Goal: Task Accomplishment & Management: Complete application form

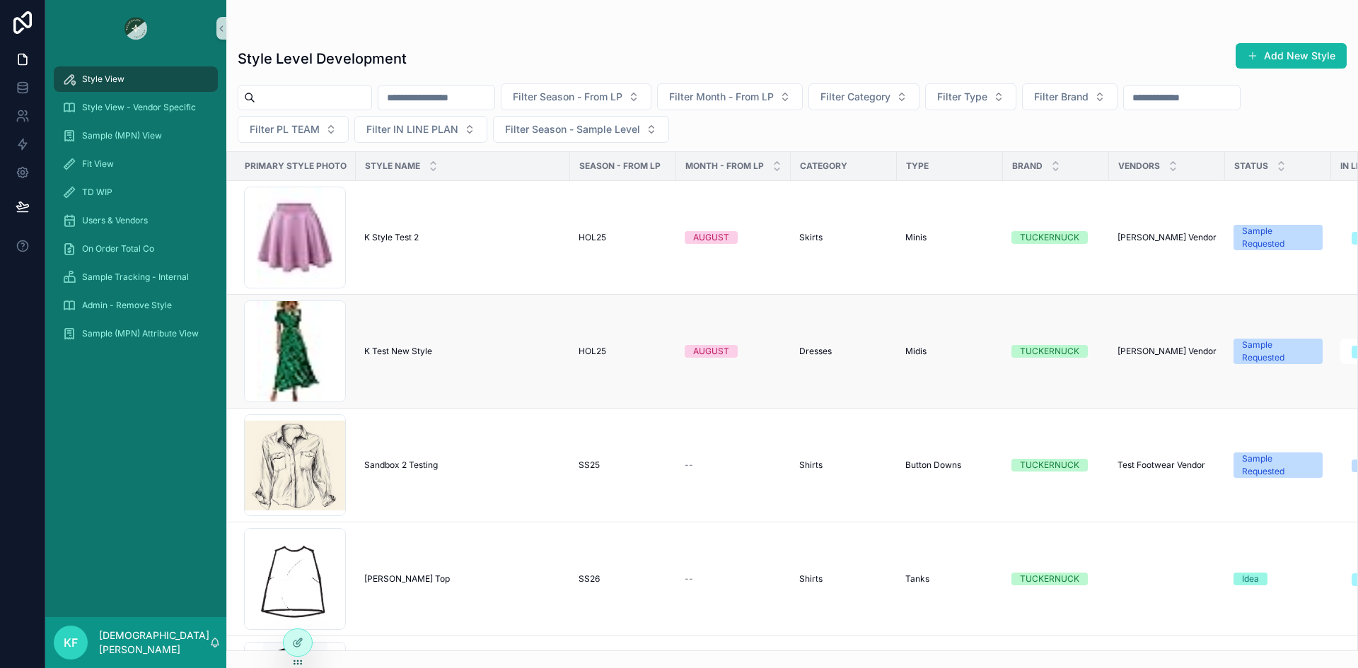
click at [532, 361] on td "K Test New Style K Test New Style" at bounding box center [463, 352] width 214 height 114
click at [410, 349] on span "K Test New Style" at bounding box center [398, 351] width 68 height 11
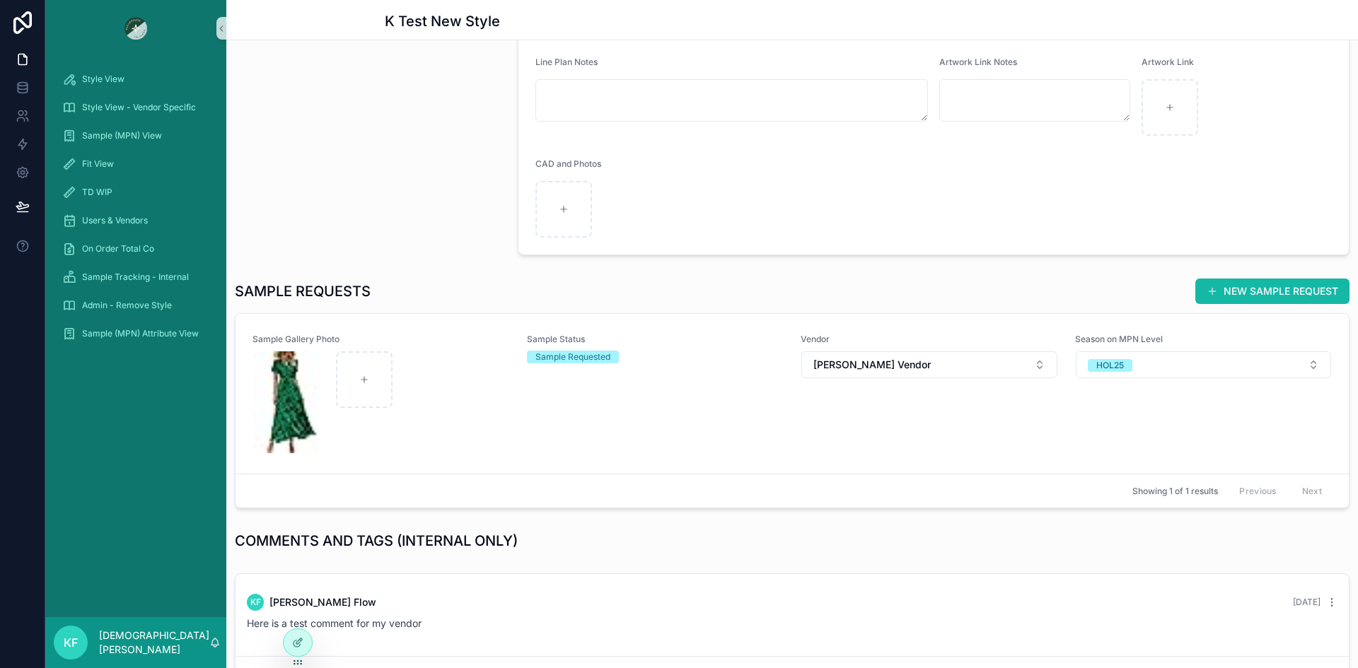
scroll to position [359, 0]
click at [477, 378] on div "scrollable content" at bounding box center [381, 402] width 256 height 102
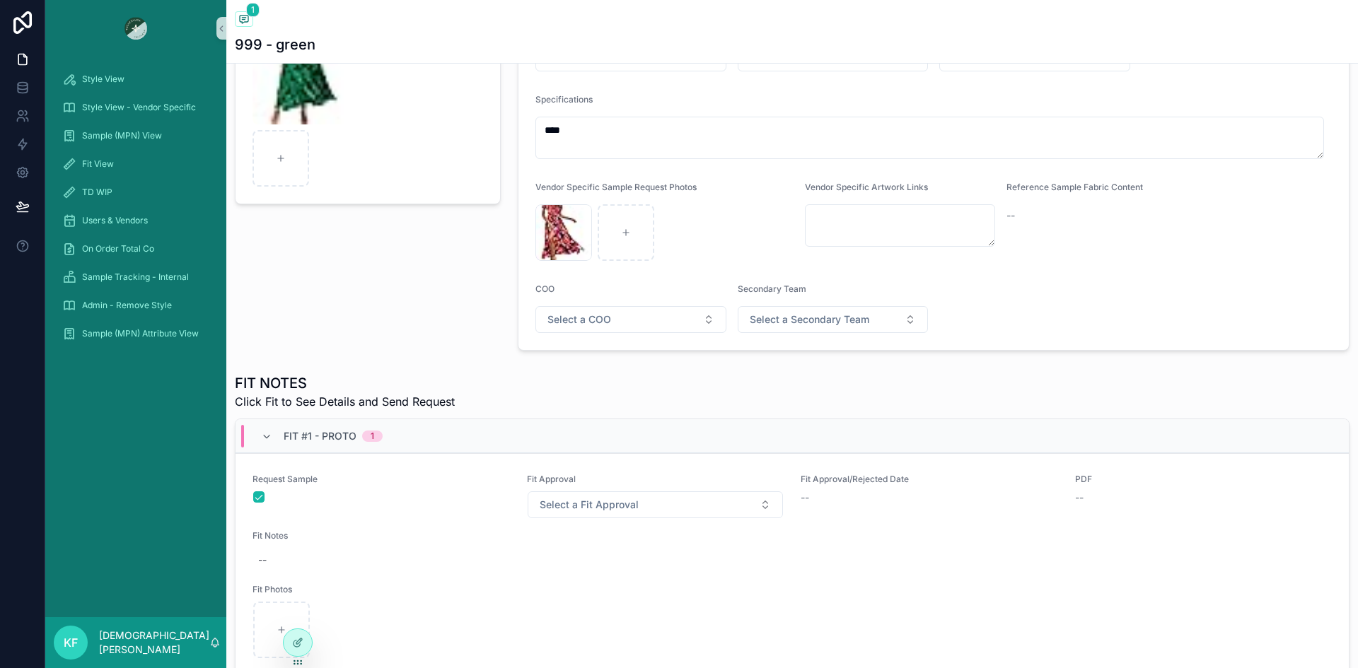
scroll to position [201, 0]
click at [104, 75] on span "Style View" at bounding box center [103, 79] width 42 height 11
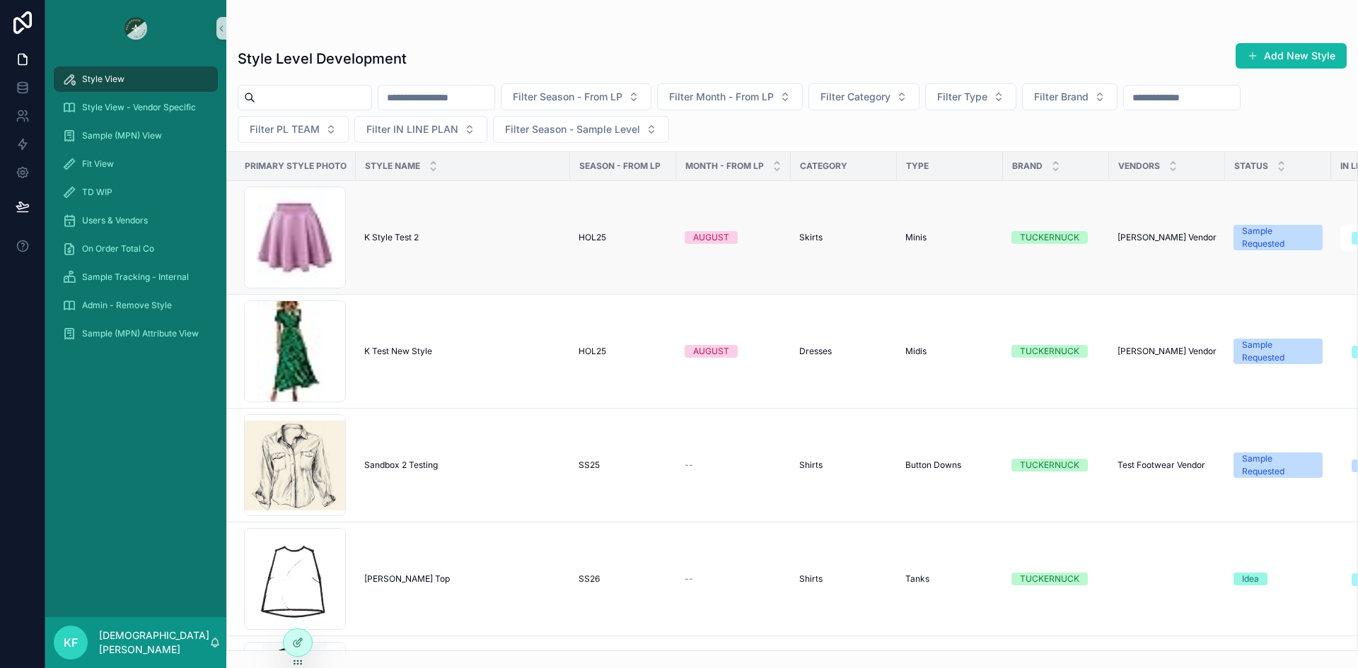
click at [423, 235] on div "K Style Test 2 K Style Test 2" at bounding box center [462, 237] width 197 height 11
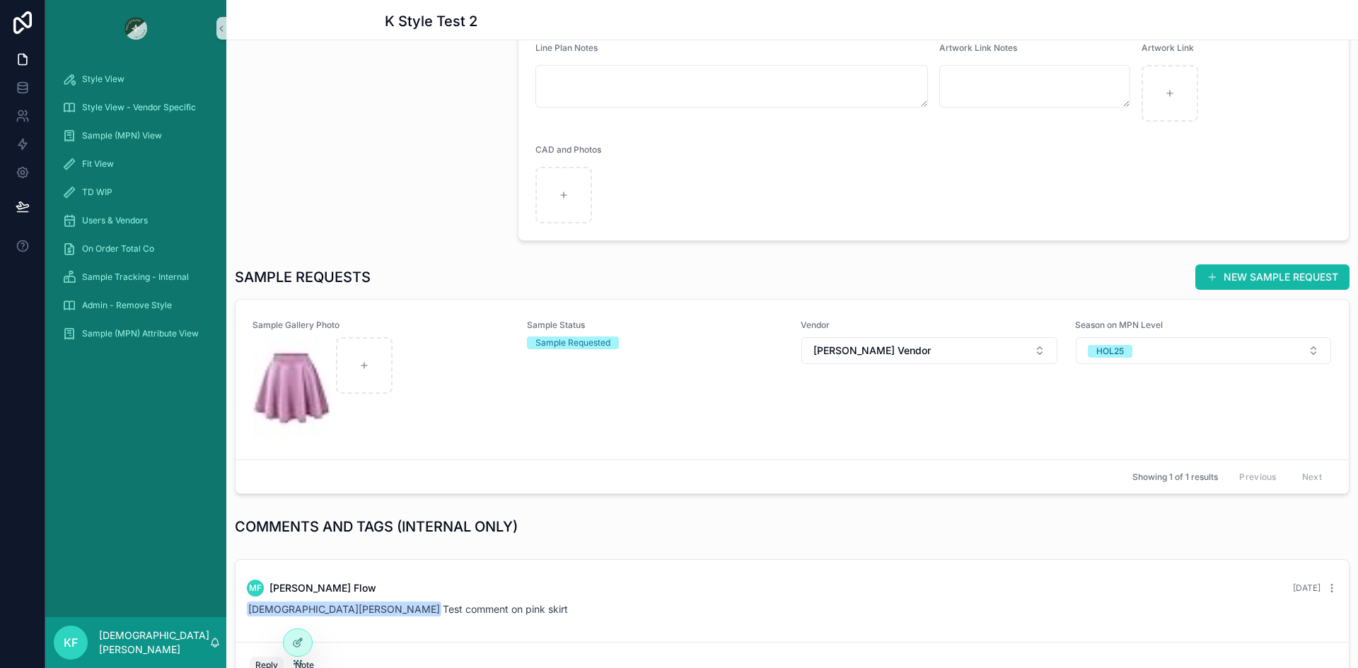
scroll to position [373, 0]
click at [107, 84] on span "Style View" at bounding box center [103, 79] width 42 height 11
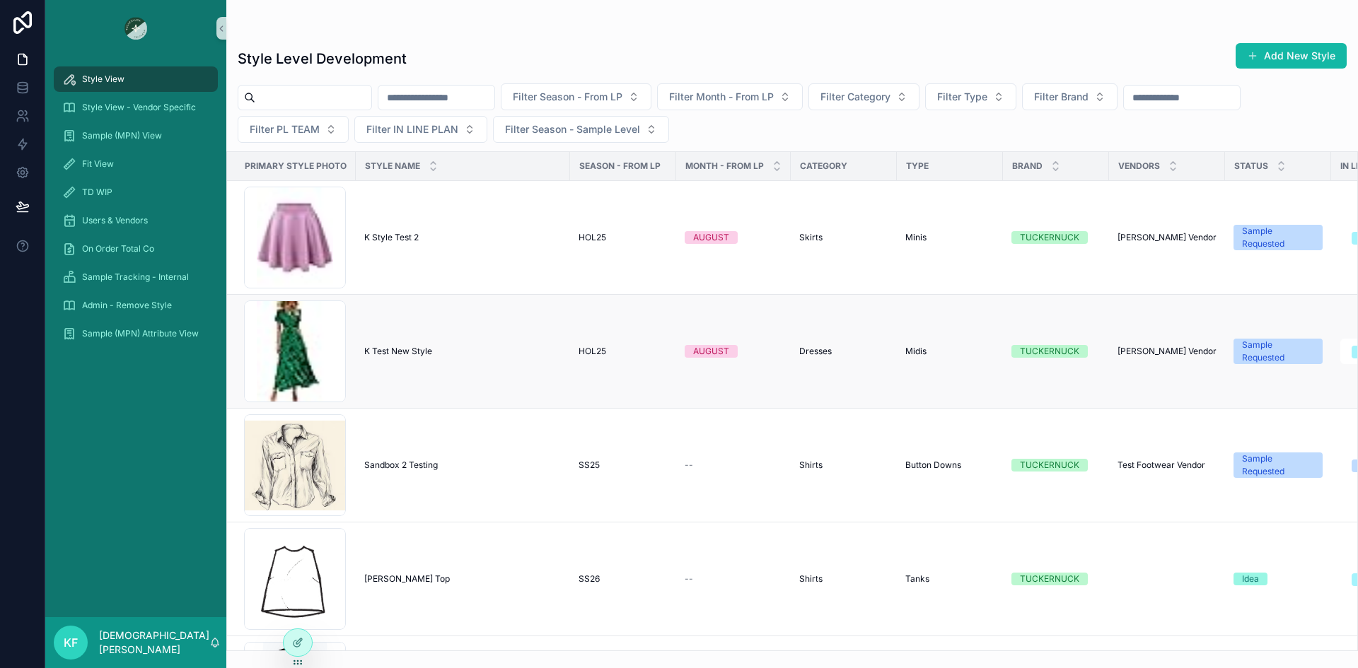
click at [410, 360] on td "K Test New Style K Test New Style" at bounding box center [463, 352] width 214 height 114
click at [426, 349] on span "K Test New Style" at bounding box center [398, 351] width 68 height 11
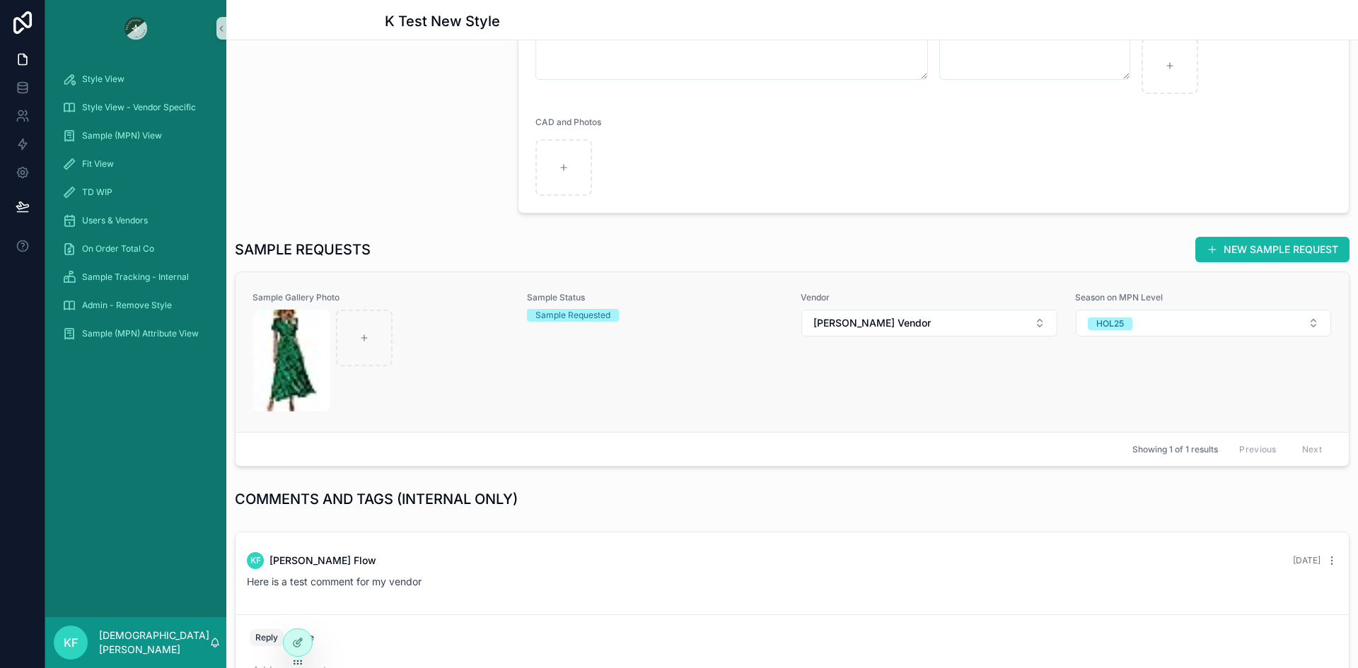
scroll to position [401, 0]
click at [516, 342] on div "Sample Gallery Photo Sample Status Sample Requested Vendor Kris Test Vendor Sea…" at bounding box center [791, 351] width 1079 height 120
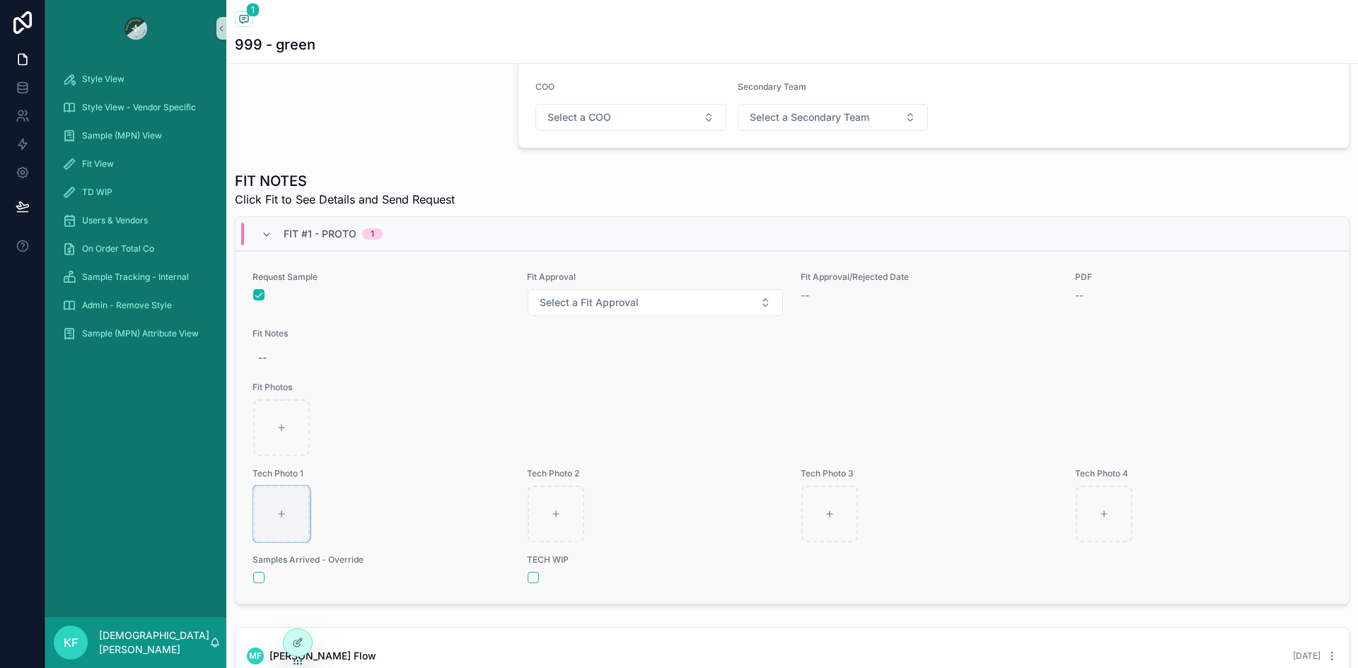
click at [279, 514] on icon "scrollable content" at bounding box center [282, 514] width 6 height 0
type input "**********"
click at [559, 514] on div "scrollable content" at bounding box center [556, 514] width 57 height 57
type input "**********"
click at [829, 511] on icon "scrollable content" at bounding box center [830, 514] width 10 height 10
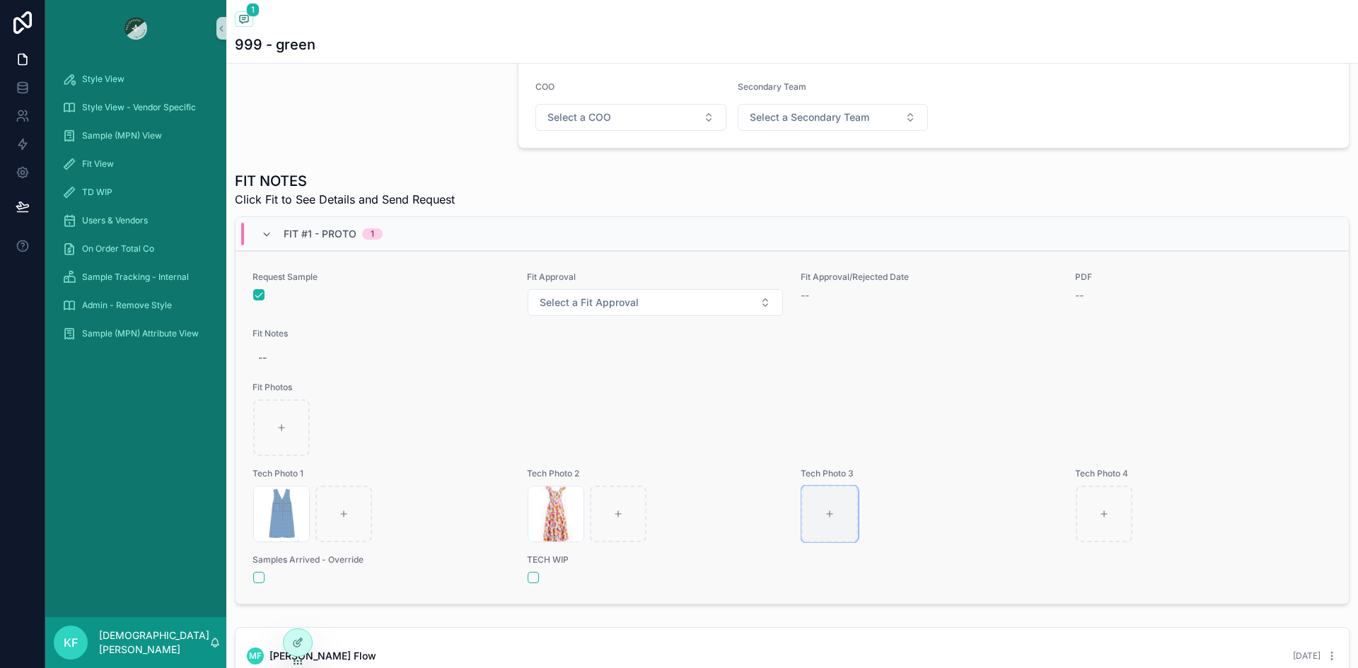
click at [815, 512] on div "scrollable content" at bounding box center [829, 514] width 57 height 57
type input "**********"
click at [826, 499] on icon "scrollable content" at bounding box center [831, 497] width 11 height 11
click at [854, 473] on icon "scrollable content" at bounding box center [855, 472] width 11 height 11
click at [818, 517] on div "scrollable content" at bounding box center [829, 514] width 57 height 57
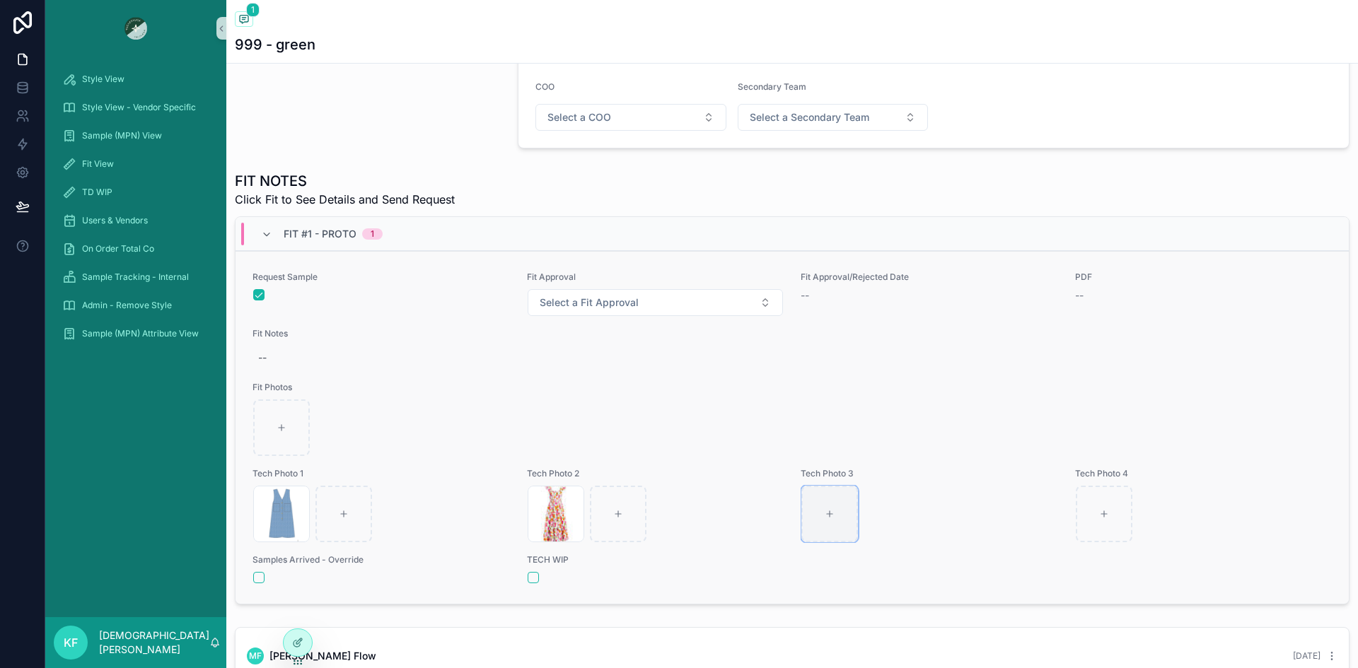
click at [818, 513] on div "scrollable content" at bounding box center [829, 514] width 57 height 57
type input "**********"
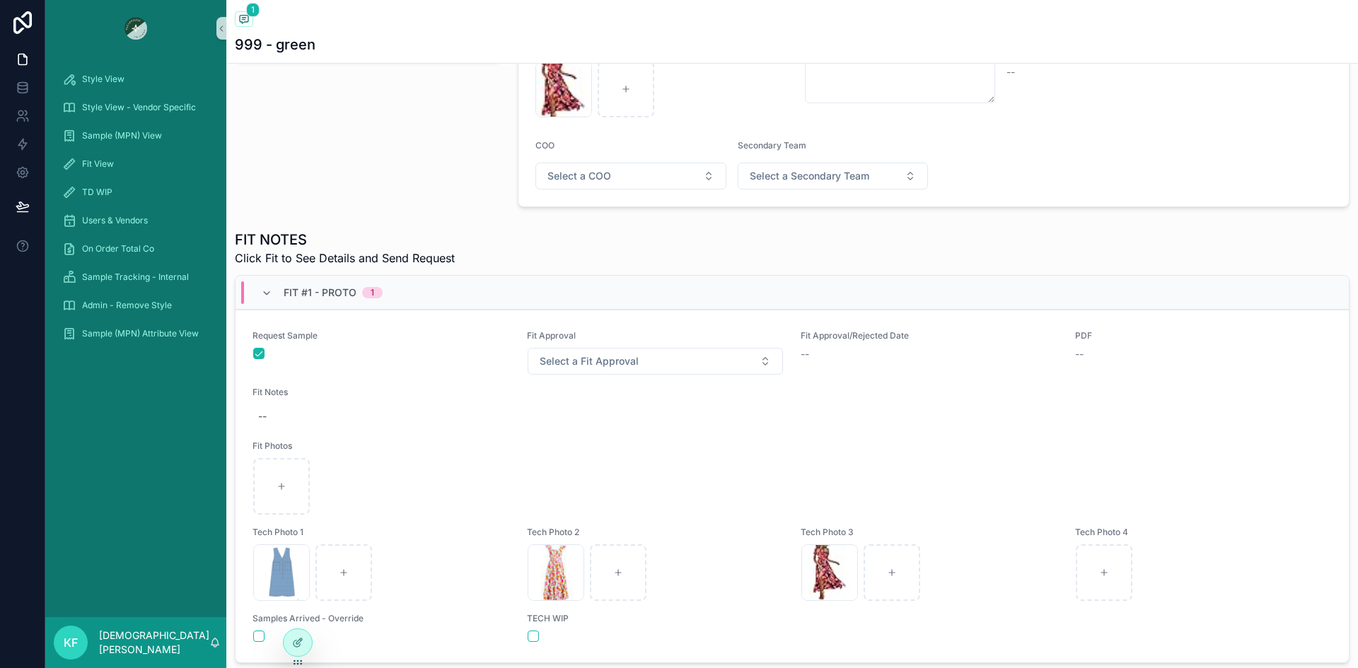
scroll to position [342, 0]
click at [1077, 356] on div "--" at bounding box center [1203, 355] width 257 height 14
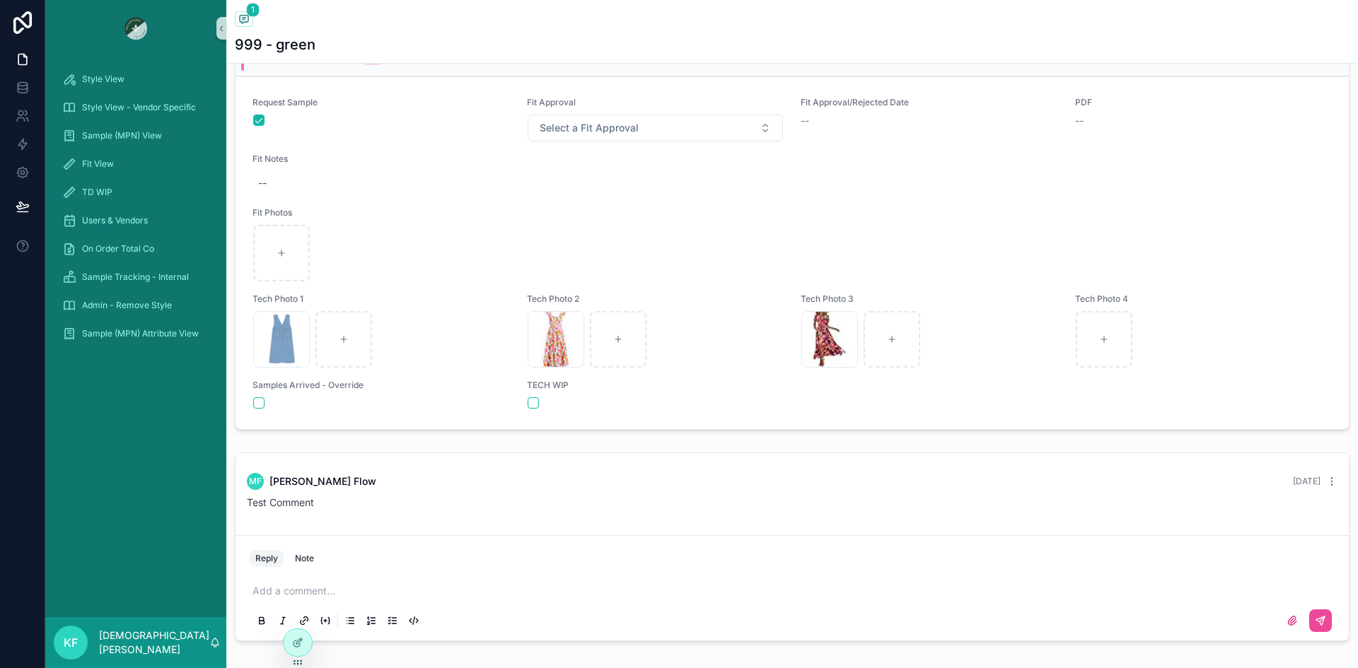
scroll to position [576, 0]
click at [488, 230] on div "scrollable content" at bounding box center [792, 252] width 1078 height 57
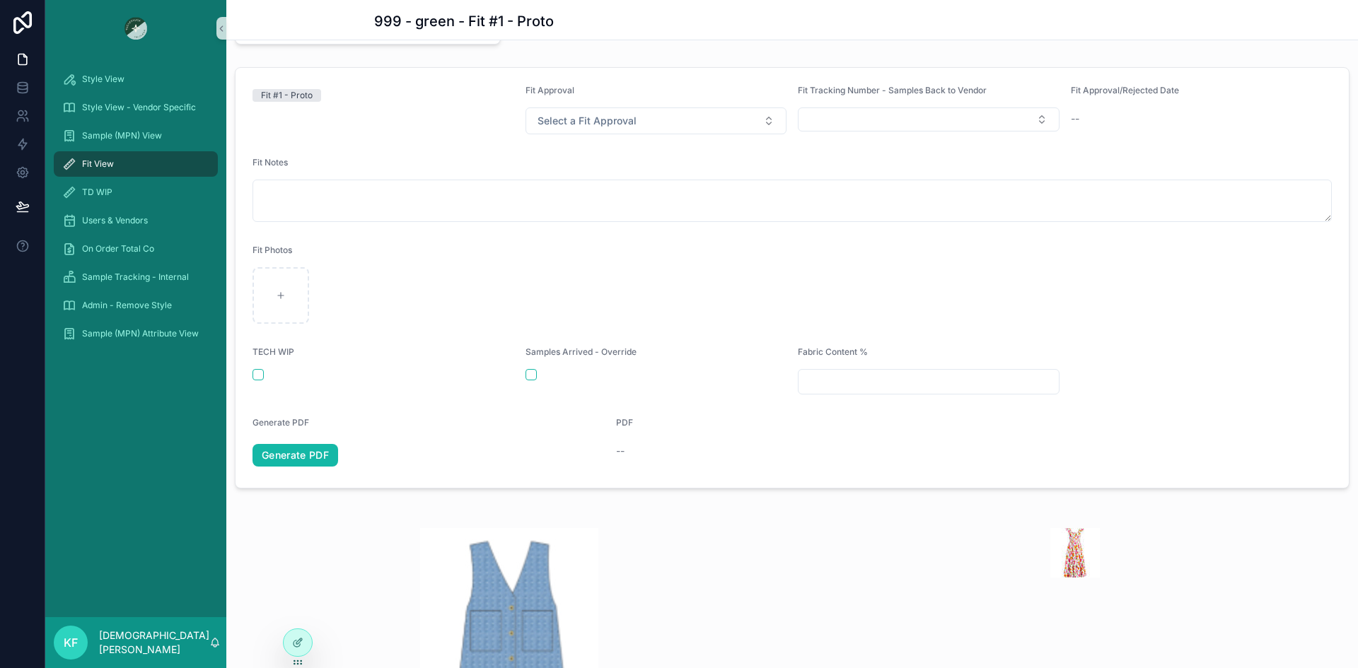
scroll to position [194, 0]
click at [298, 457] on link "Generate PDF" at bounding box center [295, 454] width 86 height 23
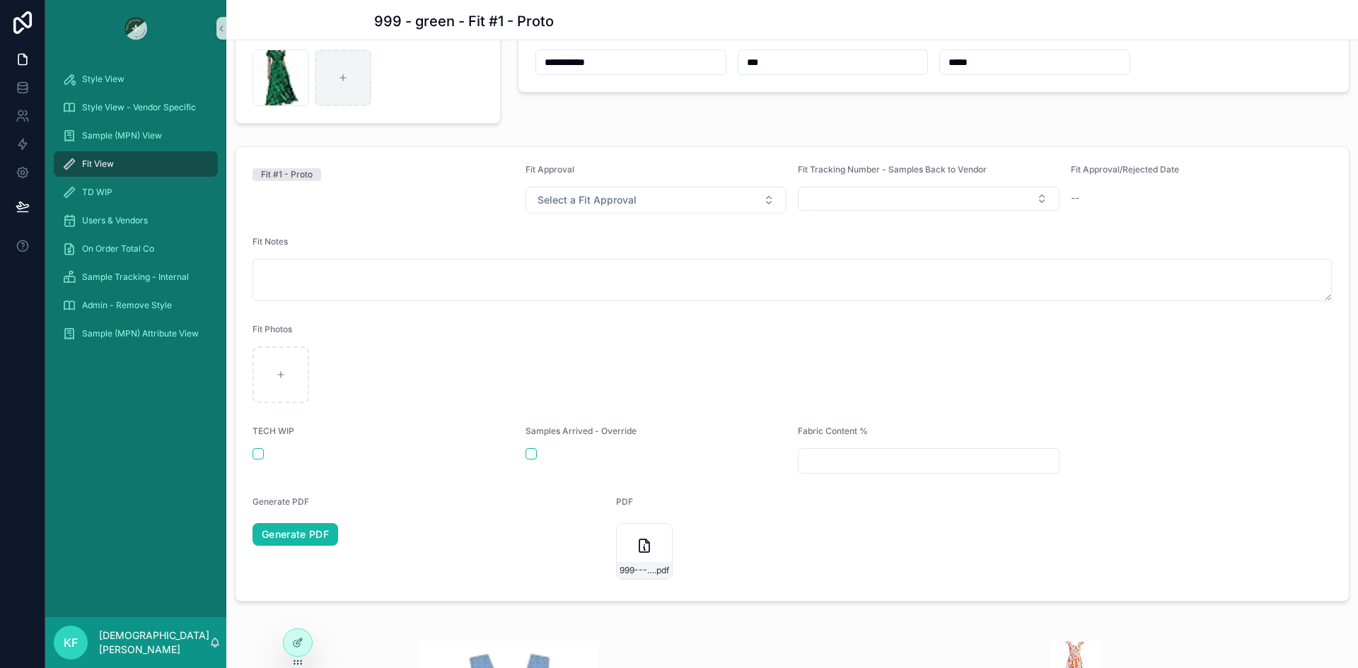
scroll to position [114, 0]
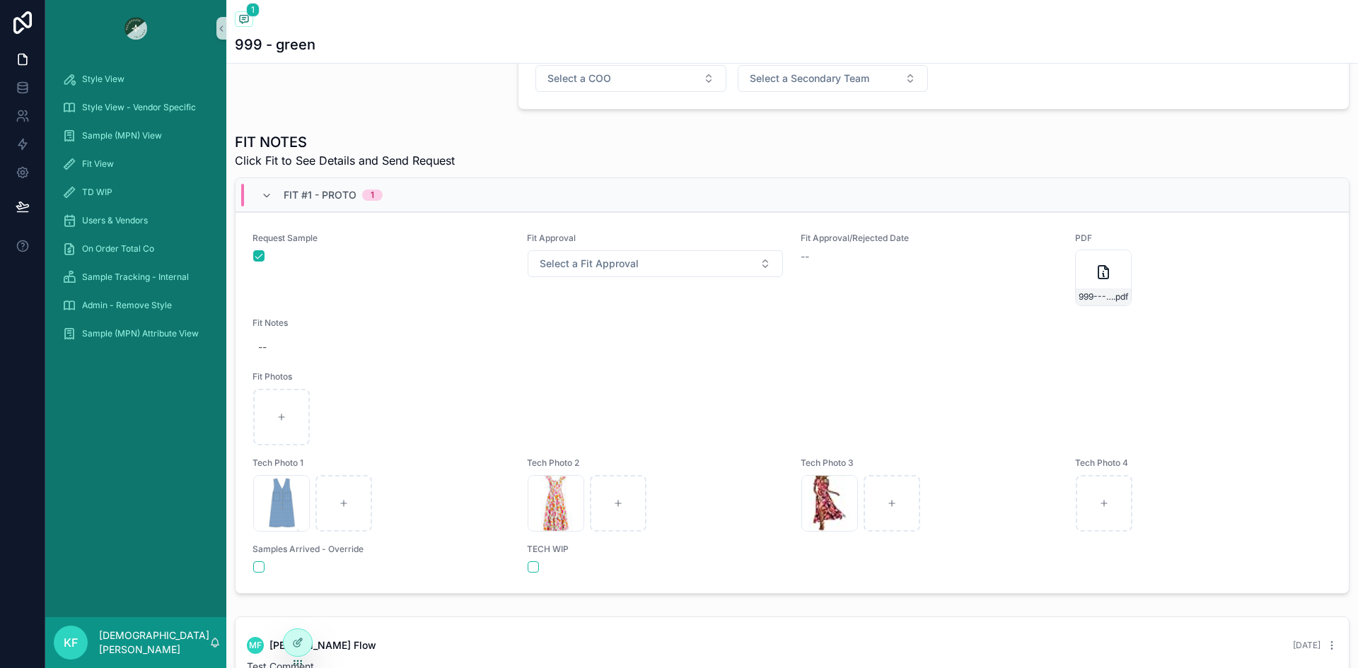
scroll to position [441, 0]
click at [123, 74] on span "Style View" at bounding box center [103, 79] width 42 height 11
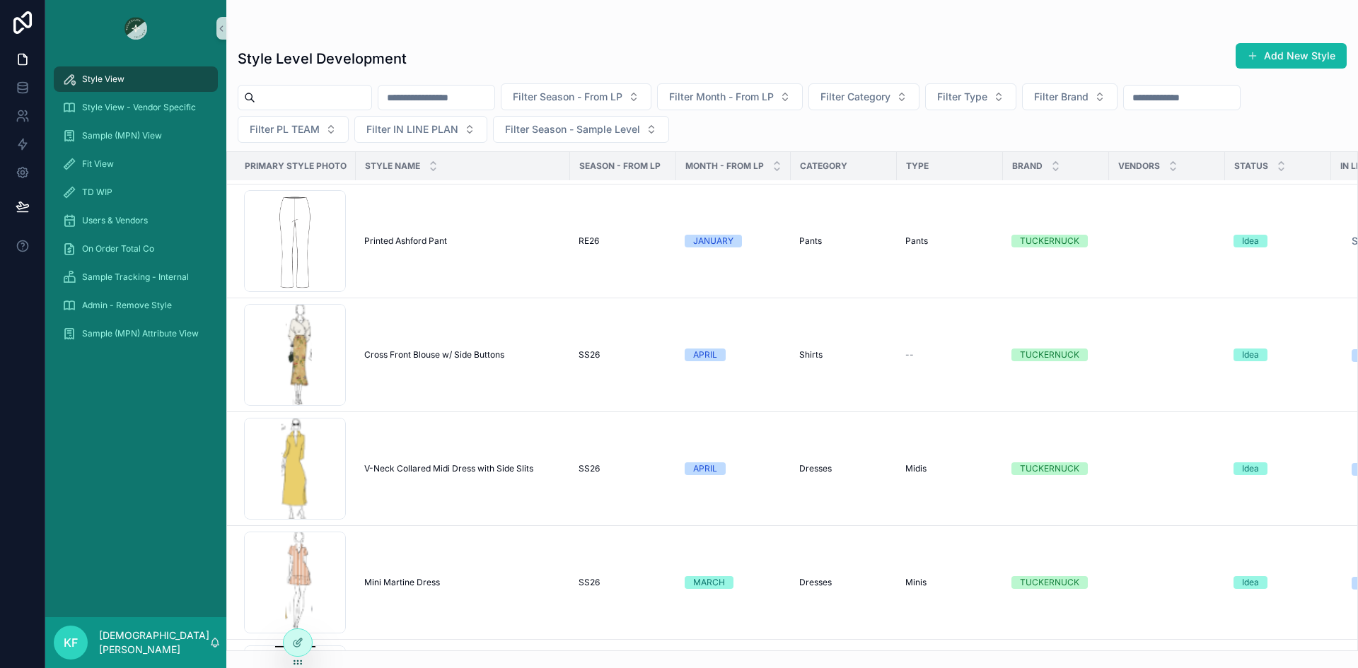
scroll to position [800, 0]
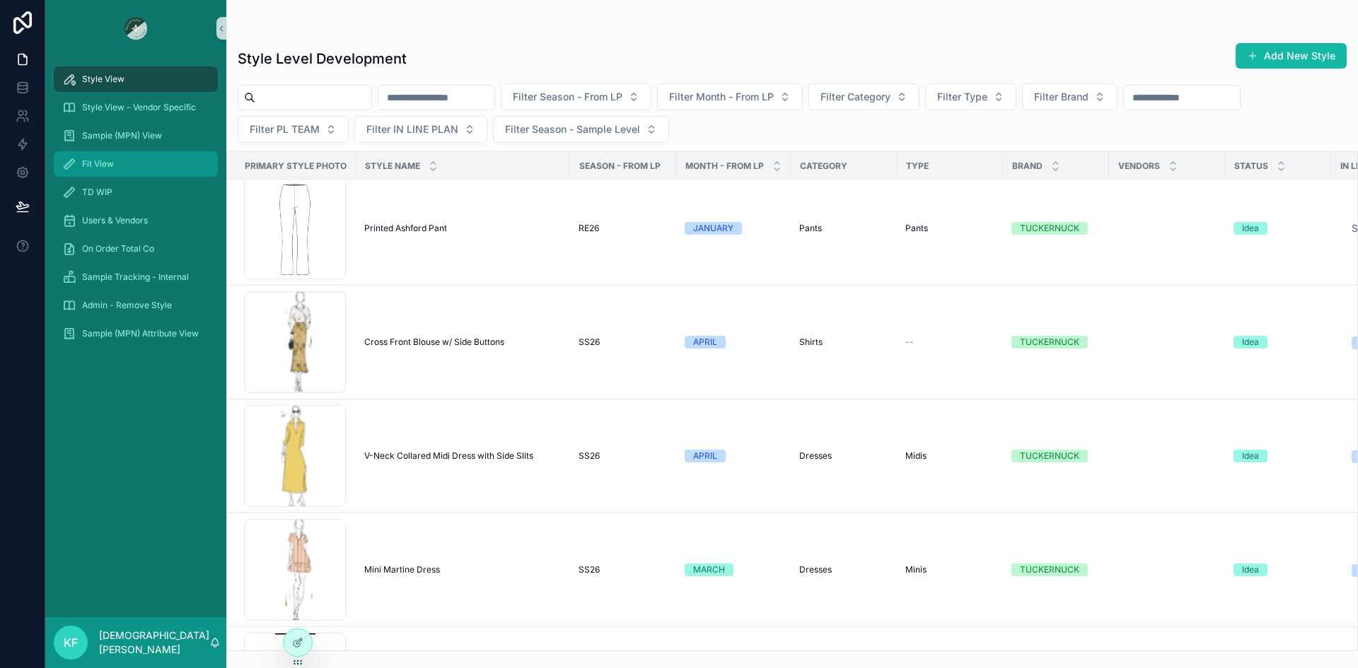
click at [109, 175] on div "Fit View" at bounding box center [135, 164] width 147 height 23
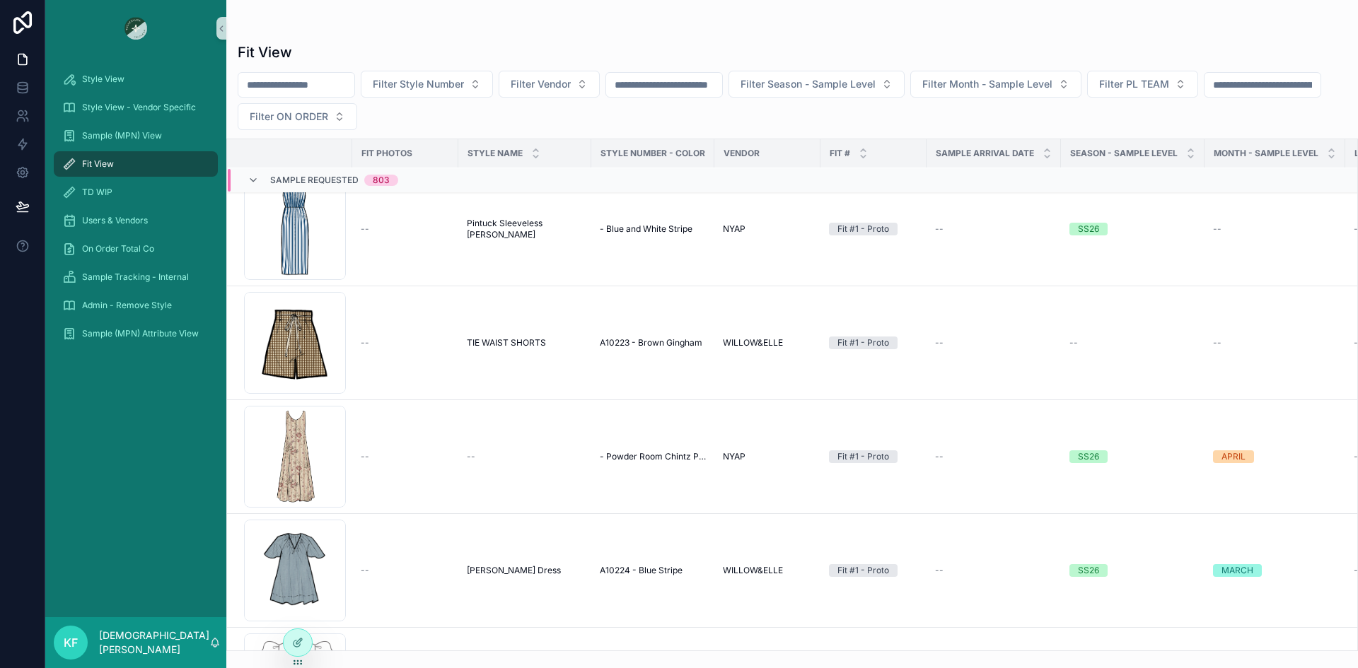
scroll to position [1749, 0]
click at [407, 348] on td "--" at bounding box center [405, 343] width 106 height 114
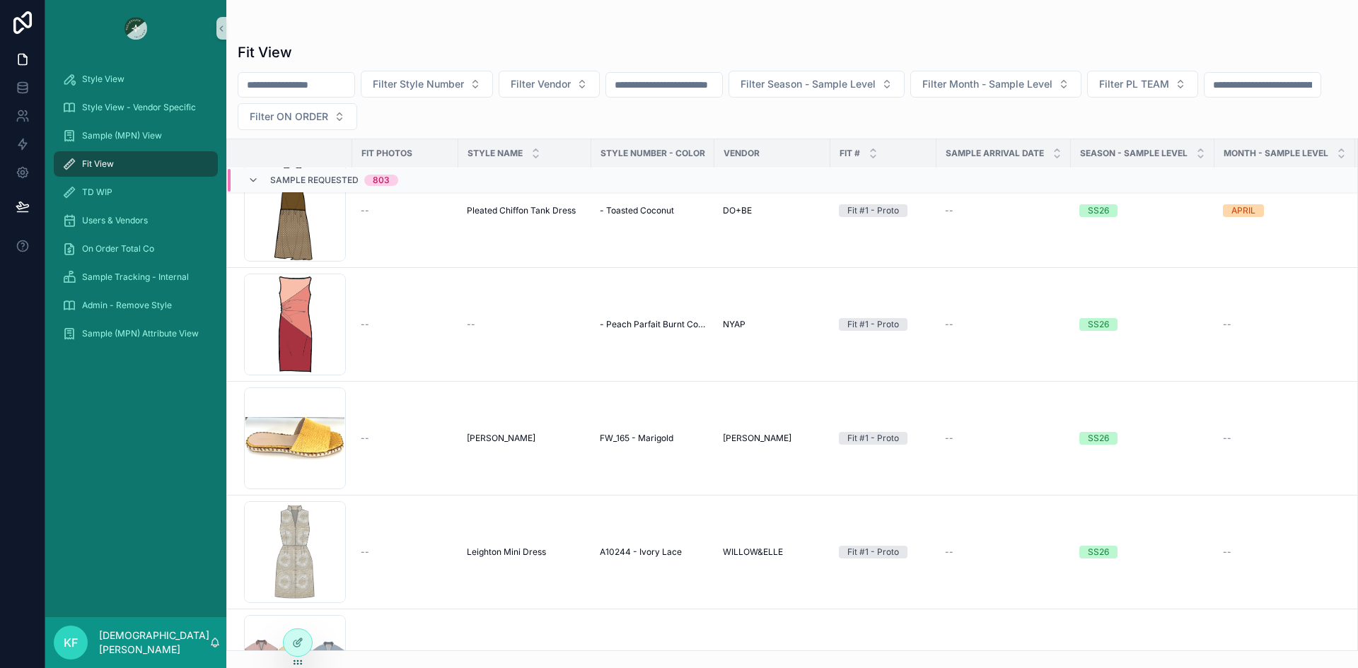
scroll to position [1064, 0]
click at [366, 324] on span "--" at bounding box center [365, 323] width 8 height 11
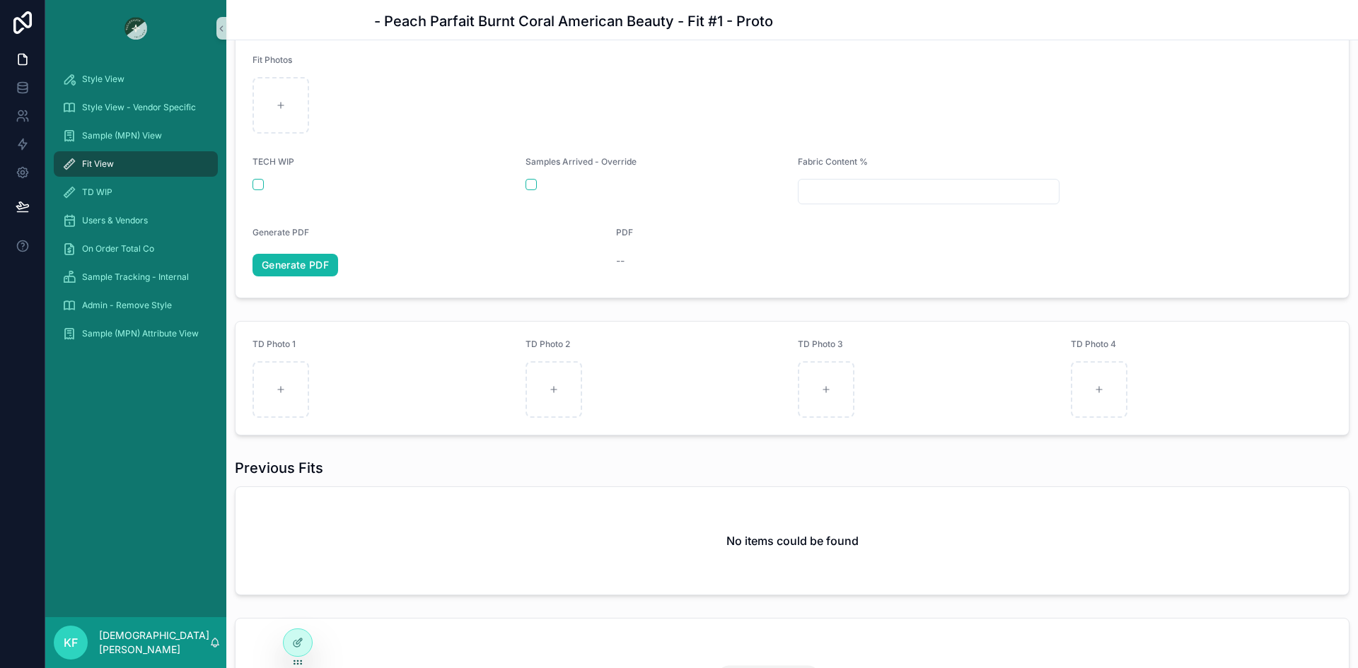
scroll to position [328, 0]
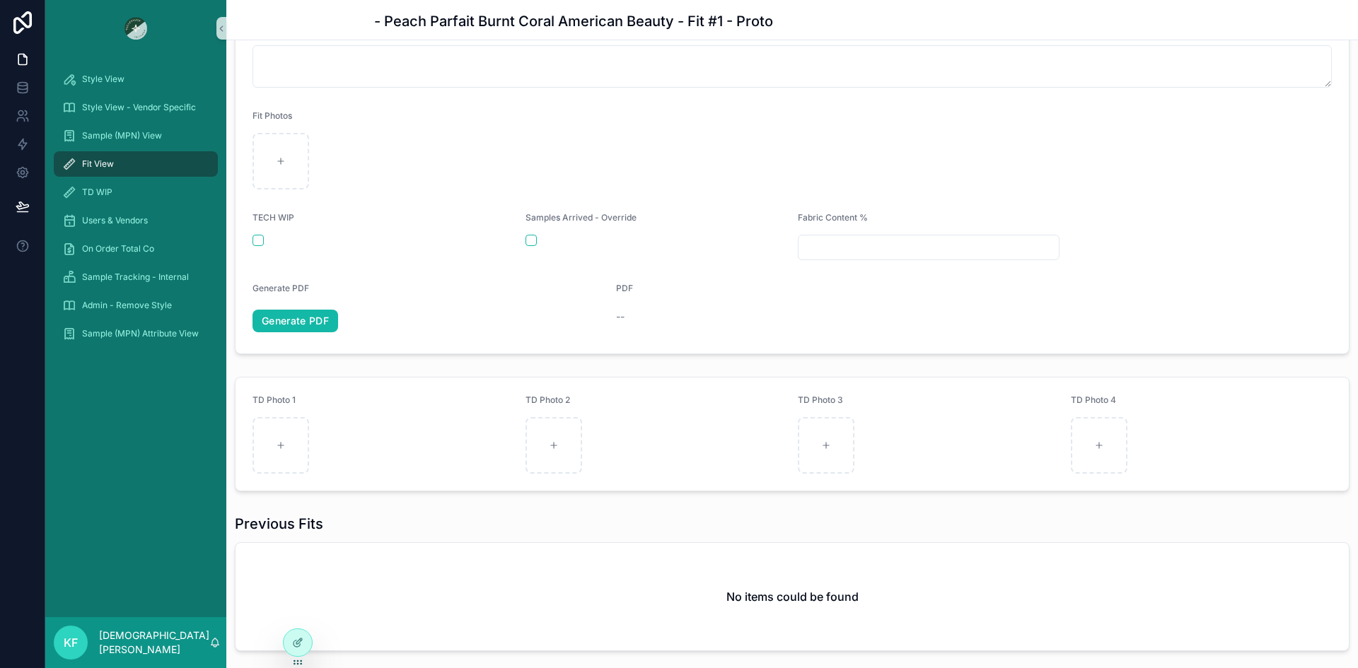
click at [105, 162] on span "Fit View" at bounding box center [98, 163] width 32 height 11
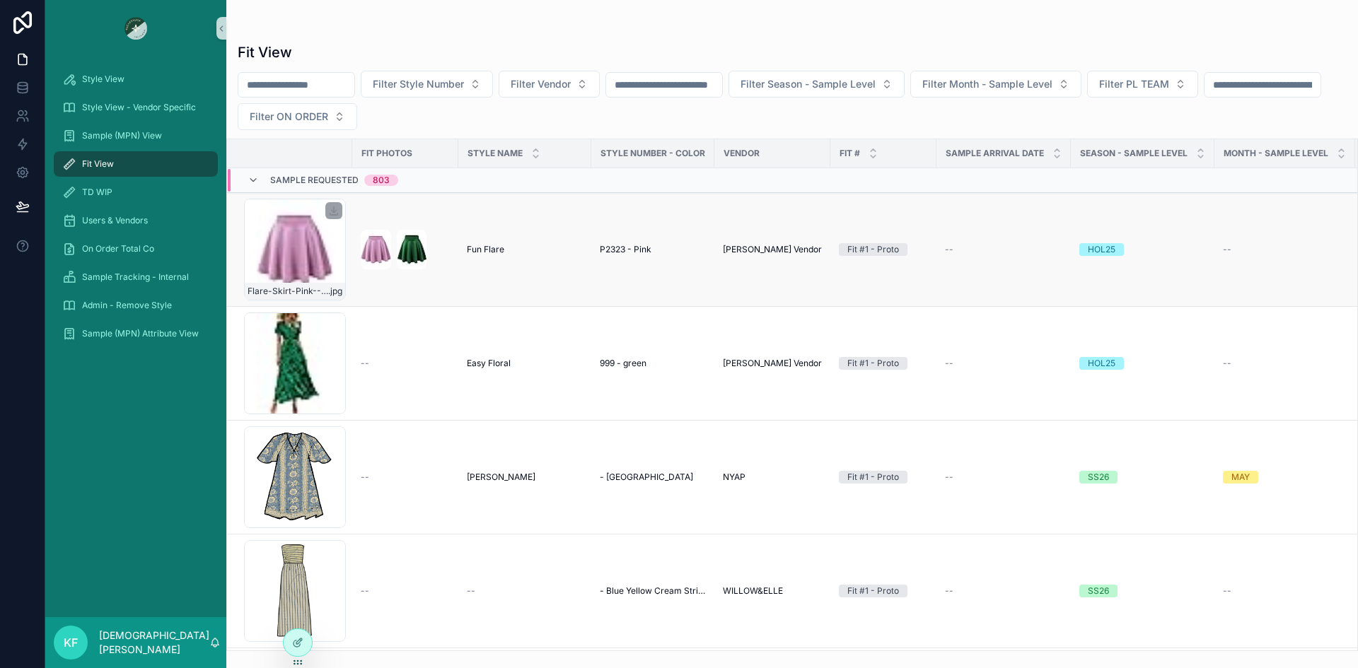
click at [301, 260] on div "Flare-Skirt-Pink---Copy-(9) .jpg" at bounding box center [295, 250] width 102 height 102
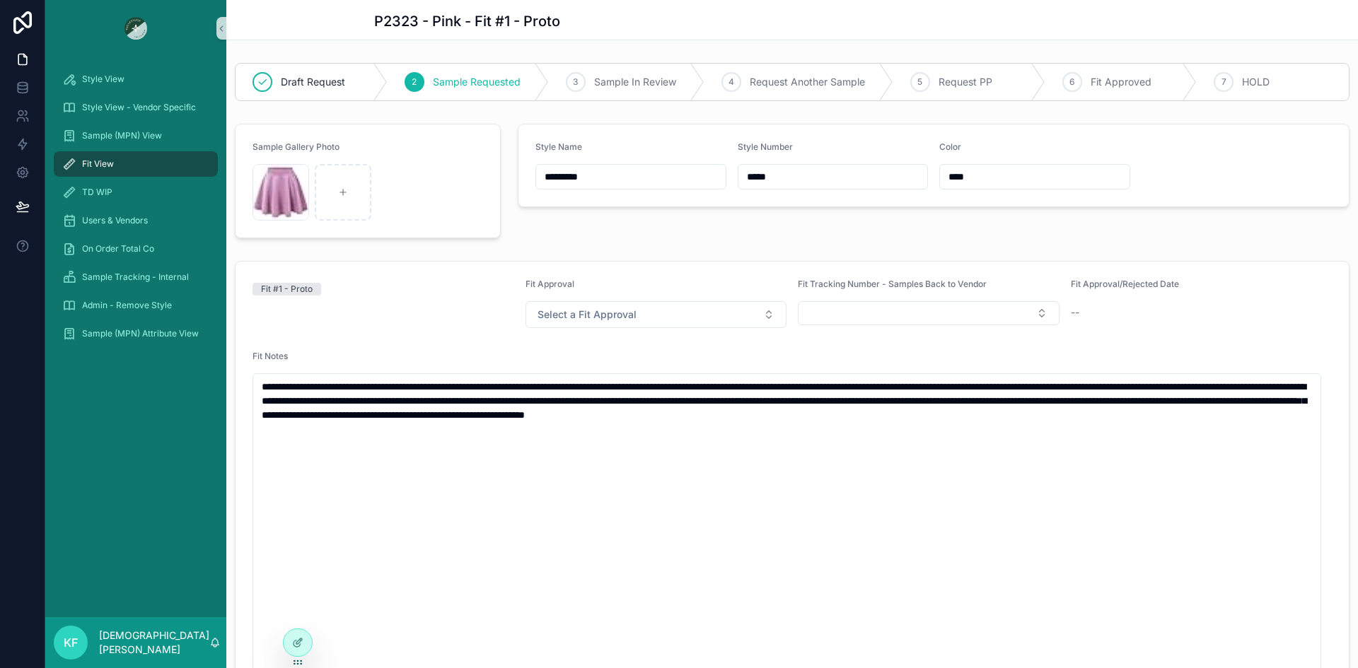
click at [101, 165] on span "Fit View" at bounding box center [98, 163] width 32 height 11
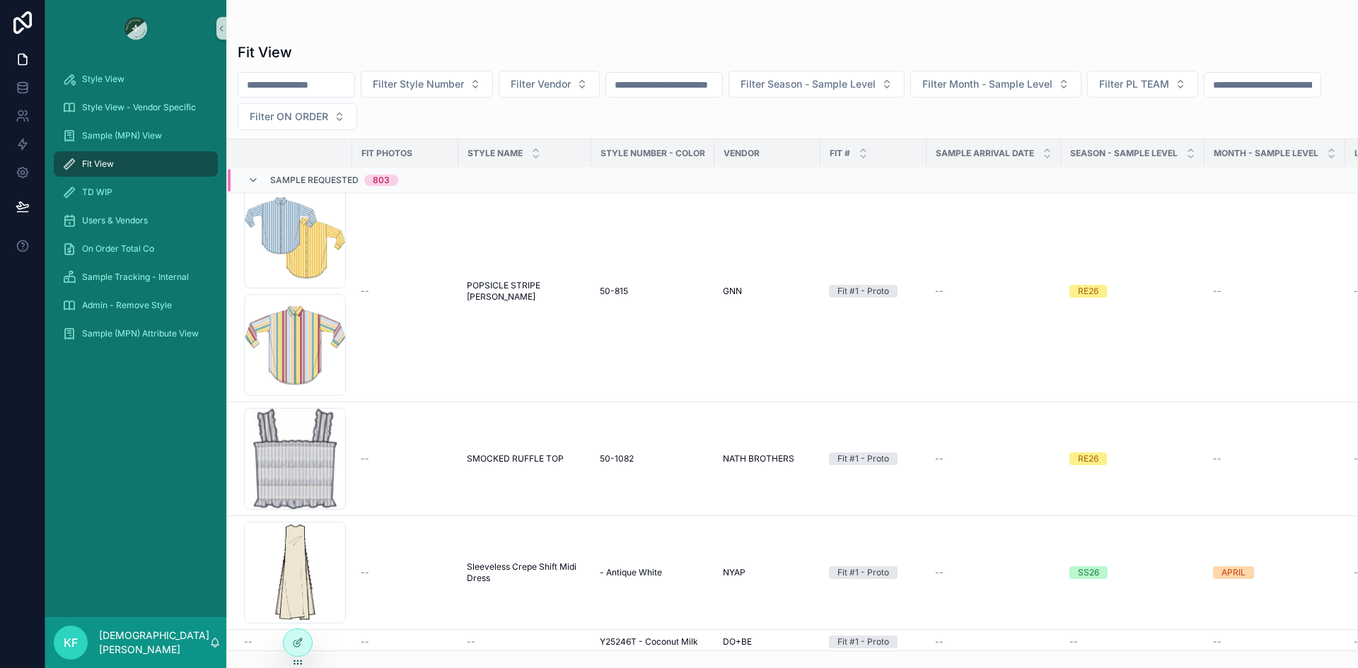
scroll to position [2765, 0]
click at [398, 570] on div "--" at bounding box center [405, 572] width 89 height 11
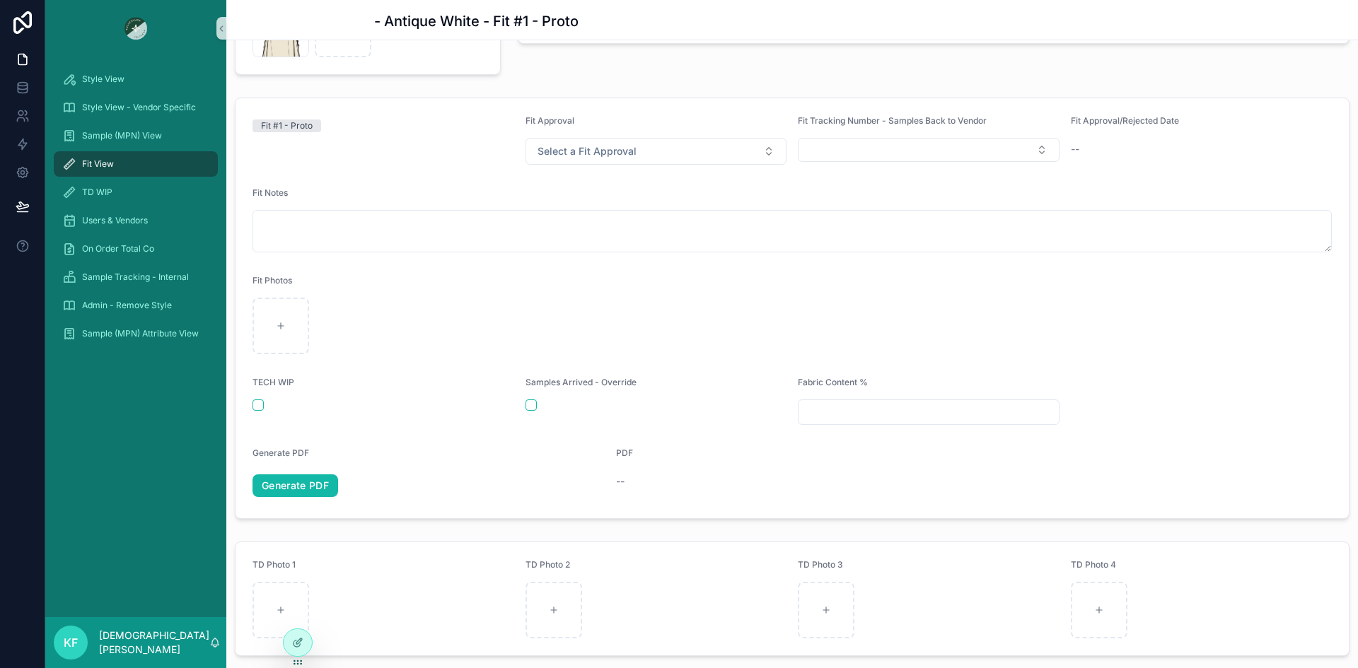
scroll to position [154, 0]
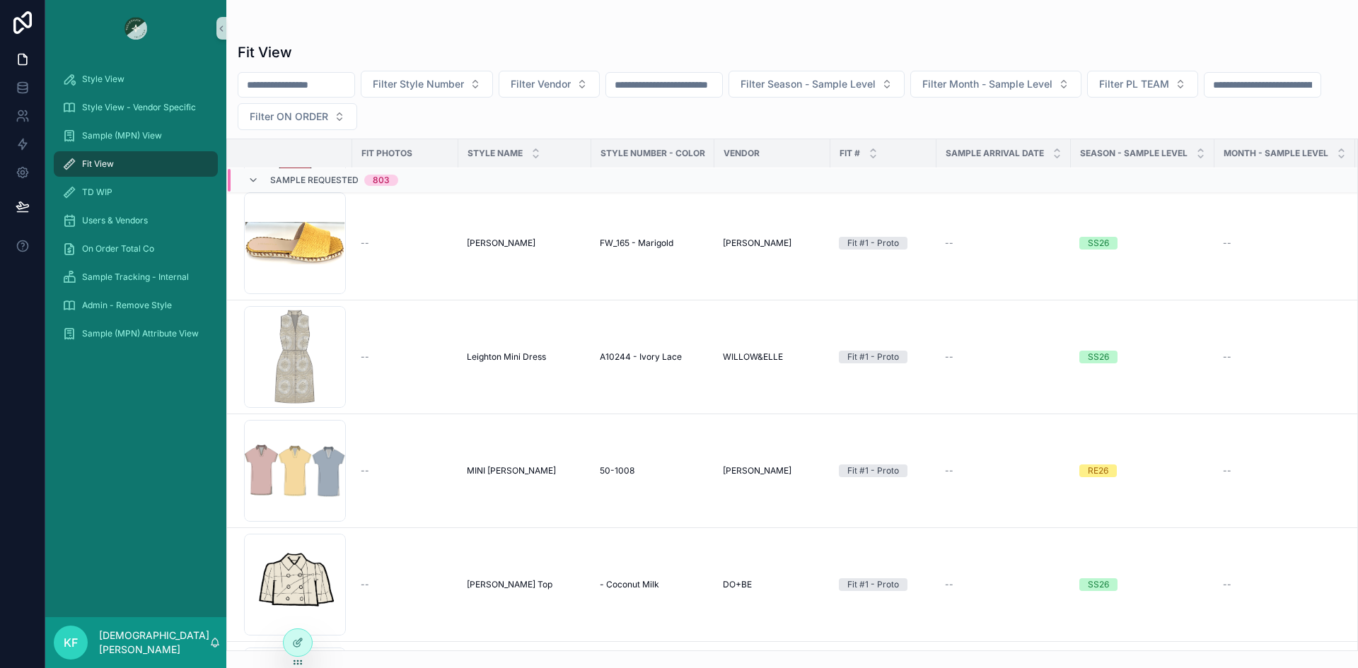
scroll to position [1281, 0]
click at [381, 367] on td "--" at bounding box center [405, 355] width 106 height 114
click at [359, 348] on td "--" at bounding box center [405, 355] width 106 height 114
click at [366, 359] on span "--" at bounding box center [365, 354] width 8 height 11
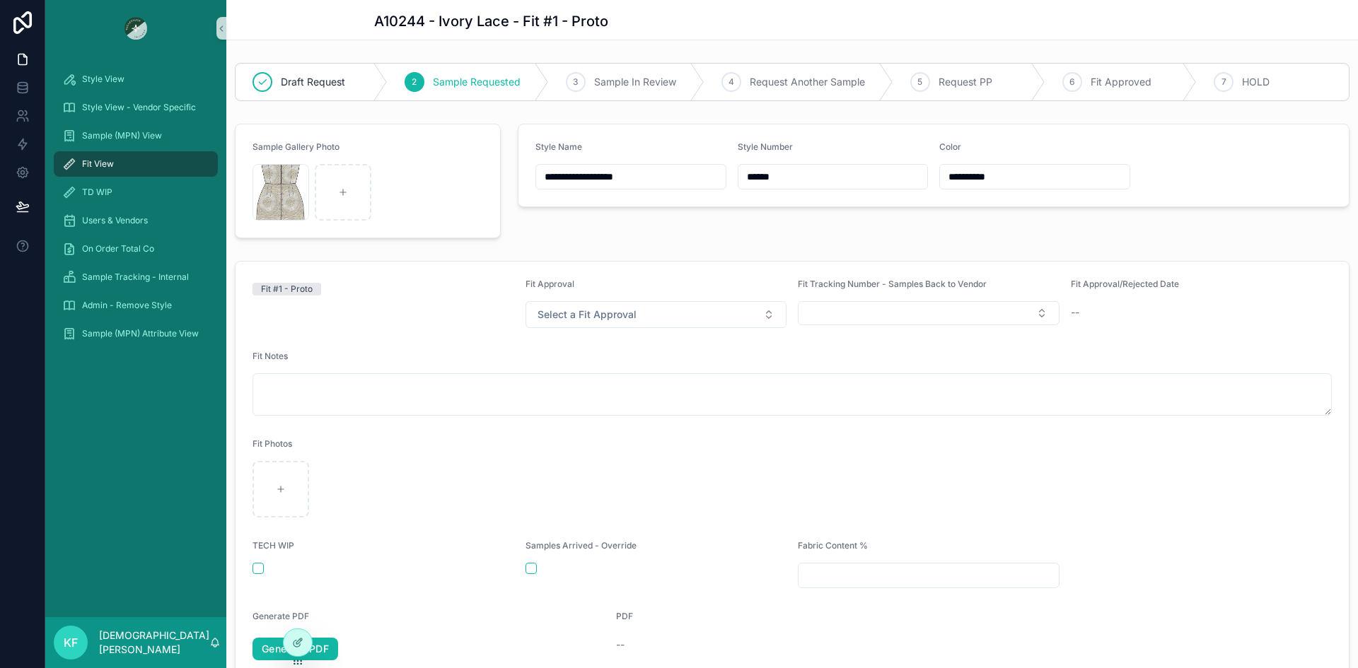
click at [107, 162] on span "Fit View" at bounding box center [98, 163] width 32 height 11
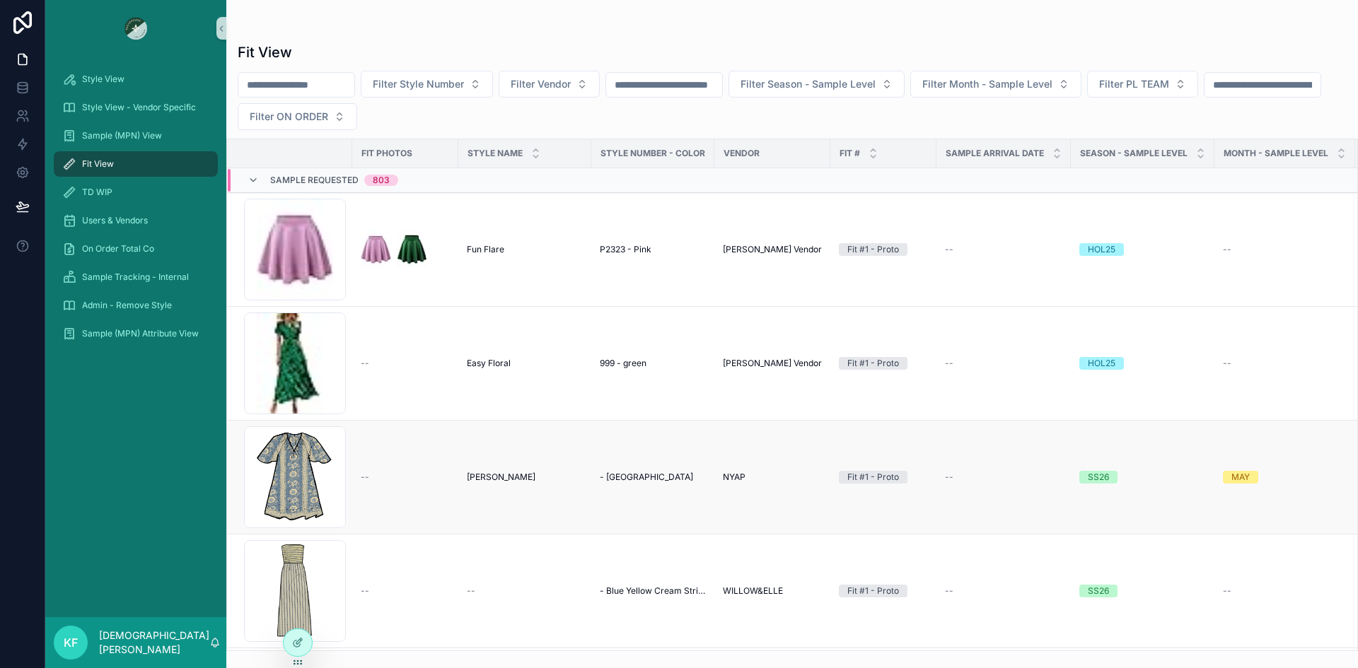
click at [364, 473] on span "--" at bounding box center [365, 477] width 8 height 11
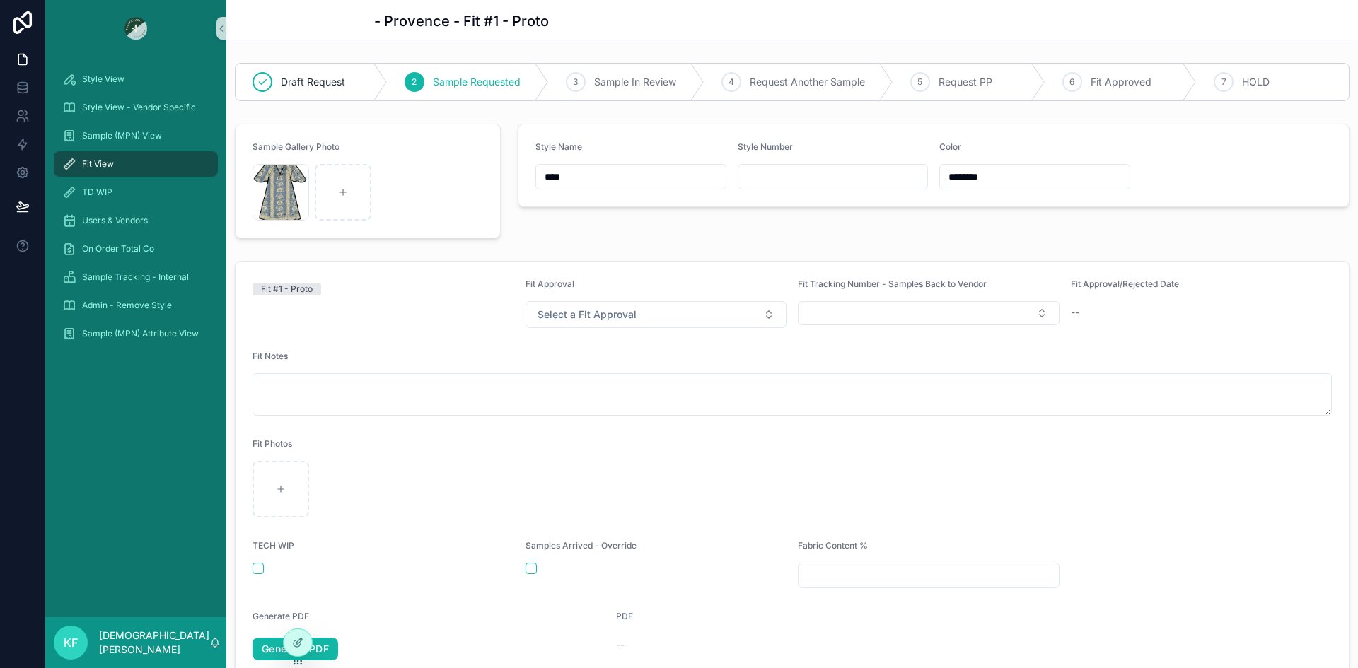
click at [101, 166] on span "Fit View" at bounding box center [98, 163] width 32 height 11
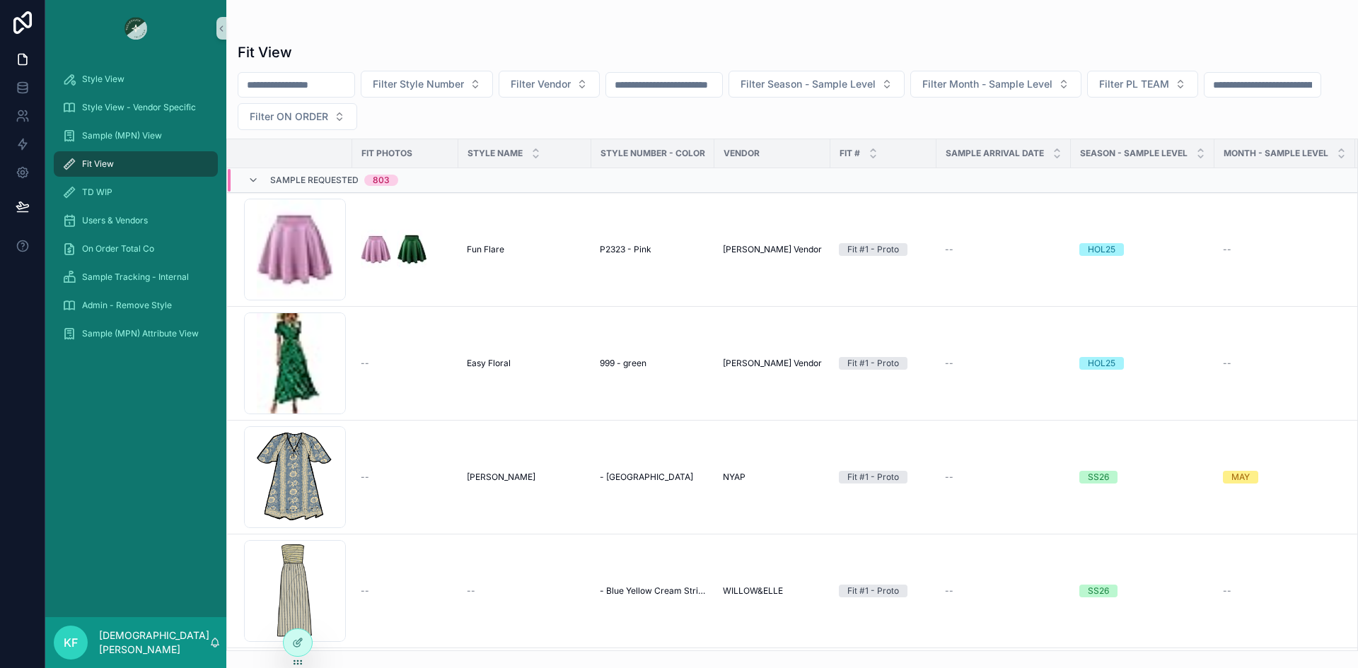
click at [275, 84] on input "scrollable content" at bounding box center [296, 85] width 116 height 20
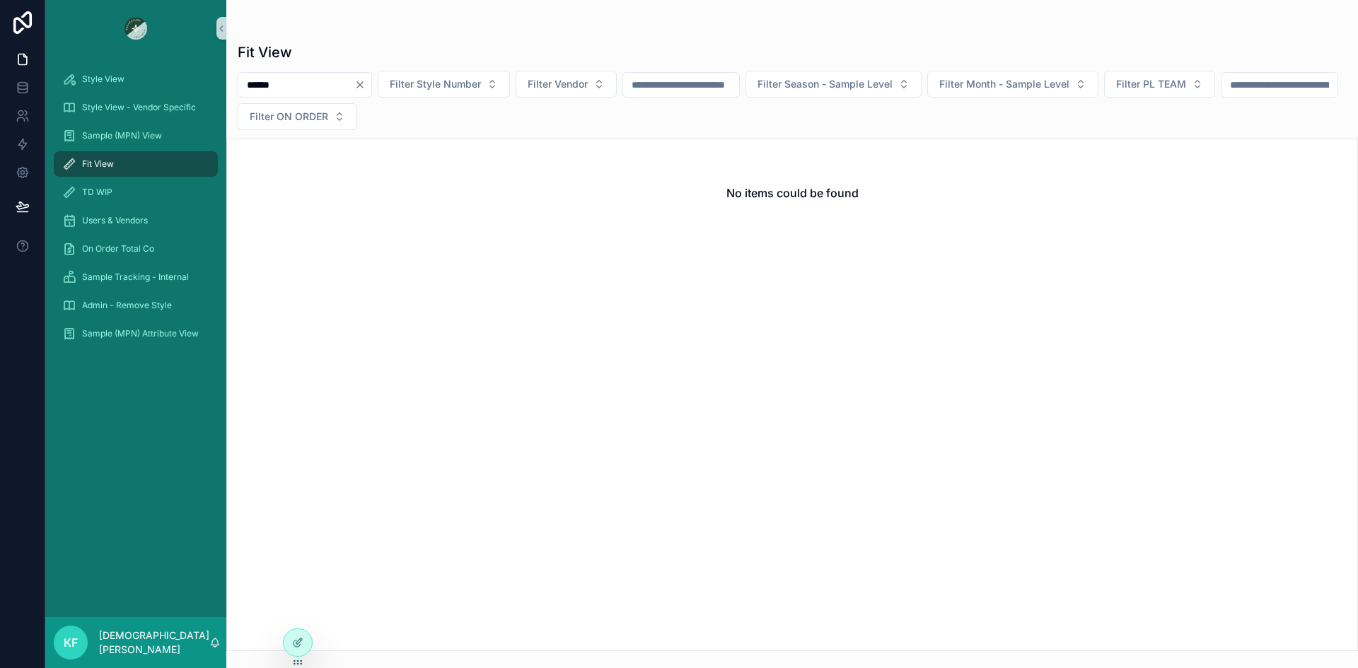
type input "******"
click at [117, 81] on span "Style View" at bounding box center [103, 79] width 42 height 11
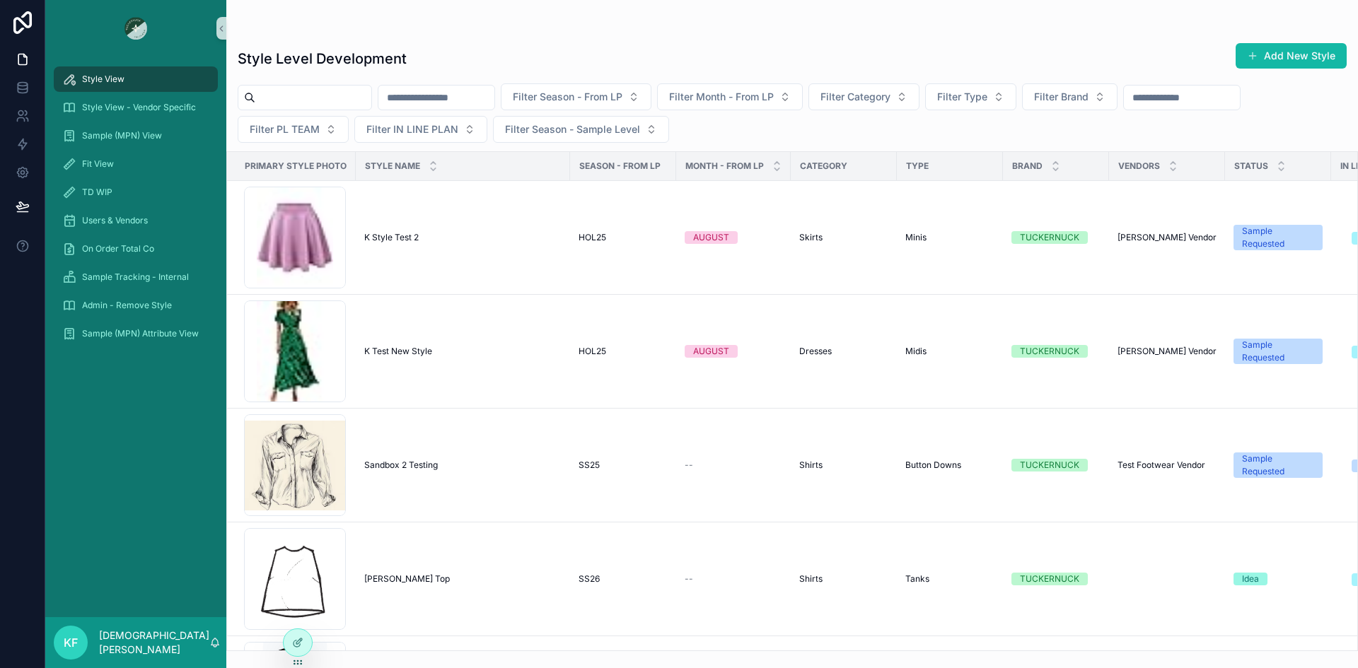
click at [117, 81] on span "Style View" at bounding box center [103, 79] width 42 height 11
click at [1282, 56] on button "Add New Style" at bounding box center [1291, 55] width 111 height 25
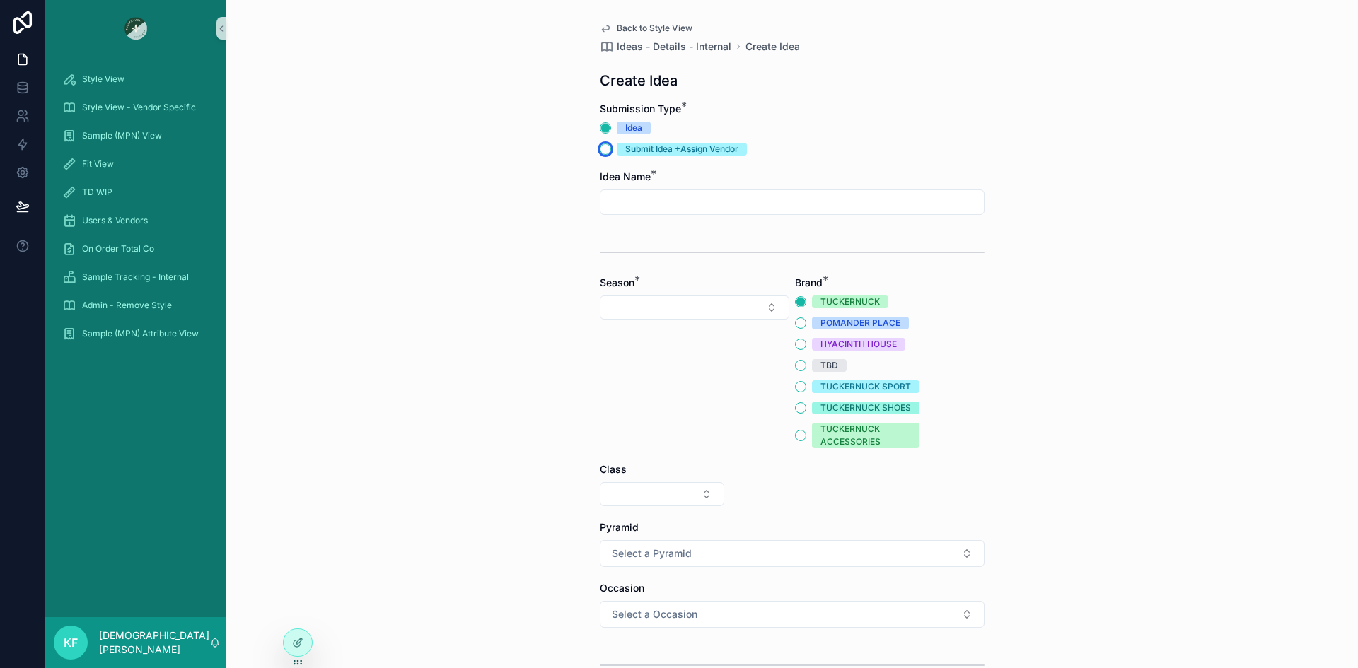
click at [600, 153] on button "Submit Idea +Assign Vendor" at bounding box center [605, 149] width 11 height 11
click at [620, 200] on input "scrollable content" at bounding box center [791, 202] width 383 height 20
drag, startPoint x: 630, startPoint y: 202, endPoint x: 600, endPoint y: 198, distance: 30.0
click at [600, 198] on input "**********" at bounding box center [791, 202] width 383 height 20
type input "**********"
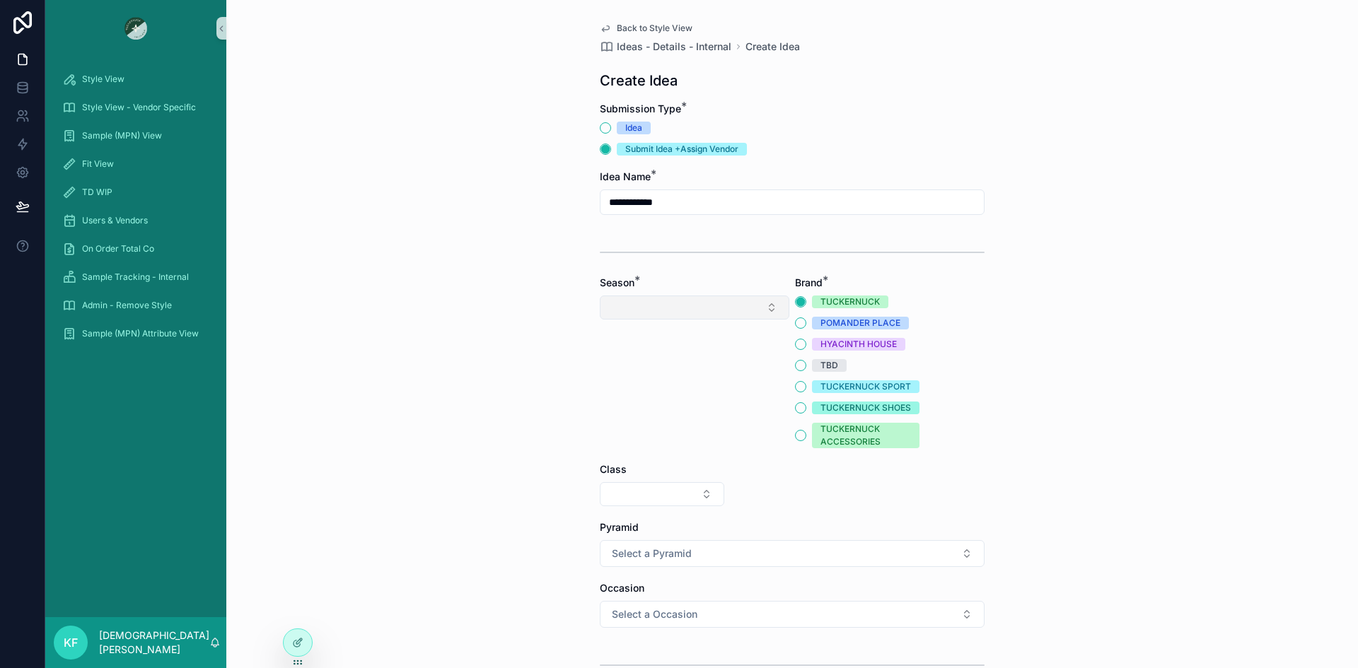
click at [738, 308] on button "Select Button" at bounding box center [695, 308] width 190 height 24
click at [660, 386] on div "HOL25" at bounding box center [689, 386] width 182 height 23
click at [680, 494] on button "Select Button" at bounding box center [662, 494] width 124 height 24
click at [615, 592] on span "Clothing" at bounding box center [597, 595] width 38 height 14
click at [772, 492] on button "Select Button" at bounding box center [792, 494] width 124 height 24
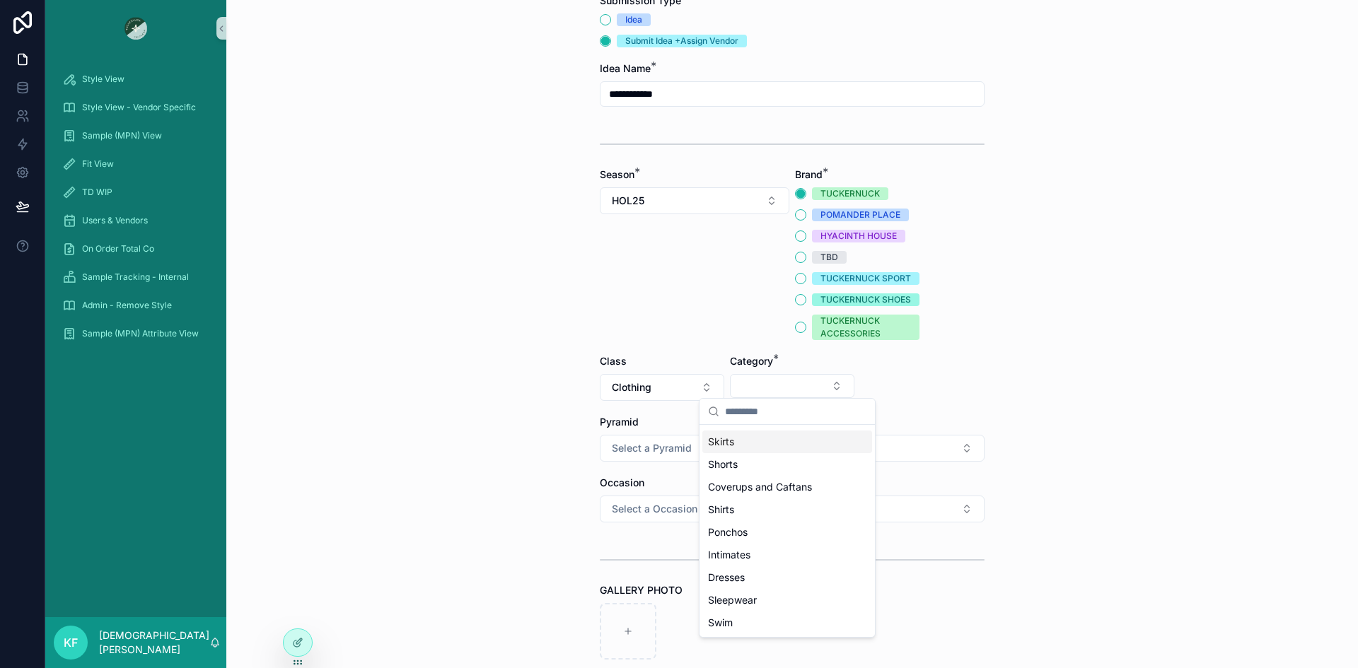
scroll to position [115, 0]
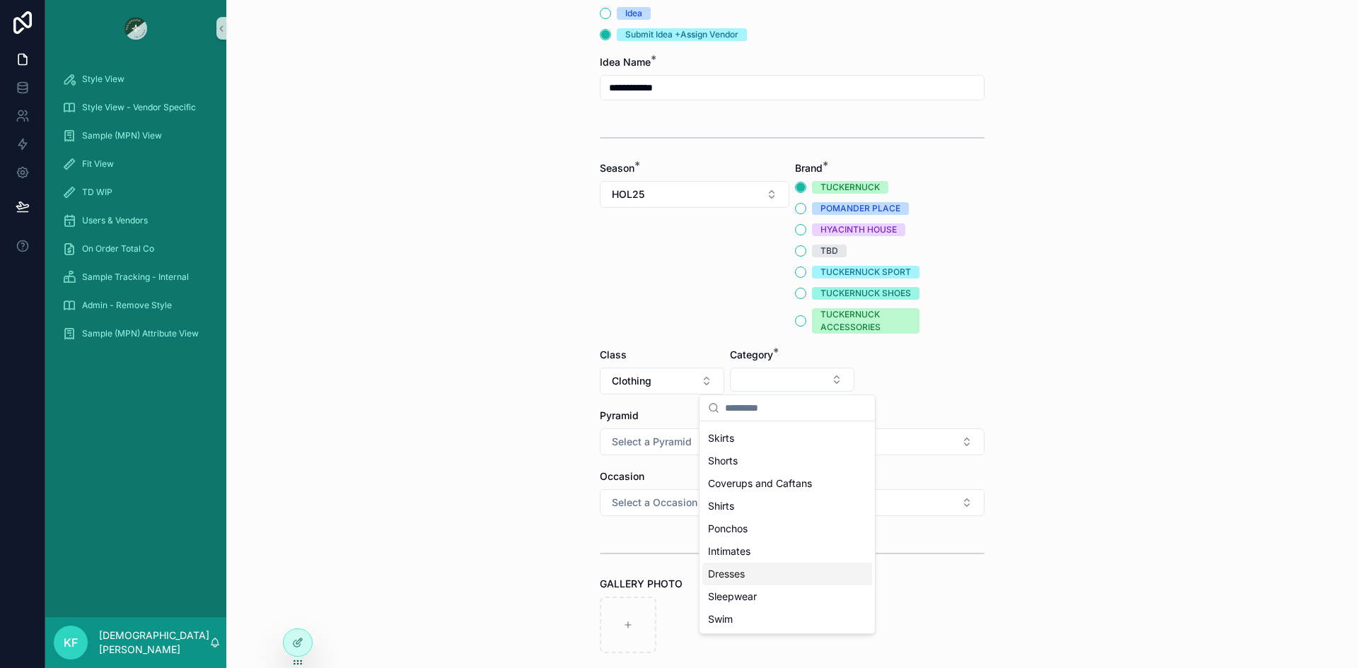
click at [752, 573] on div "Dresses" at bounding box center [787, 574] width 170 height 23
click at [916, 386] on button "Select Button" at bounding box center [922, 380] width 124 height 24
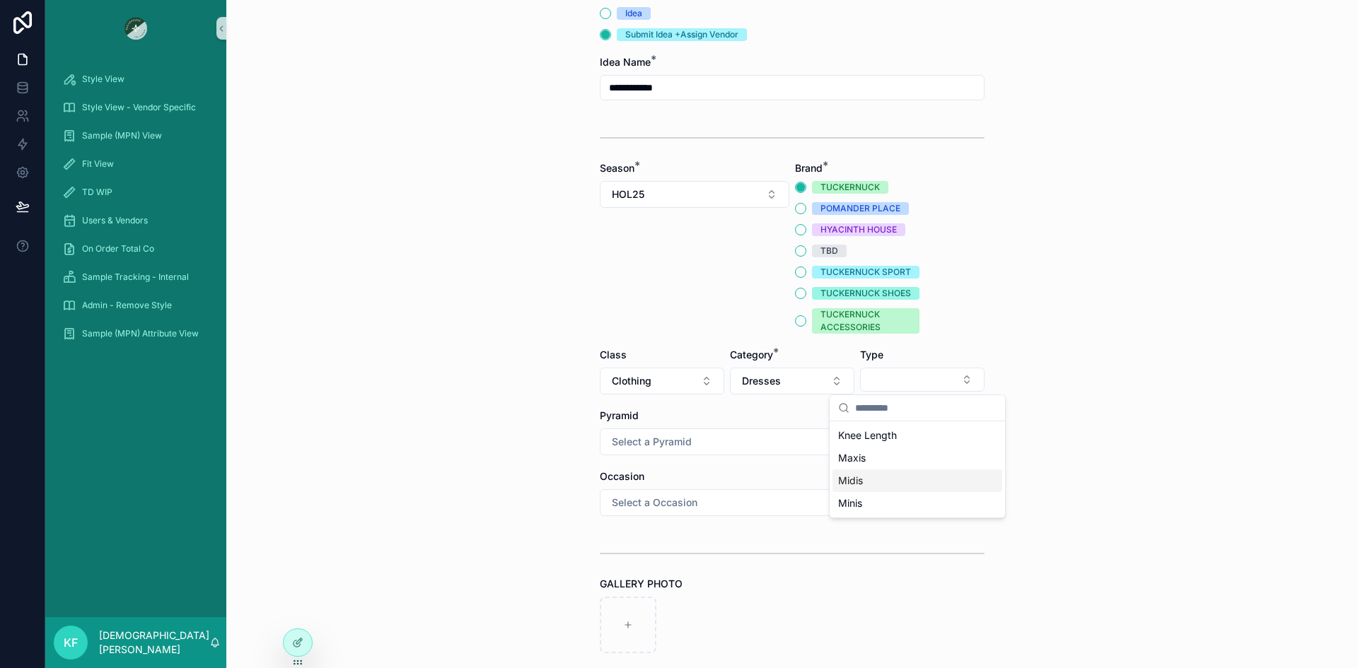
click at [866, 475] on div "Midis" at bounding box center [917, 481] width 170 height 23
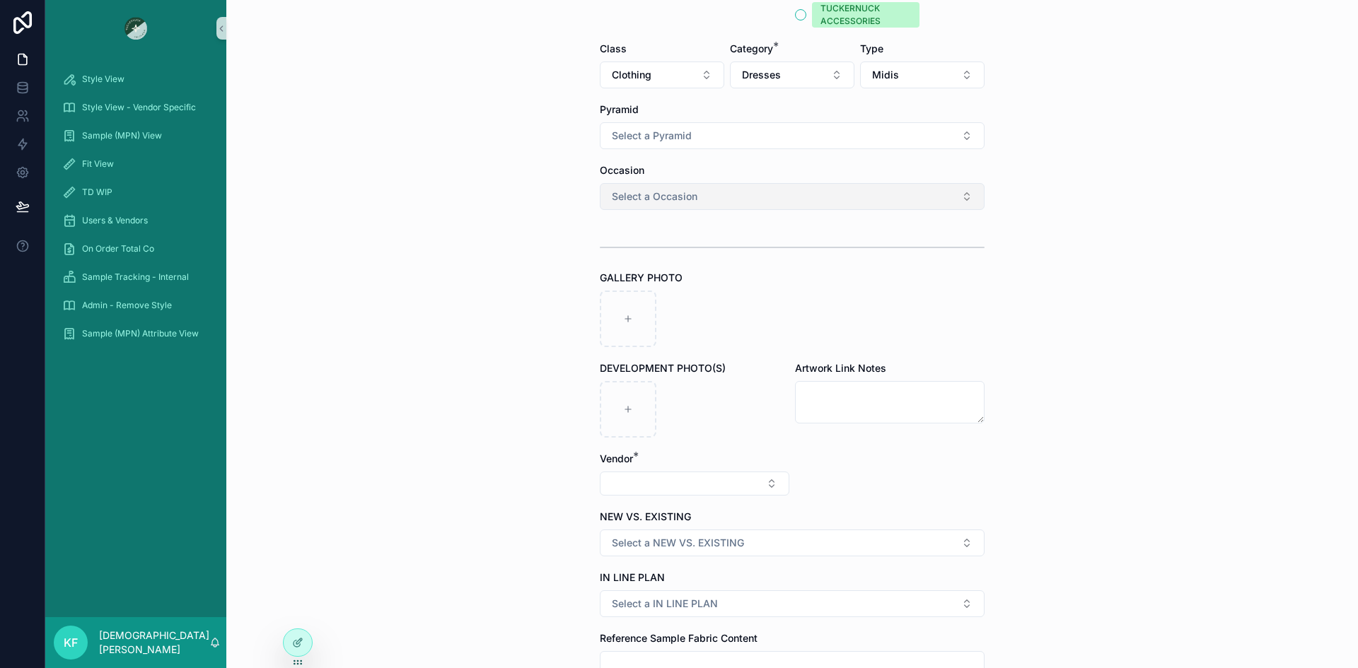
scroll to position [422, 0]
click at [623, 323] on icon "scrollable content" at bounding box center [628, 318] width 10 height 10
type input "**********"
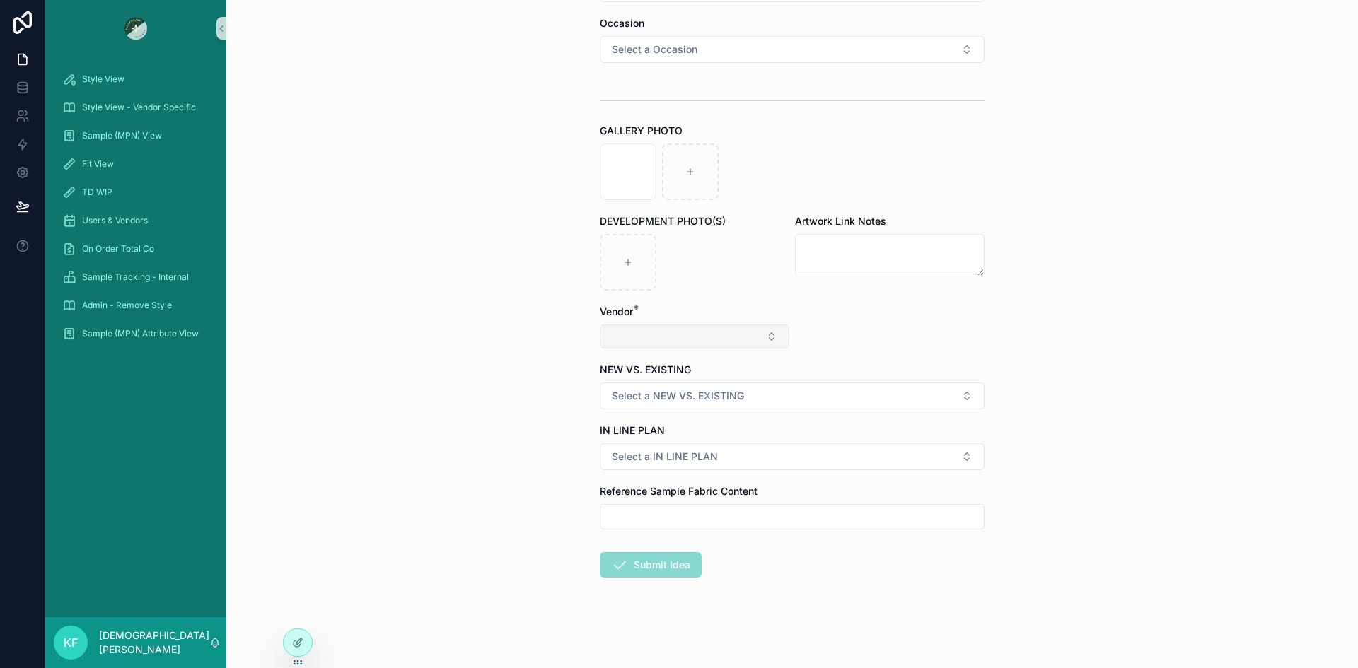
click at [753, 336] on button "Select Button" at bounding box center [695, 337] width 190 height 24
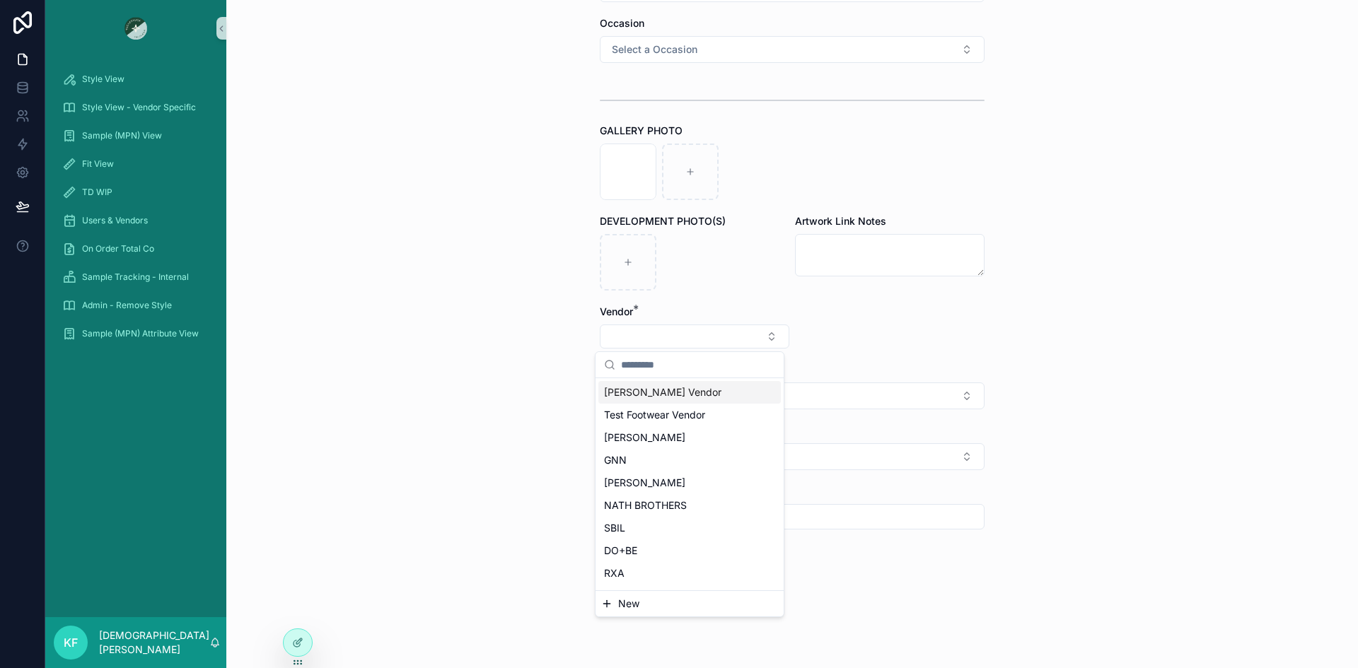
click at [658, 389] on span "[PERSON_NAME] Vendor" at bounding box center [662, 392] width 117 height 14
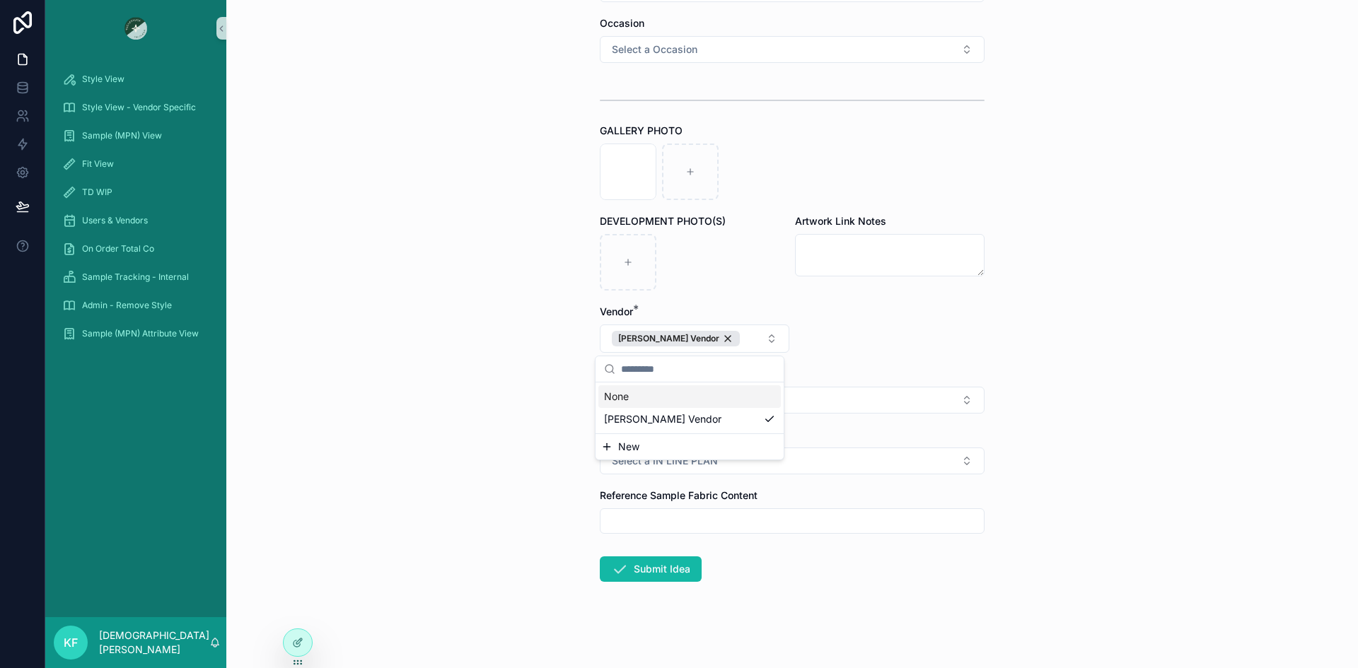
click at [887, 325] on form "**********" at bounding box center [792, 103] width 385 height 1139
click at [871, 395] on button "Select a NEW VS. EXISTING" at bounding box center [792, 400] width 385 height 27
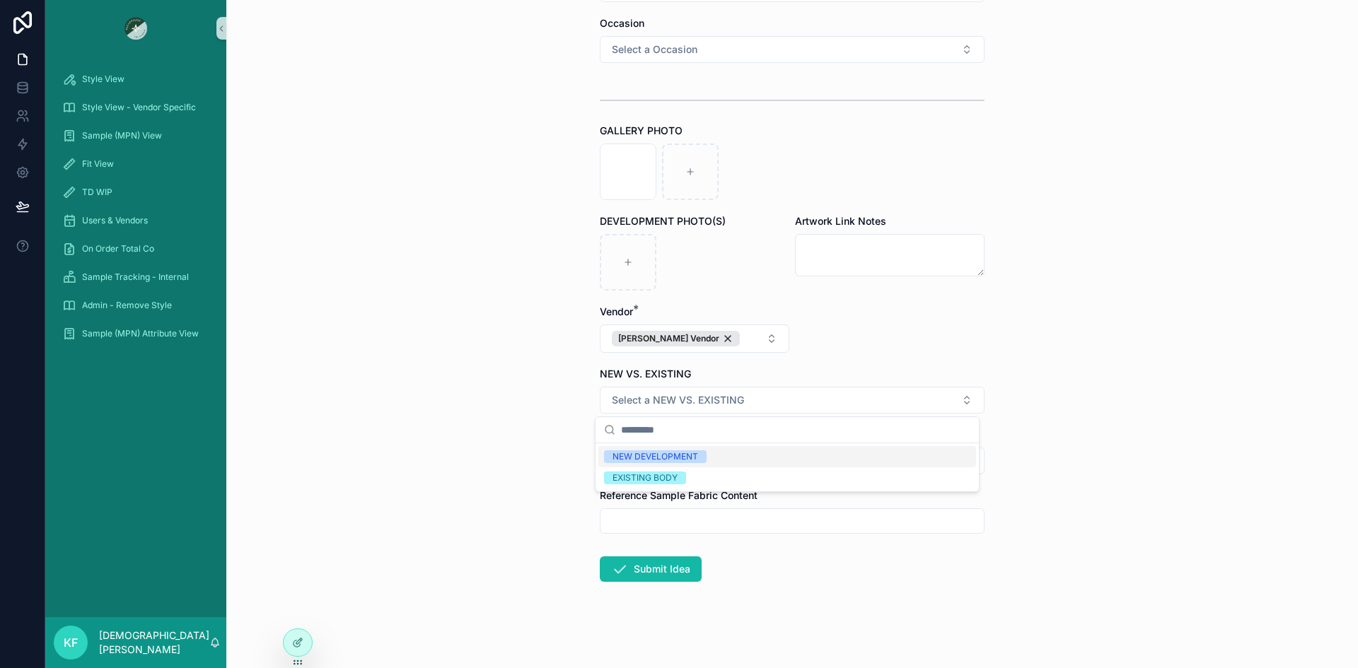
click at [673, 456] on div "NEW DEVELOPMENT" at bounding box center [655, 457] width 86 height 13
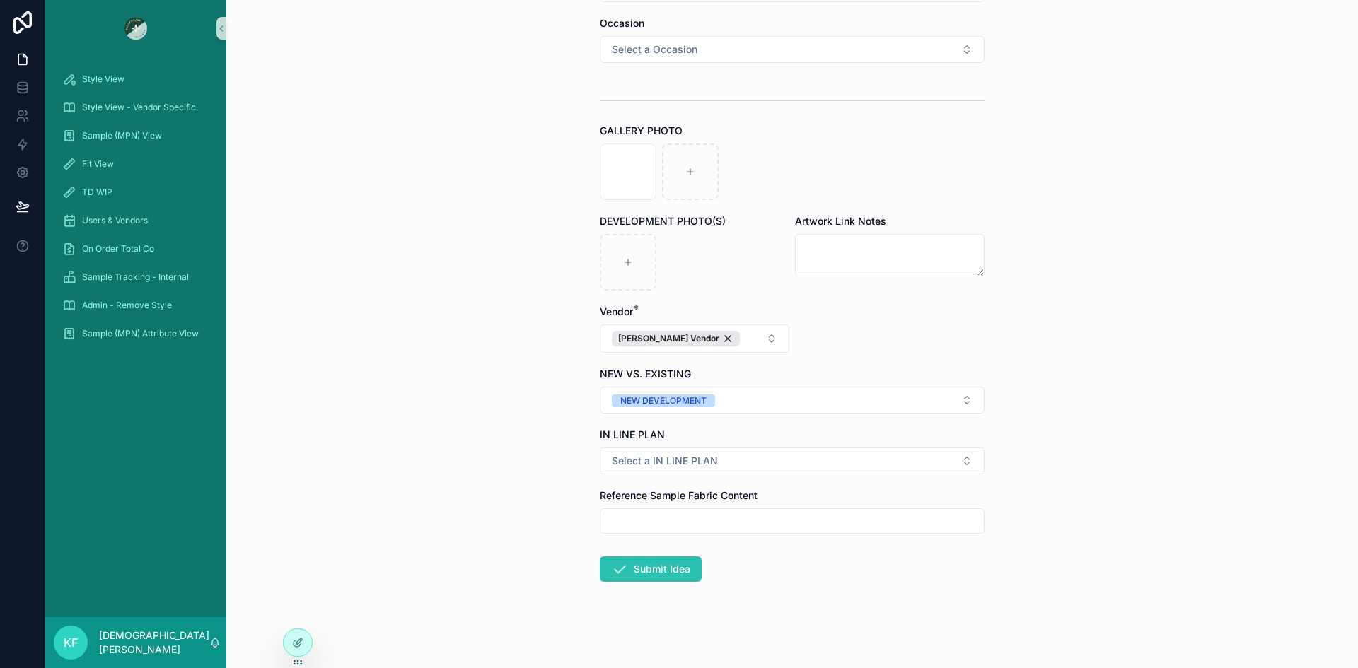
click at [659, 574] on button "Submit Idea" at bounding box center [651, 569] width 102 height 25
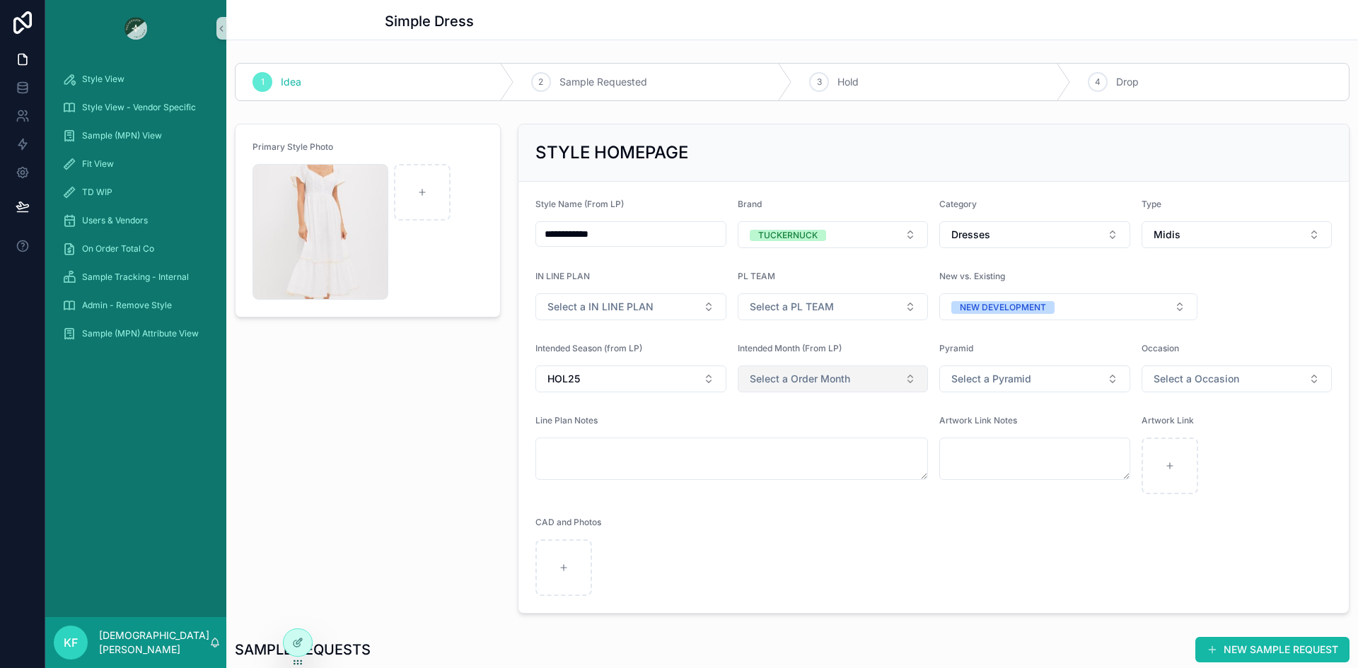
click at [778, 373] on span "Select a Order Month" at bounding box center [800, 379] width 100 height 14
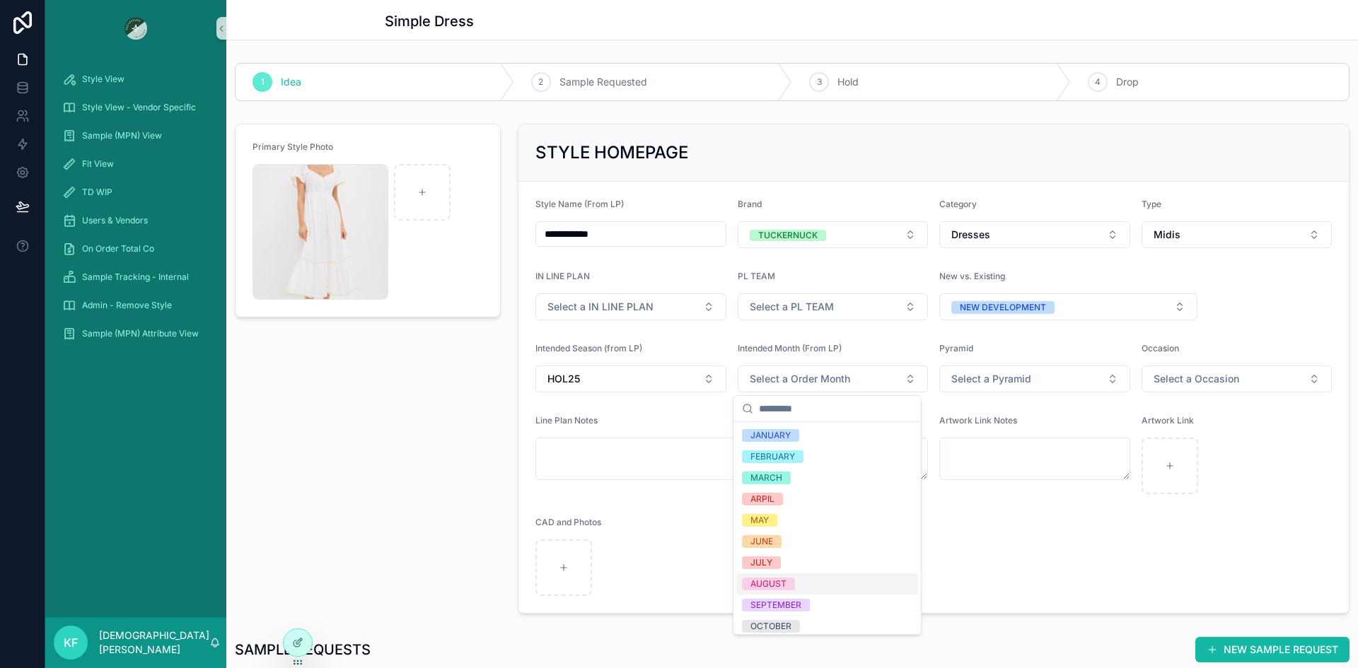
click at [769, 581] on div "AUGUST" at bounding box center [768, 584] width 36 height 13
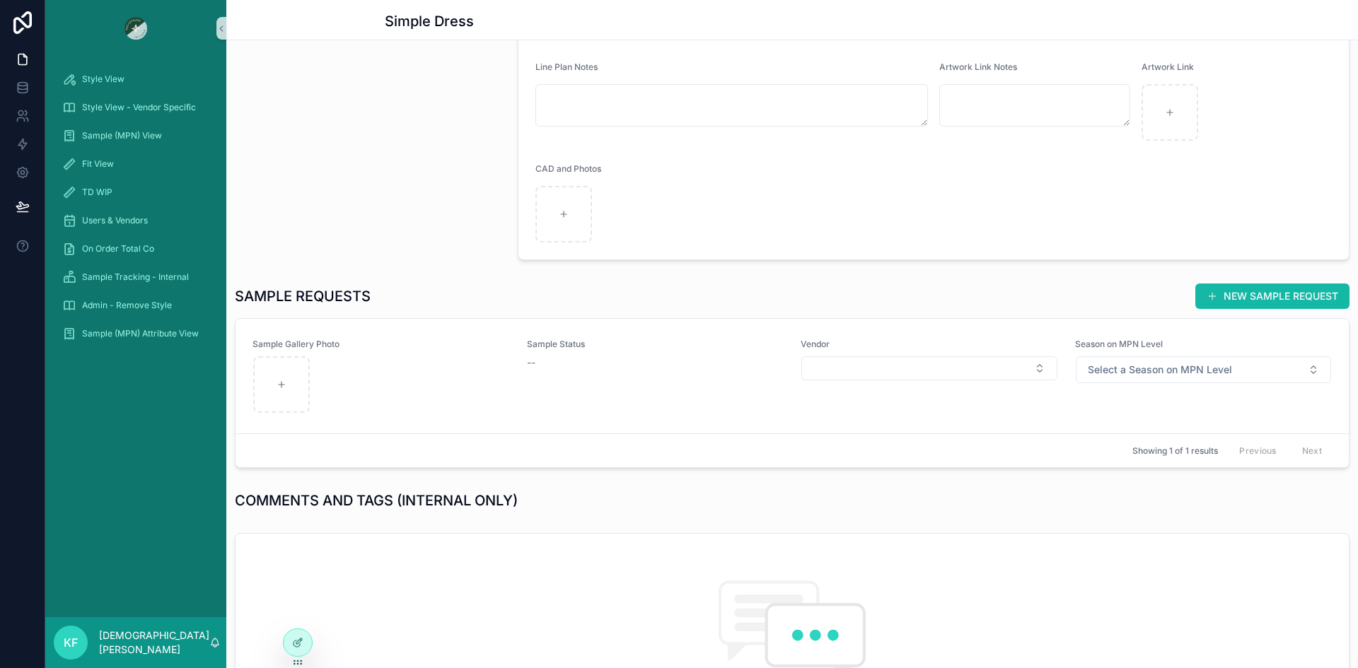
scroll to position [355, 0]
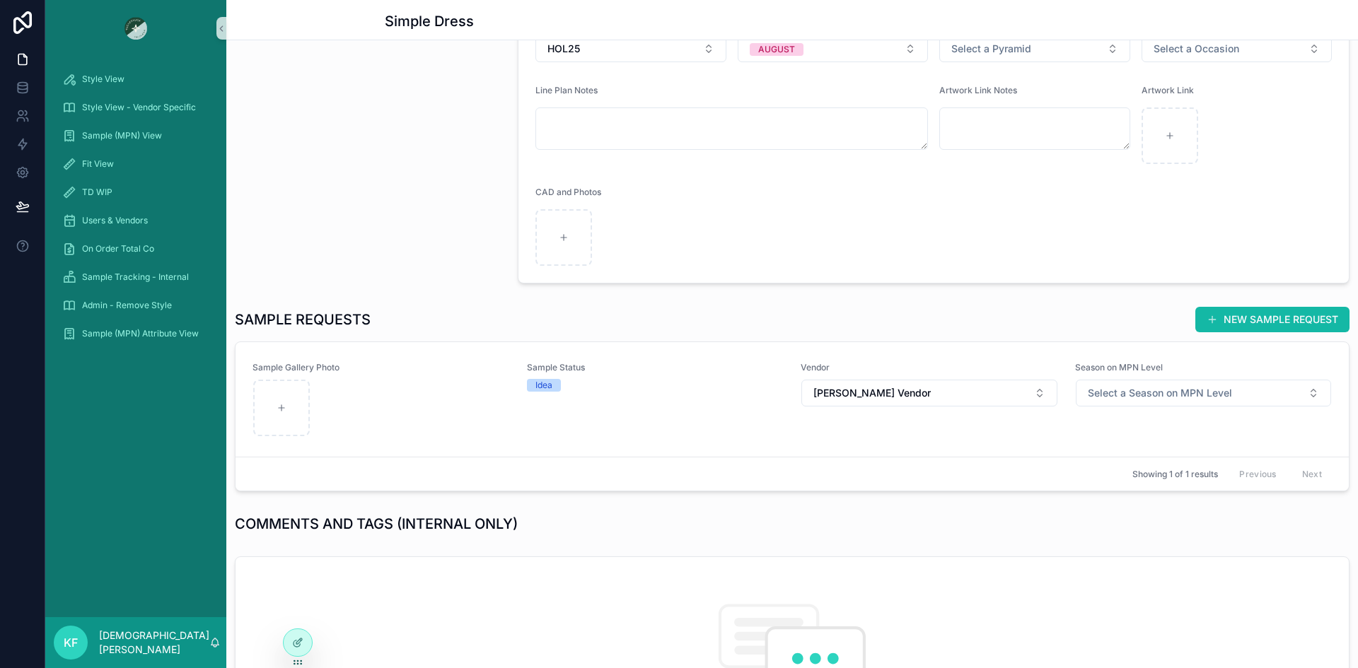
scroll to position [331, 0]
click at [512, 414] on div "Sample Gallery Photo Sample Status Idea Vendor Kris Test Vendor Season on MPN L…" at bounding box center [791, 398] width 1079 height 75
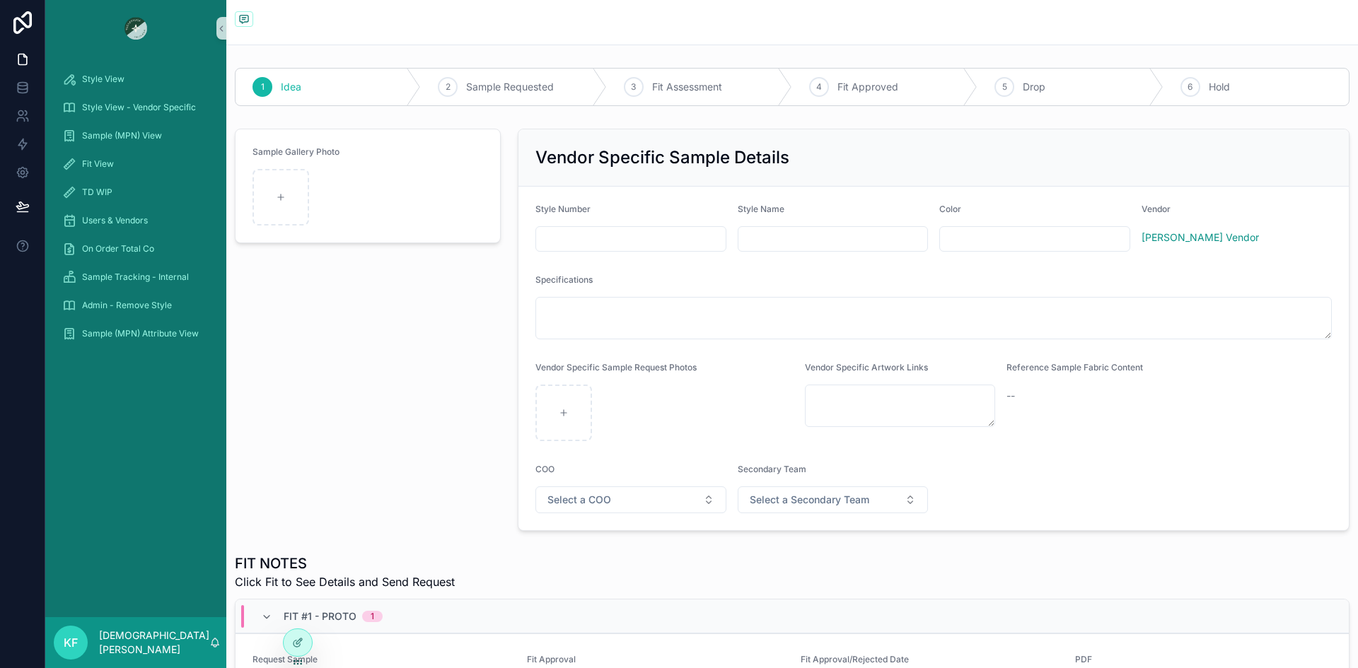
click at [632, 238] on input "scrollable content" at bounding box center [631, 239] width 190 height 20
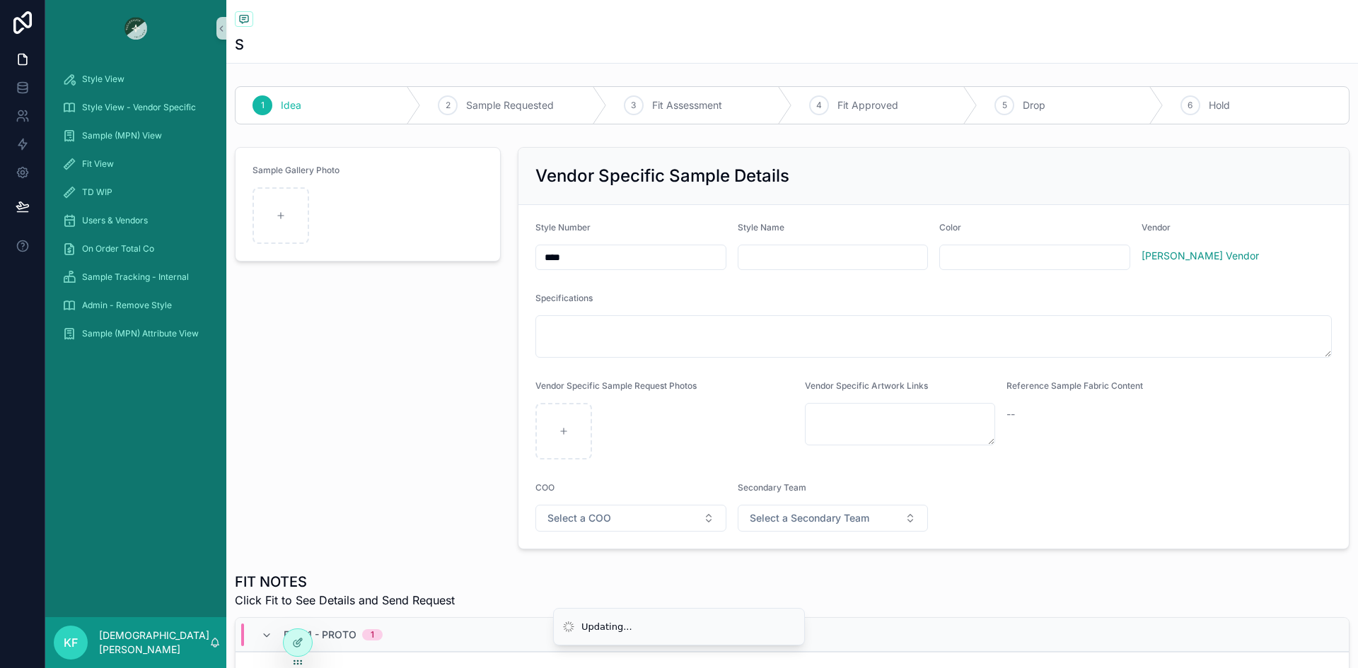
type input "****"
click at [753, 258] on input "scrollable content" at bounding box center [833, 258] width 190 height 20
type input "*"
type input "**********"
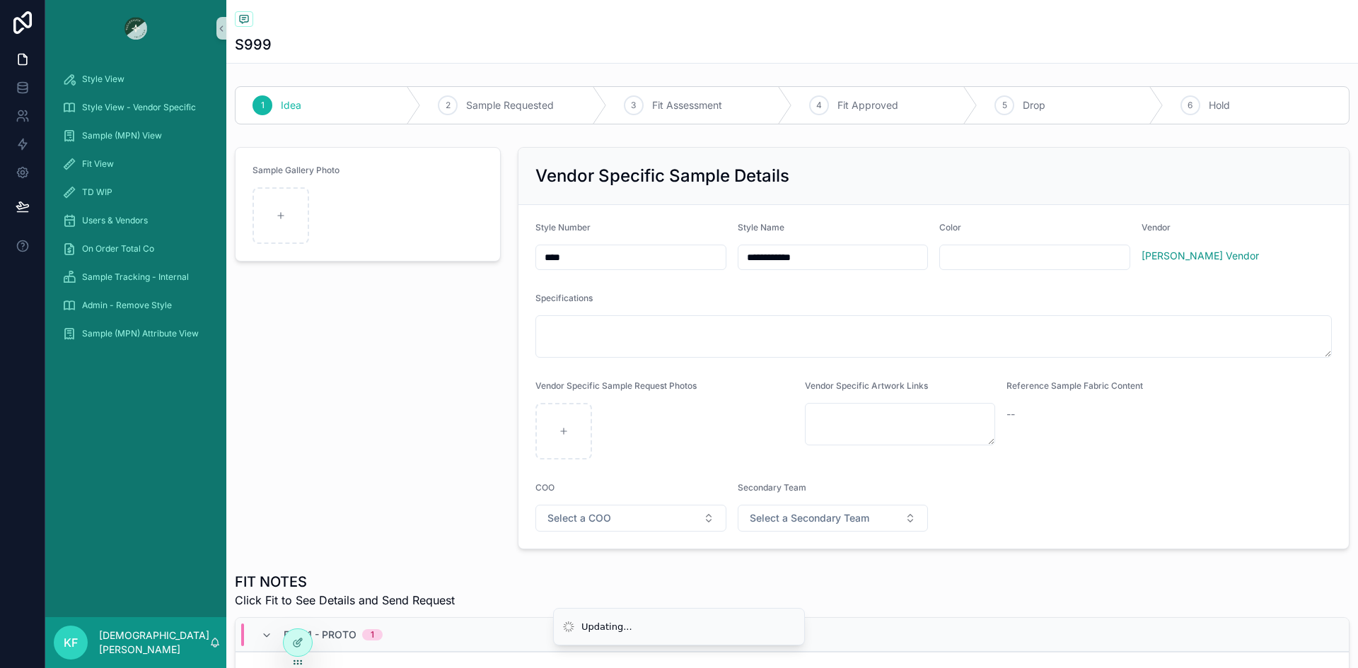
click at [977, 254] on input "scrollable content" at bounding box center [1035, 258] width 190 height 20
type input "*"
type input "*****"
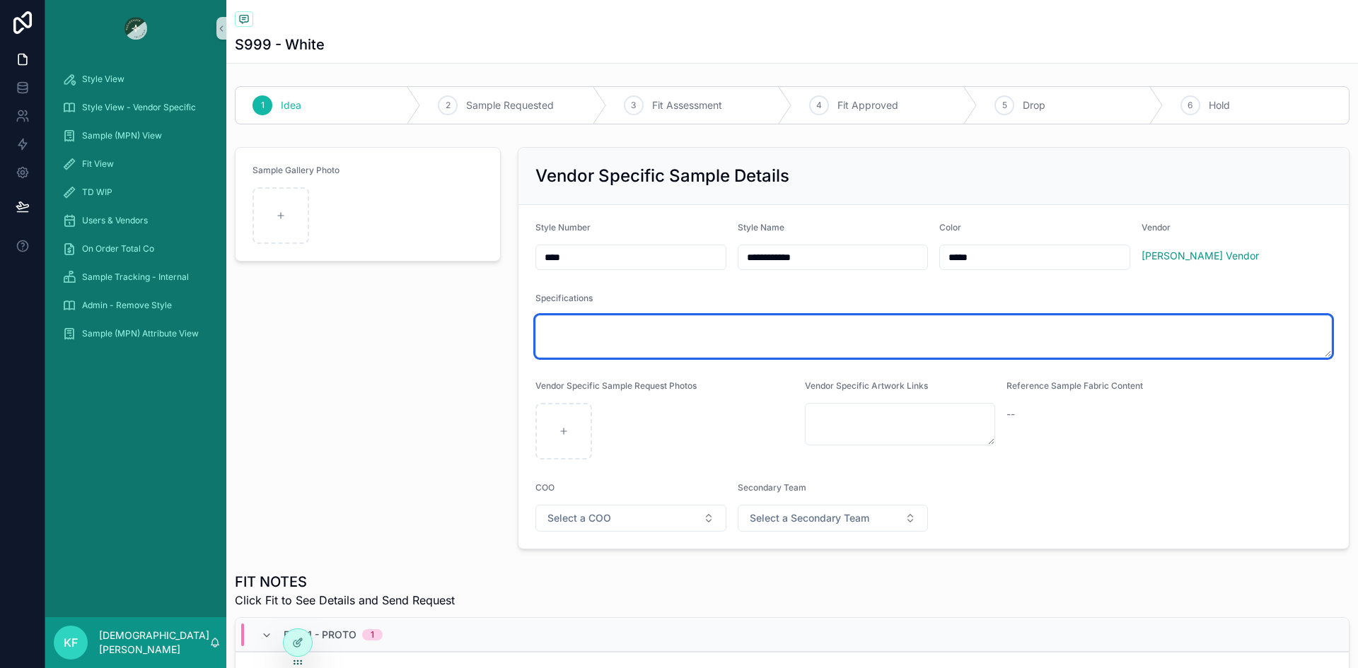
click at [649, 344] on textarea "scrollable content" at bounding box center [933, 336] width 796 height 42
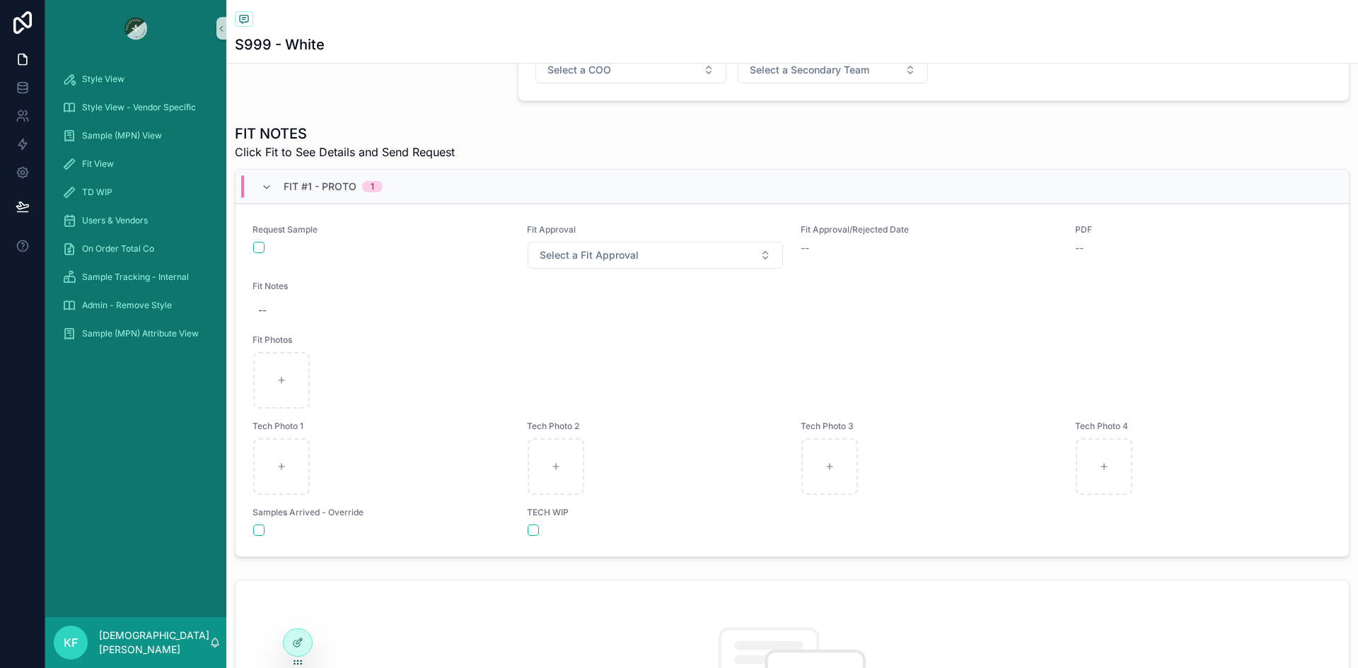
scroll to position [449, 0]
click at [283, 460] on div "scrollable content" at bounding box center [281, 466] width 57 height 57
type input "**********"
click at [551, 462] on icon "scrollable content" at bounding box center [556, 466] width 10 height 10
click at [559, 471] on div "scrollable content" at bounding box center [556, 466] width 57 height 57
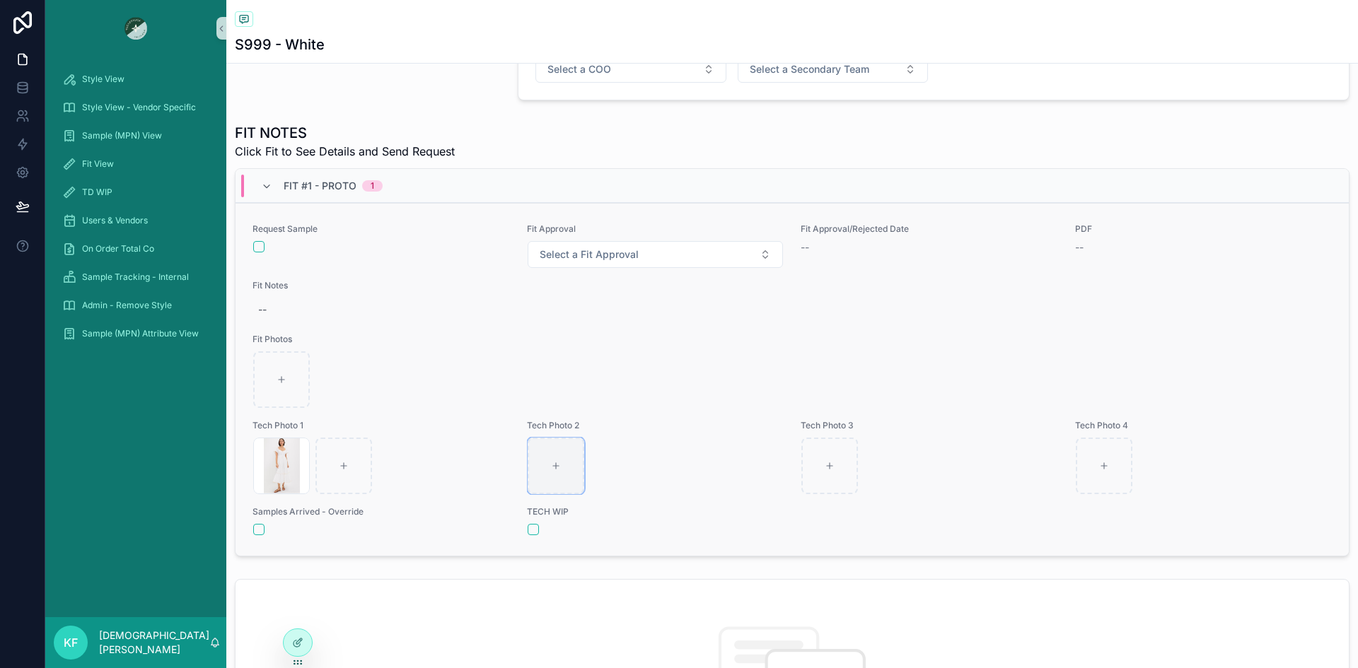
type input "**********"
click at [825, 463] on icon "scrollable content" at bounding box center [830, 466] width 10 height 10
click at [829, 465] on icon "scrollable content" at bounding box center [830, 466] width 10 height 10
type input "**********"
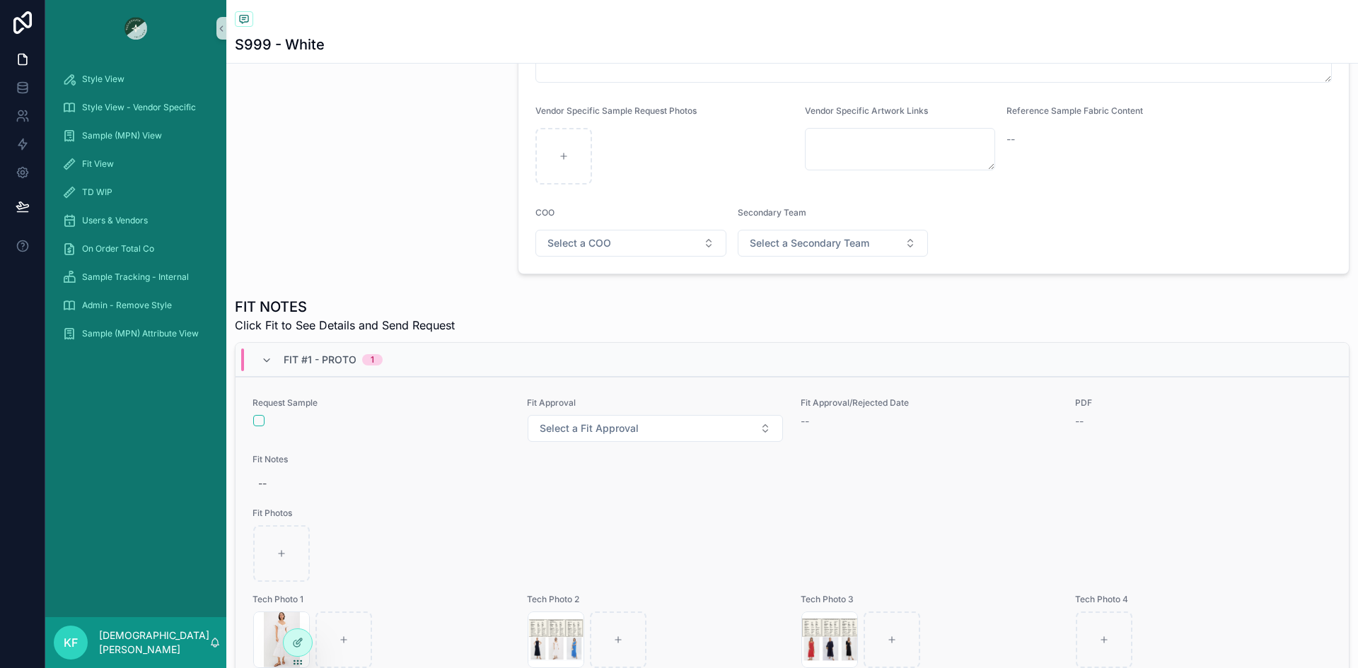
scroll to position [274, 0]
click at [294, 482] on div "--" at bounding box center [791, 484] width 1079 height 25
drag, startPoint x: 302, startPoint y: 557, endPoint x: 270, endPoint y: 512, distance: 54.8
click at [267, 510] on textarea "**********" at bounding box center [327, 532] width 134 height 83
click at [306, 557] on textarea "**********" at bounding box center [327, 532] width 134 height 83
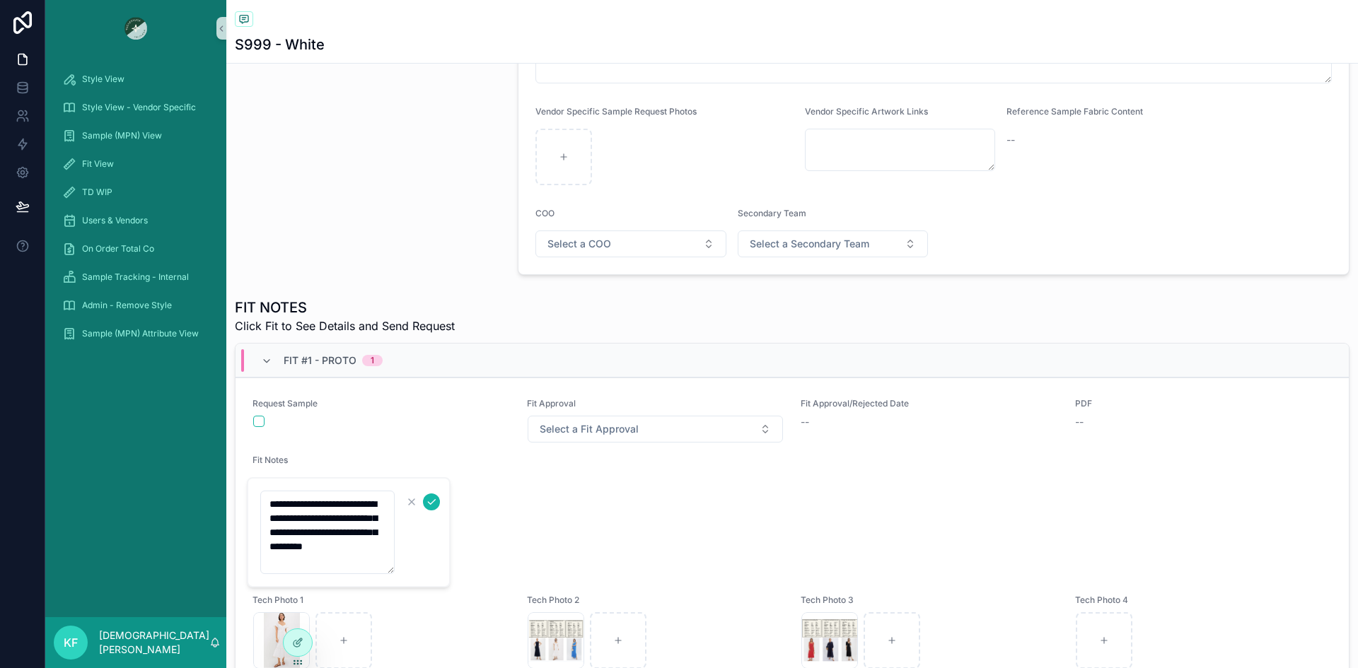
click at [296, 559] on textarea "**********" at bounding box center [327, 532] width 134 height 83
click at [283, 560] on textarea "**********" at bounding box center [327, 568] width 134 height 154
type textarea "**********"
click at [431, 502] on icon "scrollable content" at bounding box center [431, 501] width 11 height 11
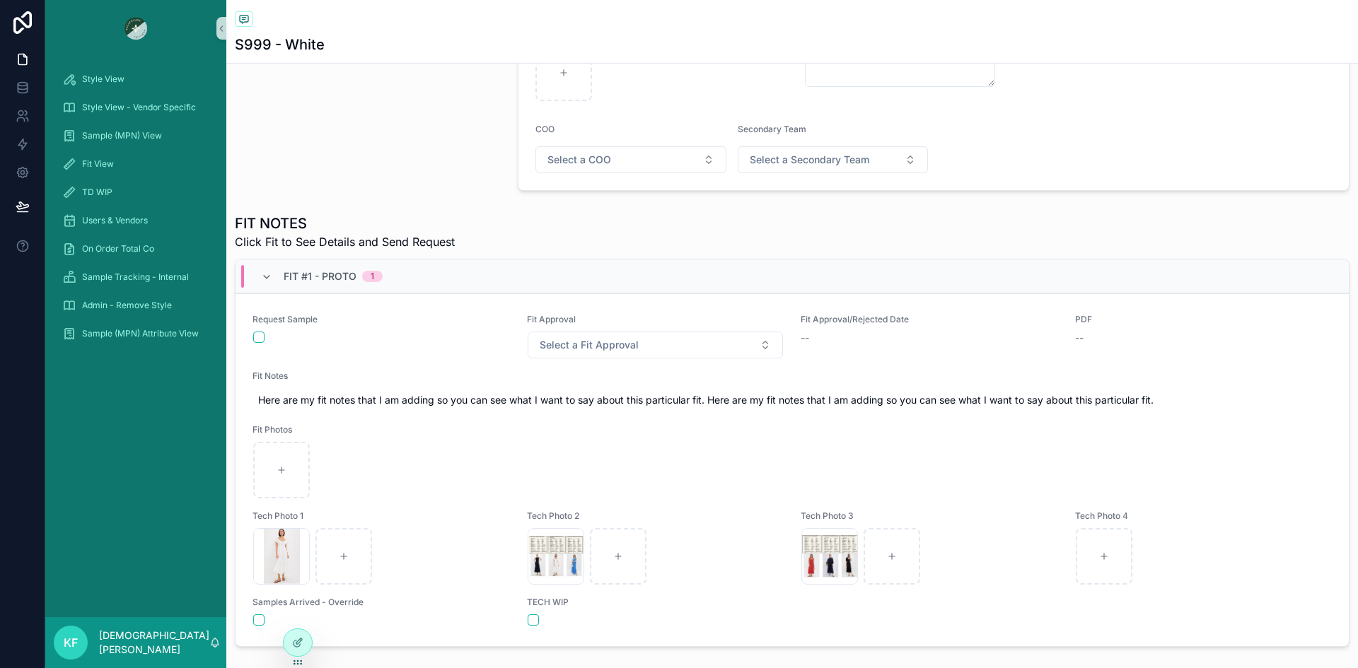
scroll to position [358, 0]
click at [448, 451] on div "scrollable content" at bounding box center [792, 471] width 1078 height 57
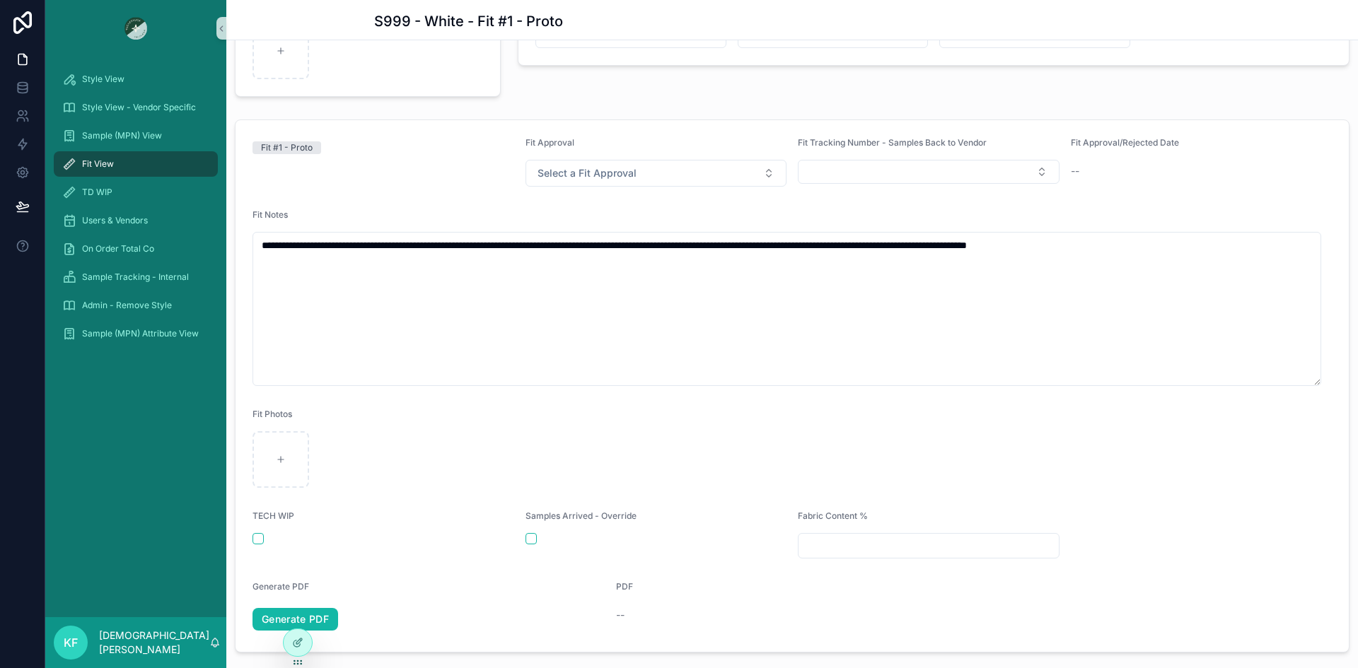
scroll to position [142, 0]
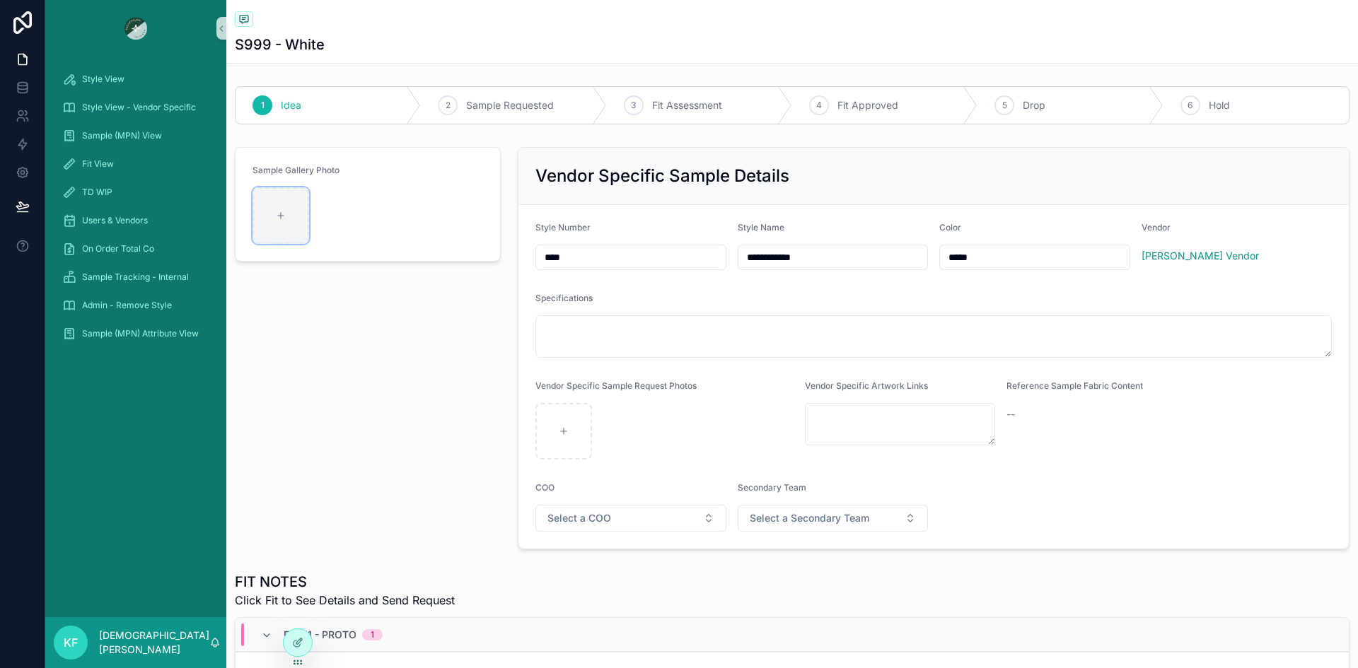
click at [284, 217] on icon "scrollable content" at bounding box center [281, 216] width 10 height 10
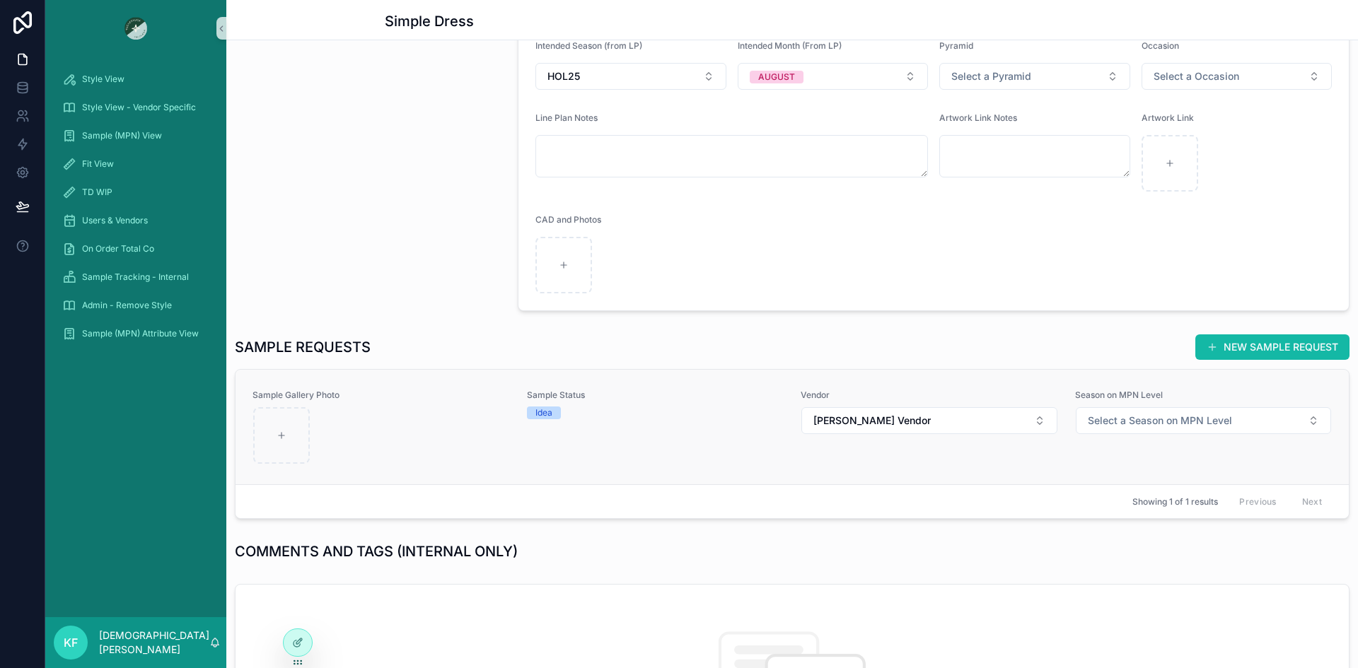
scroll to position [303, 0]
click at [346, 434] on div "scrollable content" at bounding box center [381, 435] width 256 height 57
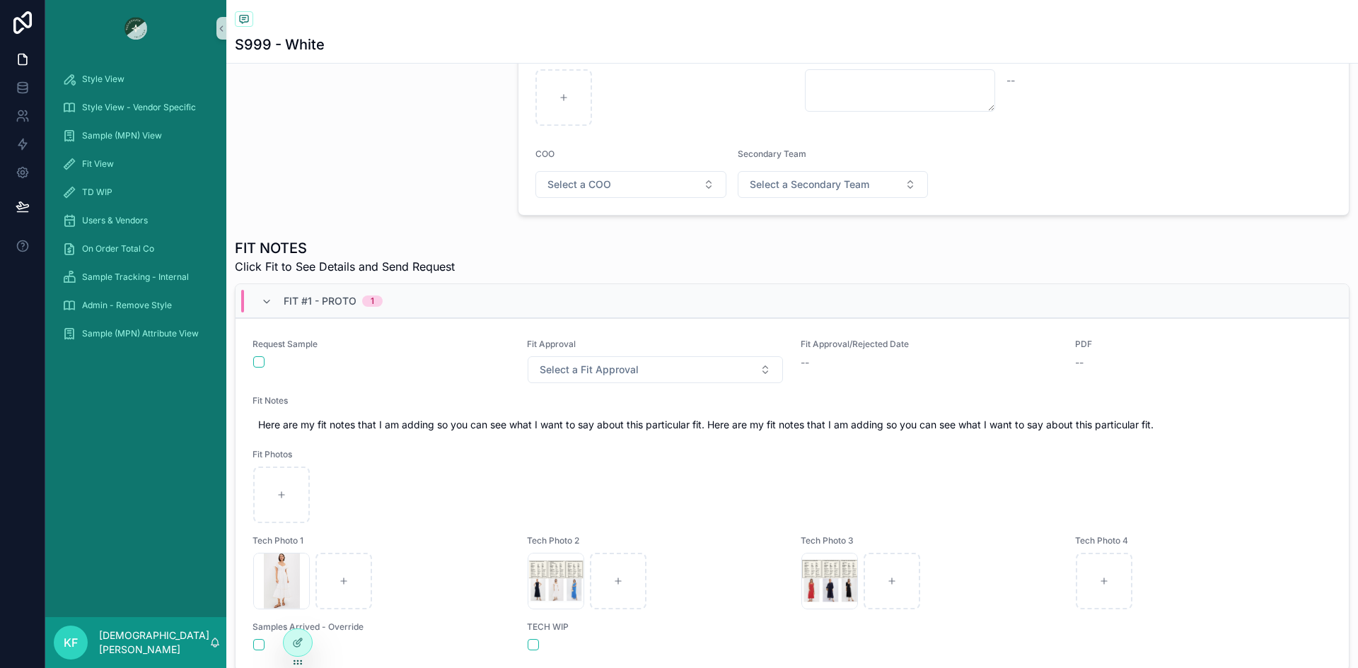
scroll to position [333, 0]
click at [374, 386] on div "Request Sample Fit Approval Select a Fit Approval Fit Approval/Rejected Date --…" at bounding box center [791, 495] width 1079 height 313
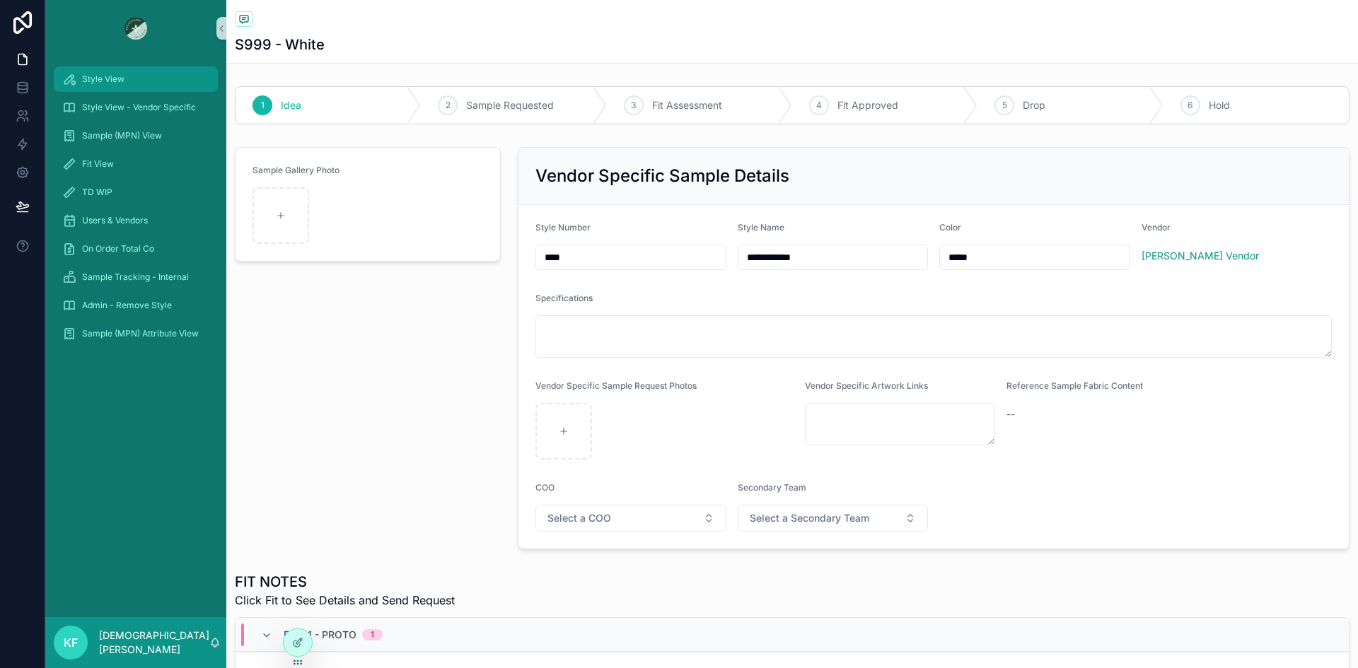
click at [115, 78] on span "Style View" at bounding box center [103, 79] width 42 height 11
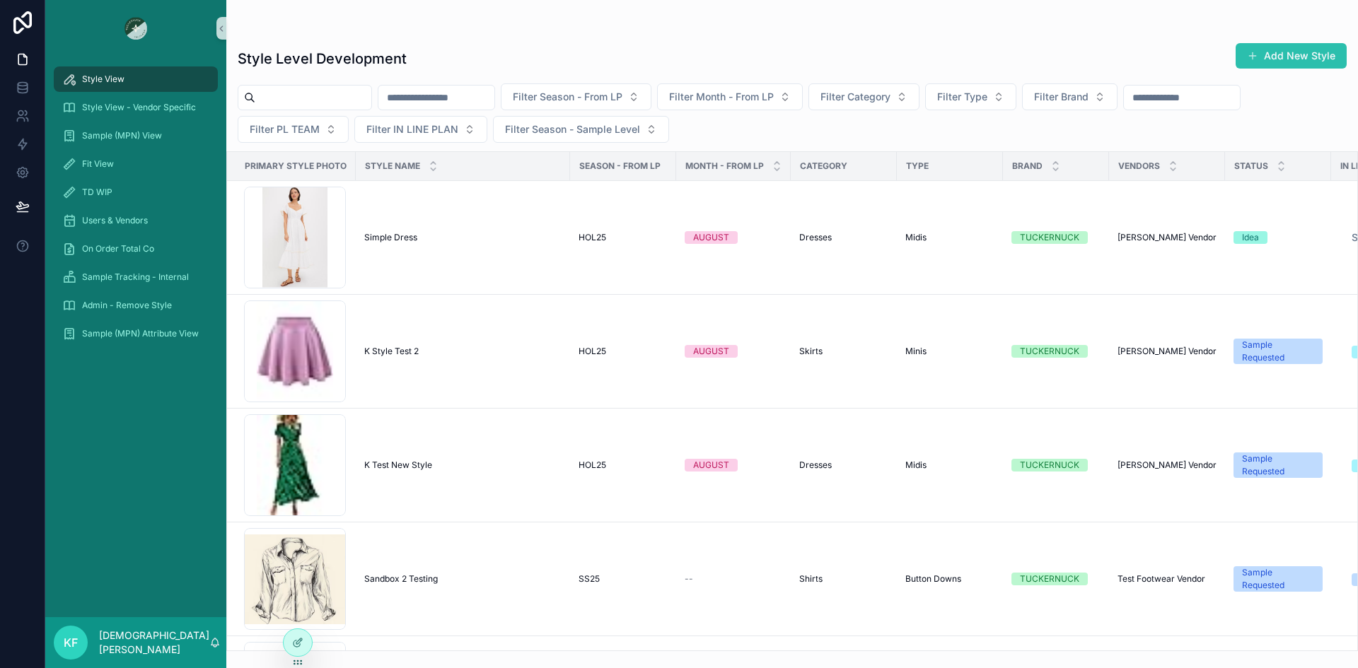
click at [1270, 64] on button "Add New Style" at bounding box center [1291, 55] width 111 height 25
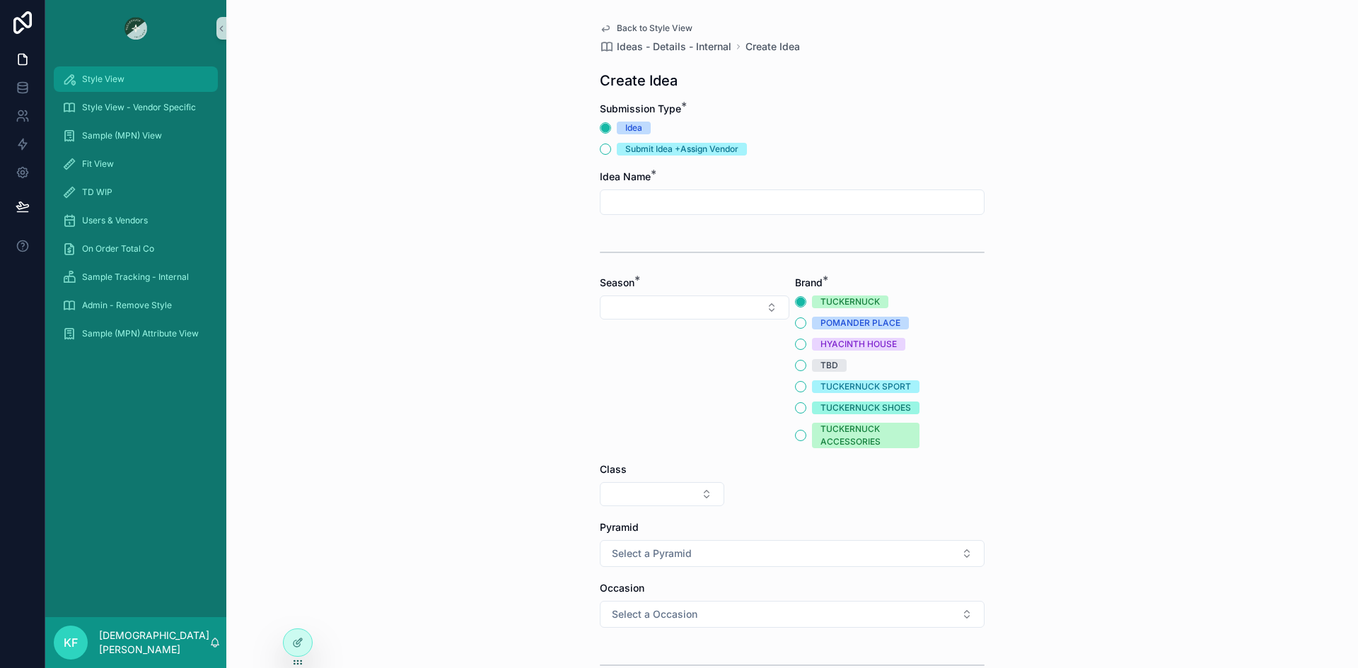
click at [110, 83] on span "Style View" at bounding box center [103, 79] width 42 height 11
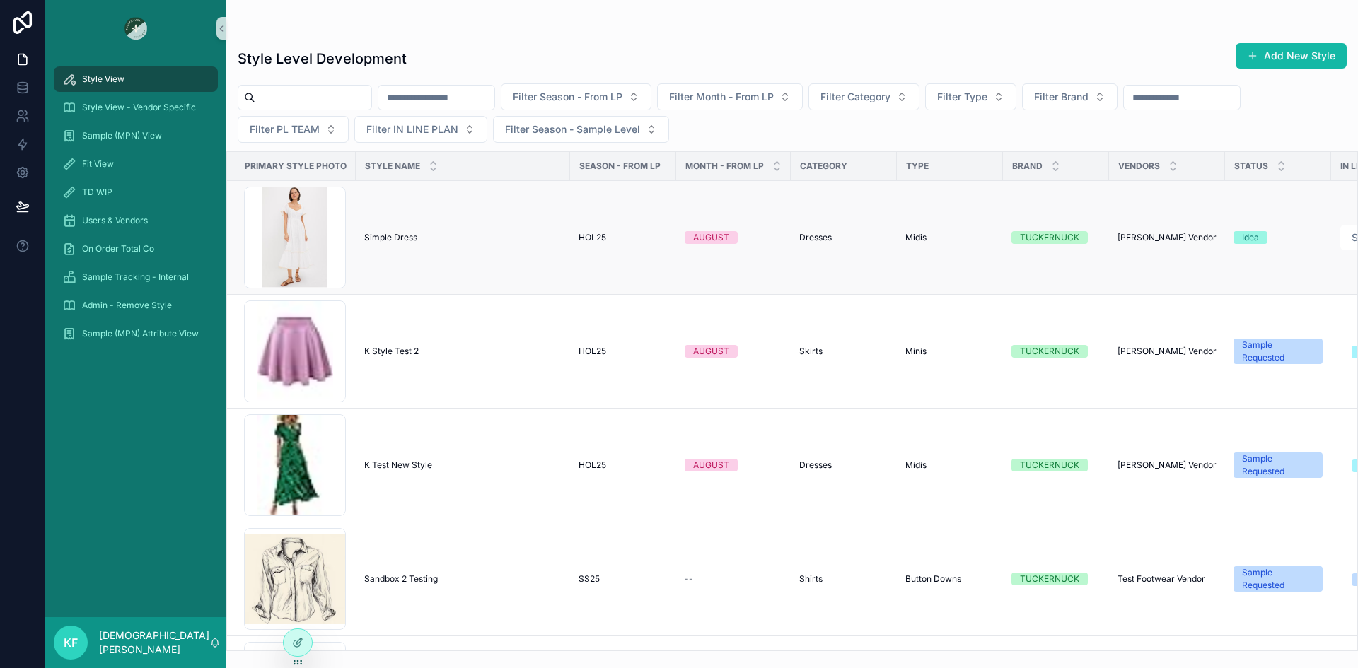
click at [413, 257] on td "Simple Dress Simple Dress" at bounding box center [463, 238] width 214 height 114
click at [374, 244] on td "Simple Dress Simple Dress" at bounding box center [463, 238] width 214 height 114
click at [395, 234] on span "Simple Dress" at bounding box center [390, 237] width 53 height 11
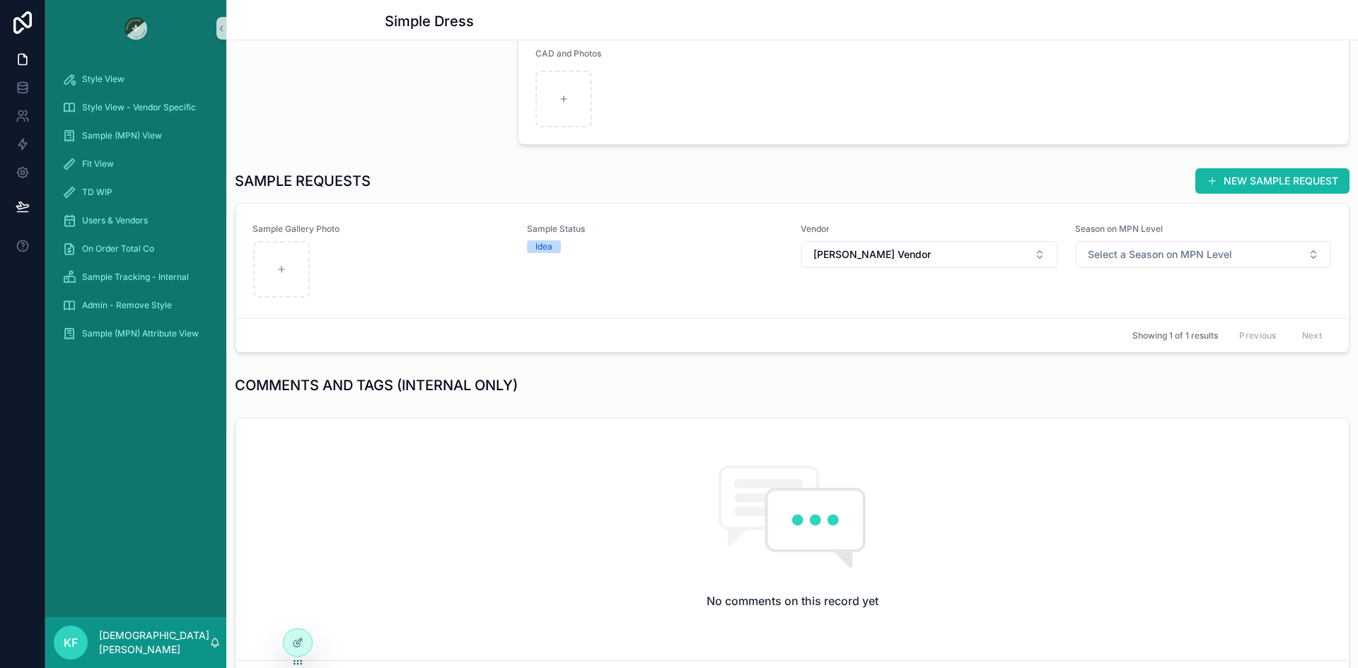
scroll to position [470, 0]
click at [342, 280] on div "scrollable content" at bounding box center [381, 268] width 256 height 57
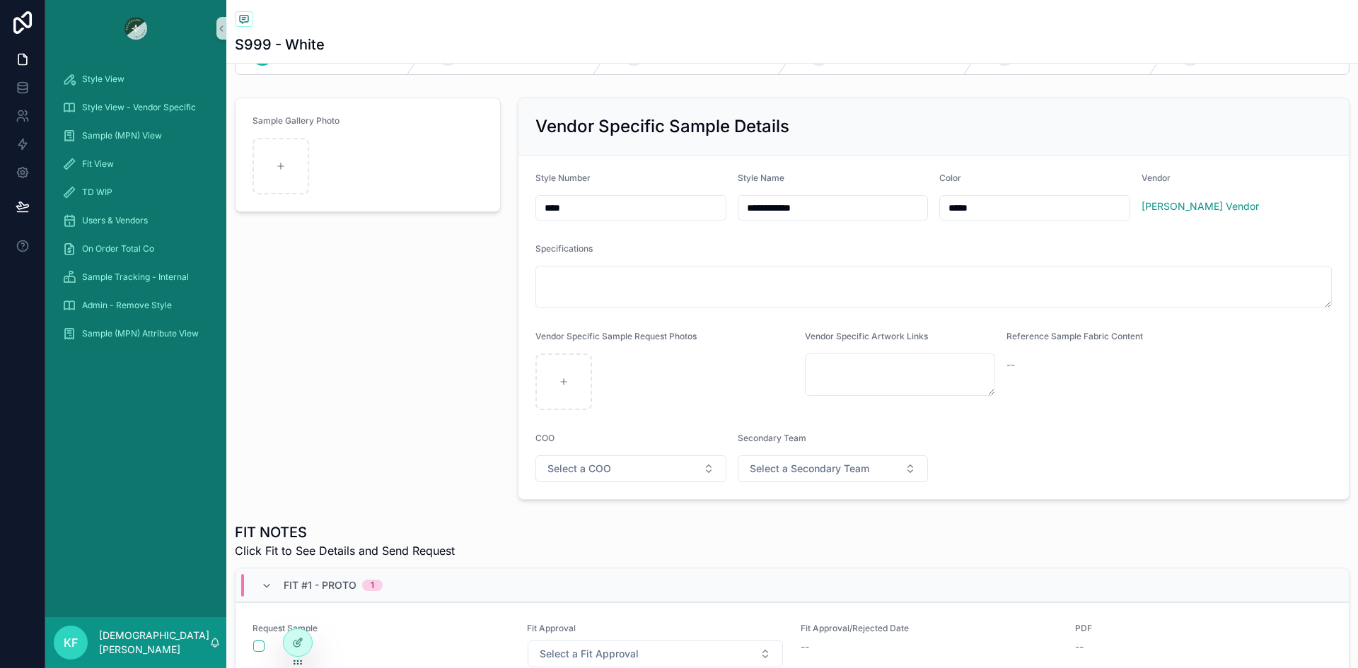
scroll to position [47, 0]
click at [283, 176] on div "scrollable content" at bounding box center [280, 169] width 57 height 57
type input "**********"
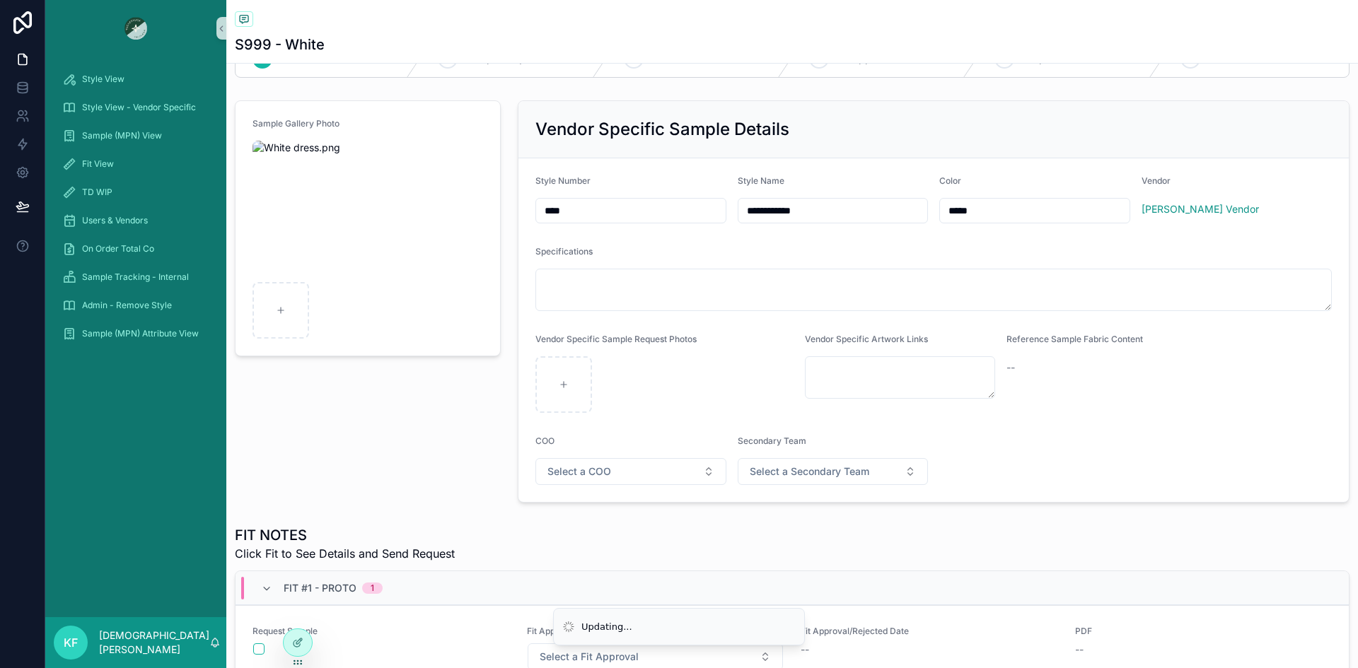
click at [358, 412] on div "Sample Gallery Photo" at bounding box center [367, 302] width 283 height 414
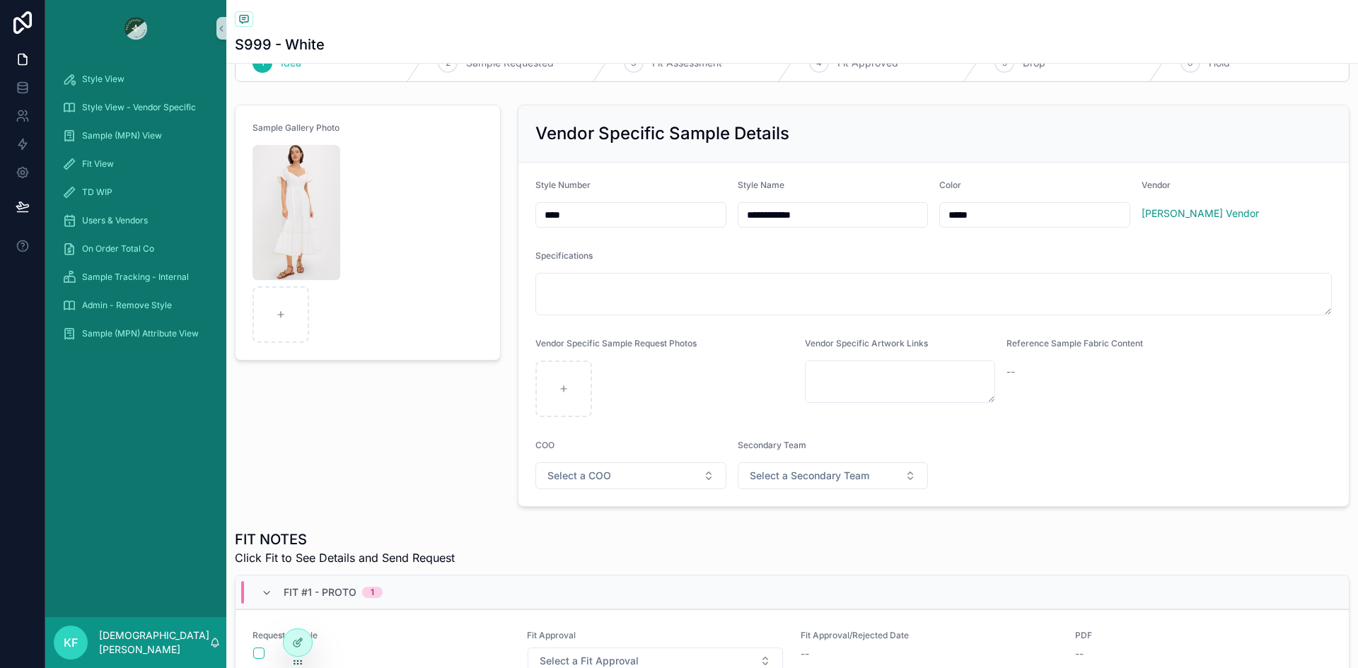
scroll to position [0, 0]
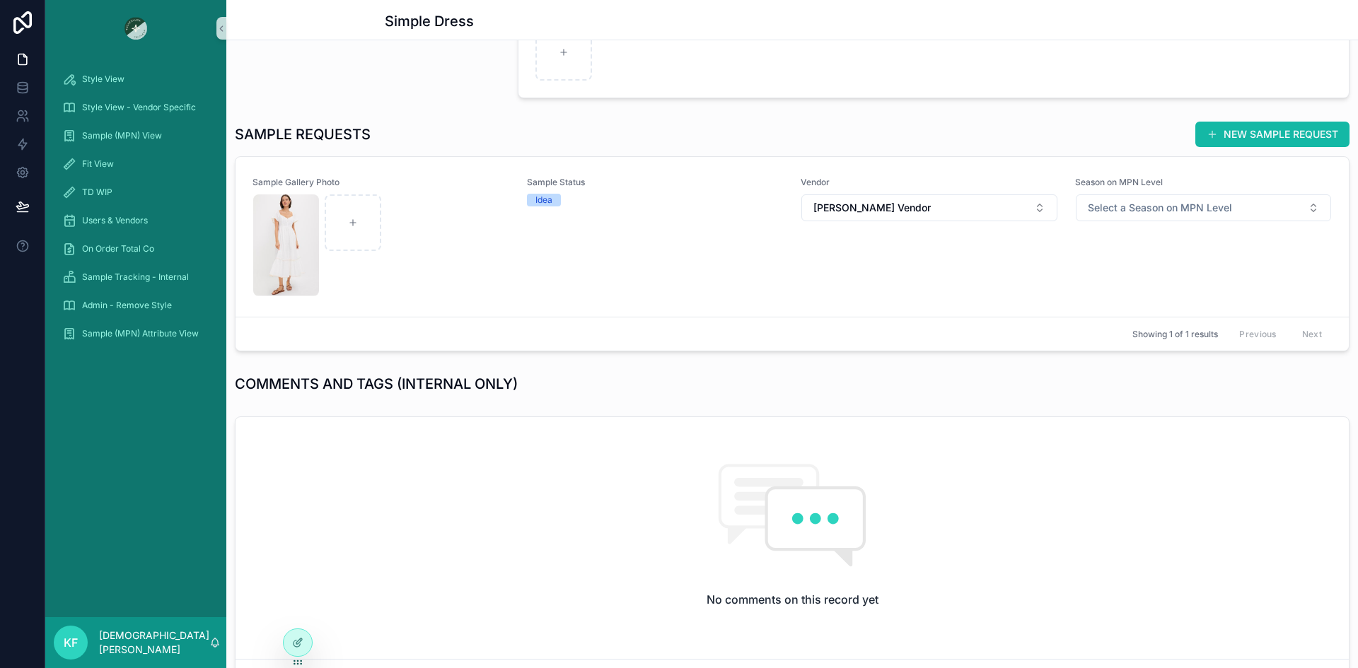
scroll to position [516, 0]
click at [410, 236] on div "scrollable content" at bounding box center [381, 245] width 256 height 102
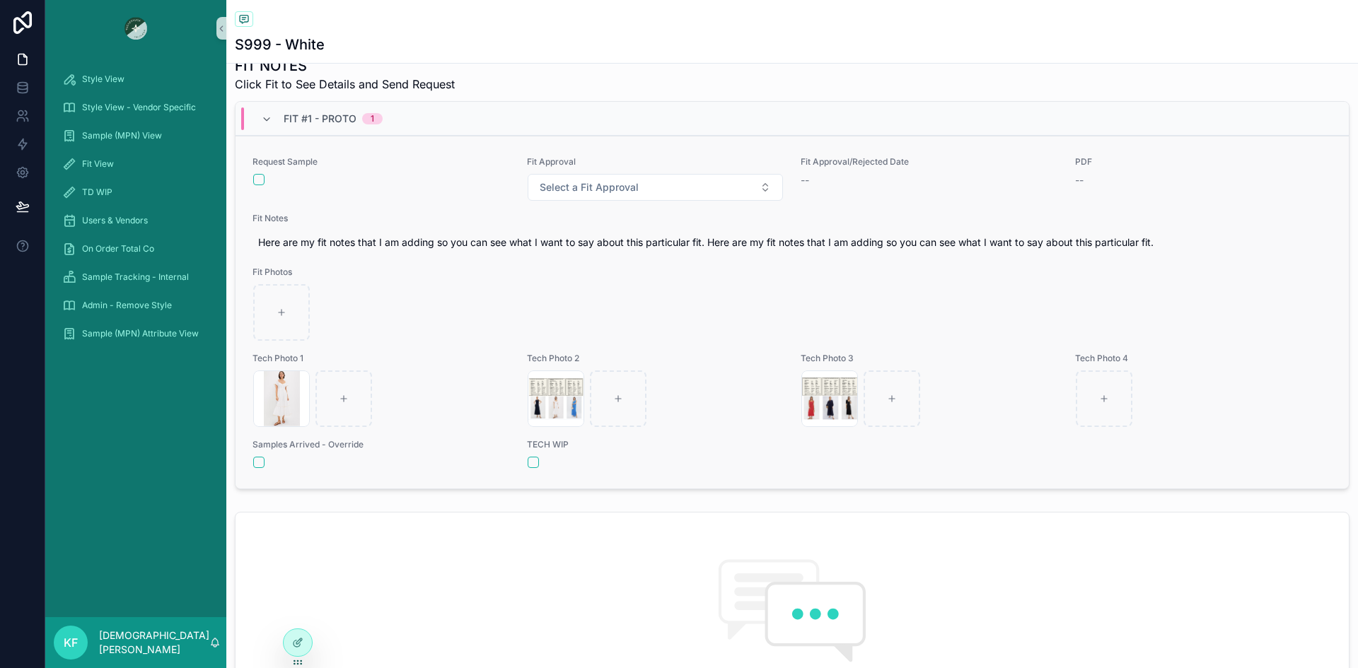
click at [429, 265] on div "Request Sample Fit Approval Select a Fit Approval Fit Approval/Rejected Date --…" at bounding box center [791, 312] width 1079 height 313
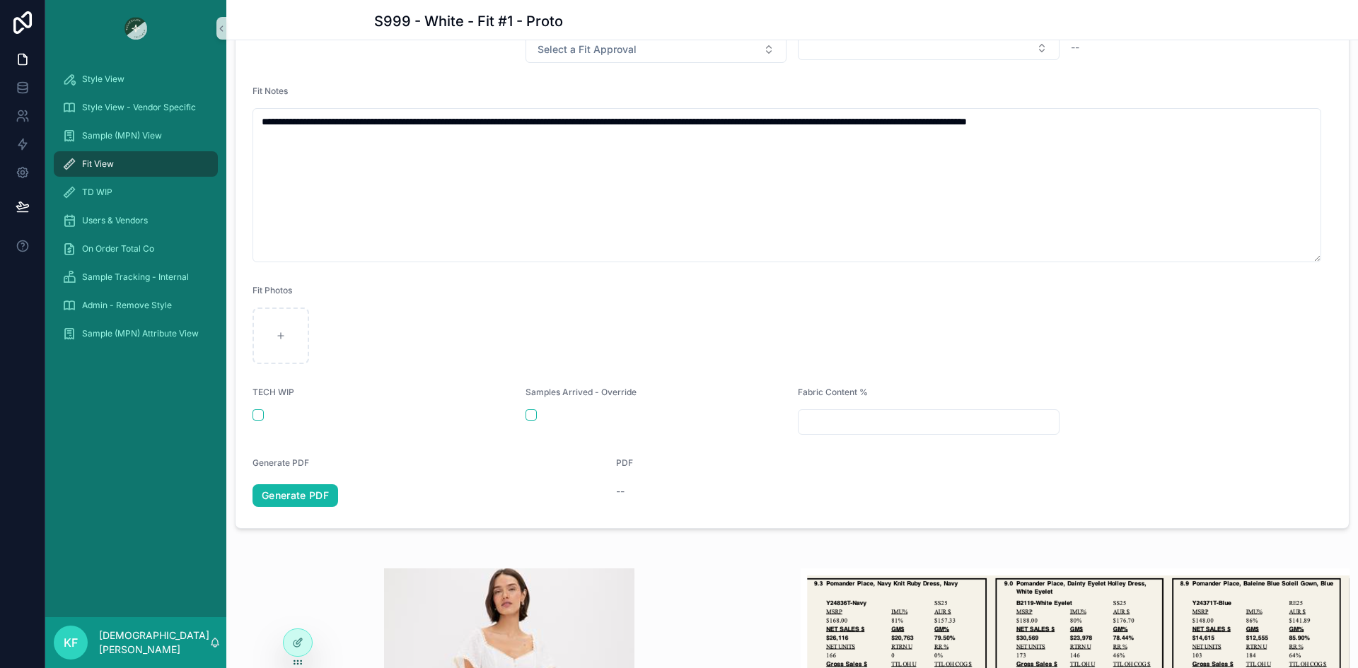
scroll to position [265, 0]
click at [303, 501] on link "Generate PDF" at bounding box center [295, 496] width 86 height 23
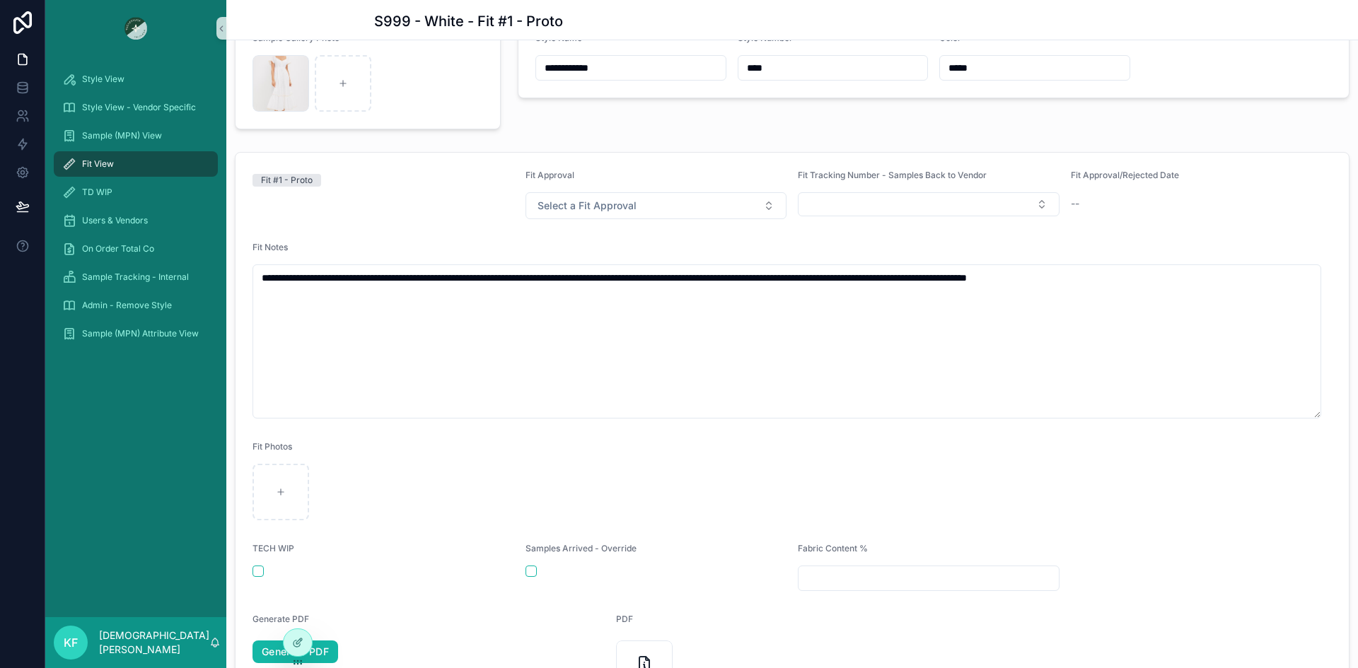
scroll to position [108, 0]
click at [280, 492] on icon "scrollable content" at bounding box center [281, 493] width 10 height 10
type input "**********"
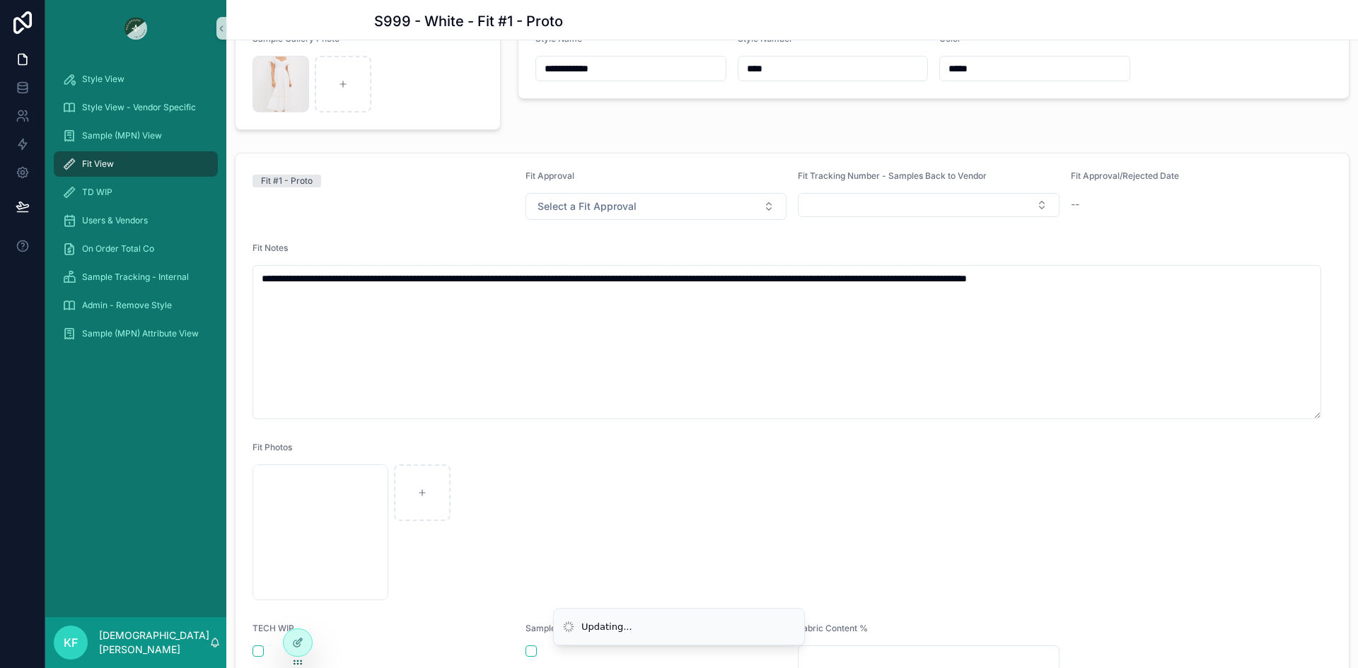
click at [686, 484] on div "White dress .png" at bounding box center [791, 533] width 1079 height 136
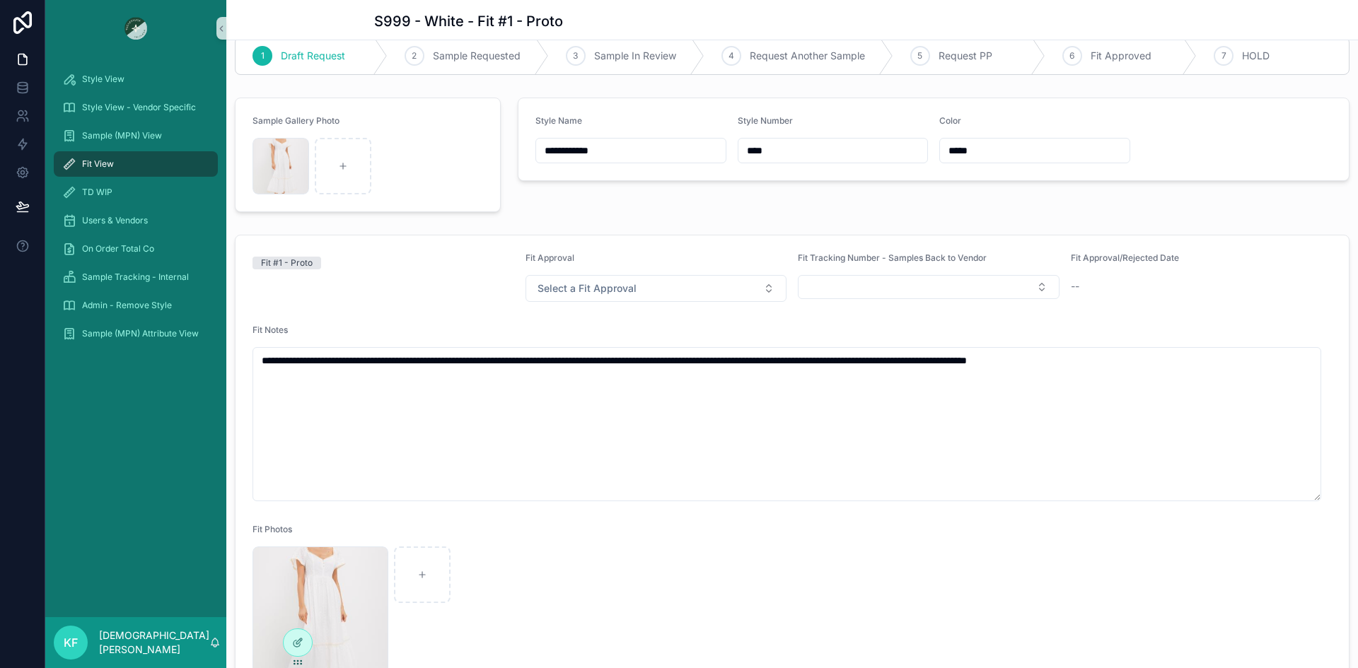
scroll to position [0, 0]
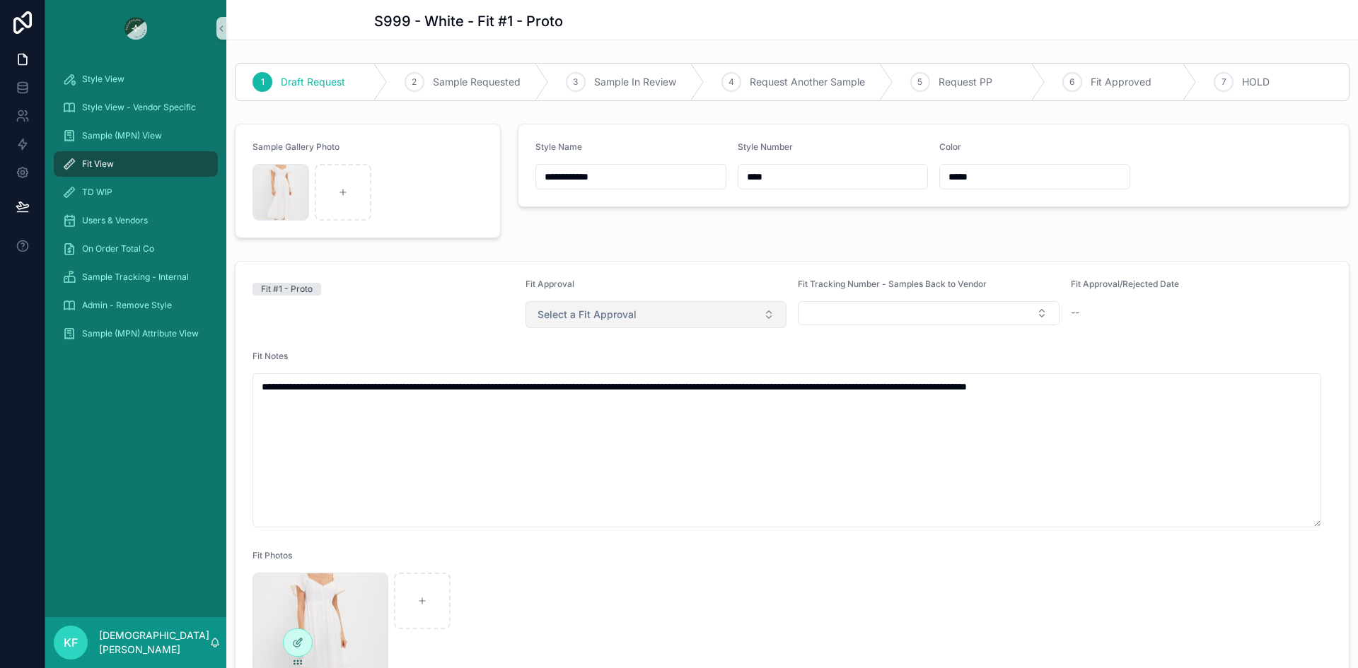
click at [644, 320] on button "Select a Fit Approval" at bounding box center [656, 314] width 262 height 27
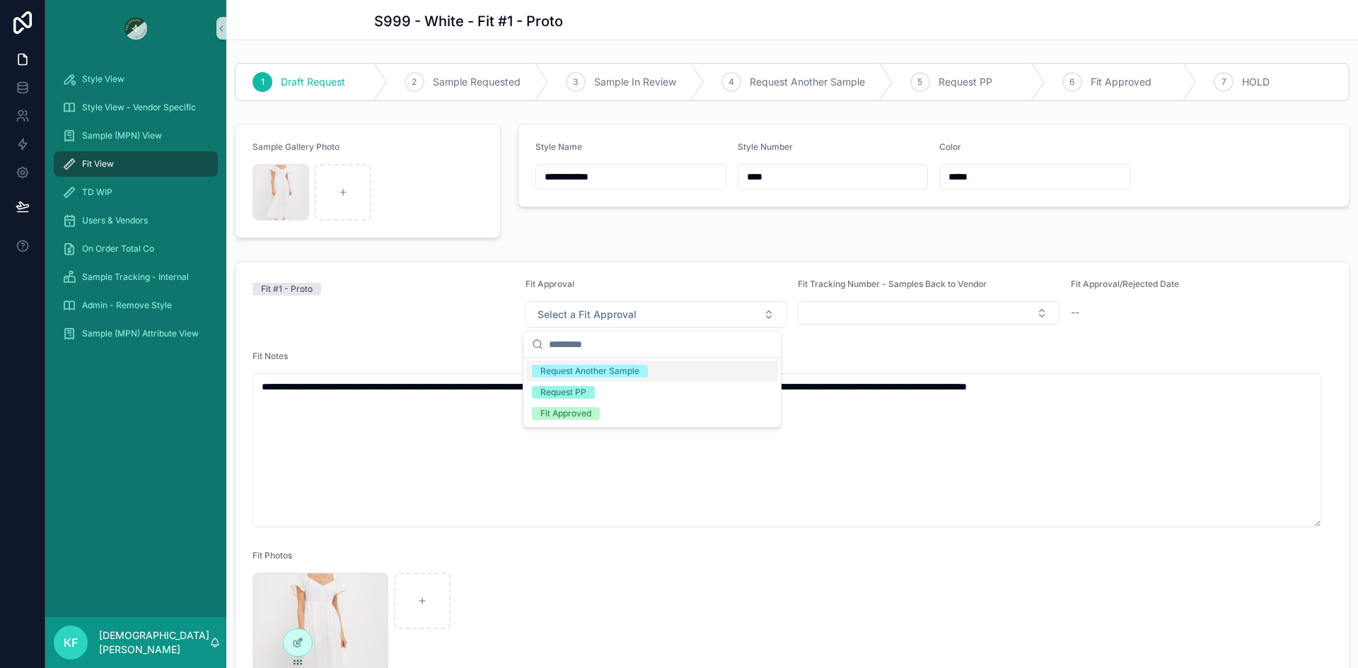
click at [458, 310] on div "Fit #1 - Proto" at bounding box center [383, 304] width 262 height 50
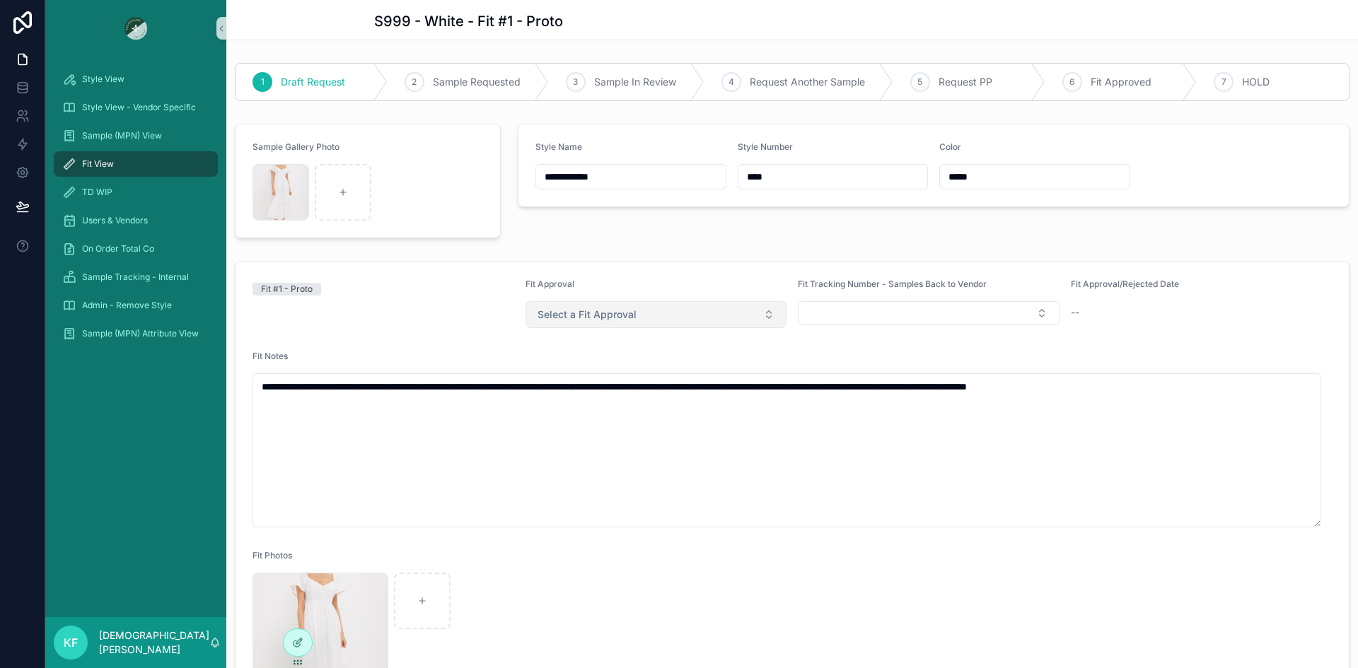
click at [562, 324] on button "Select a Fit Approval" at bounding box center [656, 314] width 262 height 27
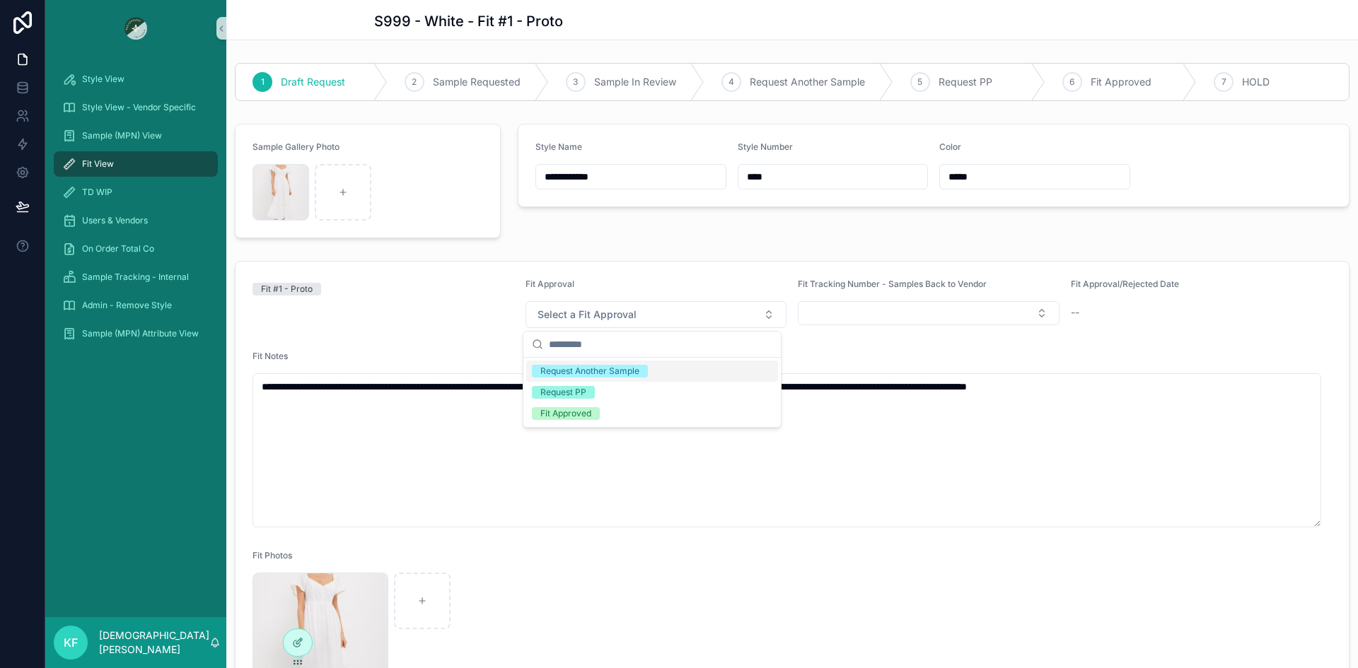
click at [430, 325] on div "Fit #1 - Proto" at bounding box center [383, 304] width 262 height 50
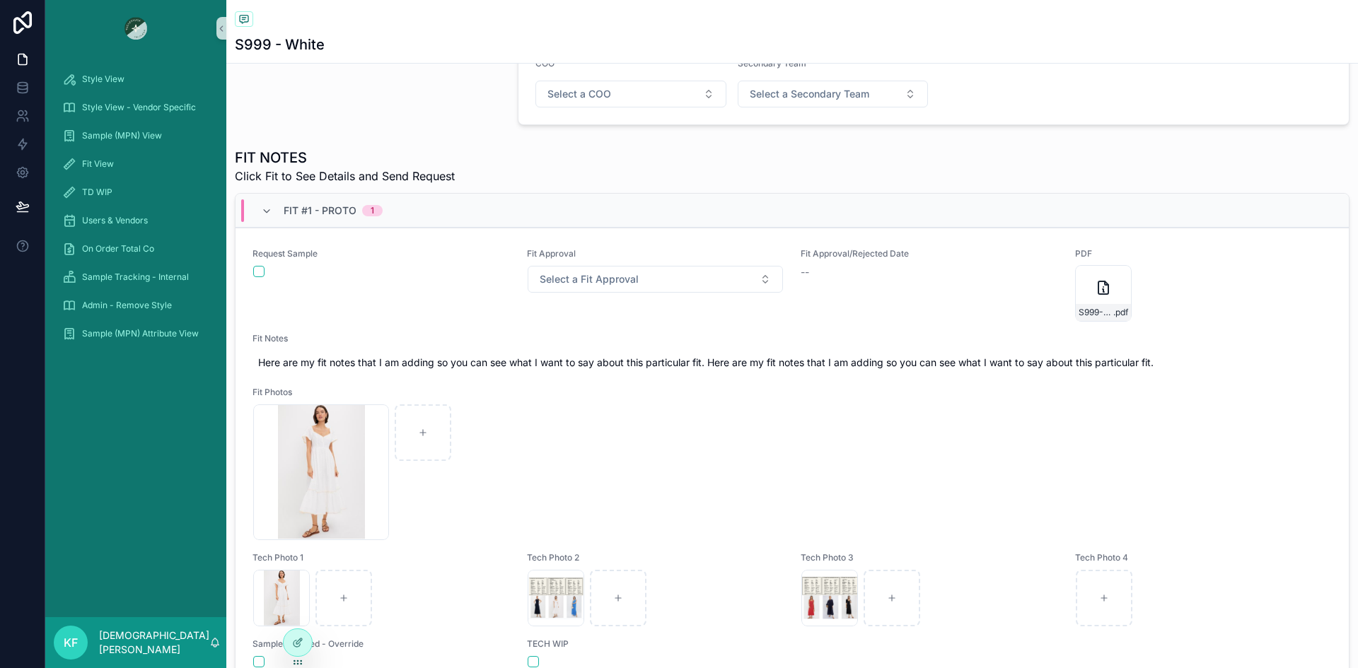
scroll to position [425, 0]
click at [255, 267] on button "scrollable content" at bounding box center [258, 270] width 11 height 11
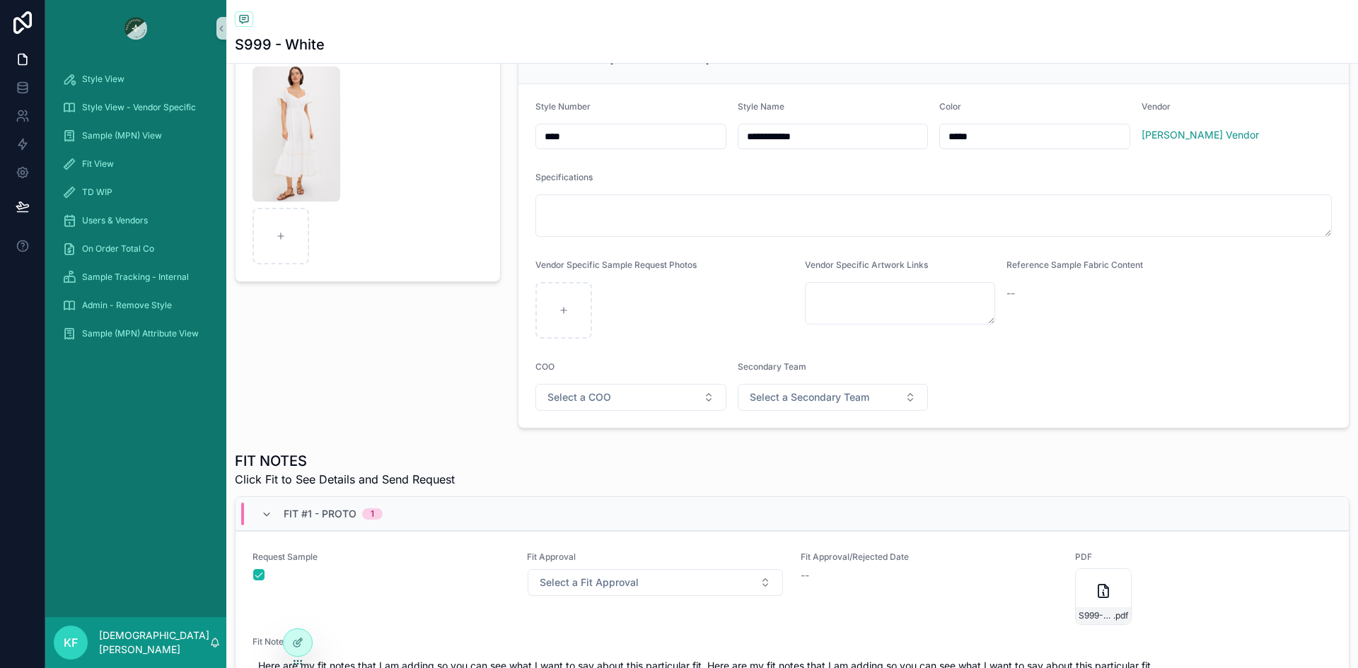
scroll to position [0, 0]
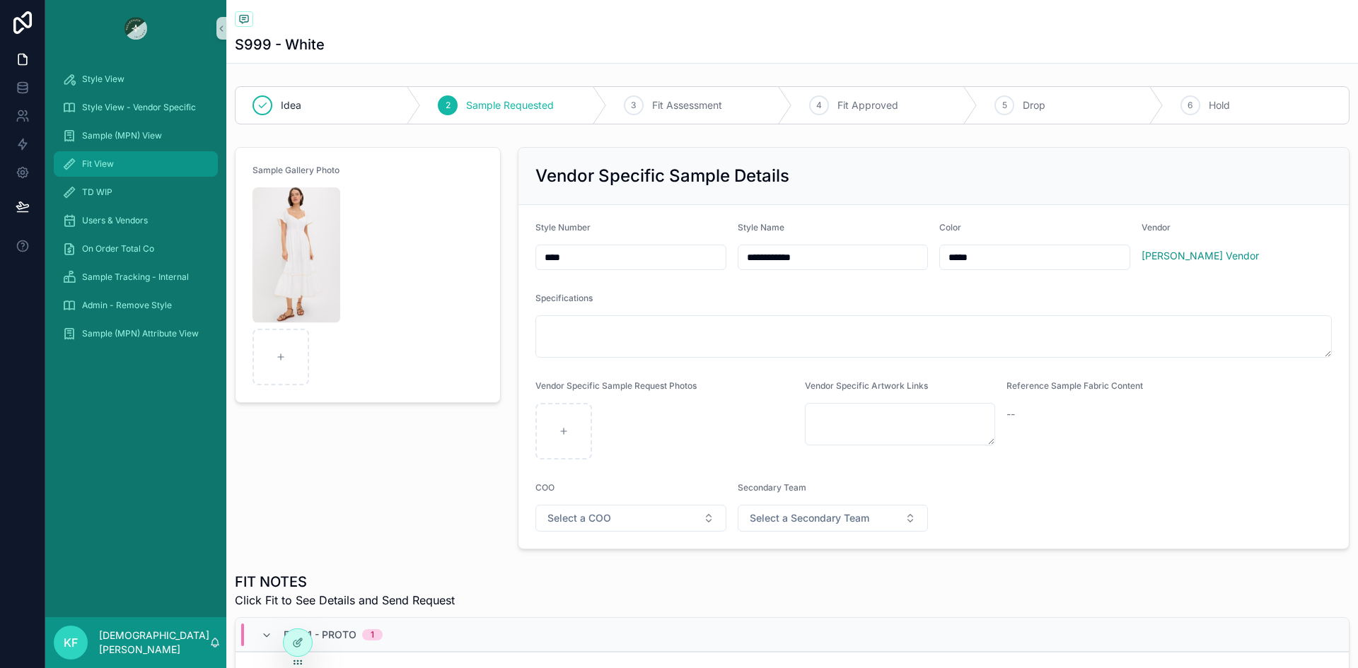
click at [103, 164] on span "Fit View" at bounding box center [98, 163] width 32 height 11
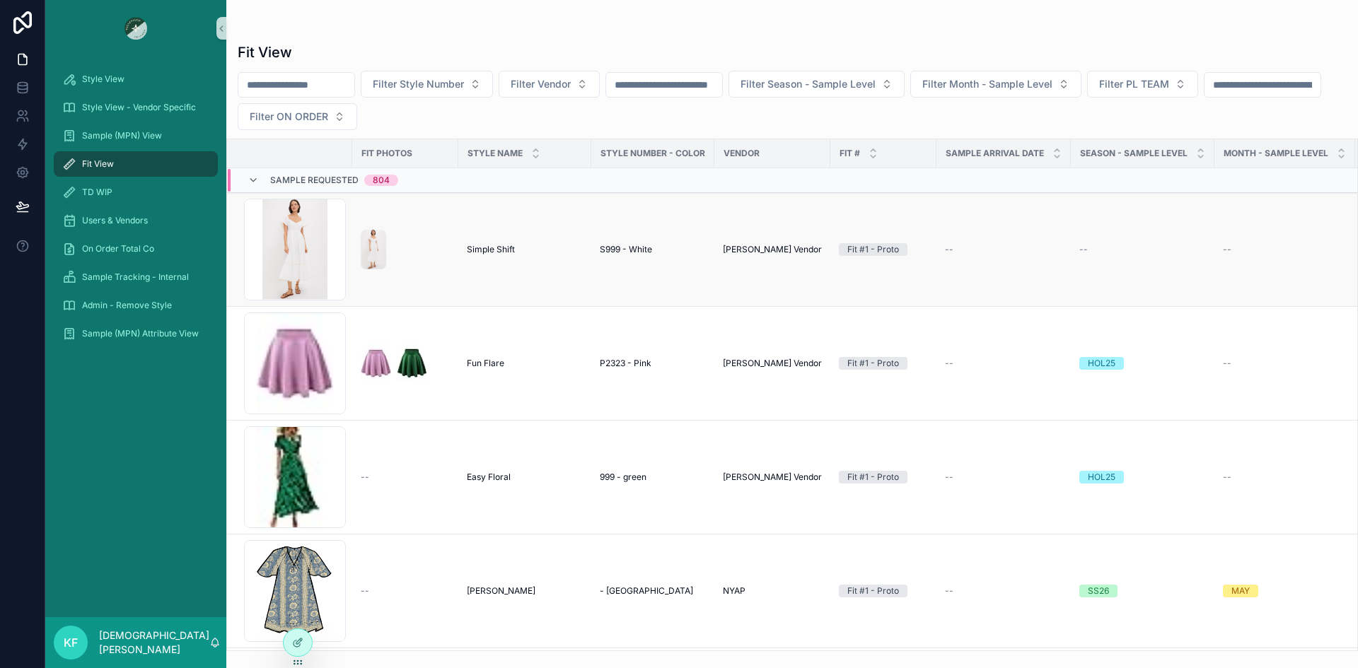
click at [723, 251] on span "[PERSON_NAME] Vendor" at bounding box center [772, 249] width 99 height 11
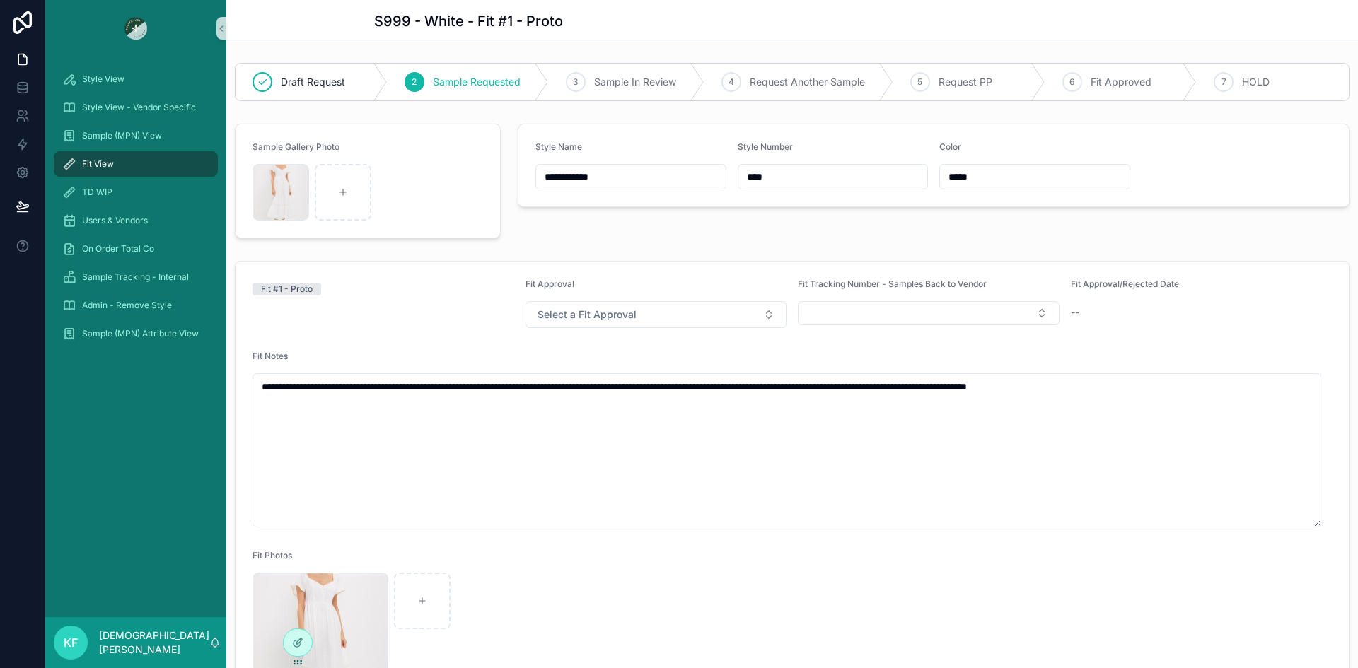
click at [383, 317] on div "Fit #1 - Proto" at bounding box center [383, 304] width 262 height 50
click at [301, 308] on div "Fit #1 - Proto" at bounding box center [383, 304] width 262 height 50
click at [105, 132] on span "Sample (MPN) View" at bounding box center [122, 135] width 80 height 11
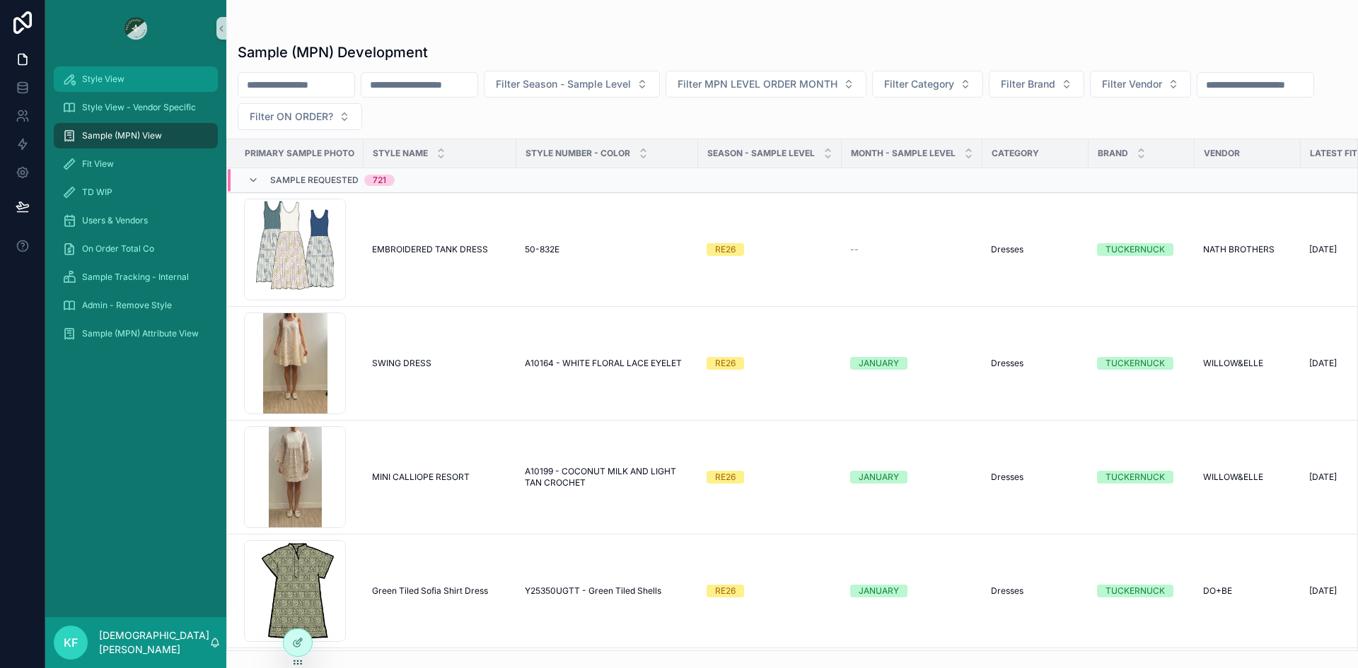
click at [99, 81] on span "Style View" at bounding box center [103, 79] width 42 height 11
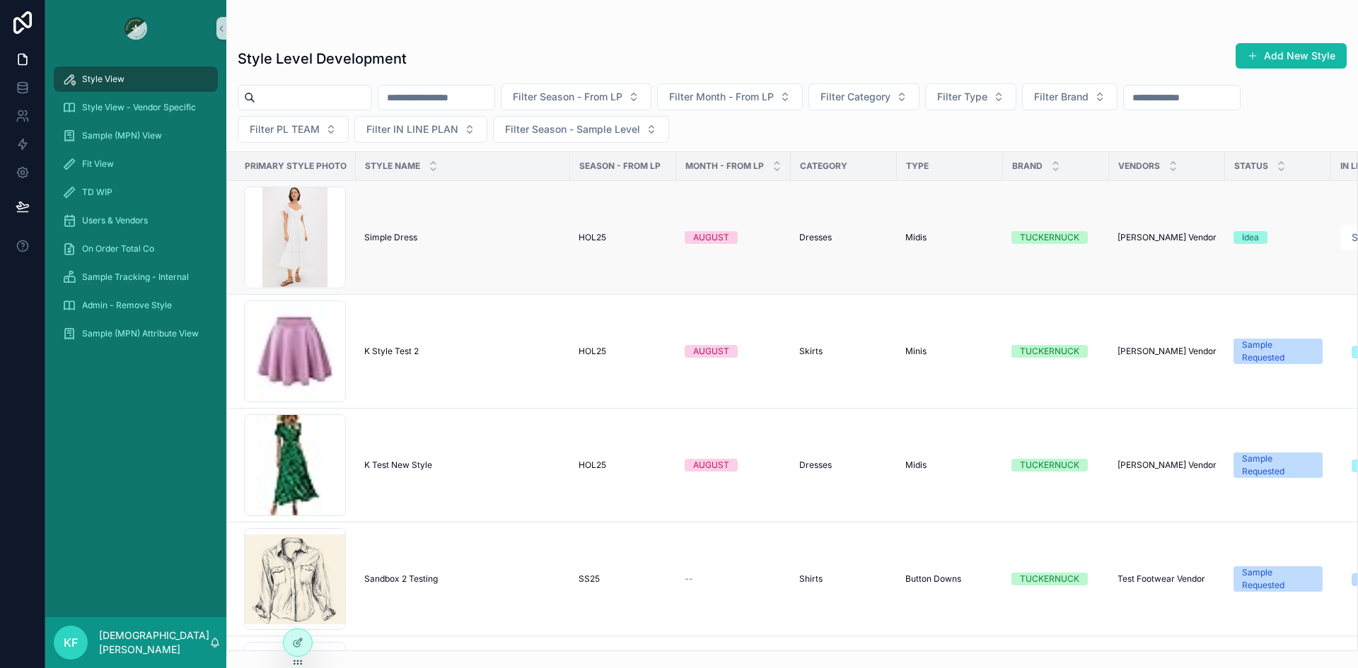
click at [391, 239] on span "Simple Dress" at bounding box center [390, 237] width 53 height 11
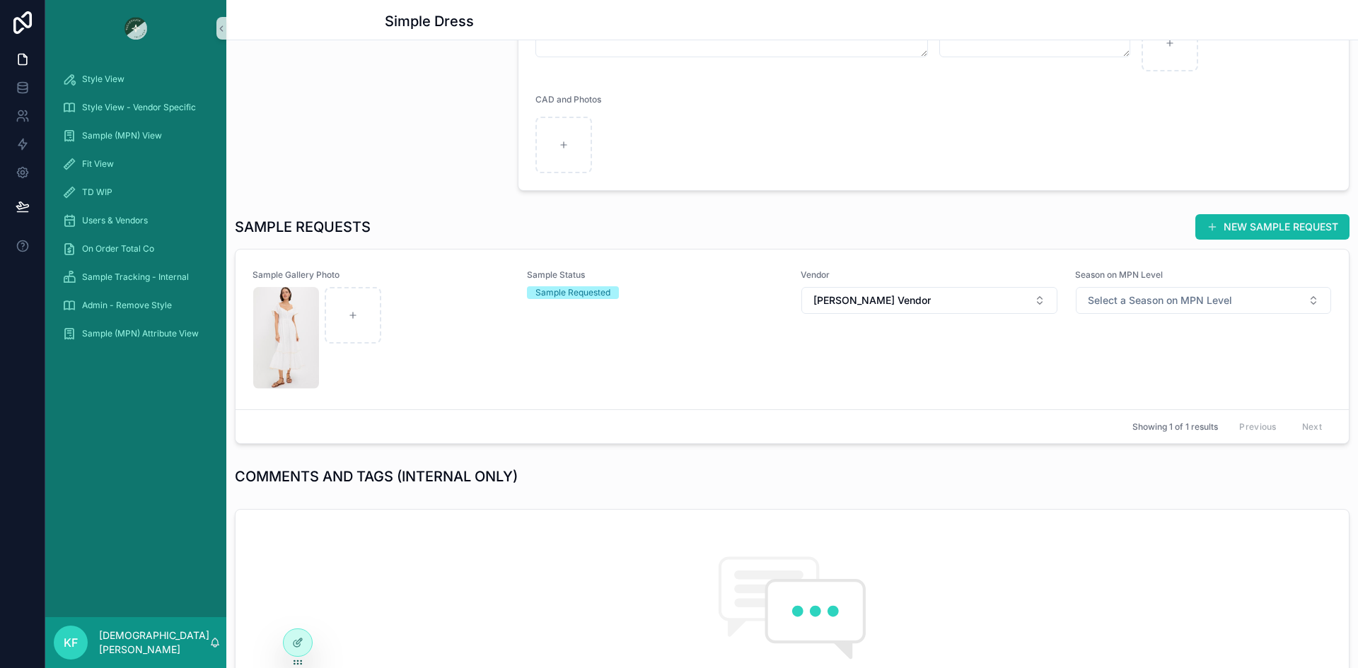
scroll to position [424, 0]
click at [673, 327] on div "Sample Status Sample Requested" at bounding box center [655, 329] width 257 height 120
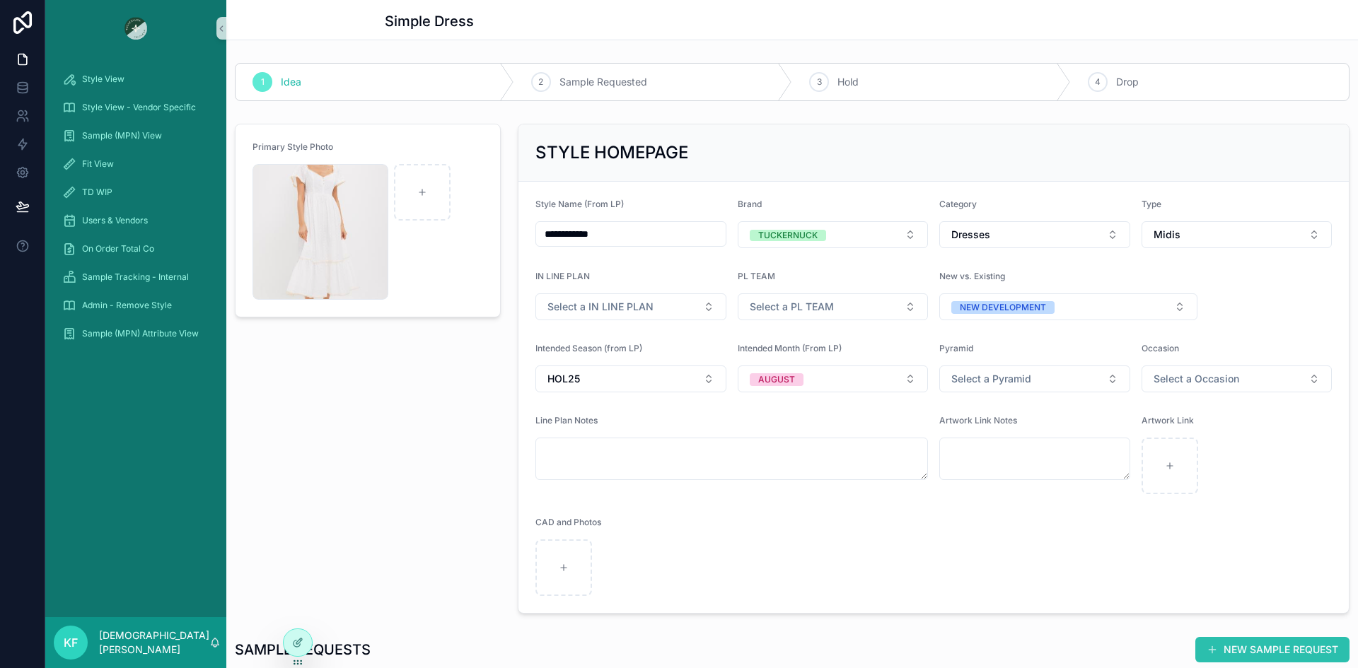
click at [1256, 642] on button "NEW SAMPLE REQUEST" at bounding box center [1272, 649] width 154 height 25
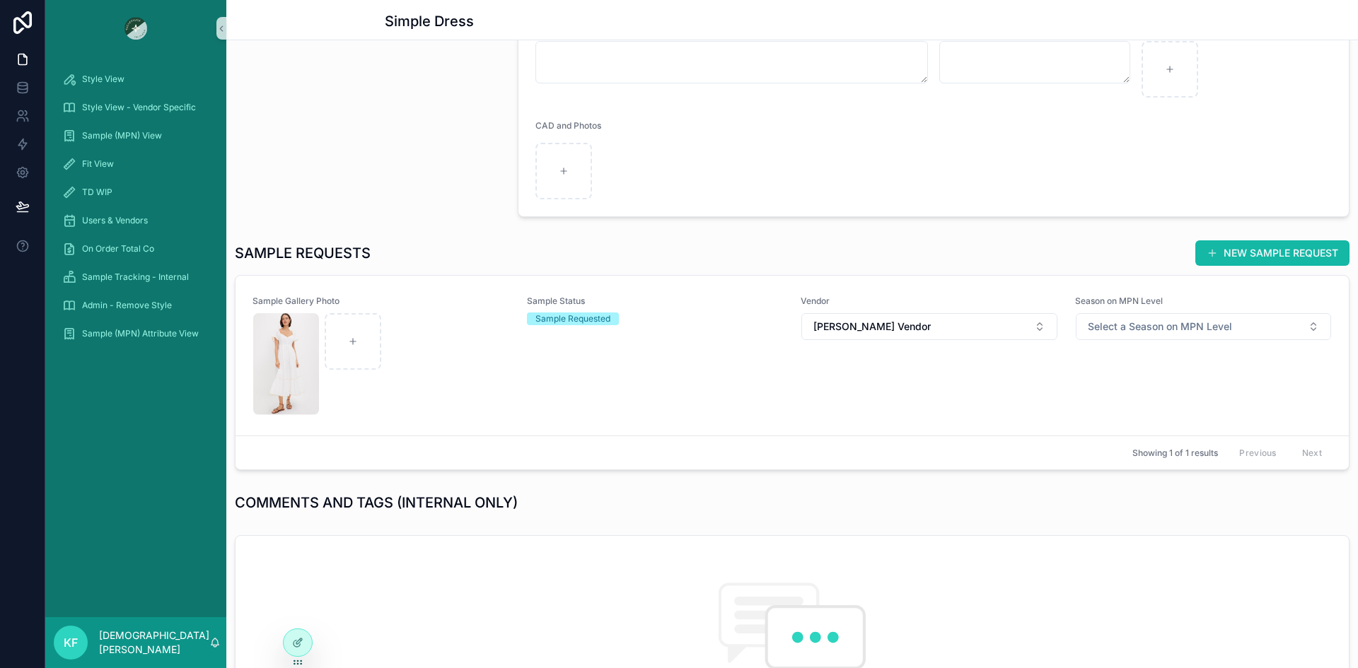
scroll to position [397, 0]
click at [1117, 329] on span "Select a Season on MPN Level" at bounding box center [1160, 326] width 144 height 14
click at [1101, 443] on div "HOL25" at bounding box center [1099, 446] width 28 height 13
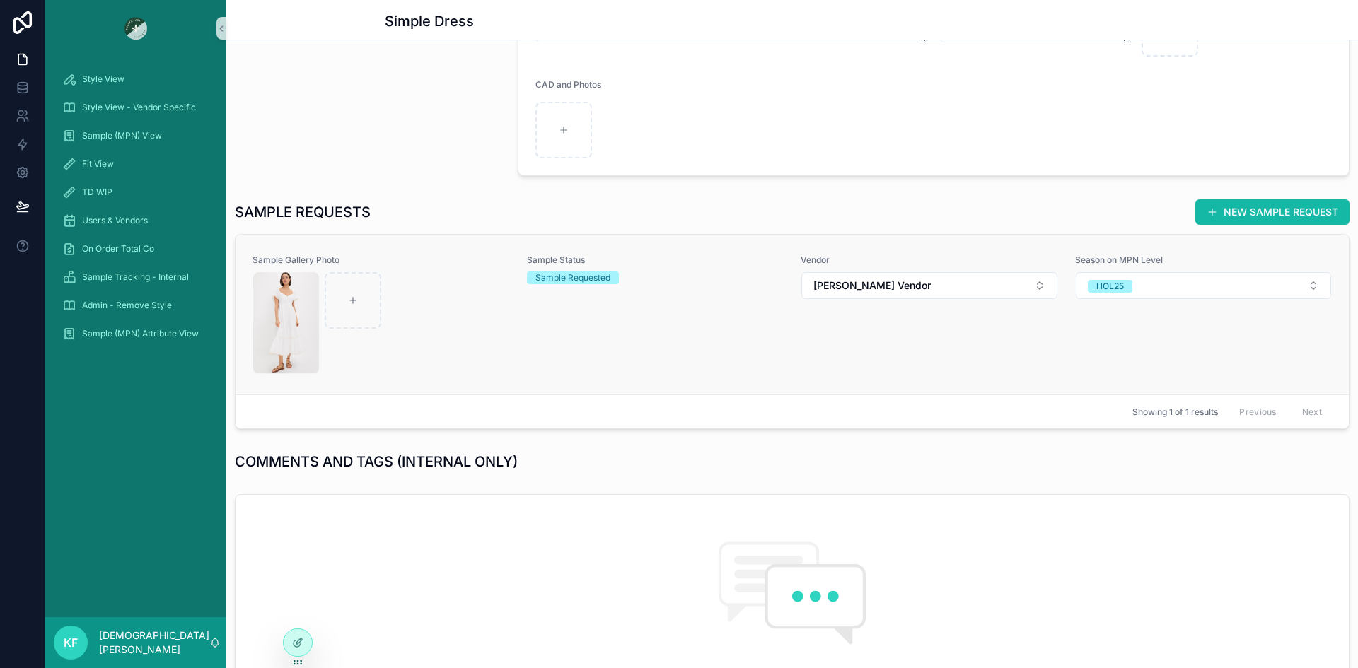
scroll to position [407, 0]
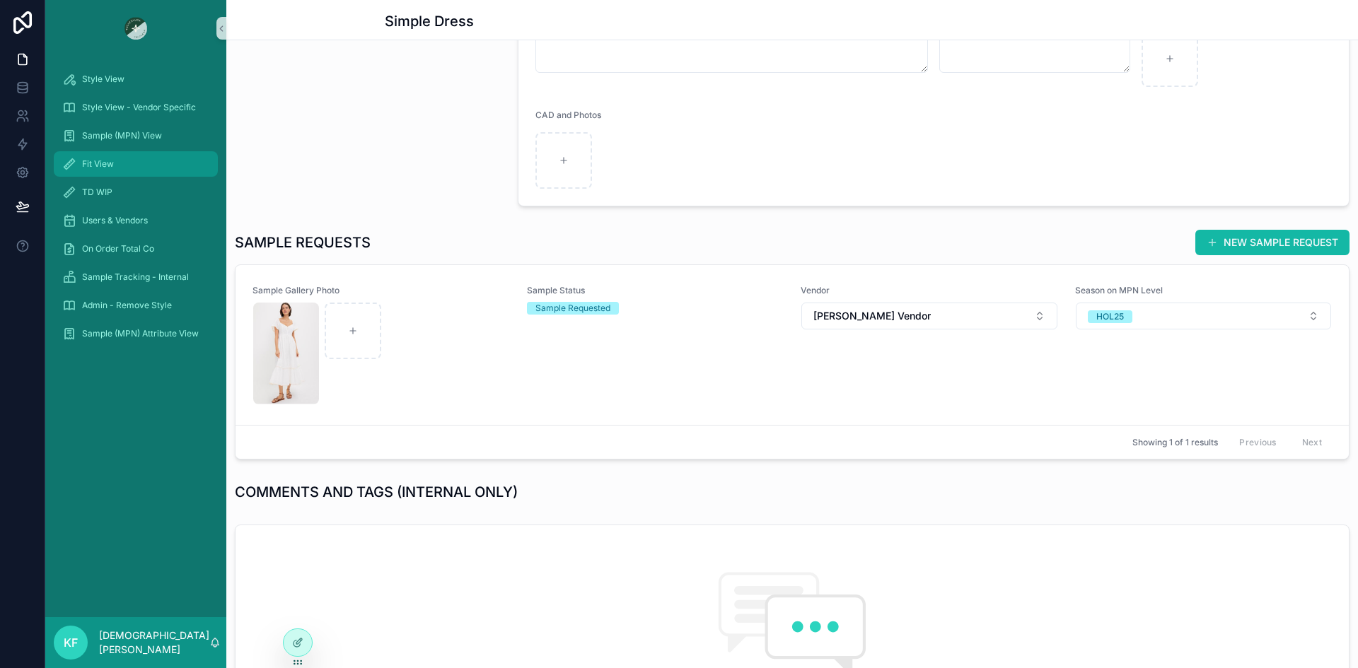
click at [109, 161] on span "Fit View" at bounding box center [98, 163] width 32 height 11
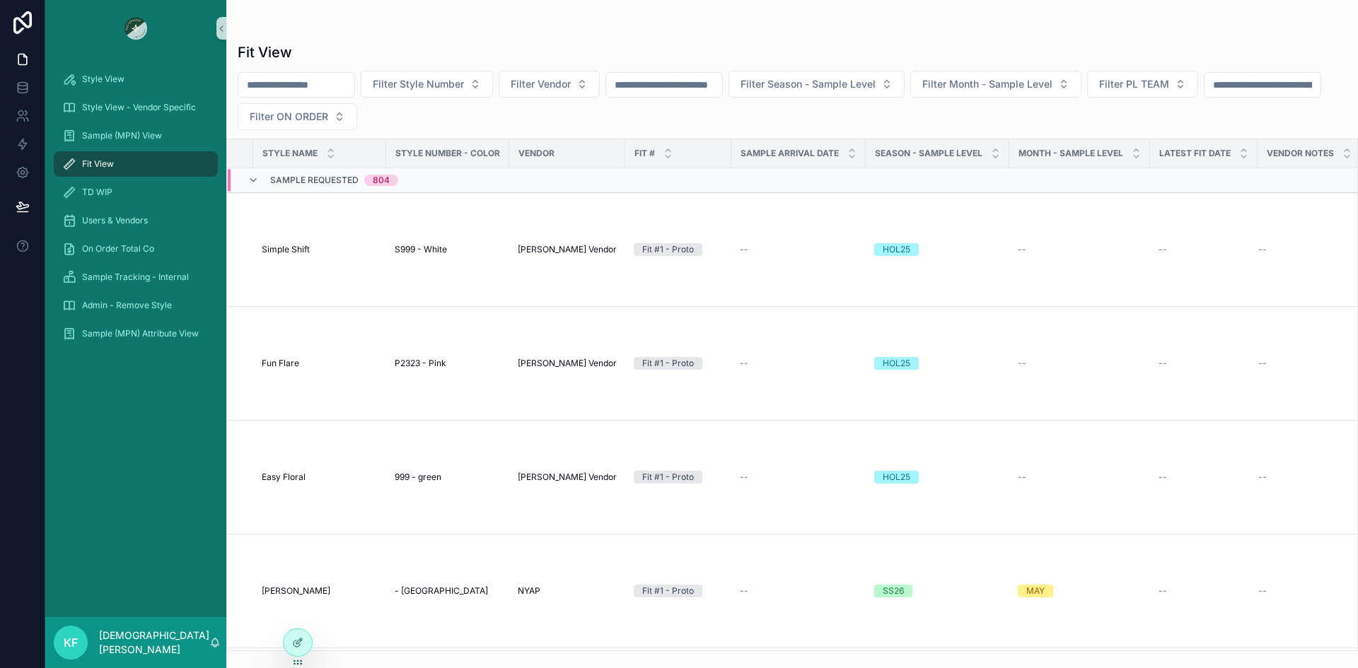
scroll to position [0, 206]
click at [1047, 249] on div "--" at bounding box center [1079, 249] width 124 height 11
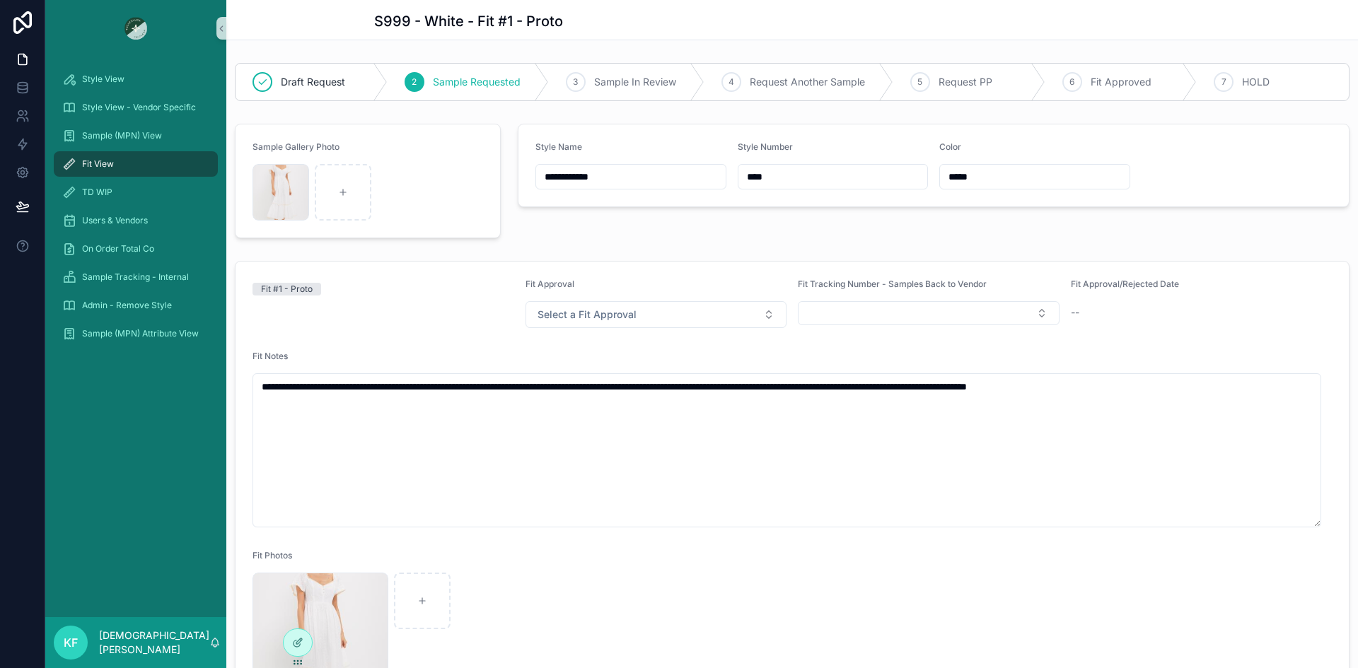
click at [506, 310] on div "Fit #1 - Proto" at bounding box center [383, 304] width 262 height 50
click at [472, 303] on div "Fit #1 - Proto" at bounding box center [383, 304] width 262 height 50
click at [103, 90] on div "Style View" at bounding box center [135, 79] width 147 height 23
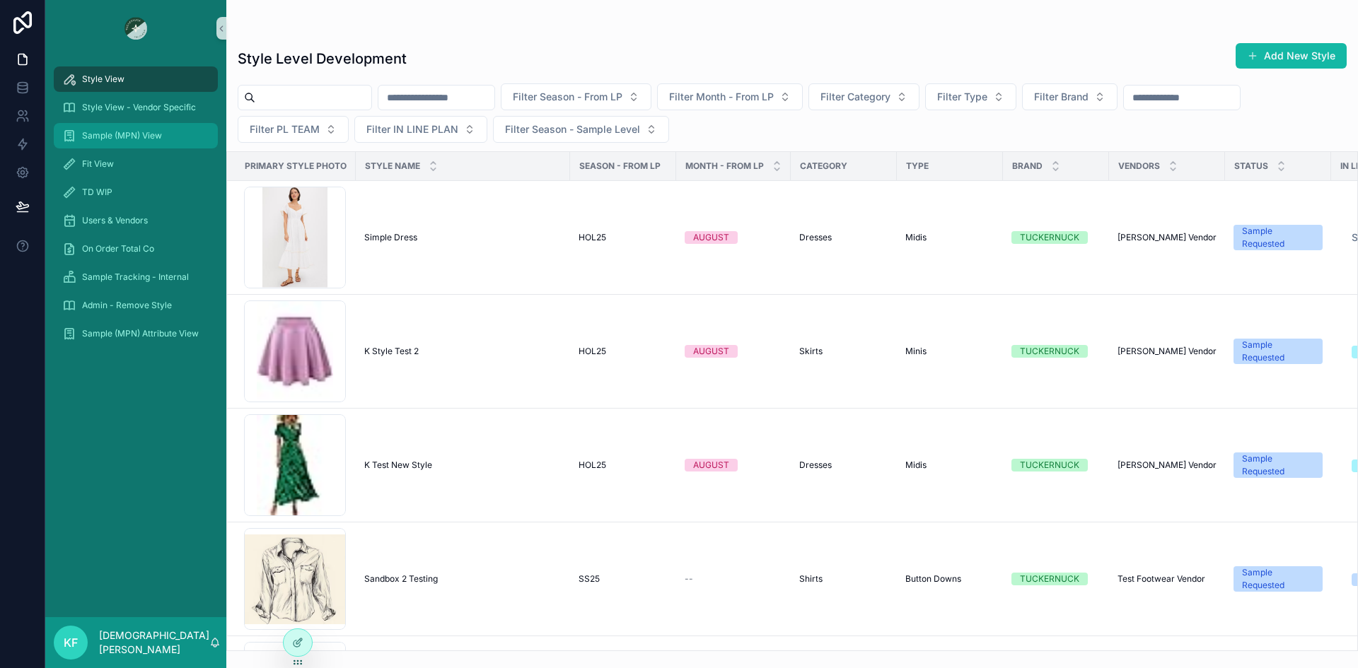
click at [101, 128] on div "Sample (MPN) View" at bounding box center [135, 135] width 147 height 23
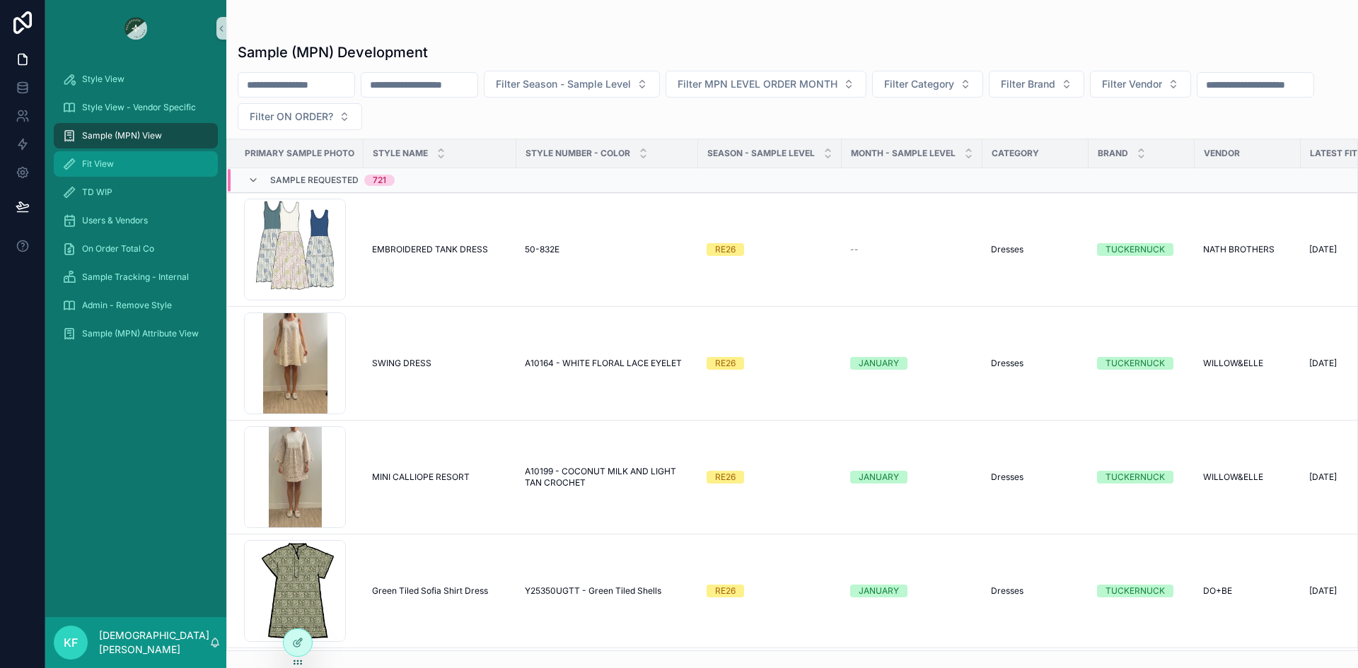
click at [102, 172] on div "Fit View" at bounding box center [135, 164] width 147 height 23
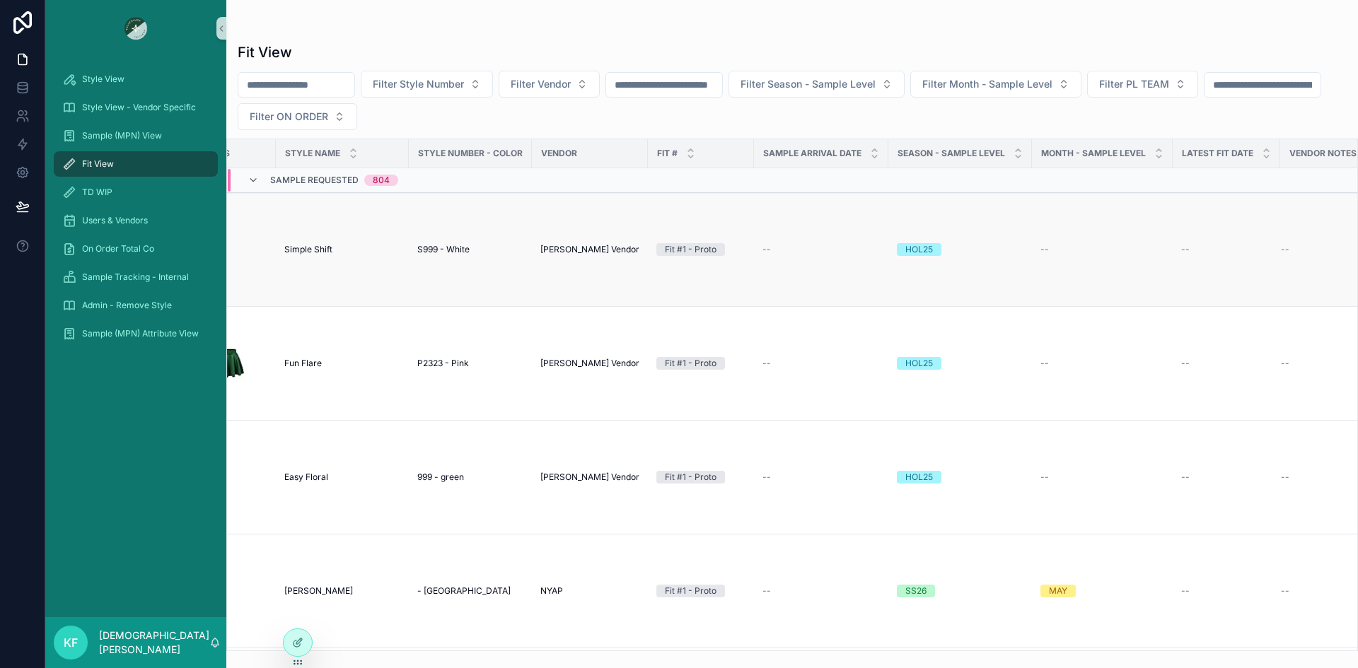
scroll to position [0, 211]
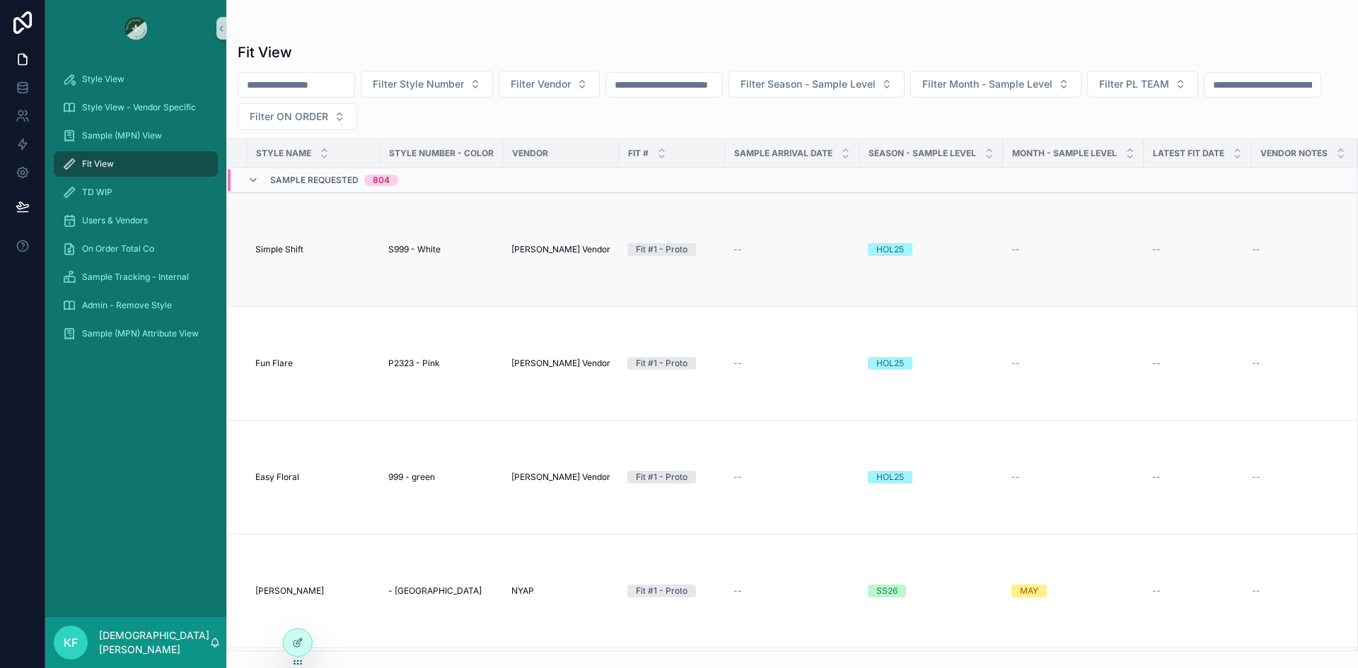
click at [1022, 249] on div "--" at bounding box center [1073, 249] width 124 height 11
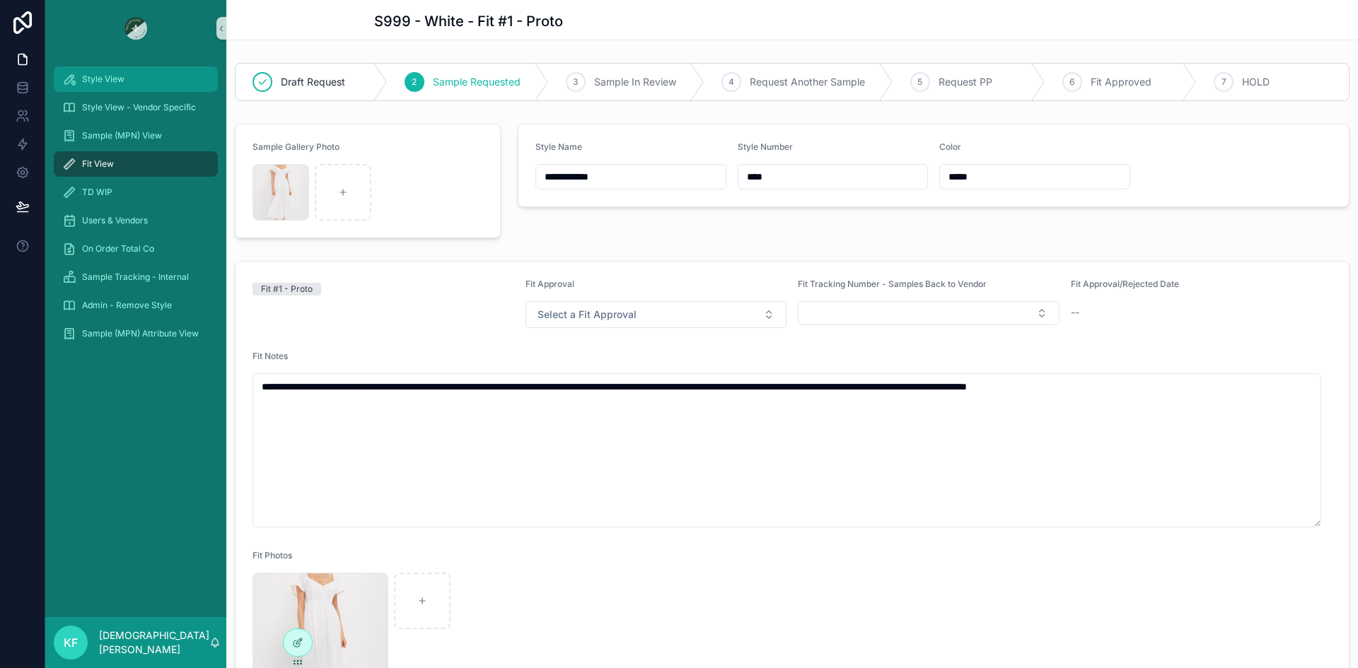
click at [101, 83] on span "Style View" at bounding box center [103, 79] width 42 height 11
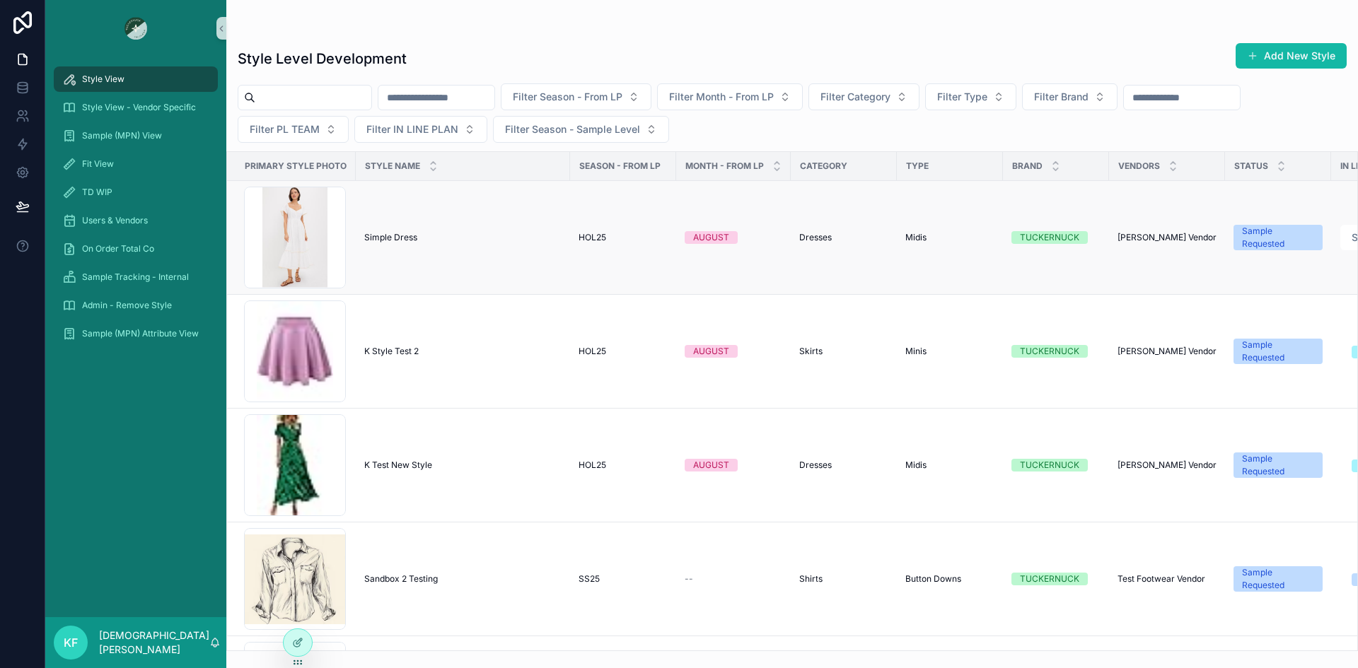
click at [403, 237] on span "Simple Dress" at bounding box center [390, 237] width 53 height 11
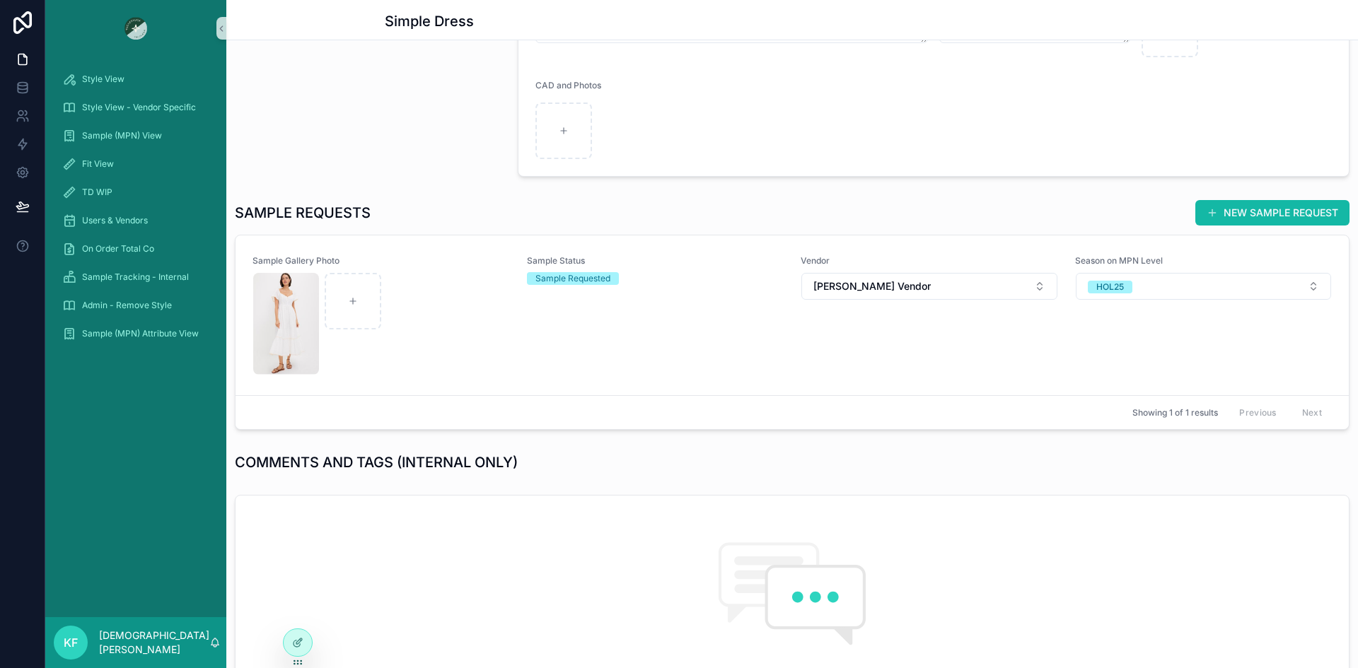
scroll to position [438, 0]
click at [477, 277] on div "scrollable content" at bounding box center [381, 323] width 256 height 102
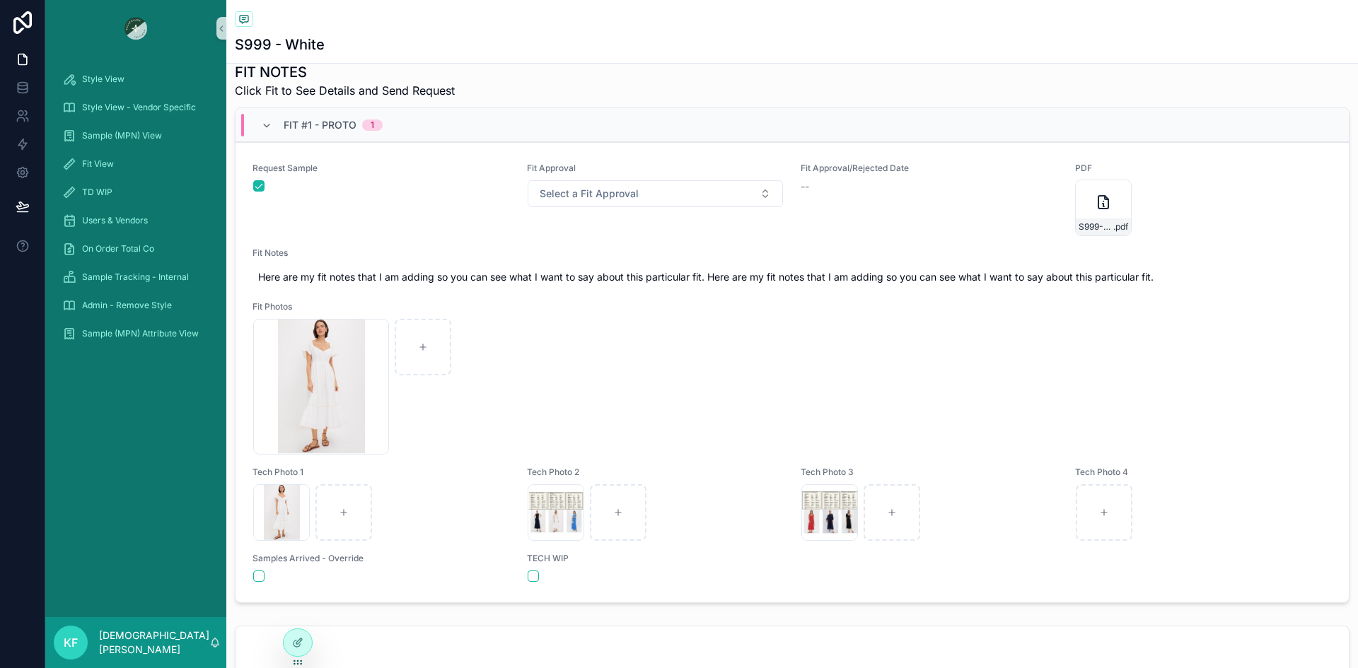
scroll to position [511, 0]
click at [395, 190] on div "scrollable content" at bounding box center [381, 185] width 256 height 11
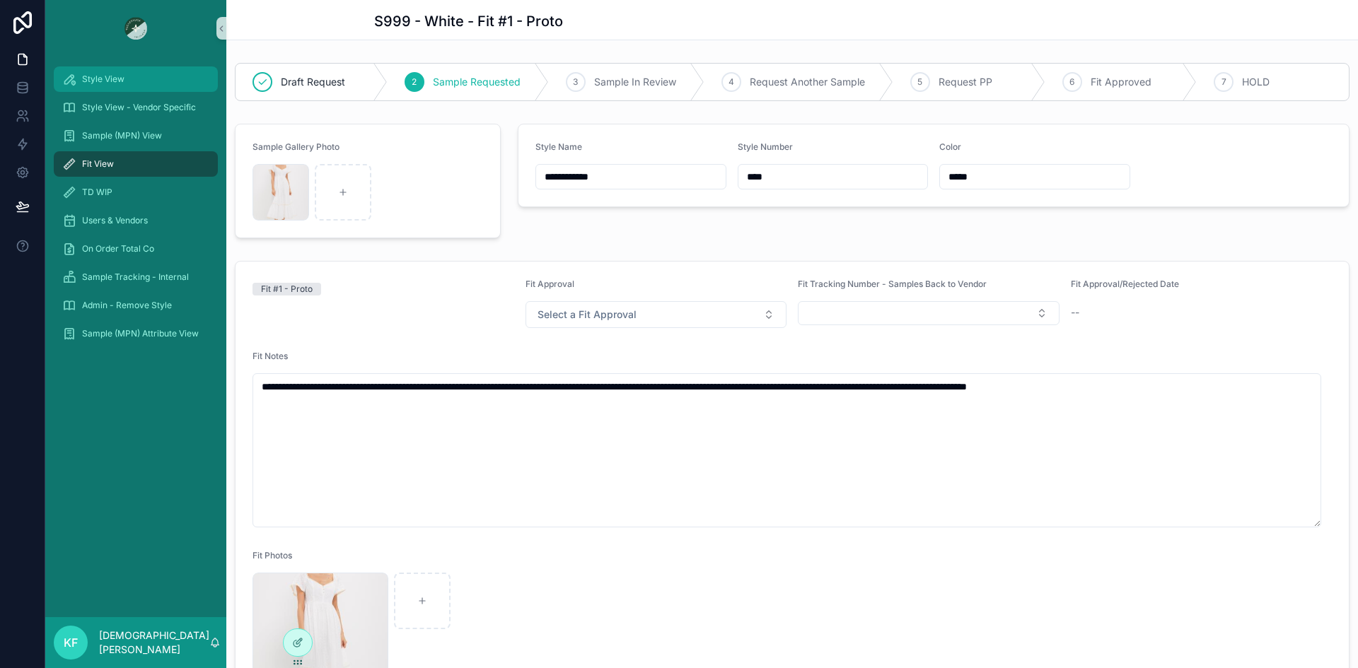
click at [94, 79] on span "Style View" at bounding box center [103, 79] width 42 height 11
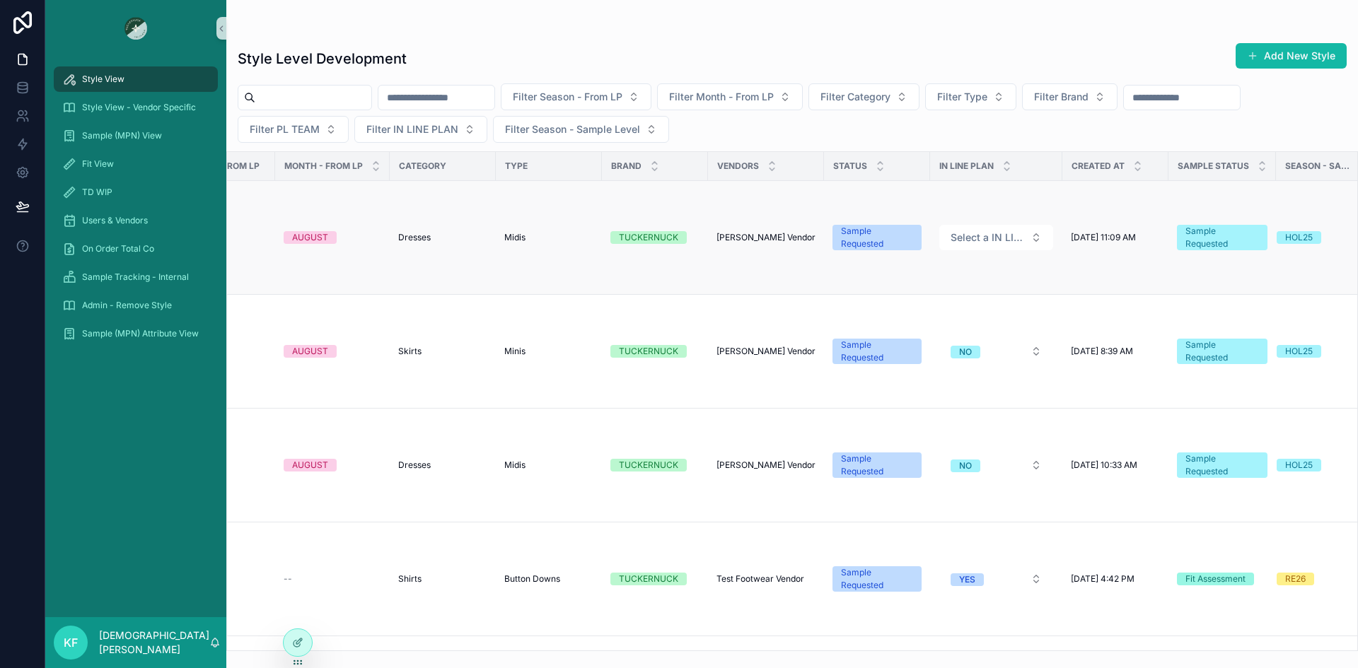
scroll to position [0, 426]
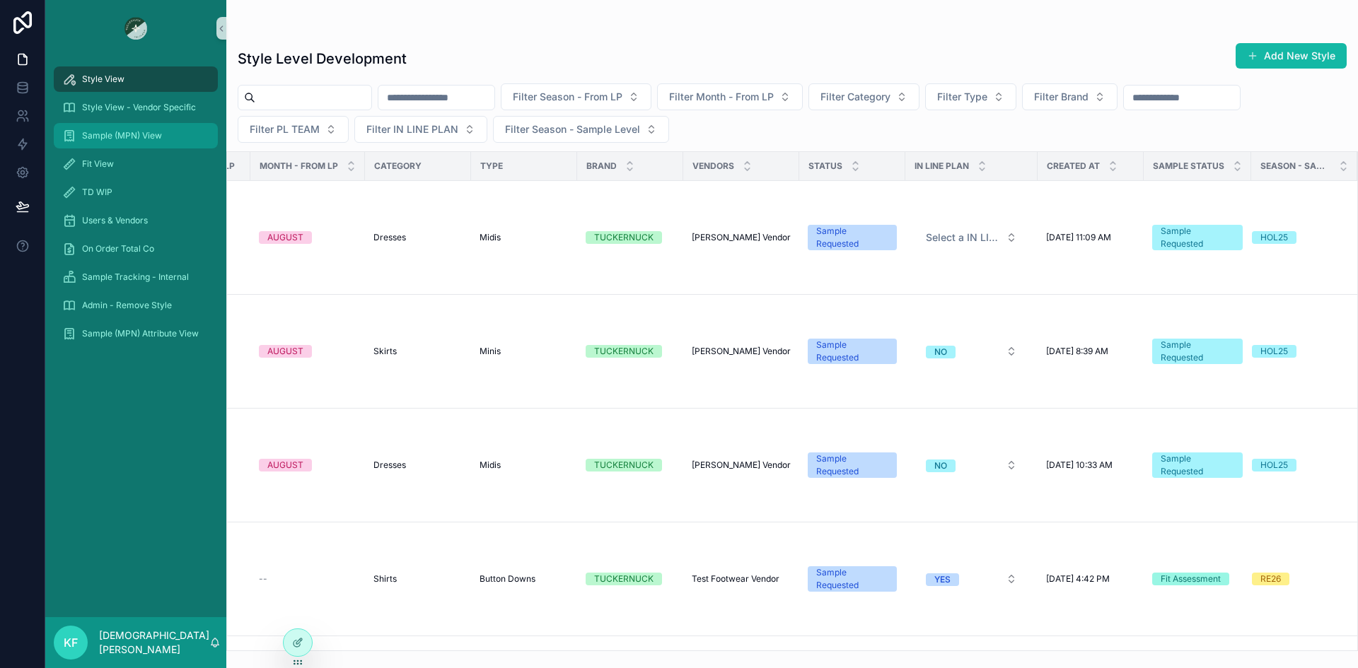
click at [105, 139] on span "Sample (MPN) View" at bounding box center [122, 135] width 80 height 11
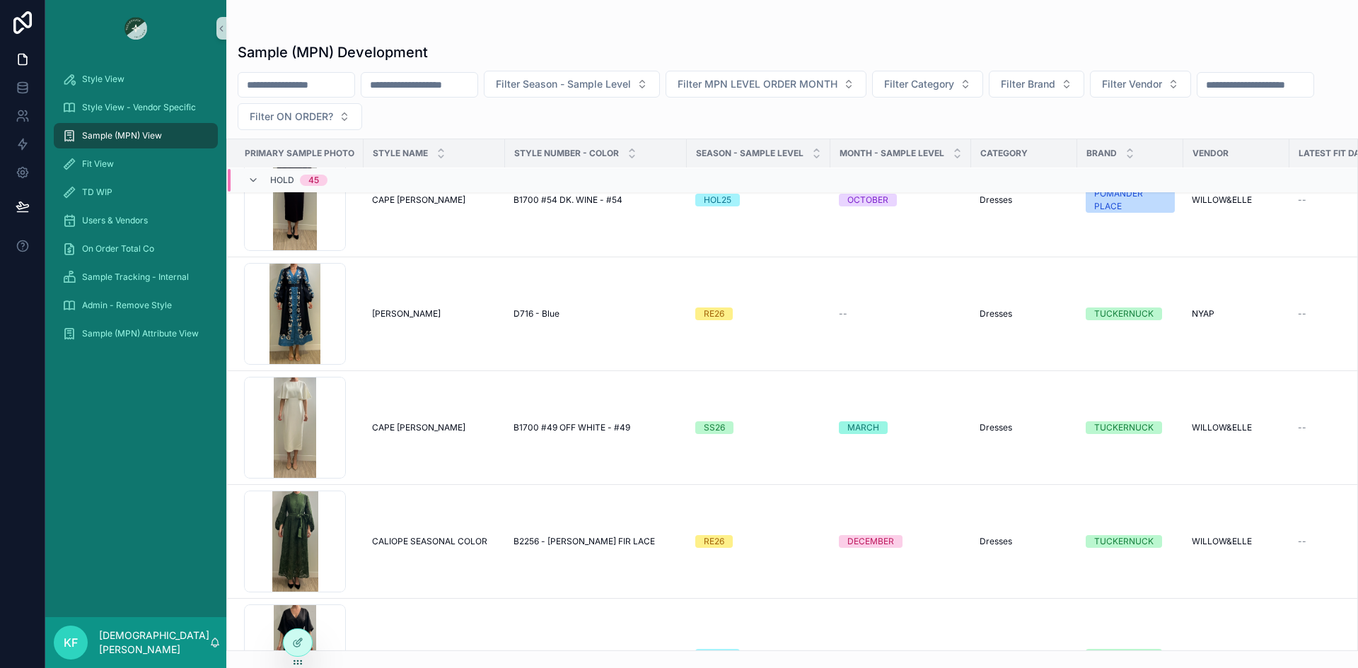
scroll to position [91242, 0]
click at [448, 85] on input "scrollable content" at bounding box center [419, 85] width 116 height 20
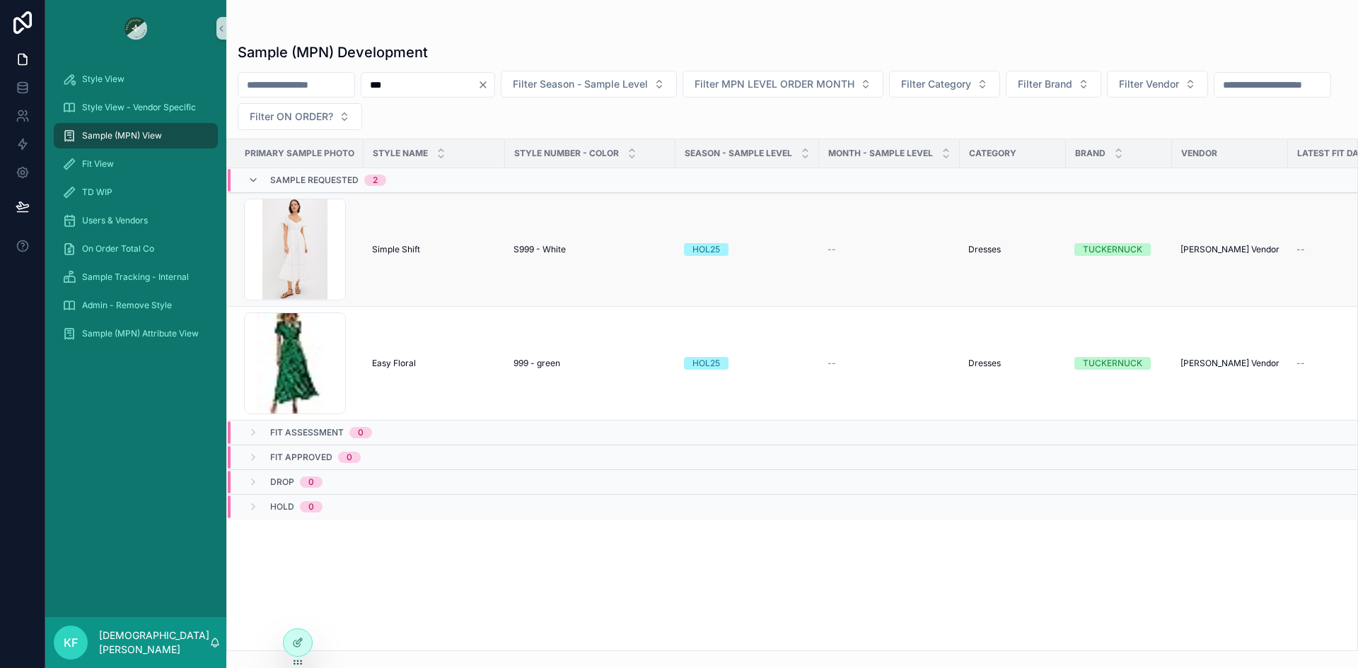
type input "***"
click at [377, 249] on span "Simple Shift" at bounding box center [396, 249] width 48 height 11
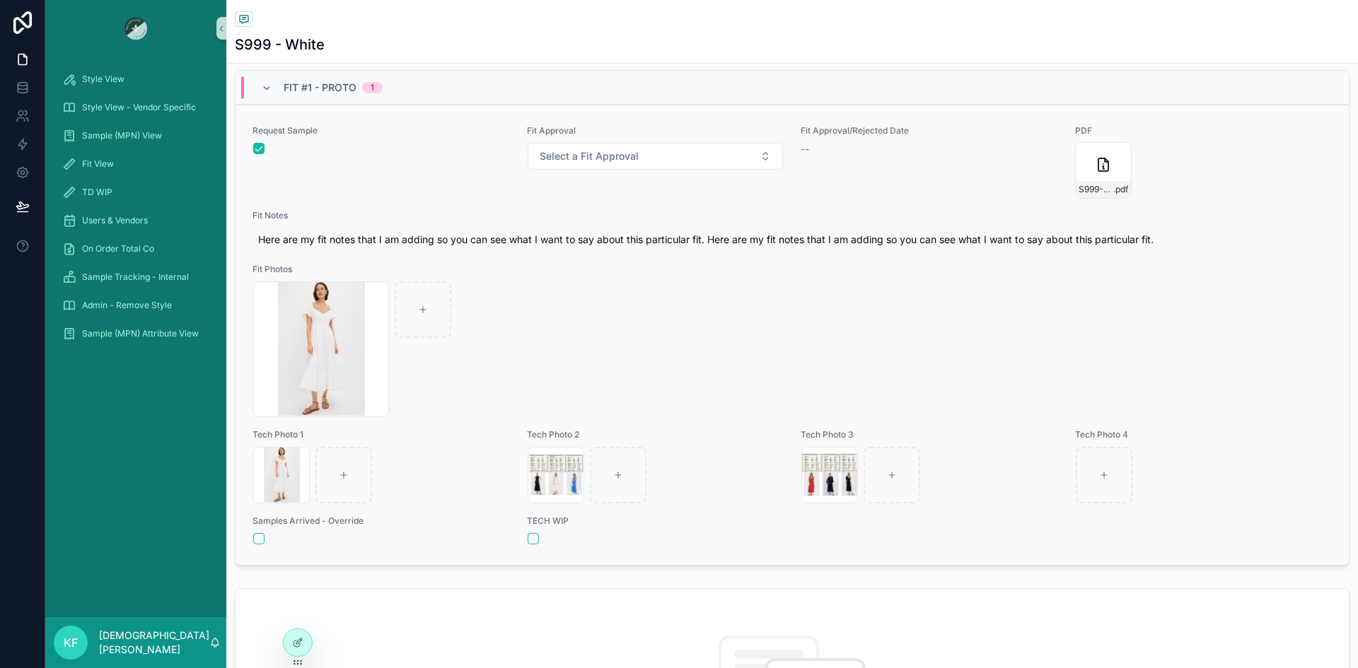
scroll to position [542, 0]
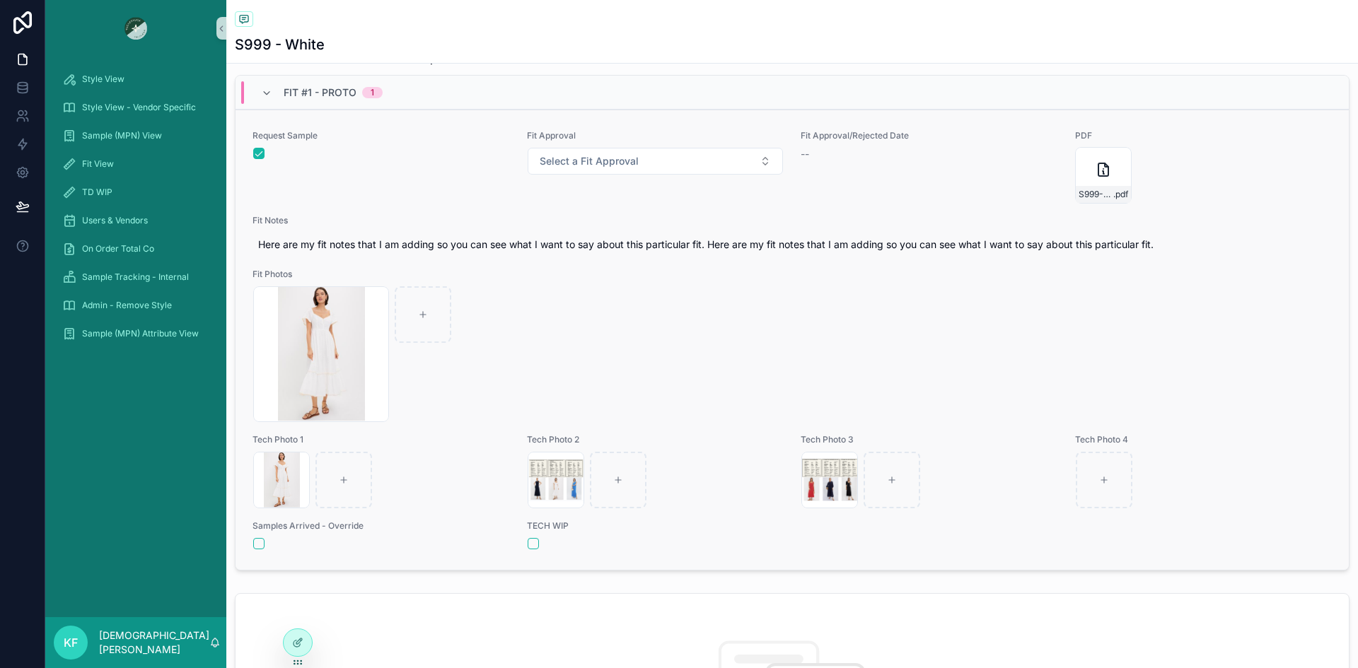
click at [472, 216] on span "Fit Notes" at bounding box center [791, 220] width 1079 height 11
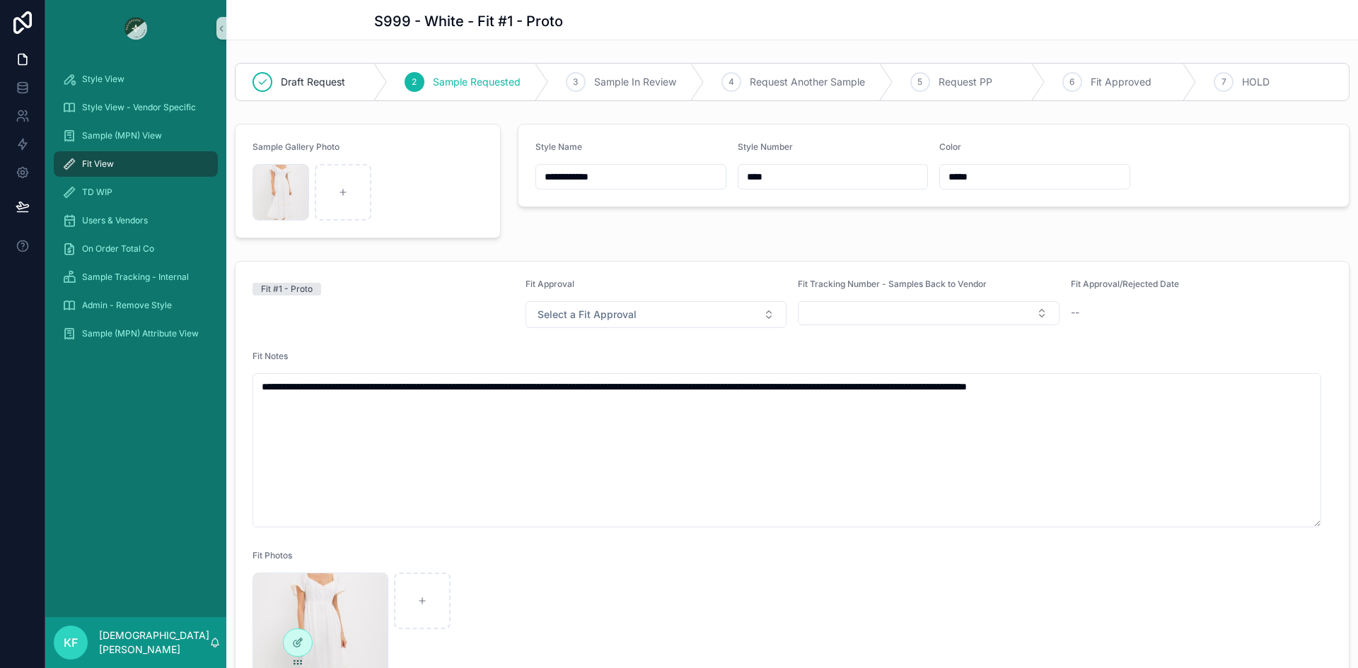
click at [84, 165] on span "Fit View" at bounding box center [98, 163] width 32 height 11
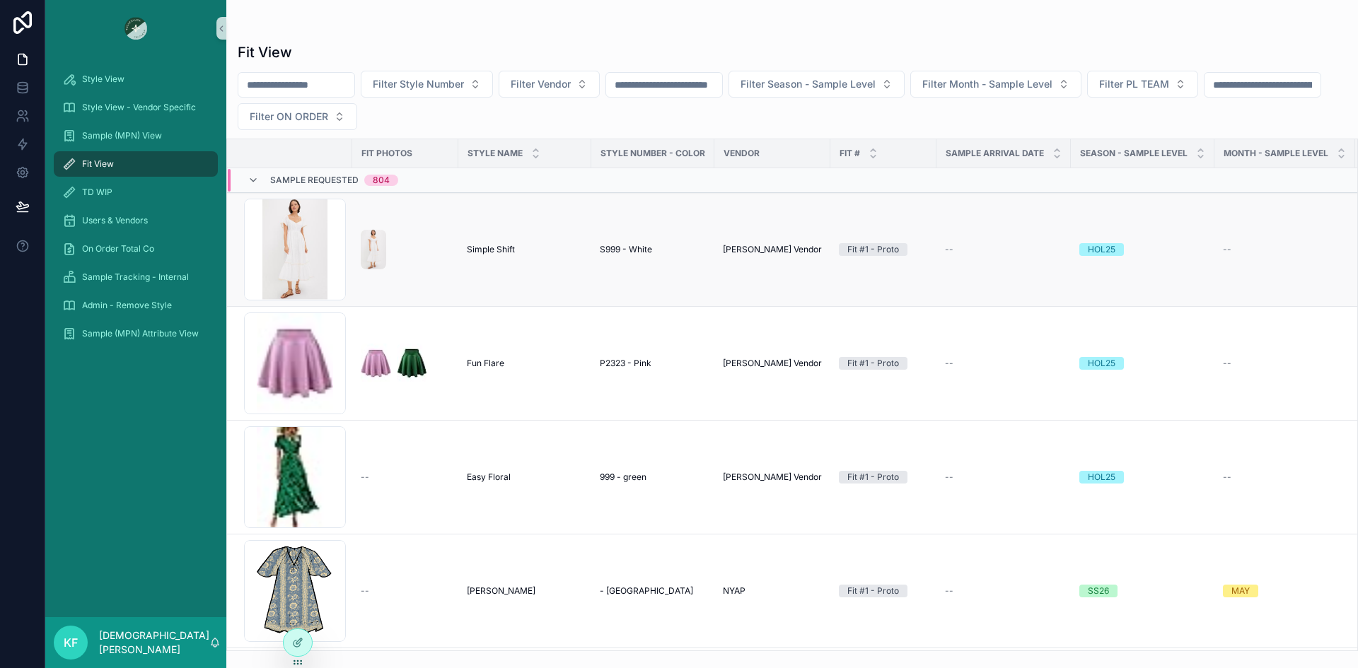
click at [1223, 249] on div "--" at bounding box center [1285, 249] width 124 height 11
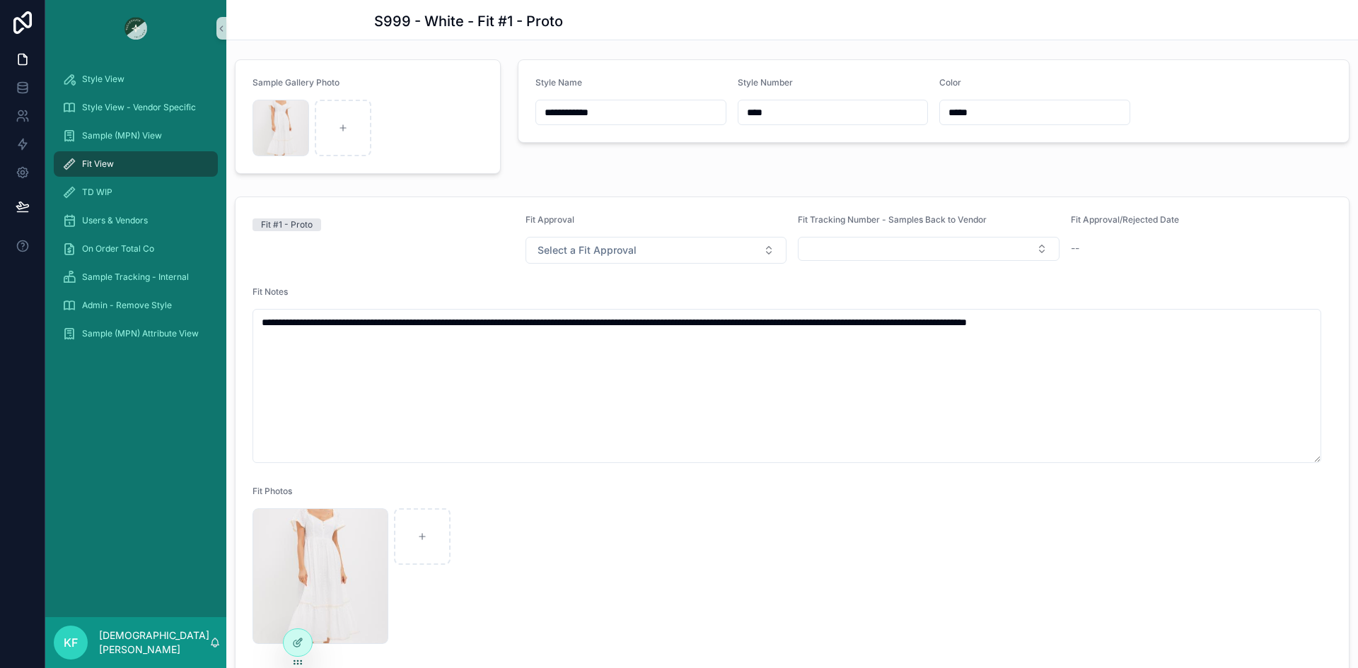
scroll to position [64, 0]
click at [397, 261] on div "Fit #1 - Proto" at bounding box center [383, 240] width 262 height 50
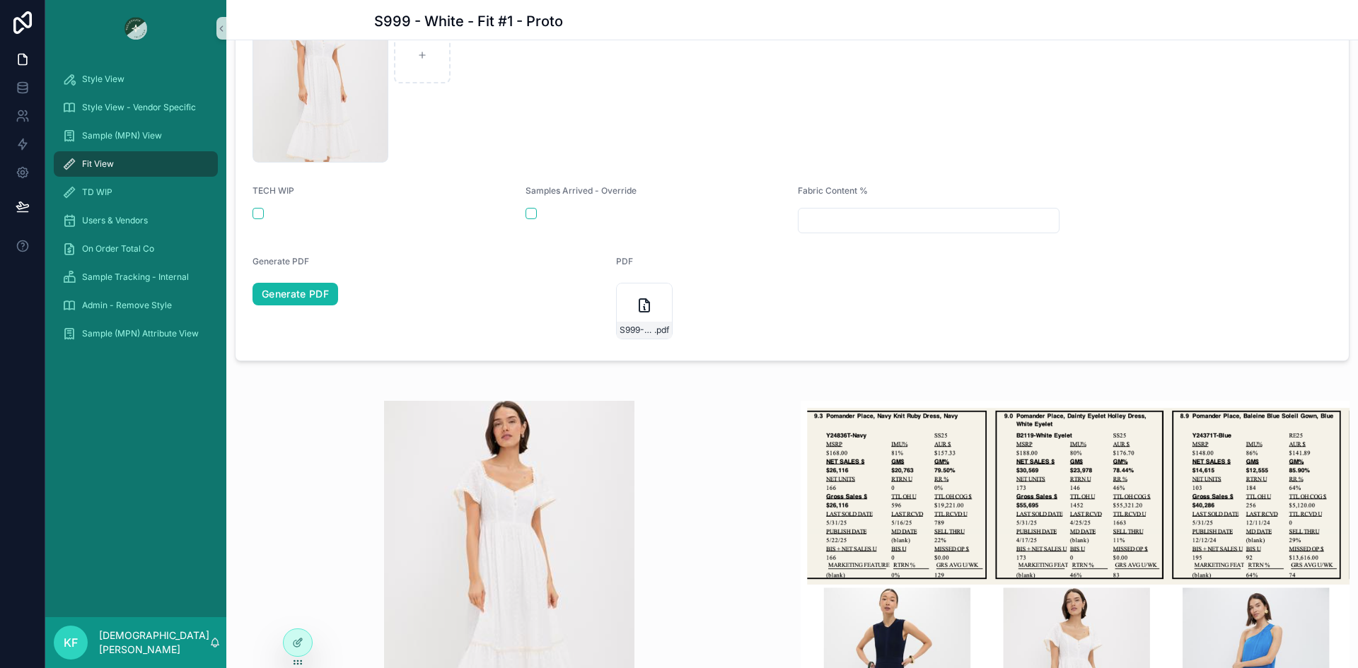
scroll to position [547, 0]
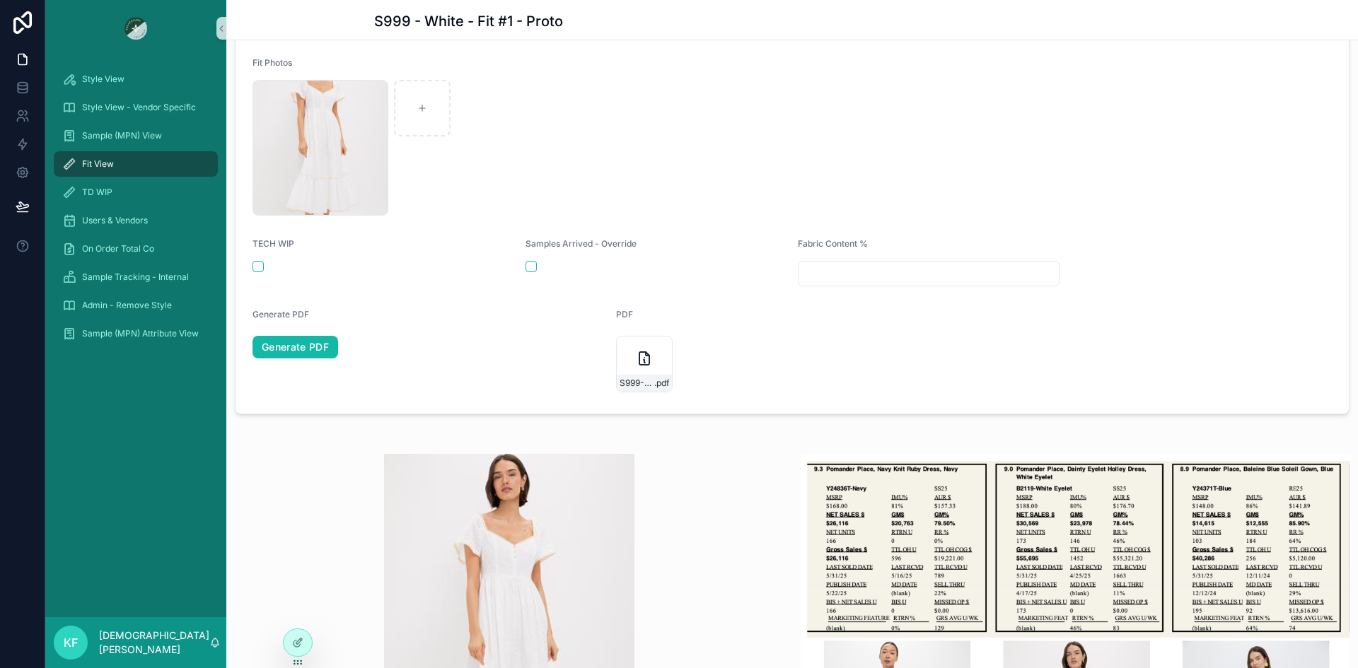
scroll to position [504, 0]
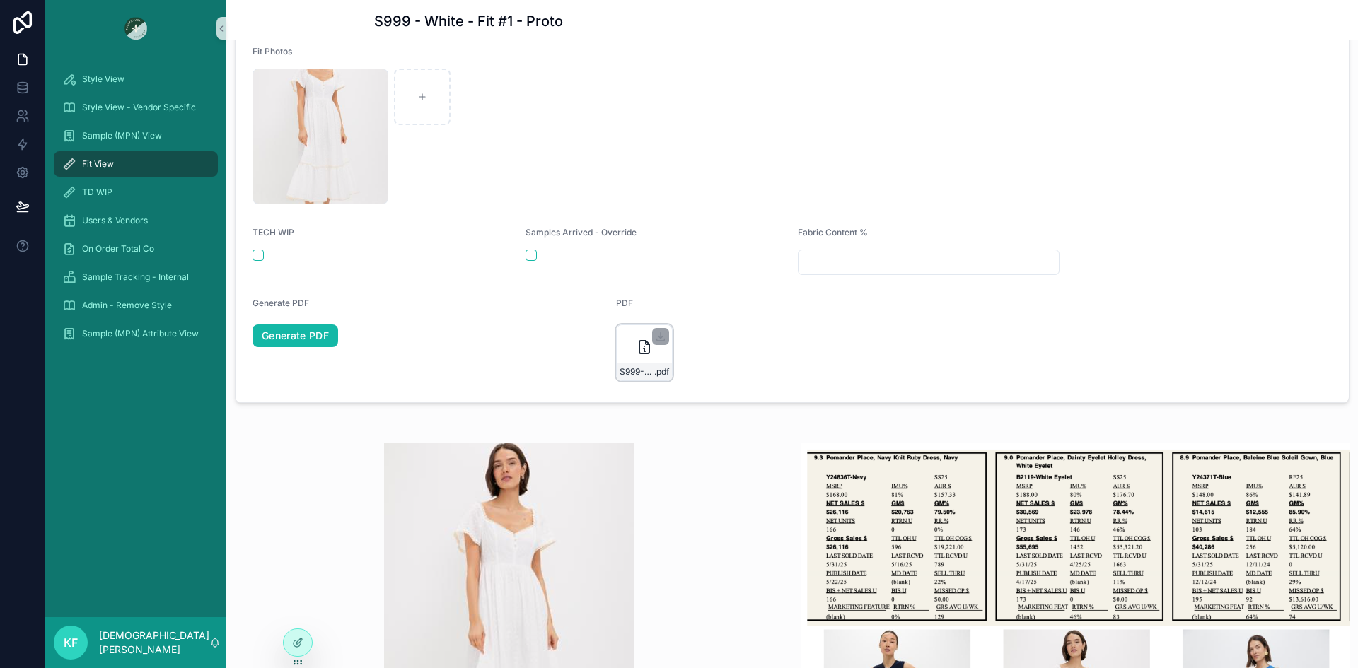
click at [639, 354] on icon "scrollable content" at bounding box center [644, 347] width 10 height 13
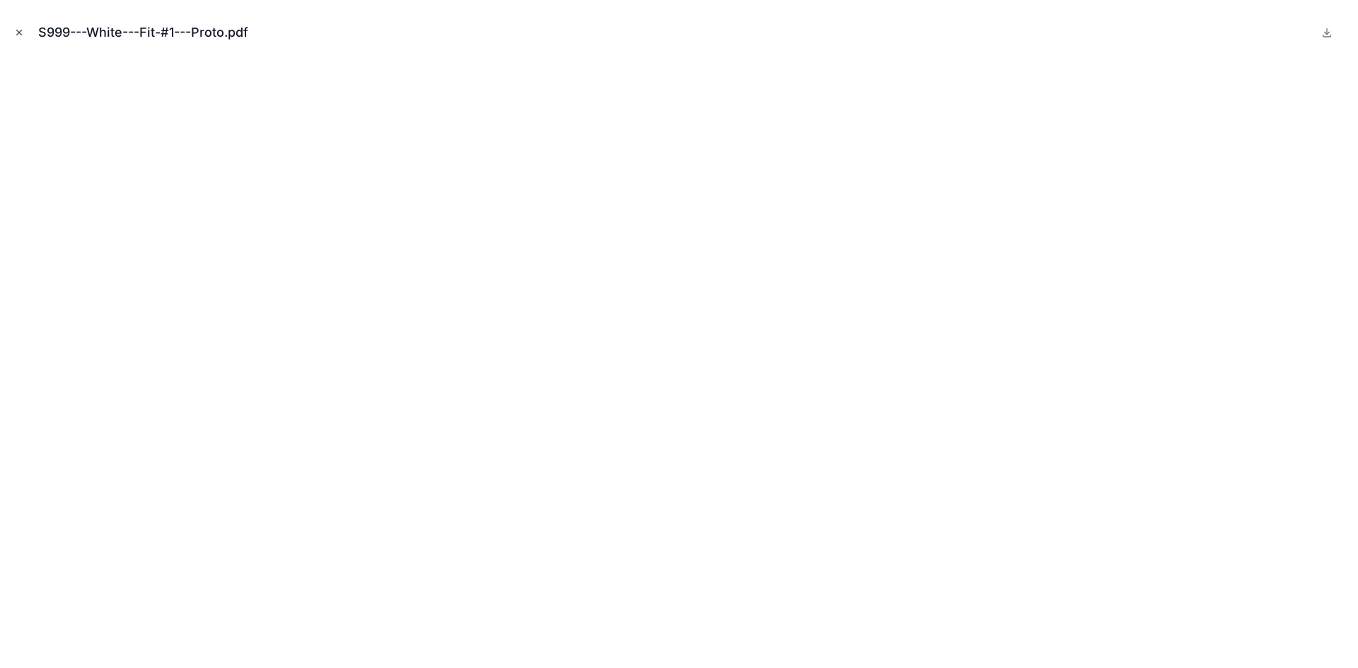
click at [21, 31] on icon "Close modal" at bounding box center [19, 32] width 5 height 5
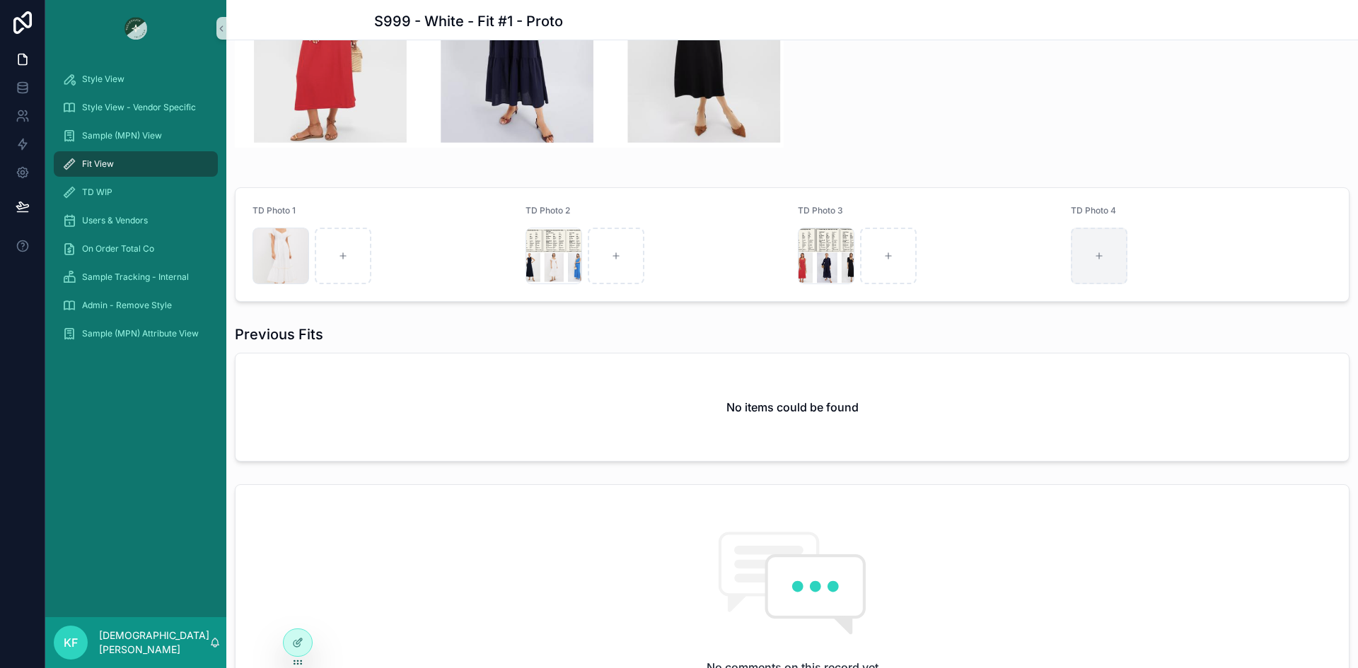
scroll to position [1697, 0]
click at [1094, 251] on icon "scrollable content" at bounding box center [1099, 255] width 10 height 10
type input "**********"
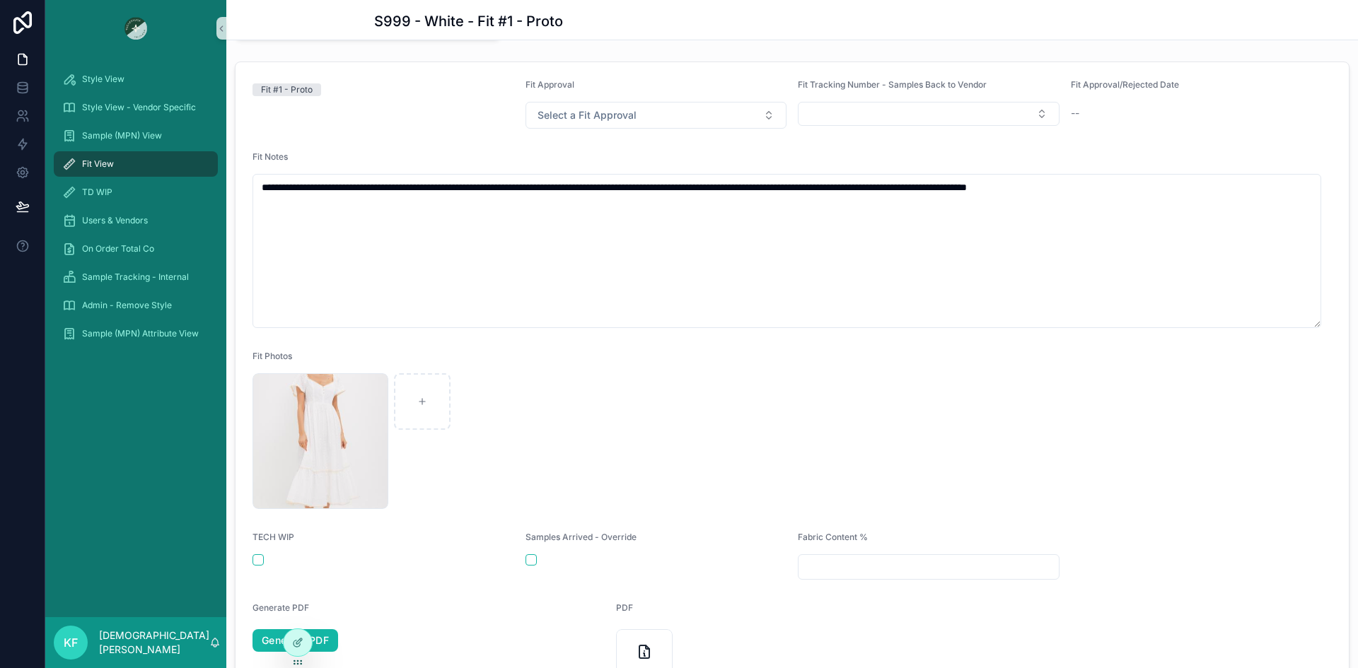
scroll to position [0, 0]
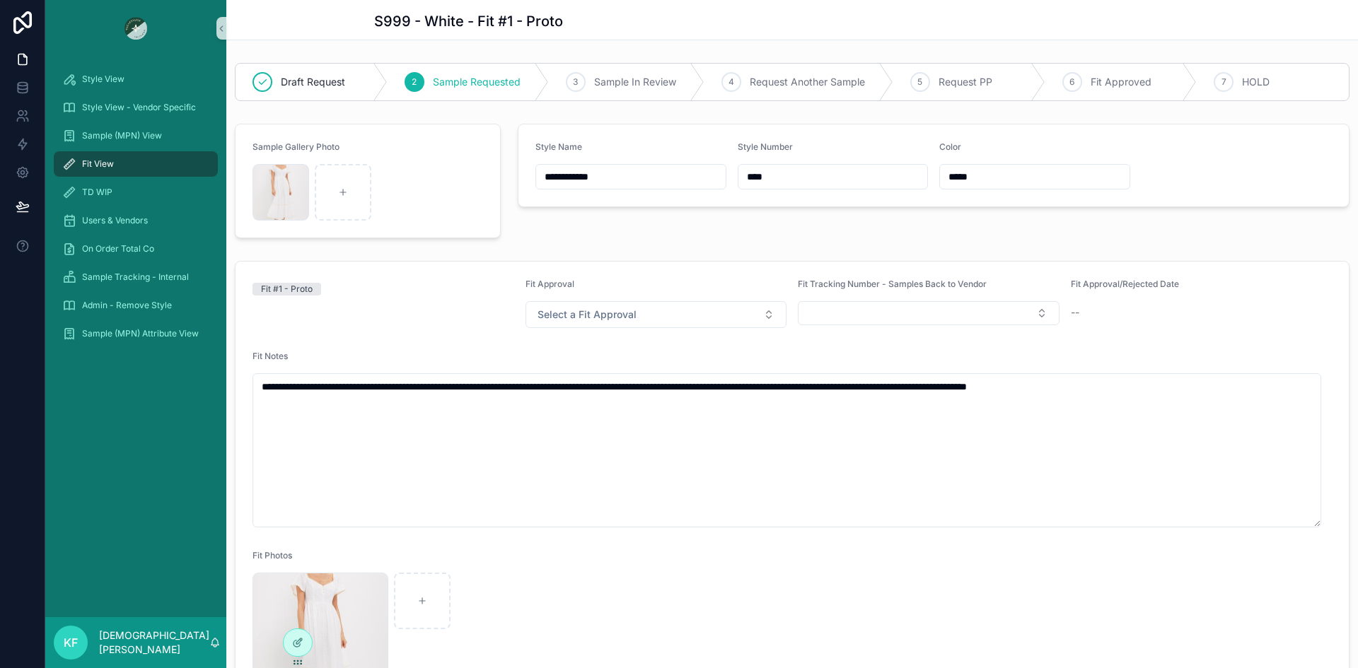
click at [487, 318] on div "Fit #1 - Proto" at bounding box center [383, 304] width 262 height 50
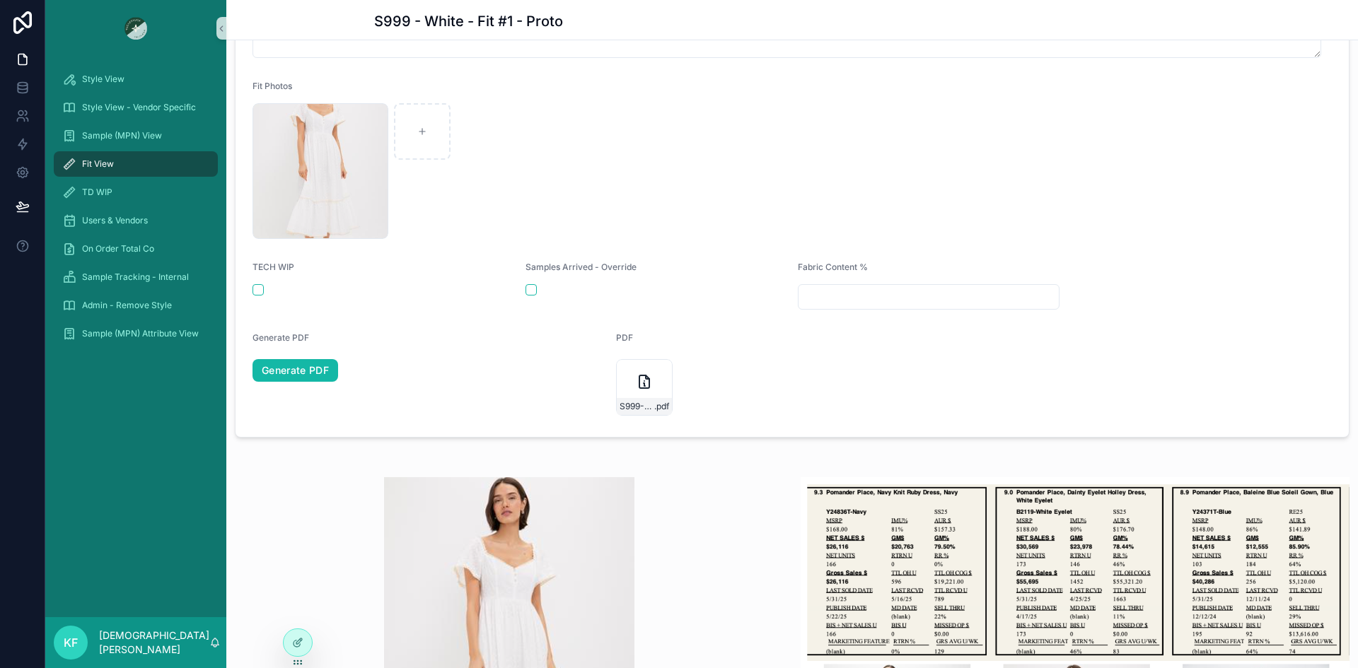
scroll to position [471, 0]
click at [280, 372] on link "Generate PDF" at bounding box center [295, 369] width 86 height 23
click at [103, 161] on span "Fit View" at bounding box center [98, 163] width 32 height 11
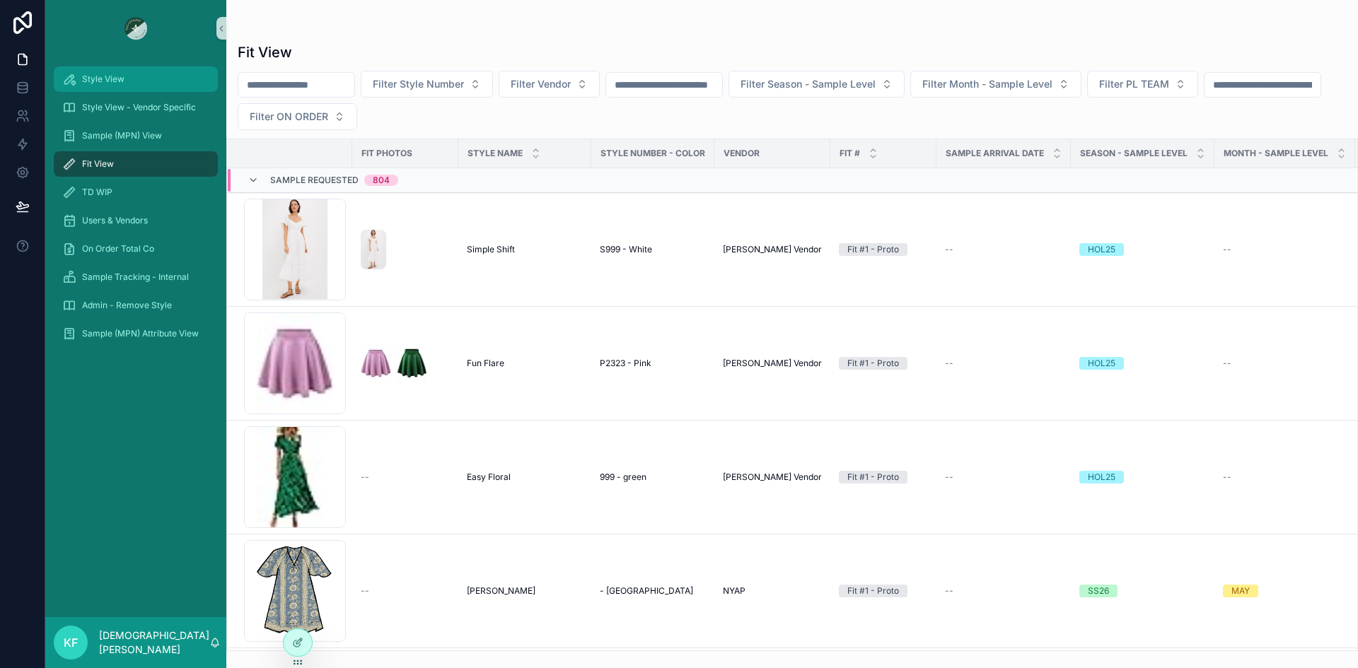
click at [105, 88] on div "Style View" at bounding box center [135, 79] width 147 height 23
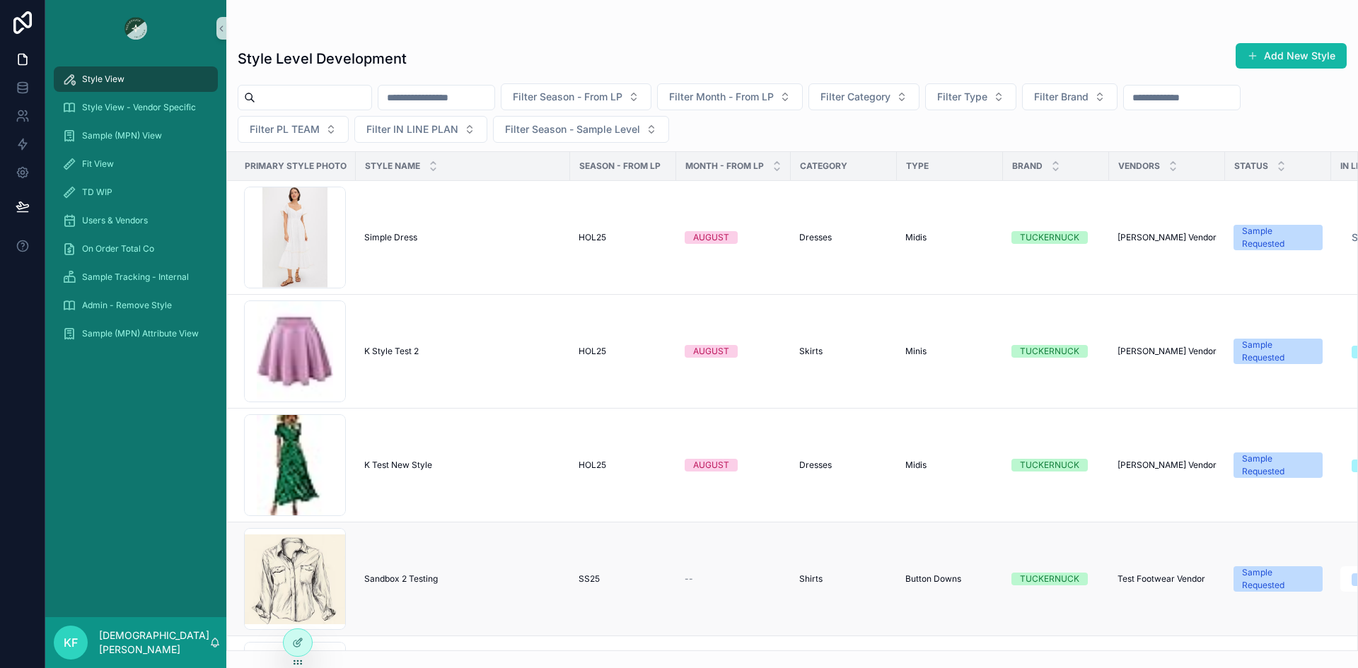
click at [388, 576] on span "Sandbox 2 Testing" at bounding box center [401, 579] width 74 height 11
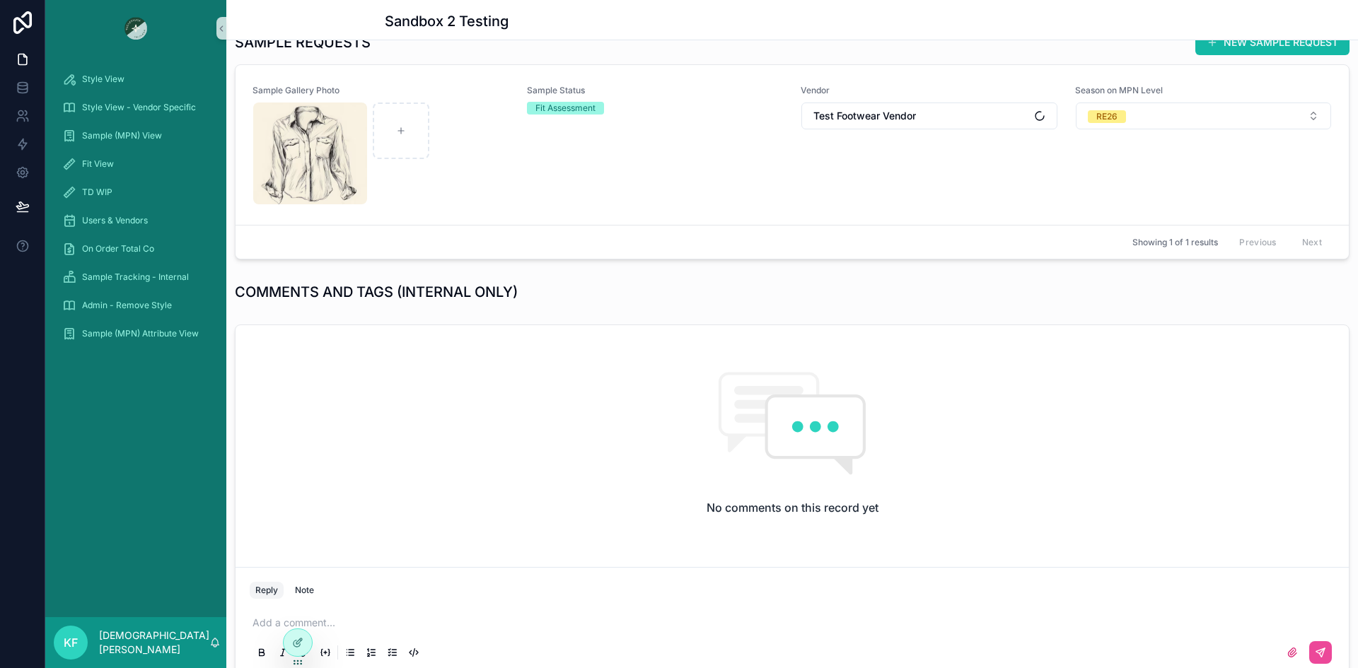
scroll to position [608, 0]
click at [492, 196] on div "scrollable content" at bounding box center [381, 153] width 256 height 102
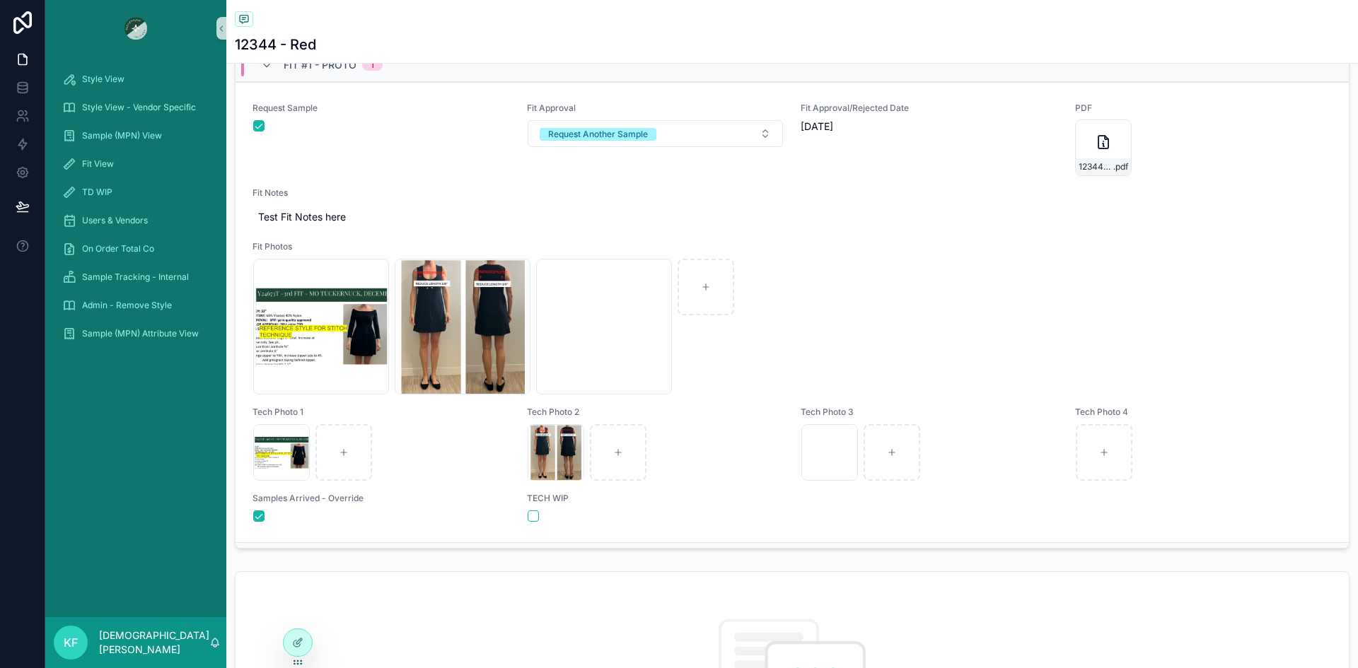
scroll to position [571, 0]
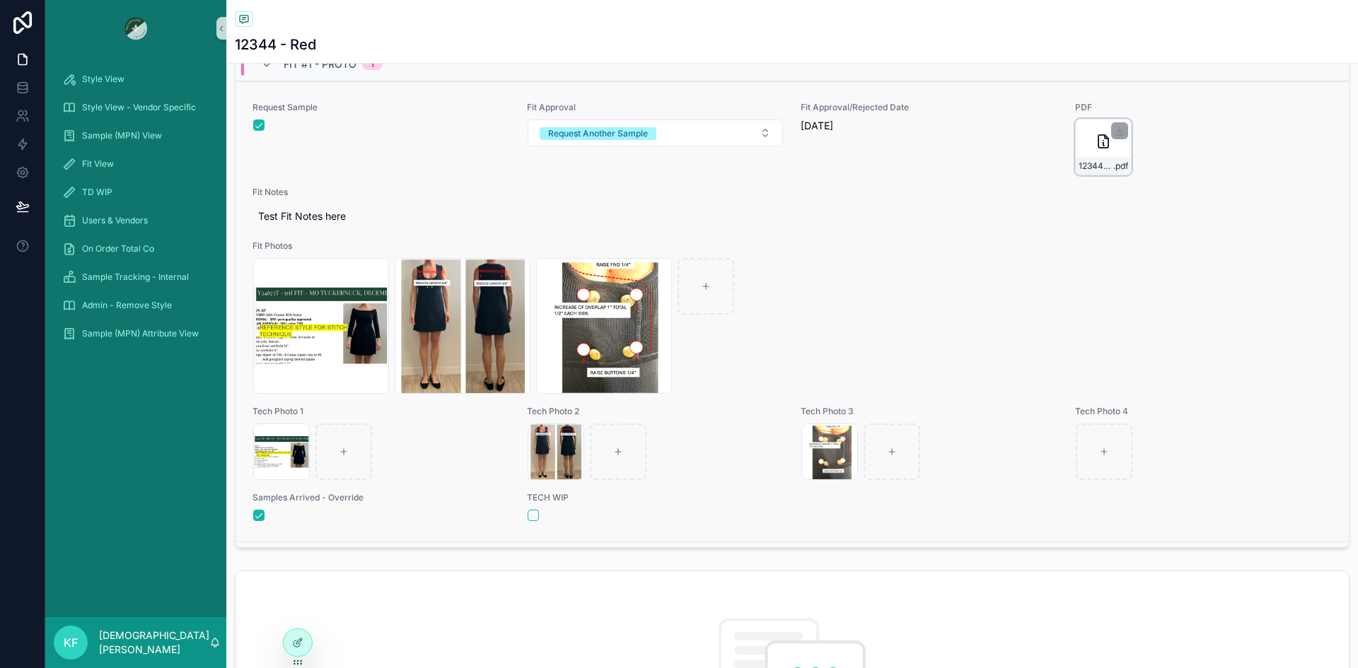
click at [1098, 141] on icon "scrollable content" at bounding box center [1103, 141] width 10 height 13
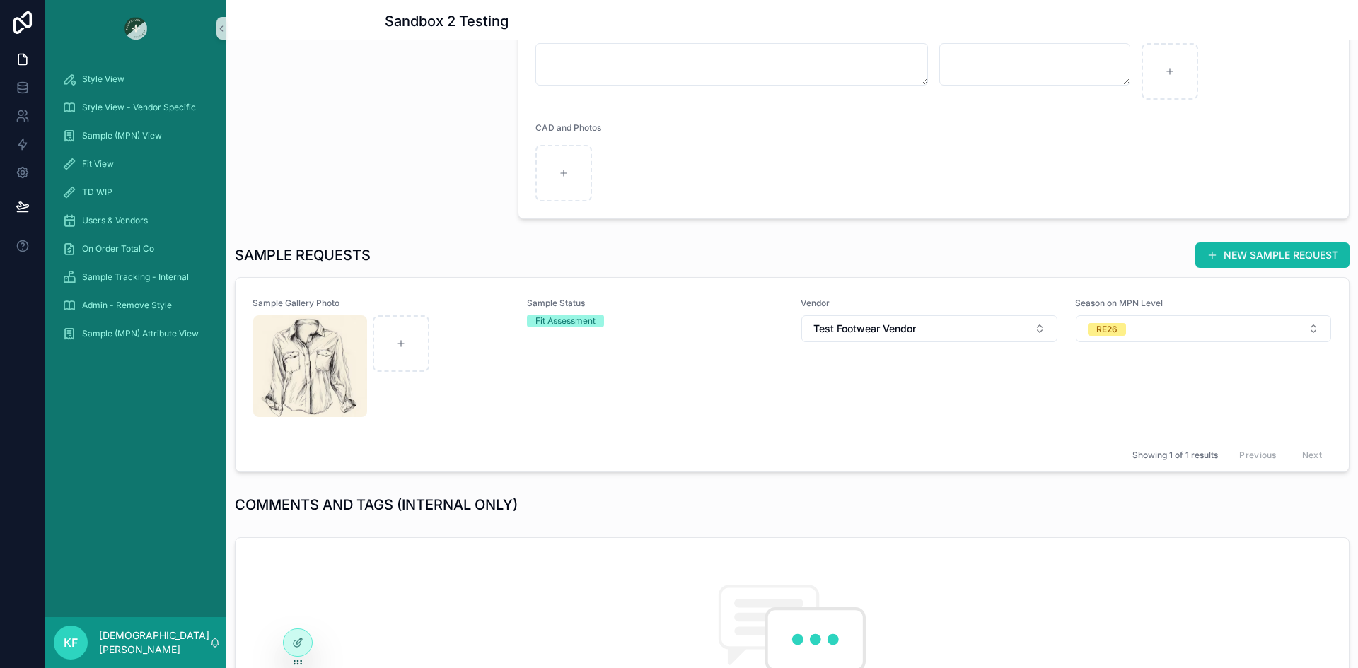
scroll to position [393, 0]
click at [456, 387] on div "scrollable content" at bounding box center [381, 368] width 256 height 102
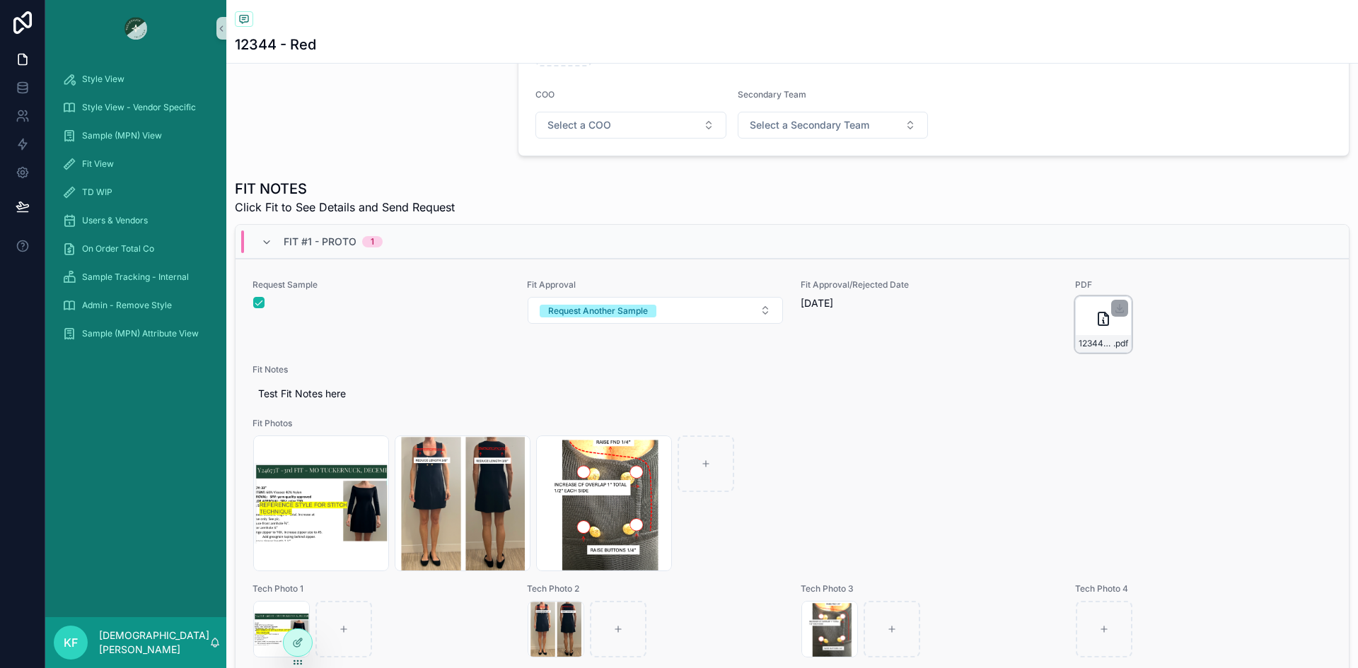
click at [1091, 327] on div "12344---Red---Fit-#1---Proto .pdf" at bounding box center [1103, 324] width 57 height 57
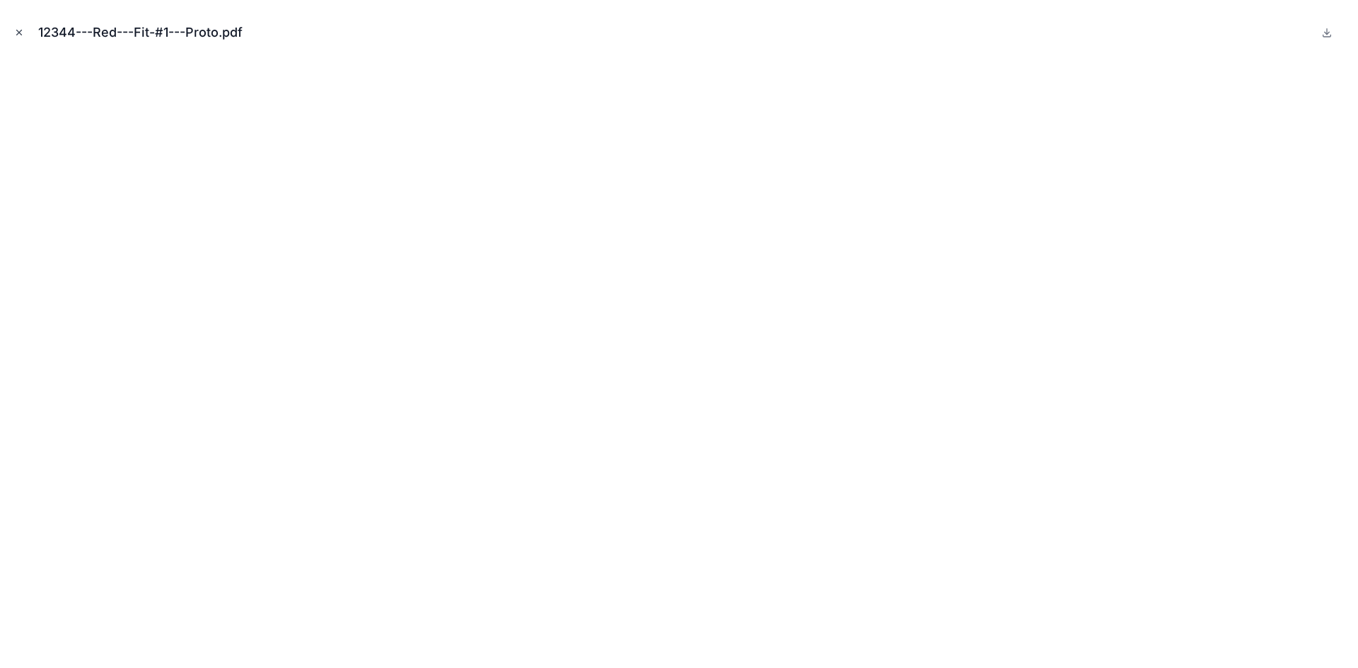
click at [18, 35] on icon "Close modal" at bounding box center [19, 33] width 10 height 10
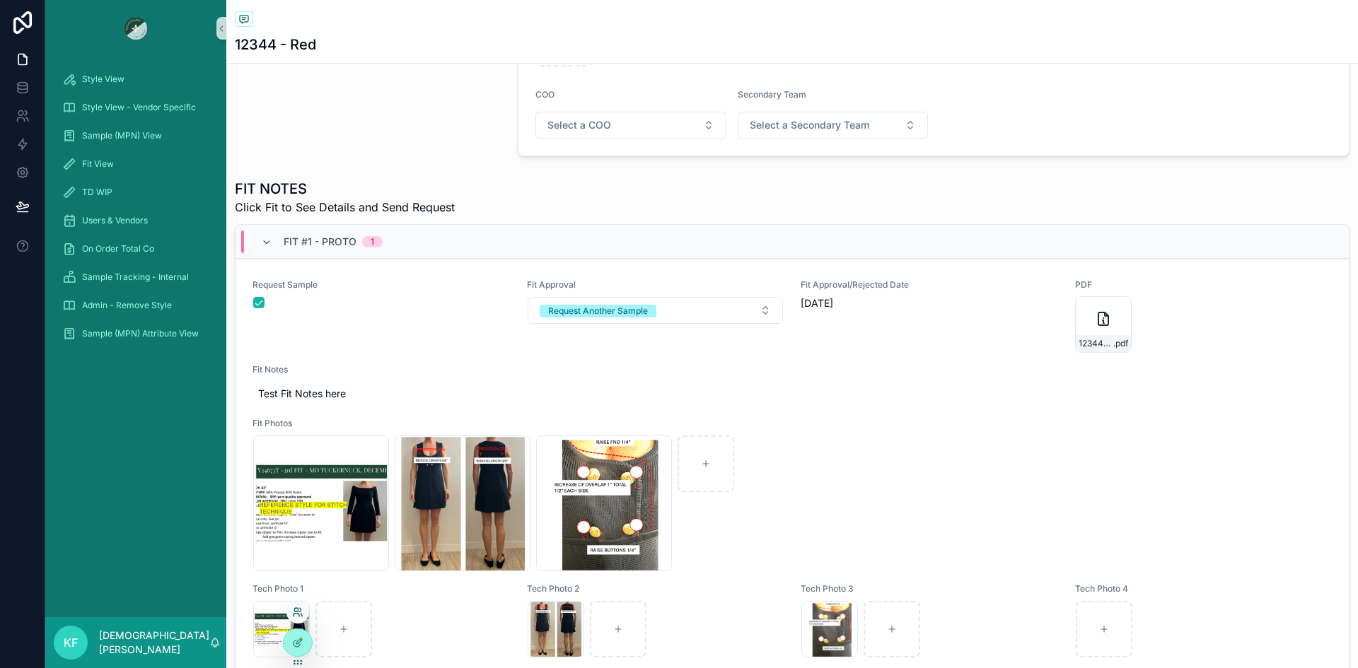
click at [296, 615] on icon at bounding box center [297, 612] width 11 height 11
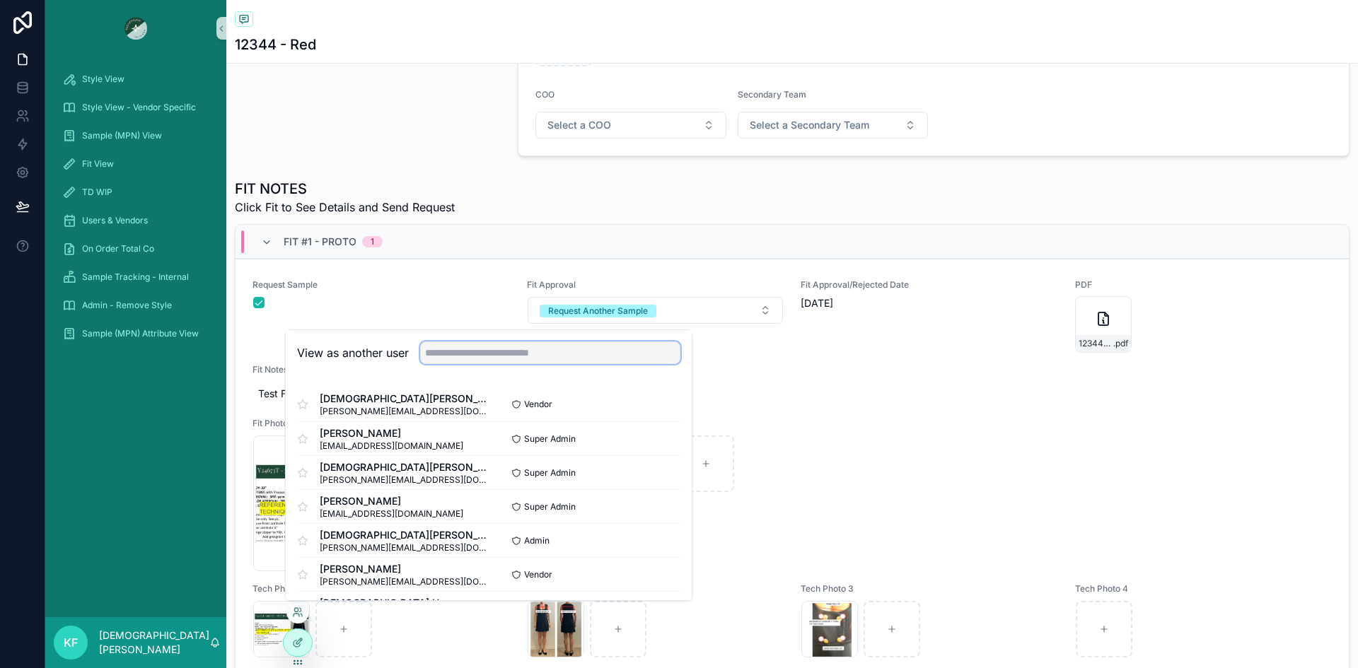
click at [475, 354] on input "text" at bounding box center [550, 353] width 260 height 23
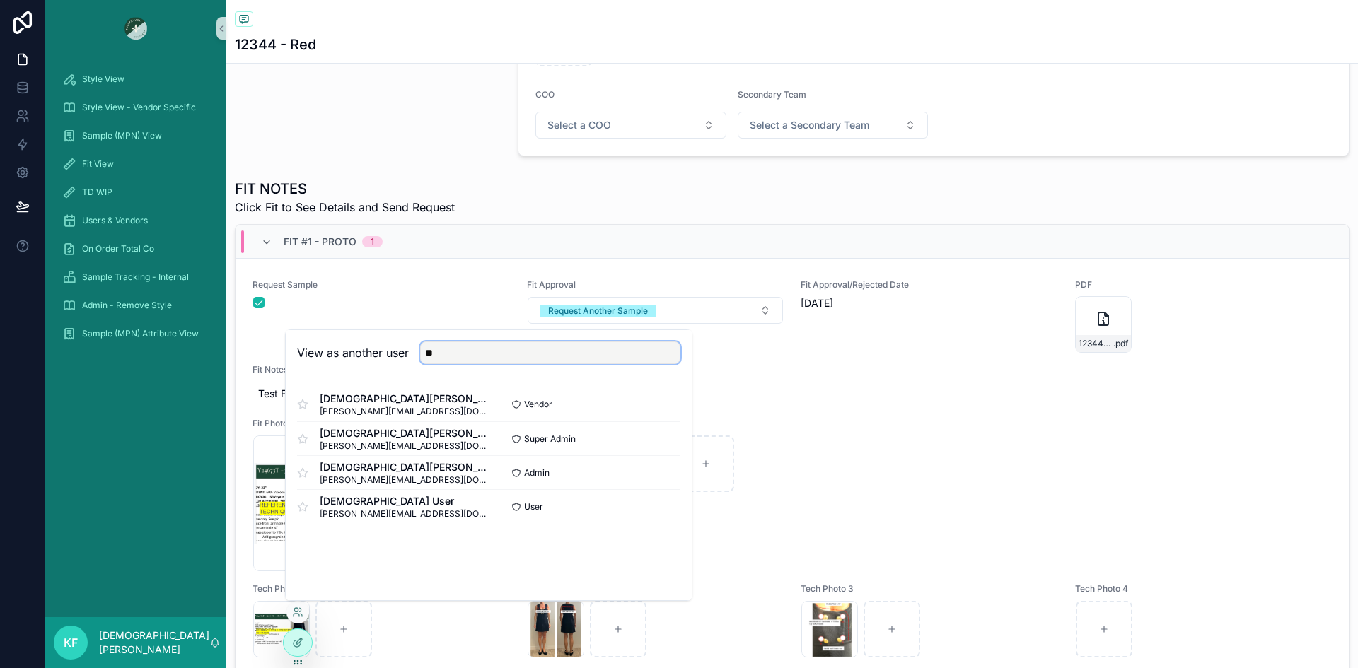
type input "*"
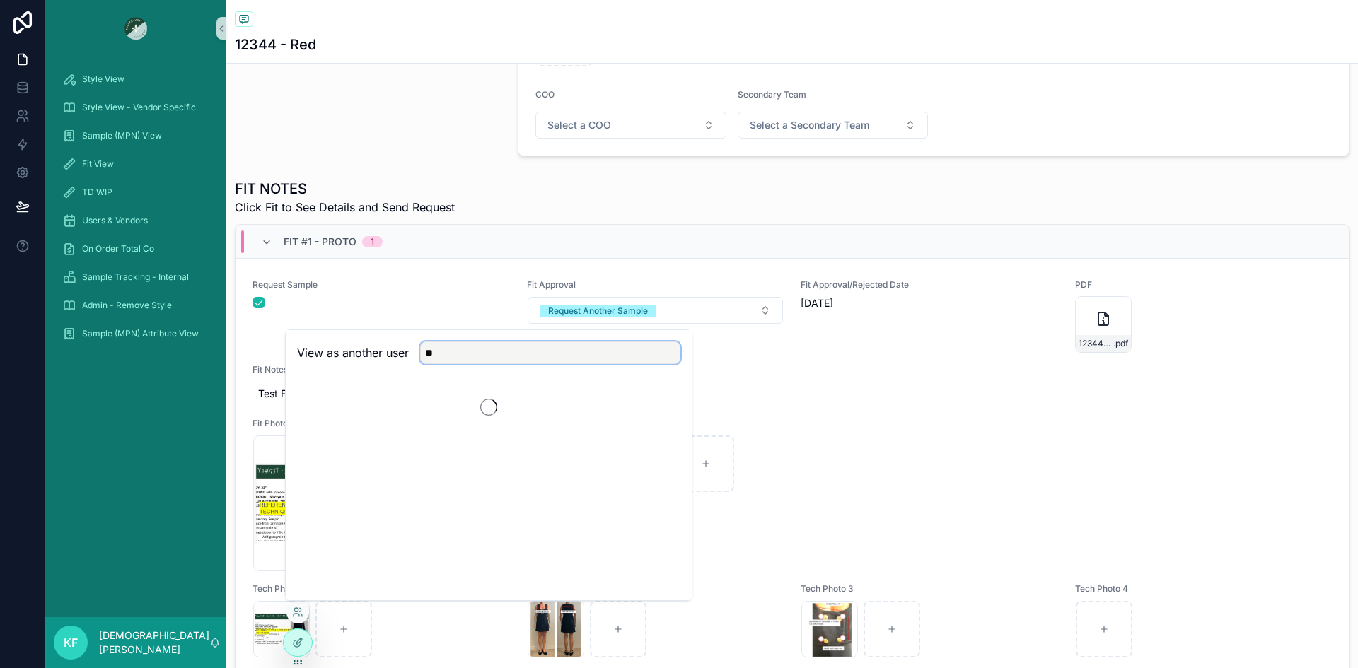
type input "*"
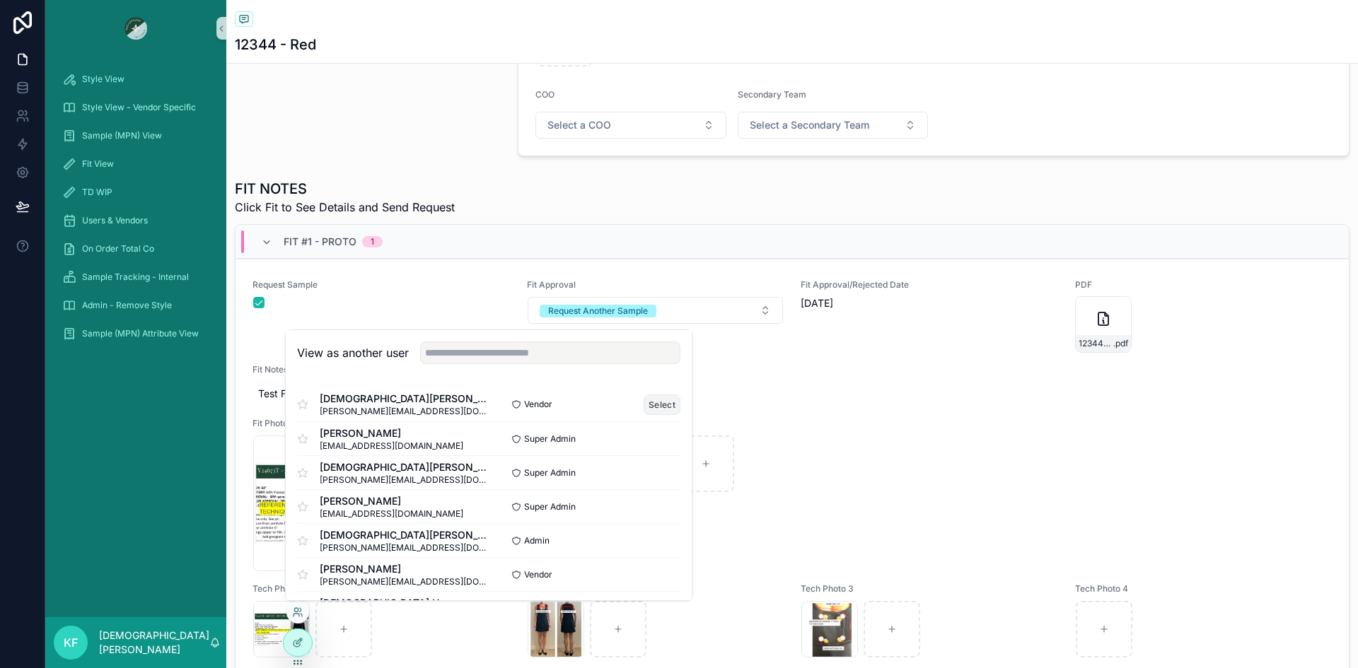
click at [645, 408] on button "Select" at bounding box center [662, 405] width 37 height 21
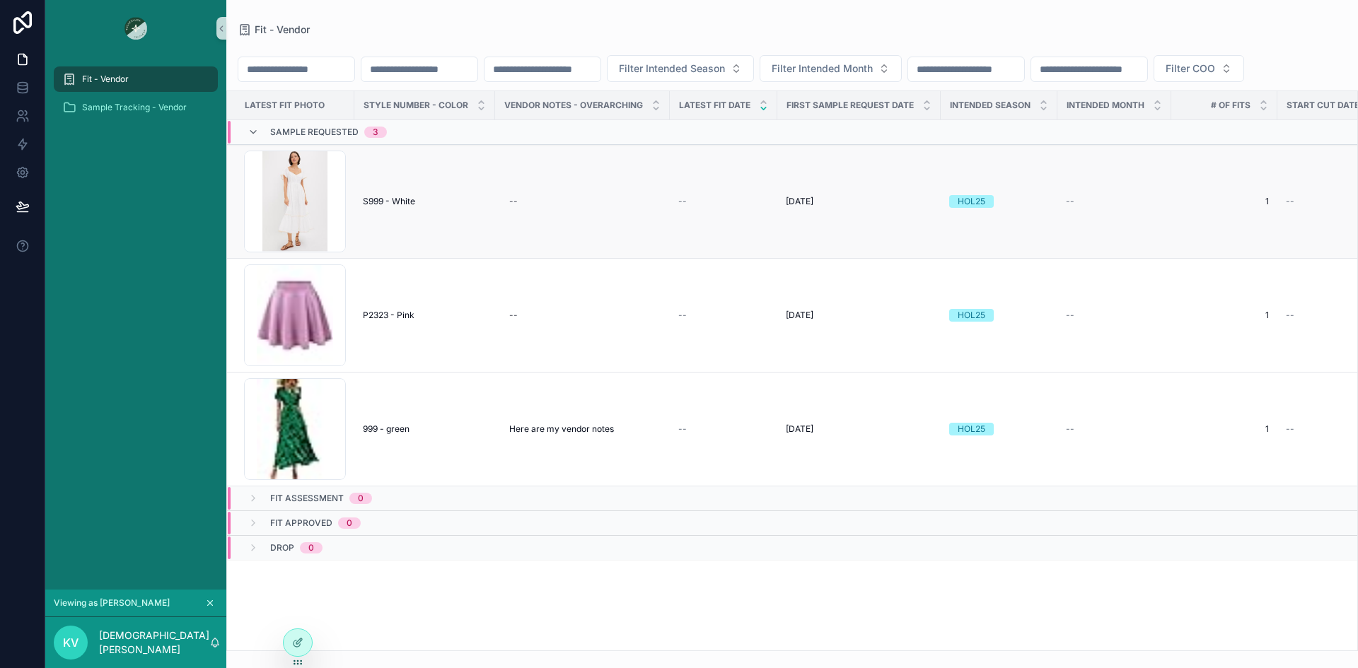
click at [420, 250] on td "S999 - White S999 - White" at bounding box center [424, 202] width 141 height 114
click at [407, 207] on span "S999 - White" at bounding box center [389, 201] width 52 height 11
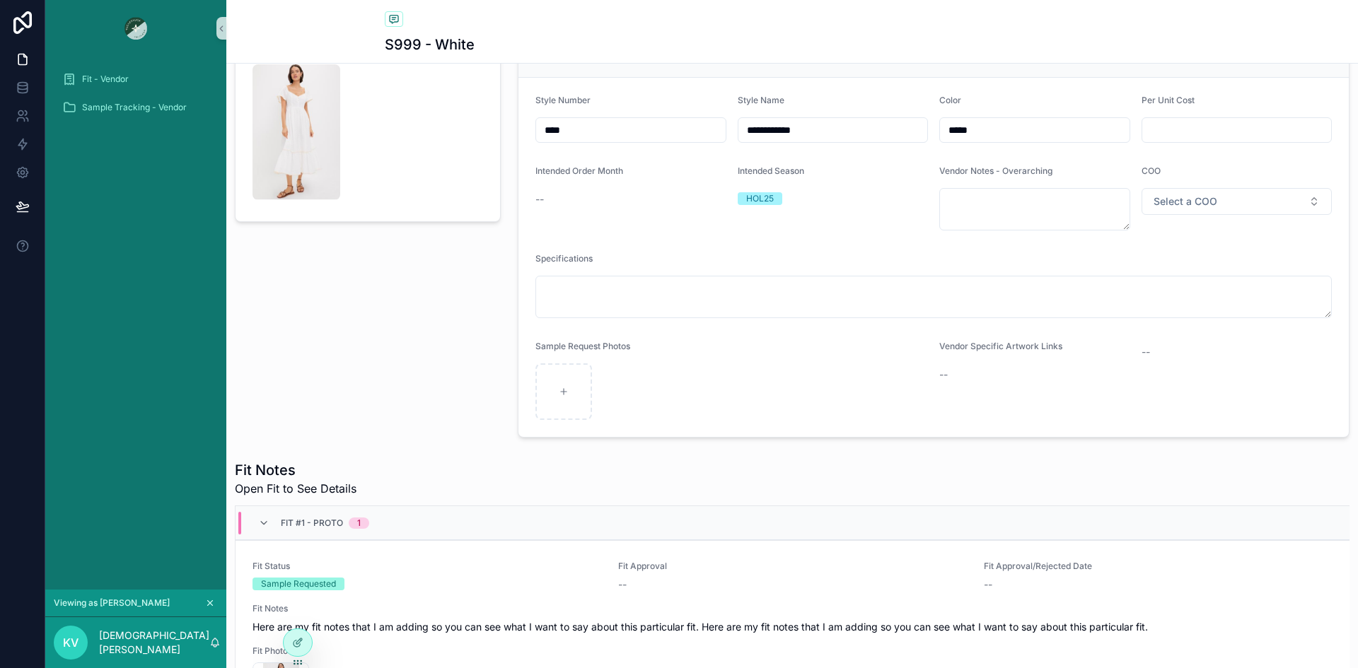
scroll to position [128, 0]
click at [210, 601] on icon "scrollable content" at bounding box center [210, 603] width 10 height 10
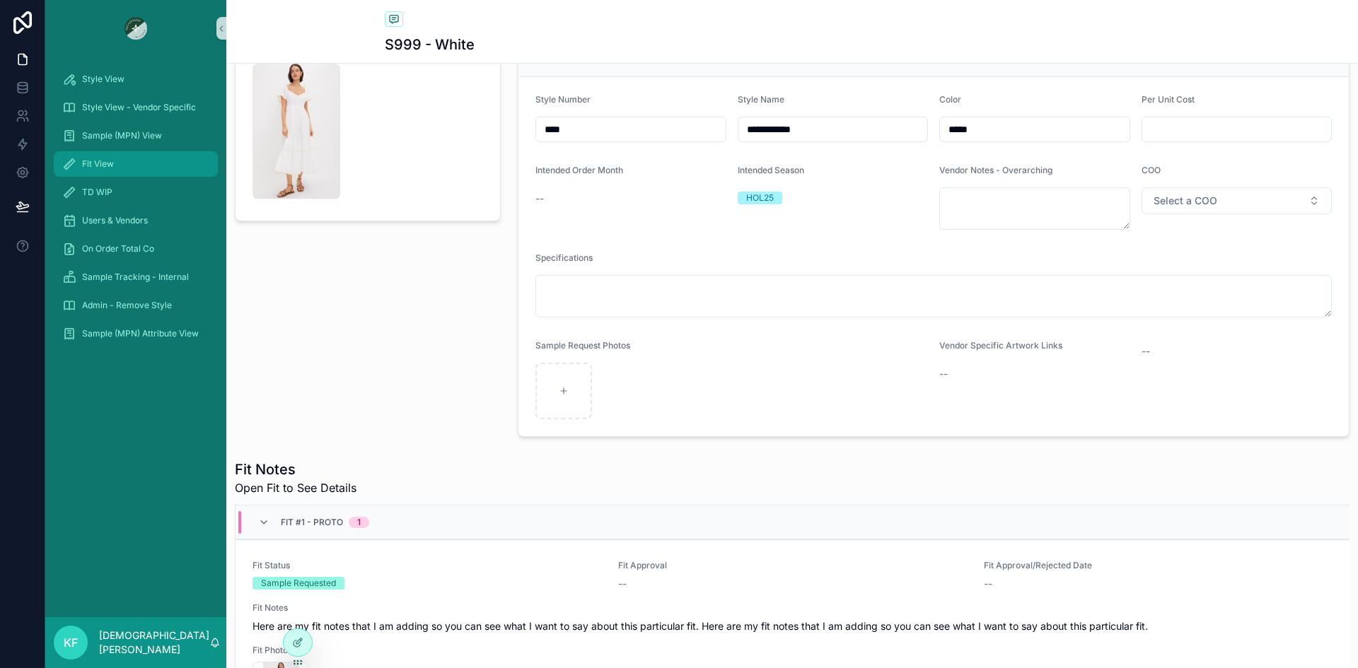
click at [104, 157] on div "Fit View" at bounding box center [135, 164] width 147 height 23
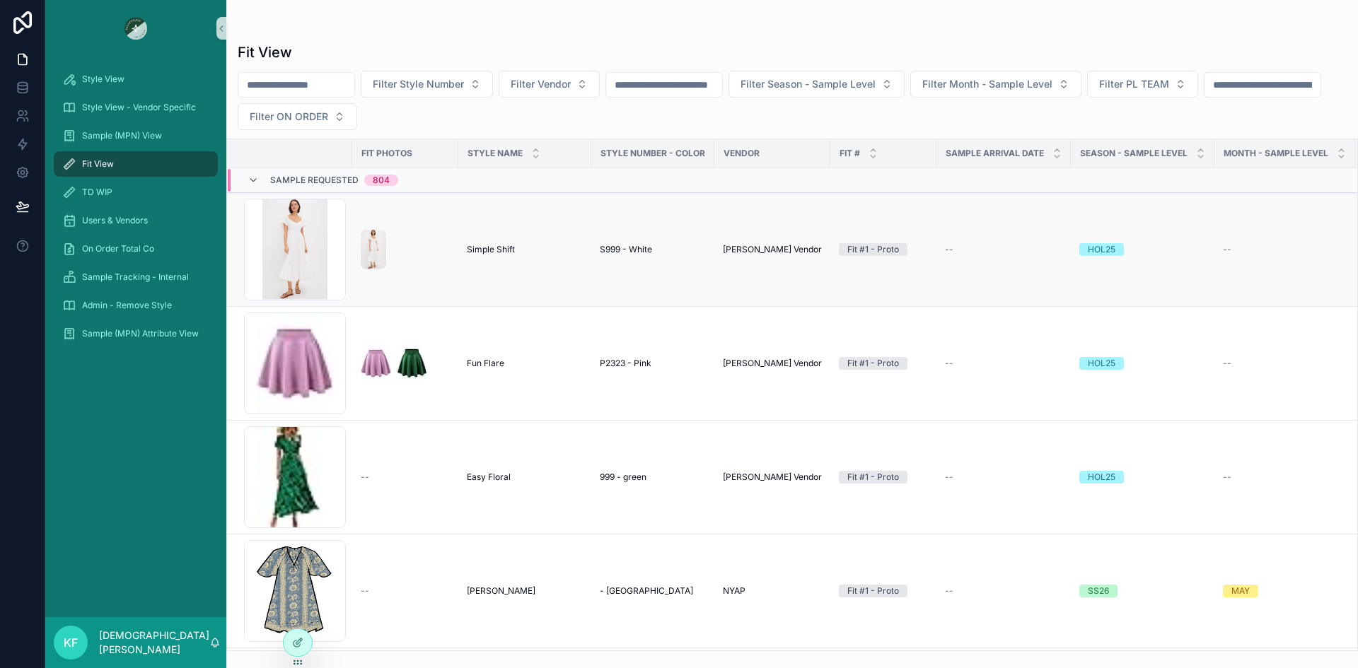
click at [433, 269] on div "scrollable content" at bounding box center [405, 250] width 89 height 40
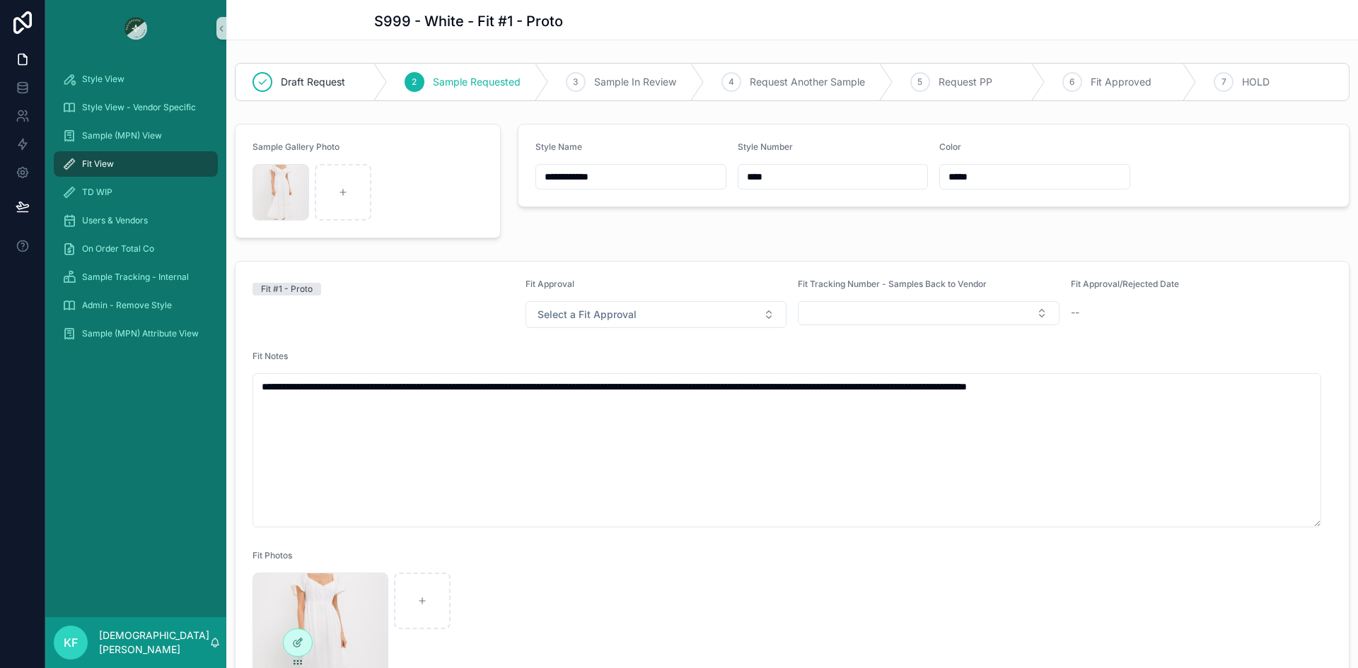
click at [367, 320] on div "Fit #1 - Proto" at bounding box center [383, 304] width 262 height 50
click at [100, 134] on span "Sample (MPN) View" at bounding box center [122, 135] width 80 height 11
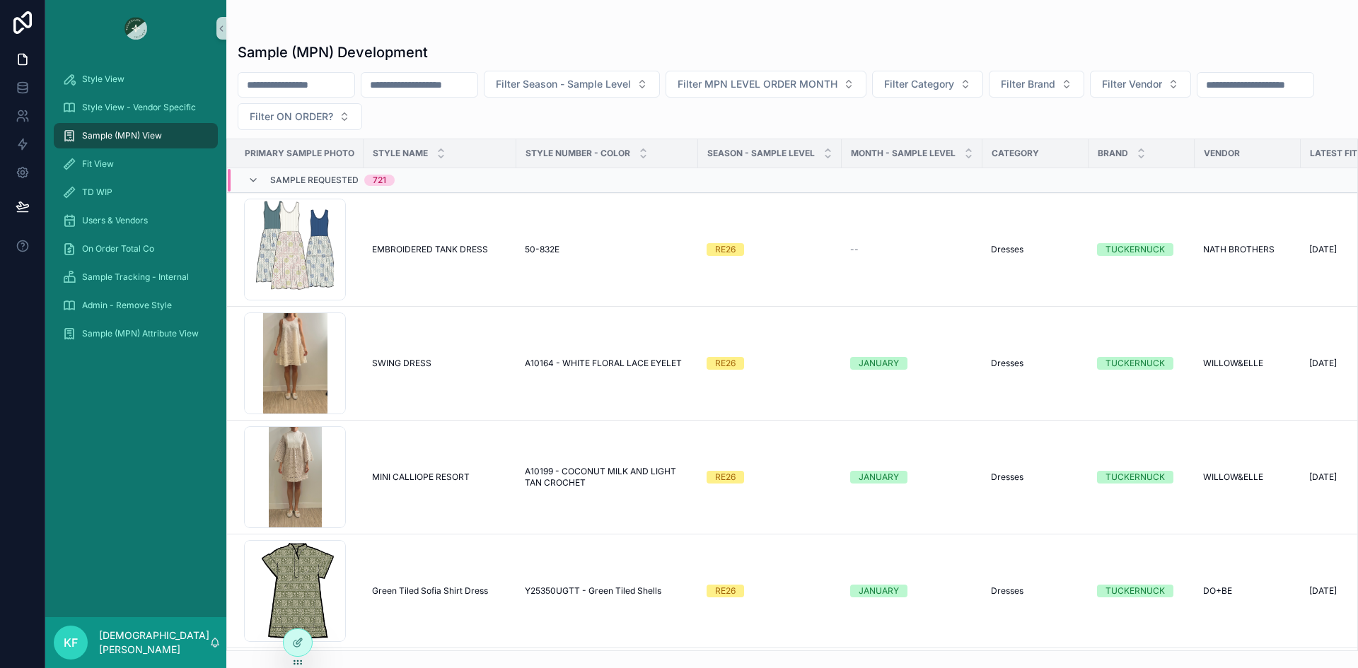
click at [454, 93] on input "scrollable content" at bounding box center [419, 85] width 116 height 20
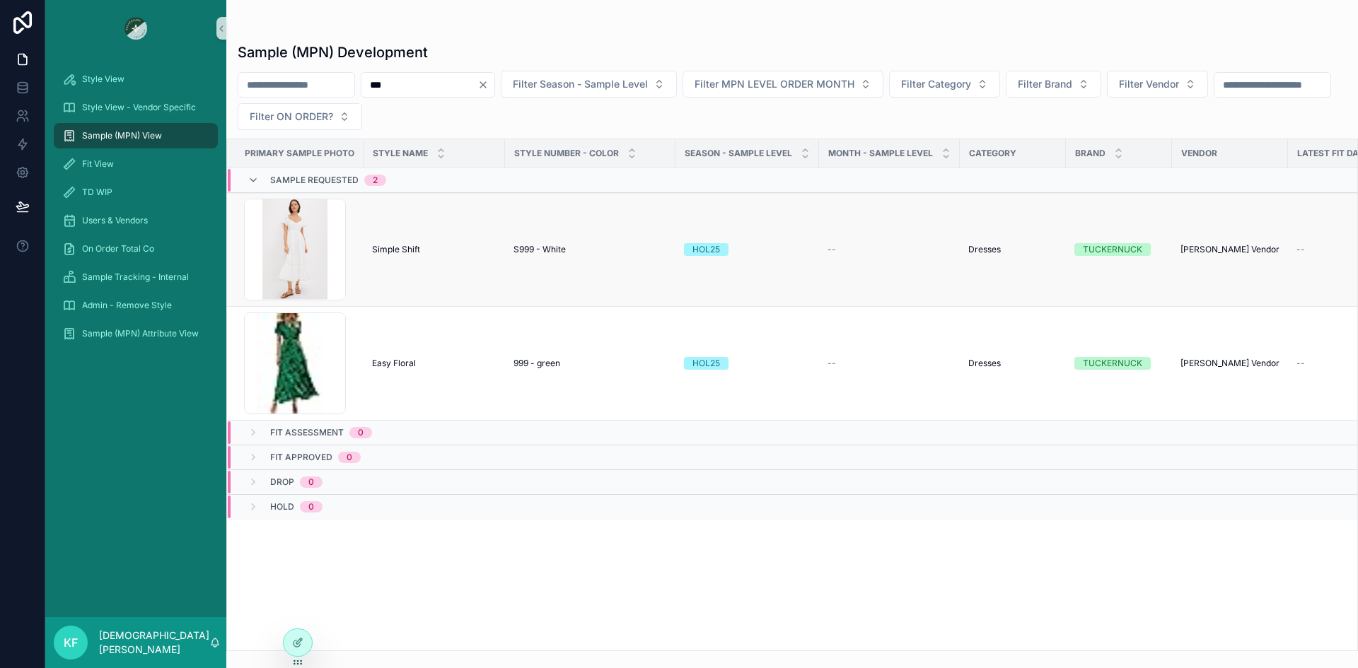
type input "***"
click at [455, 250] on div "Simple Shift Simple Shift" at bounding box center [434, 249] width 124 height 11
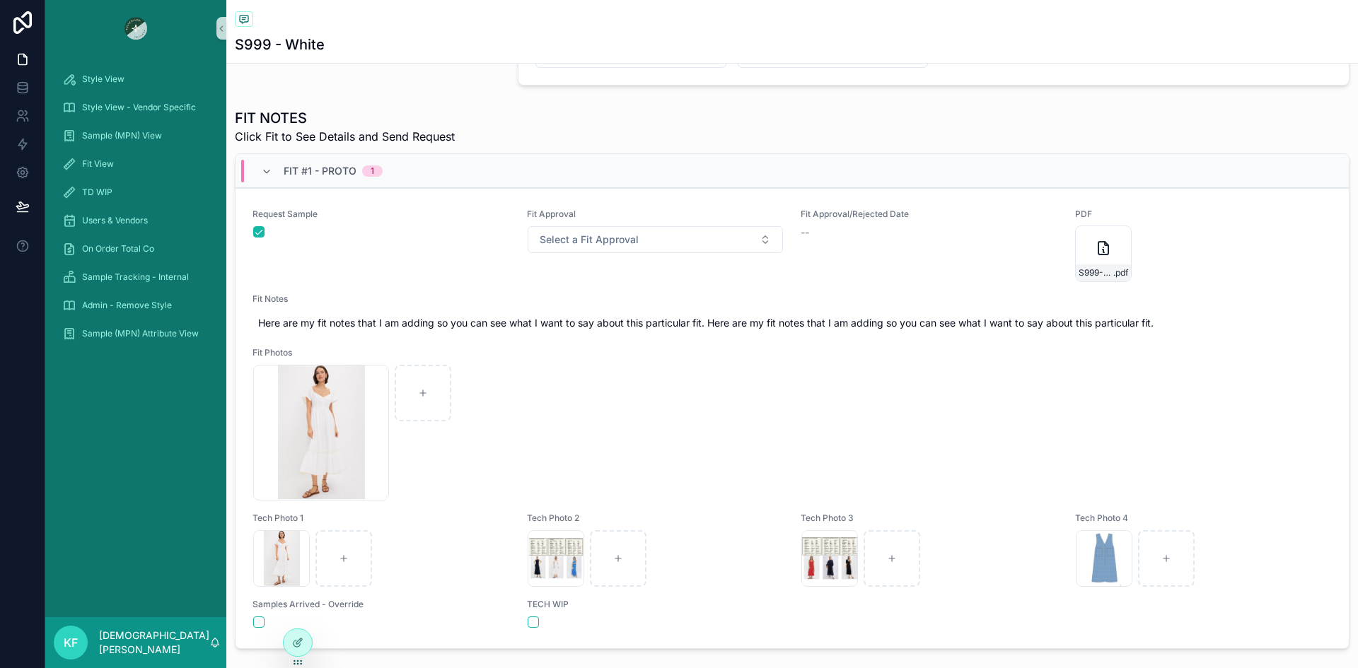
scroll to position [465, 0]
click at [388, 269] on div "Request Sample" at bounding box center [380, 245] width 257 height 74
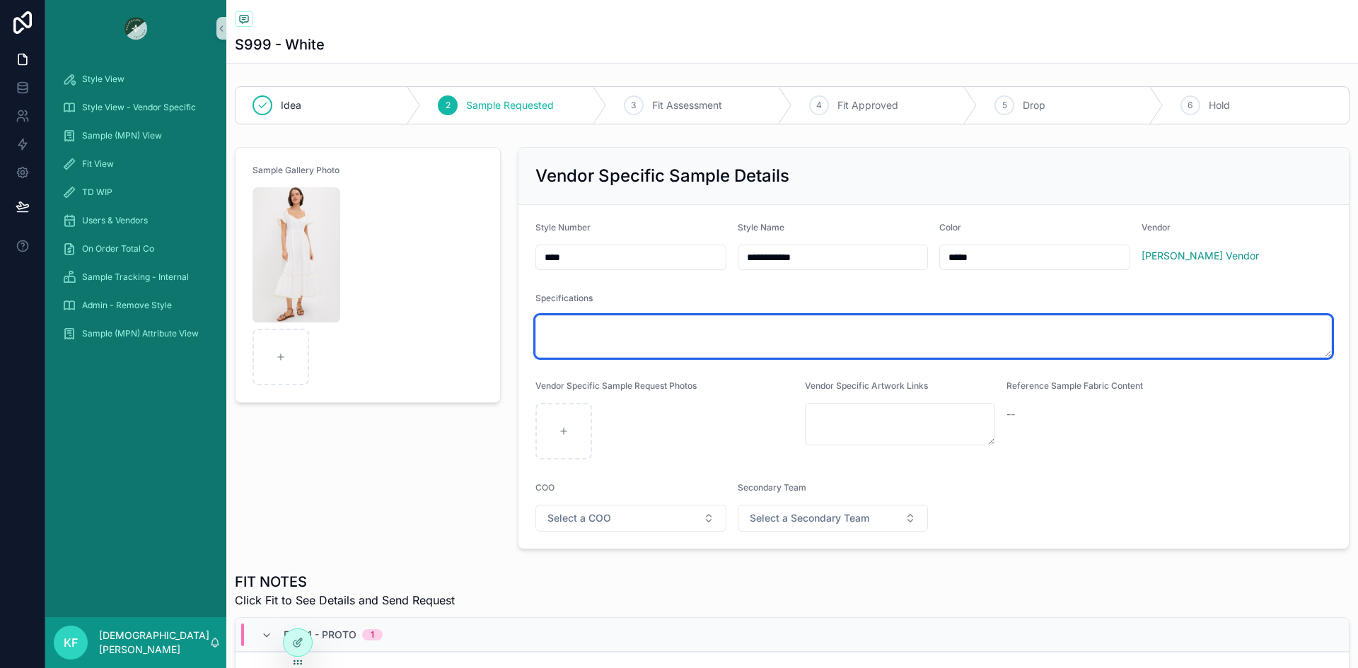
click at [563, 328] on textarea "scrollable content" at bounding box center [933, 336] width 796 height 42
type textarea "**********"
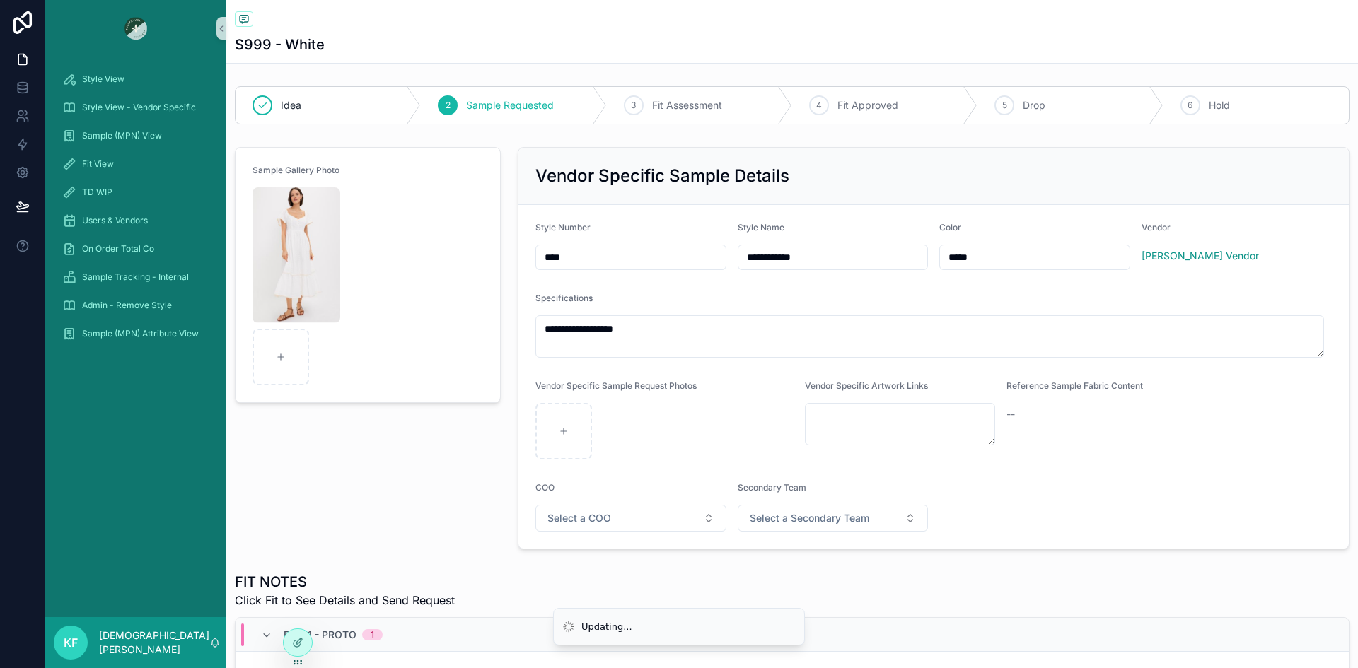
click at [603, 441] on div "scrollable content" at bounding box center [664, 431] width 258 height 57
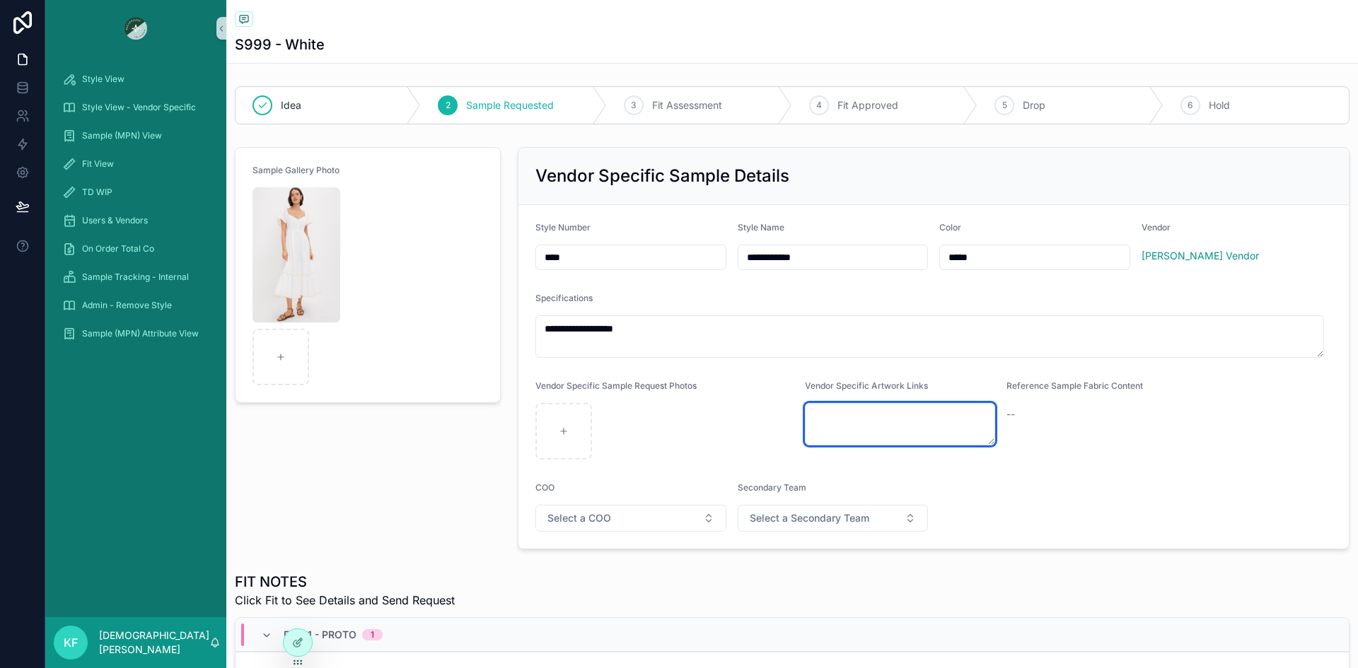
click at [836, 414] on textarea "scrollable content" at bounding box center [900, 424] width 191 height 42
type textarea "*"
type textarea "**********"
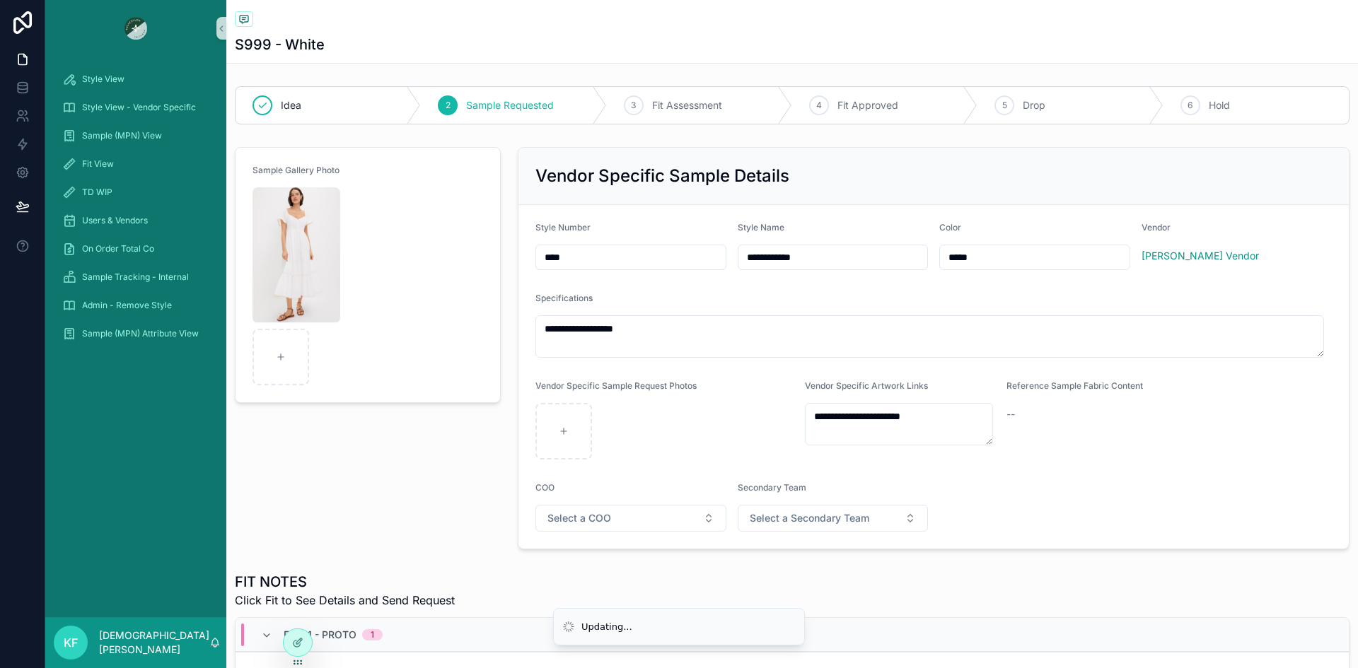
click at [419, 494] on div "Sample Gallery Photo" at bounding box center [367, 348] width 283 height 414
click at [298, 616] on icon at bounding box center [297, 612] width 11 height 11
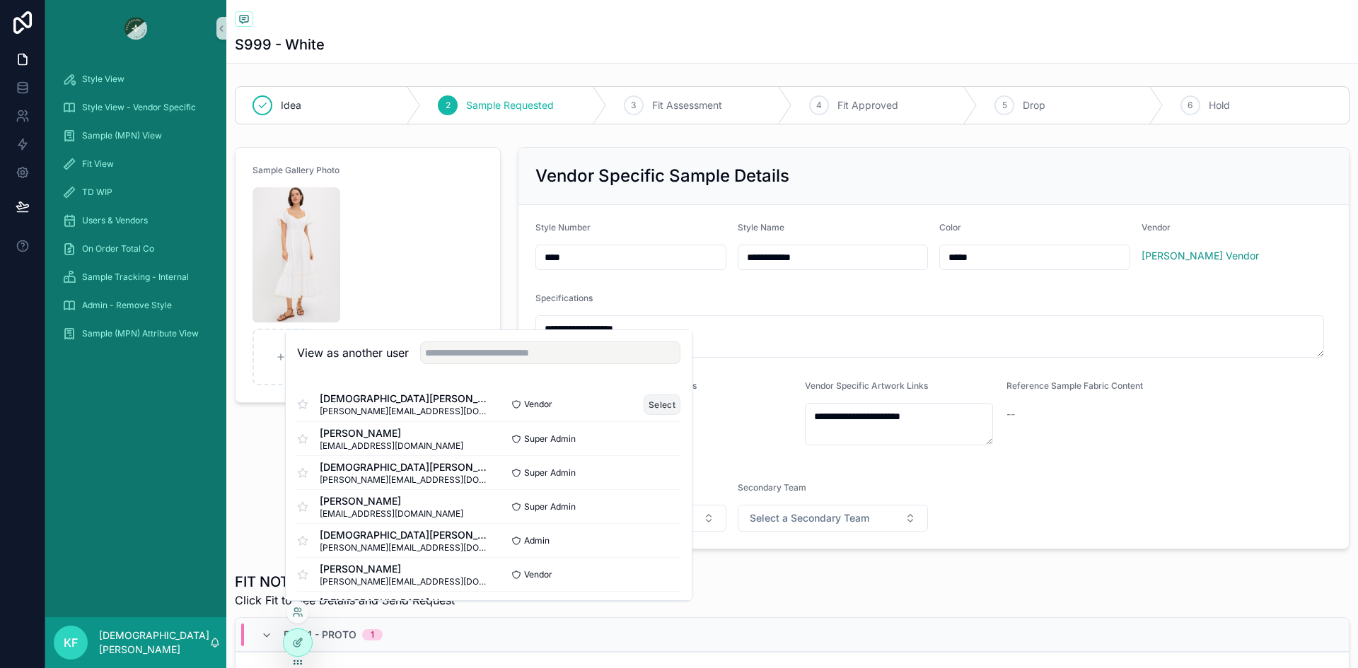
click at [645, 407] on button "Select" at bounding box center [662, 405] width 37 height 21
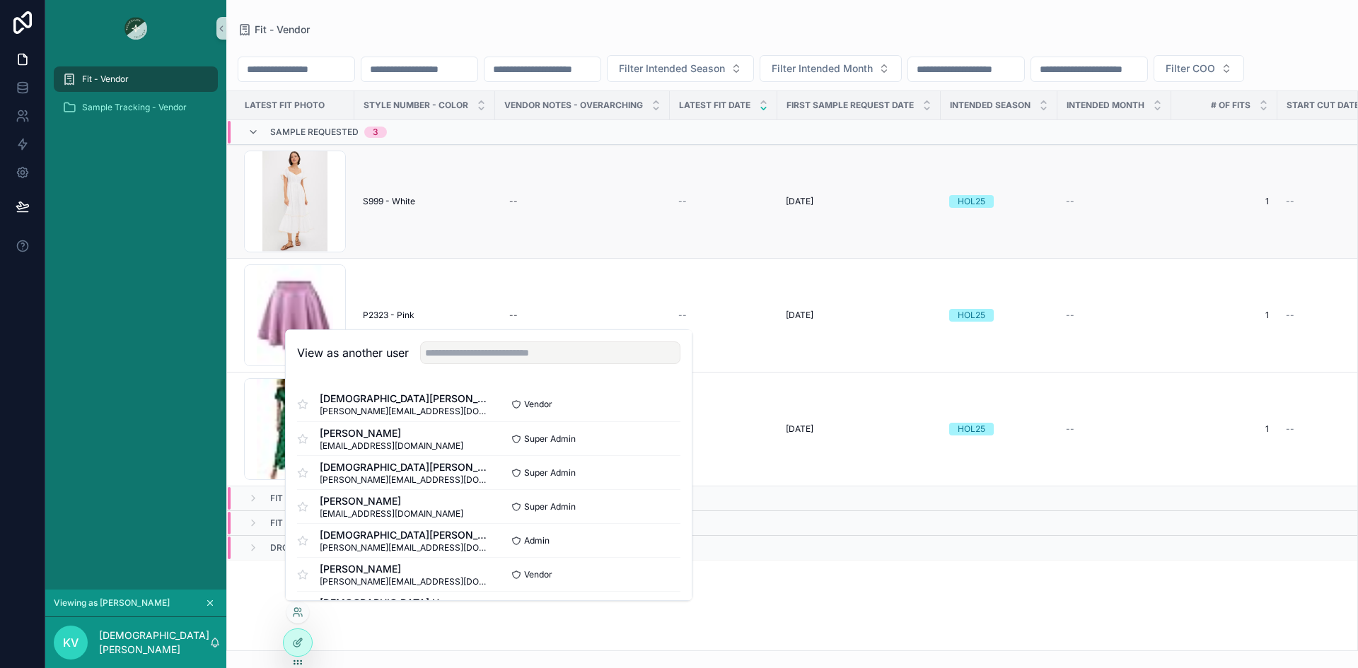
click at [394, 247] on td "S999 - White S999 - White" at bounding box center [424, 202] width 141 height 114
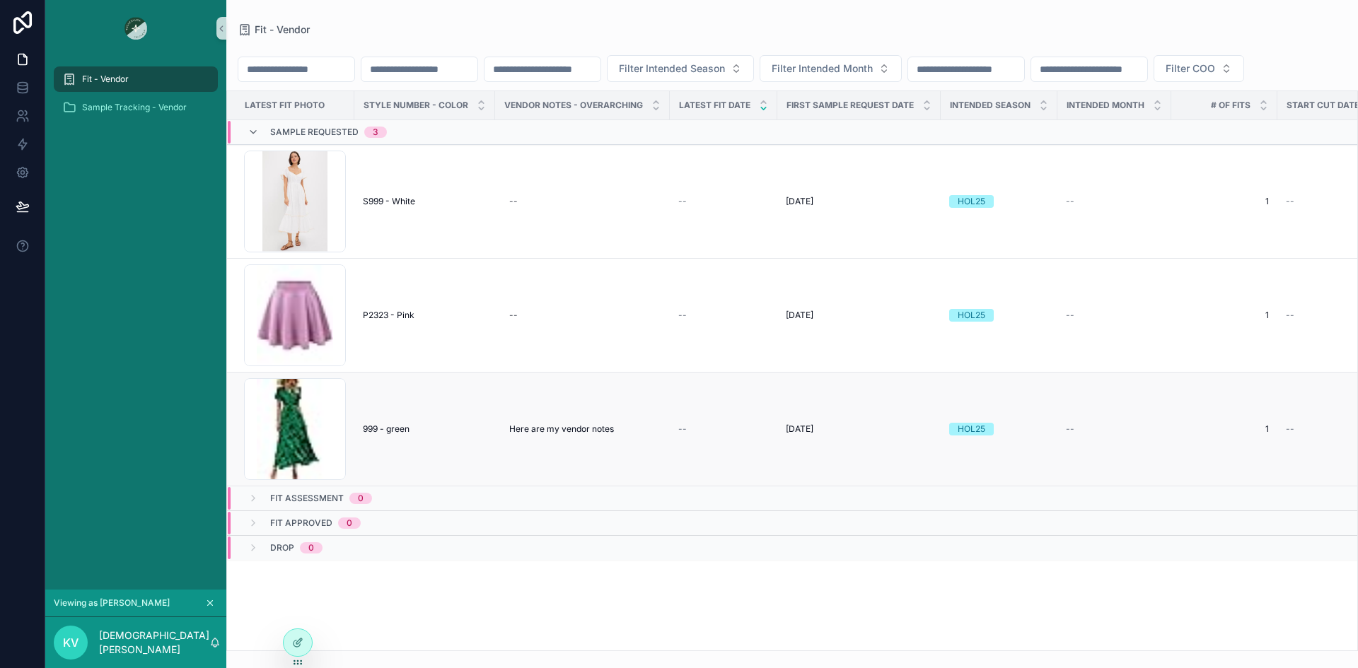
click at [378, 435] on span "999 - green" at bounding box center [386, 429] width 47 height 11
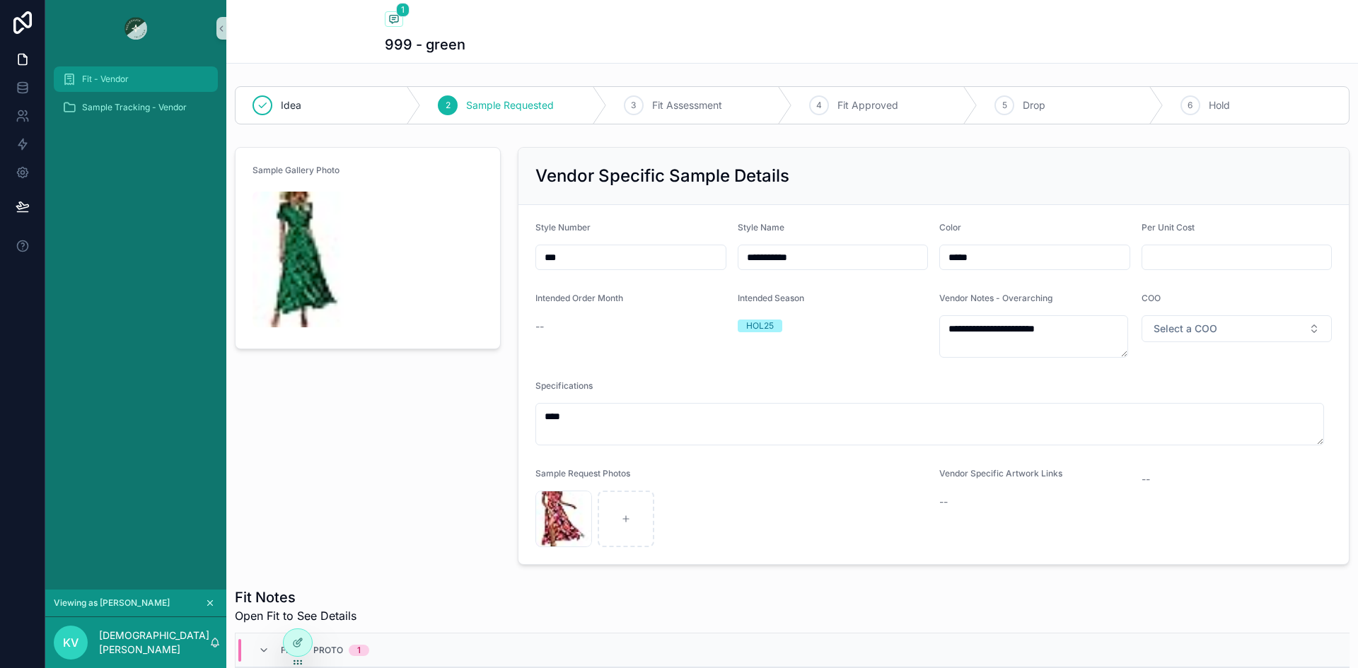
click at [96, 89] on div "Fit - Vendor" at bounding box center [135, 79] width 147 height 23
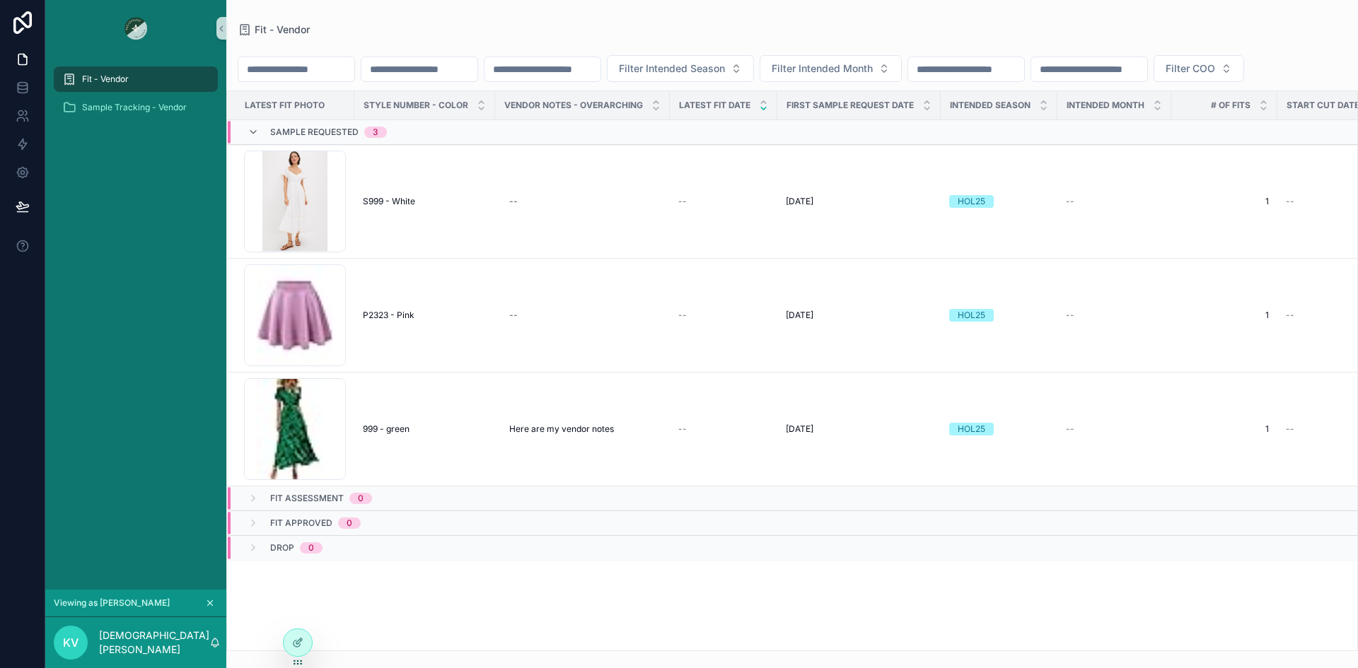
click at [212, 598] on icon "scrollable content" at bounding box center [210, 603] width 10 height 10
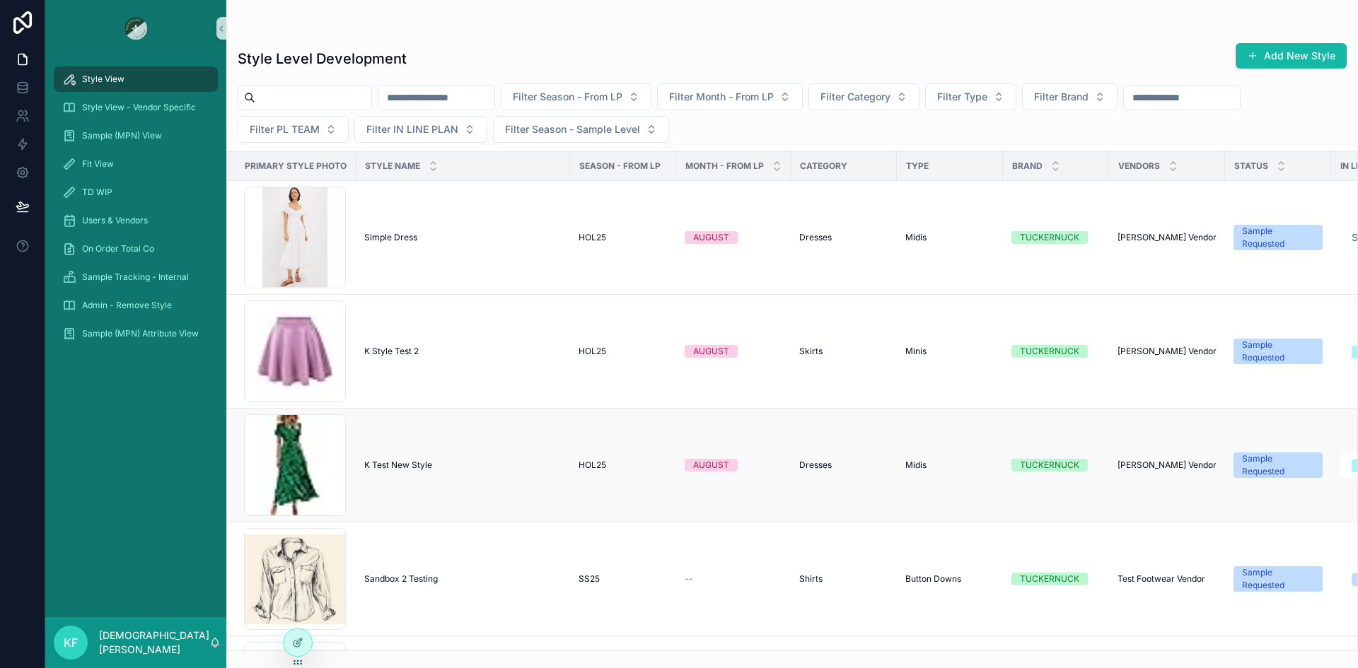
click at [399, 466] on span "K Test New Style" at bounding box center [398, 465] width 68 height 11
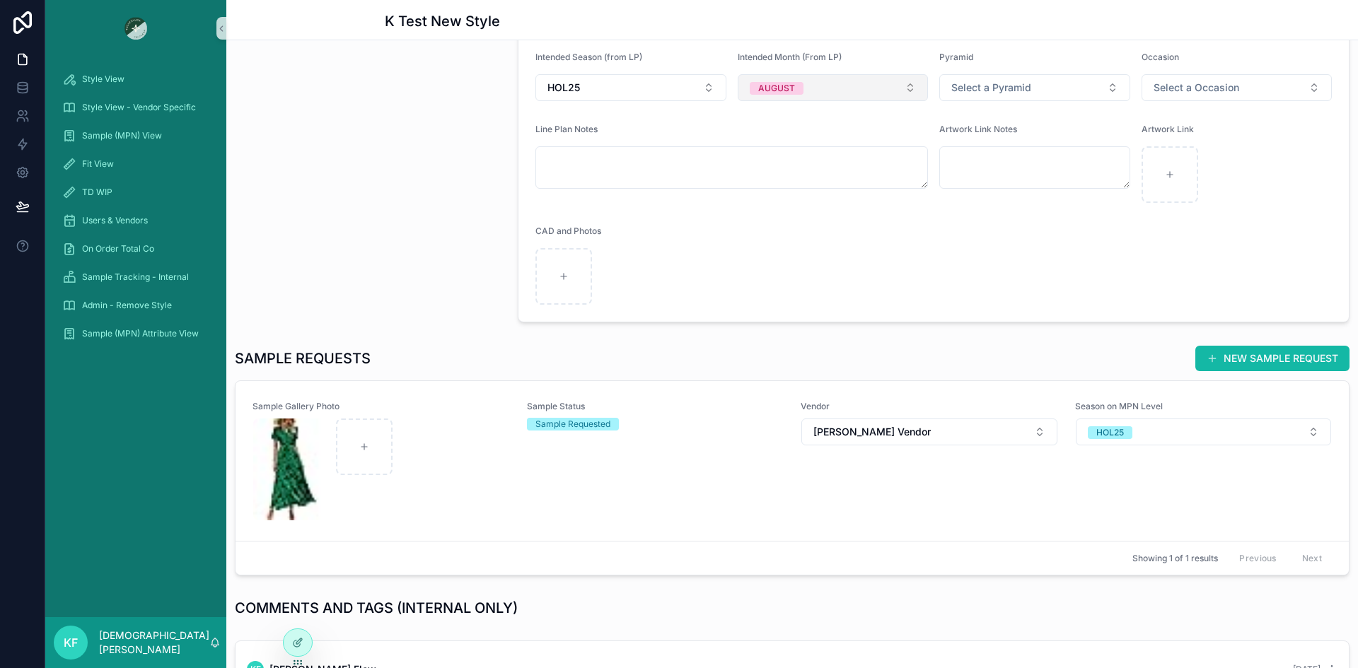
scroll to position [292, 0]
click at [439, 436] on div "scrollable content" at bounding box center [381, 469] width 256 height 102
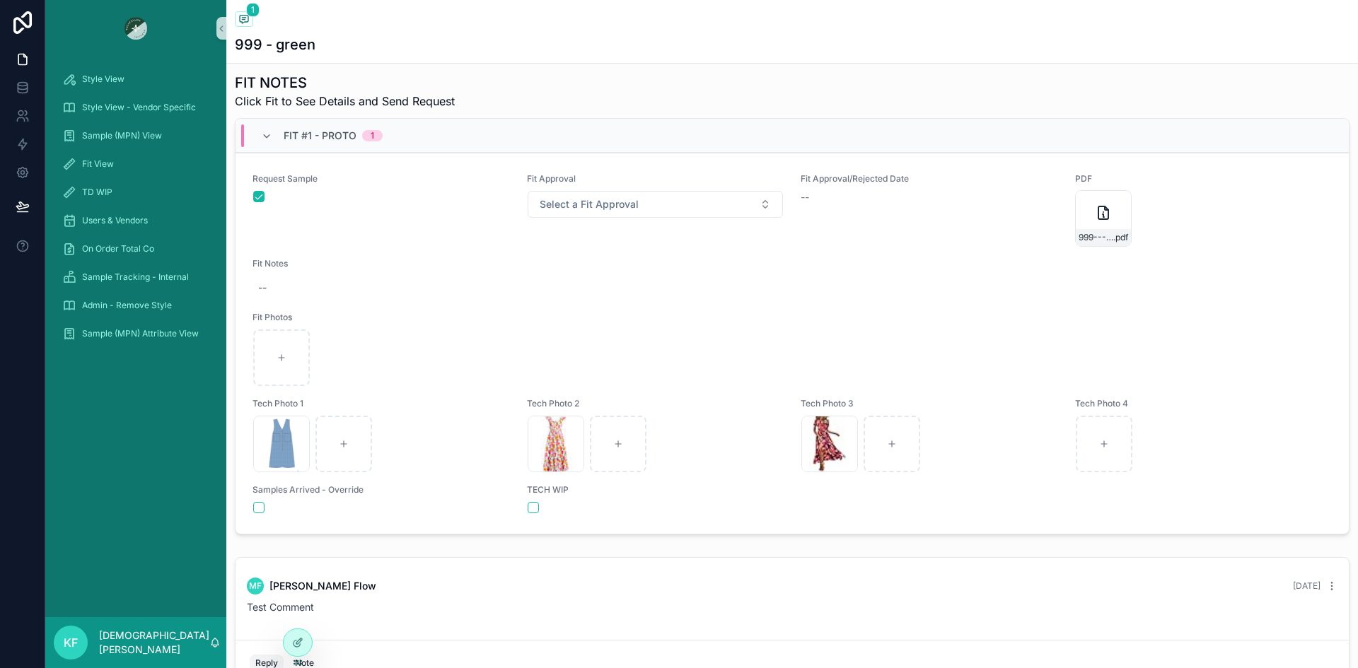
scroll to position [509, 0]
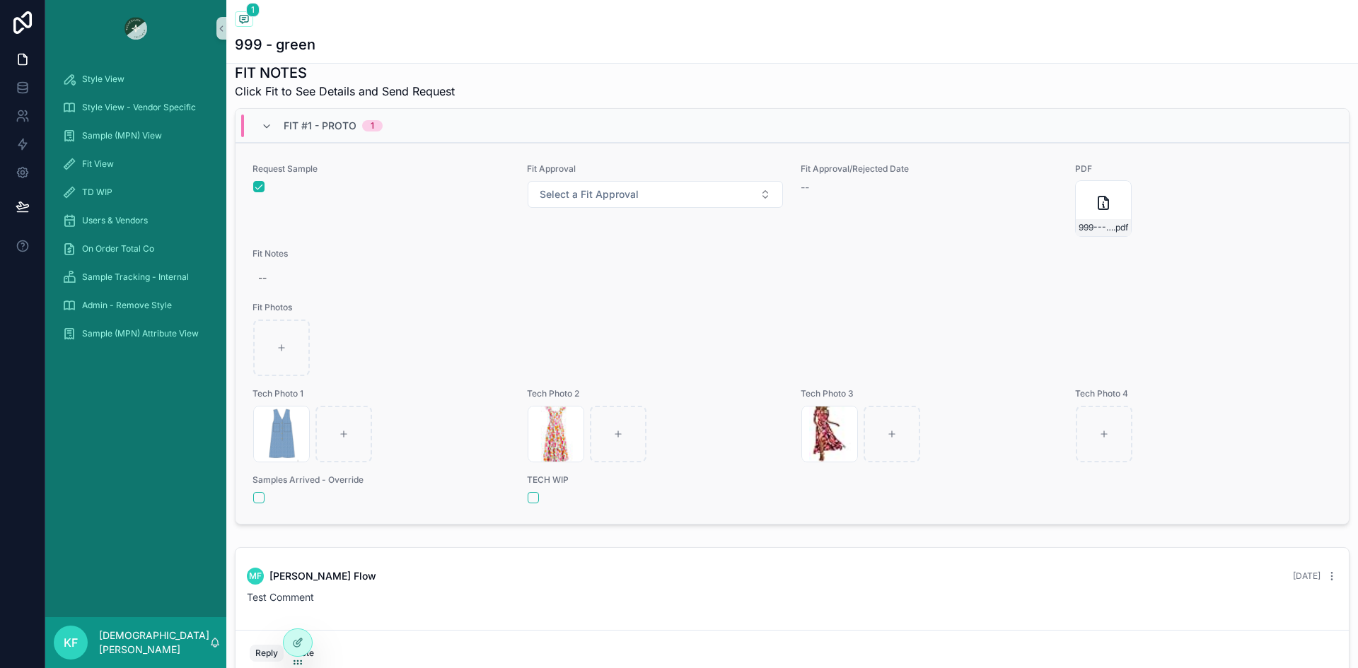
click at [352, 231] on div "Request Sample" at bounding box center [380, 200] width 257 height 74
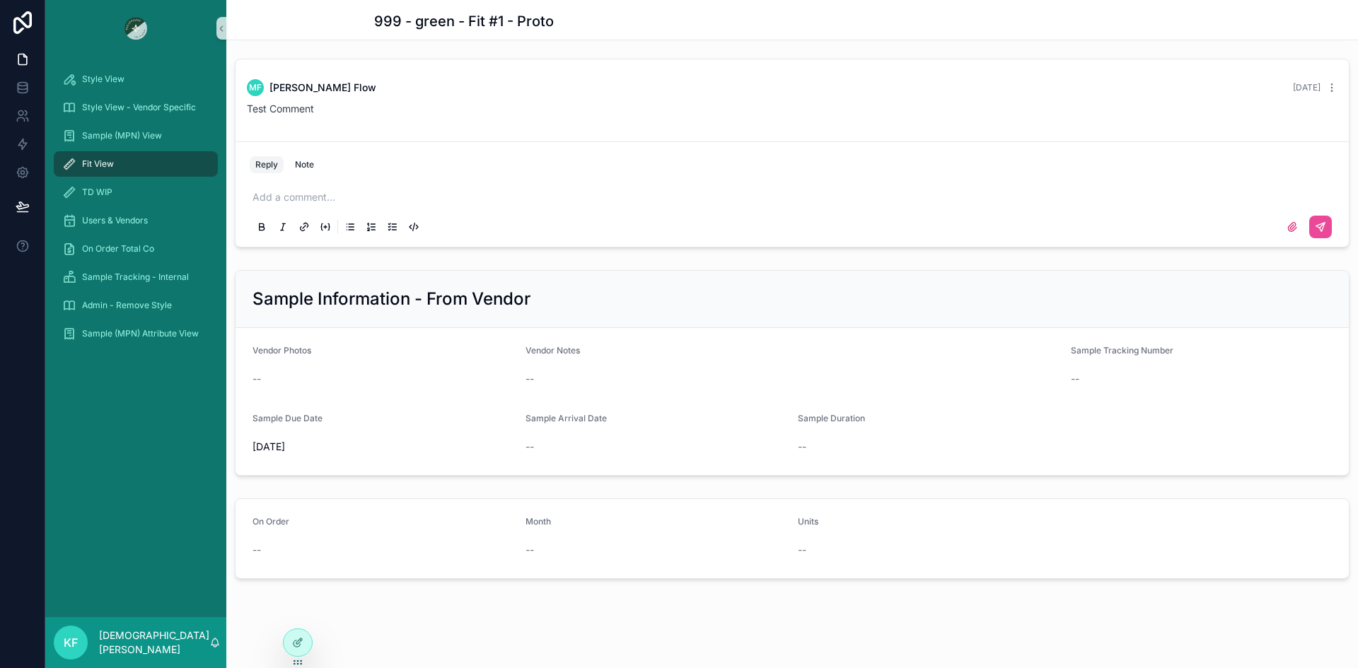
scroll to position [1400, 0]
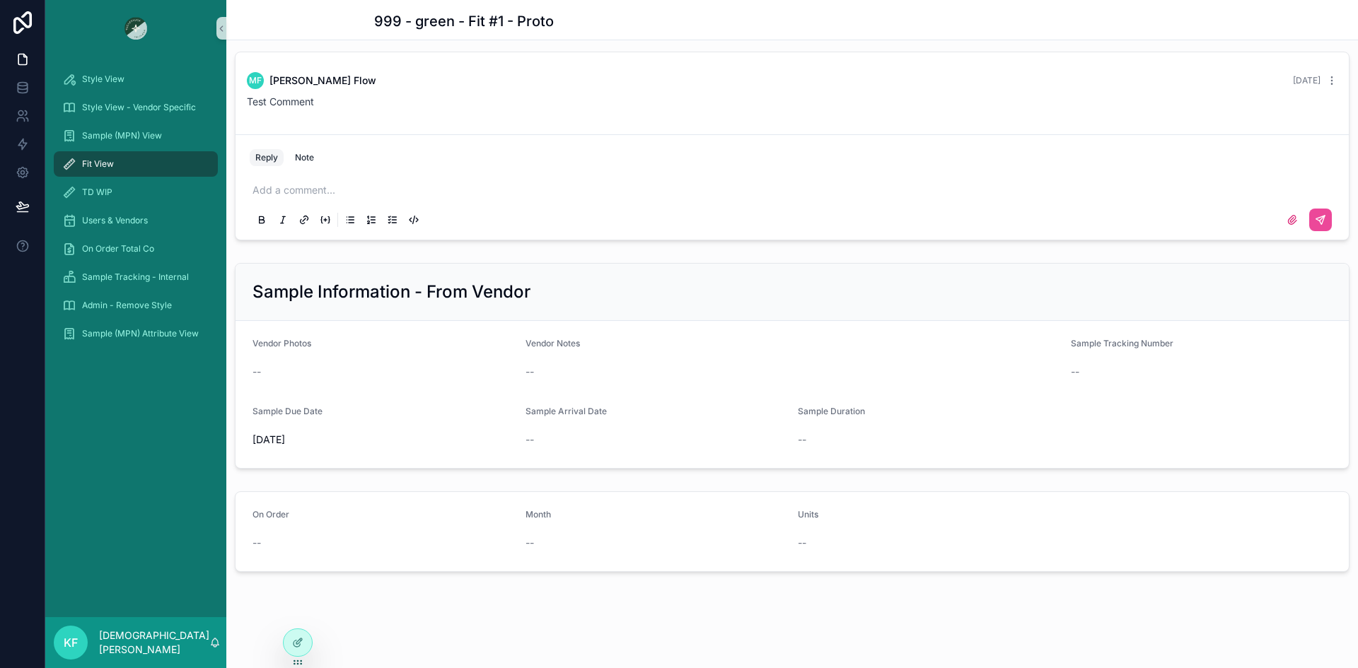
click at [338, 348] on div "Vendor Photos" at bounding box center [383, 346] width 262 height 17
click at [301, 617] on icon at bounding box center [297, 612] width 11 height 11
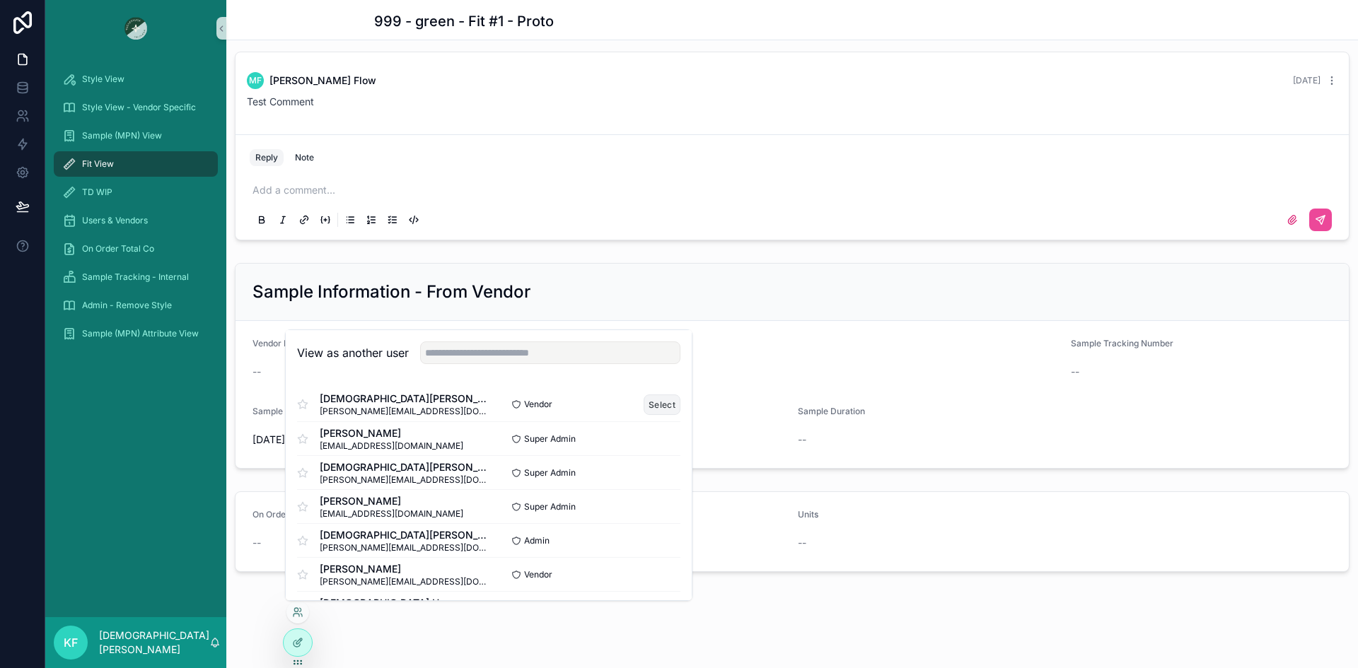
click at [647, 407] on button "Select" at bounding box center [662, 405] width 37 height 21
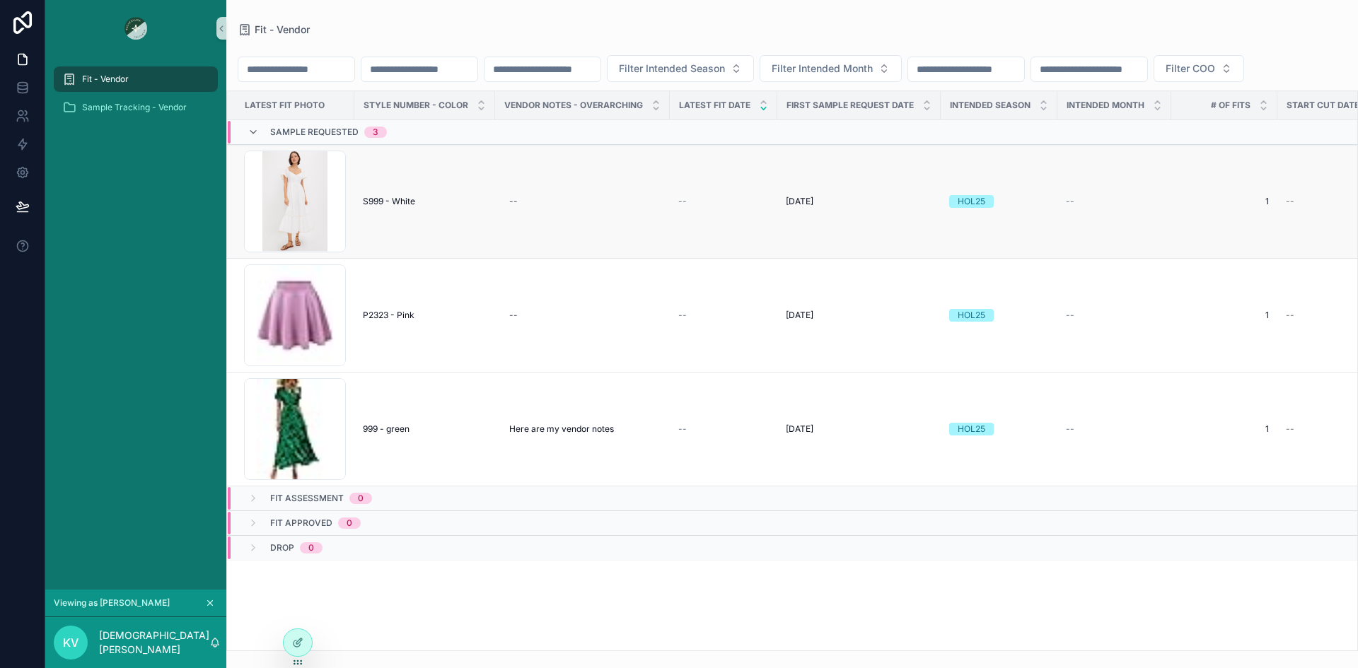
click at [378, 259] on td "S999 - White S999 - White" at bounding box center [424, 202] width 141 height 114
click at [621, 211] on td "--" at bounding box center [582, 202] width 175 height 114
click at [383, 207] on span "S999 - White" at bounding box center [389, 201] width 52 height 11
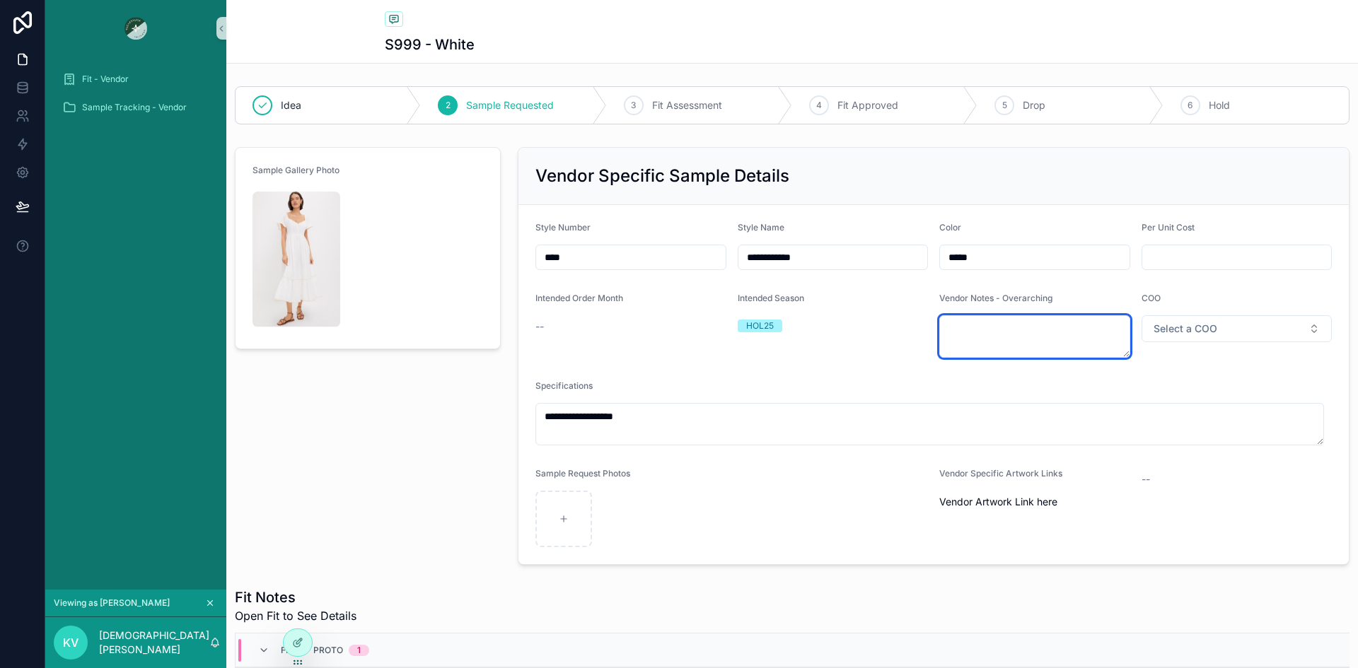
click at [962, 332] on textarea "scrollable content" at bounding box center [1034, 336] width 191 height 42
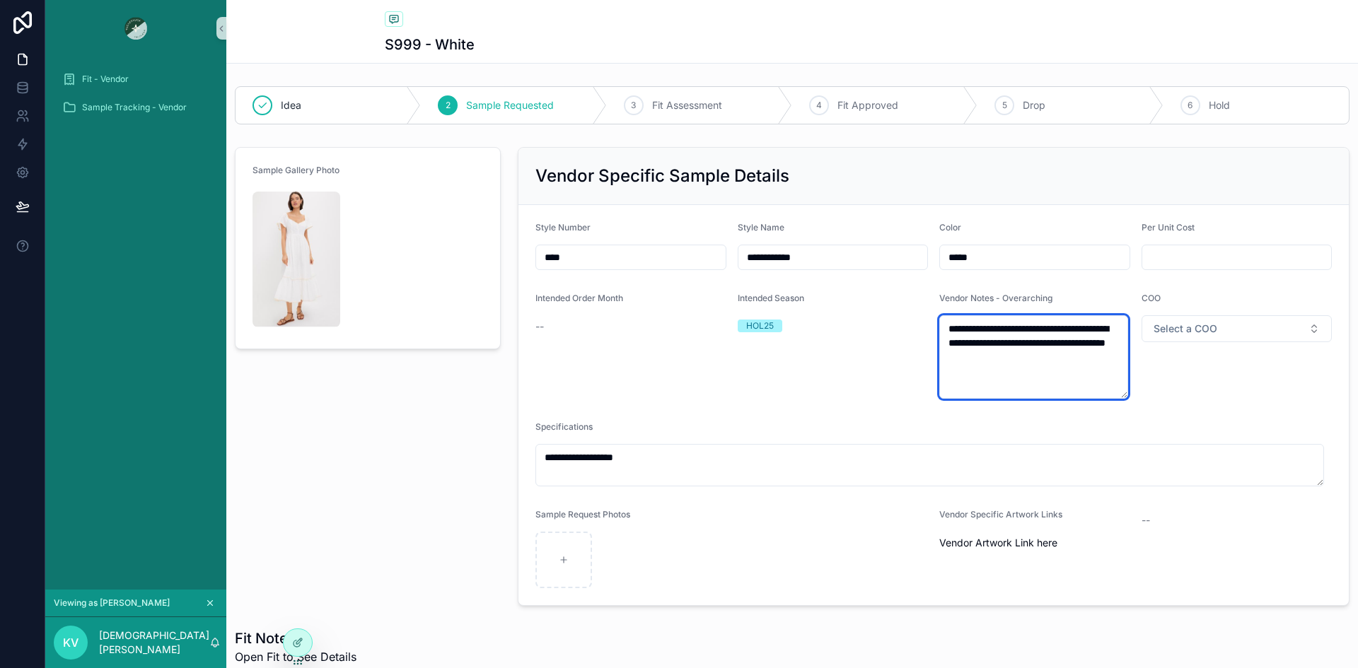
type textarea "**********"
click at [542, 326] on div "--" at bounding box center [630, 327] width 191 height 14
click at [563, 301] on span "Intended Order Month" at bounding box center [579, 298] width 88 height 11
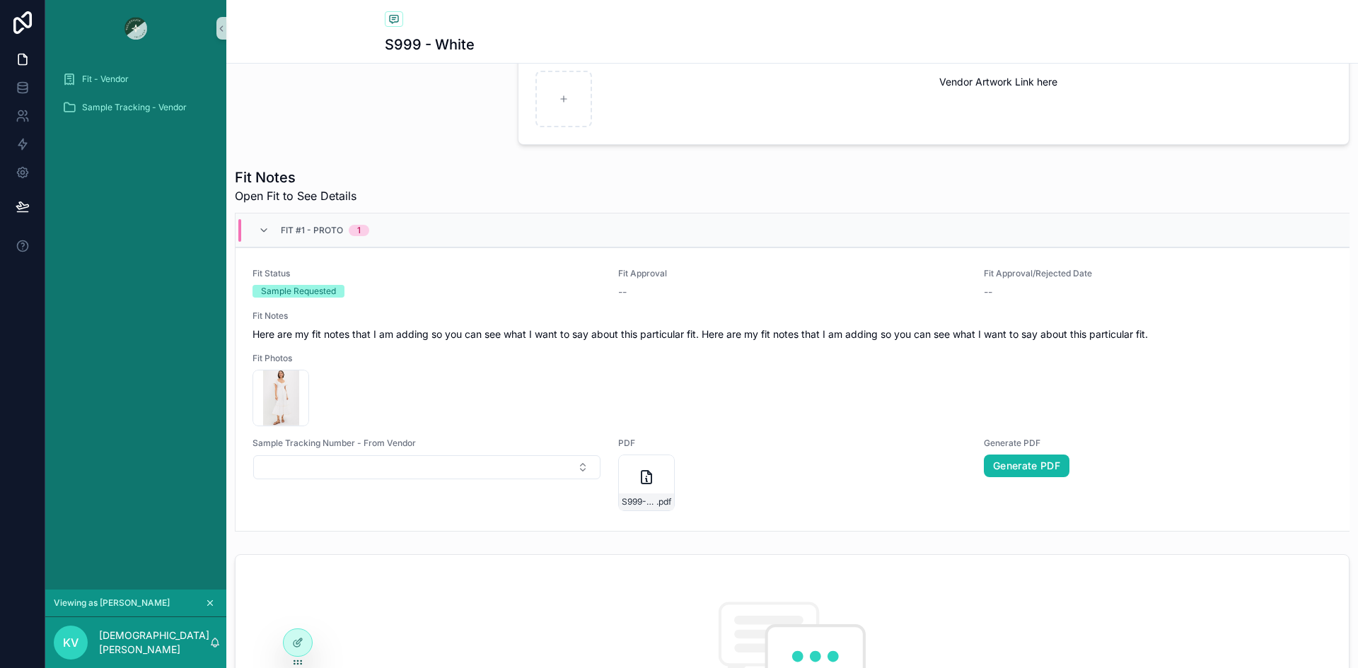
scroll to position [460, 0]
click at [645, 478] on icon "scrollable content" at bounding box center [646, 478] width 17 height 17
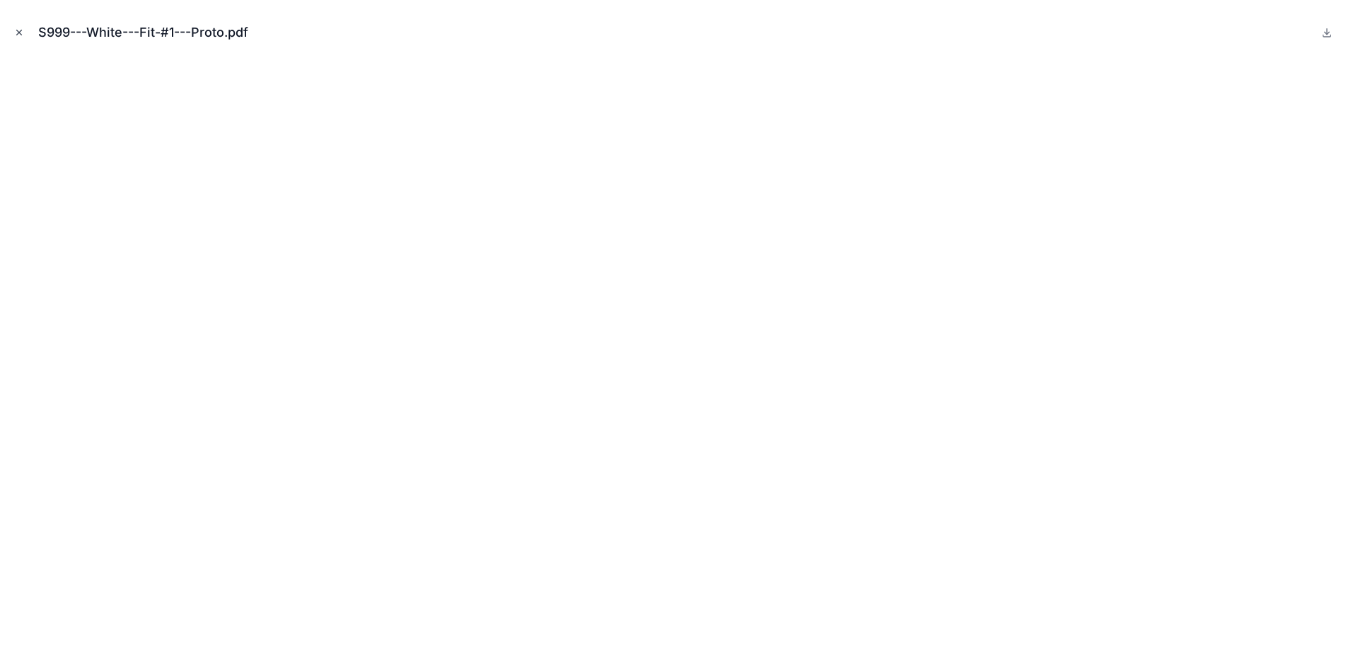
click at [24, 35] on button "Close modal" at bounding box center [19, 33] width 16 height 16
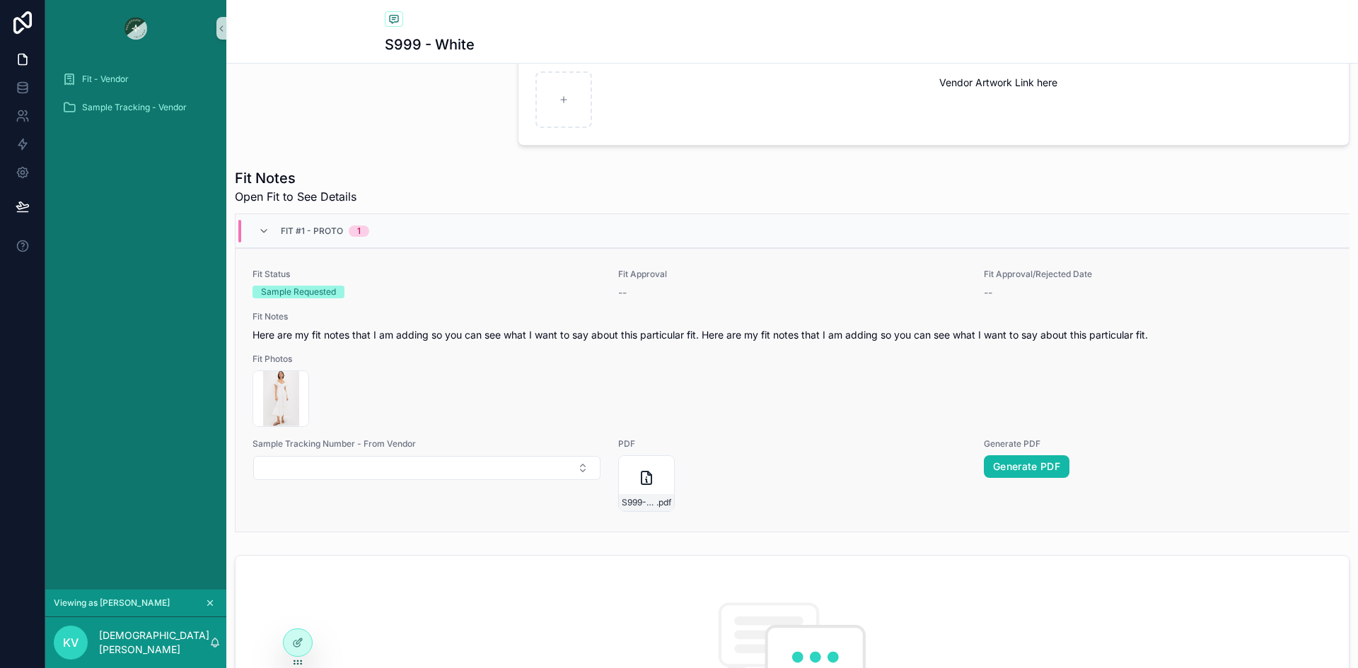
click at [569, 383] on div "White-dress .png" at bounding box center [792, 399] width 1080 height 57
click at [456, 465] on button "Select Button" at bounding box center [426, 469] width 347 height 24
click at [303, 552] on button "New" at bounding box center [425, 552] width 331 height 14
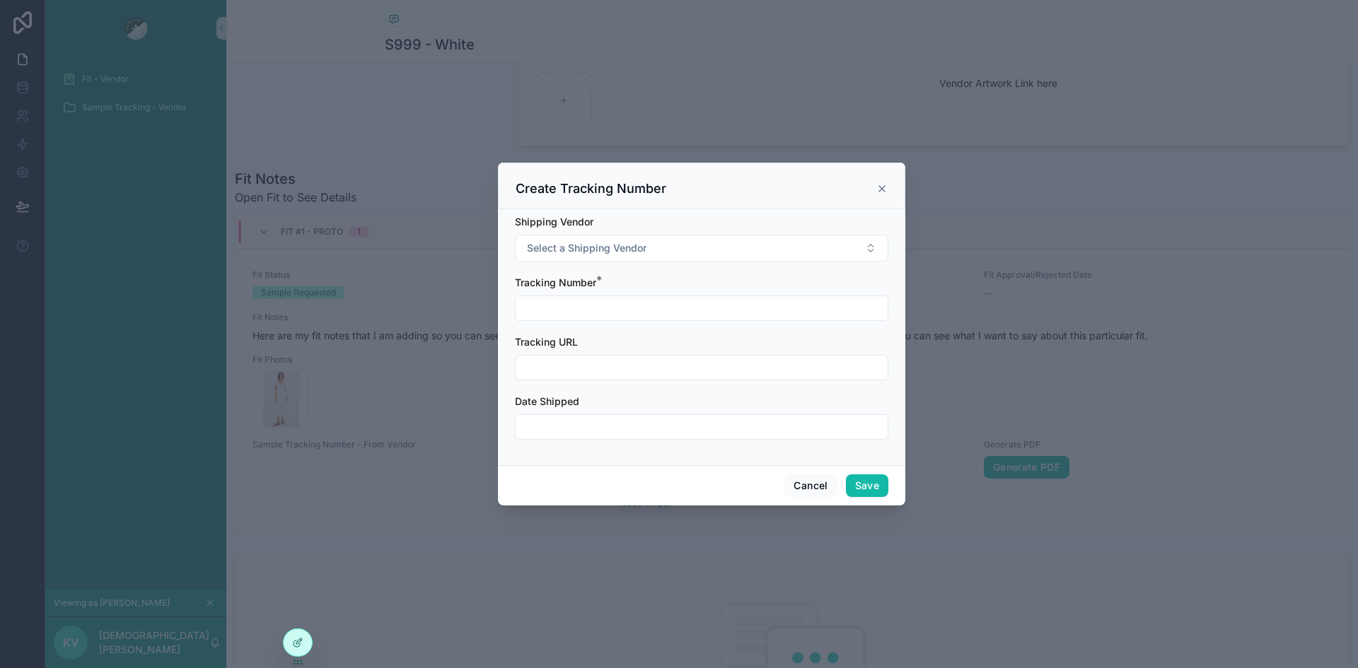
click at [557, 308] on input "scrollable content" at bounding box center [702, 308] width 372 height 20
type input "**********"
click at [623, 424] on input "scrollable content" at bounding box center [702, 427] width 372 height 20
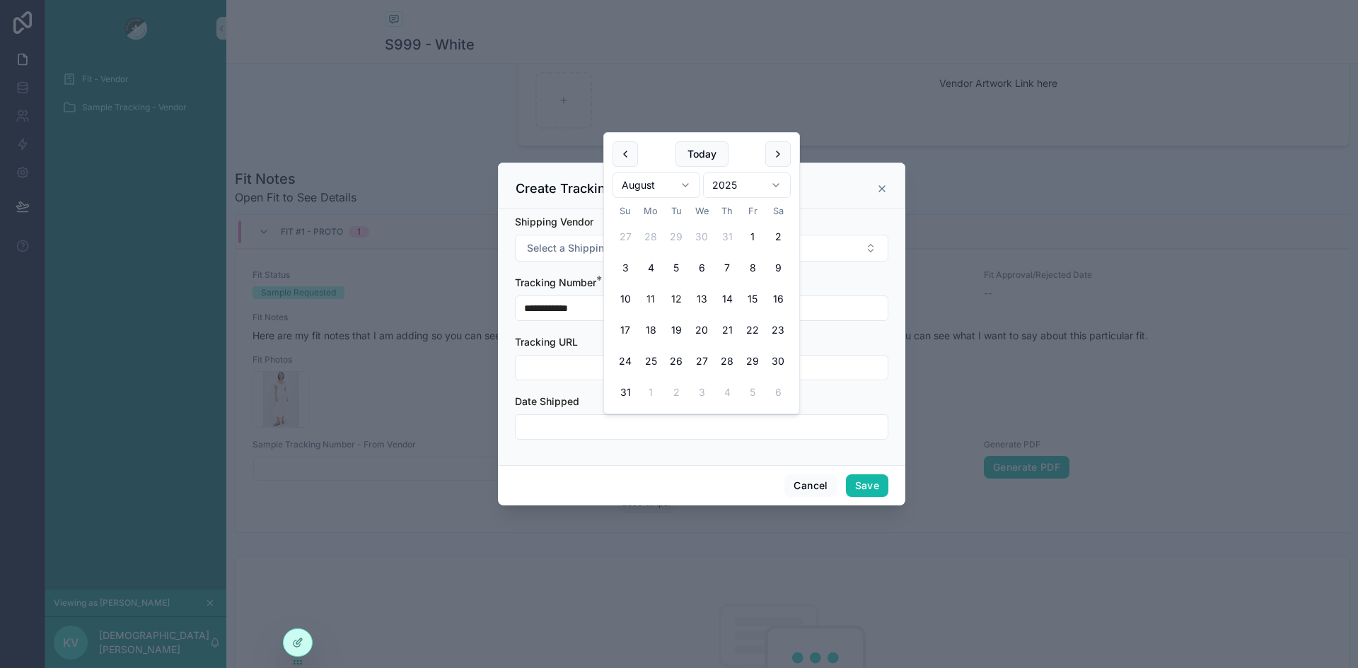
click at [649, 297] on button "11" at bounding box center [650, 298] width 25 height 25
type input "*********"
click at [866, 489] on button "Save" at bounding box center [867, 486] width 42 height 23
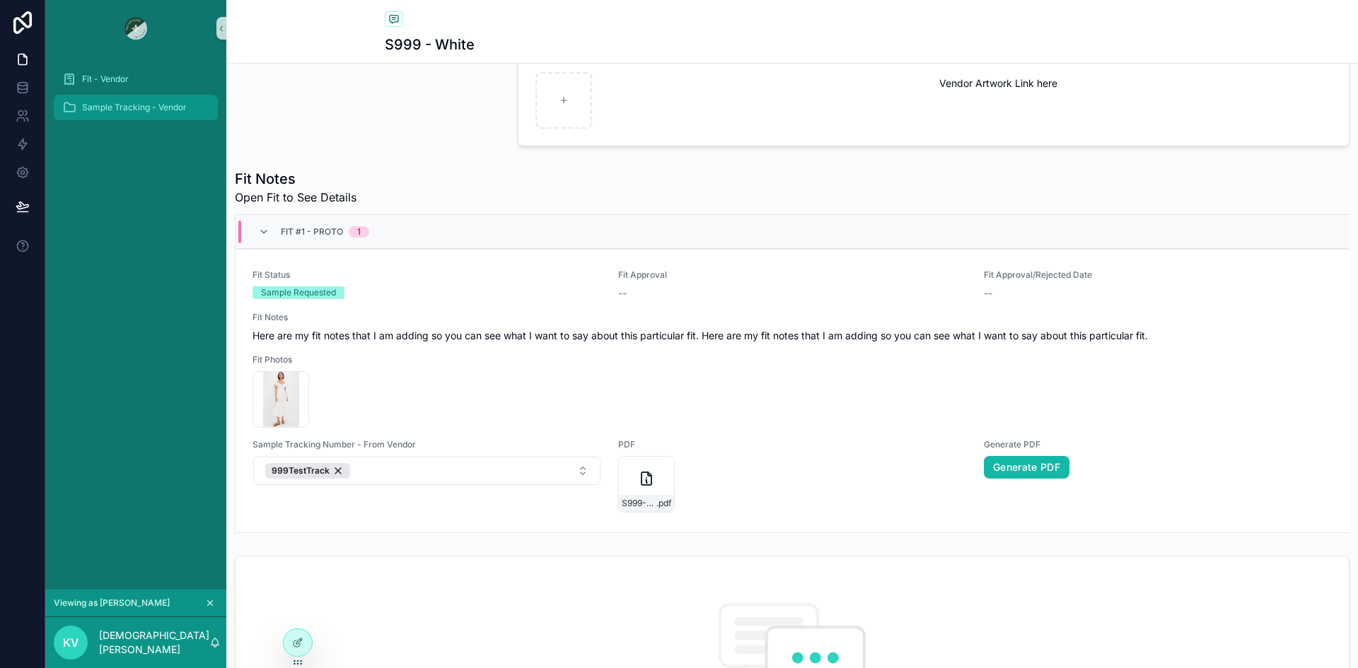
click at [114, 115] on div "Sample Tracking - Vendor" at bounding box center [135, 107] width 147 height 23
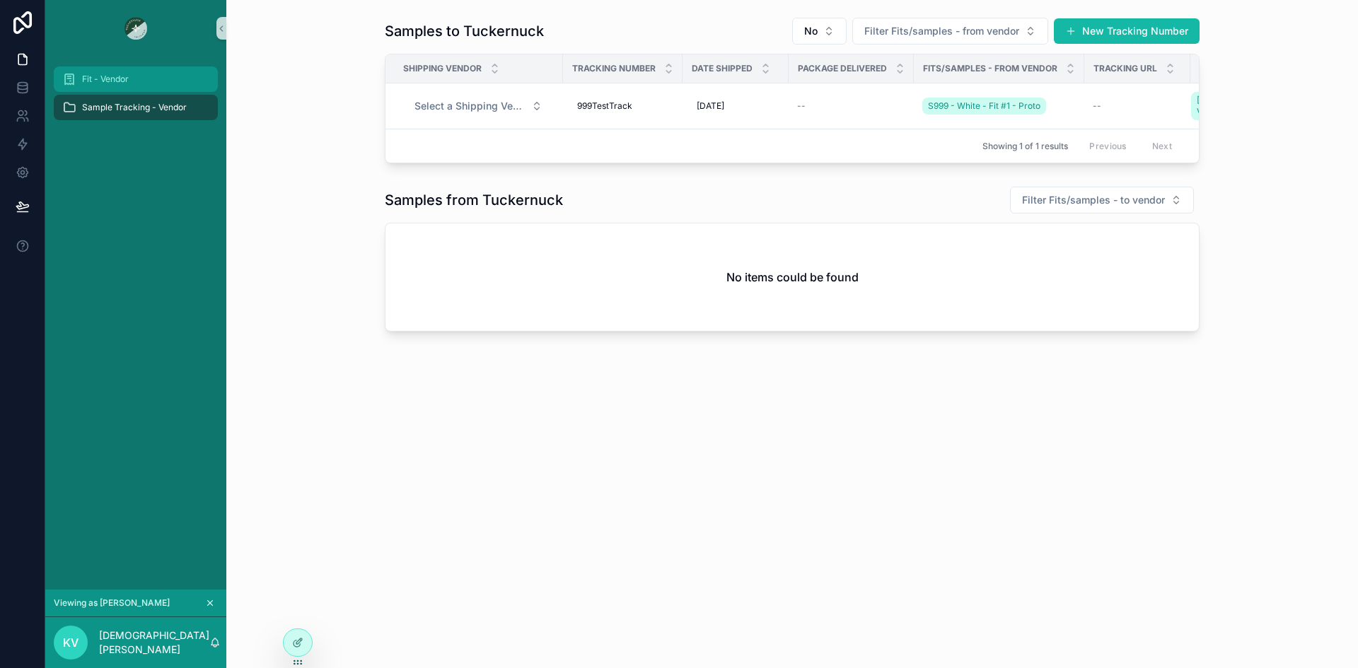
click at [108, 87] on div "Fit - Vendor" at bounding box center [135, 79] width 147 height 23
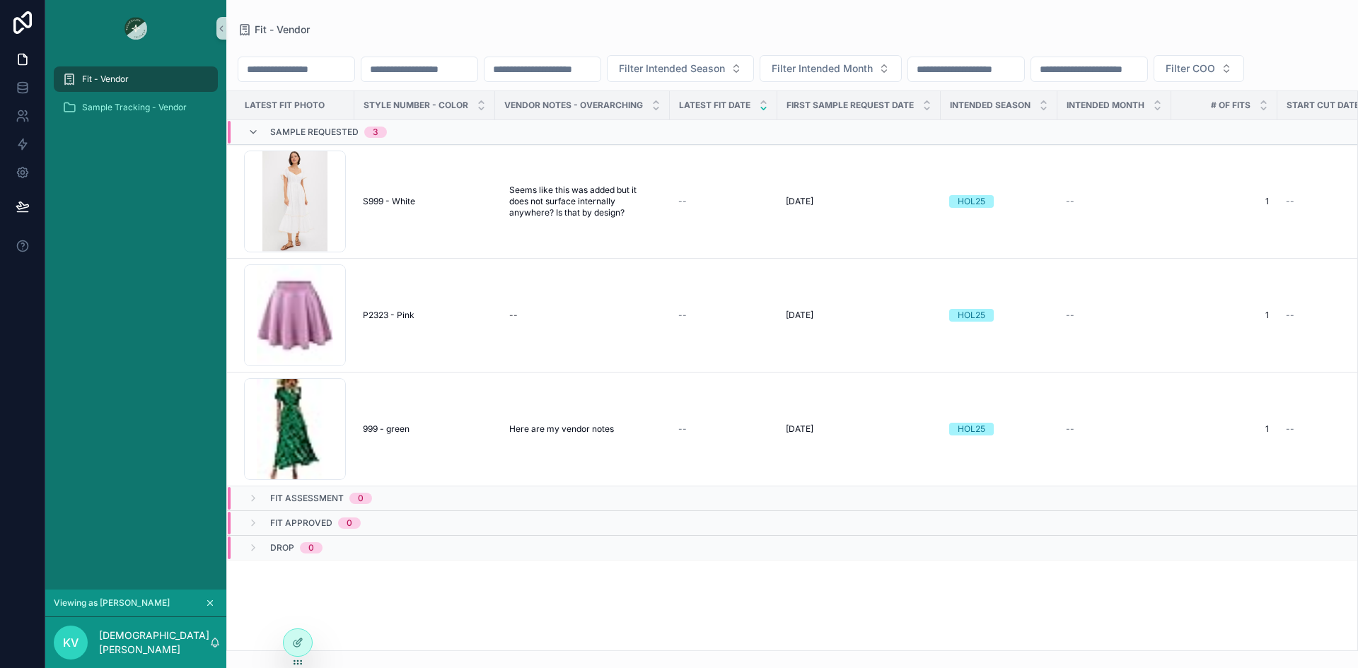
click at [208, 605] on icon "scrollable content" at bounding box center [210, 603] width 10 height 10
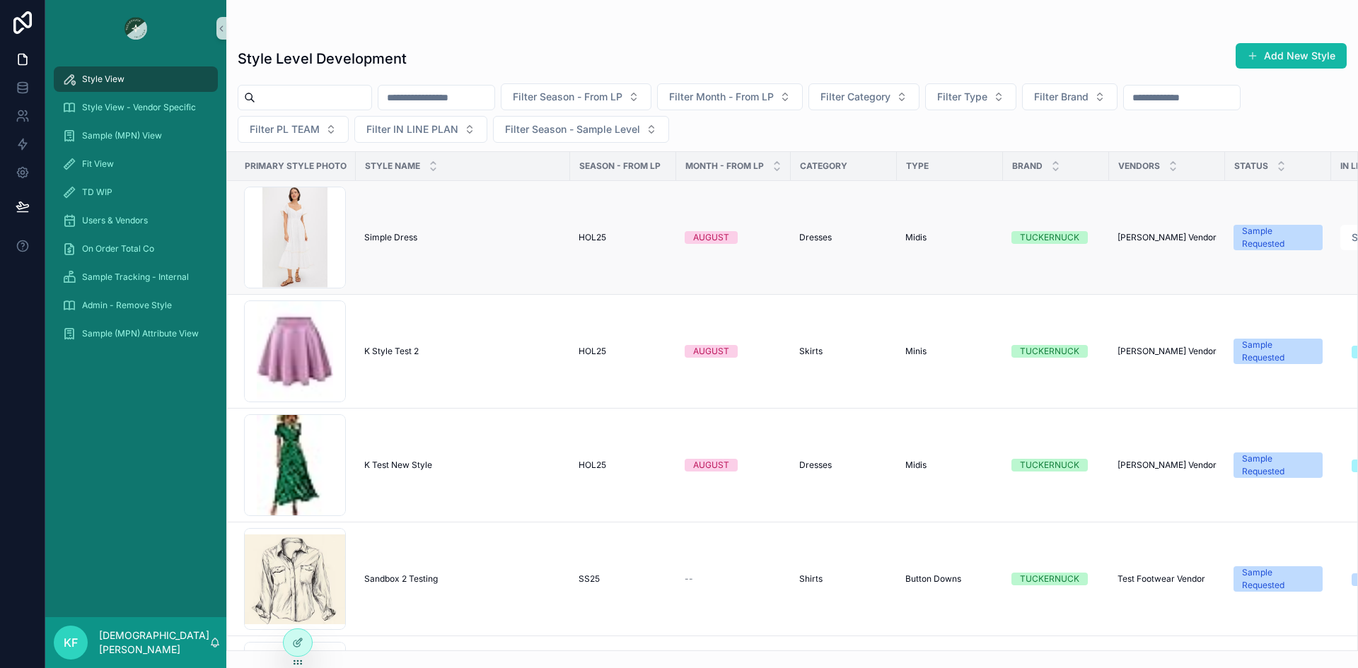
click at [378, 240] on span "Simple Dress" at bounding box center [390, 237] width 53 height 11
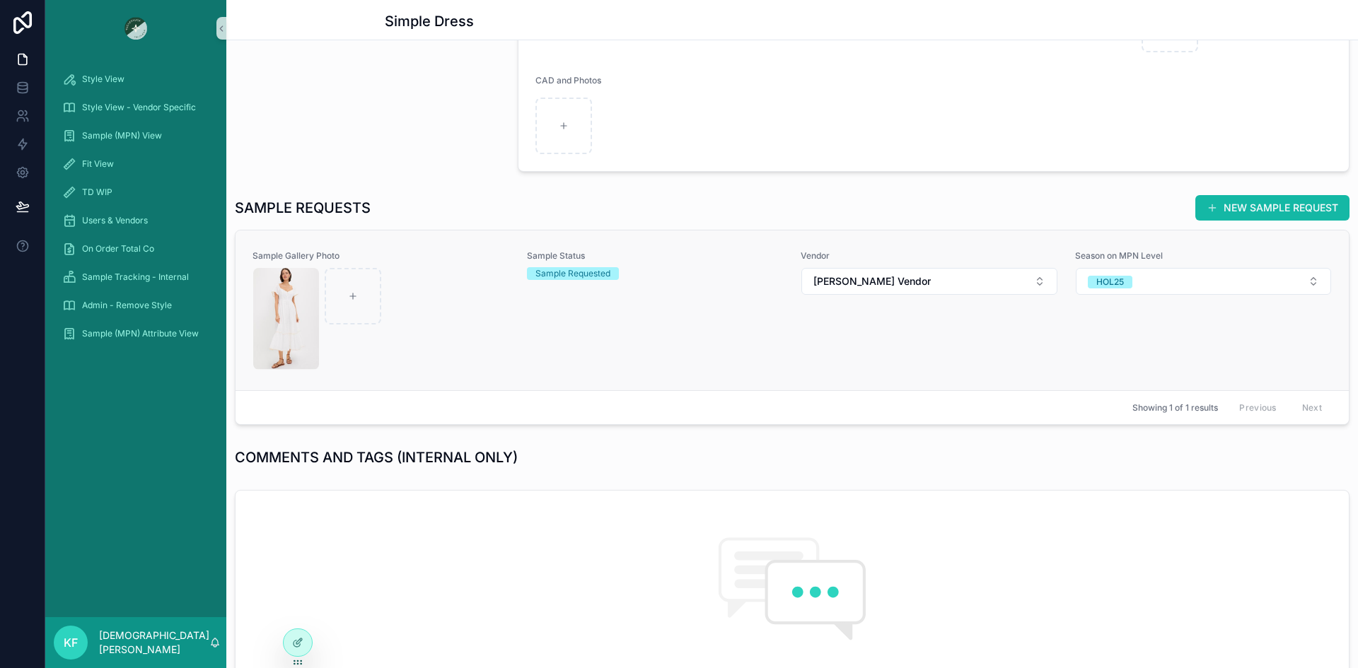
scroll to position [444, 0]
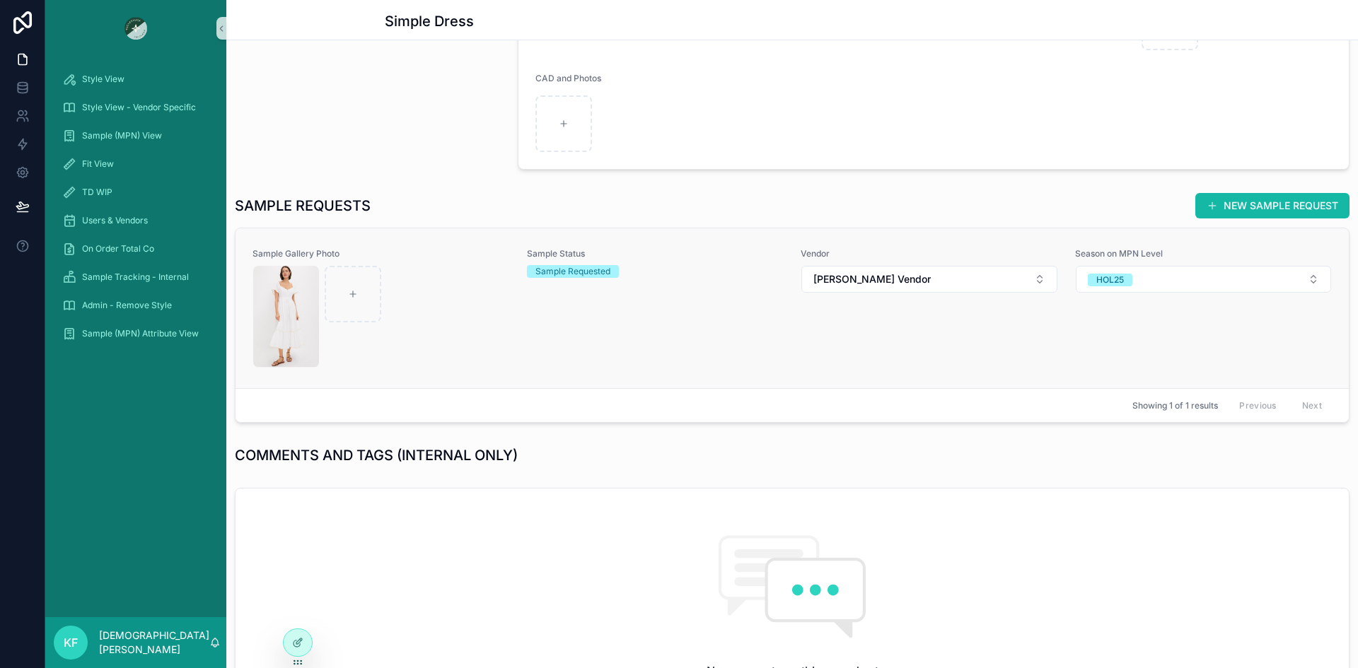
click at [453, 285] on div "scrollable content" at bounding box center [381, 317] width 256 height 102
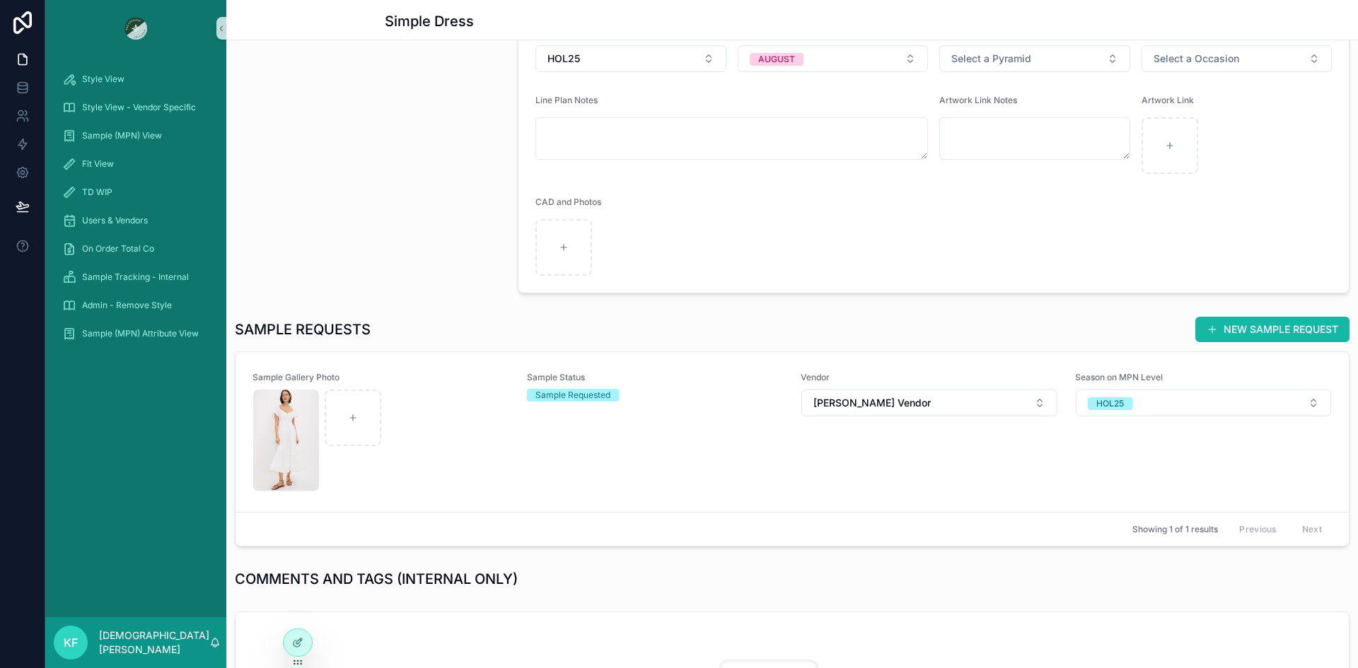
scroll to position [337, 0]
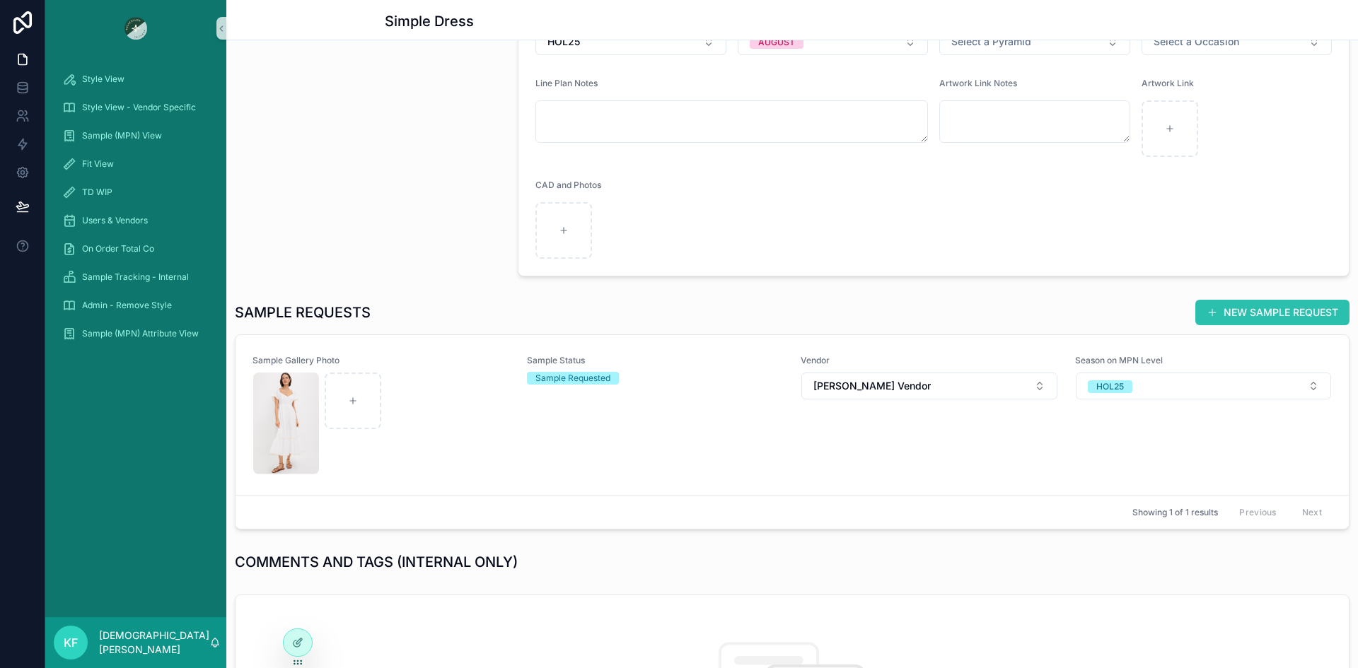
click at [1239, 317] on button "NEW SAMPLE REQUEST" at bounding box center [1272, 312] width 154 height 25
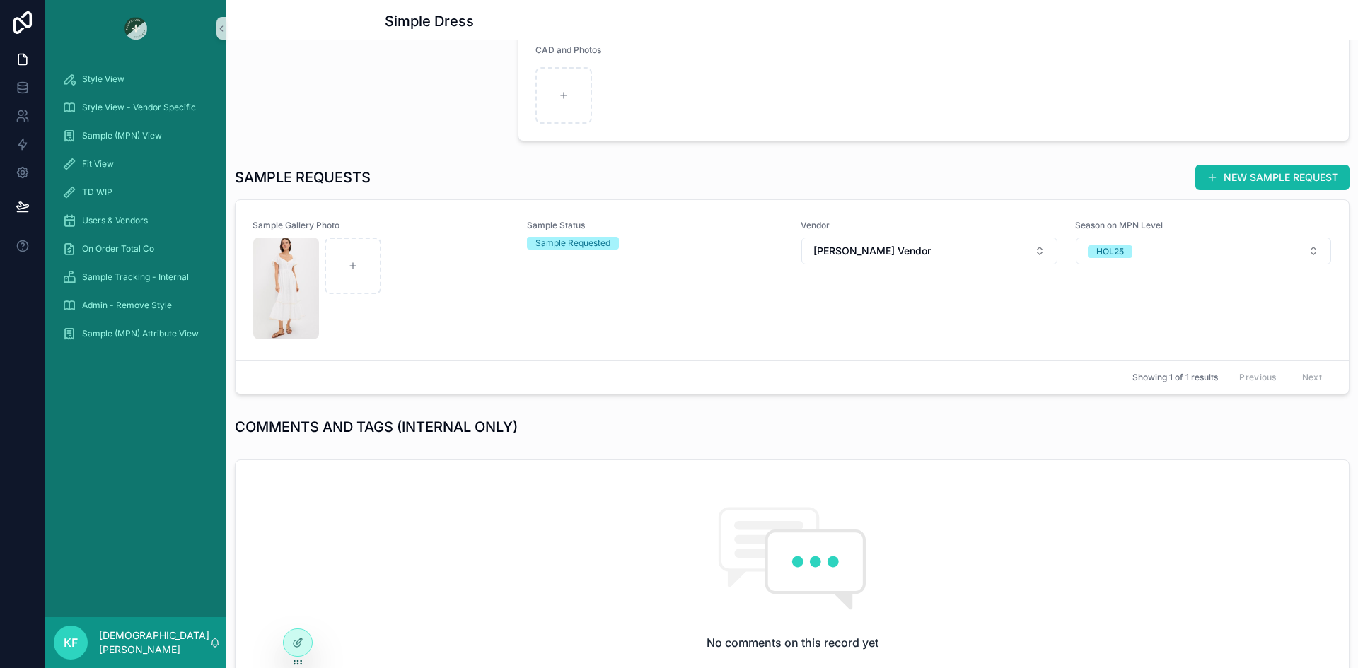
scroll to position [473, 0]
click at [452, 248] on div "scrollable content" at bounding box center [381, 288] width 256 height 102
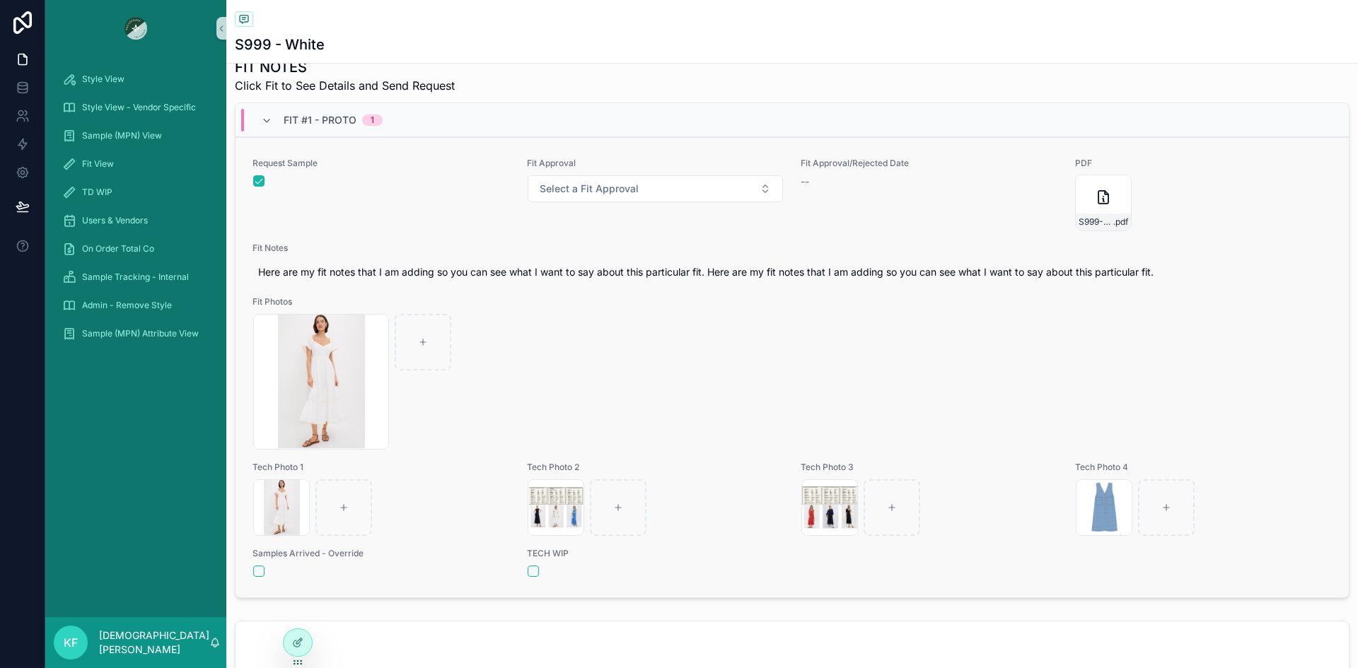
scroll to position [514, 0]
click at [436, 252] on span "Fit Notes" at bounding box center [791, 248] width 1079 height 11
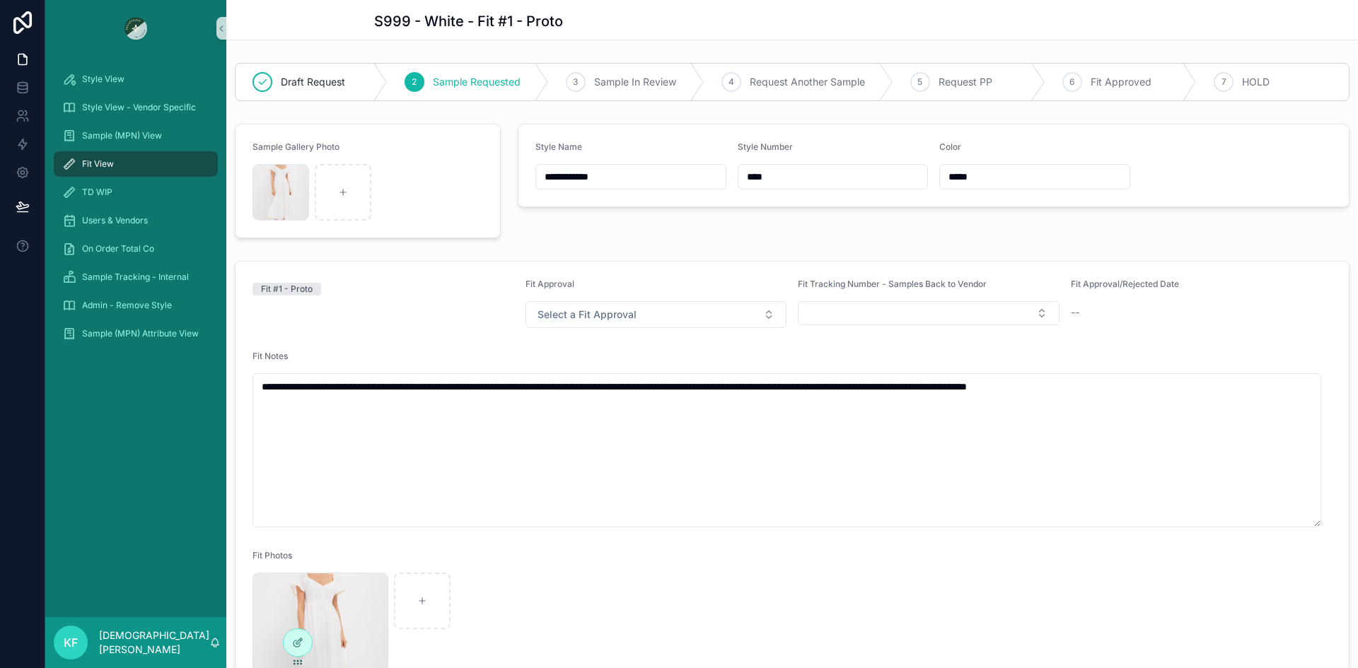
click at [94, 168] on span "Fit View" at bounding box center [98, 163] width 32 height 11
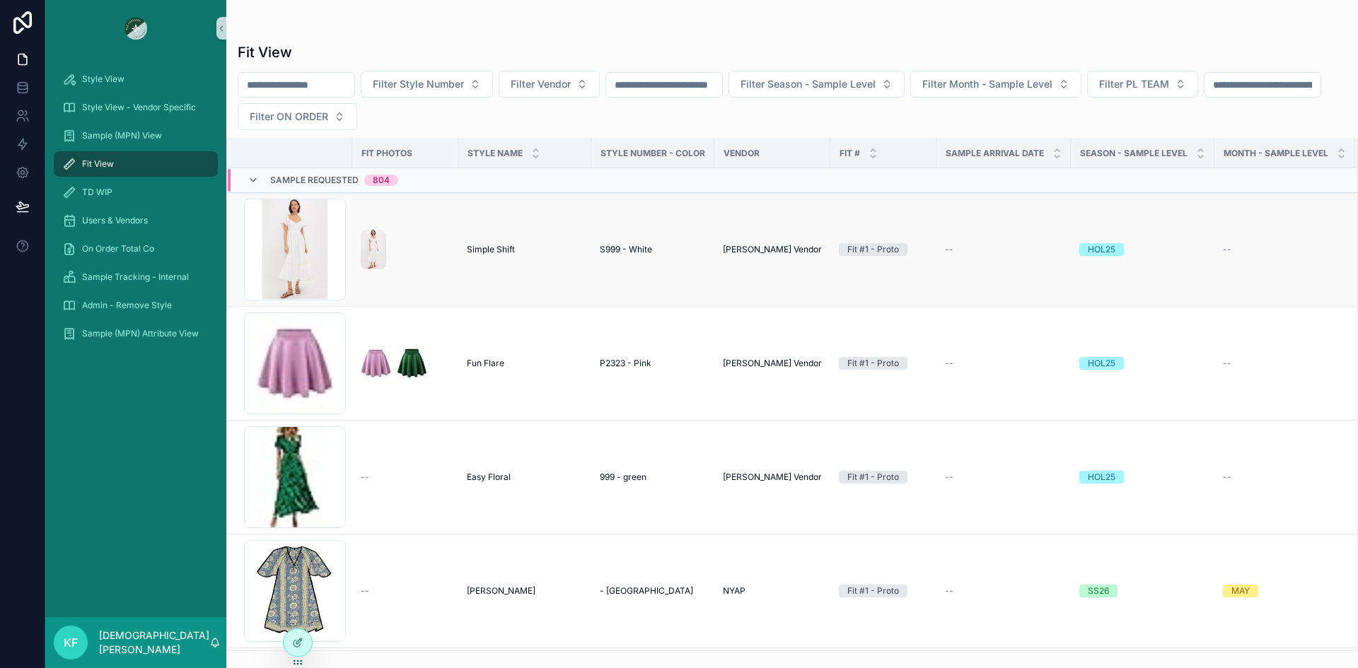
click at [392, 266] on div "scrollable content" at bounding box center [405, 250] width 89 height 40
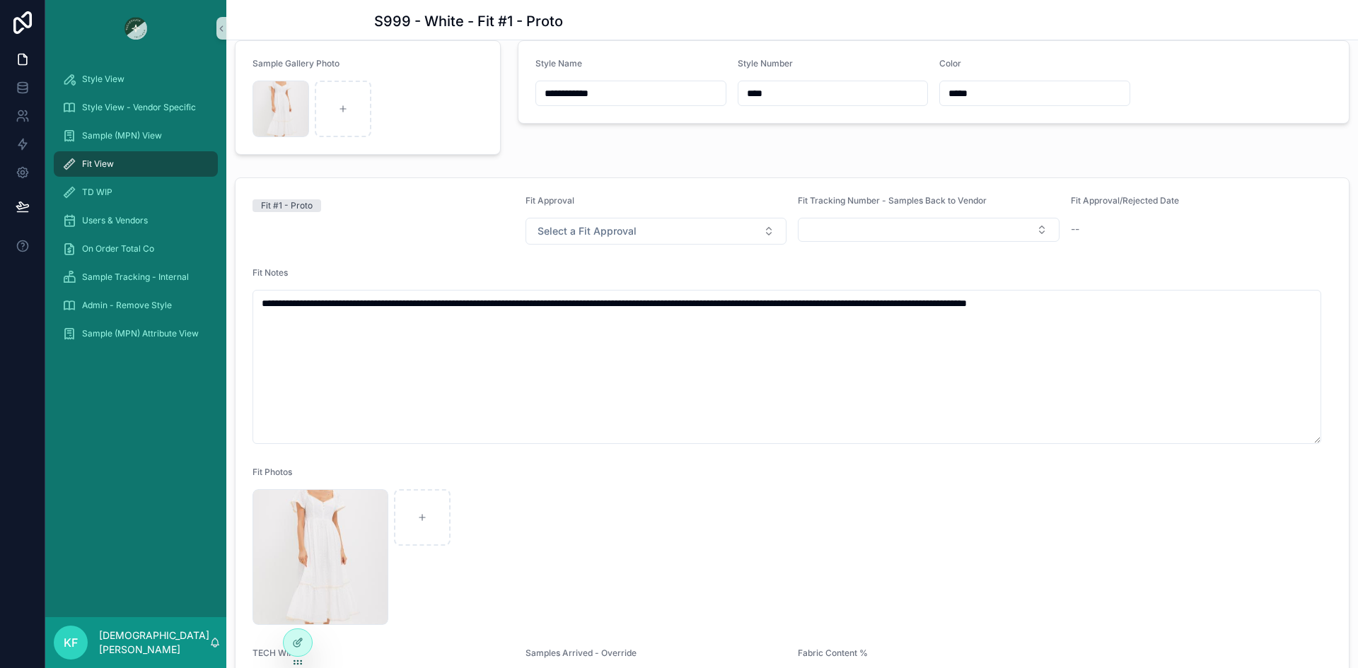
scroll to position [84, 0]
click at [112, 224] on span "Users & Vendors" at bounding box center [115, 220] width 66 height 11
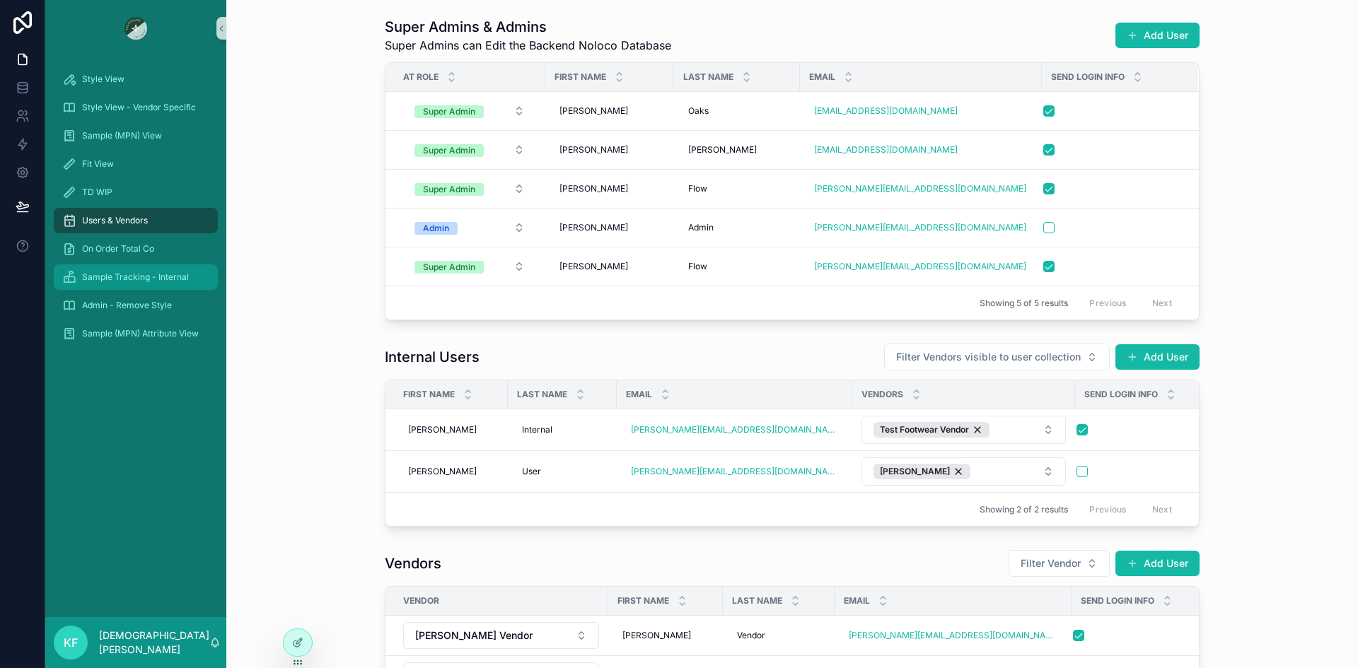
click at [116, 273] on span "Sample Tracking - Internal" at bounding box center [135, 277] width 107 height 11
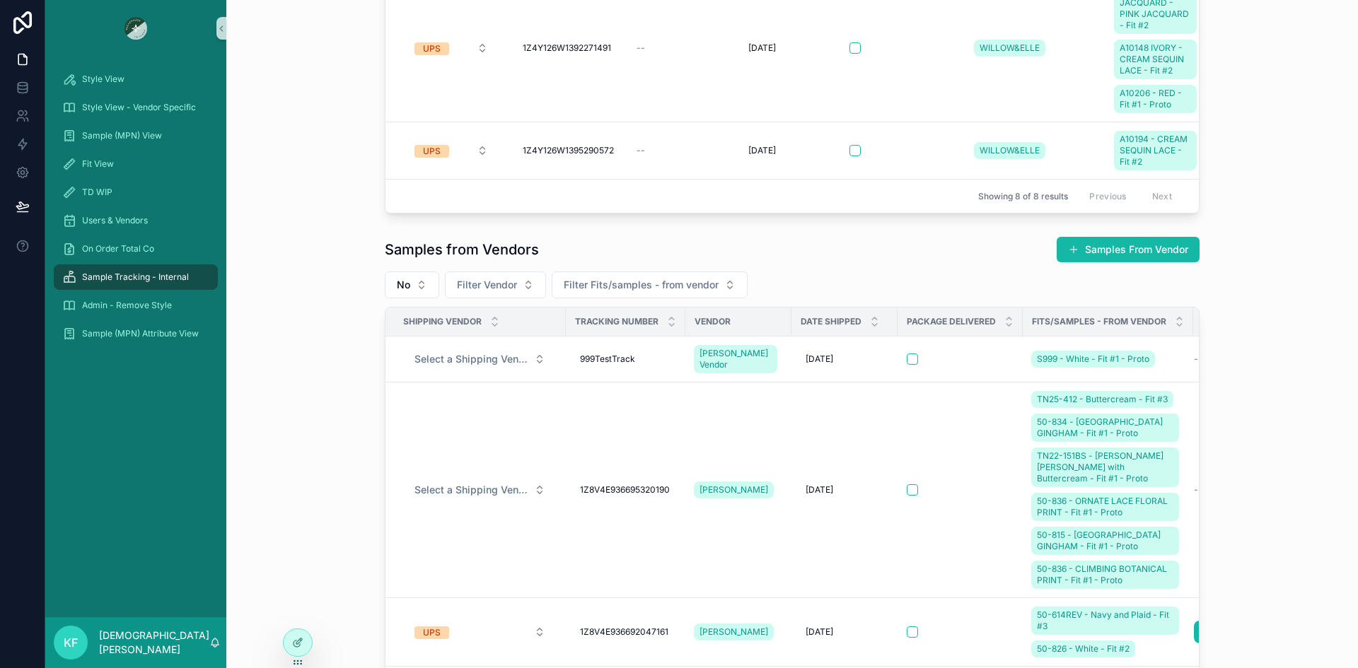
scroll to position [378, 0]
click at [907, 359] on button "scrollable content" at bounding box center [912, 358] width 11 height 11
click at [89, 173] on div "Fit View" at bounding box center [135, 164] width 147 height 23
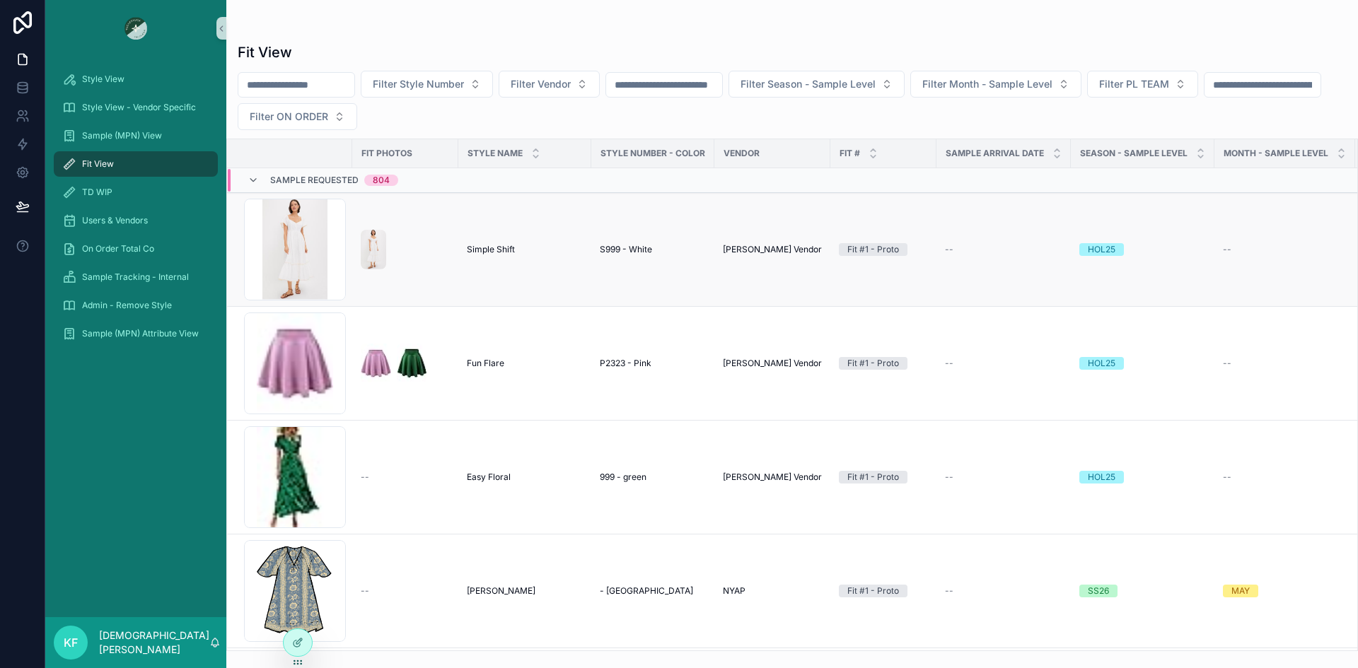
click at [475, 255] on span "Simple Shift" at bounding box center [491, 249] width 48 height 11
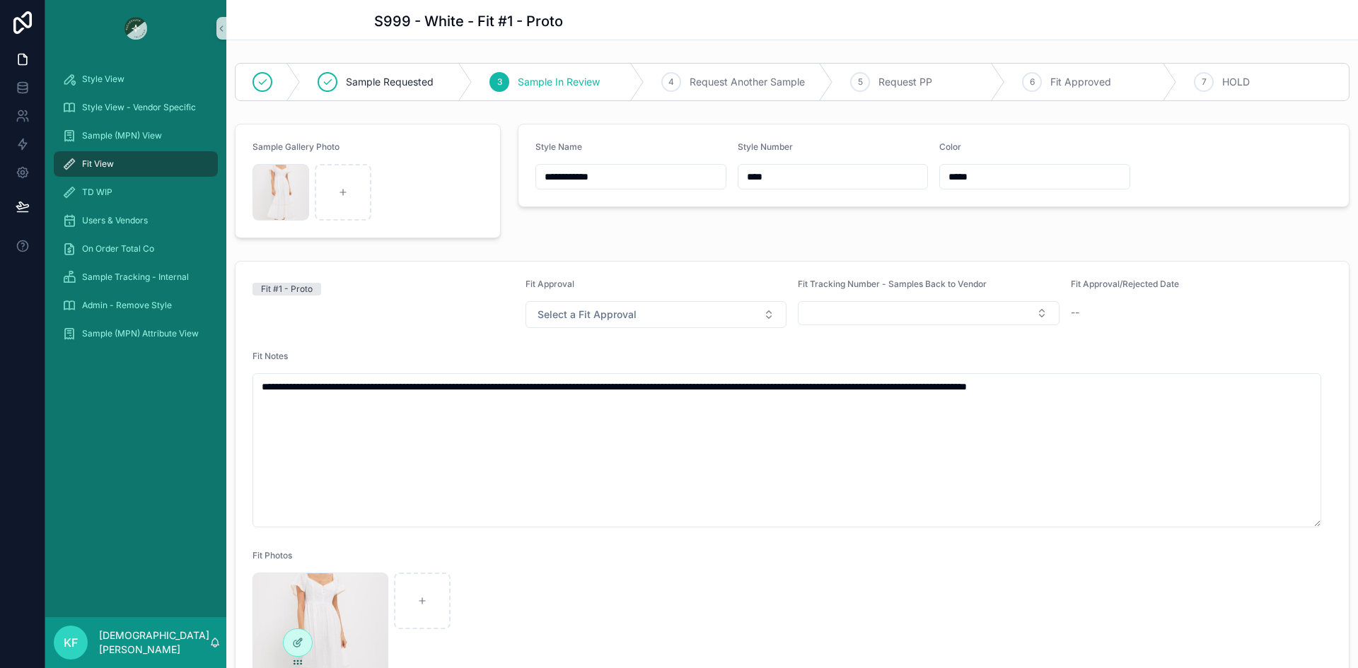
click at [103, 163] on span "Fit View" at bounding box center [98, 163] width 32 height 11
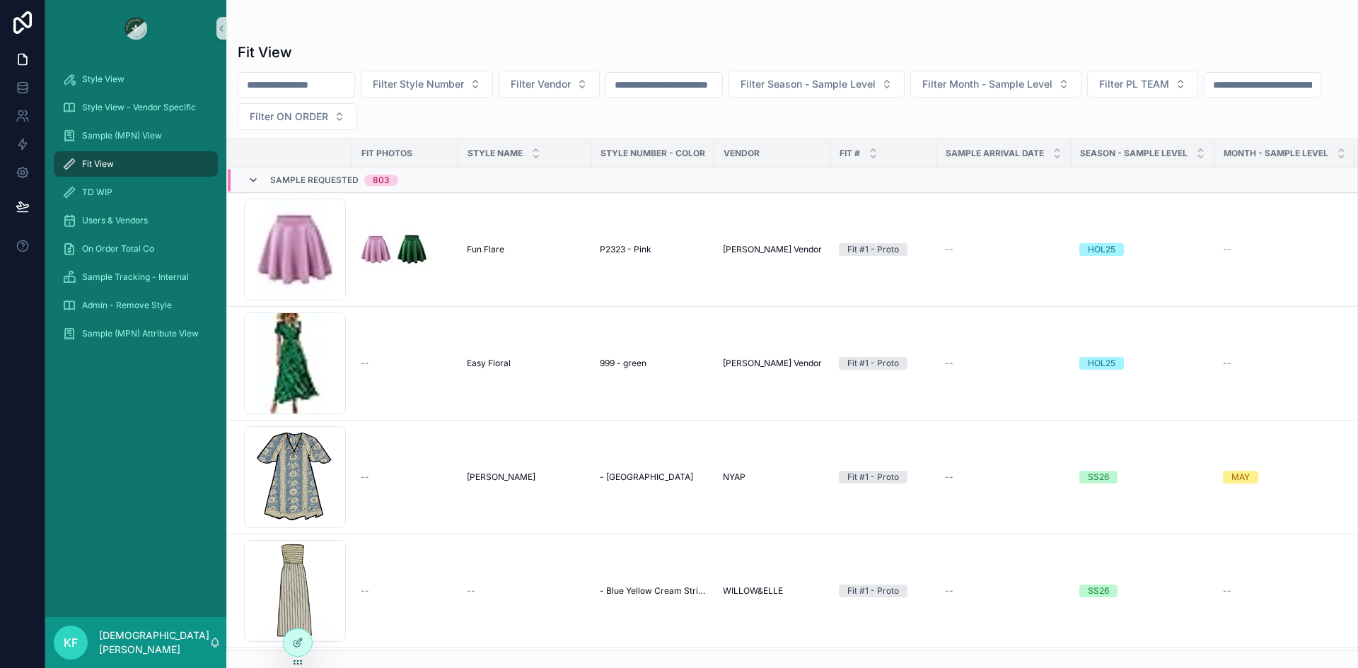
click at [252, 182] on icon "scrollable content" at bounding box center [253, 180] width 11 height 11
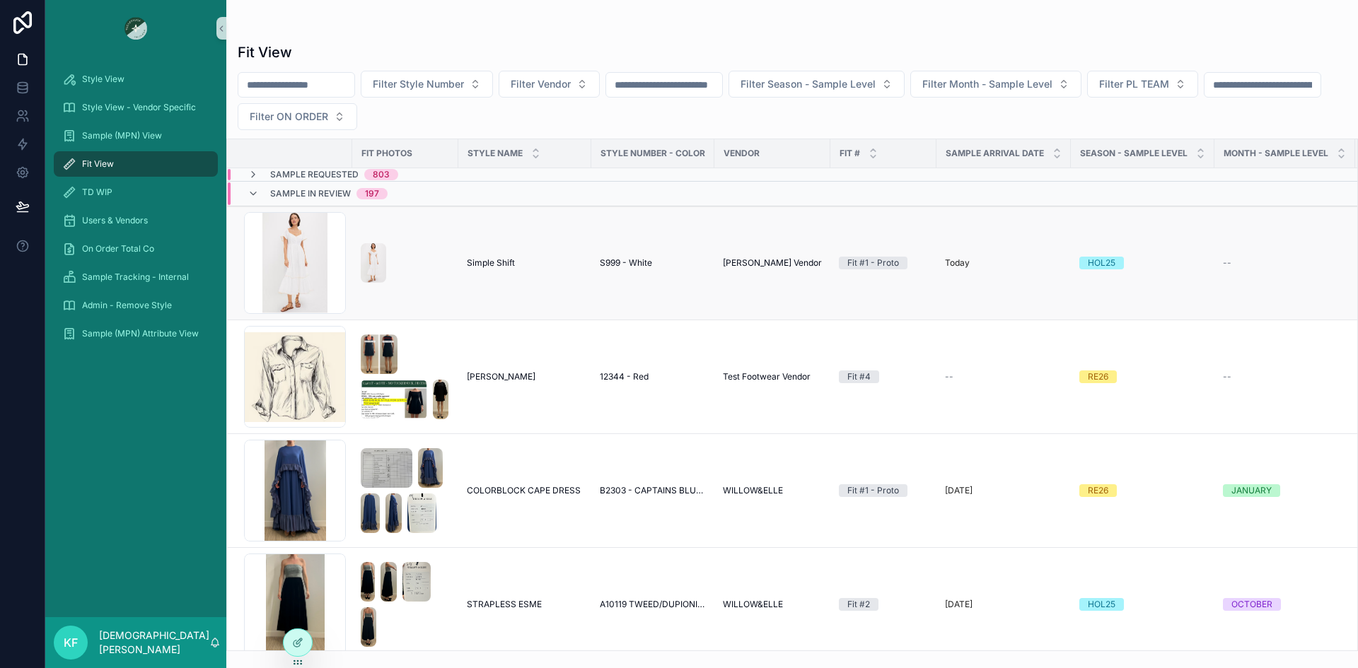
click at [400, 277] on div "scrollable content" at bounding box center [405, 263] width 89 height 40
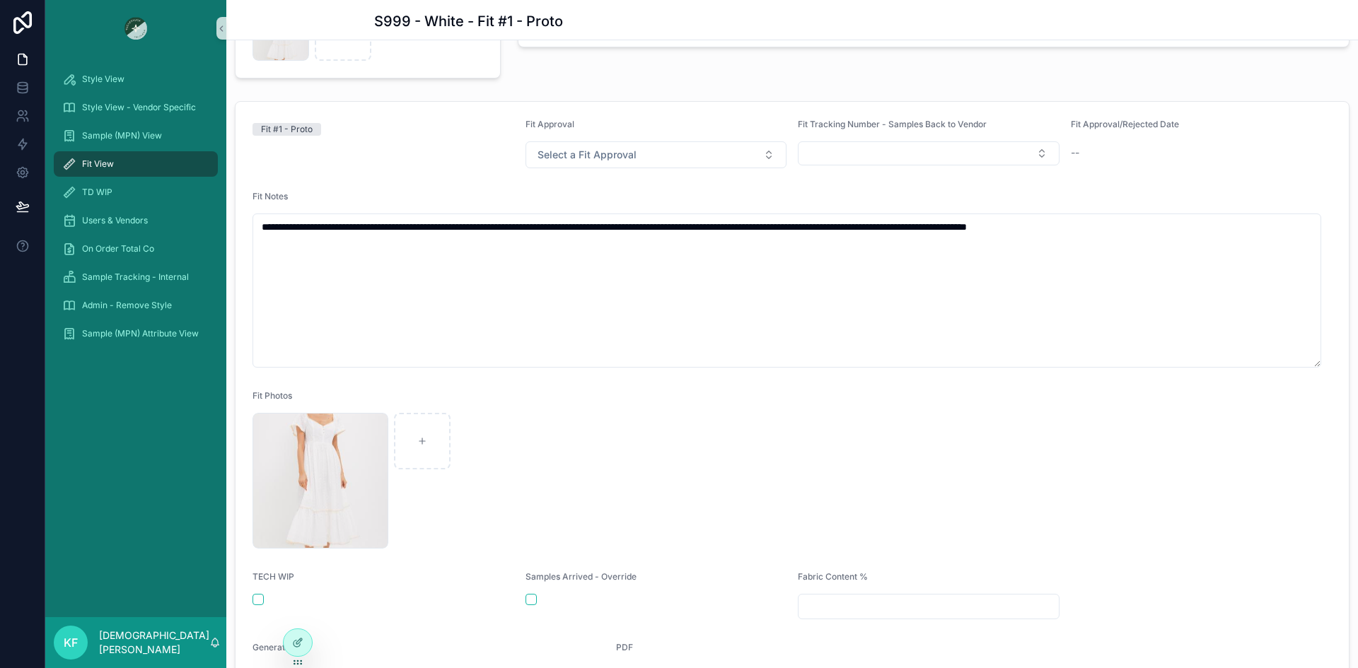
scroll to position [159, 0]
click at [388, 152] on div "Fit #1 - Proto" at bounding box center [383, 145] width 262 height 50
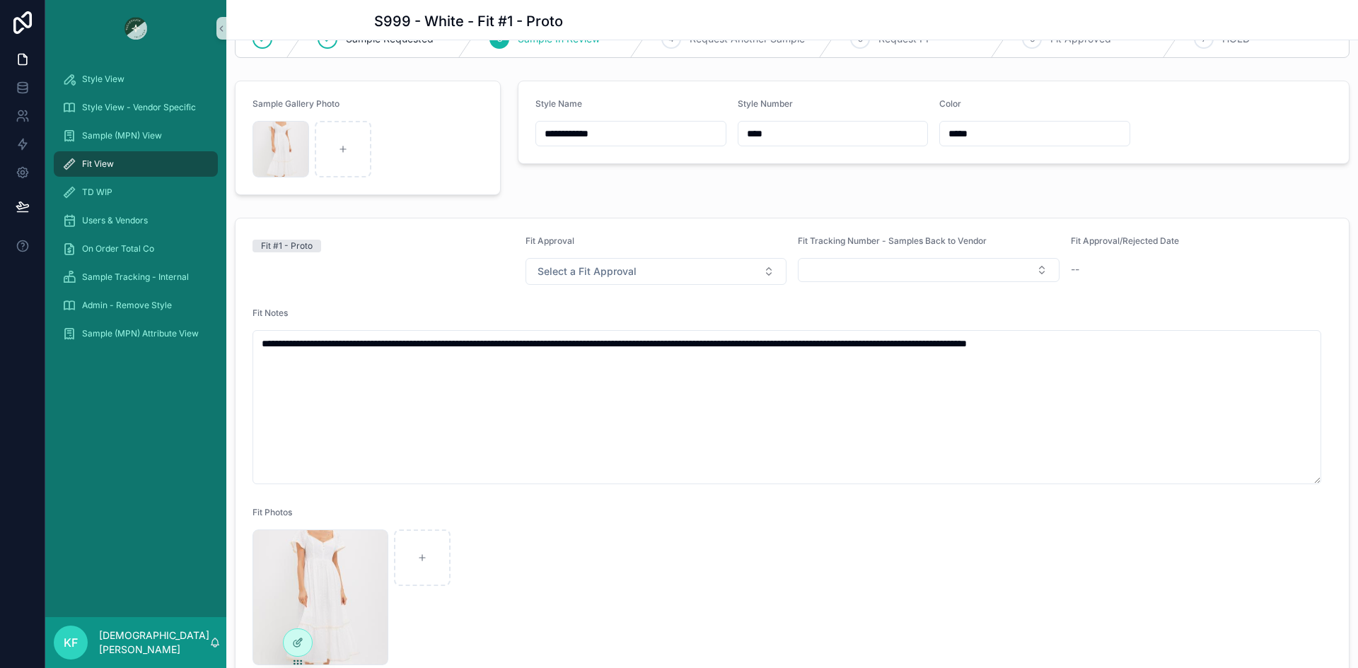
scroll to position [0, 0]
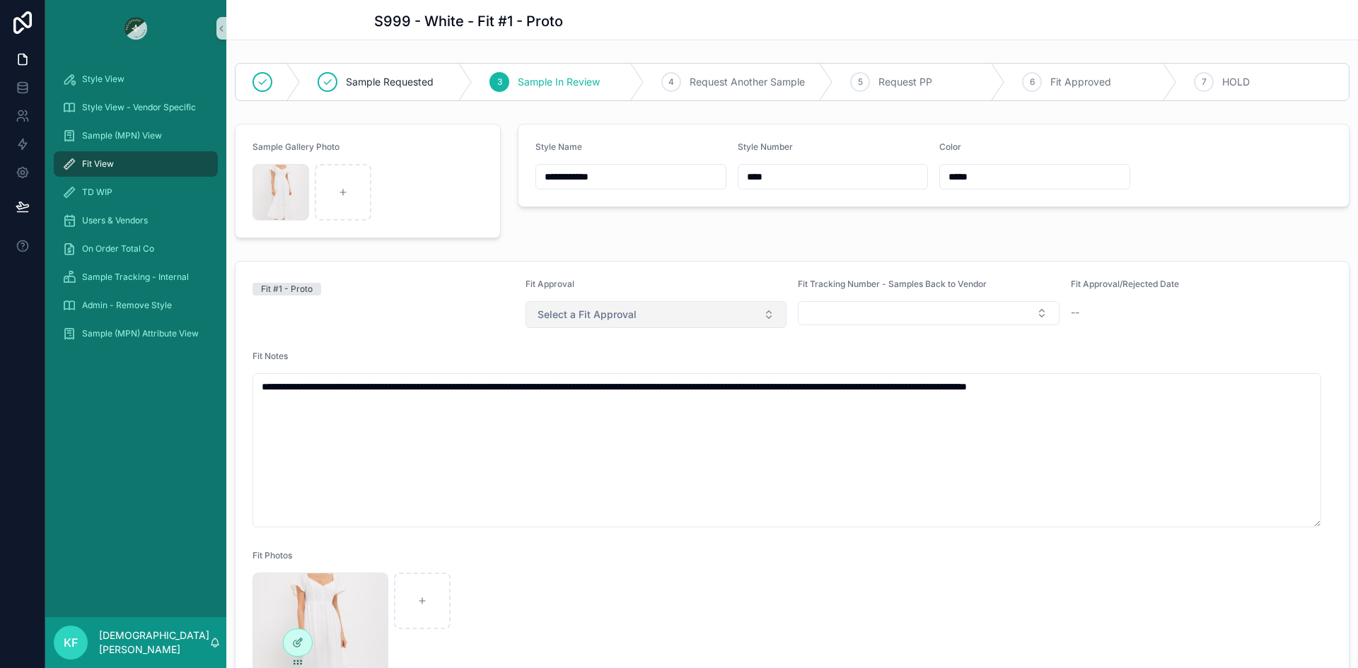
click at [607, 316] on span "Select a Fit Approval" at bounding box center [587, 315] width 99 height 14
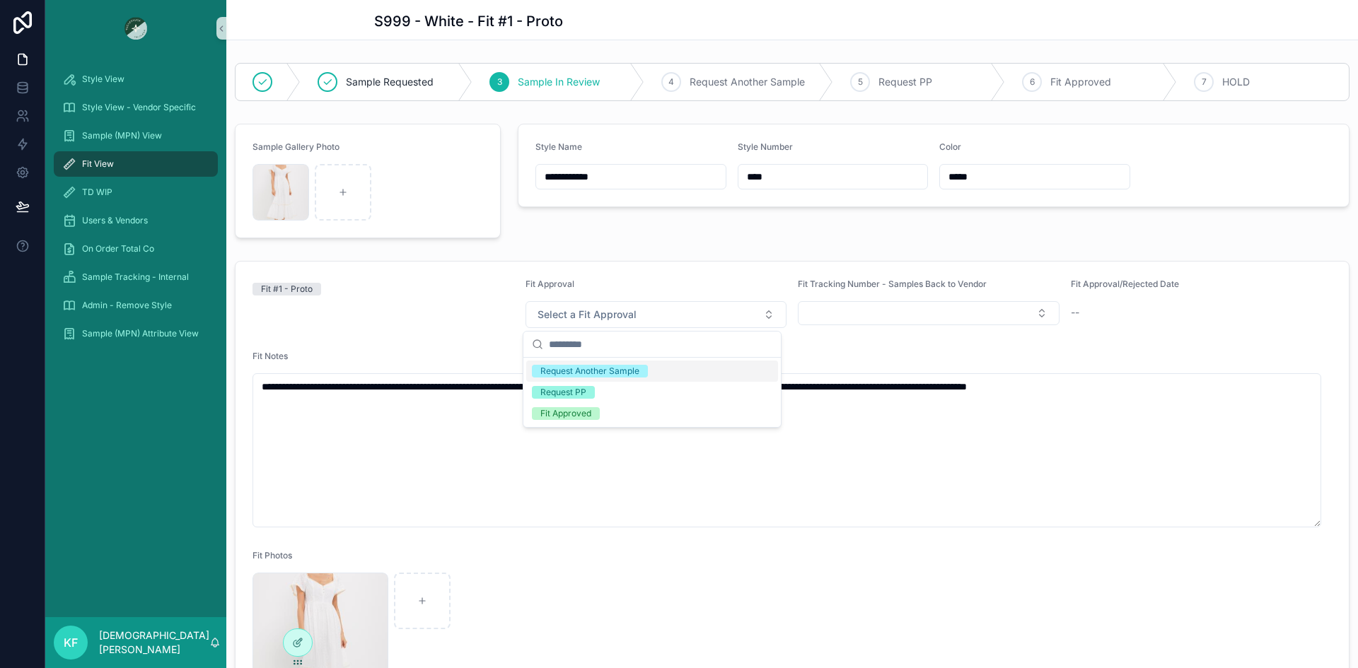
click at [598, 376] on div "Request Another Sample" at bounding box center [589, 371] width 99 height 13
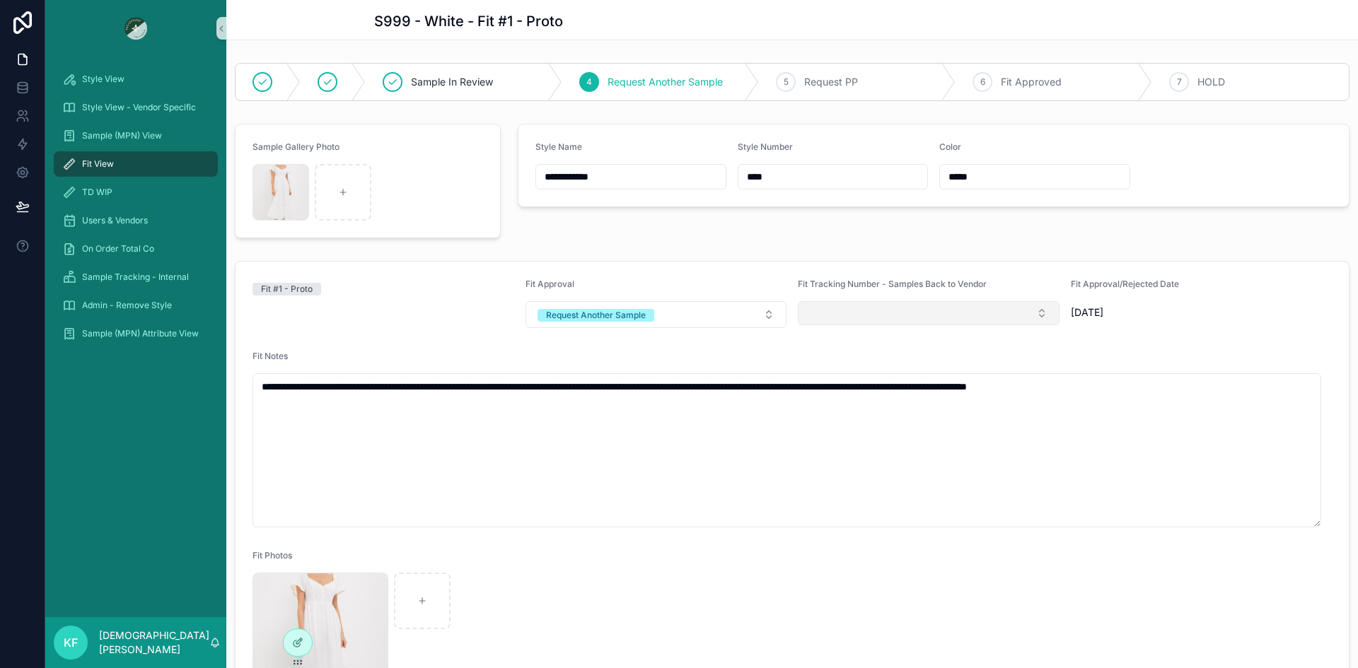
click at [891, 311] on button "Select Button" at bounding box center [929, 313] width 262 height 24
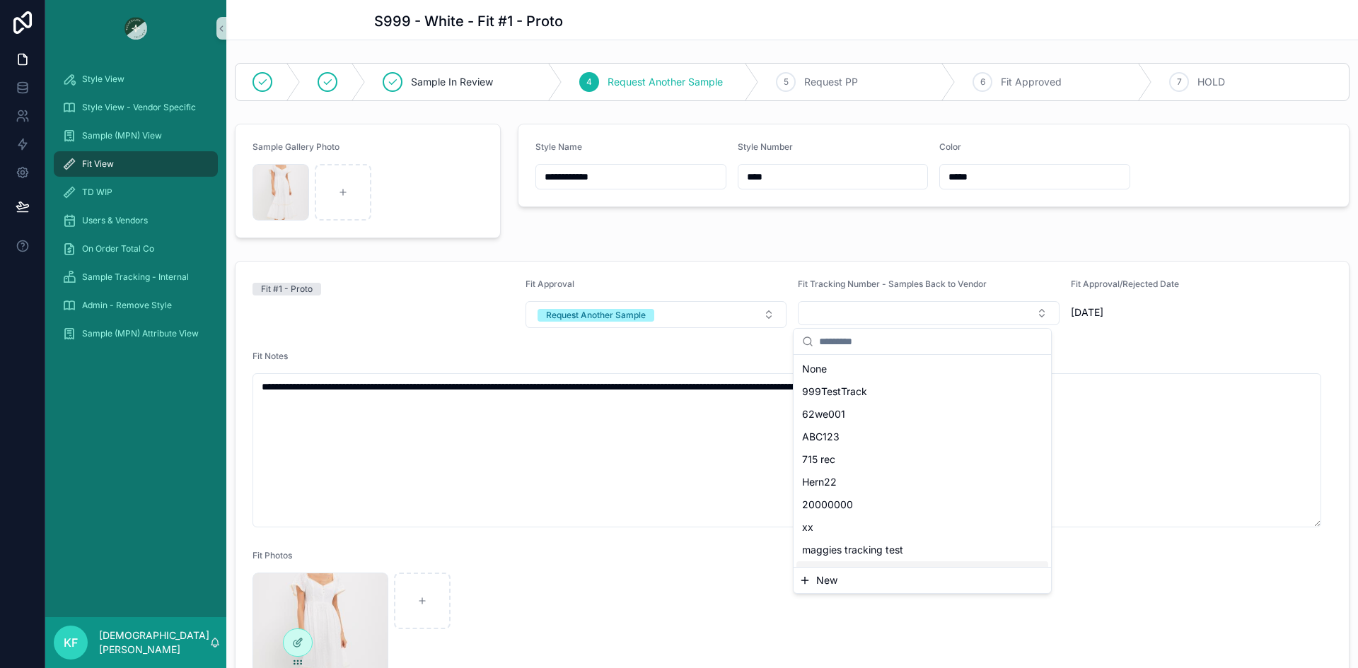
click at [830, 579] on span "New" at bounding box center [826, 581] width 21 height 14
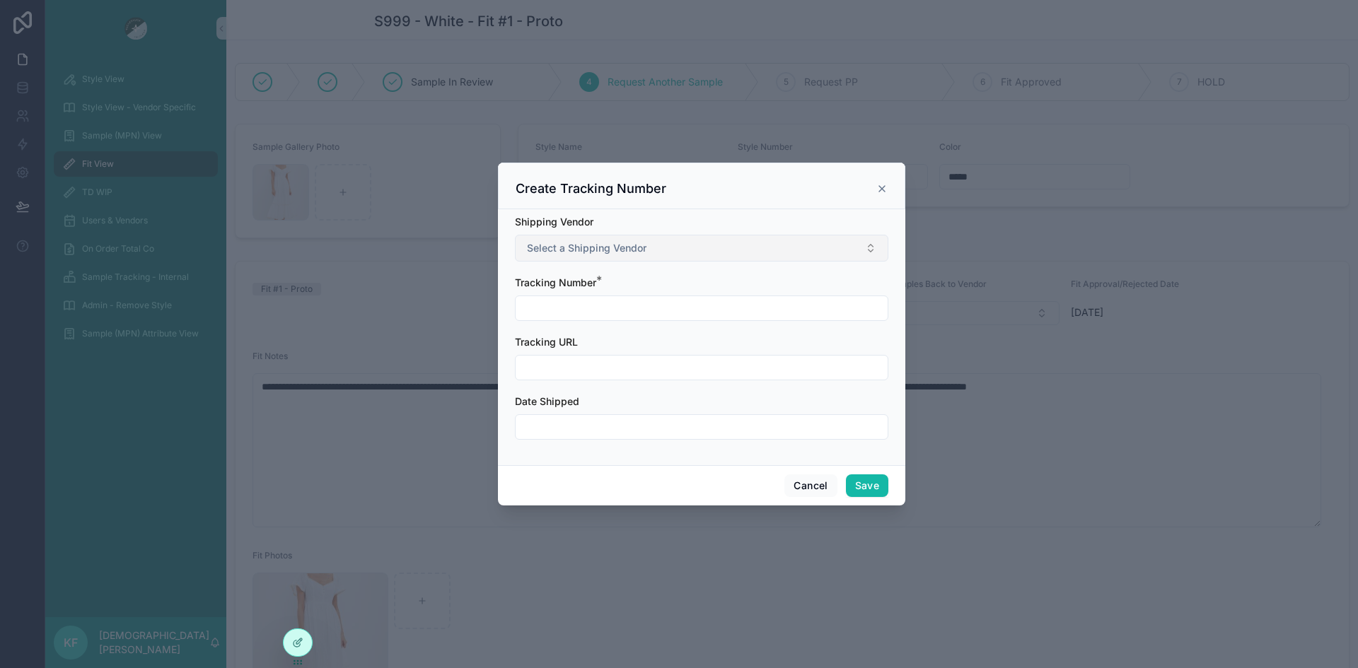
click at [656, 250] on button "Select a Shipping Vendor" at bounding box center [701, 248] width 373 height 27
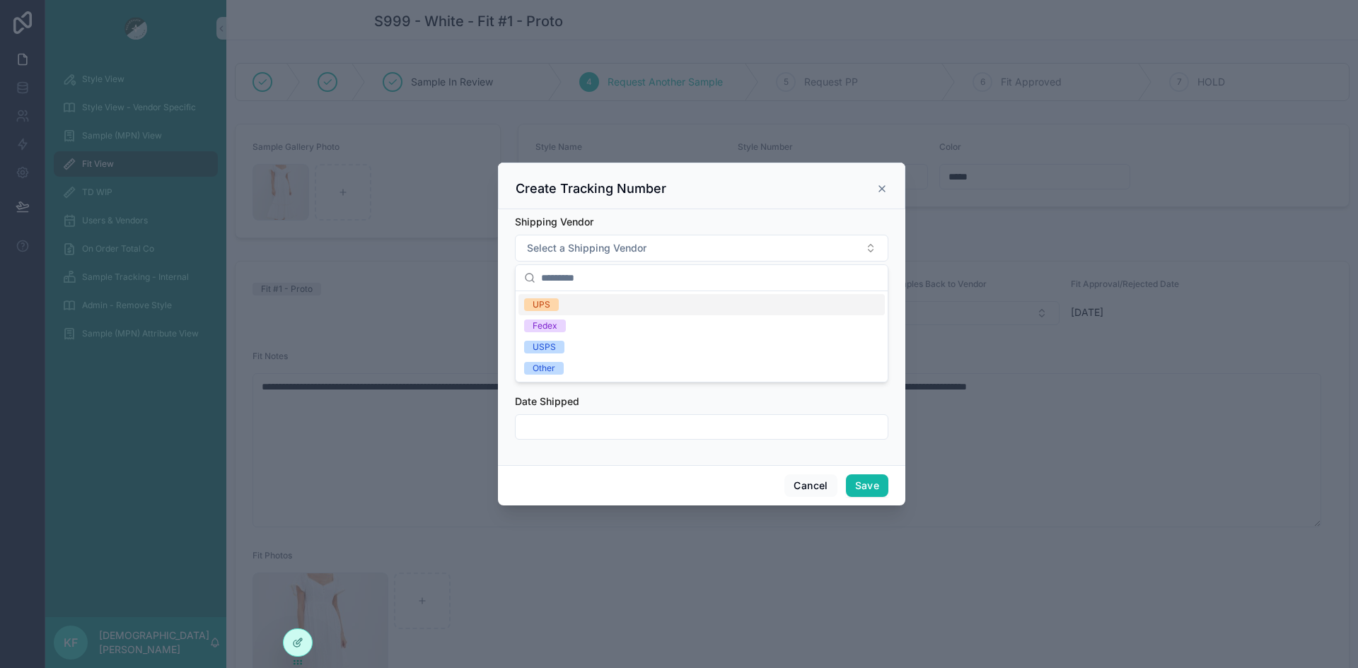
click at [564, 304] on div "UPS" at bounding box center [701, 304] width 366 height 21
click at [582, 306] on input "scrollable content" at bounding box center [702, 308] width 372 height 20
type input "****"
click at [576, 423] on input "scrollable content" at bounding box center [702, 427] width 372 height 20
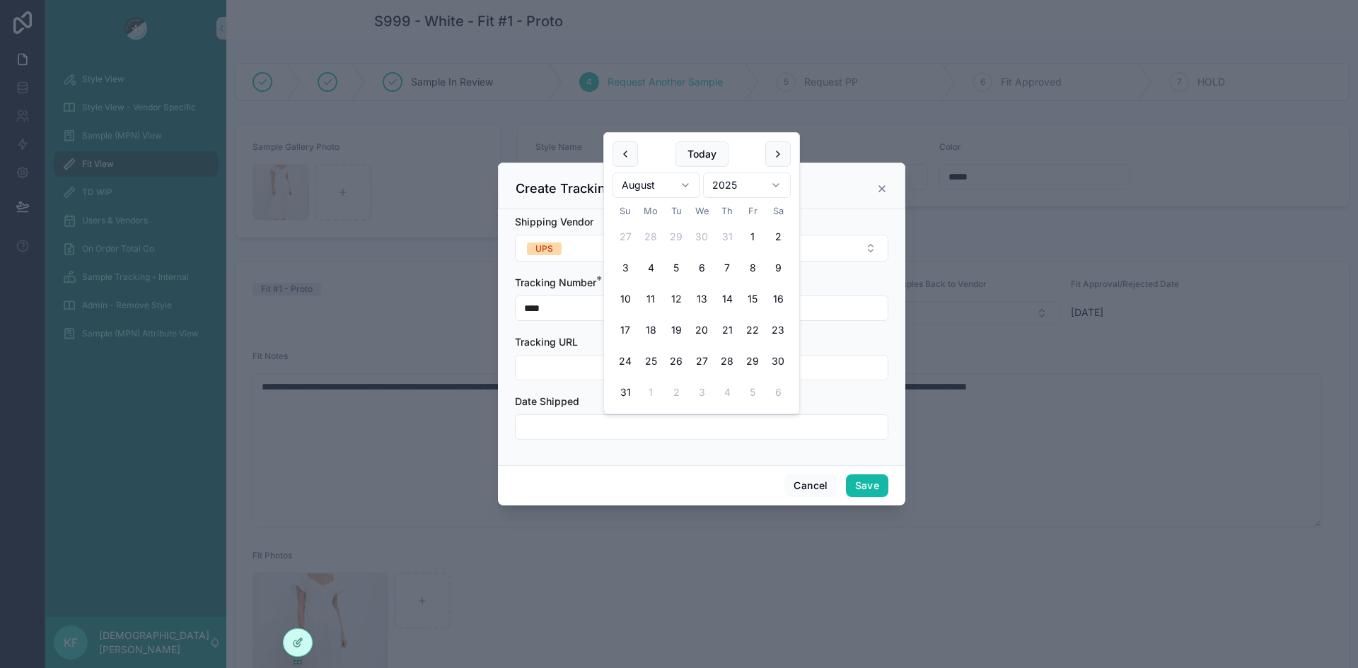
click at [673, 298] on button "12" at bounding box center [675, 298] width 25 height 25
type input "*********"
click at [866, 489] on button "Save" at bounding box center [867, 486] width 42 height 23
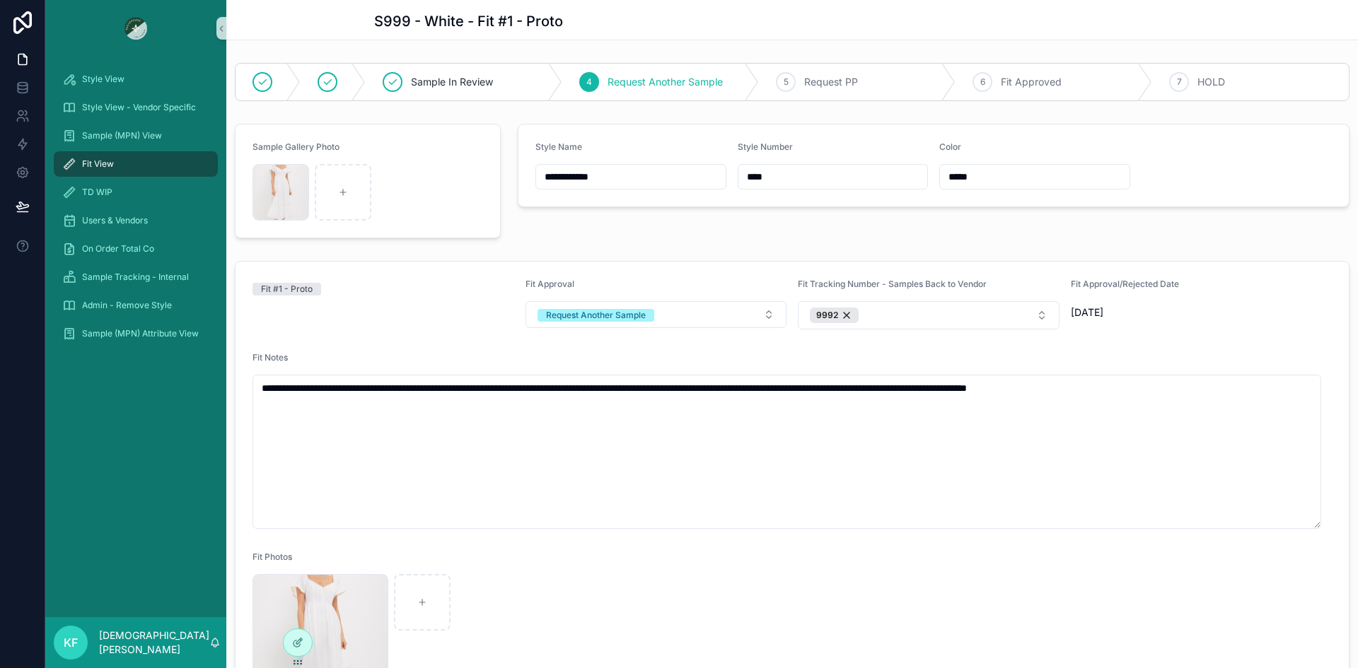
click at [122, 155] on div "Fit View" at bounding box center [135, 164] width 147 height 23
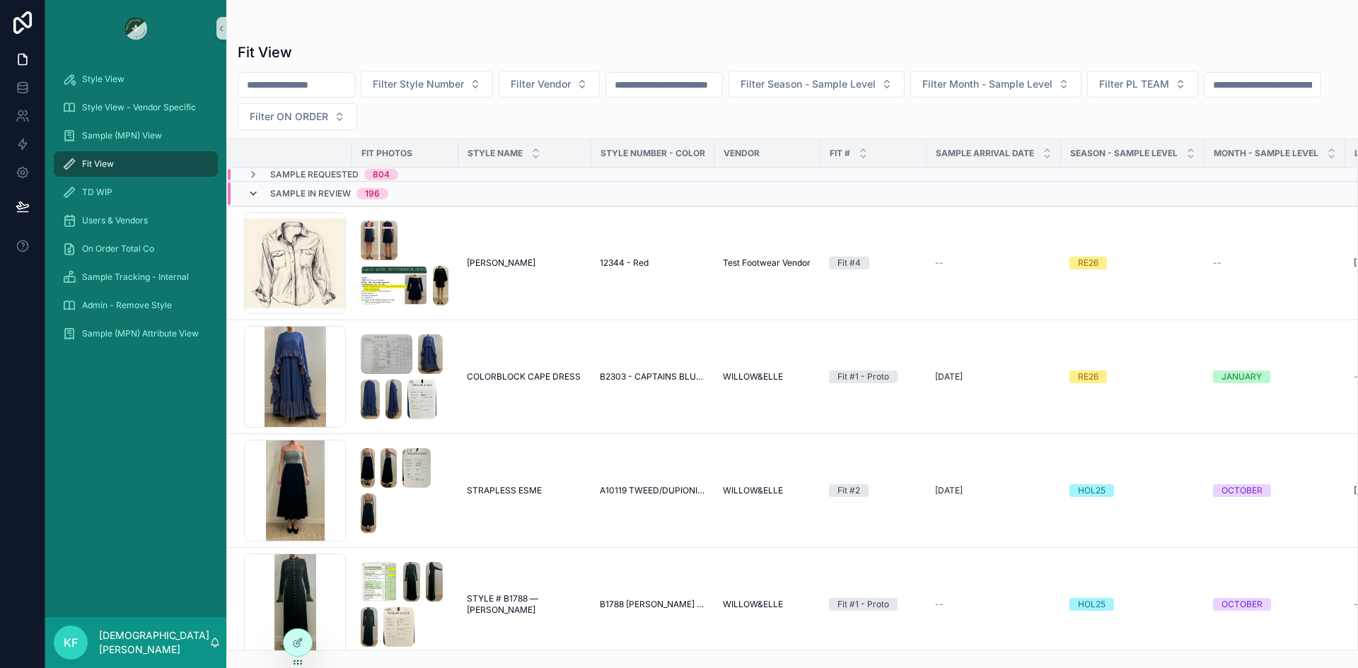
click at [251, 194] on icon "scrollable content" at bounding box center [253, 193] width 11 height 11
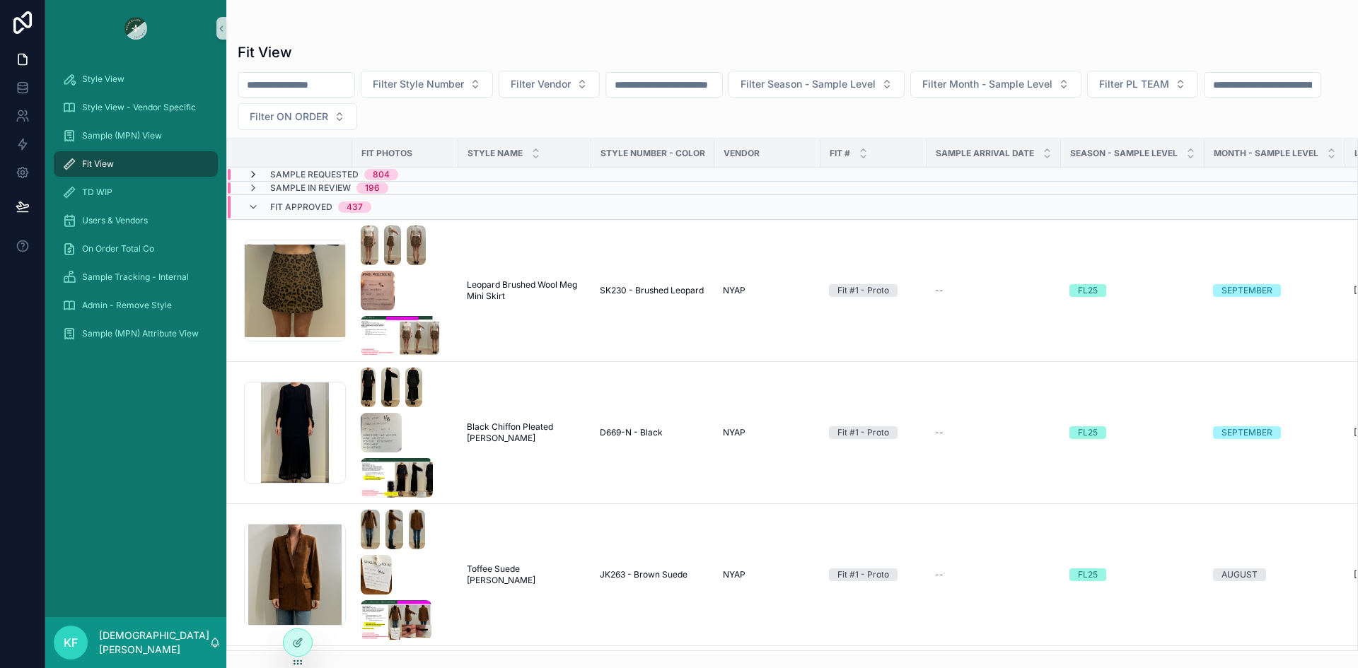
click at [252, 174] on icon "scrollable content" at bounding box center [253, 174] width 11 height 11
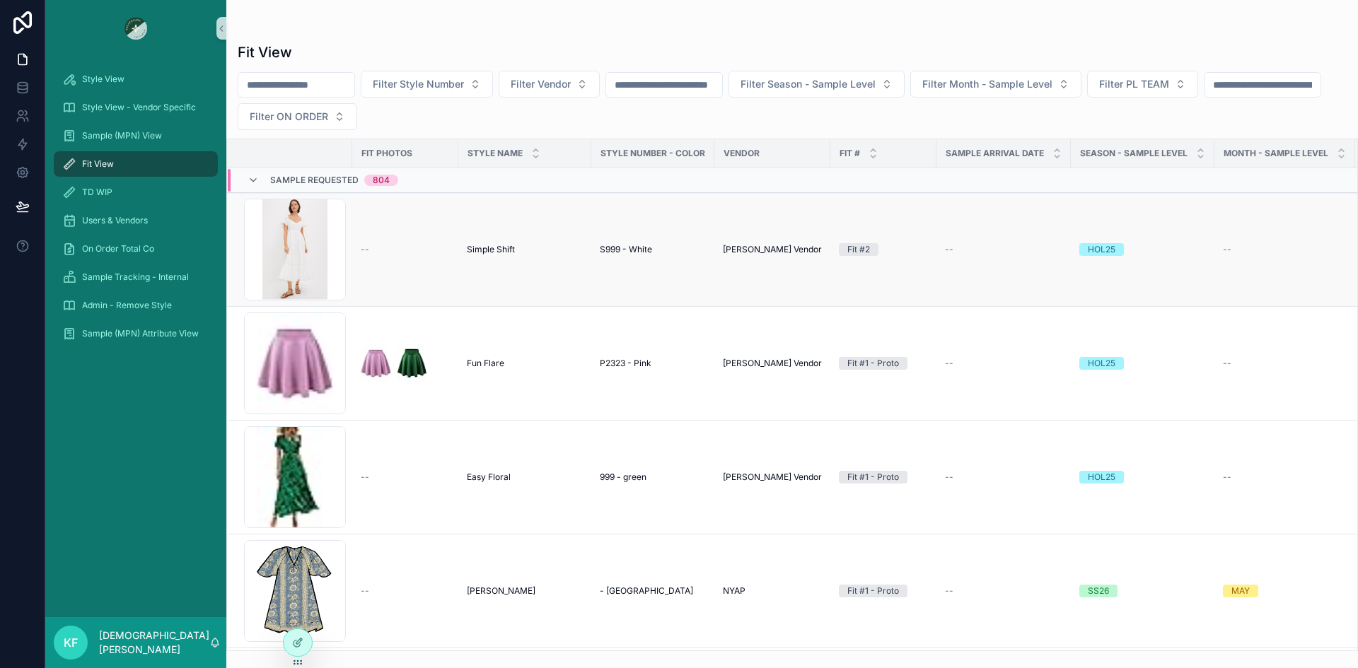
click at [369, 247] on div "--" at bounding box center [405, 249] width 89 height 11
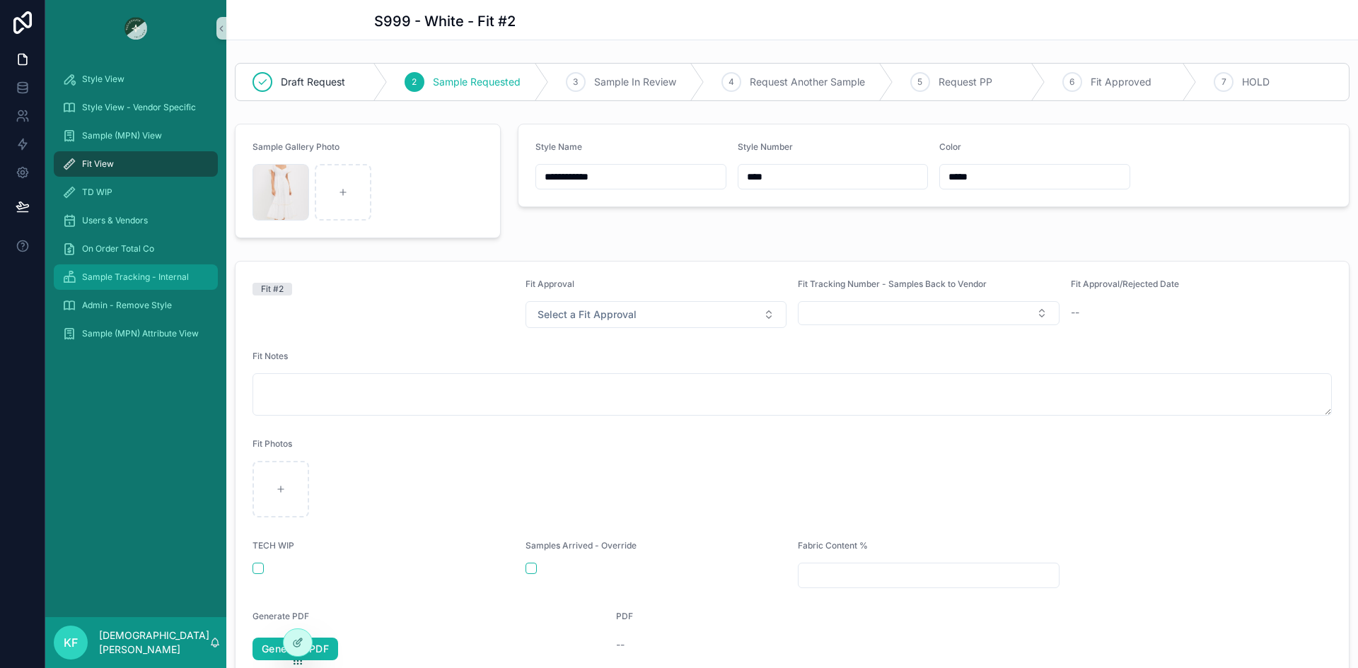
click at [95, 275] on span "Sample Tracking - Internal" at bounding box center [135, 277] width 107 height 11
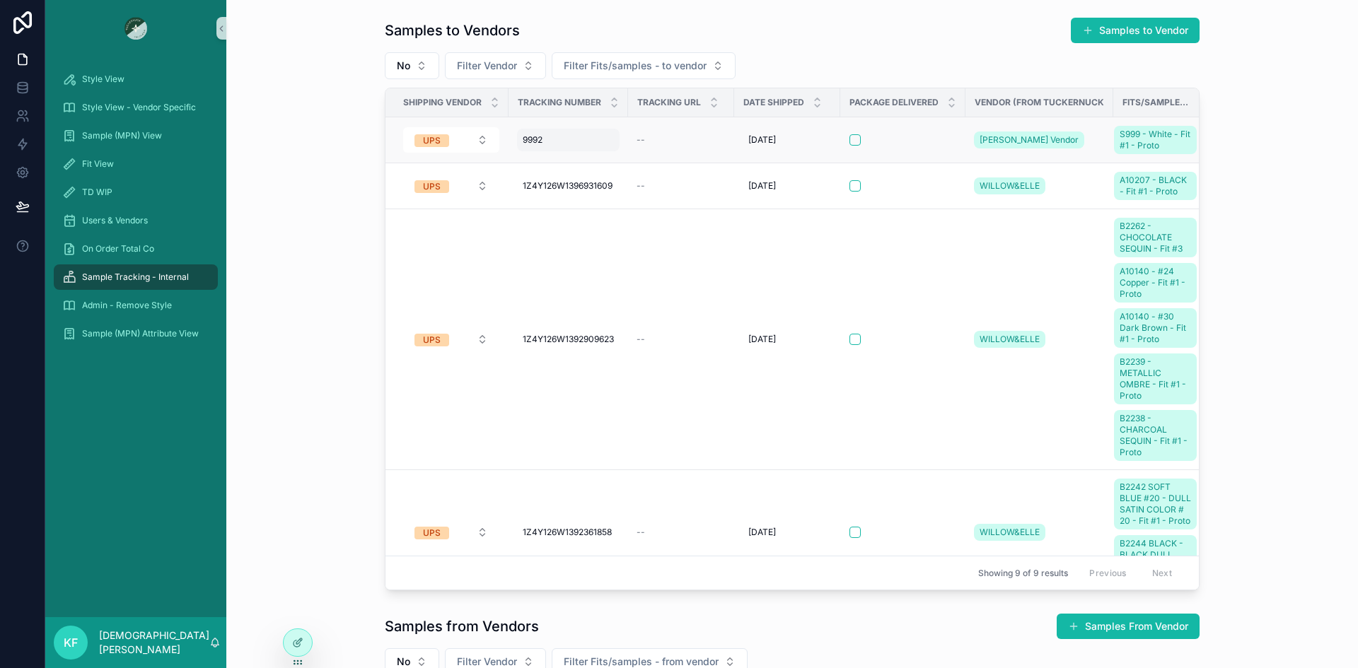
click at [575, 142] on div "9992 9992" at bounding box center [568, 140] width 103 height 23
click at [515, 126] on td "9992 9992" at bounding box center [569, 140] width 120 height 46
click at [509, 141] on td "9992 9992" at bounding box center [569, 140] width 120 height 46
click at [830, 140] on td "8/12/2025 8/12/2025" at bounding box center [787, 140] width 106 height 46
click at [941, 139] on div "scrollable content" at bounding box center [902, 139] width 107 height 11
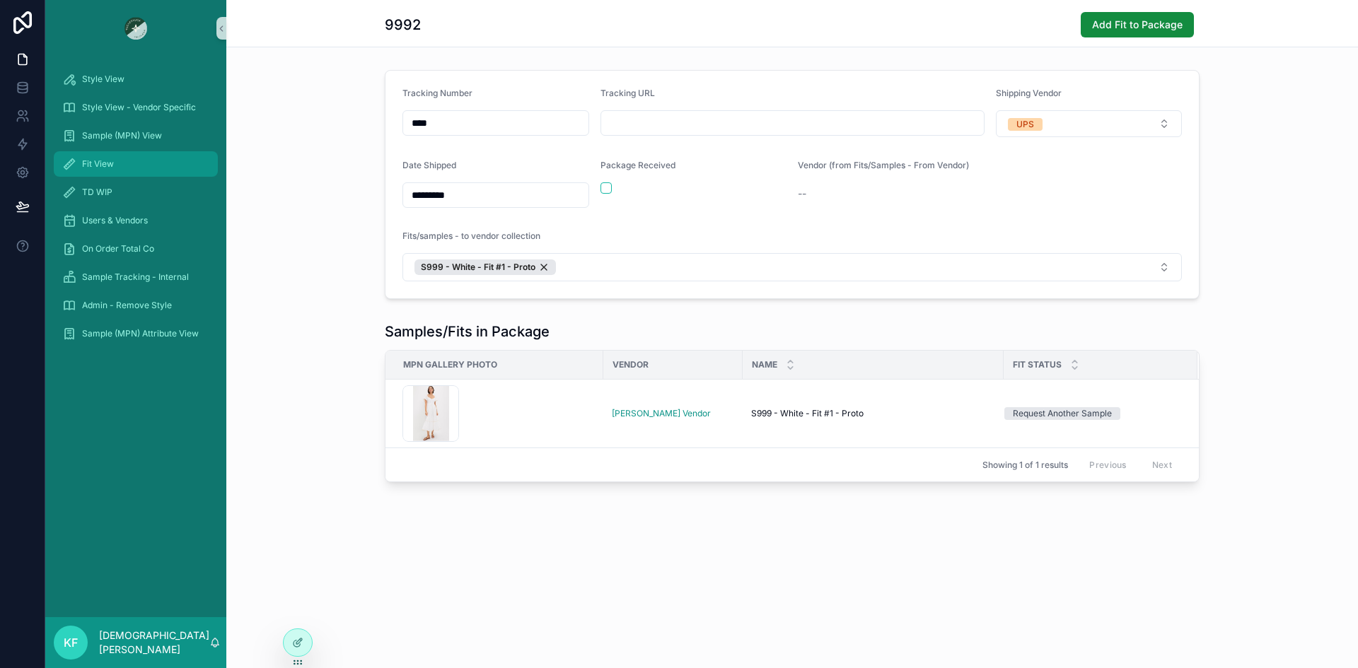
click at [99, 161] on span "Fit View" at bounding box center [98, 163] width 32 height 11
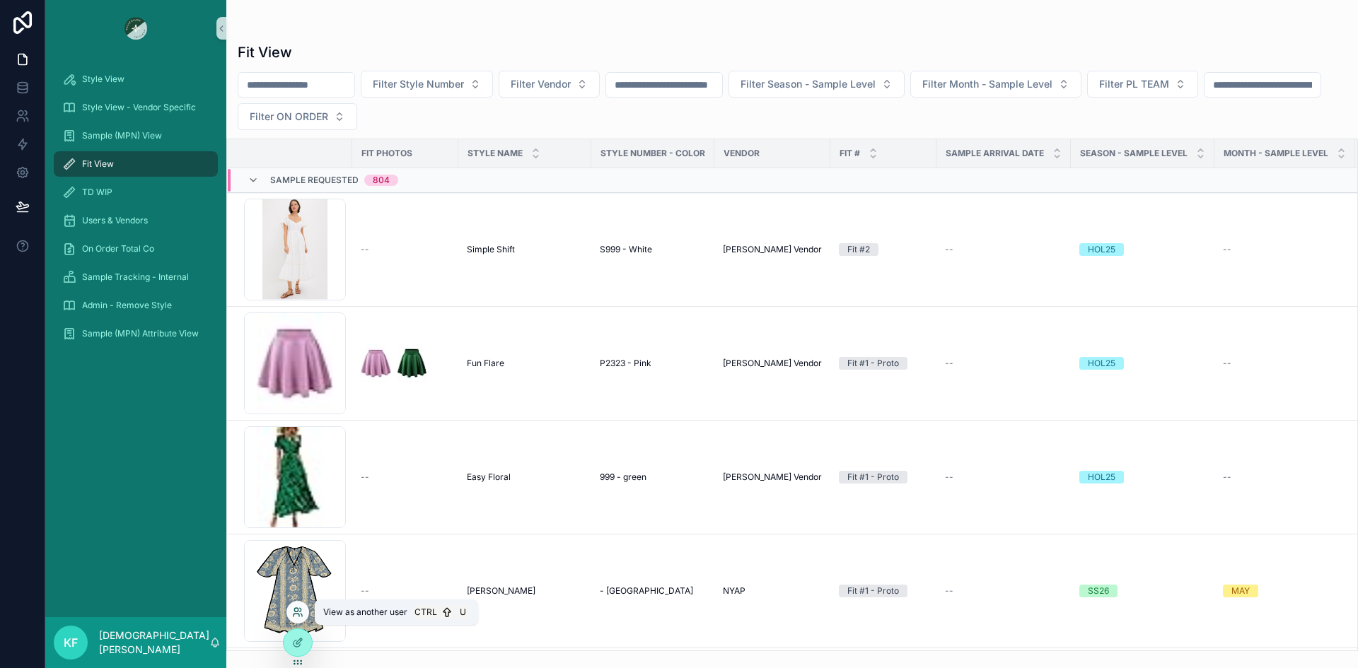
click at [294, 616] on icon at bounding box center [297, 612] width 11 height 11
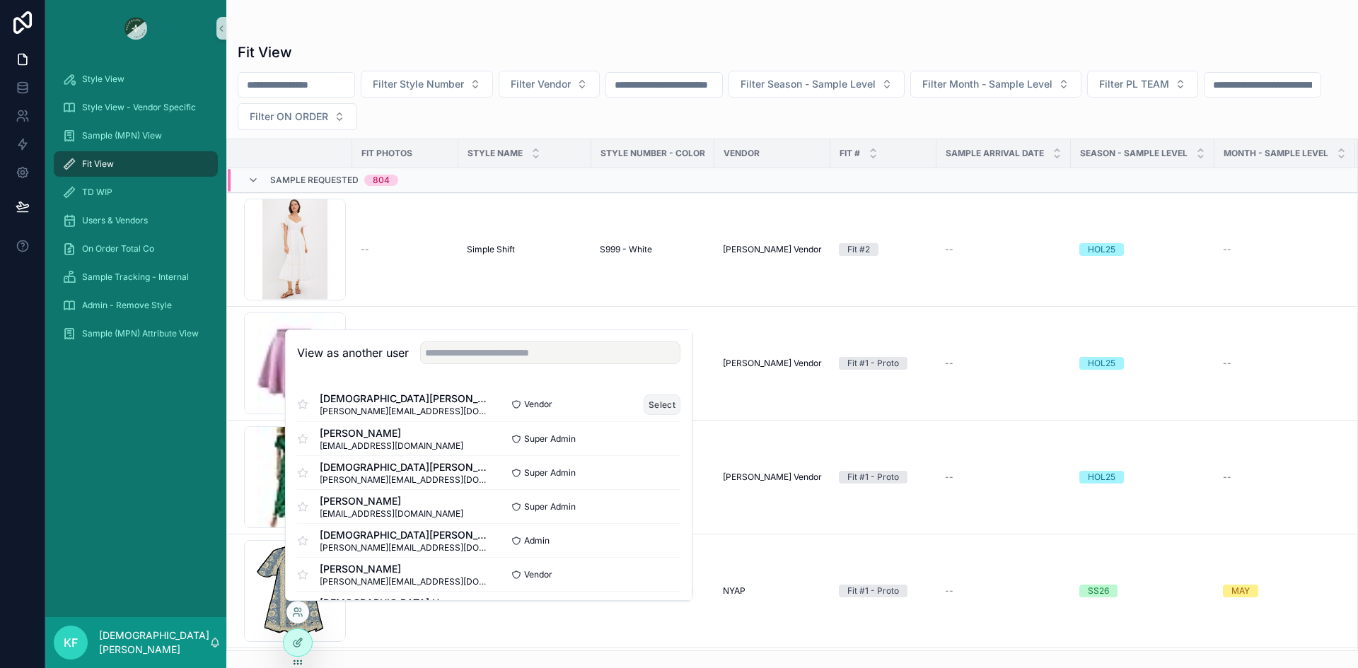
click at [644, 402] on button "Select" at bounding box center [662, 405] width 37 height 21
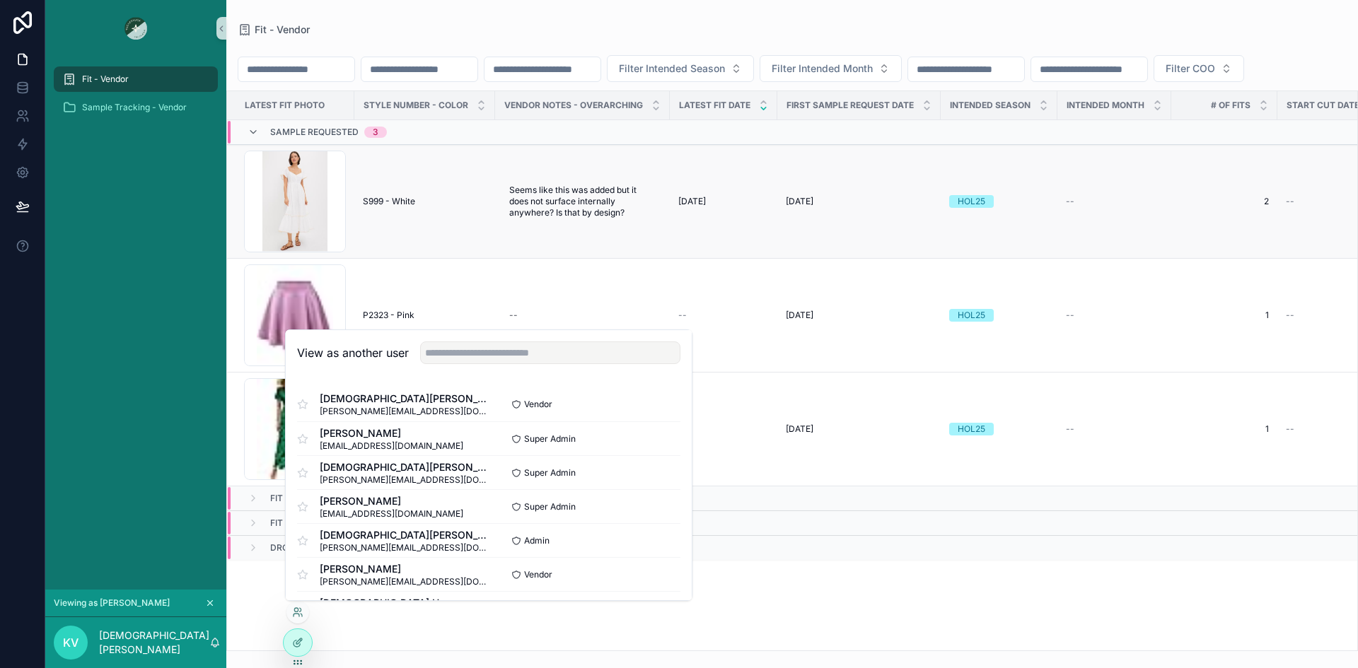
click at [412, 207] on span "S999 - White" at bounding box center [389, 201] width 52 height 11
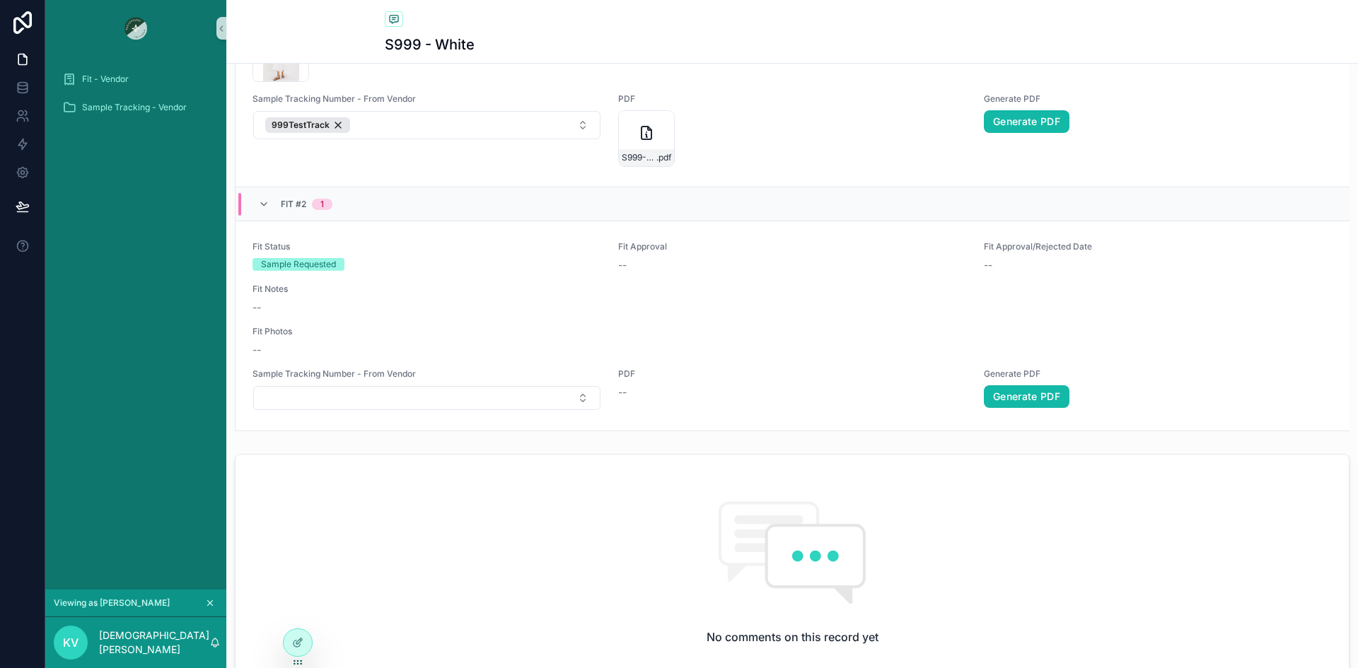
scroll to position [808, 0]
click at [210, 601] on icon "scrollable content" at bounding box center [210, 603] width 10 height 10
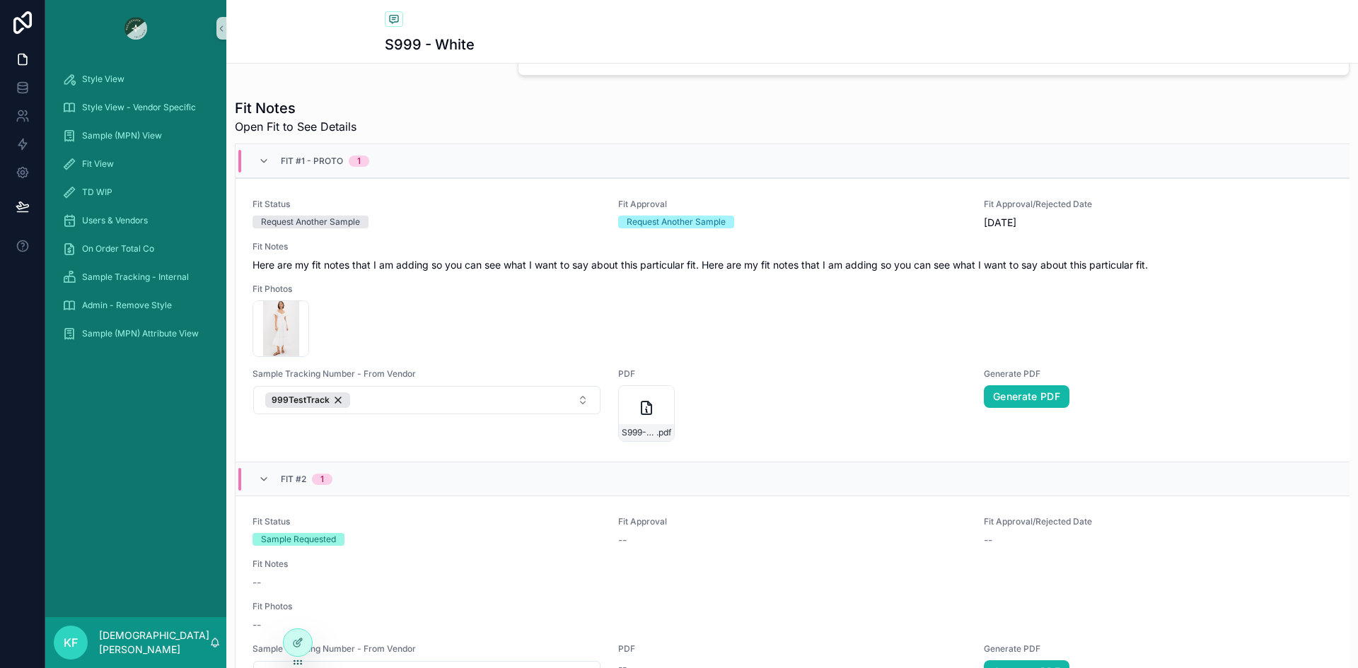
scroll to position [528, 0]
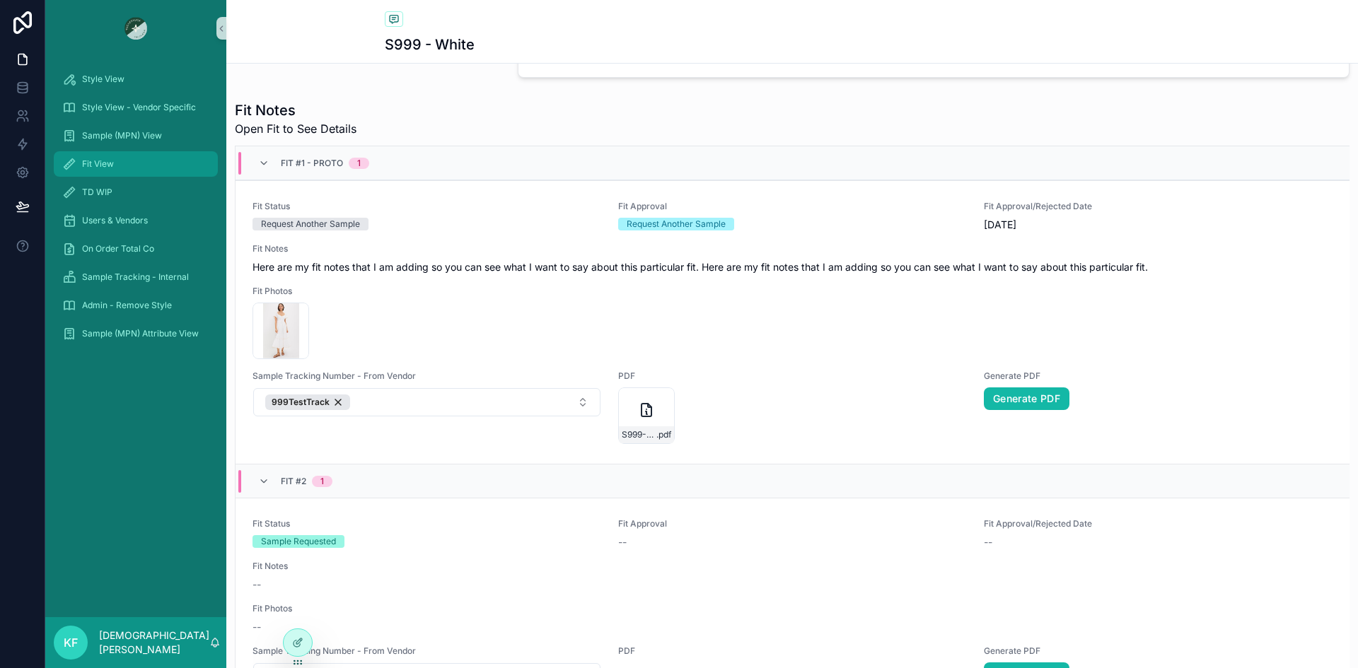
click at [90, 158] on span "Fit View" at bounding box center [98, 163] width 32 height 11
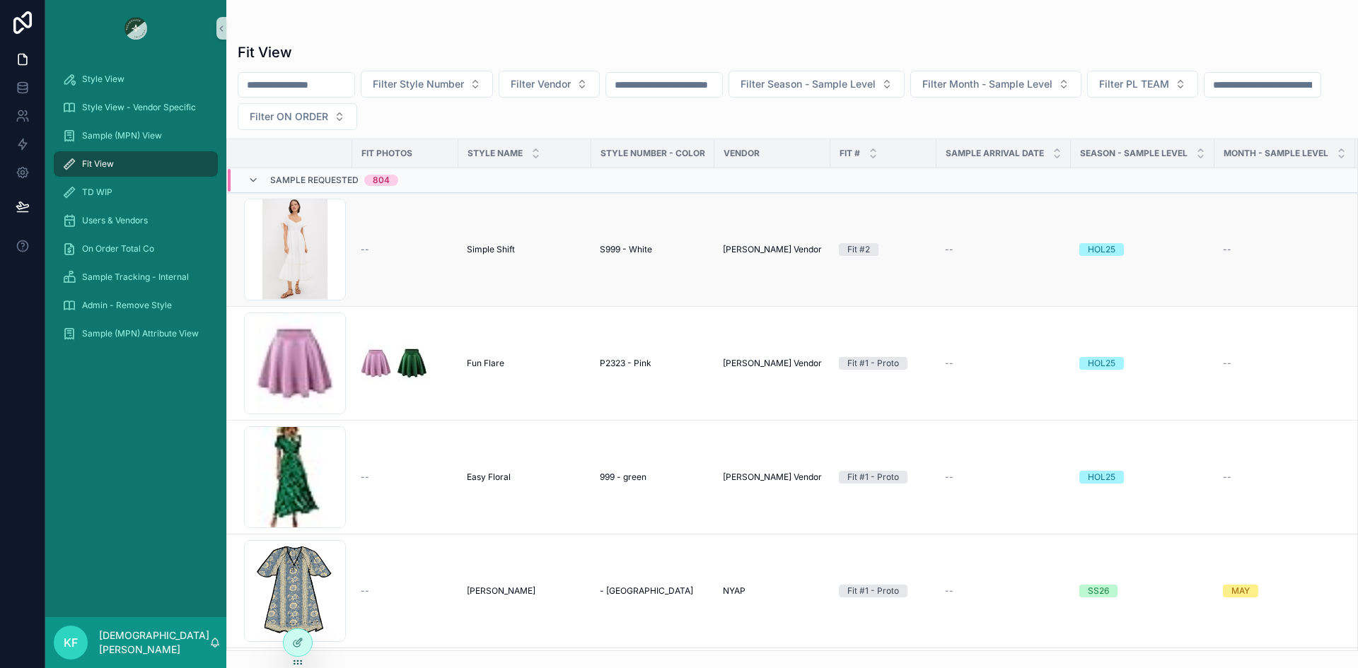
click at [365, 267] on td "--" at bounding box center [405, 250] width 106 height 114
click at [363, 247] on span "--" at bounding box center [365, 249] width 8 height 11
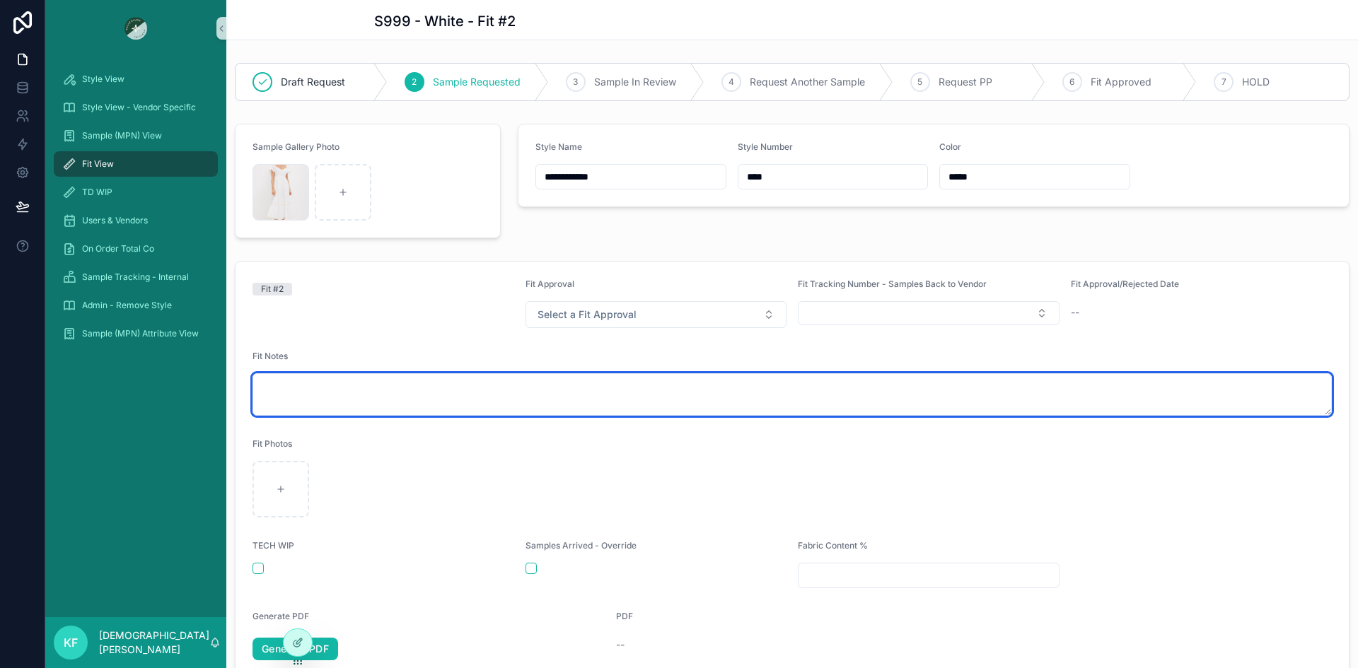
click at [414, 400] on textarea "scrollable content" at bounding box center [791, 394] width 1079 height 42
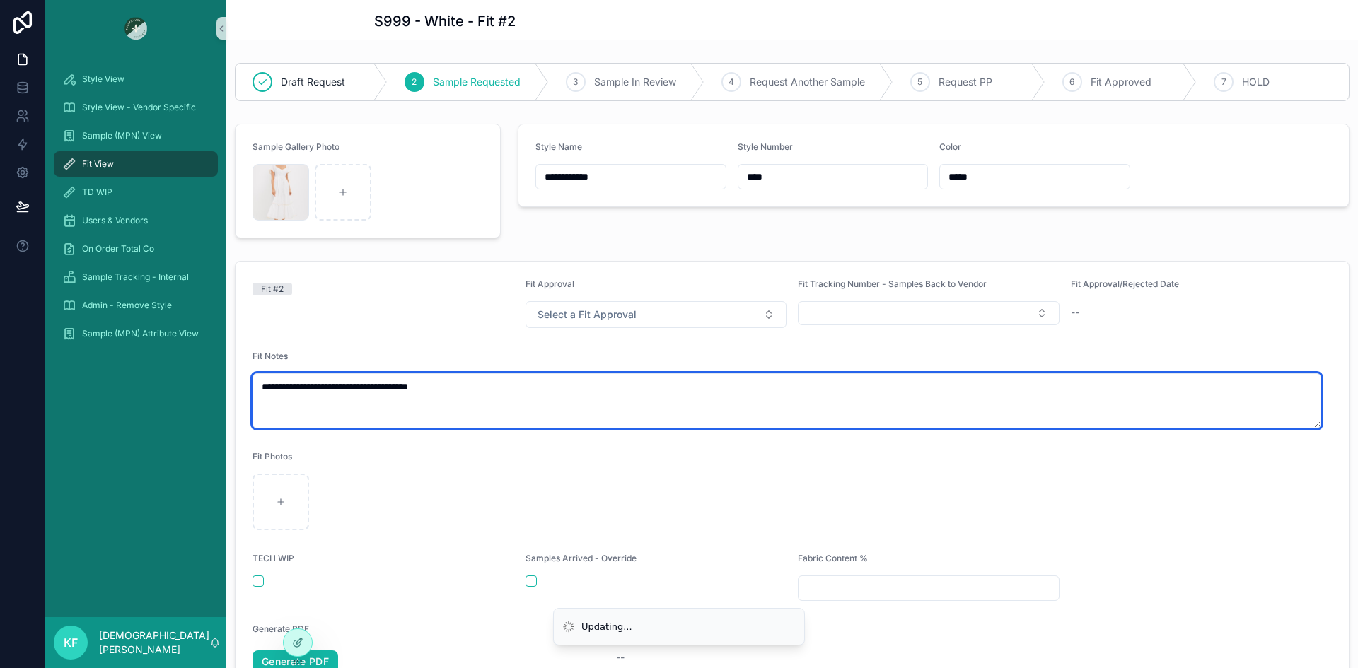
drag, startPoint x: 465, startPoint y: 396, endPoint x: 257, endPoint y: 388, distance: 208.1
click at [257, 388] on textarea "**********" at bounding box center [786, 400] width 1069 height 55
click at [465, 390] on textarea "**********" at bounding box center [786, 400] width 1069 height 55
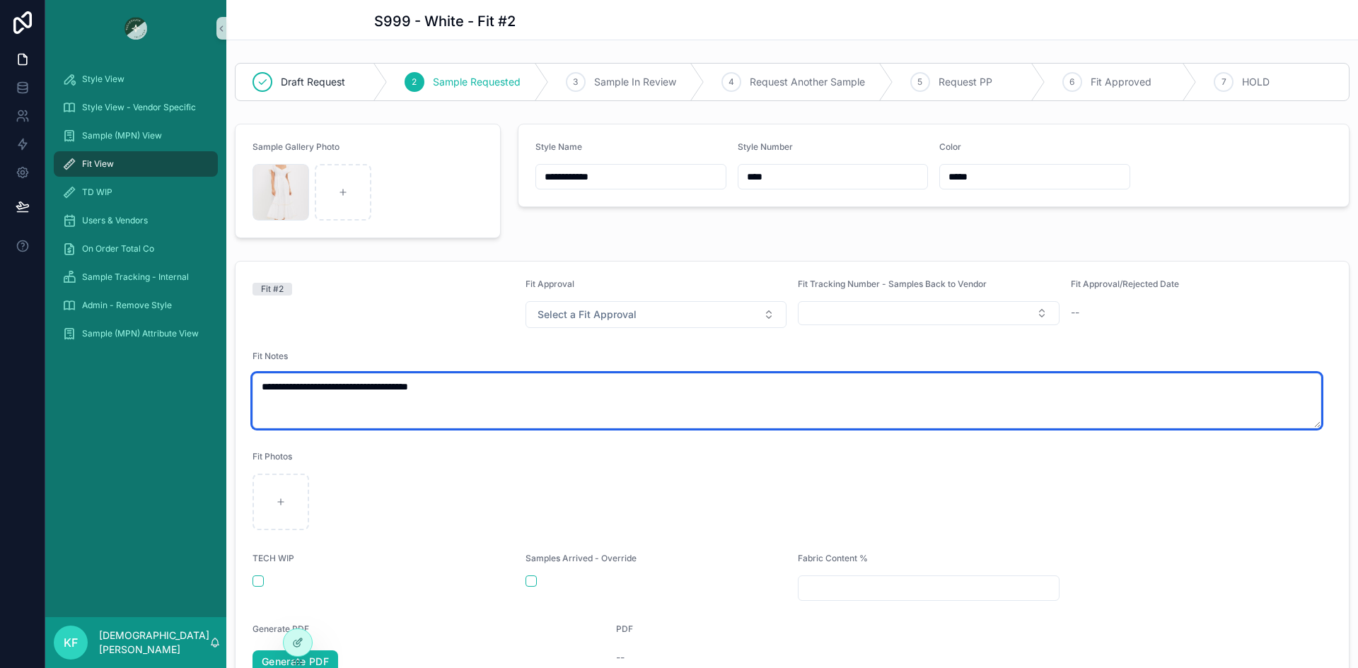
paste textarea "**********"
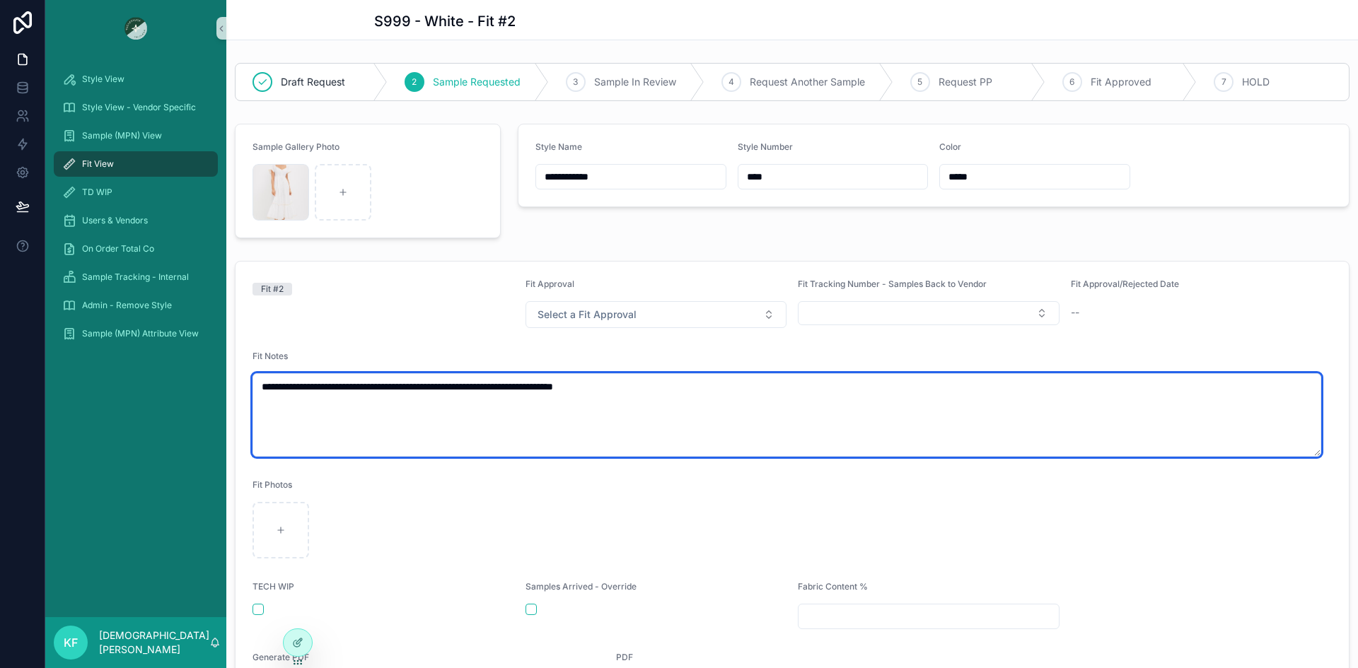
paste textarea "**********"
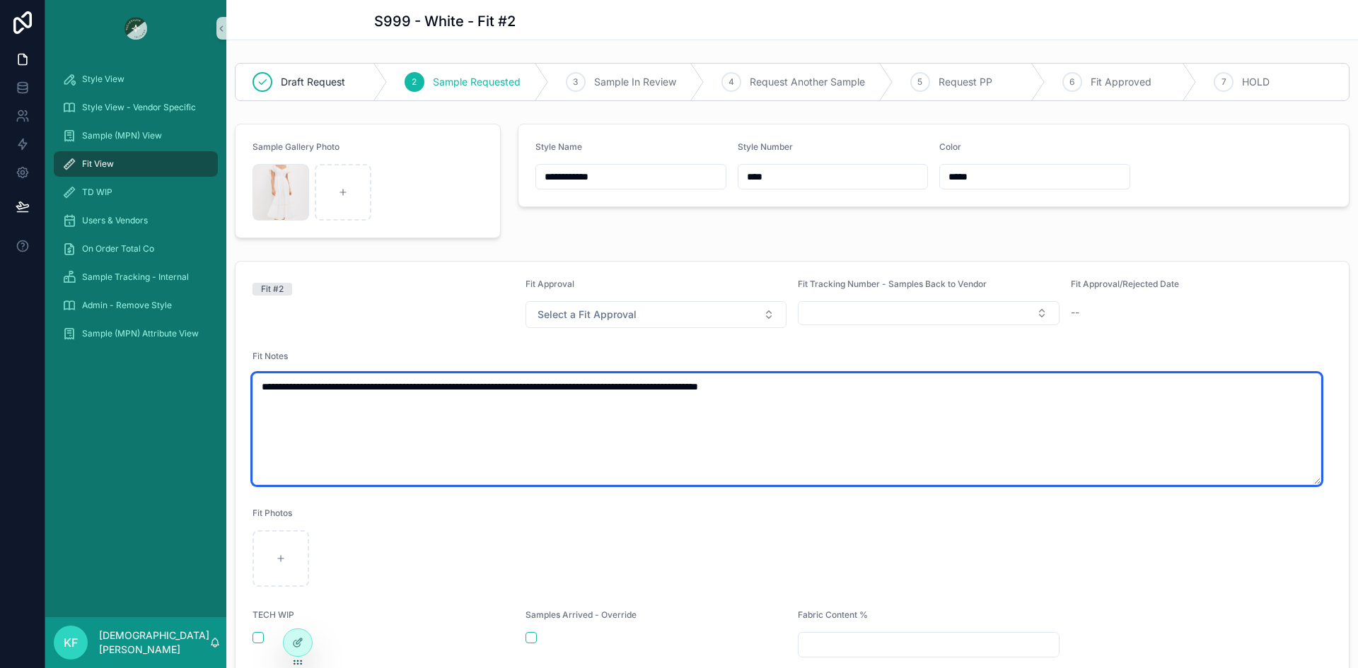
paste textarea "**********"
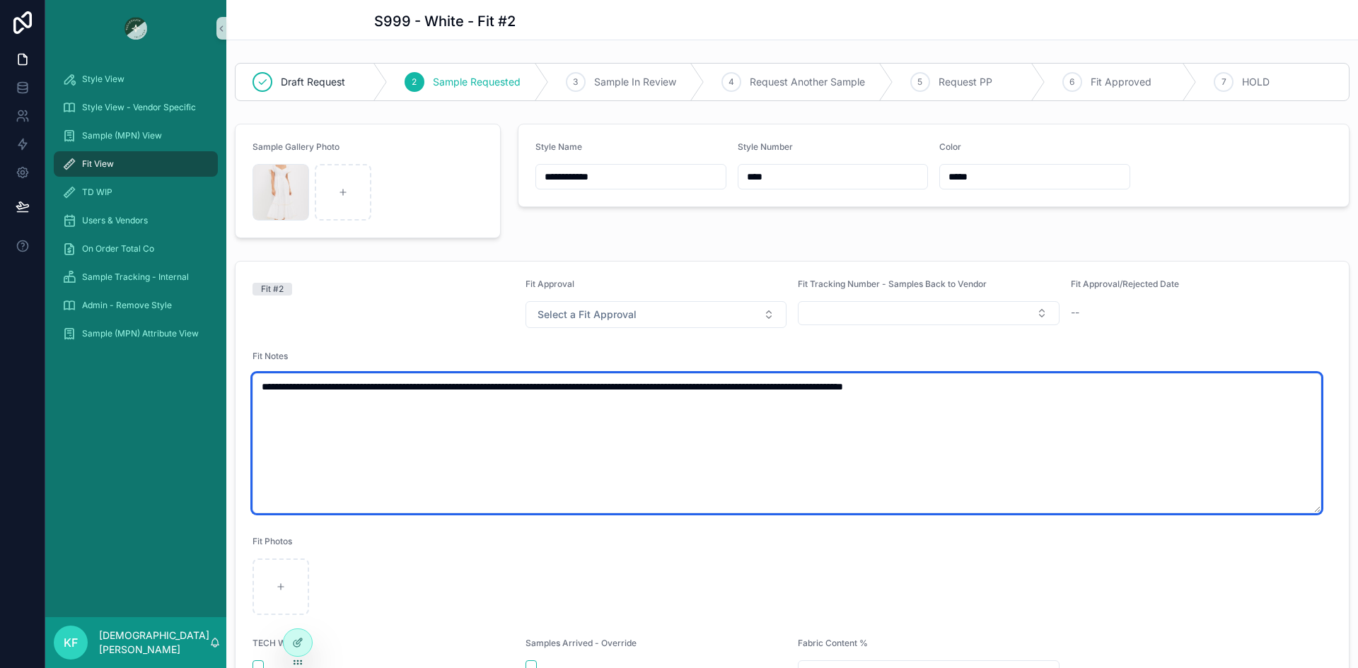
paste textarea "**********"
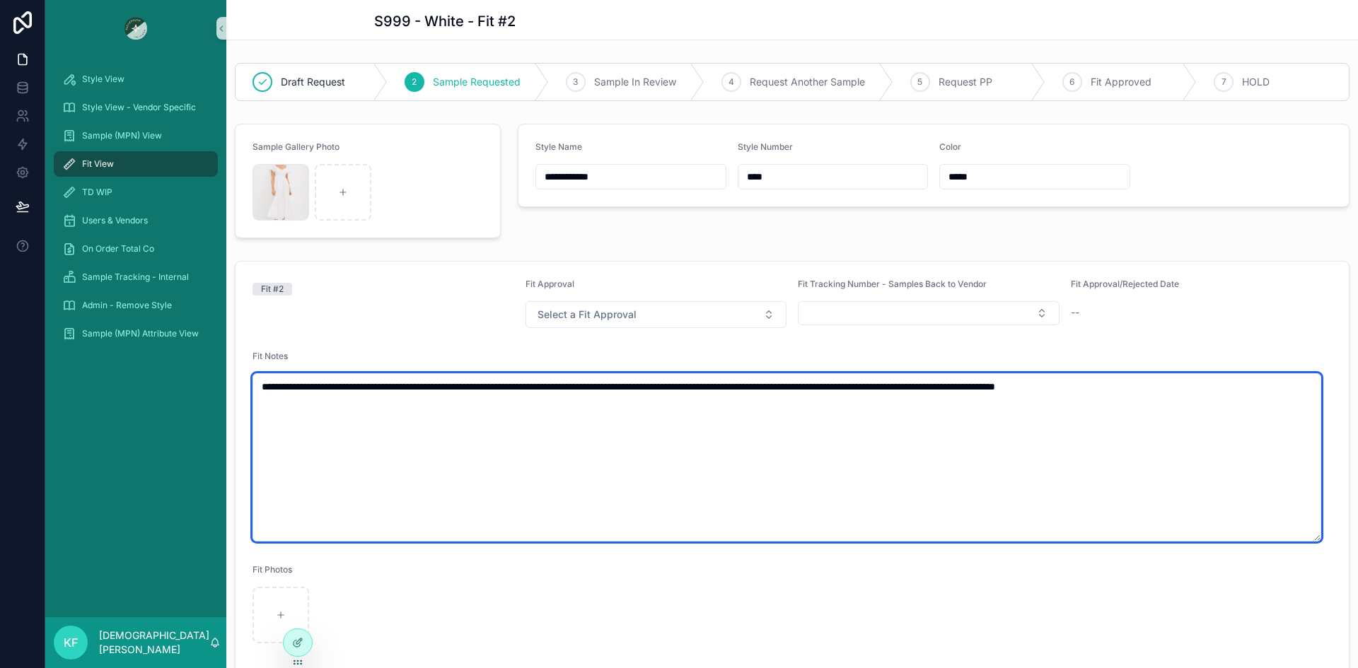
paste textarea "**********"
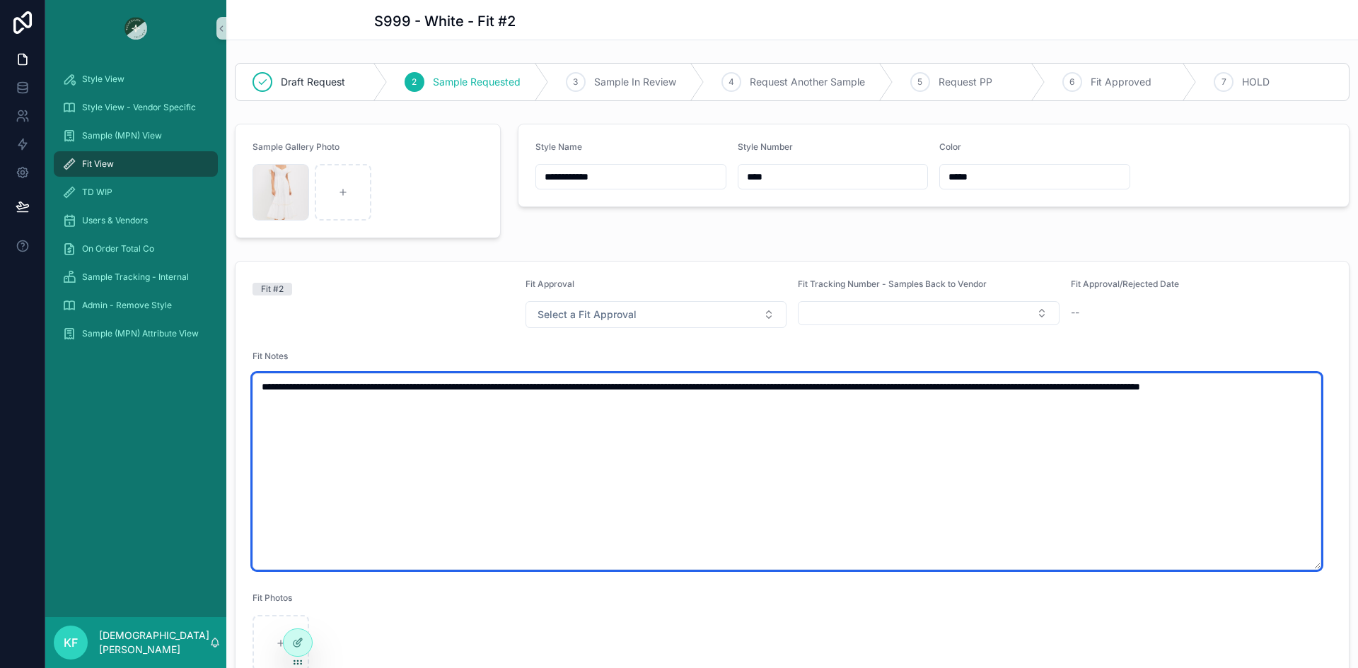
paste textarea "**********"
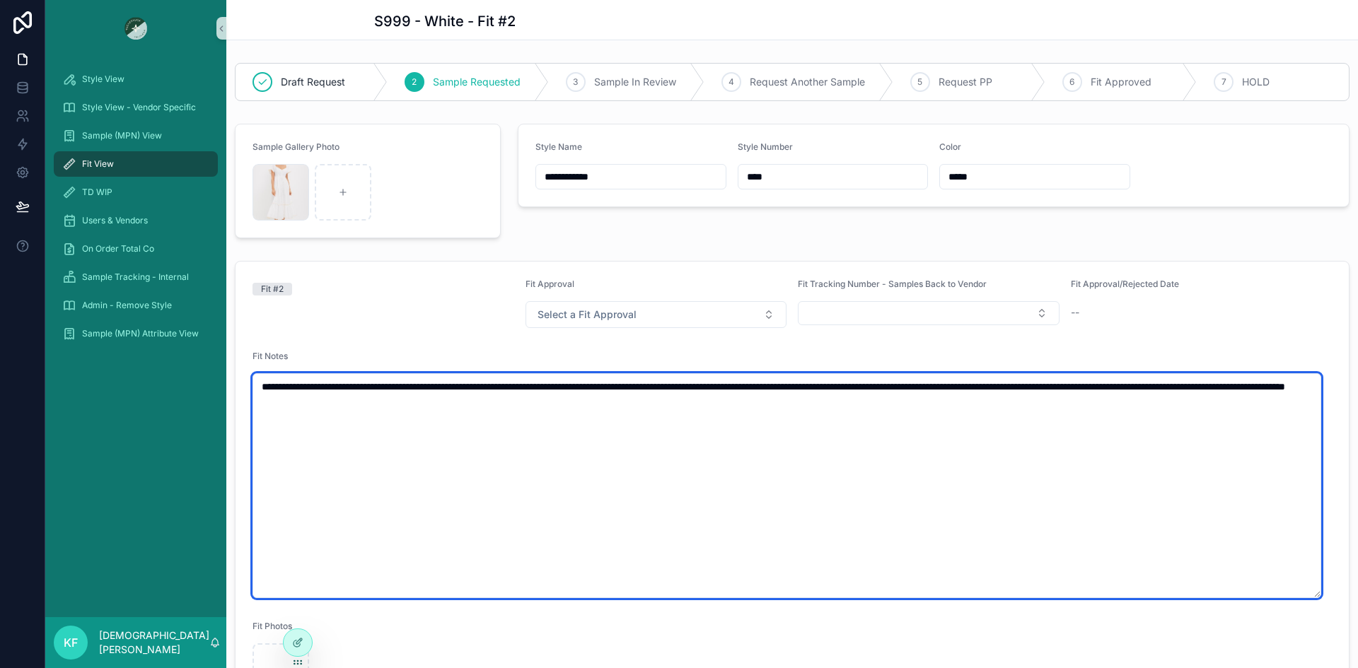
paste textarea "**********"
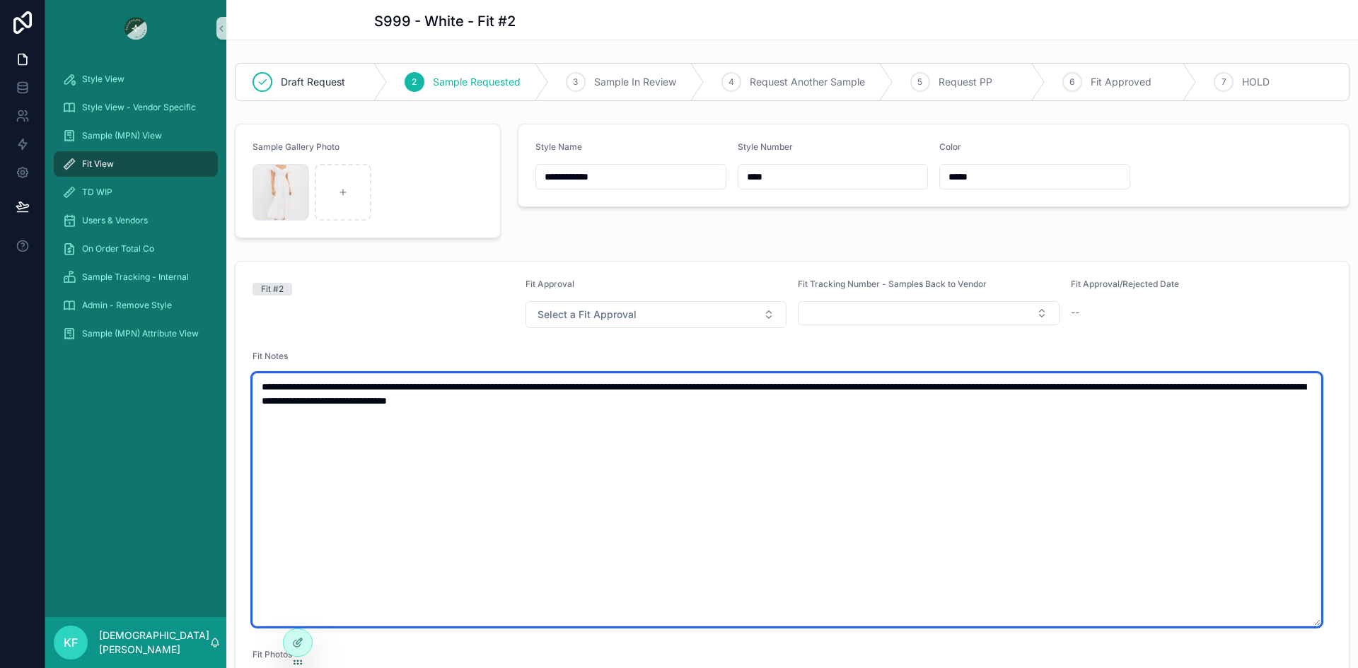
paste textarea "**********"
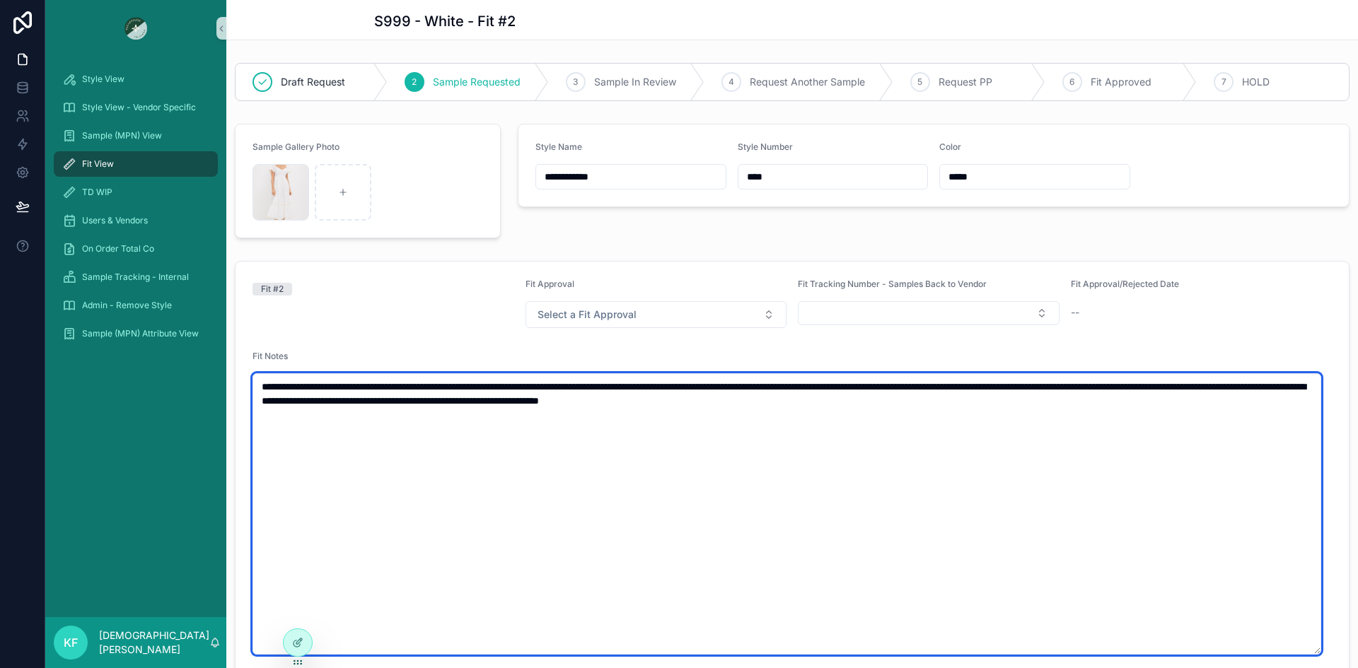
paste textarea "**********"
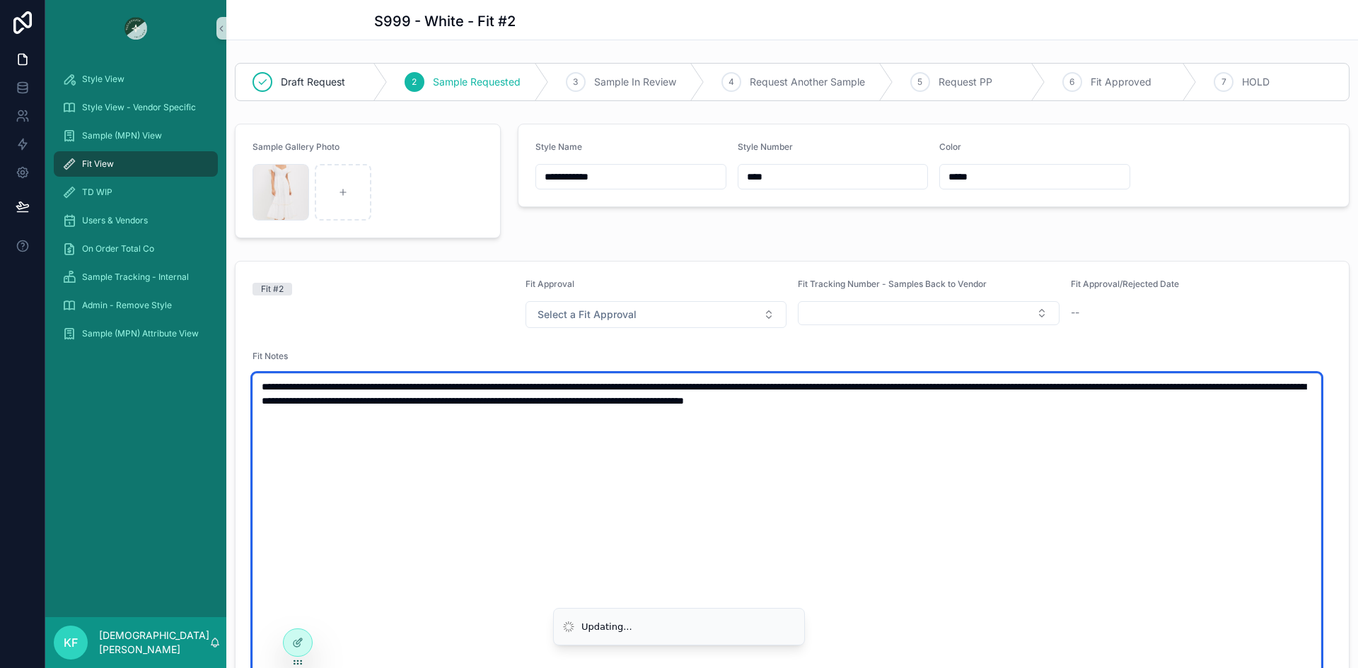
paste textarea "**********"
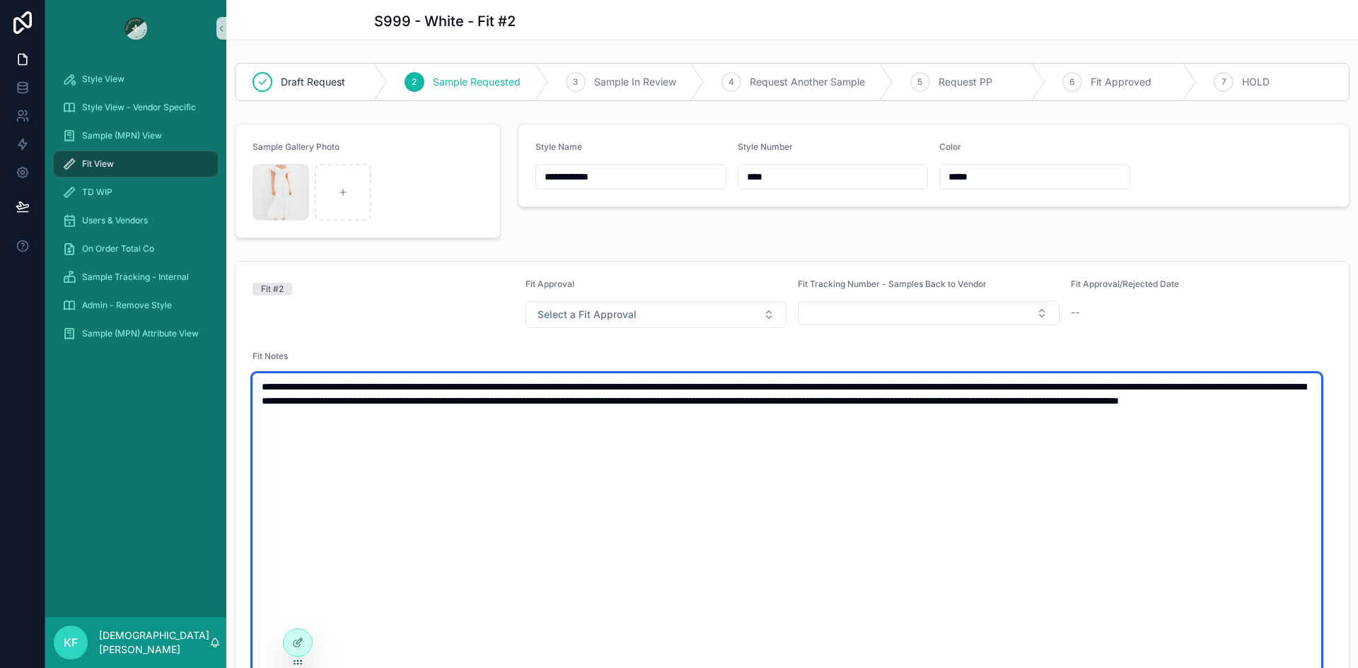
paste textarea "**********"
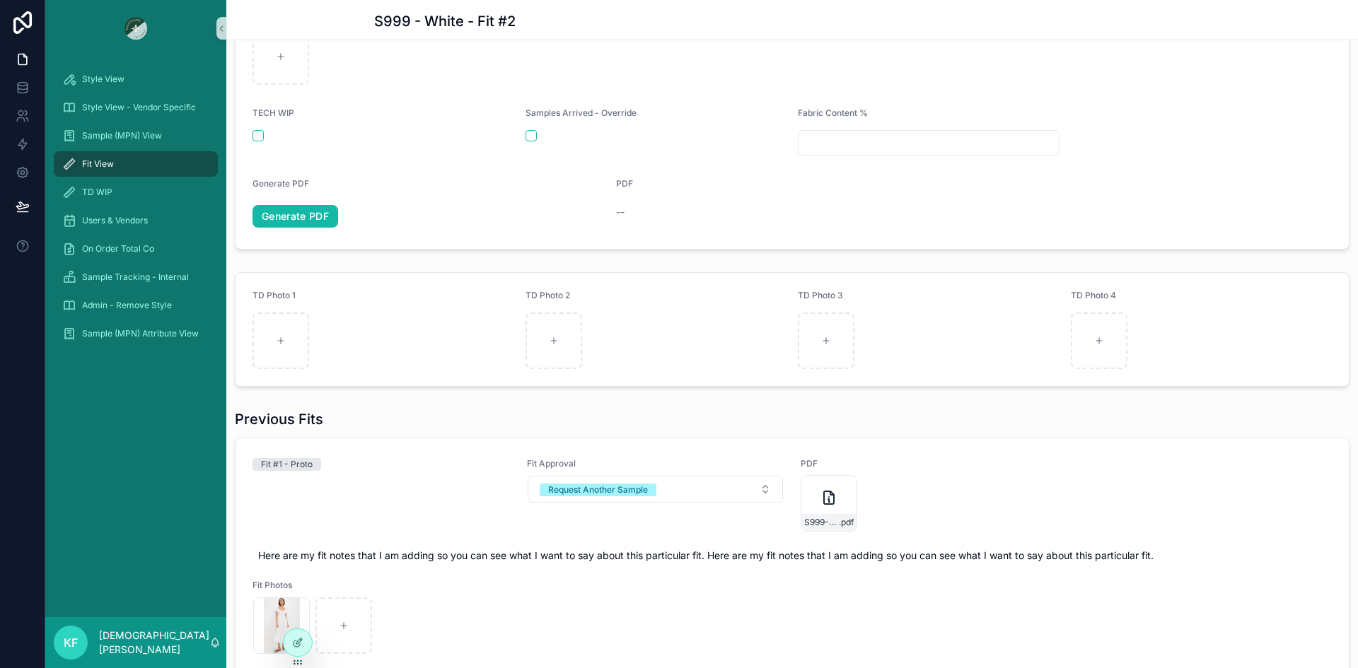
scroll to position [818, 0]
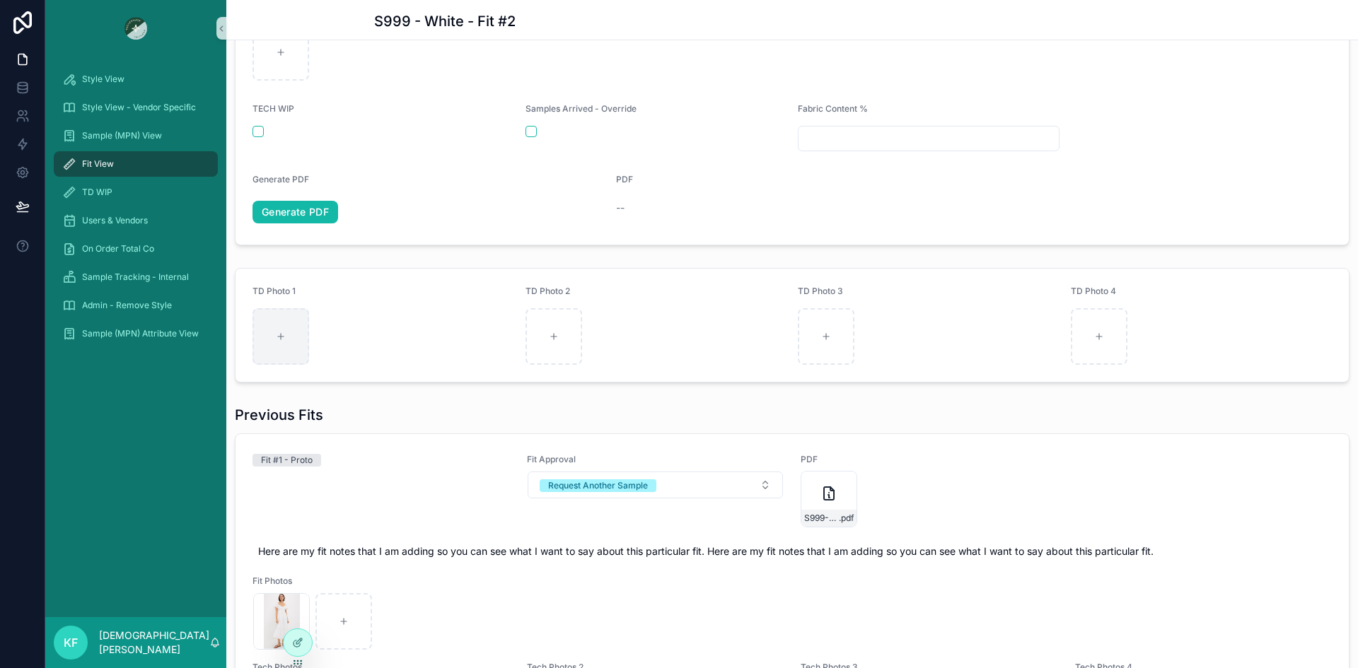
type textarea "**********"
click at [284, 343] on div "scrollable content" at bounding box center [280, 336] width 57 height 57
type input "**********"
click at [557, 339] on div "scrollable content" at bounding box center [553, 336] width 57 height 57
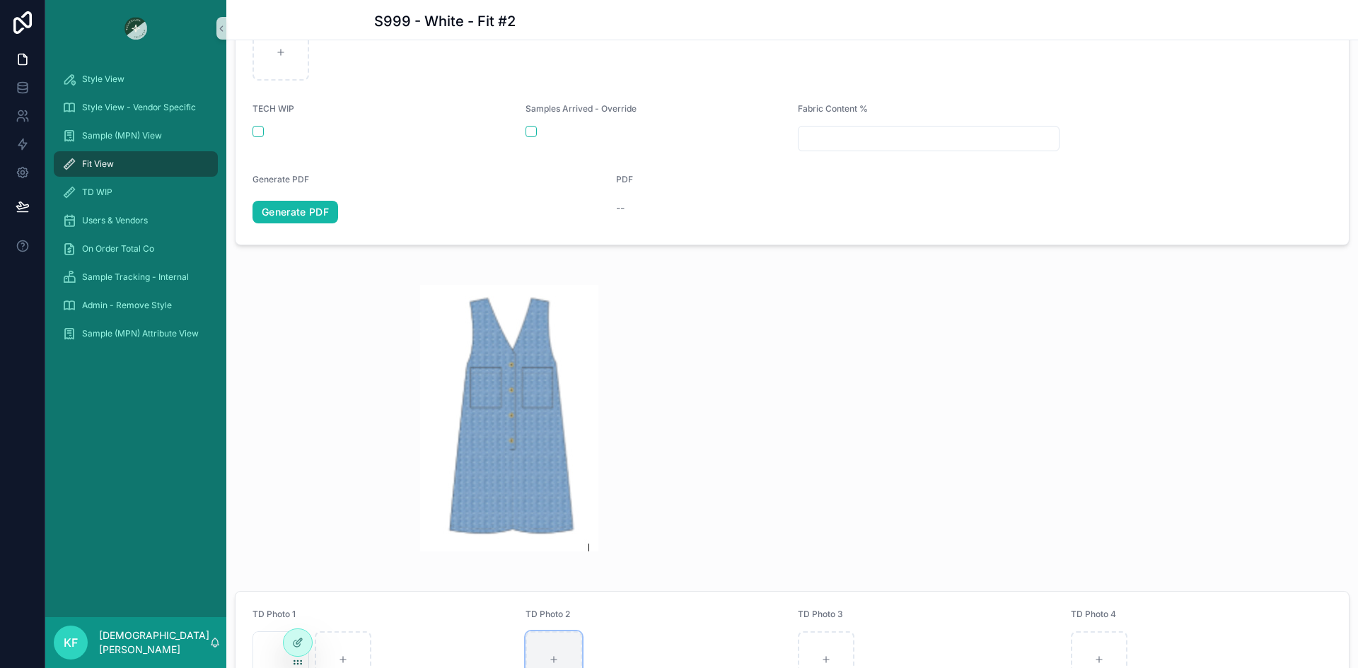
type input "**********"
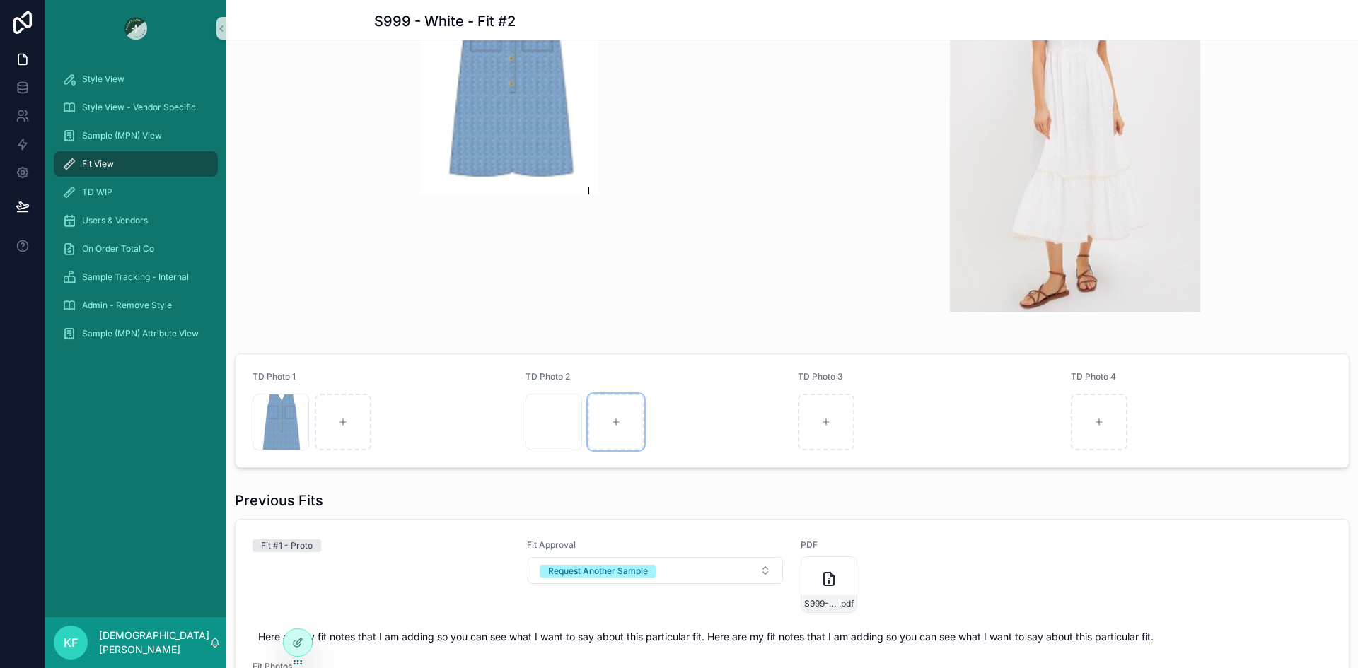
scroll to position [1185, 0]
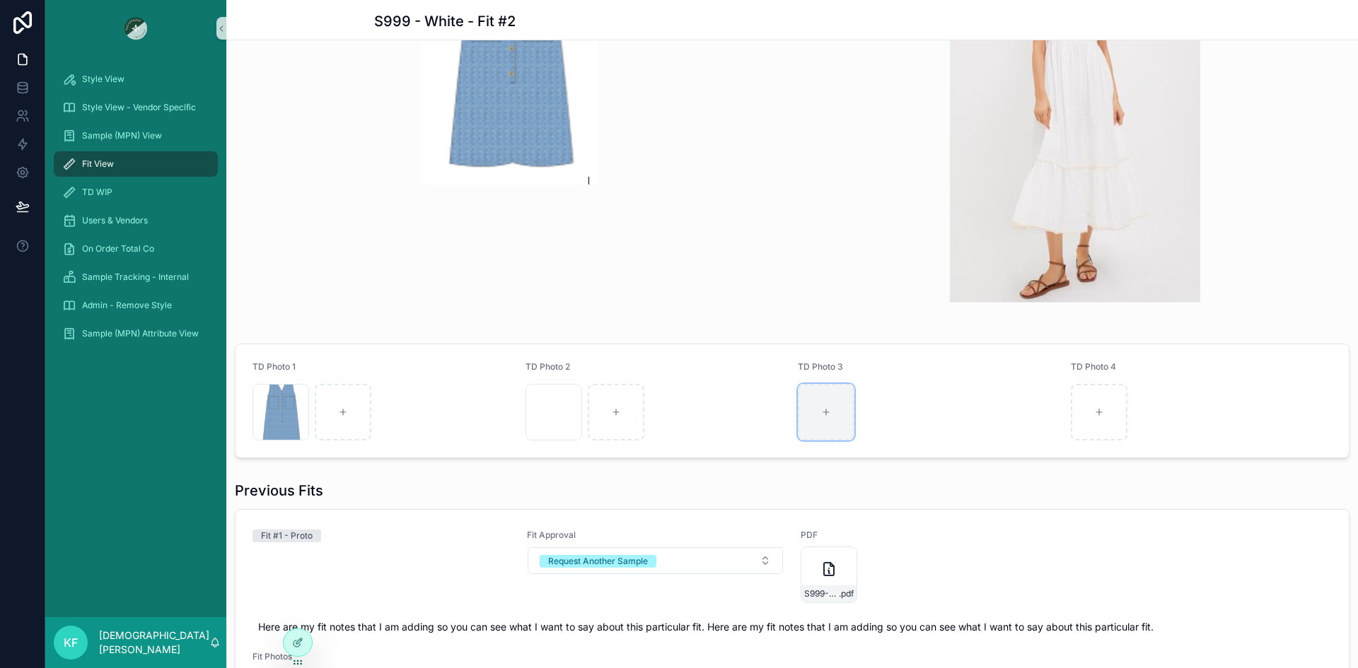
click at [812, 409] on div "scrollable content" at bounding box center [826, 412] width 57 height 57
type input "**********"
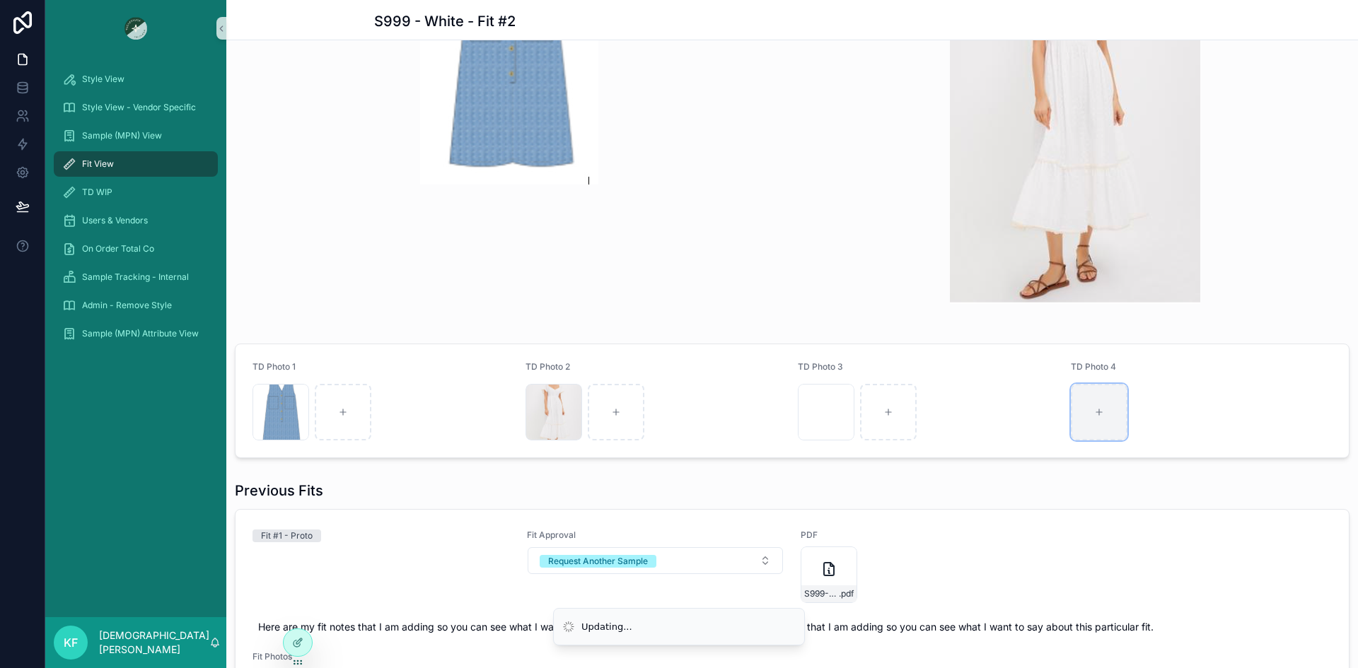
click at [1095, 407] on icon "scrollable content" at bounding box center [1099, 412] width 10 height 10
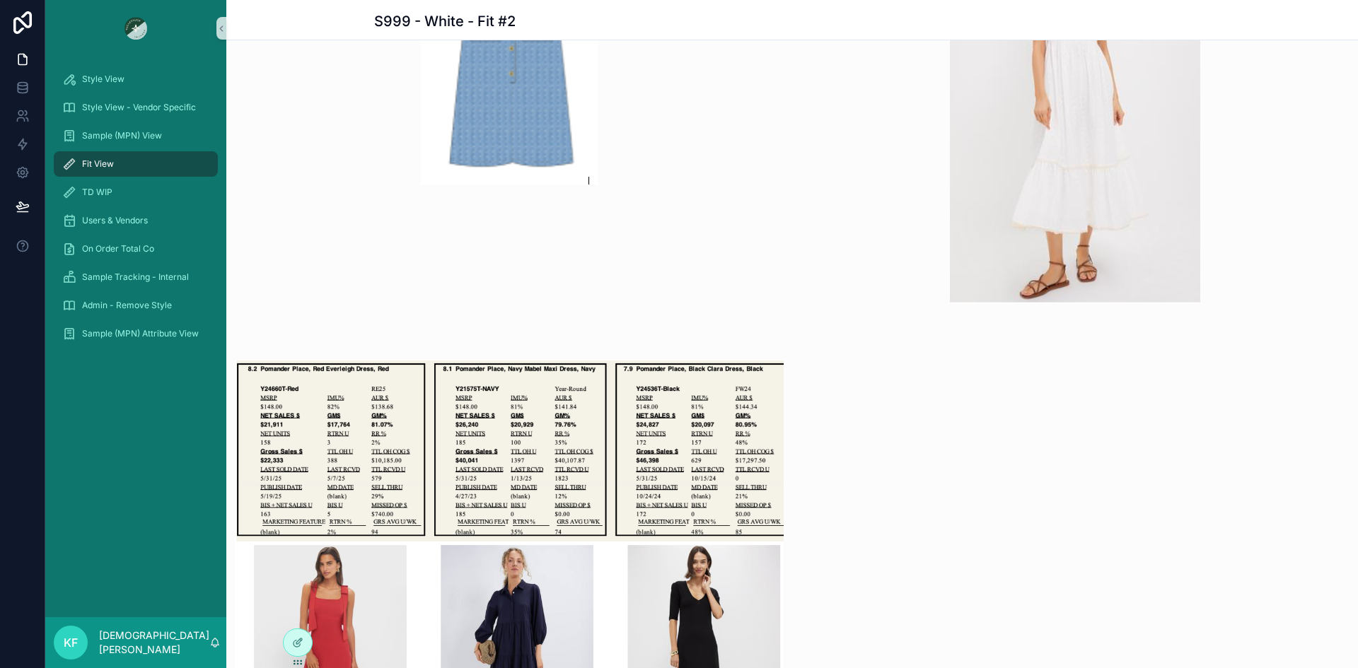
type input "**********"
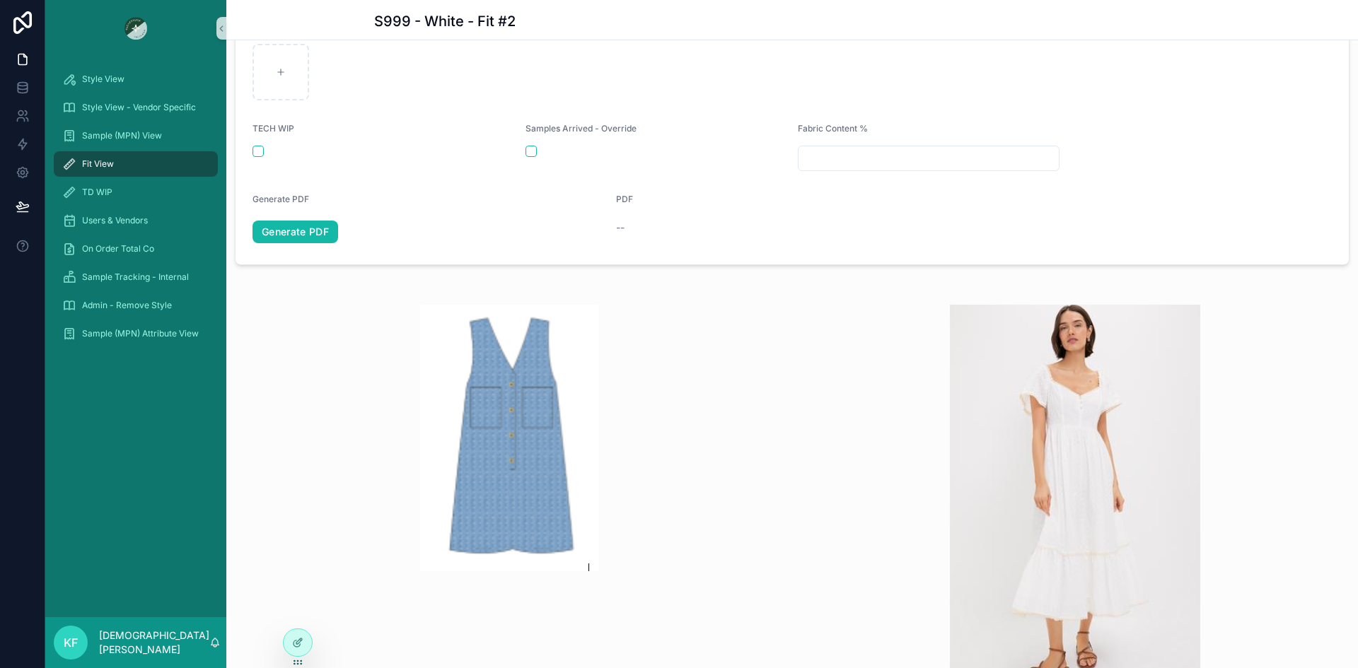
scroll to position [798, 0]
click at [295, 615] on icon at bounding box center [297, 612] width 11 height 11
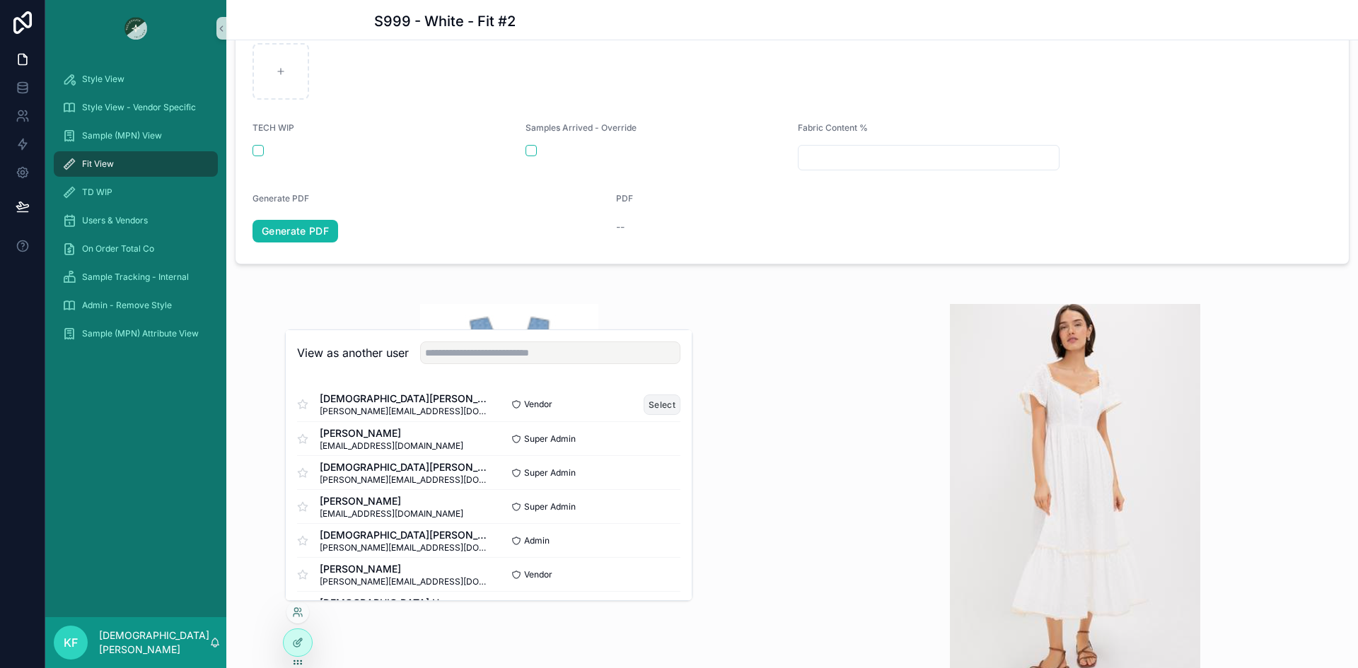
click at [648, 405] on button "Select" at bounding box center [662, 405] width 37 height 21
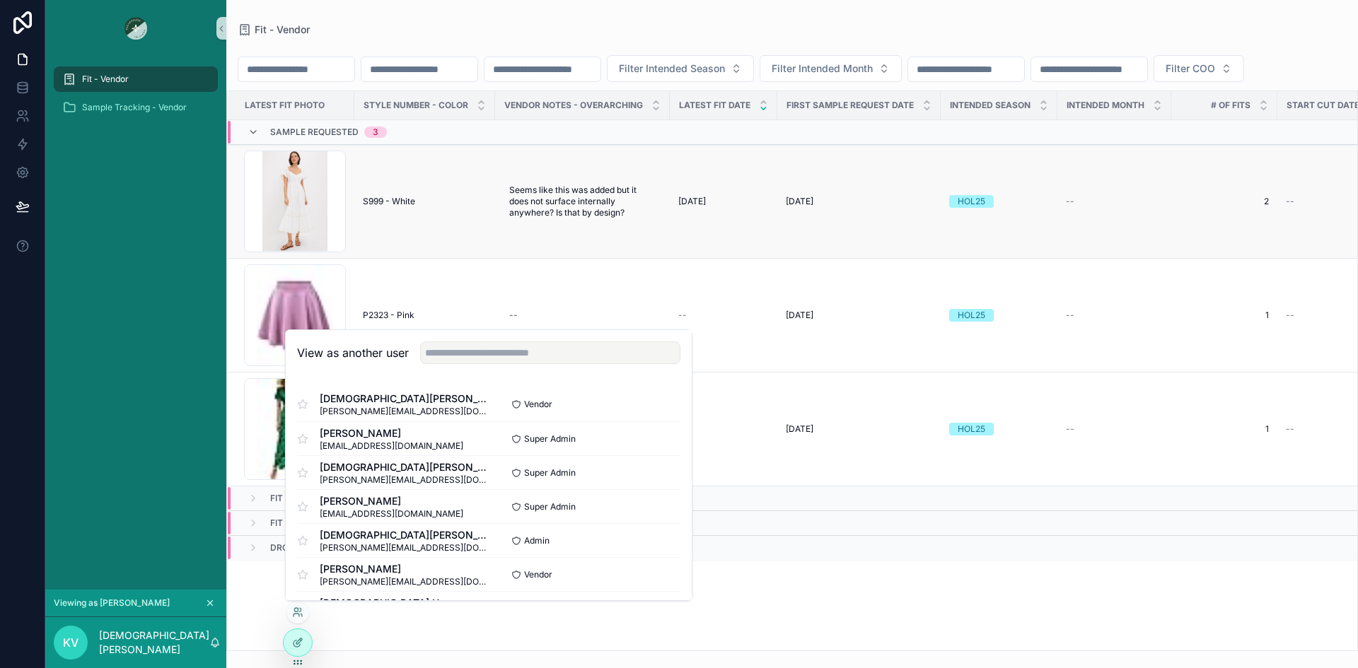
click at [388, 207] on span "S999 - White" at bounding box center [389, 201] width 52 height 11
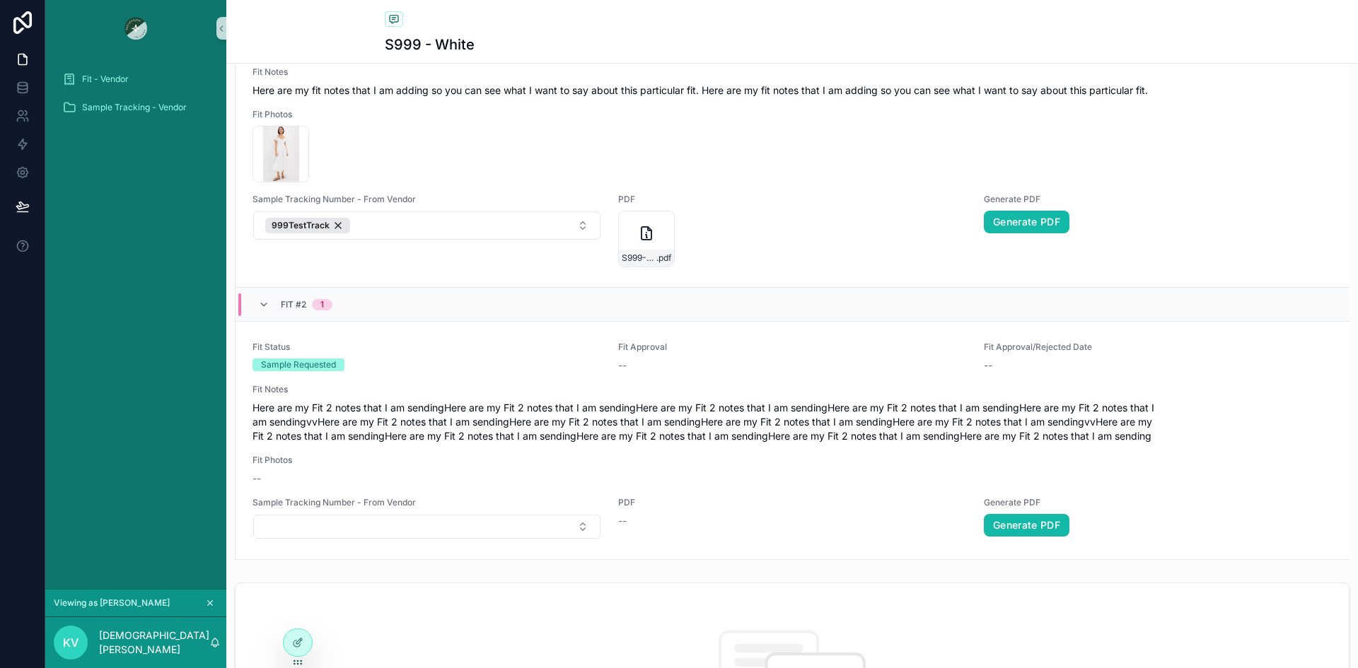
scroll to position [706, 0]
click at [111, 74] on span "Fit - Vendor" at bounding box center [105, 79] width 47 height 11
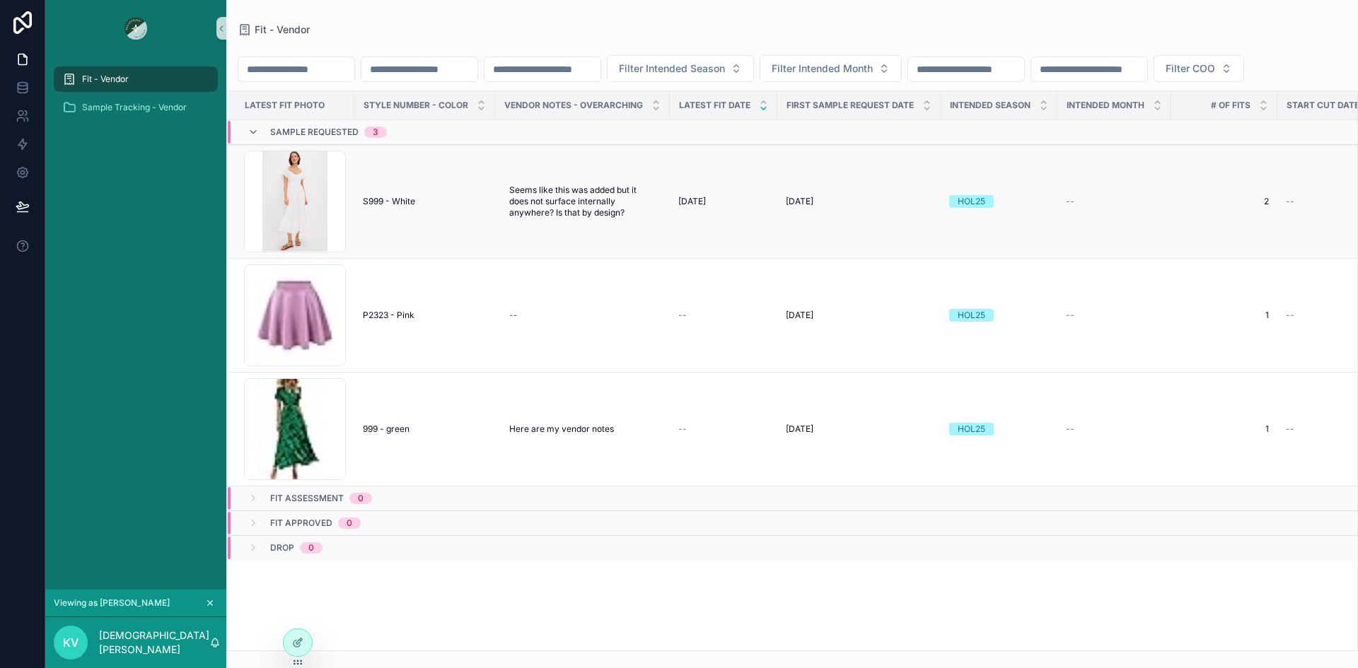
click at [396, 207] on span "S999 - White" at bounding box center [389, 201] width 52 height 11
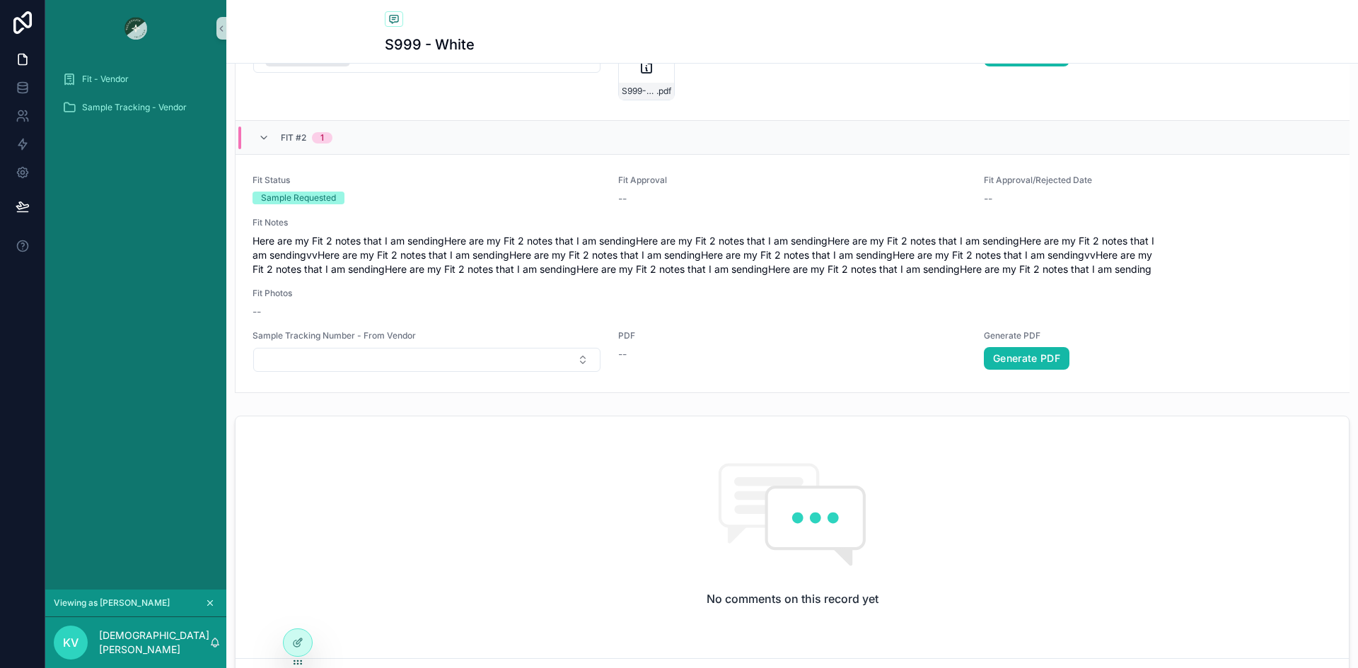
scroll to position [873, 0]
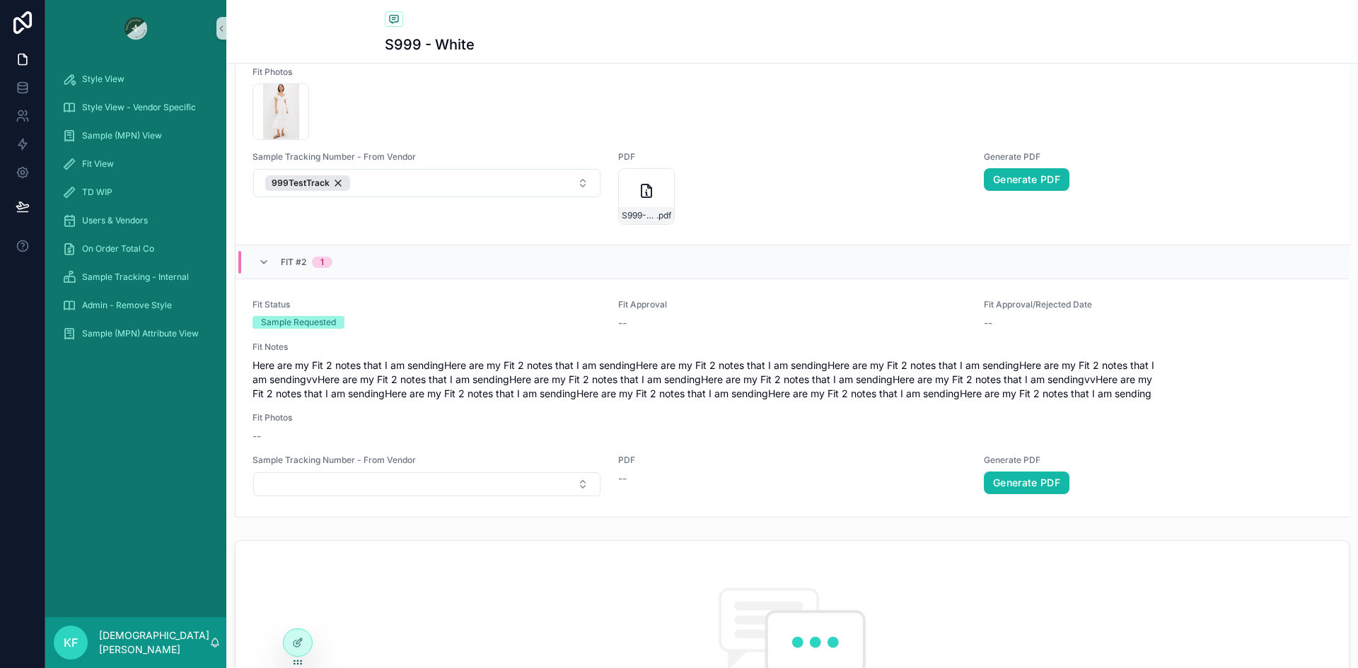
scroll to position [747, 0]
click at [1024, 487] on link "Generate PDF" at bounding box center [1027, 483] width 86 height 23
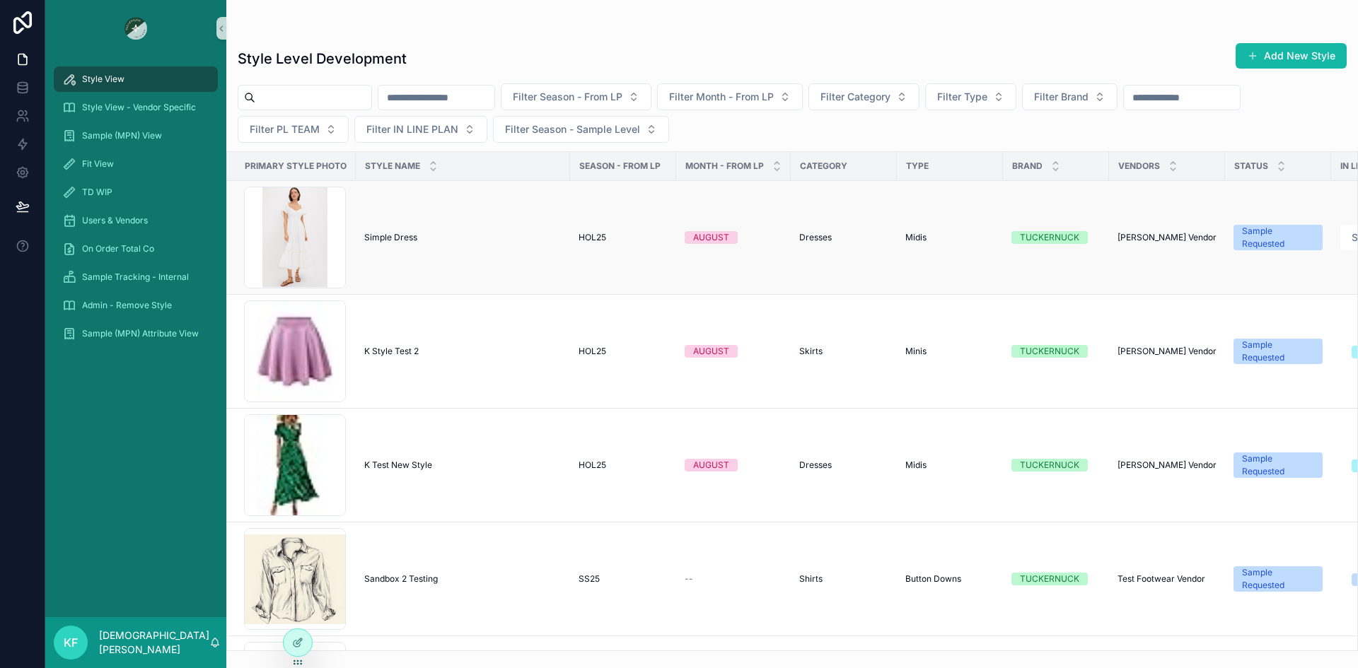
click at [410, 238] on span "Simple Dress" at bounding box center [390, 237] width 53 height 11
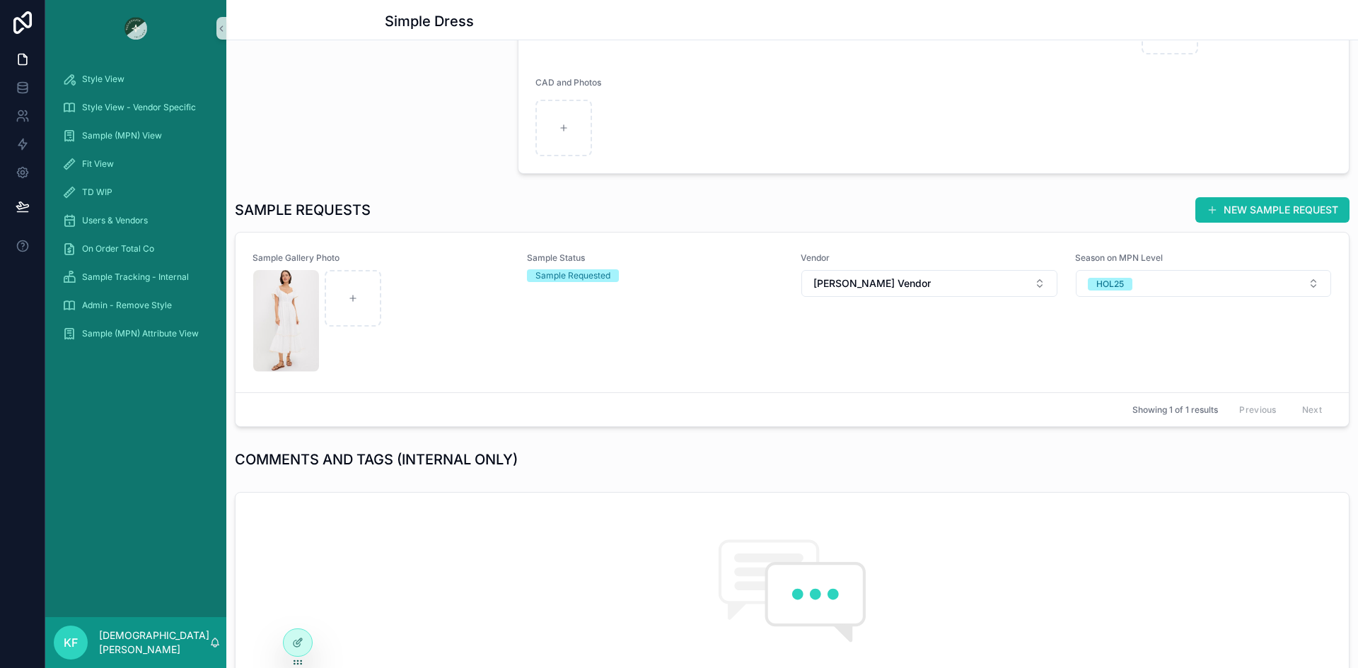
scroll to position [441, 0]
click at [456, 271] on div "scrollable content" at bounding box center [381, 320] width 256 height 102
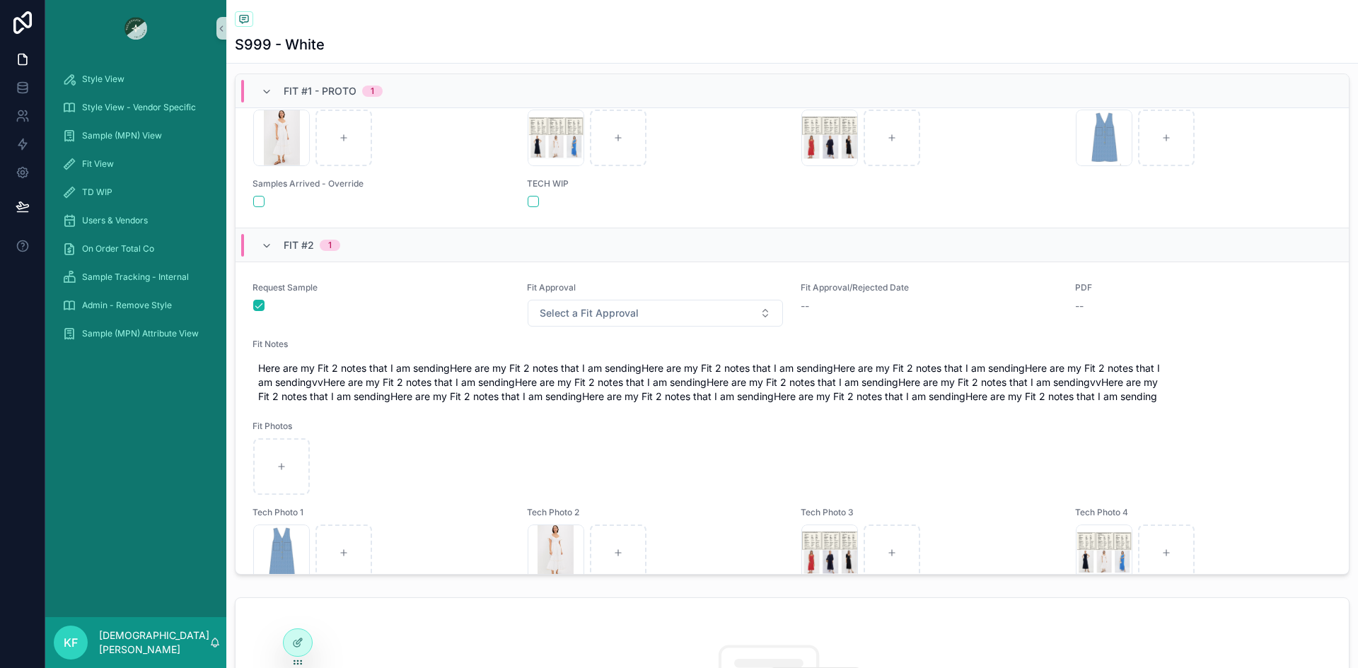
scroll to position [410, 0]
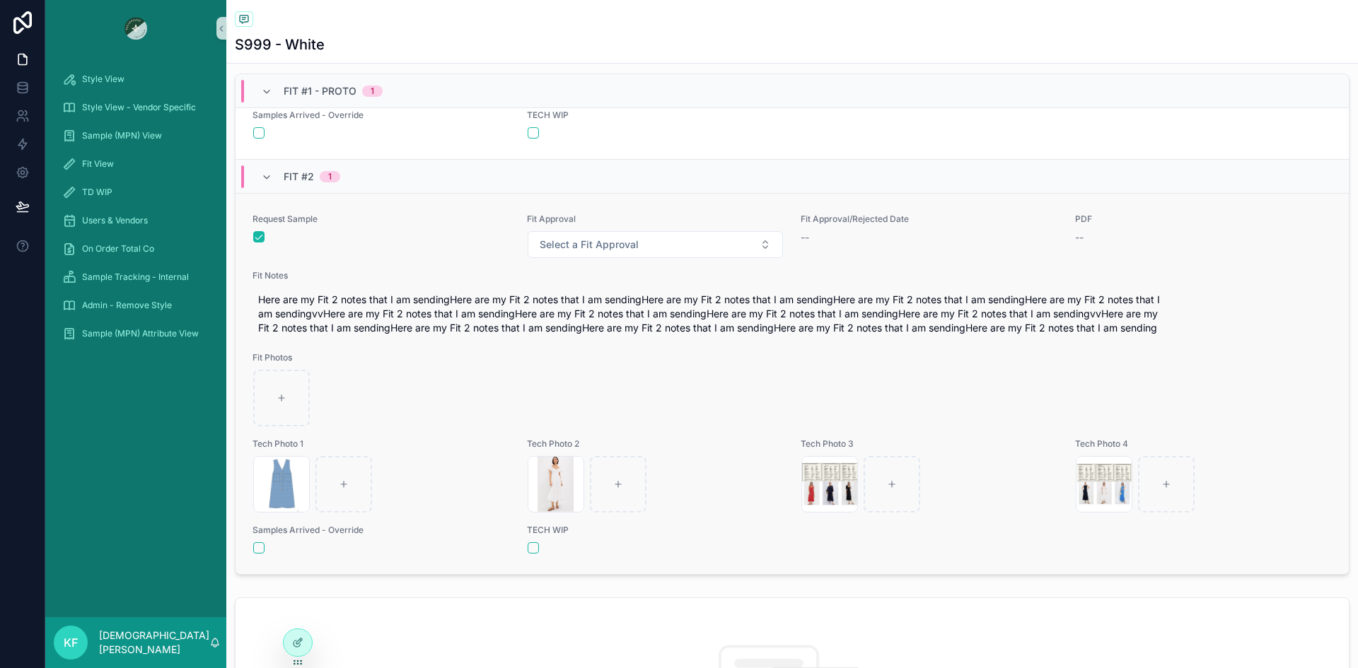
click at [442, 267] on div "Request Sample Fit Approval Select a Fit Approval Fit Approval/Rejected Date --…" at bounding box center [791, 384] width 1079 height 341
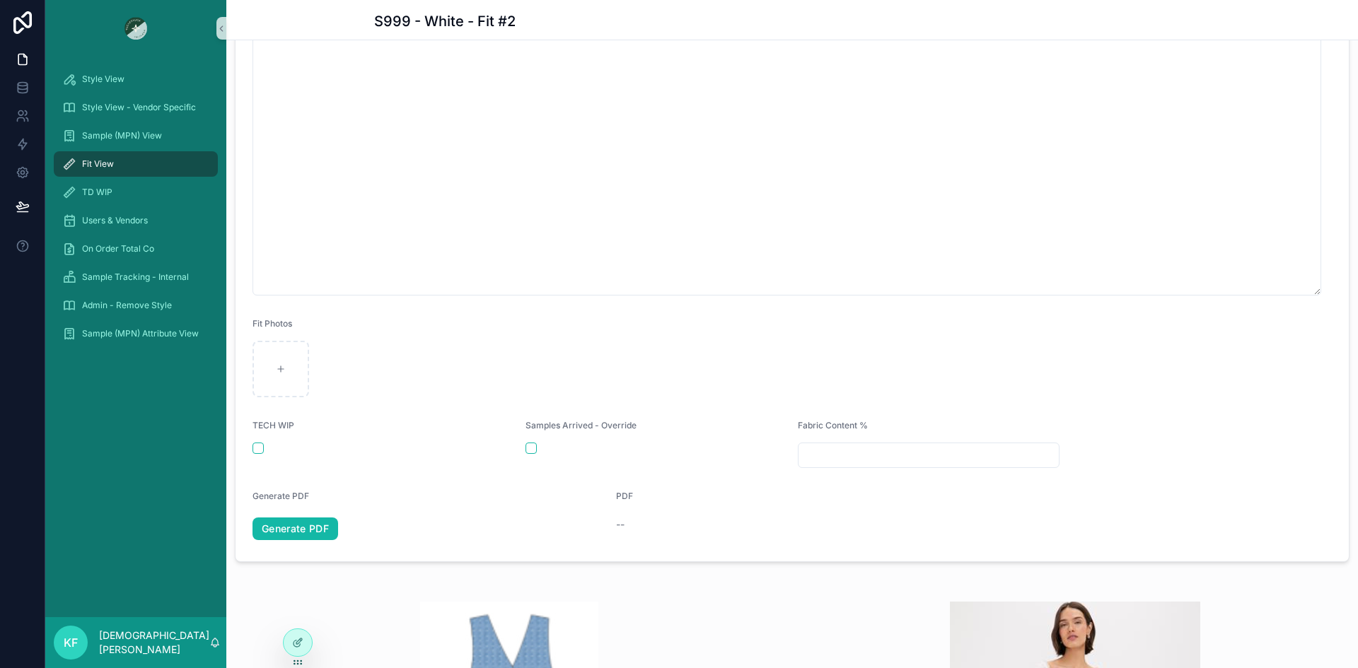
scroll to position [501, 0]
click at [298, 614] on icon at bounding box center [297, 615] width 6 height 3
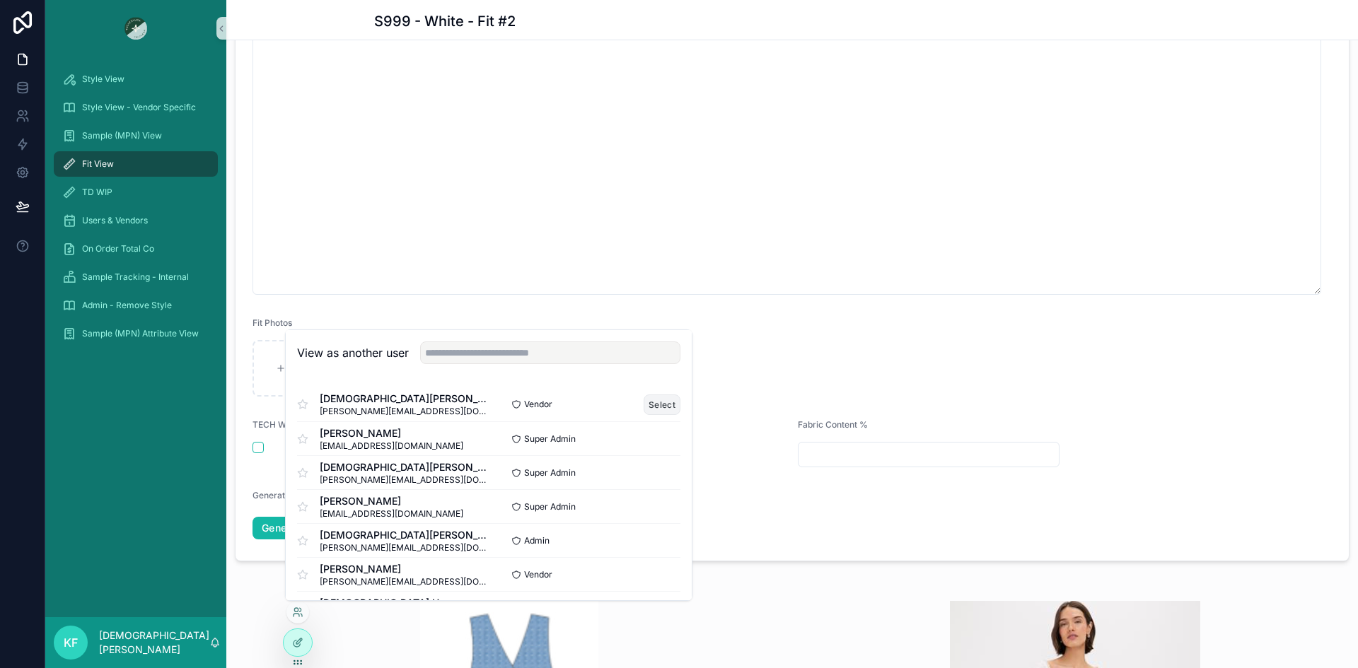
click at [644, 405] on button "Select" at bounding box center [662, 405] width 37 height 21
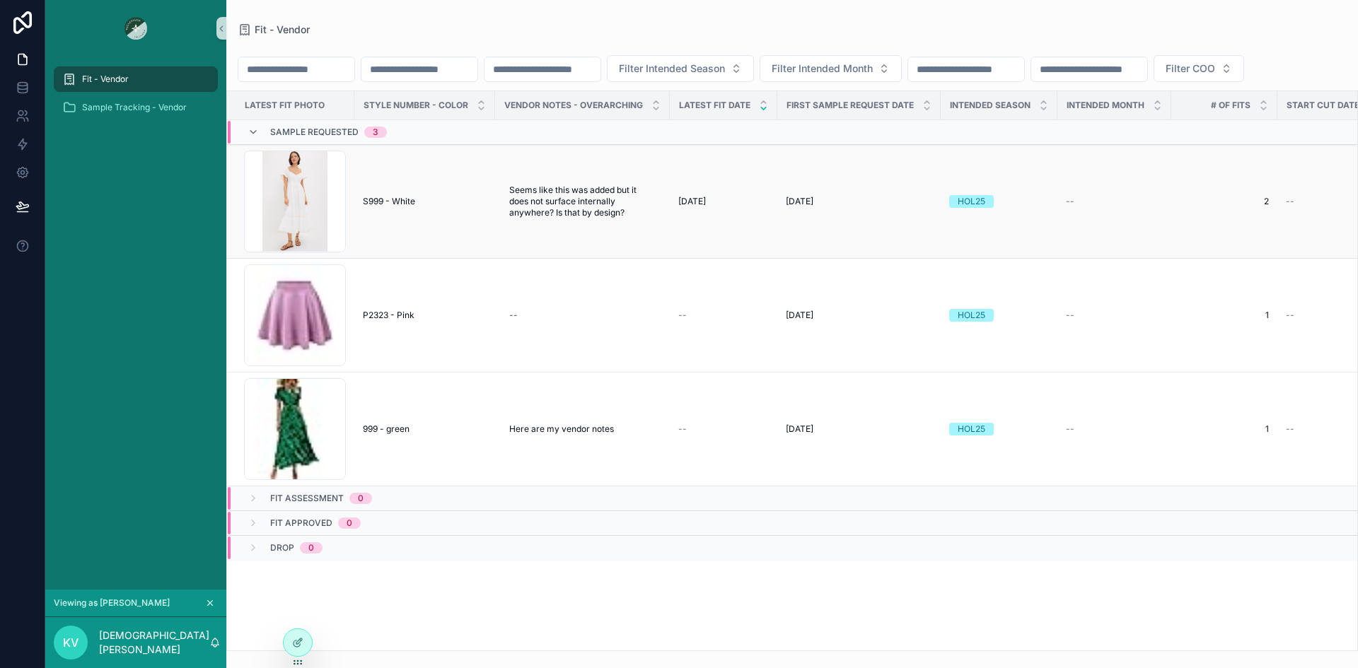
click at [364, 259] on td "S999 - White S999 - White" at bounding box center [424, 202] width 141 height 114
click at [380, 207] on span "S999 - White" at bounding box center [389, 201] width 52 height 11
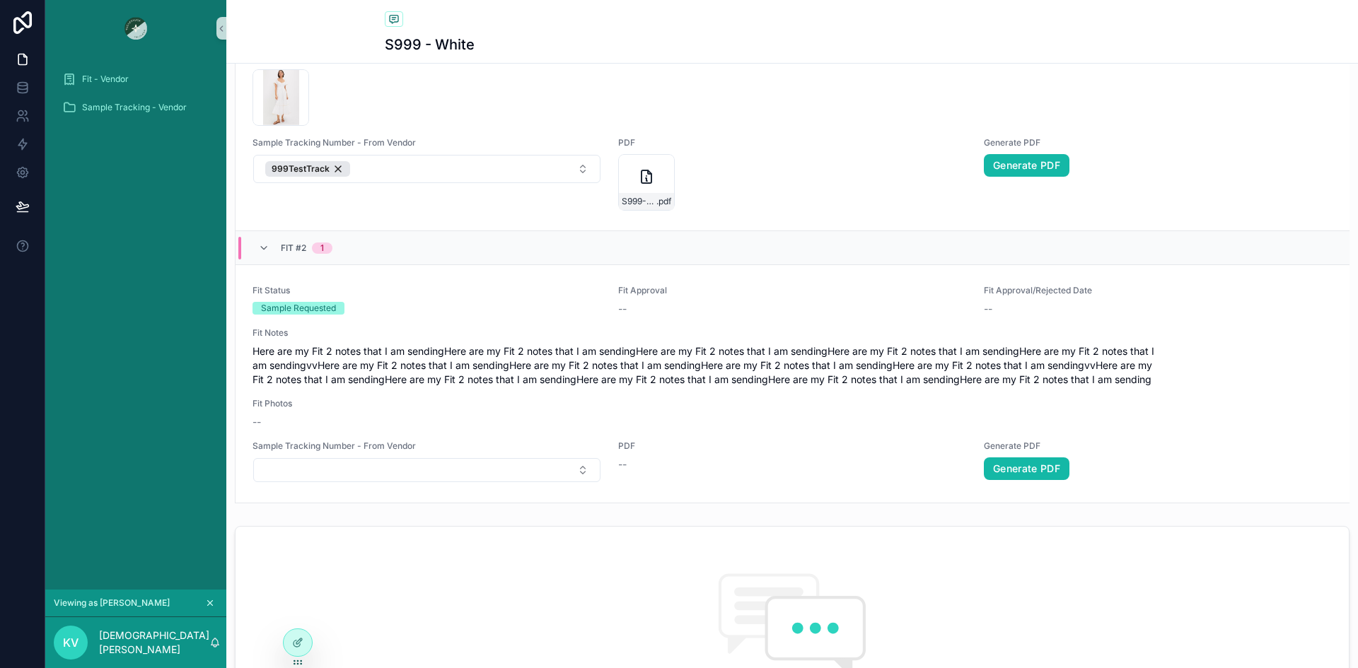
scroll to position [762, 0]
click at [1009, 471] on link "Generate PDF" at bounding box center [1027, 468] width 86 height 23
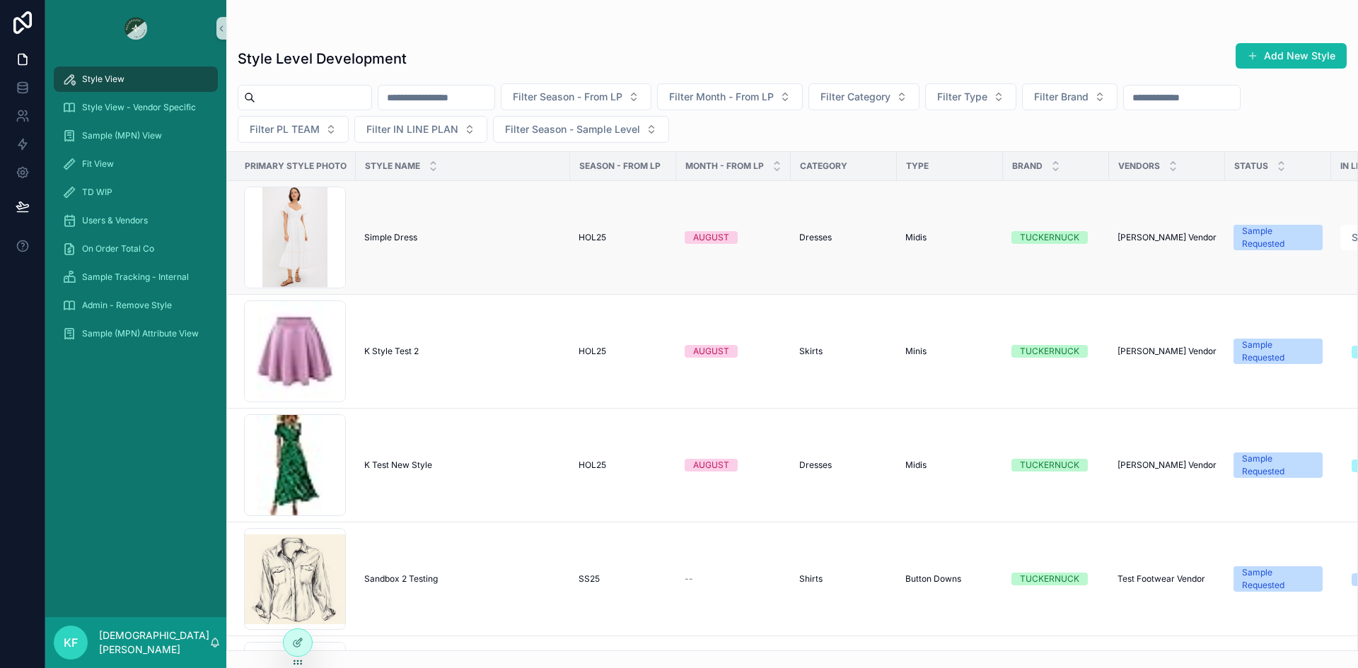
click at [381, 243] on td "Simple Dress Simple Dress" at bounding box center [463, 238] width 214 height 114
click at [379, 238] on span "Simple Dress" at bounding box center [390, 237] width 53 height 11
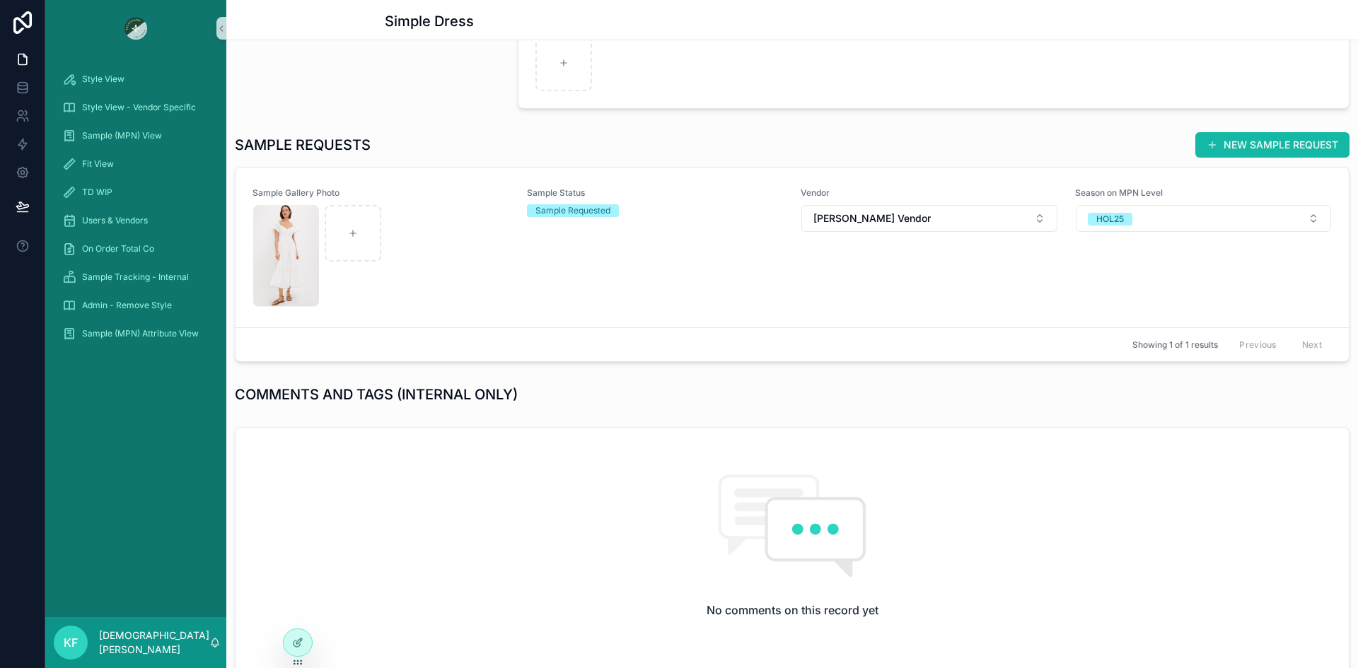
scroll to position [484, 0]
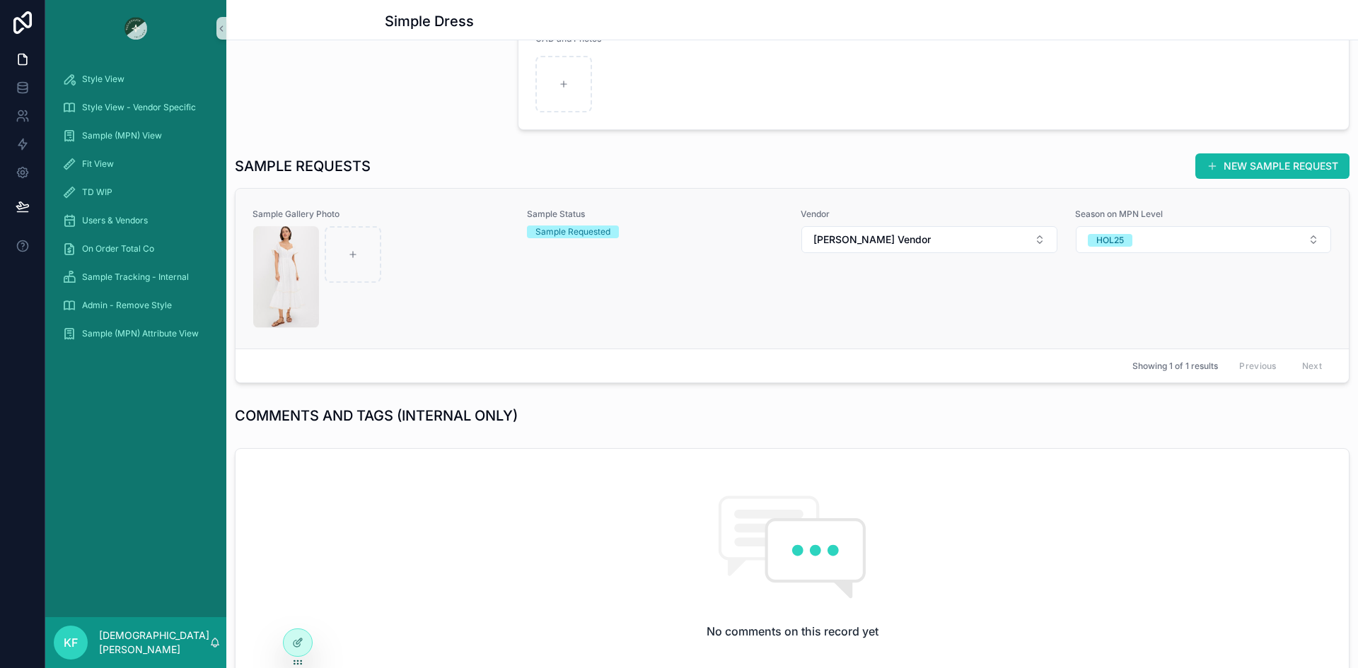
click at [405, 231] on div "scrollable content" at bounding box center [381, 277] width 256 height 102
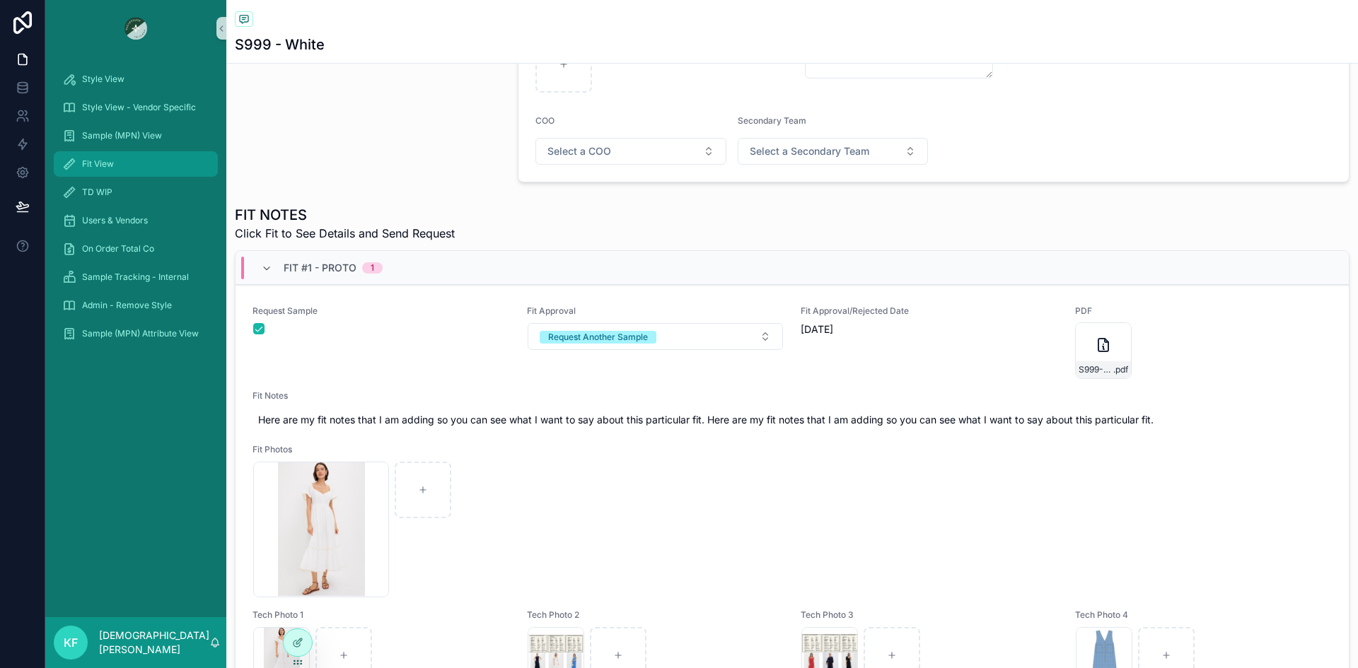
click at [103, 168] on span "Fit View" at bounding box center [98, 163] width 32 height 11
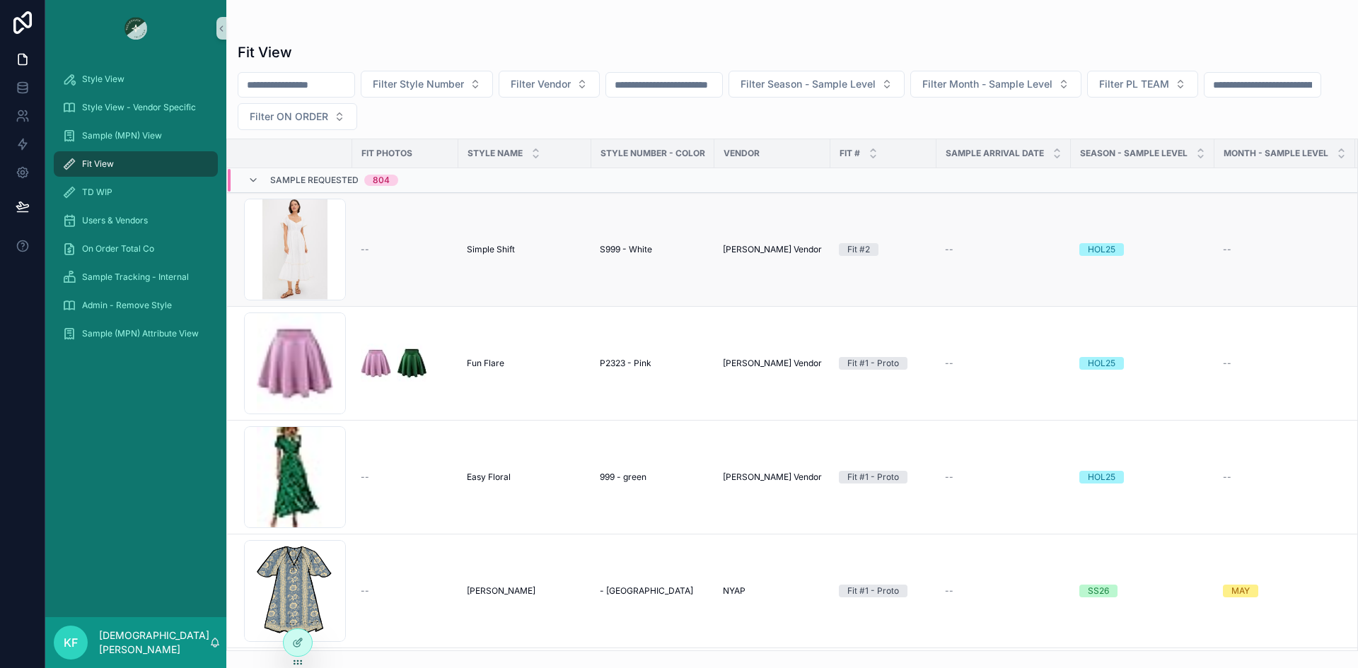
click at [364, 239] on td "--" at bounding box center [405, 250] width 106 height 114
click at [364, 250] on span "--" at bounding box center [365, 249] width 8 height 11
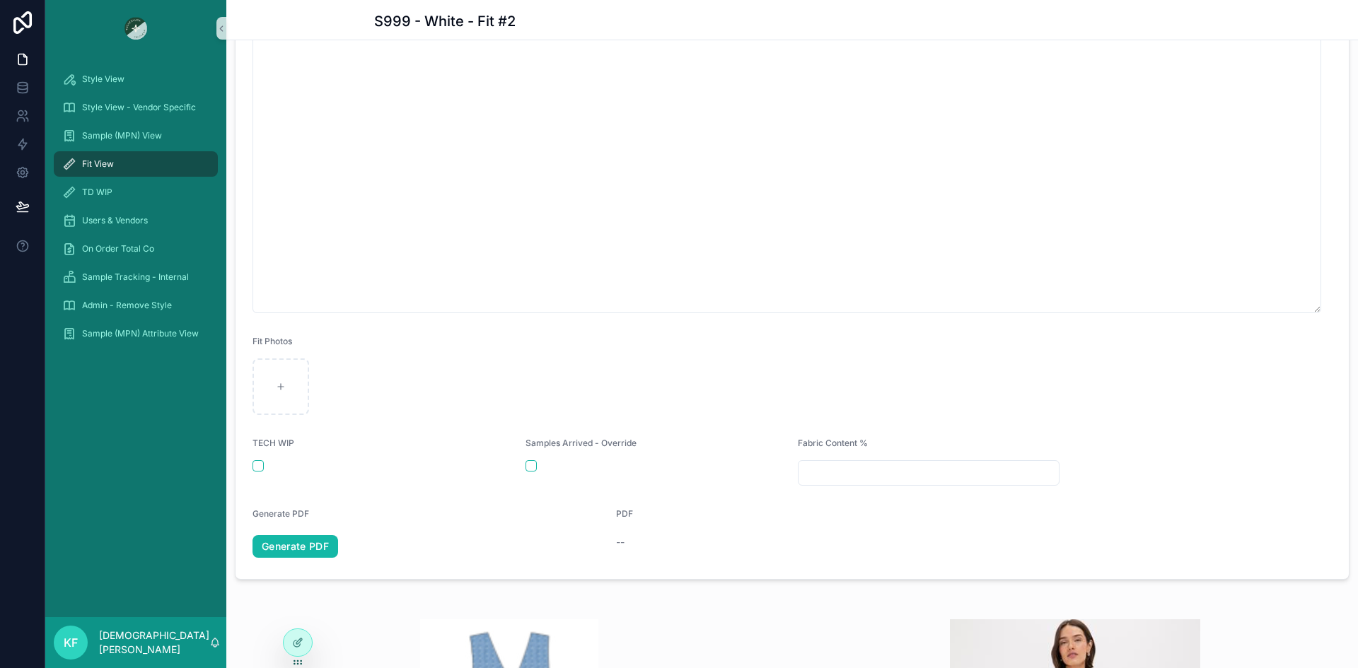
scroll to position [484, 0]
click at [293, 609] on icon at bounding box center [297, 612] width 11 height 11
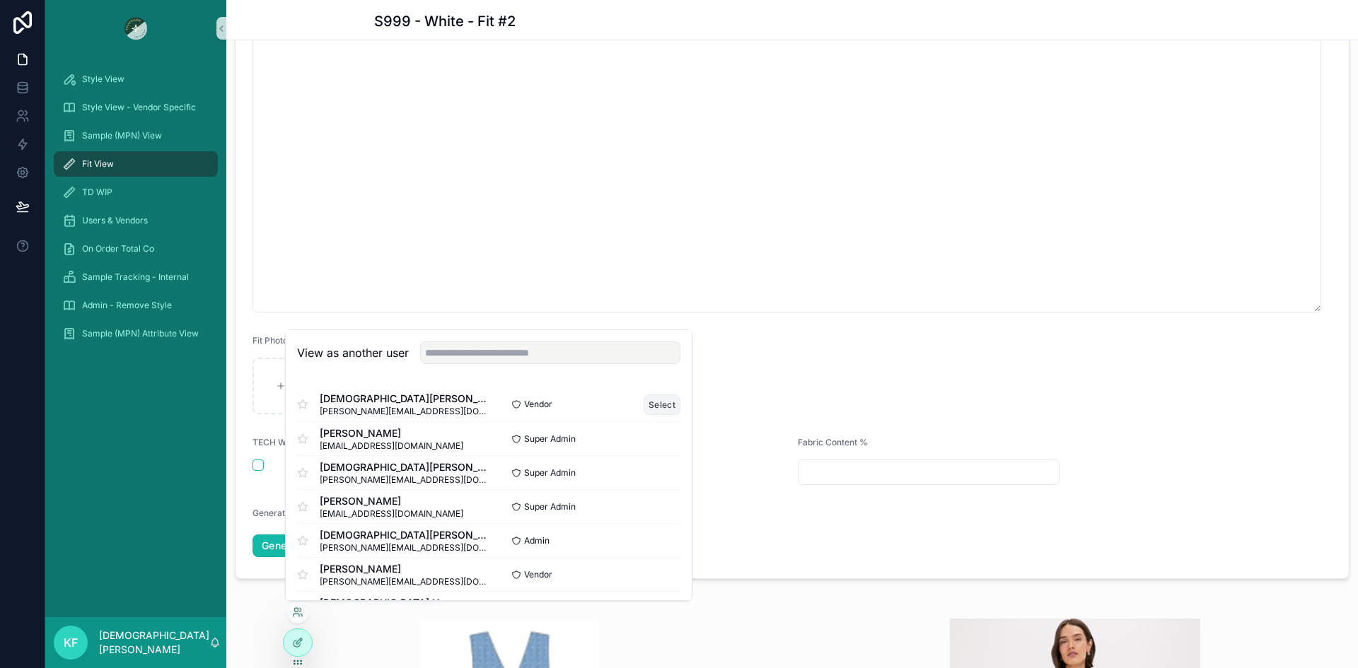
click at [644, 407] on button "Select" at bounding box center [662, 405] width 37 height 21
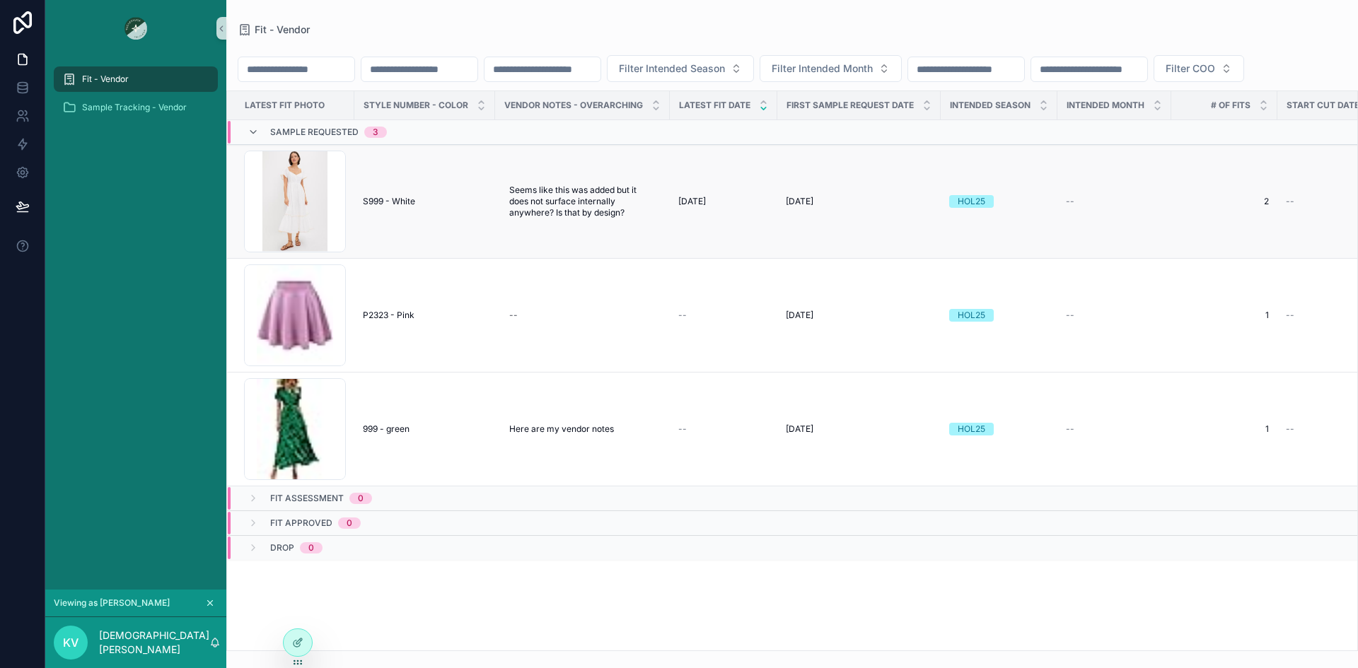
click at [390, 207] on span "S999 - White" at bounding box center [389, 201] width 52 height 11
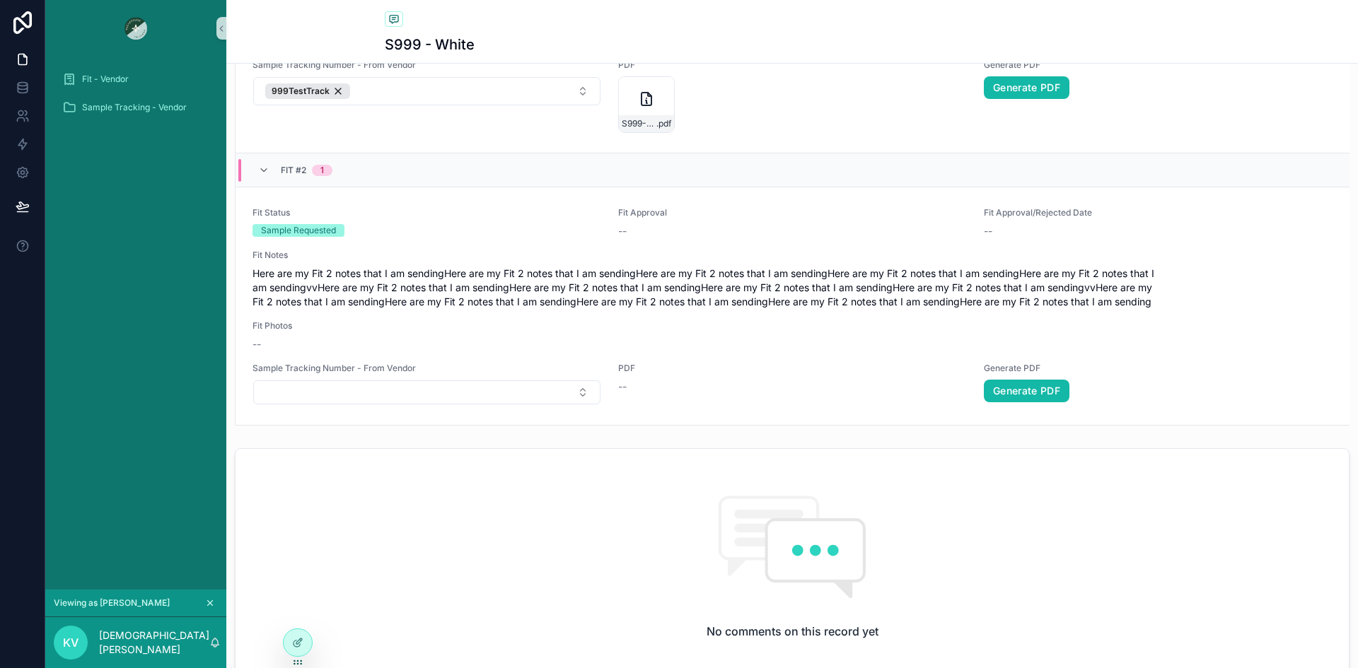
scroll to position [840, 0]
click at [1044, 394] on link "Generate PDF" at bounding box center [1027, 390] width 86 height 23
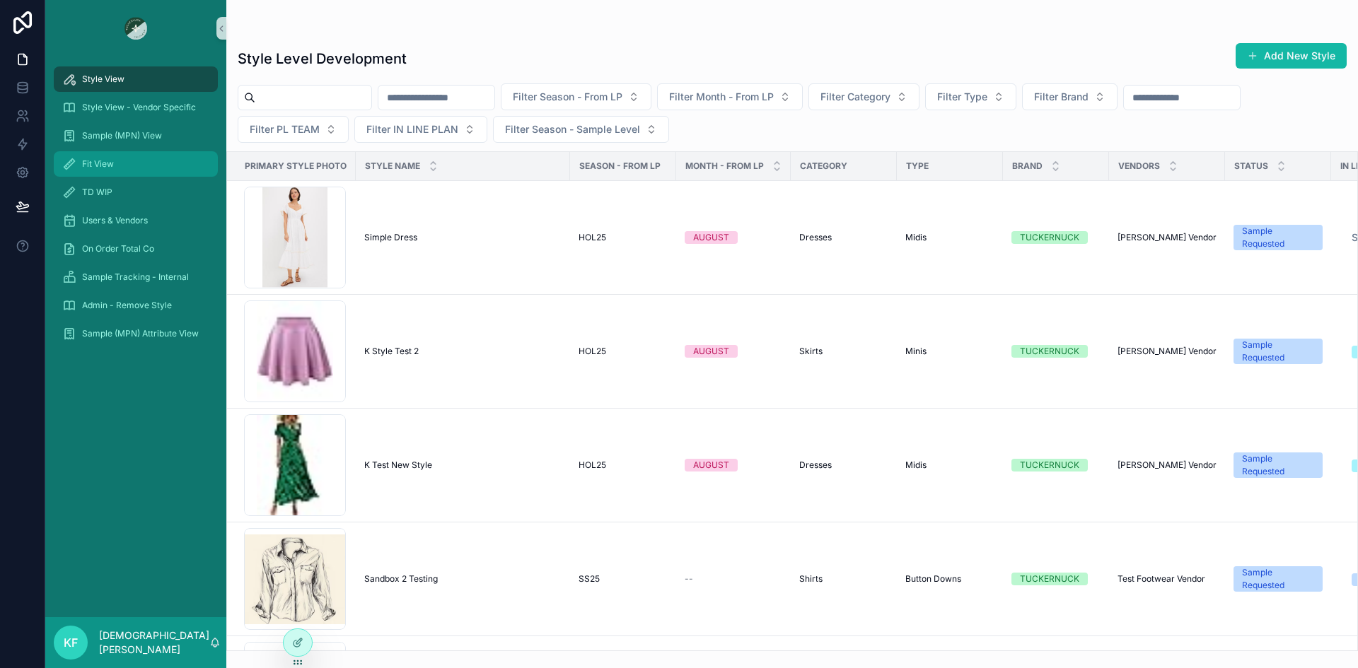
click at [95, 159] on span "Fit View" at bounding box center [98, 163] width 32 height 11
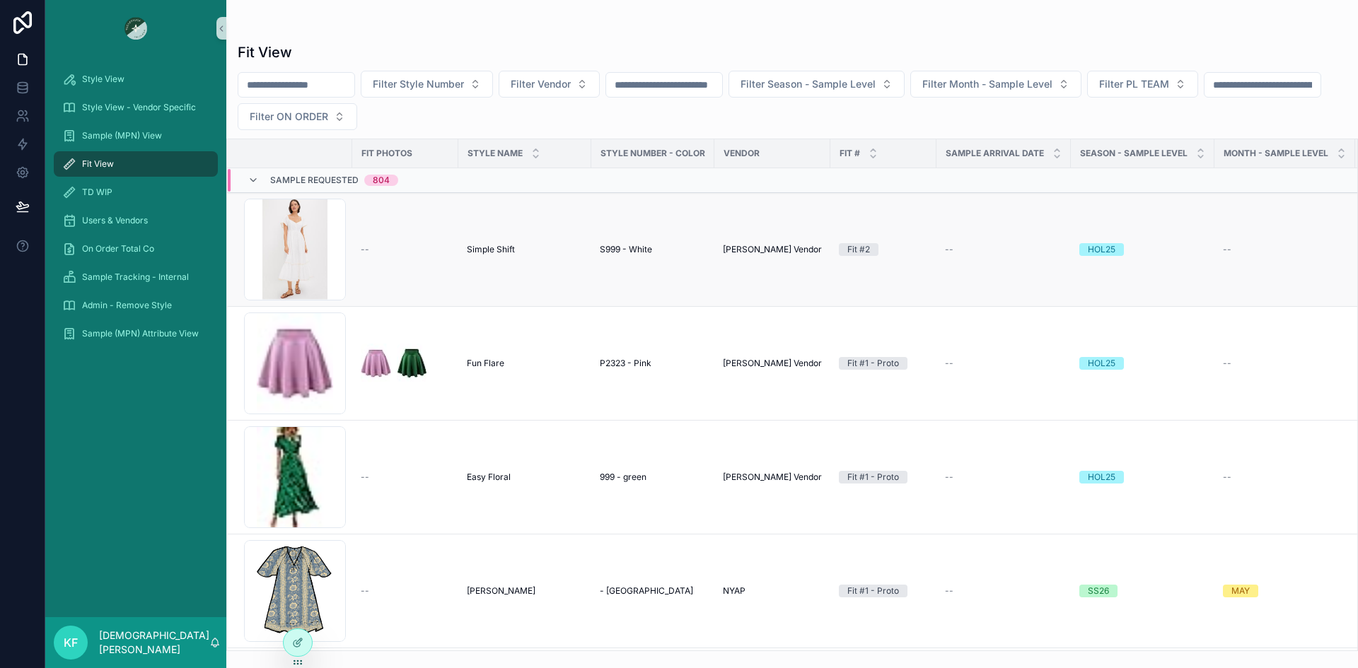
click at [354, 227] on td "--" at bounding box center [405, 250] width 106 height 114
click at [487, 253] on span "Simple Shift" at bounding box center [491, 249] width 48 height 11
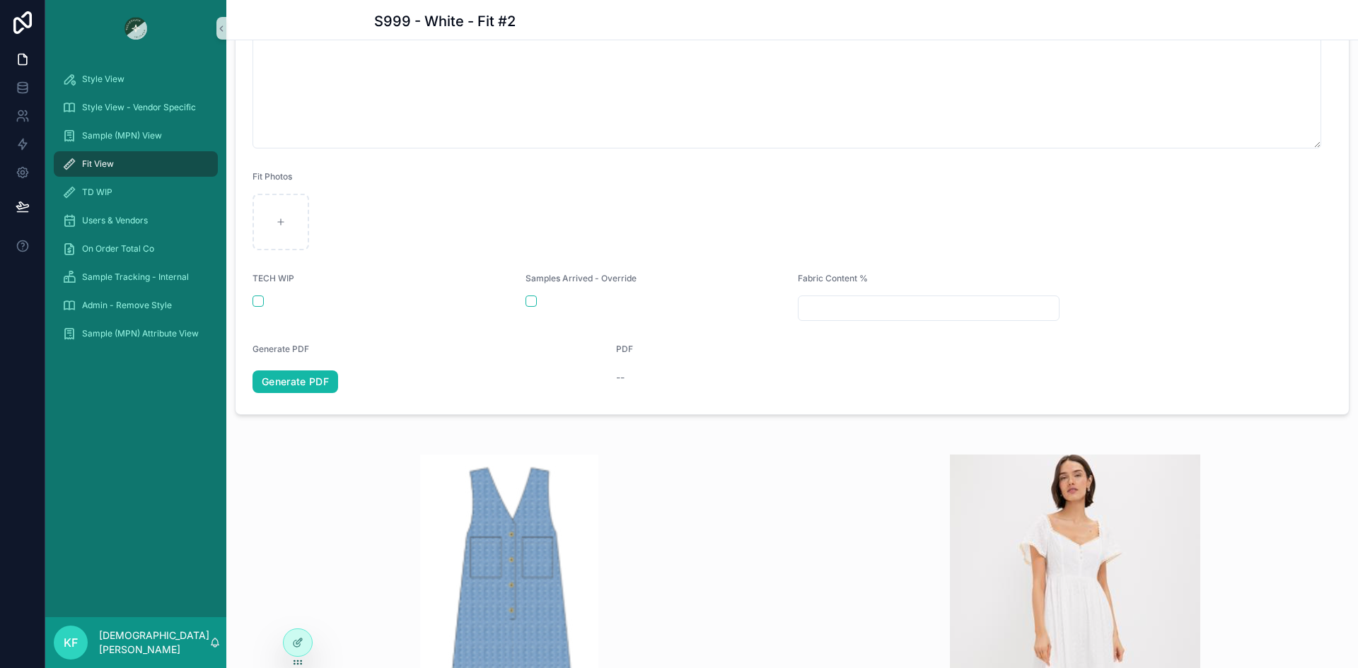
scroll to position [647, 0]
click at [300, 615] on icon at bounding box center [297, 612] width 11 height 11
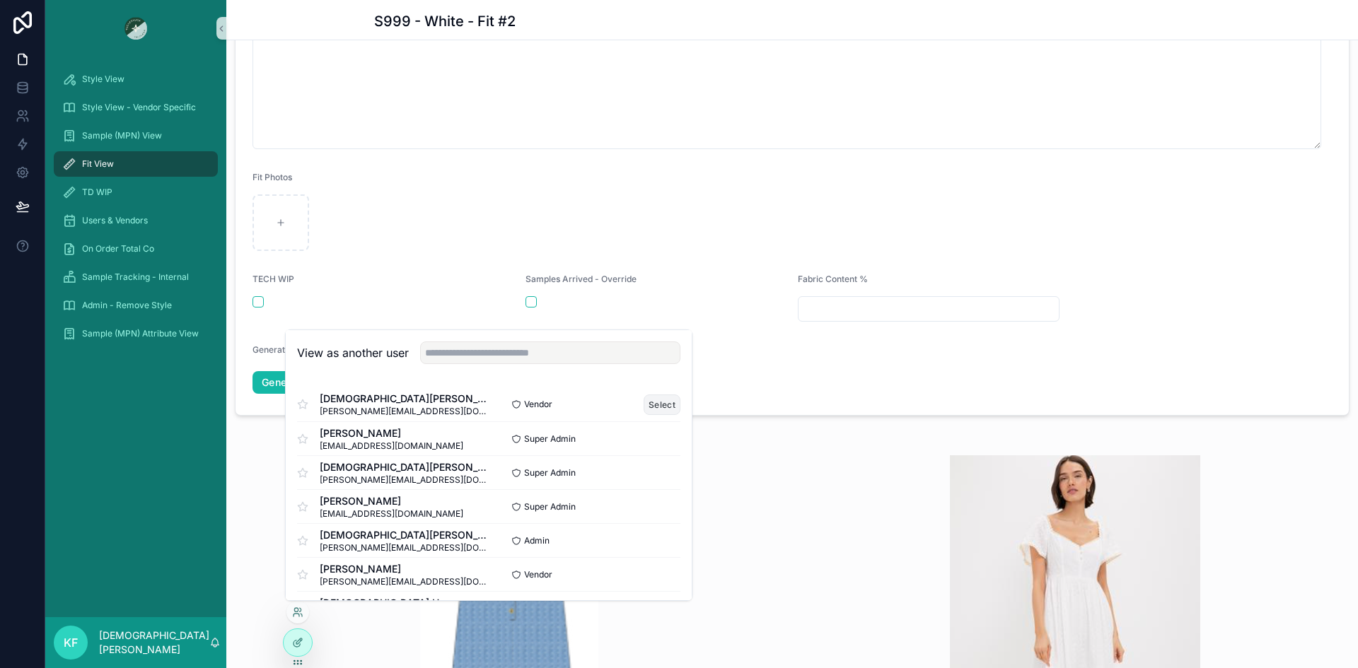
click at [648, 405] on button "Select" at bounding box center [662, 405] width 37 height 21
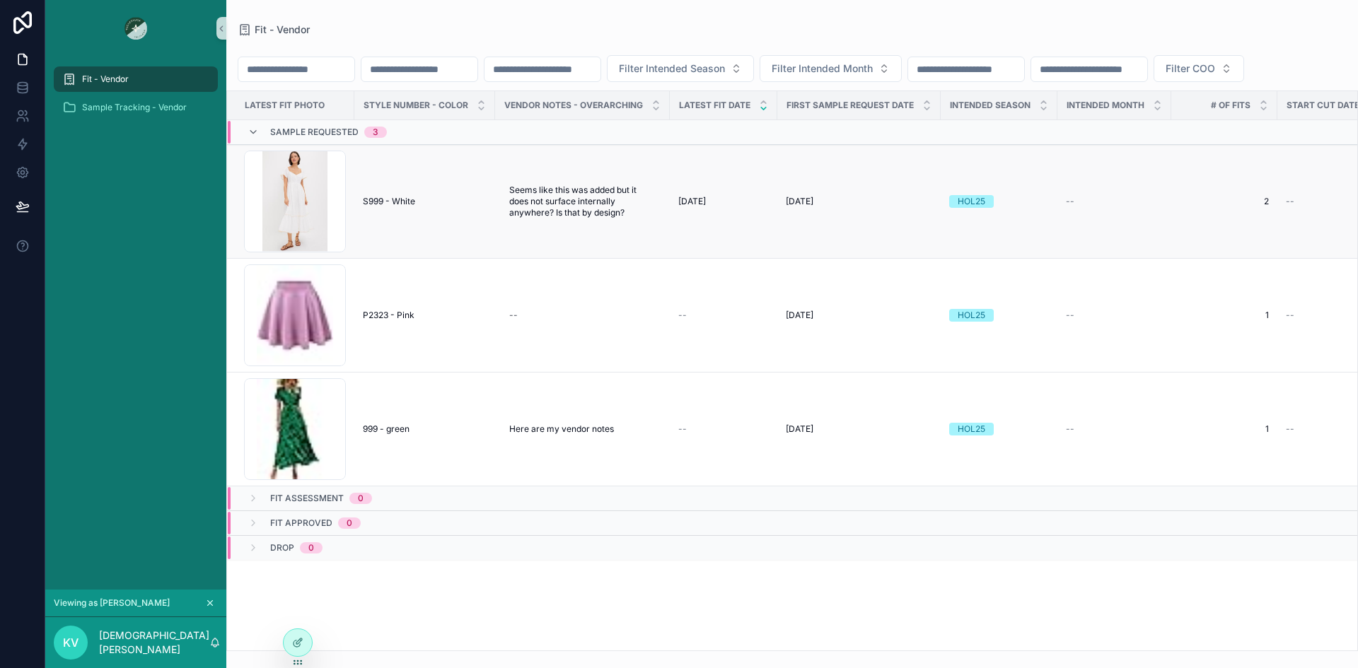
click at [377, 207] on span "S999 - White" at bounding box center [389, 201] width 52 height 11
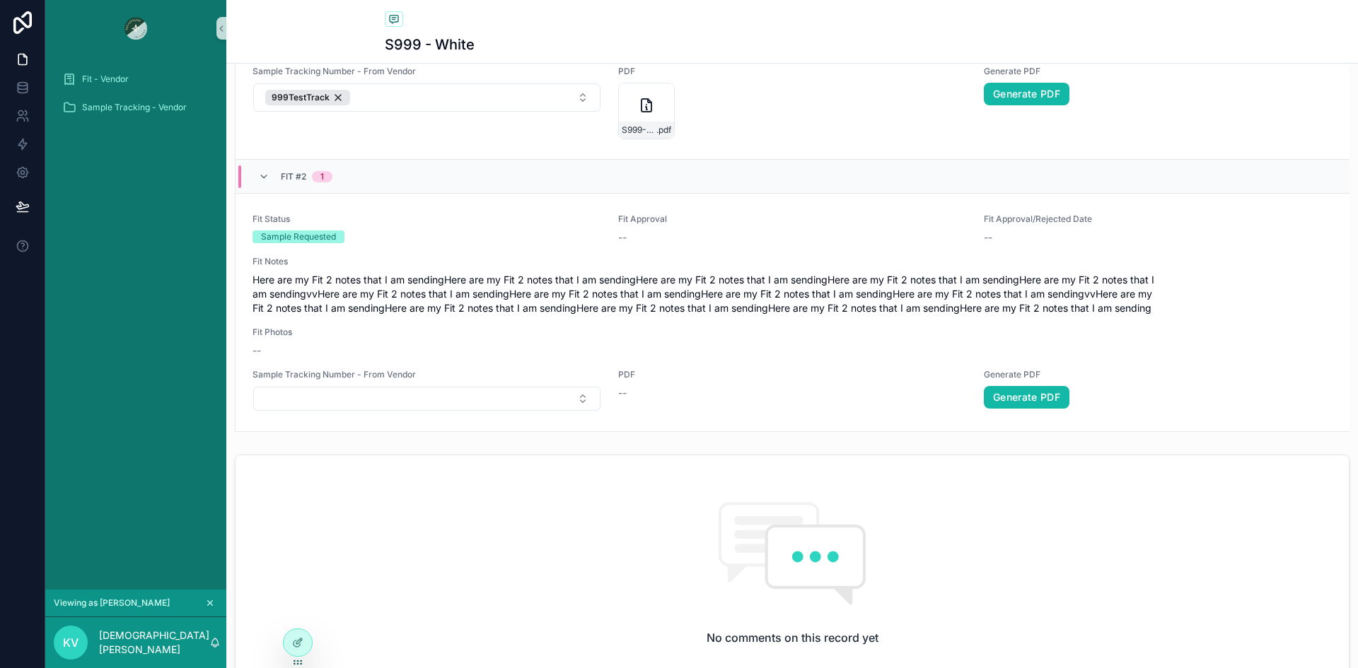
scroll to position [834, 0]
click at [1033, 400] on link "Generate PDF" at bounding box center [1027, 396] width 86 height 23
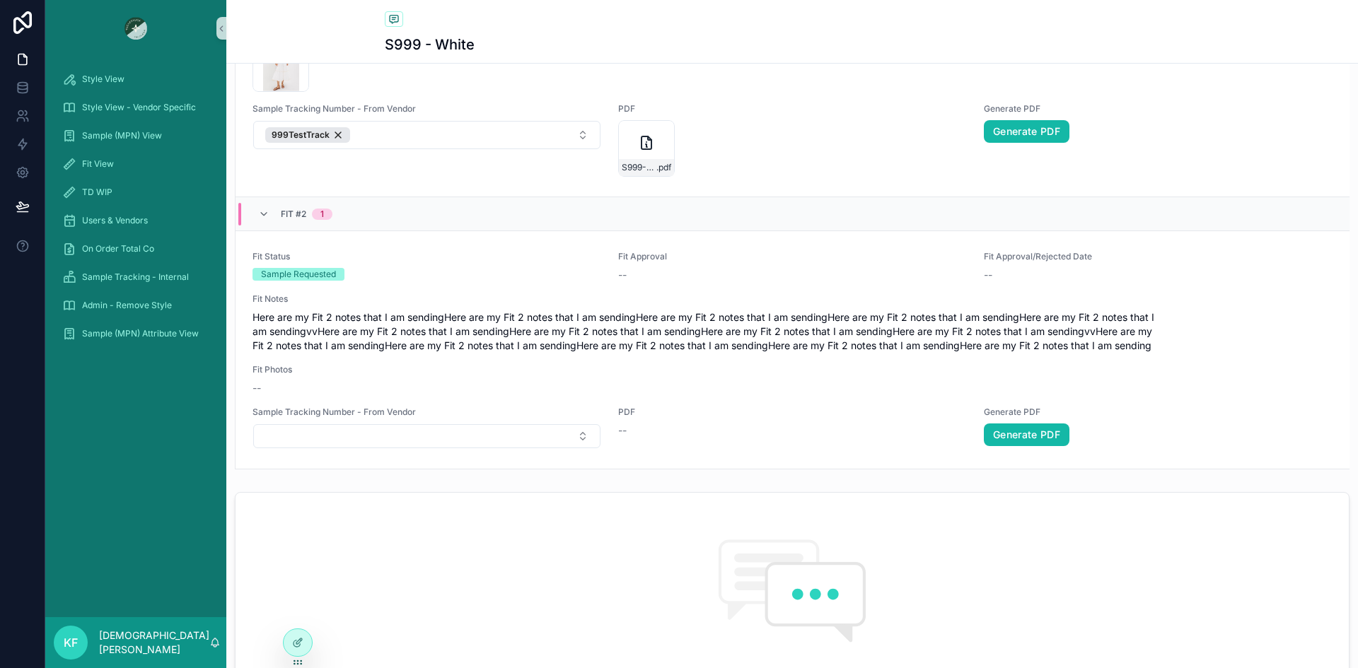
scroll to position [796, 0]
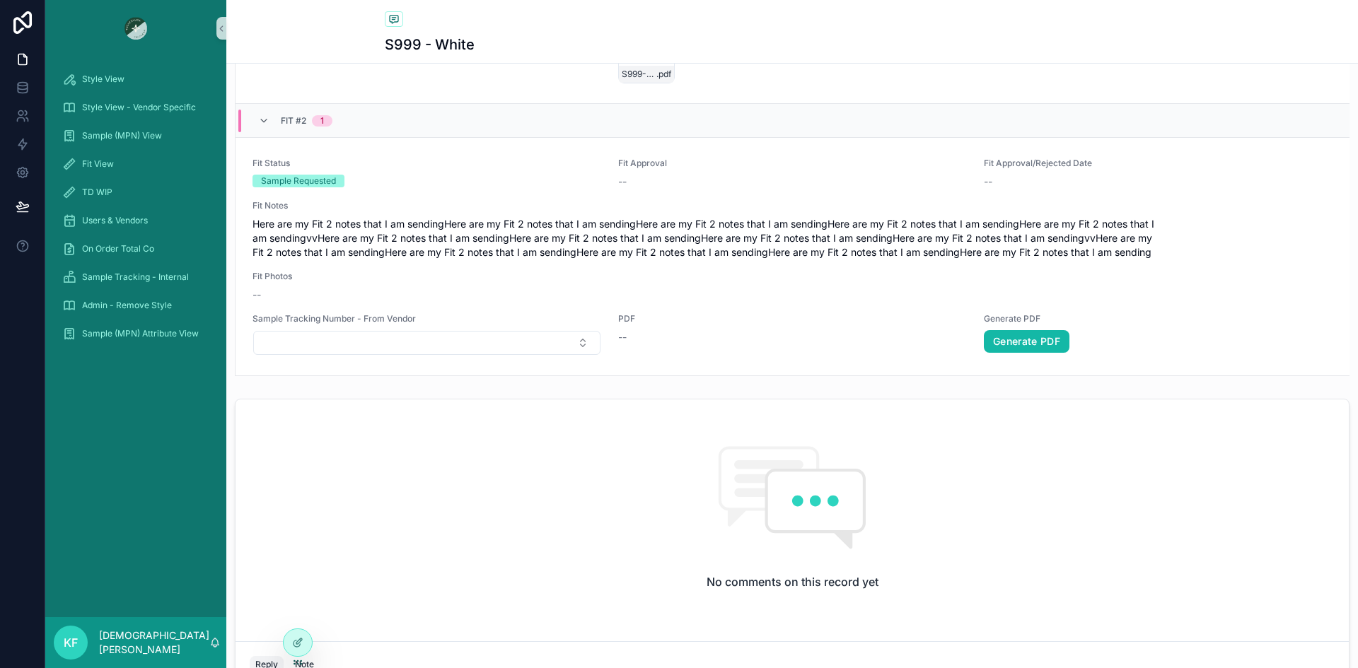
scroll to position [890, 0]
click at [105, 83] on span "Style View" at bounding box center [103, 79] width 42 height 11
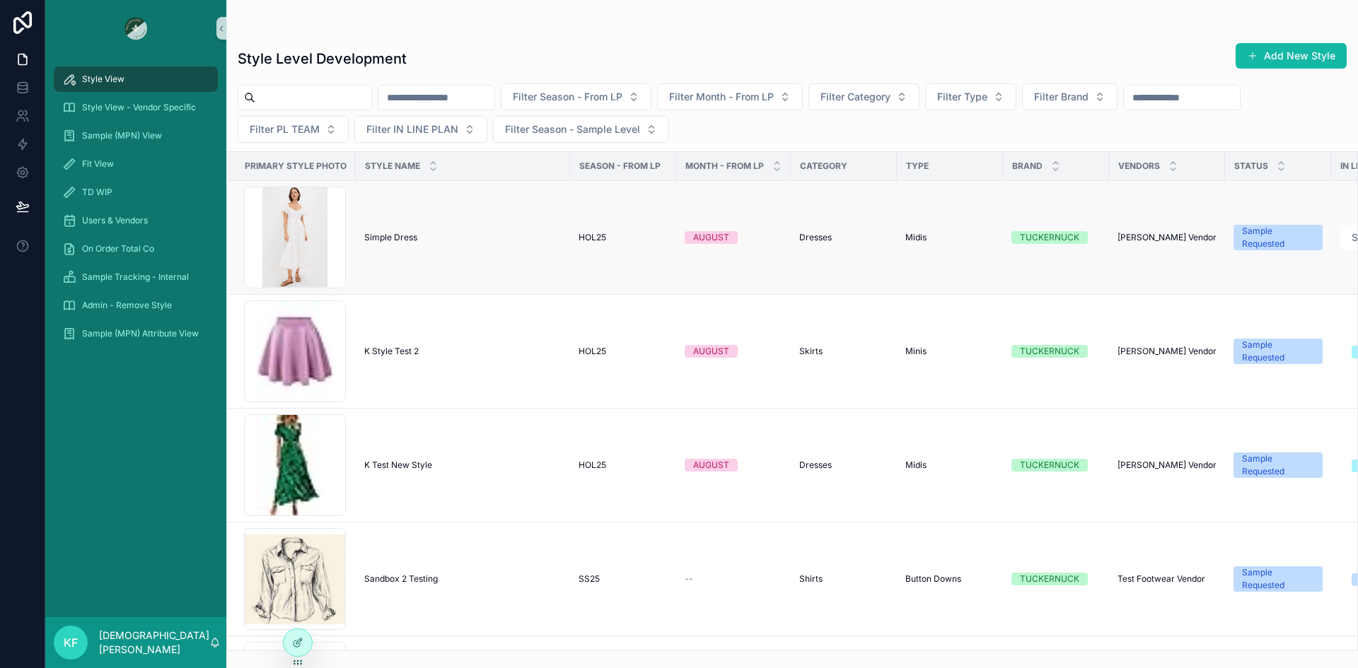
click at [393, 236] on span "Simple Dress" at bounding box center [390, 237] width 53 height 11
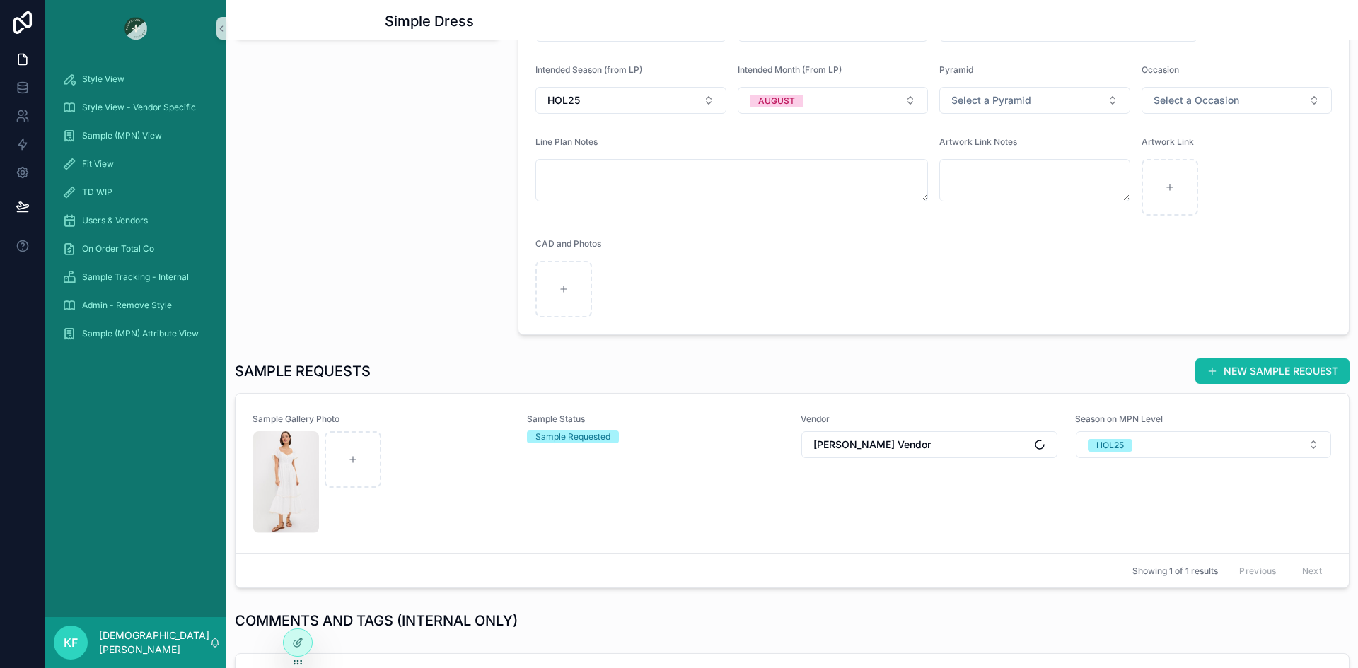
scroll to position [279, 0]
click at [1243, 368] on button "NEW SAMPLE REQUEST" at bounding box center [1272, 370] width 154 height 25
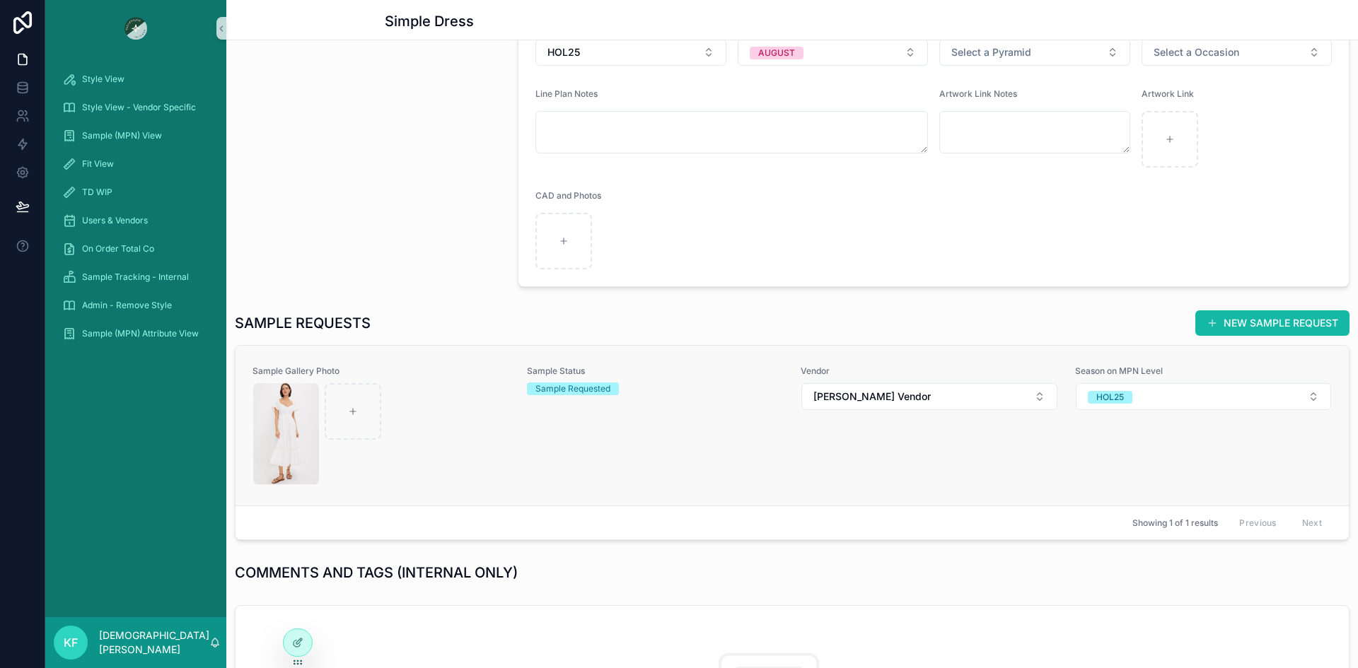
scroll to position [330, 0]
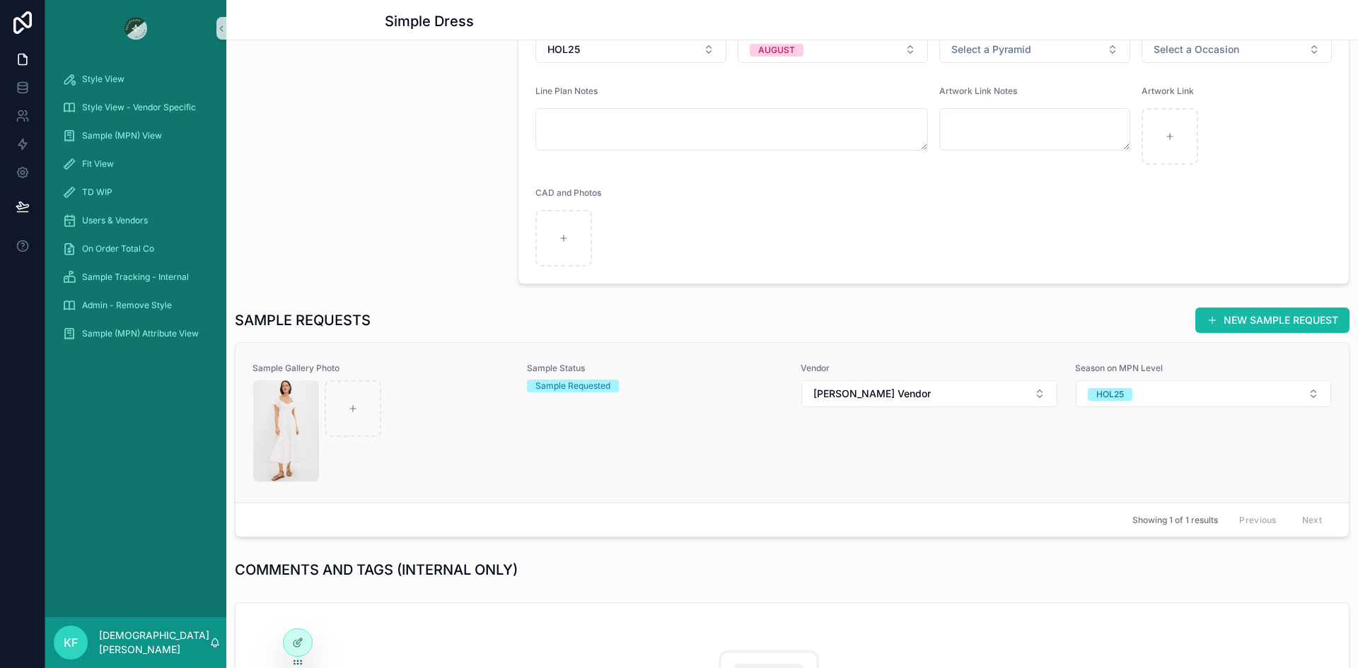
click at [505, 410] on div "scrollable content" at bounding box center [381, 432] width 256 height 102
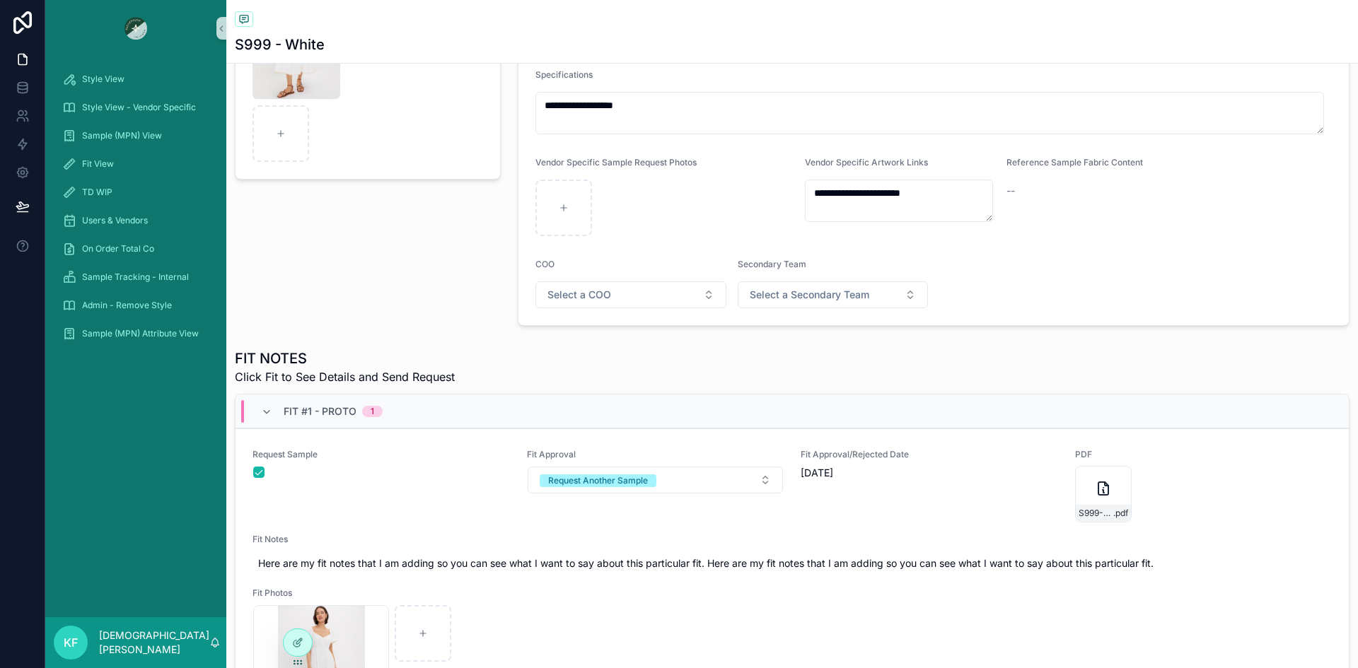
scroll to position [224, 0]
click at [376, 279] on div "Sample Gallery Photo" at bounding box center [367, 124] width 283 height 414
click at [119, 133] on span "Sample (MPN) View" at bounding box center [122, 135] width 80 height 11
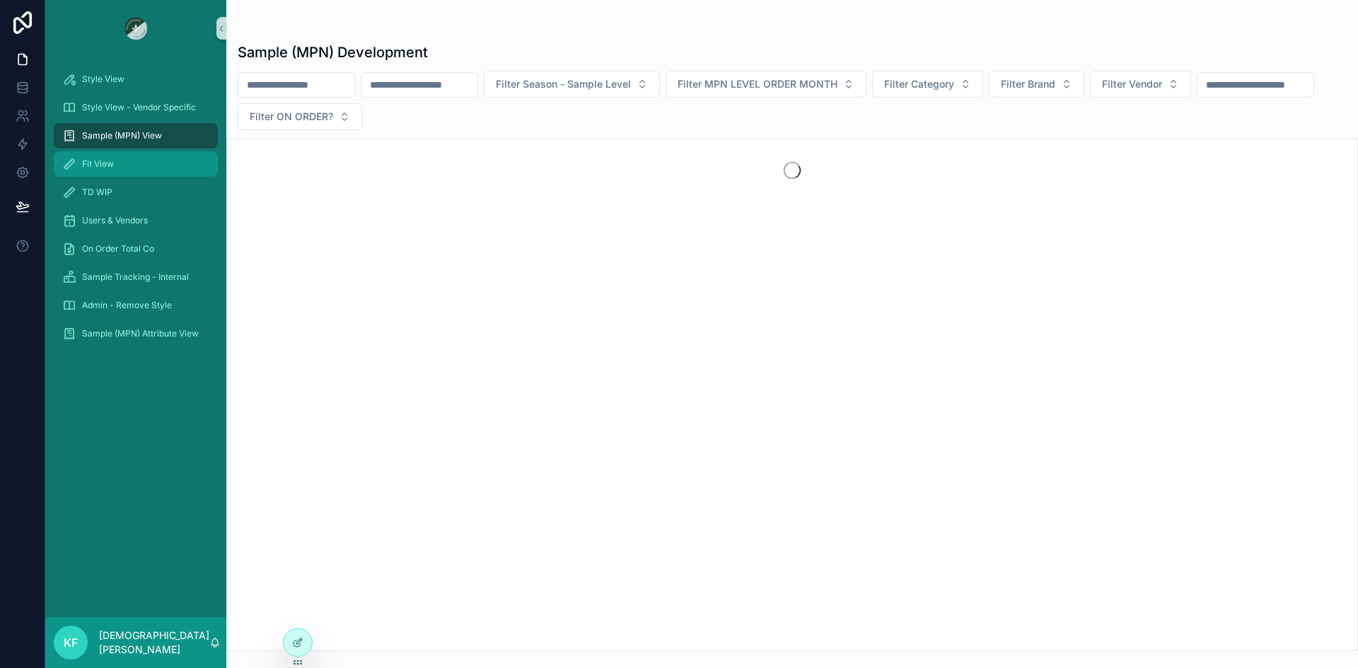
click at [104, 175] on div "Fit View" at bounding box center [135, 164] width 147 height 23
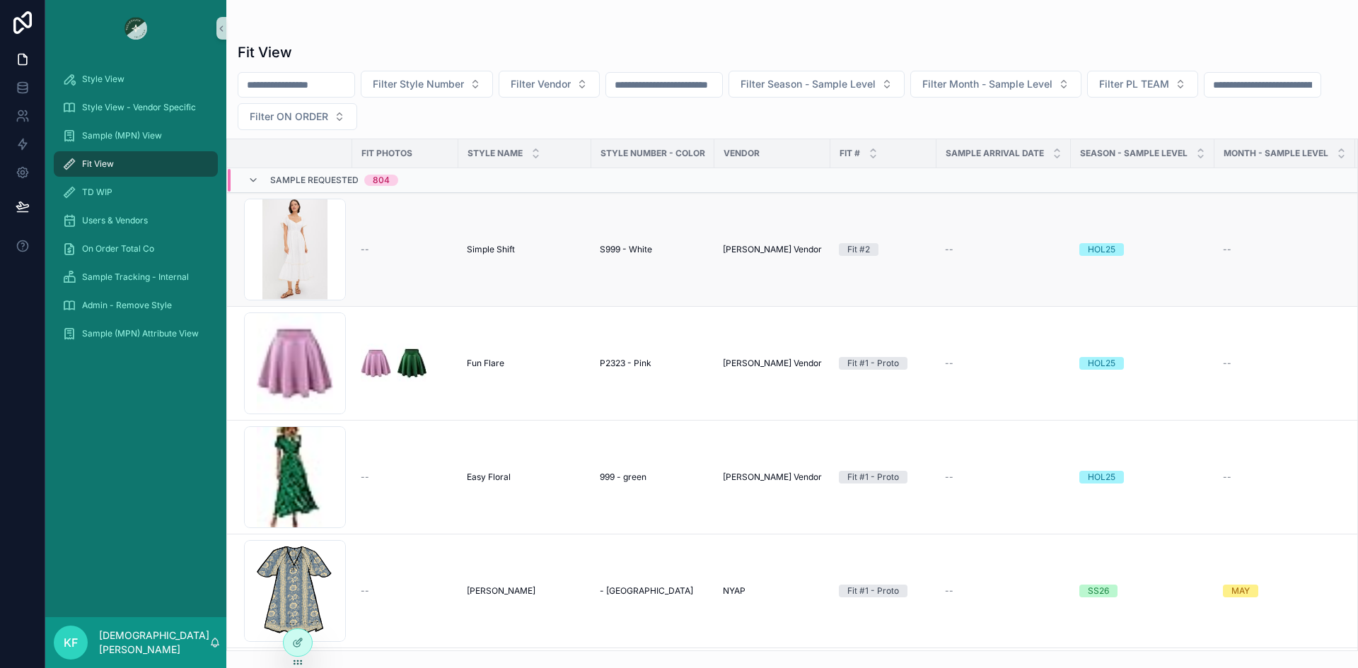
click at [1236, 250] on div "--" at bounding box center [1285, 249] width 124 height 11
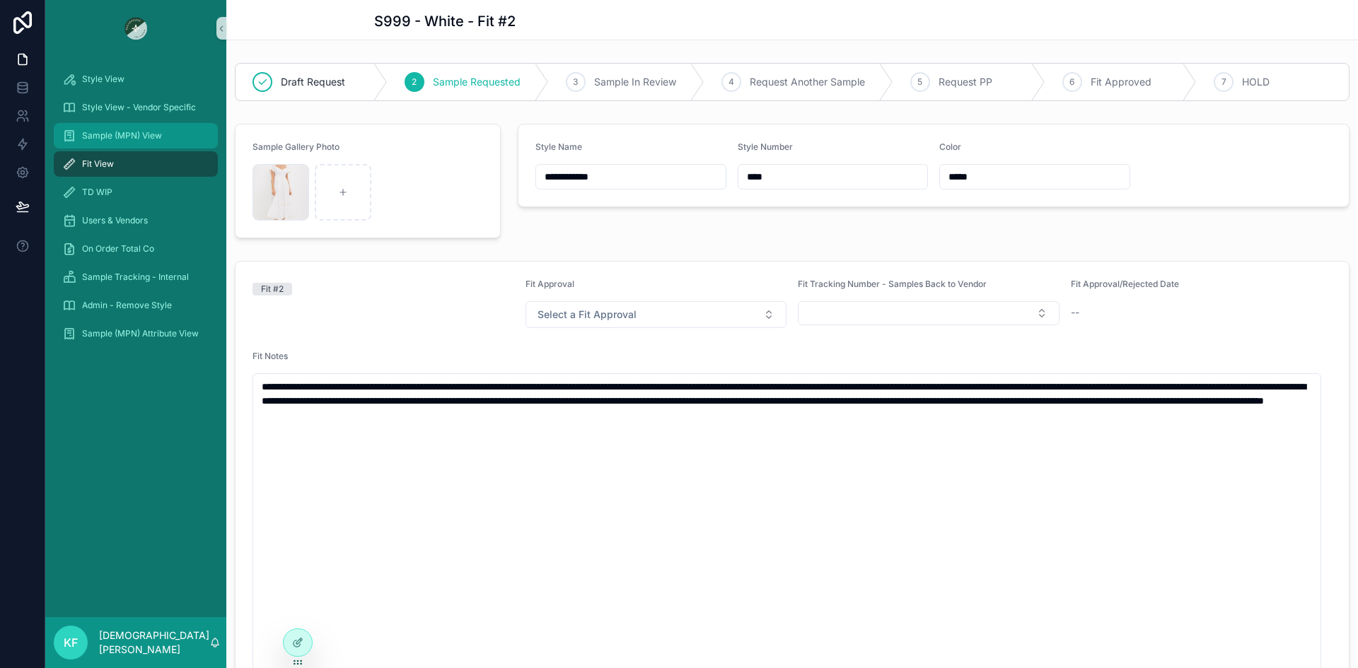
click at [103, 144] on div "Sample (MPN) View" at bounding box center [135, 135] width 147 height 23
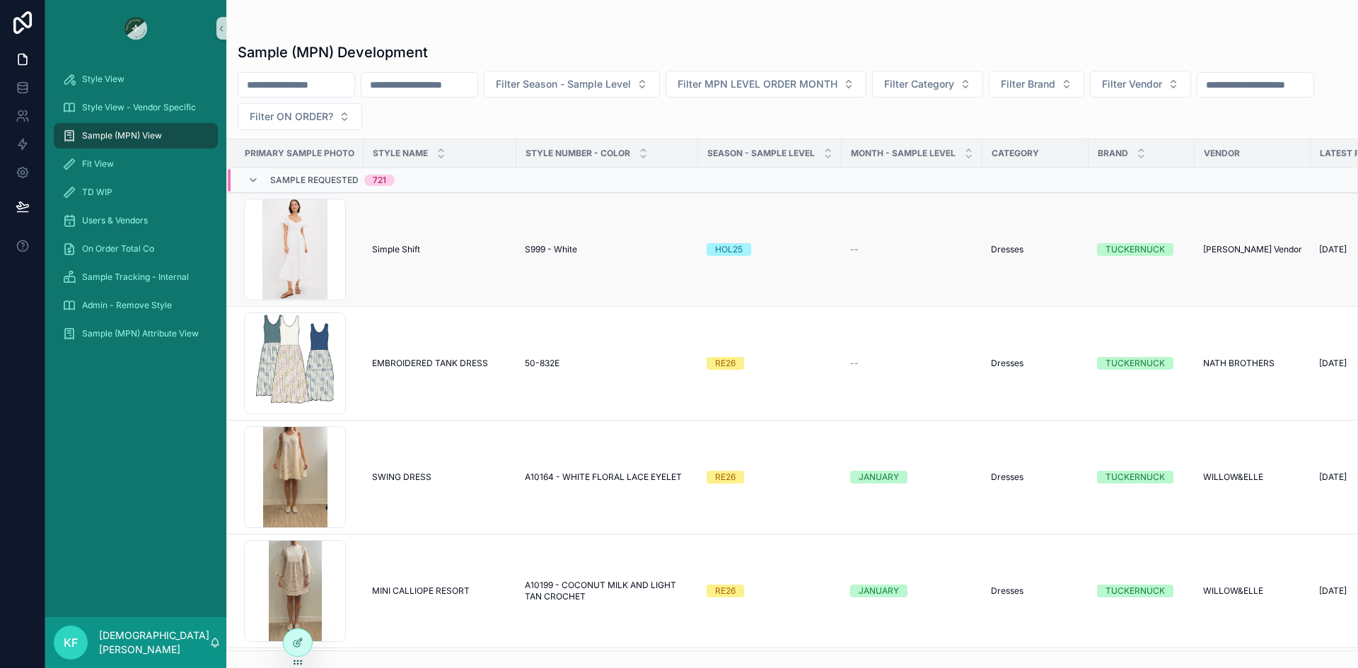
click at [858, 248] on div "--" at bounding box center [912, 249] width 124 height 11
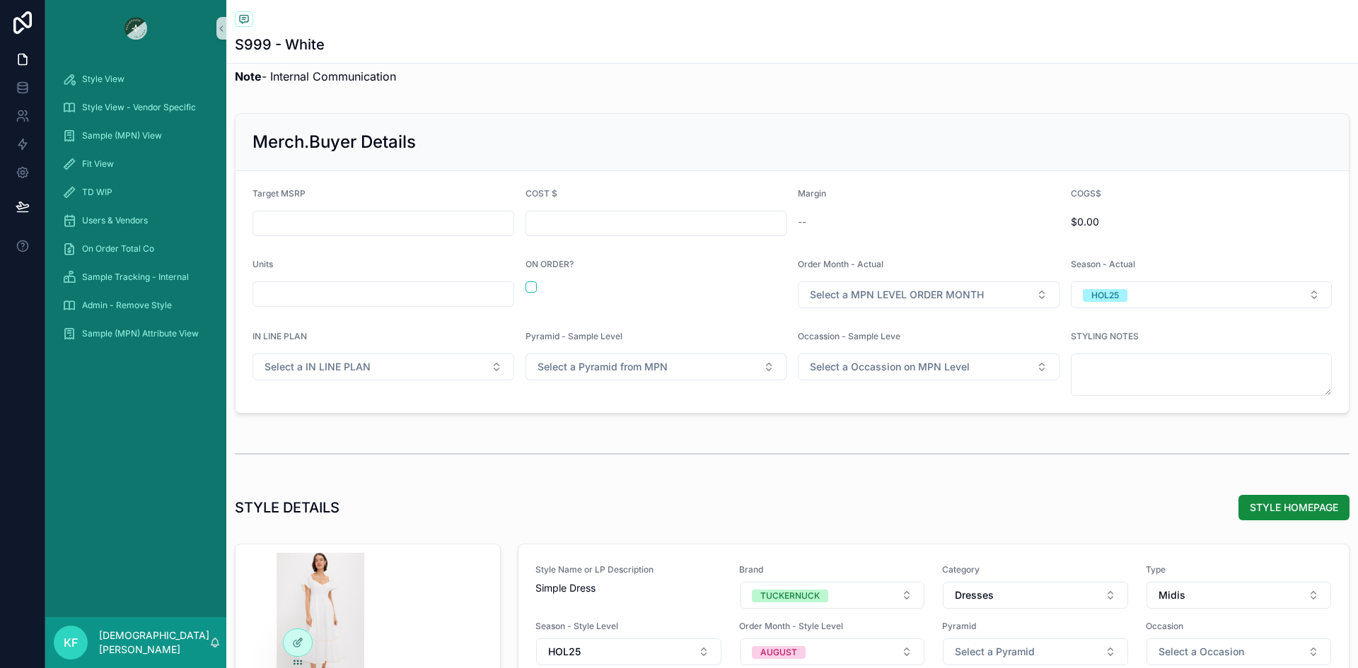
scroll to position [1474, 0]
click at [116, 335] on span "Sample (MPN) Attribute View" at bounding box center [140, 333] width 117 height 11
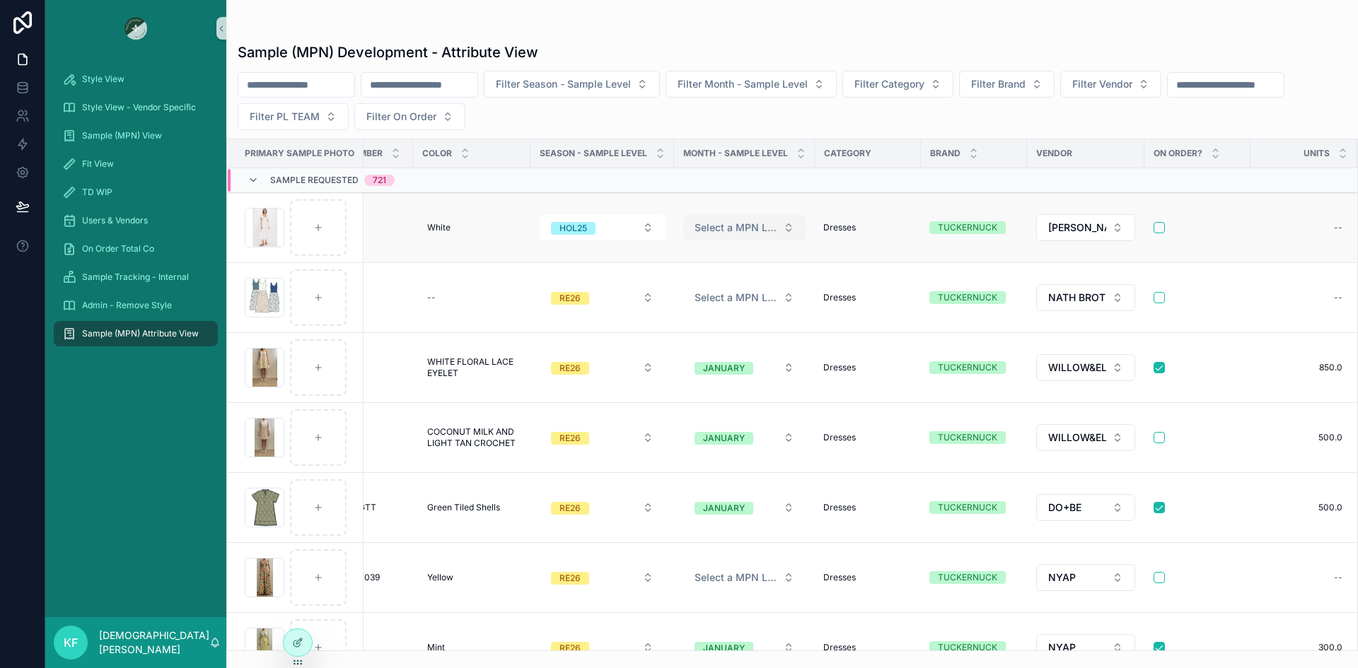
scroll to position [0, 397]
click at [721, 226] on span "Select a MPN LEVEL ORDER MONTH" at bounding box center [735, 228] width 83 height 14
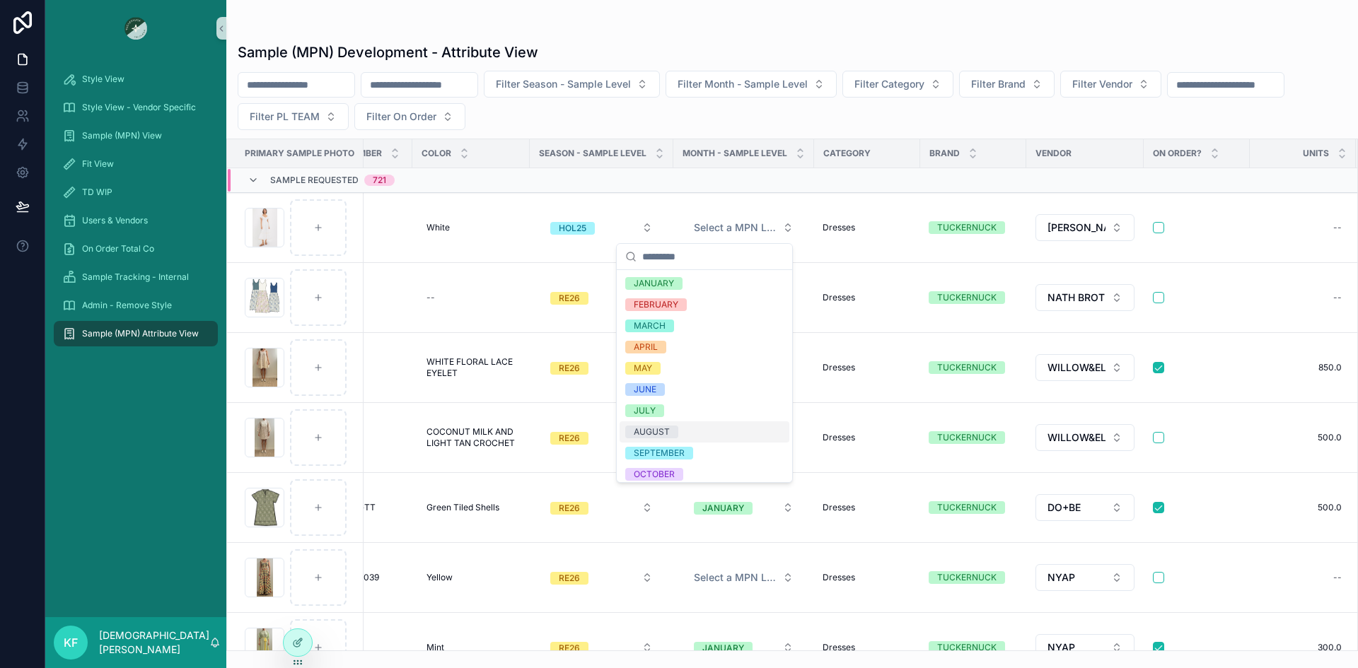
click at [658, 433] on div "AUGUST" at bounding box center [652, 432] width 36 height 13
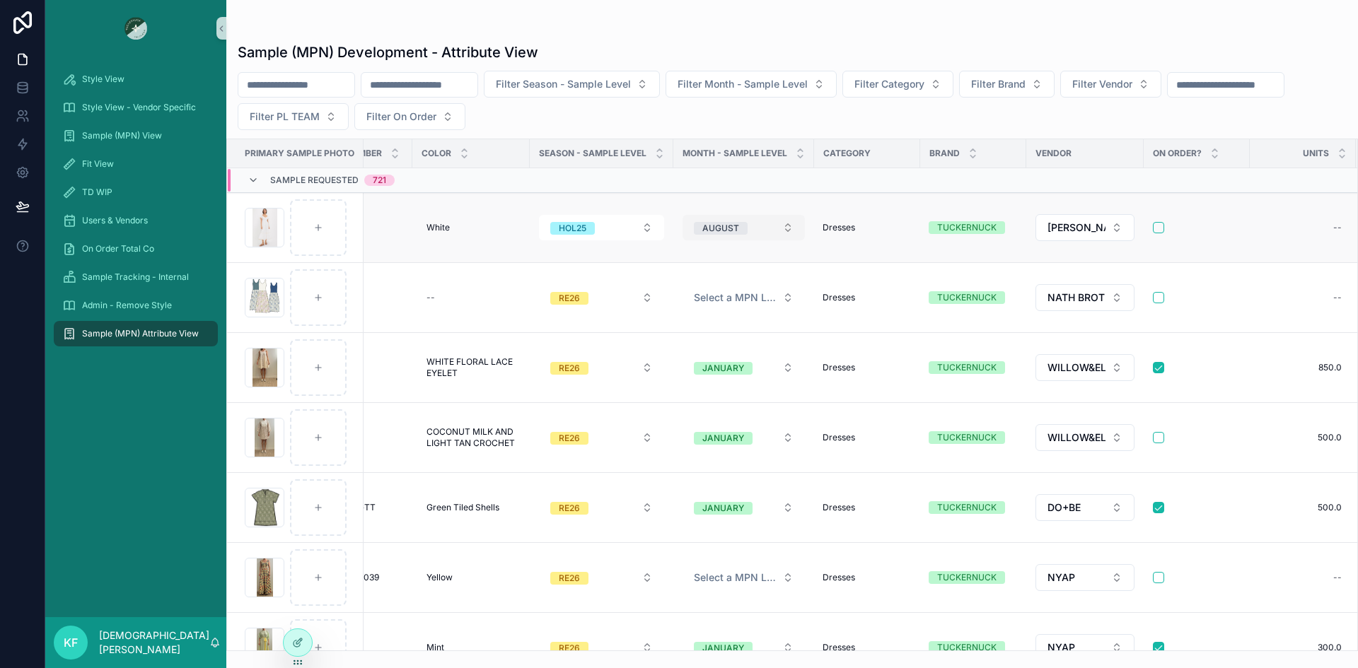
scroll to position [0, 0]
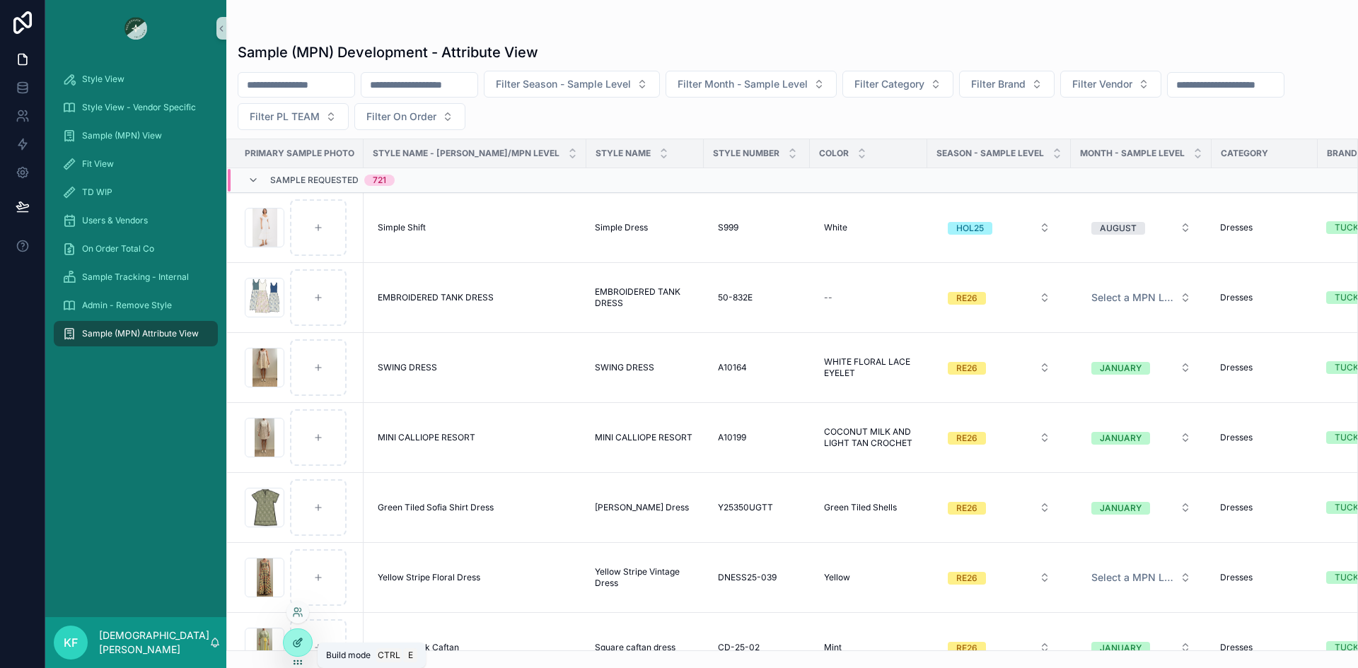
click at [303, 645] on icon at bounding box center [297, 642] width 11 height 11
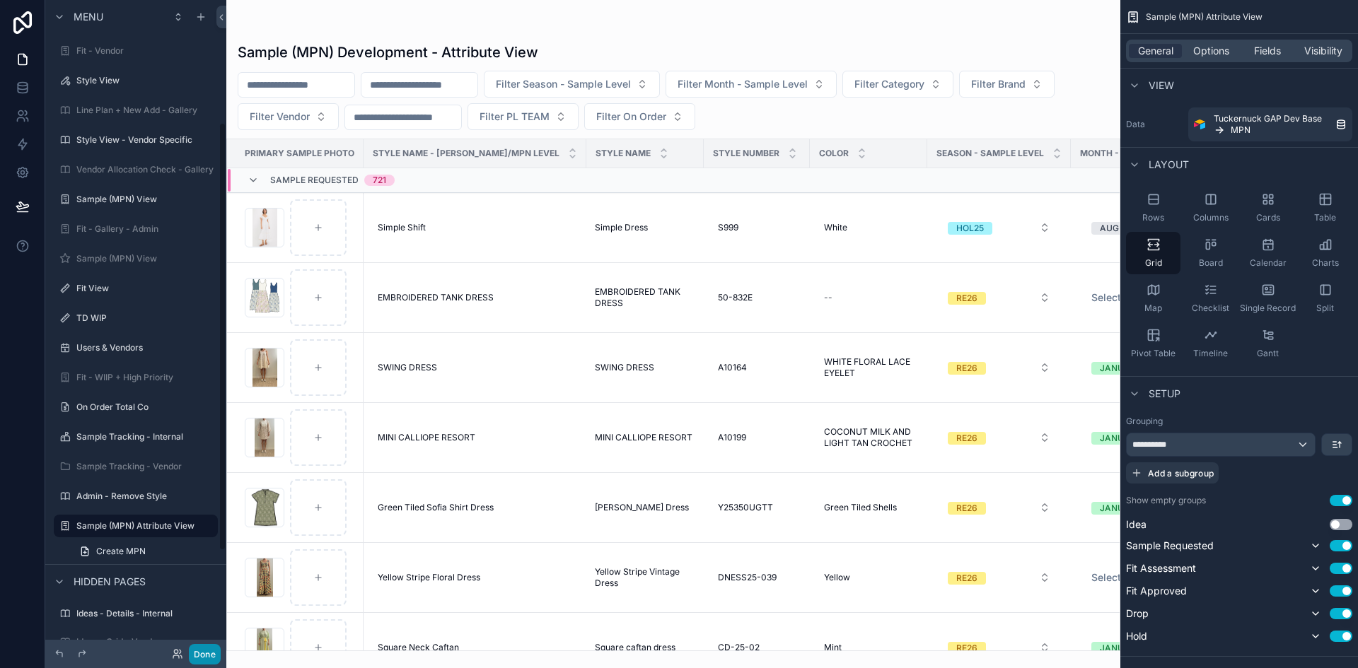
scroll to position [185, 0]
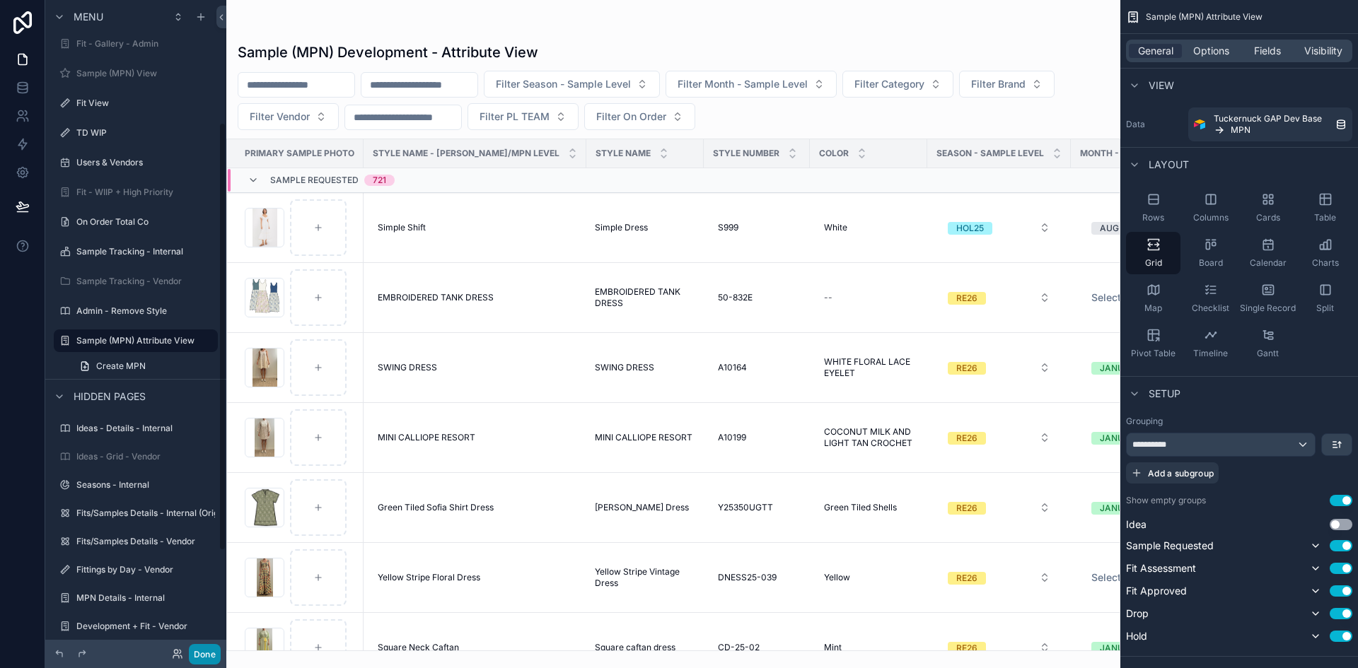
click at [211, 654] on button "Done" at bounding box center [205, 654] width 32 height 21
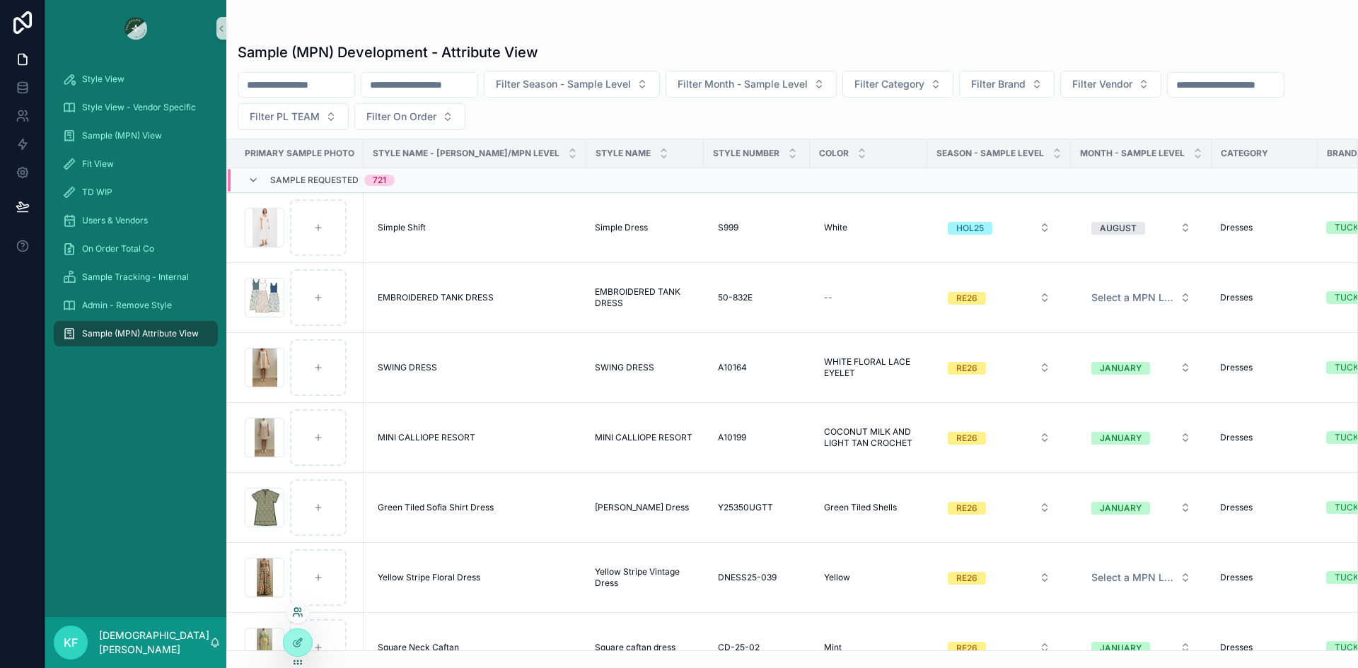
click at [297, 617] on icon at bounding box center [297, 612] width 11 height 11
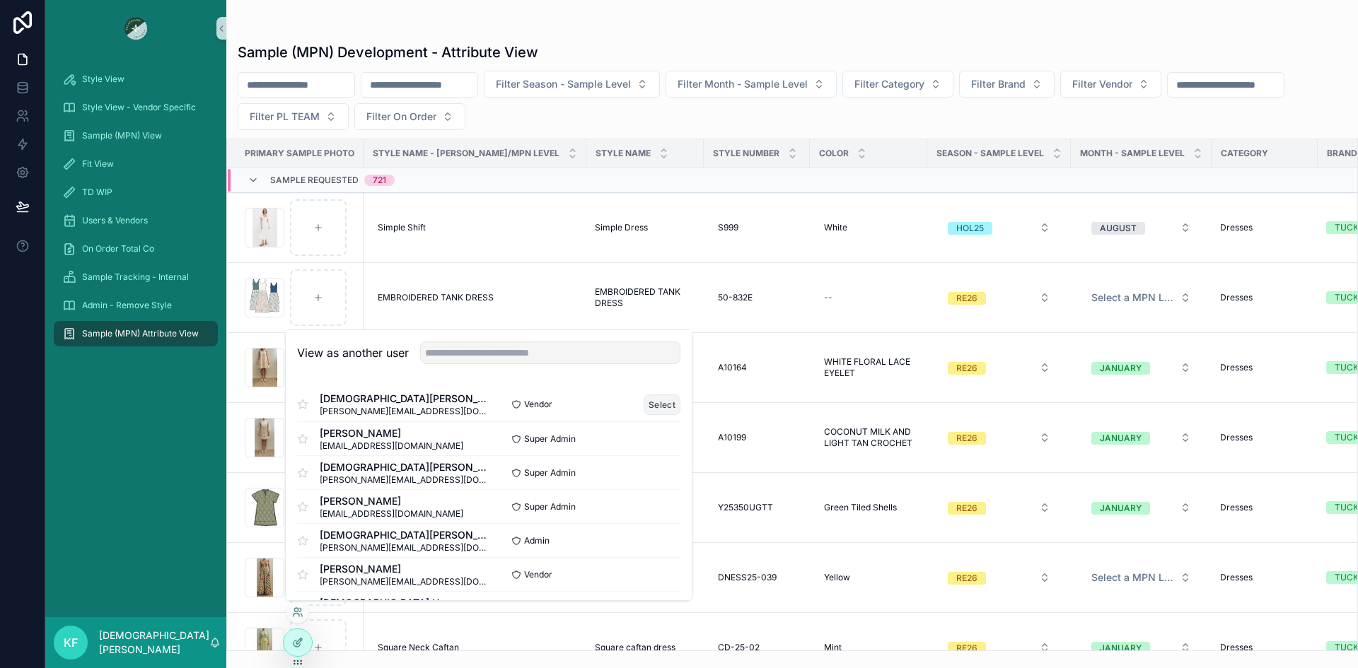
click at [661, 405] on button "Select" at bounding box center [662, 405] width 37 height 21
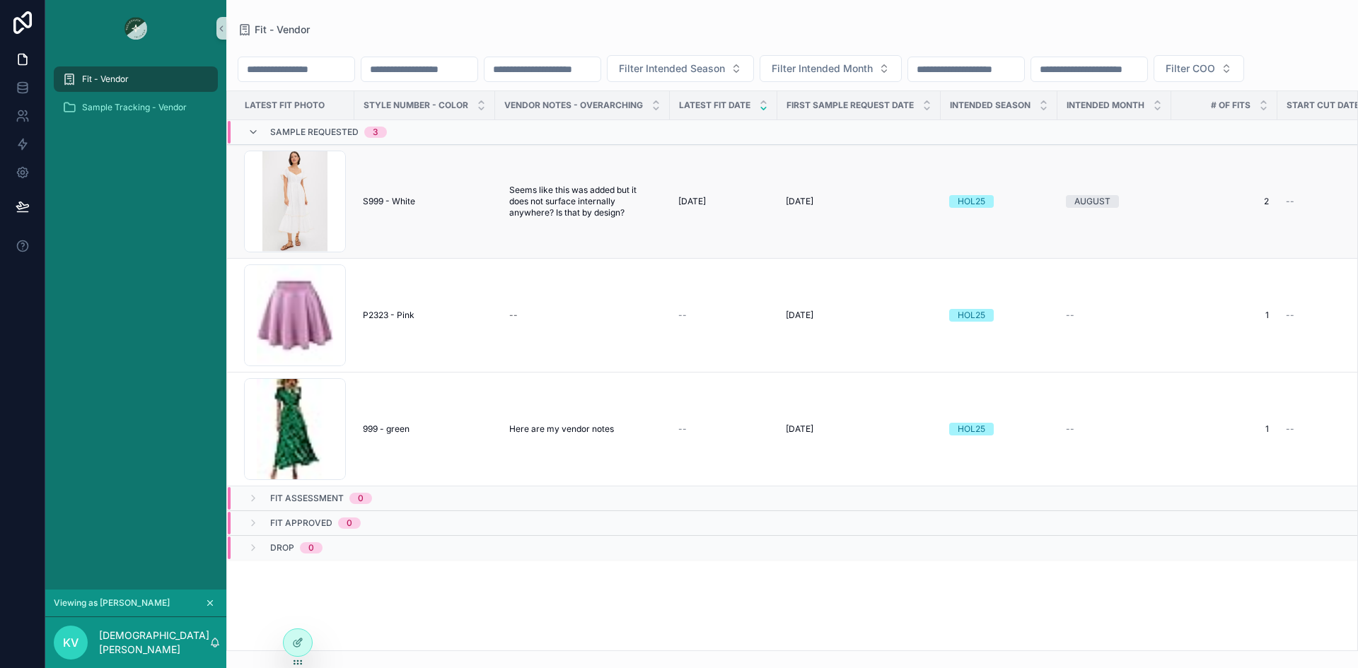
click at [458, 254] on td "S999 - White S999 - White" at bounding box center [424, 202] width 141 height 114
click at [382, 223] on td "S999 - White S999 - White" at bounding box center [424, 202] width 141 height 114
click at [376, 240] on td "S999 - White S999 - White" at bounding box center [424, 202] width 141 height 114
click at [364, 207] on span "S999 - White" at bounding box center [389, 201] width 52 height 11
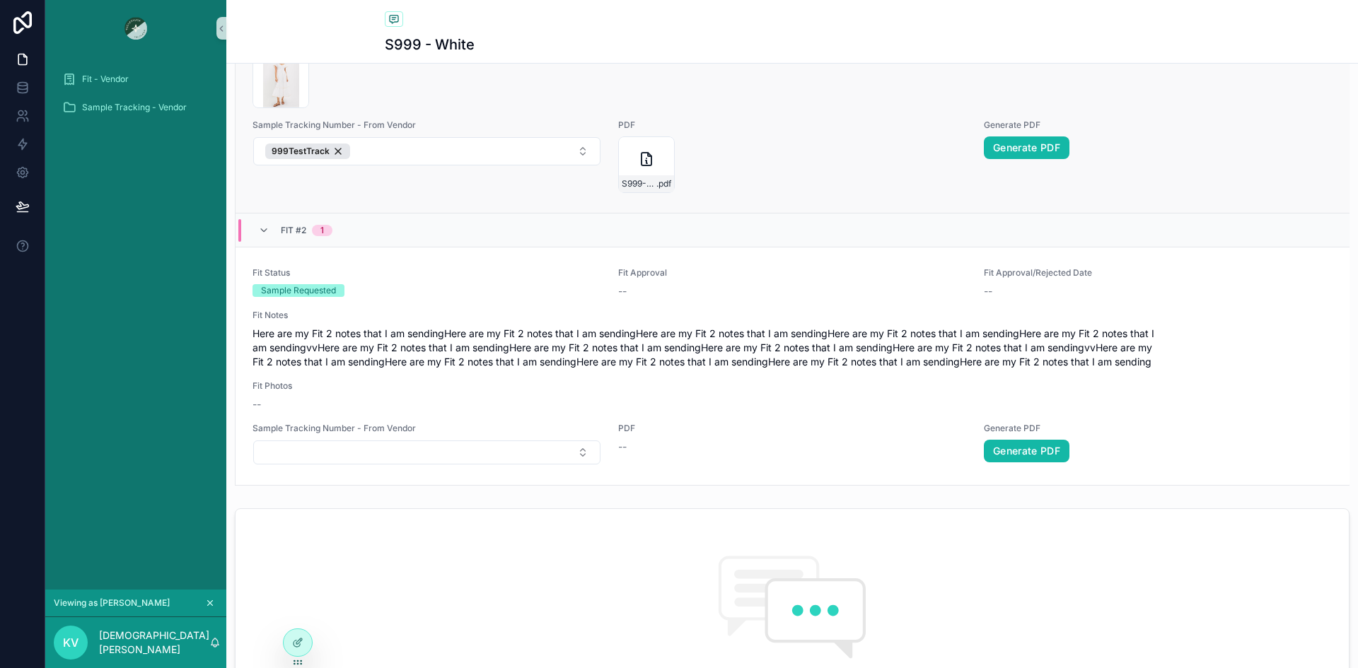
scroll to position [782, 0]
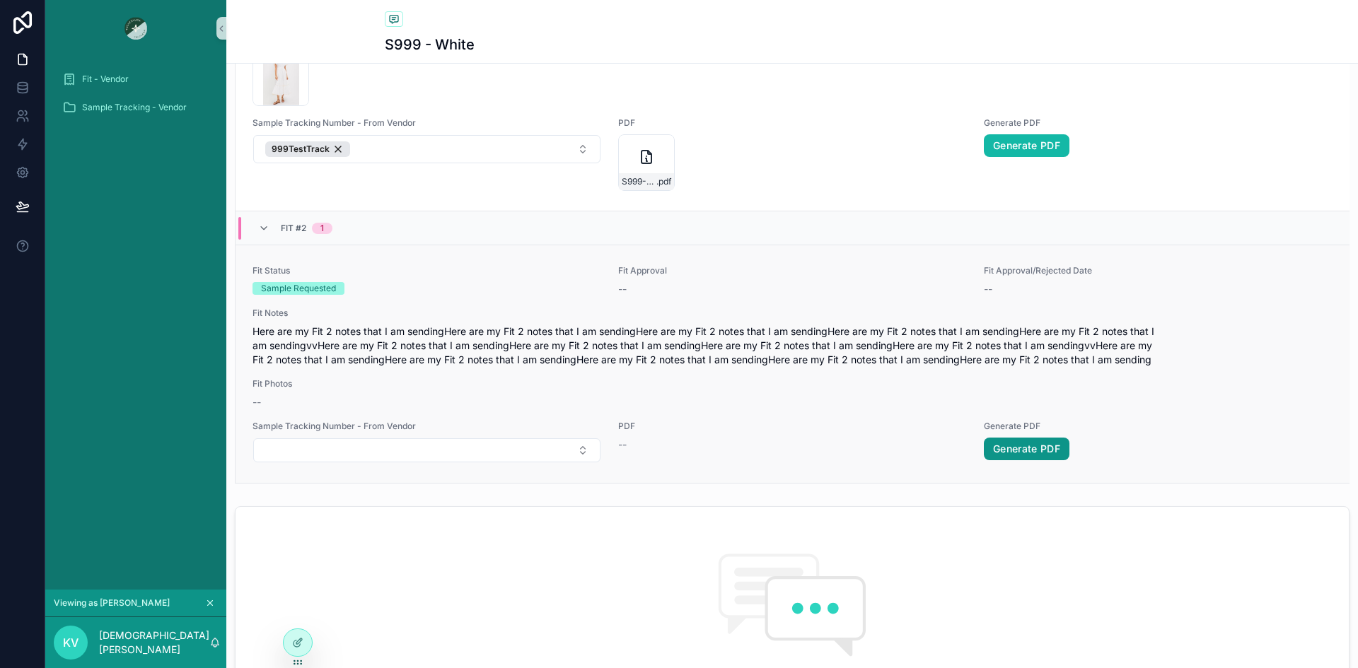
click at [1030, 446] on link "Generate PDF" at bounding box center [1027, 449] width 86 height 23
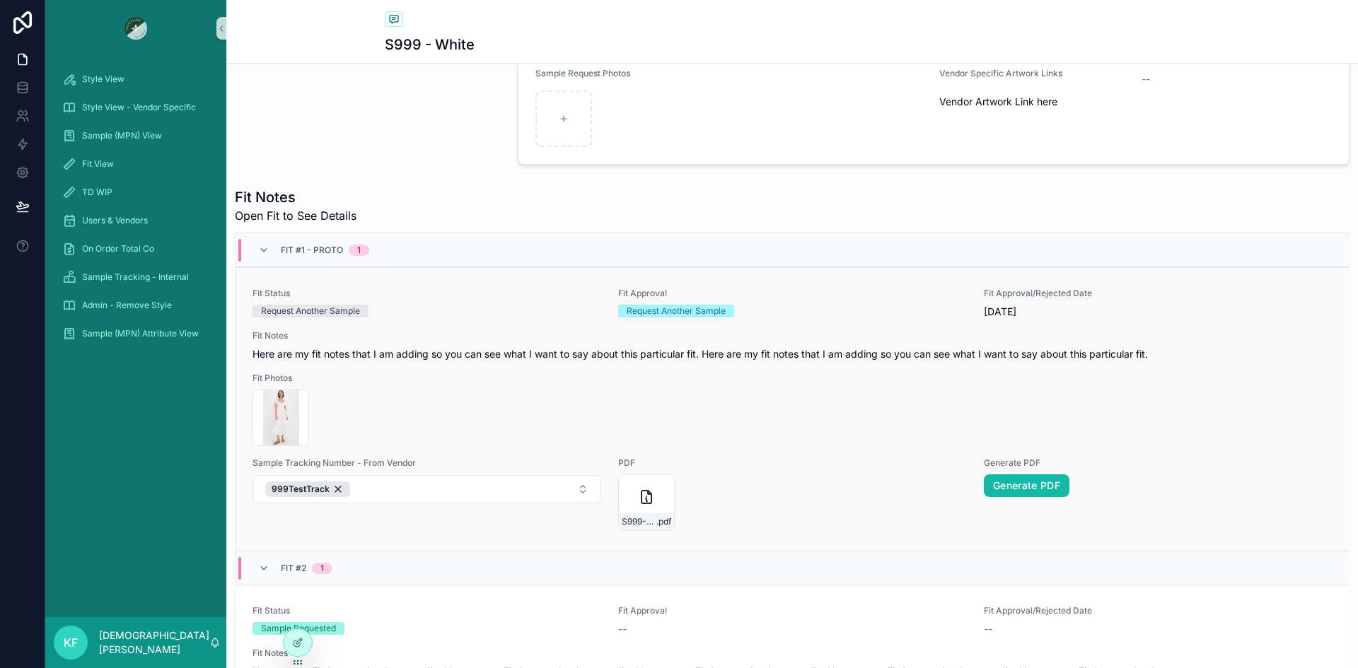
scroll to position [442, 0]
click at [299, 616] on icon at bounding box center [297, 615] width 6 height 3
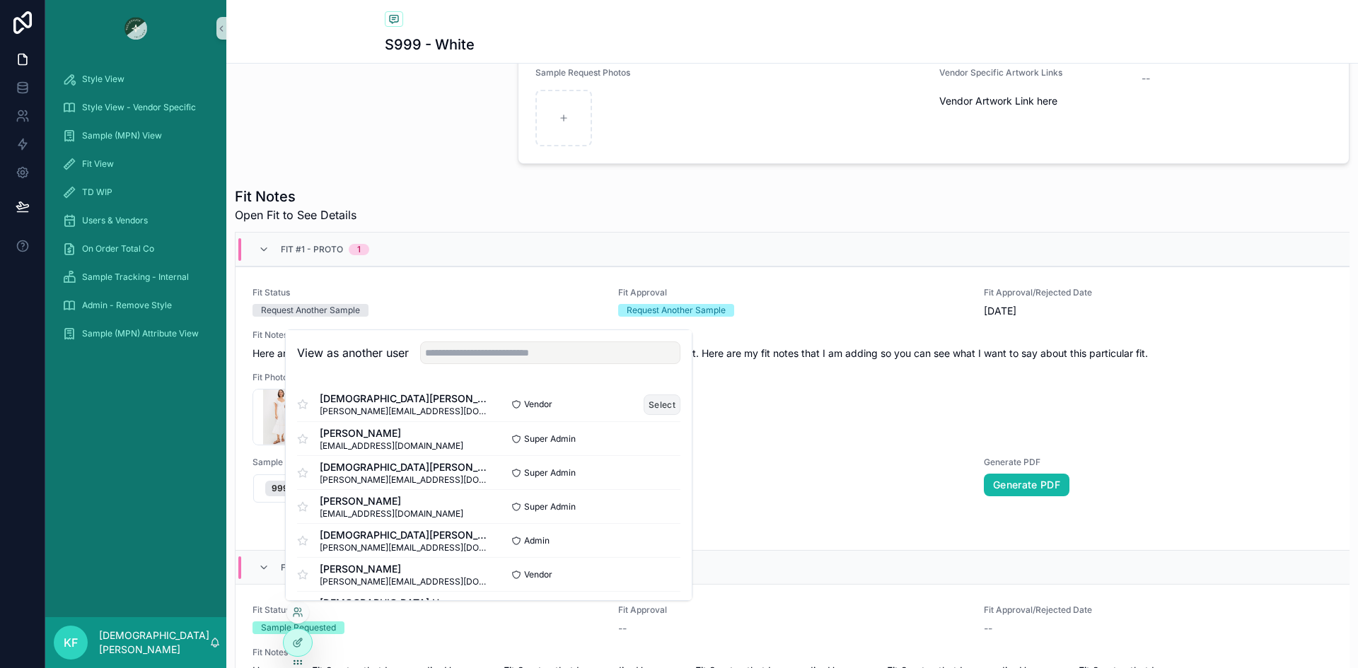
click at [654, 410] on button "Select" at bounding box center [662, 405] width 37 height 21
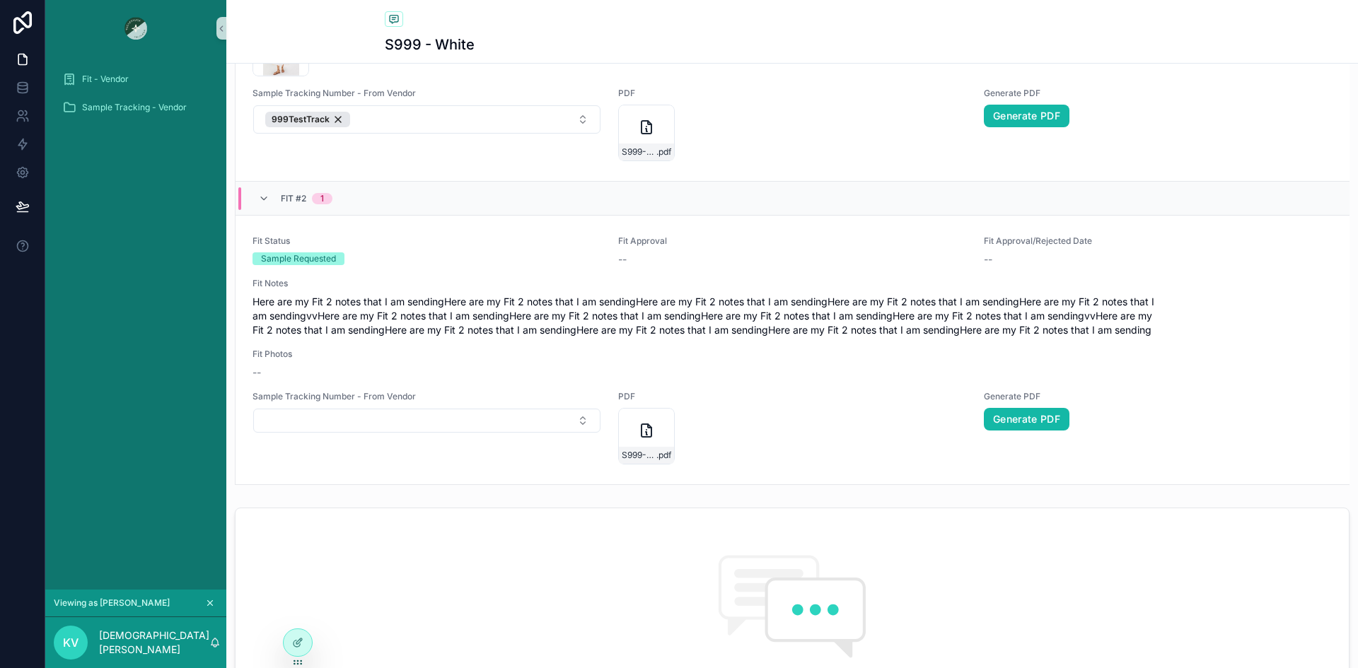
scroll to position [812, 0]
click at [649, 435] on icon "scrollable content" at bounding box center [646, 430] width 17 height 17
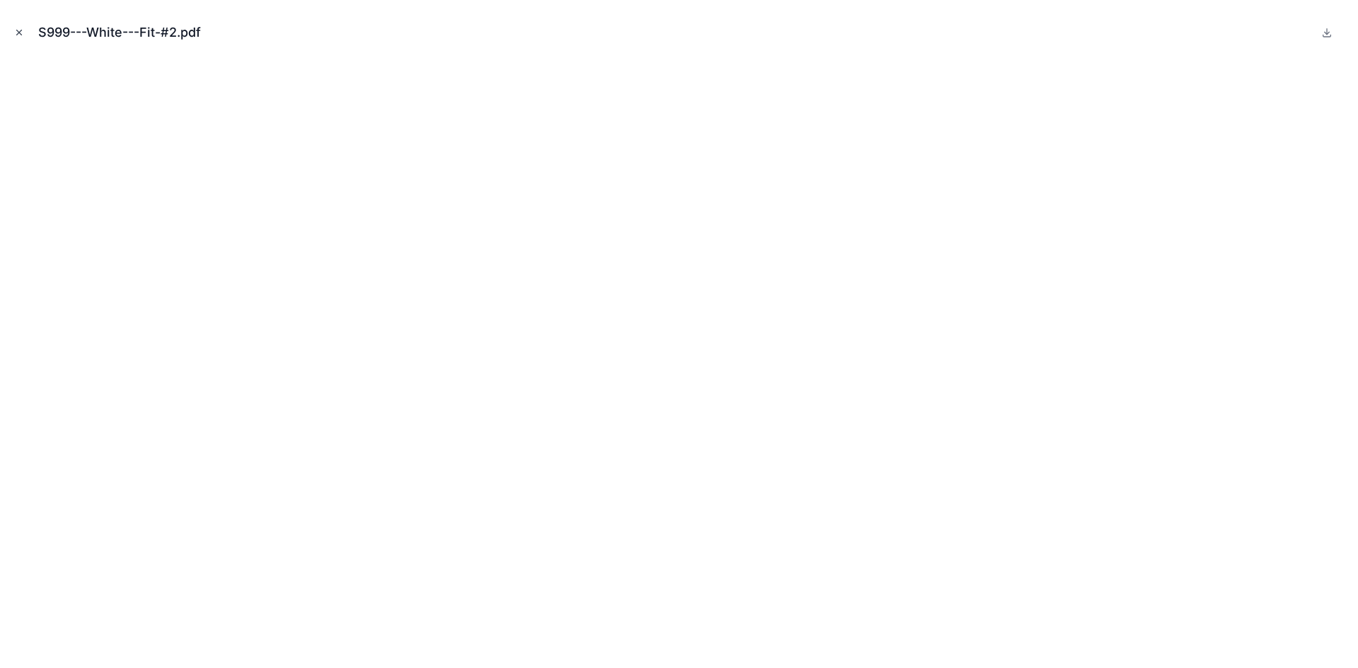
click at [18, 35] on icon "Close modal" at bounding box center [19, 33] width 10 height 10
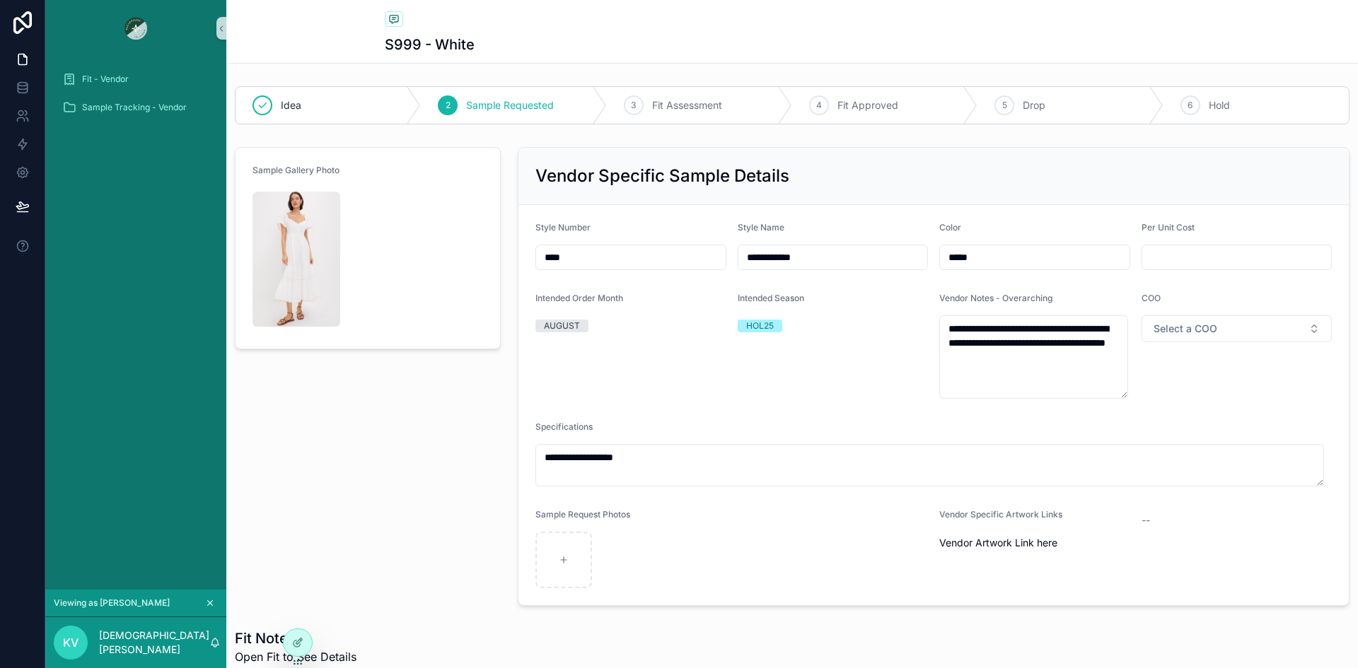
click at [209, 605] on icon "scrollable content" at bounding box center [210, 603] width 10 height 10
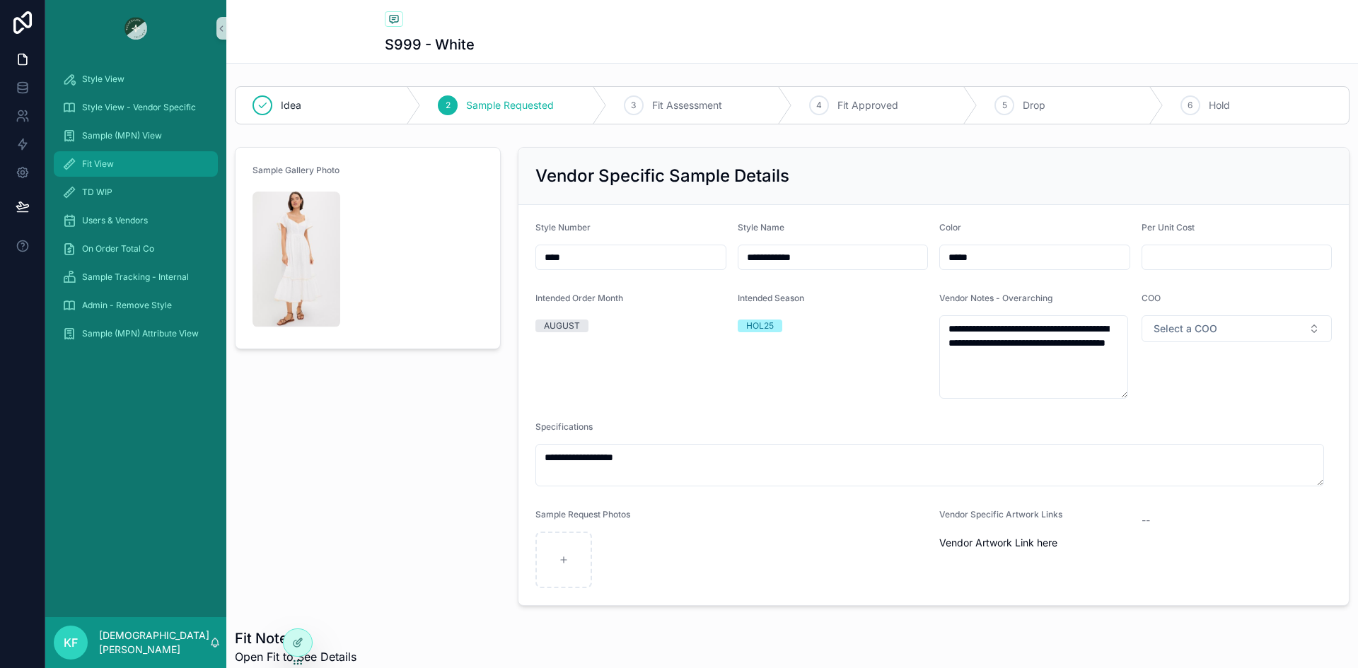
click at [98, 158] on div "Fit View" at bounding box center [135, 164] width 147 height 23
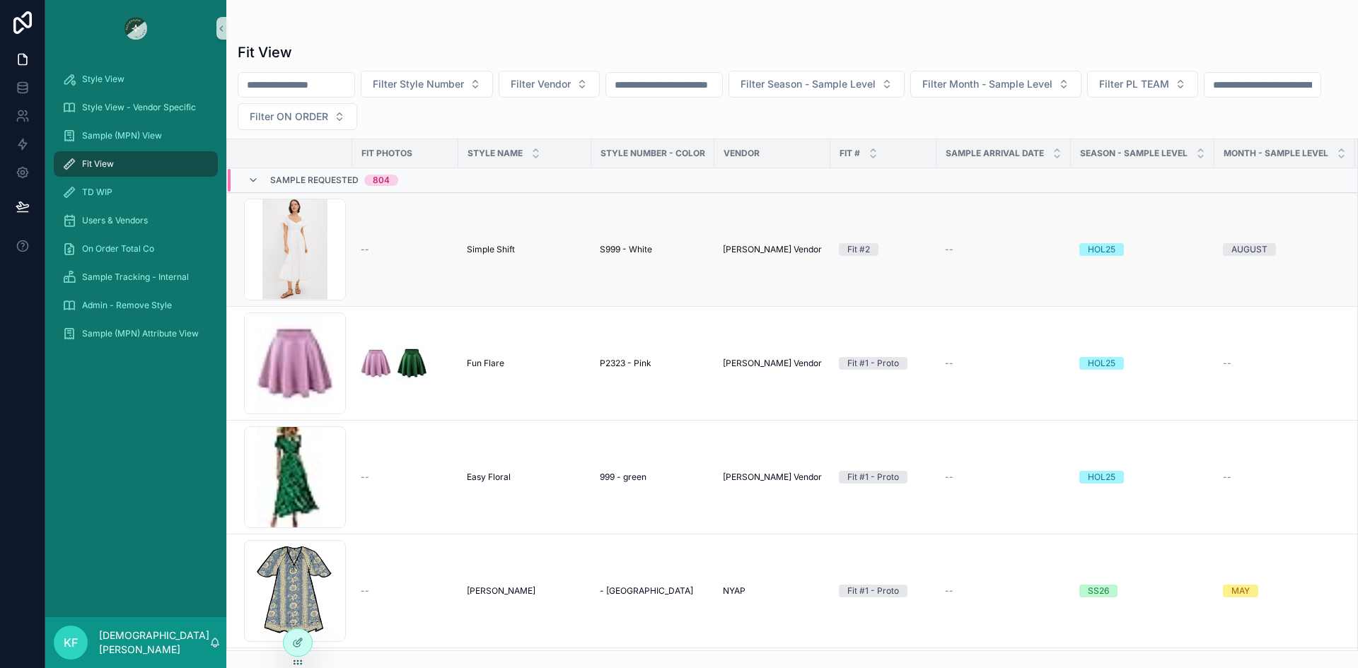
click at [431, 255] on div "--" at bounding box center [405, 249] width 89 height 11
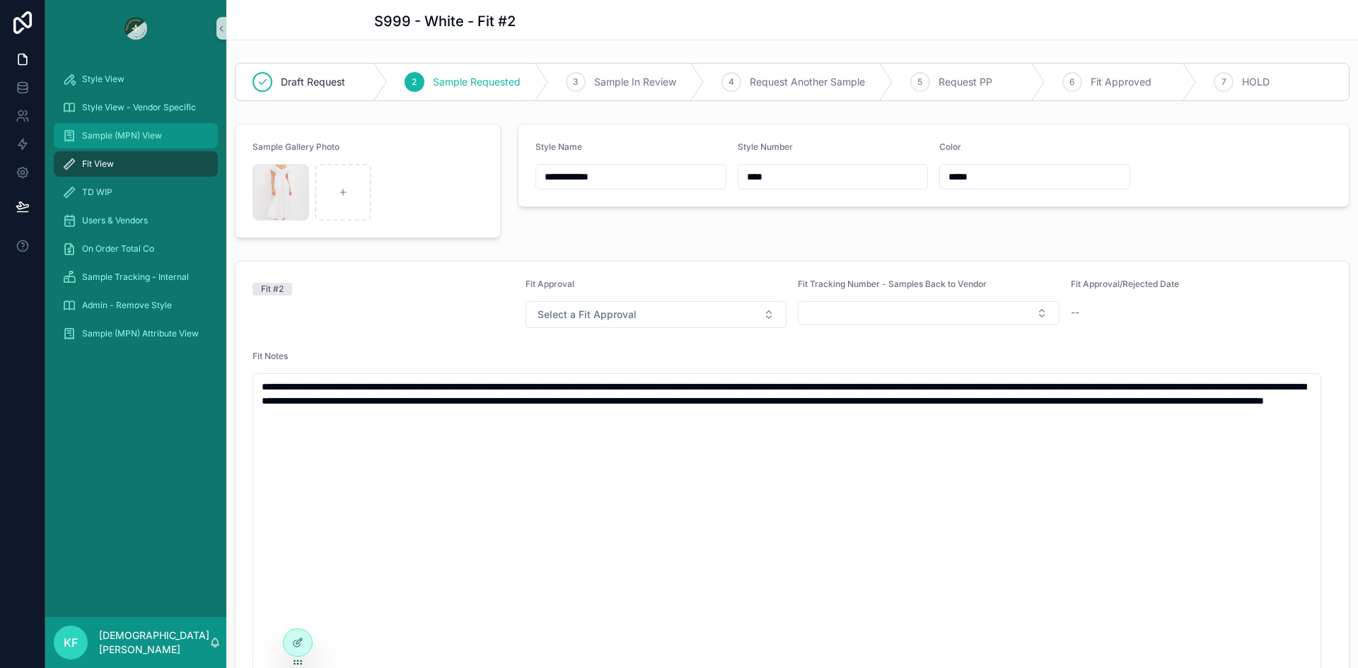
click at [110, 142] on div "Sample (MPN) View" at bounding box center [135, 135] width 147 height 23
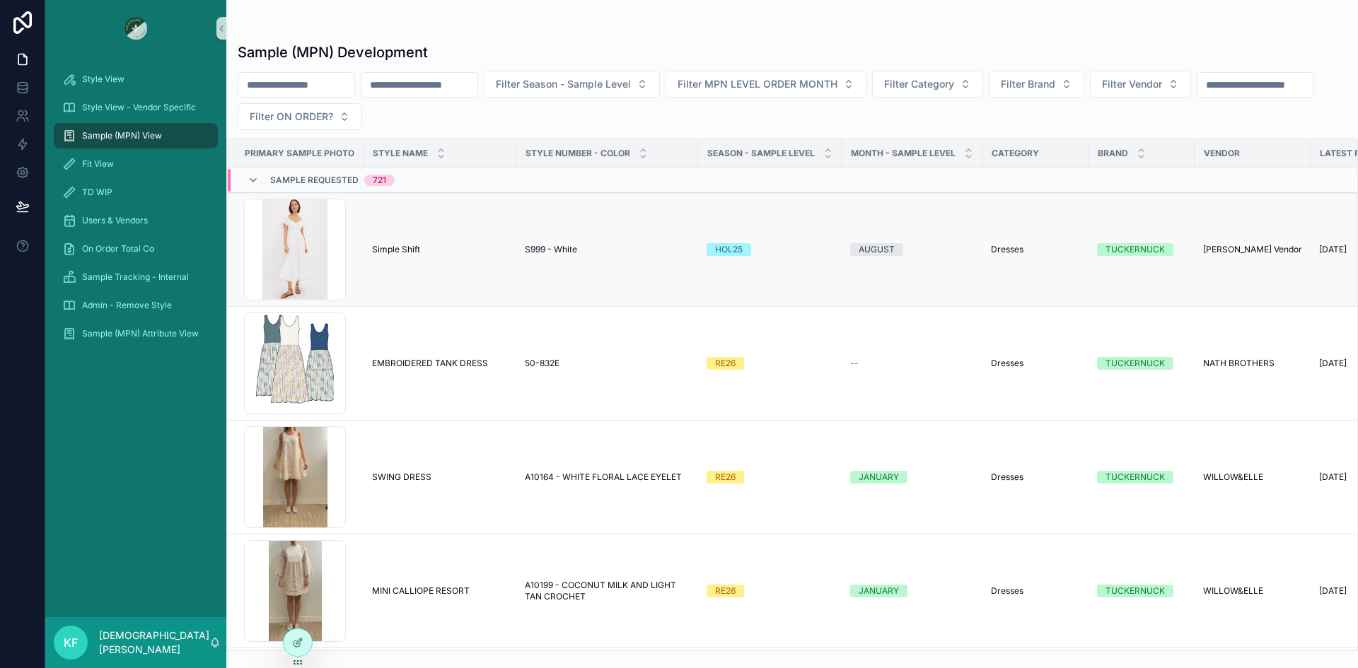
click at [384, 255] on span "Simple Shift" at bounding box center [396, 249] width 48 height 11
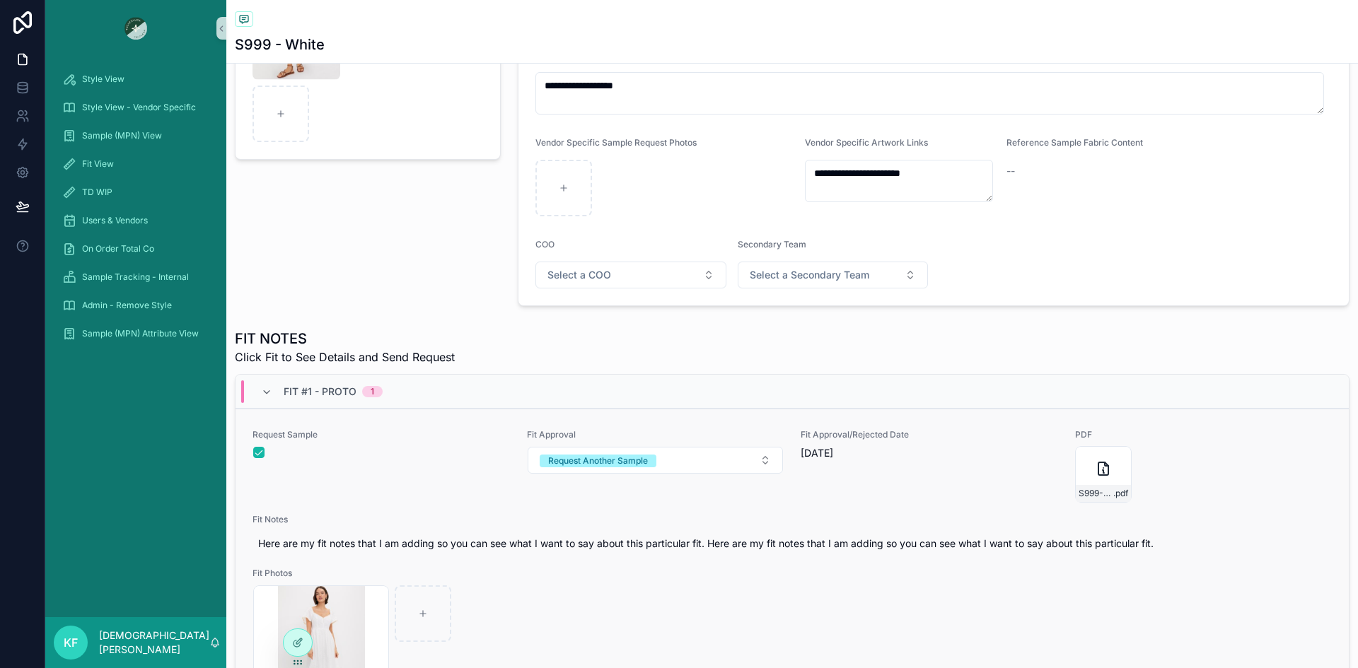
click at [436, 447] on div "scrollable content" at bounding box center [381, 452] width 256 height 11
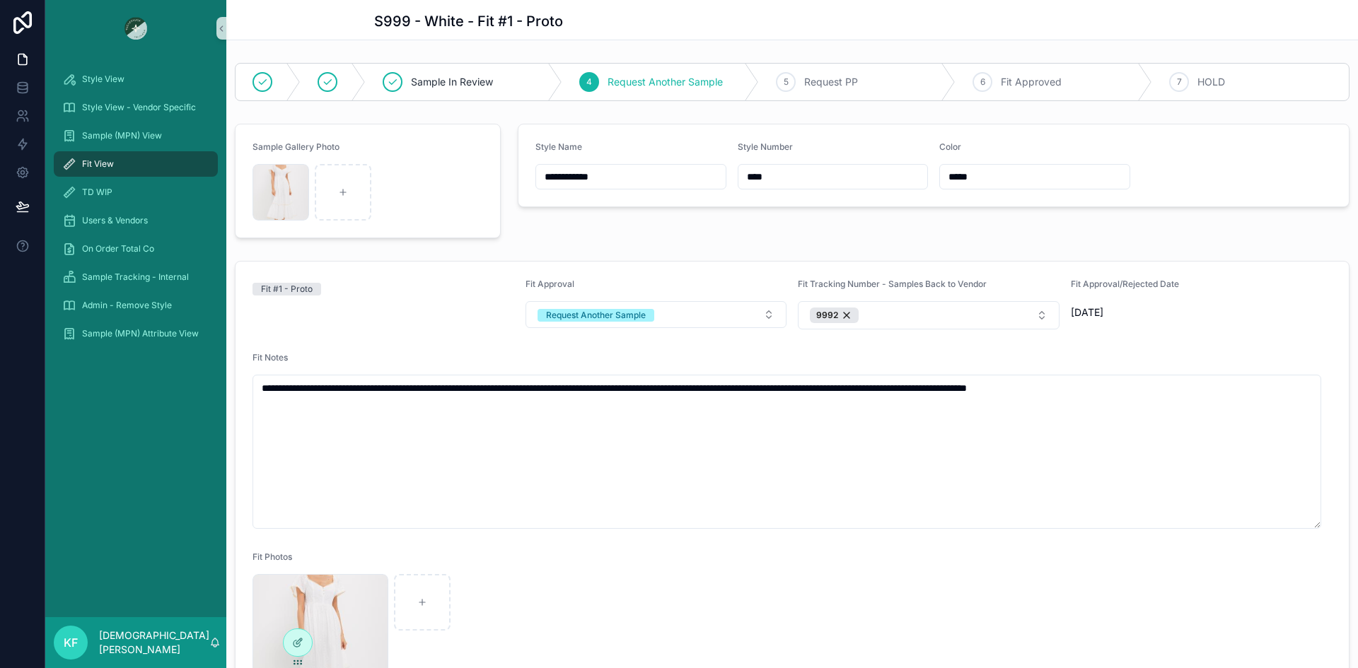
click at [461, 336] on form "**********" at bounding box center [792, 585] width 1113 height 646
click at [93, 161] on span "Fit View" at bounding box center [98, 163] width 32 height 11
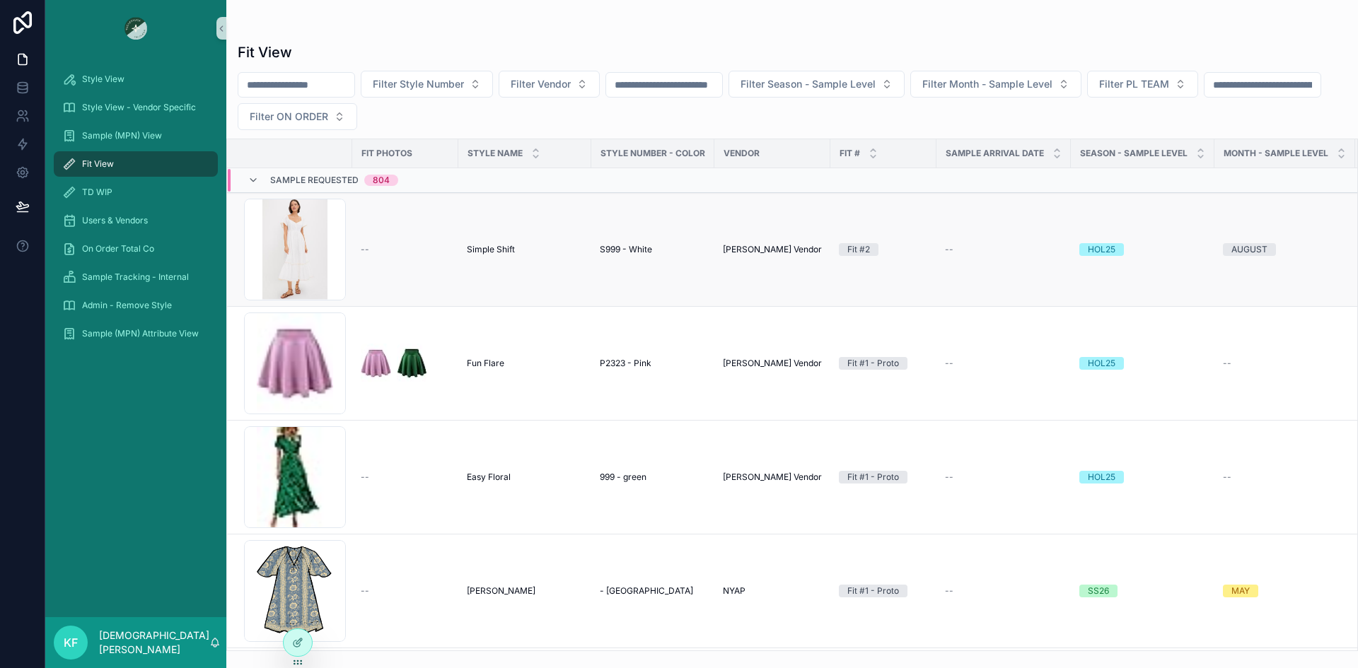
click at [482, 252] on span "Simple Shift" at bounding box center [491, 249] width 48 height 11
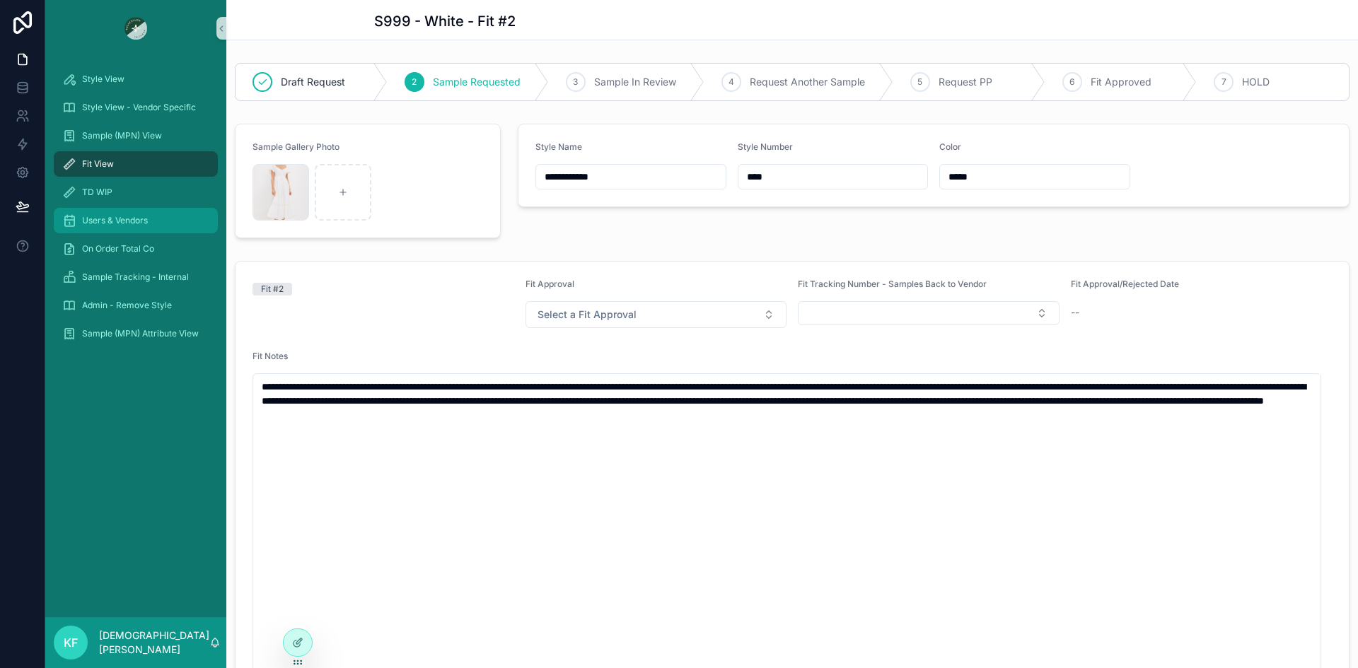
click at [108, 225] on span "Users & Vendors" at bounding box center [115, 220] width 66 height 11
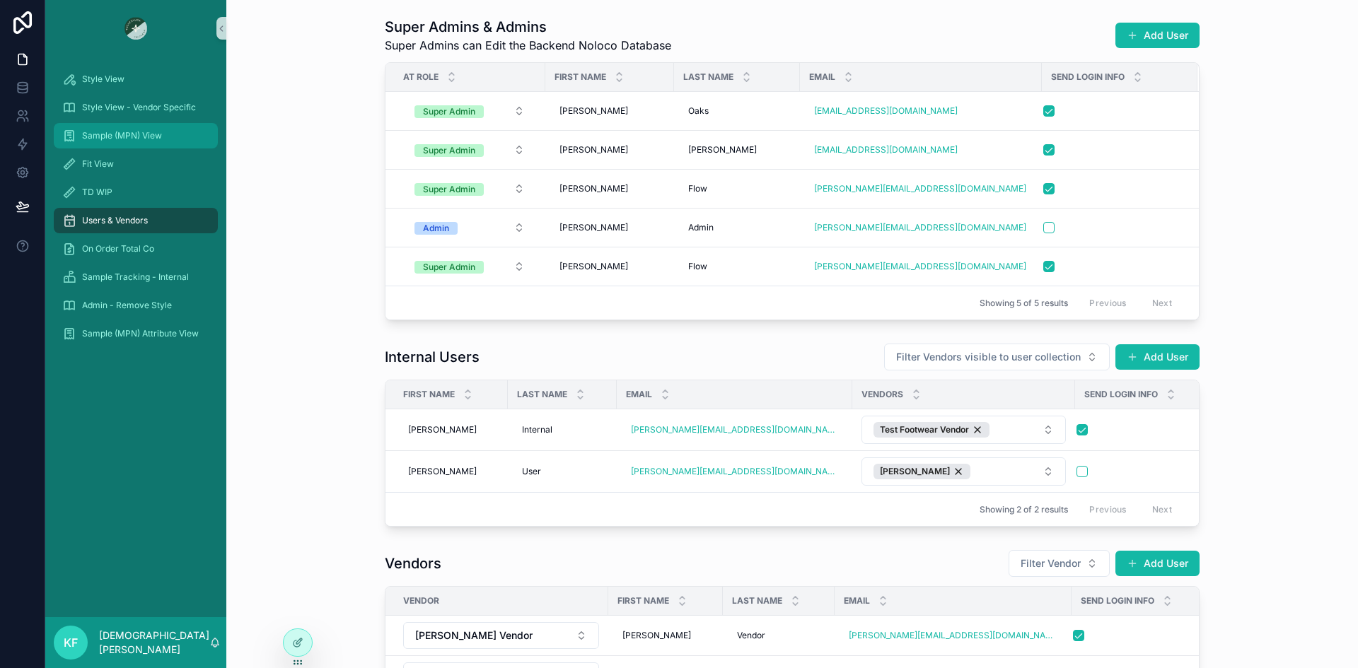
click at [120, 137] on span "Sample (MPN) View" at bounding box center [122, 135] width 80 height 11
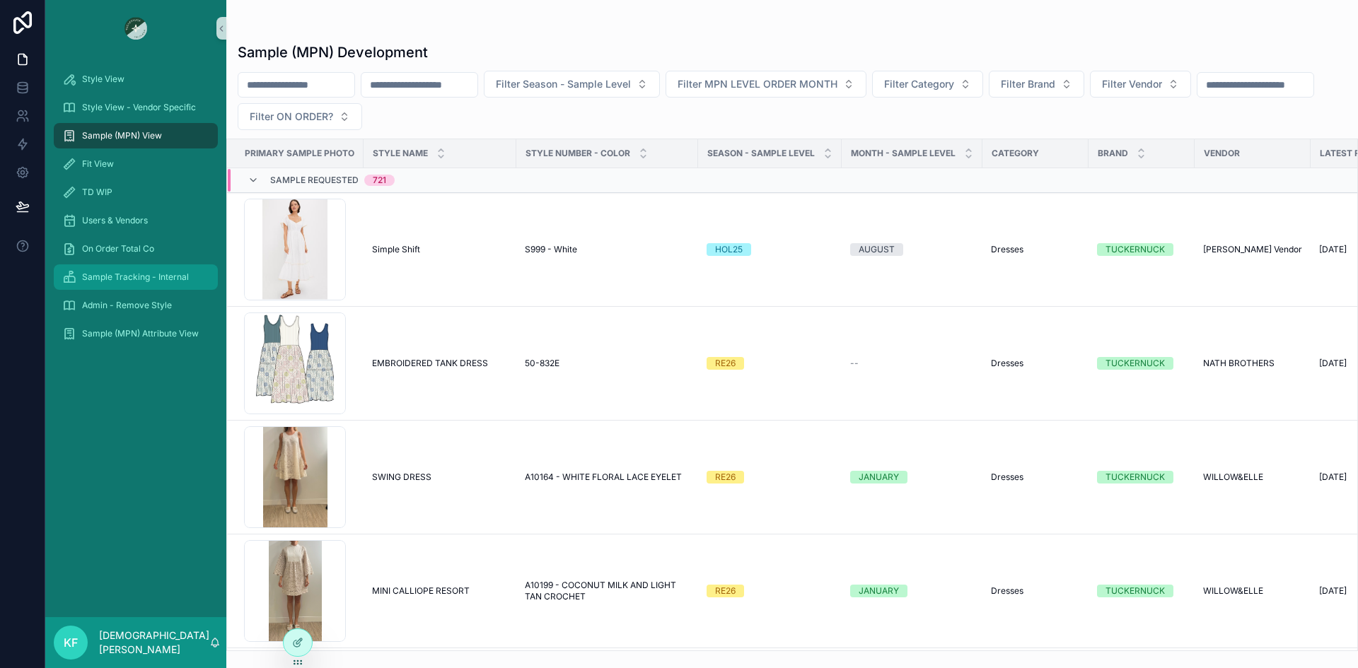
click at [125, 281] on span "Sample Tracking - Internal" at bounding box center [135, 277] width 107 height 11
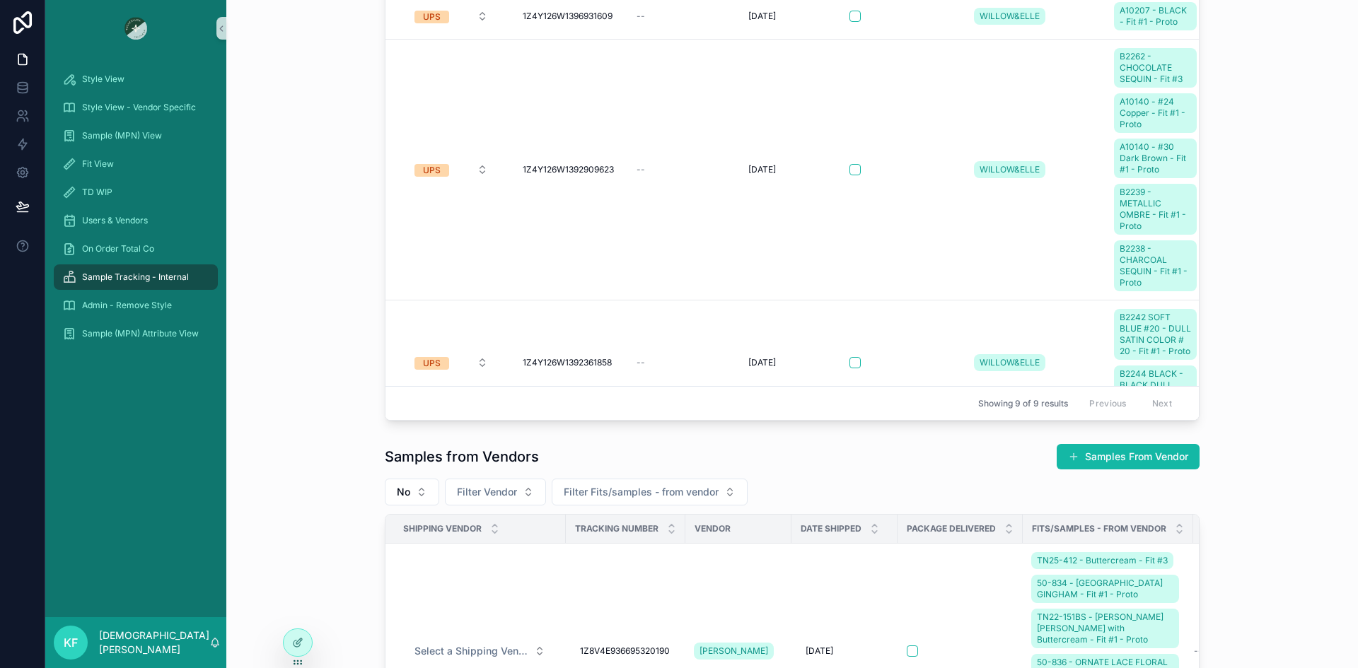
scroll to position [170, 0]
click at [111, 223] on span "Users & Vendors" at bounding box center [115, 220] width 66 height 11
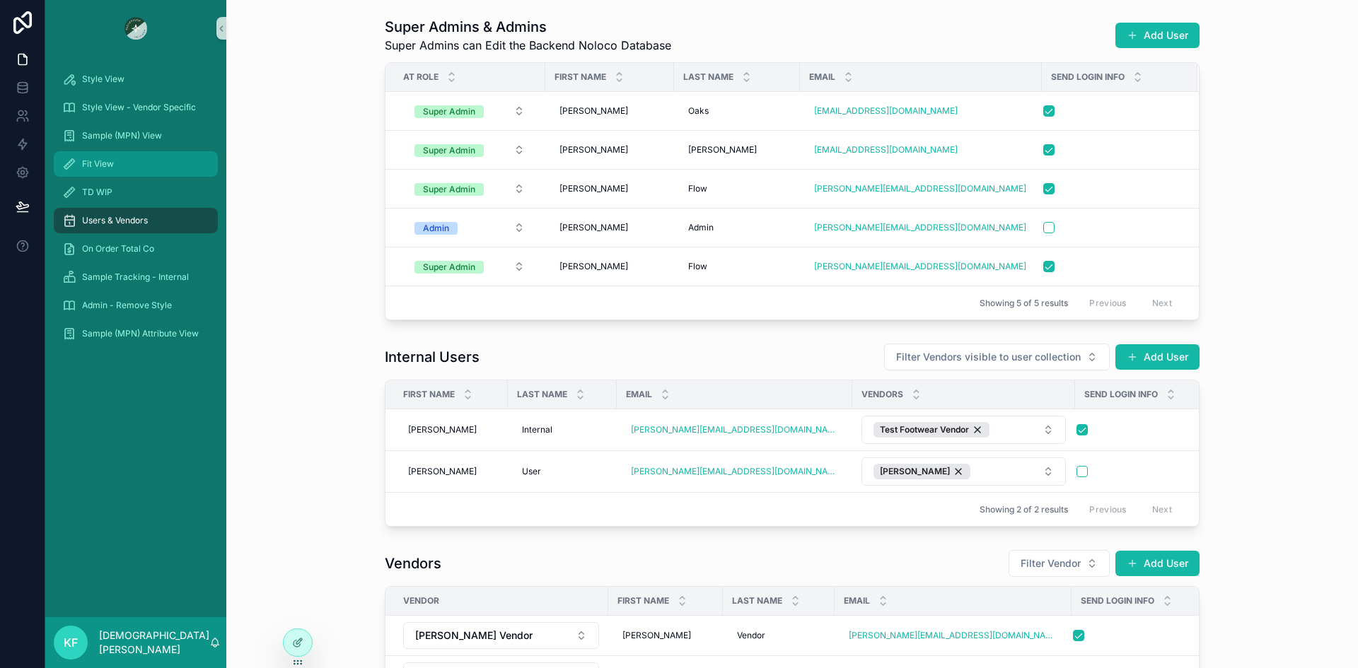
click at [88, 163] on span "Fit View" at bounding box center [98, 163] width 32 height 11
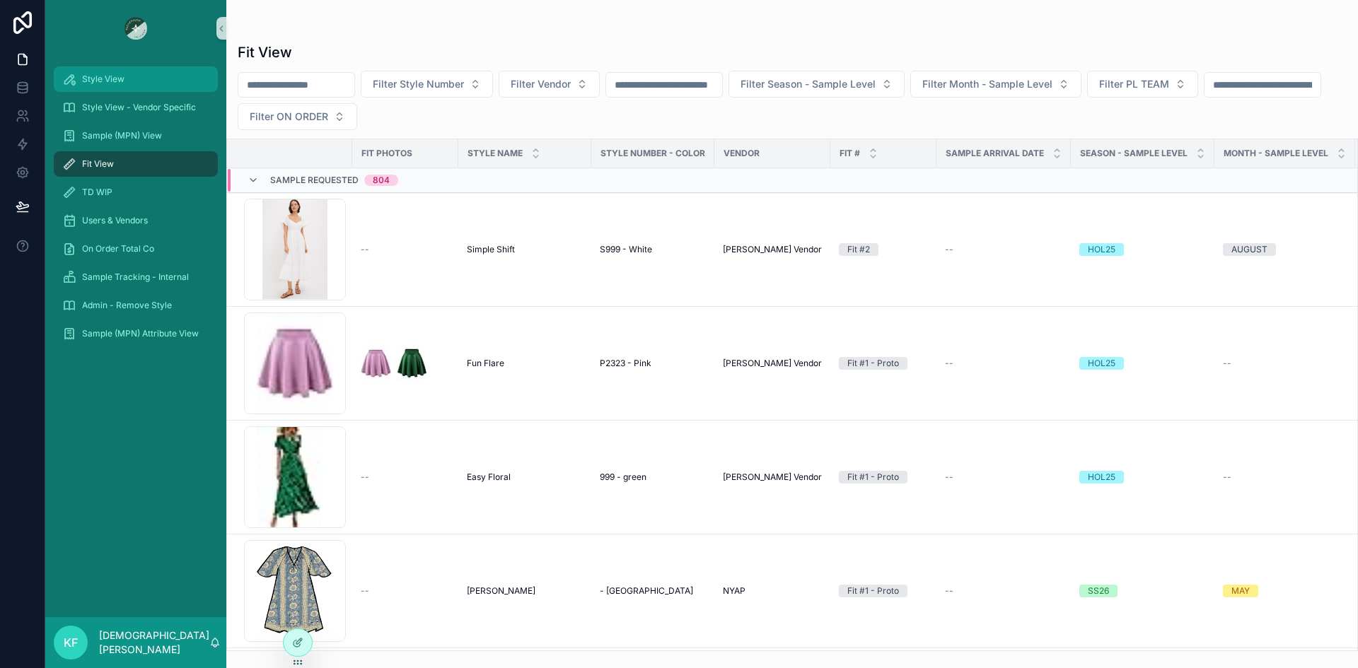
click at [120, 81] on span "Style View" at bounding box center [103, 79] width 42 height 11
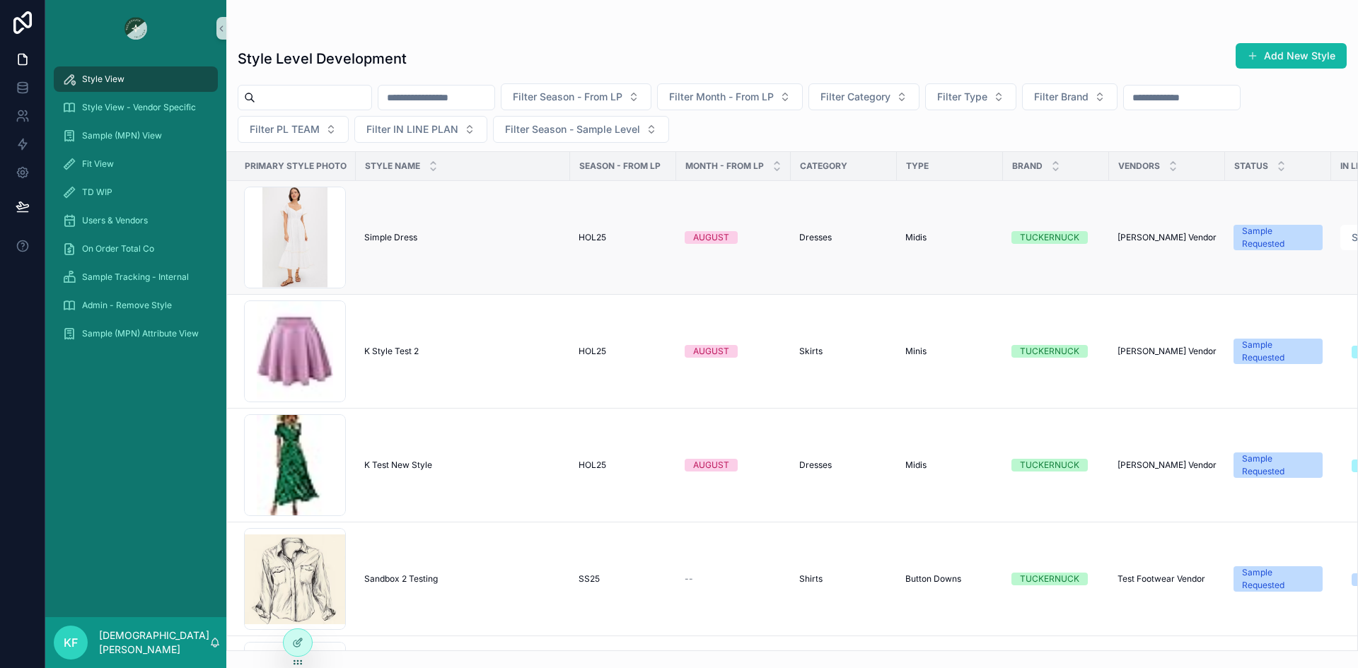
click at [403, 237] on span "Simple Dress" at bounding box center [390, 237] width 53 height 11
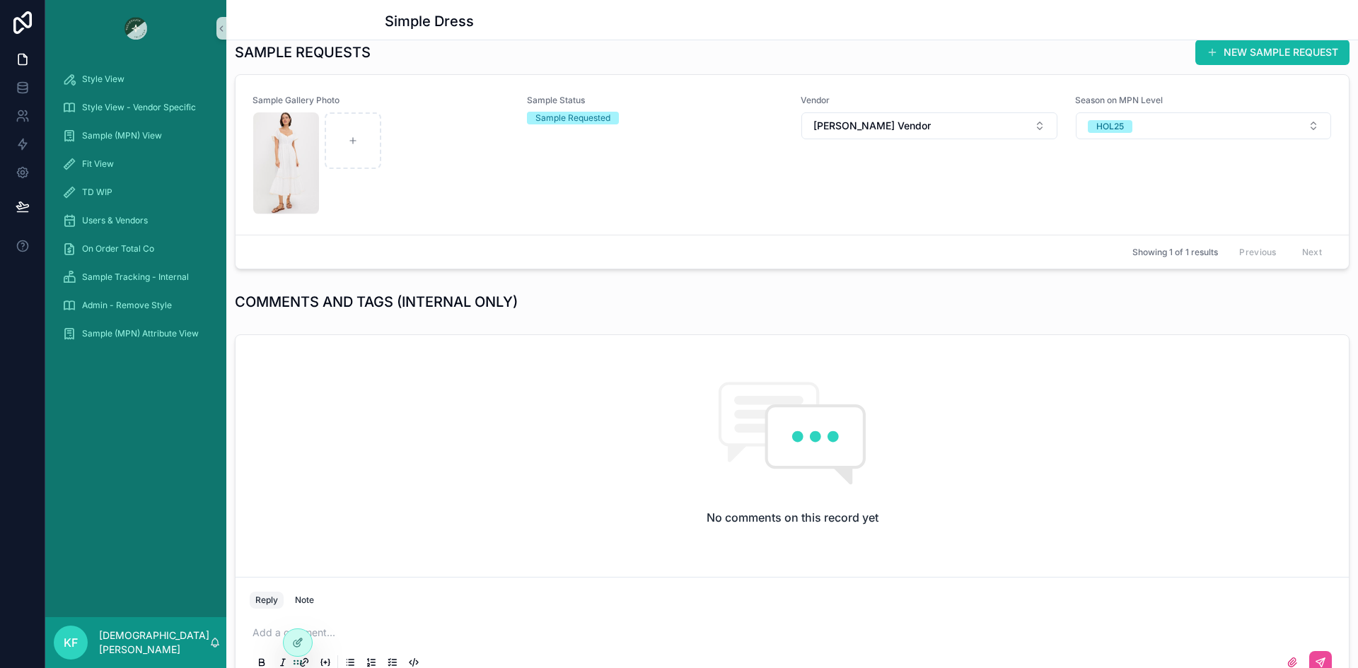
scroll to position [598, 0]
click at [473, 165] on div "scrollable content" at bounding box center [381, 163] width 256 height 102
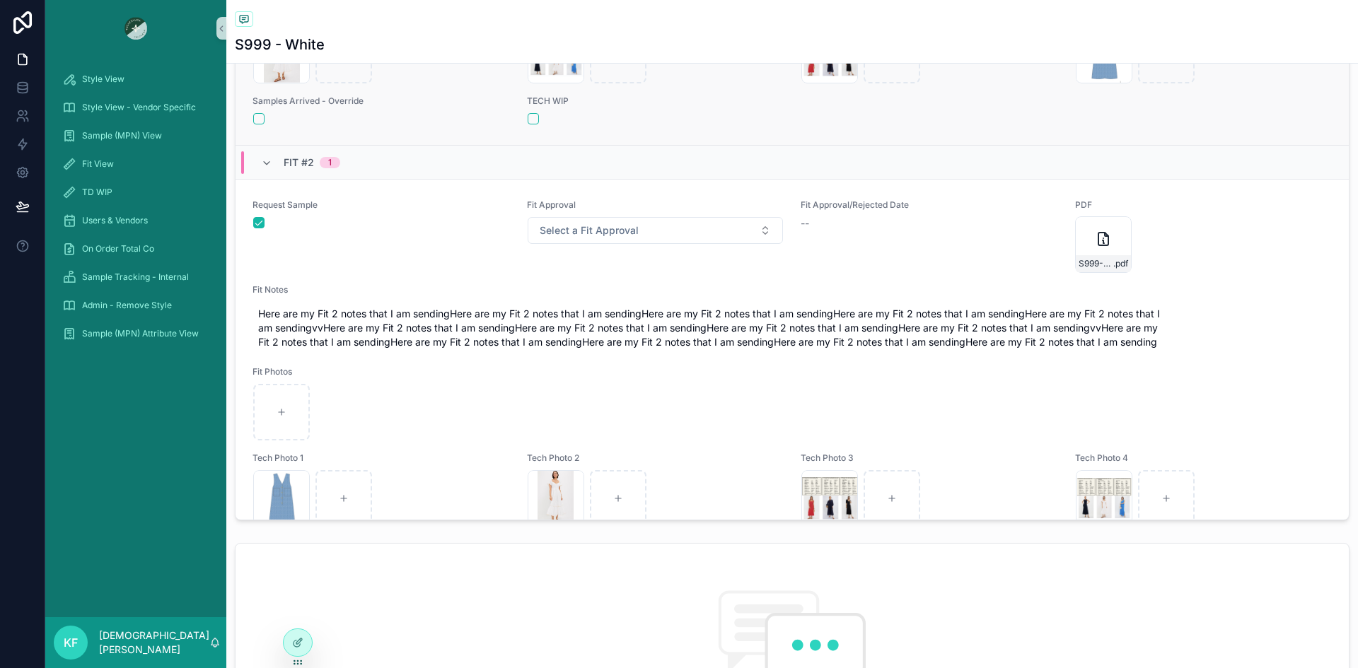
scroll to position [438, 0]
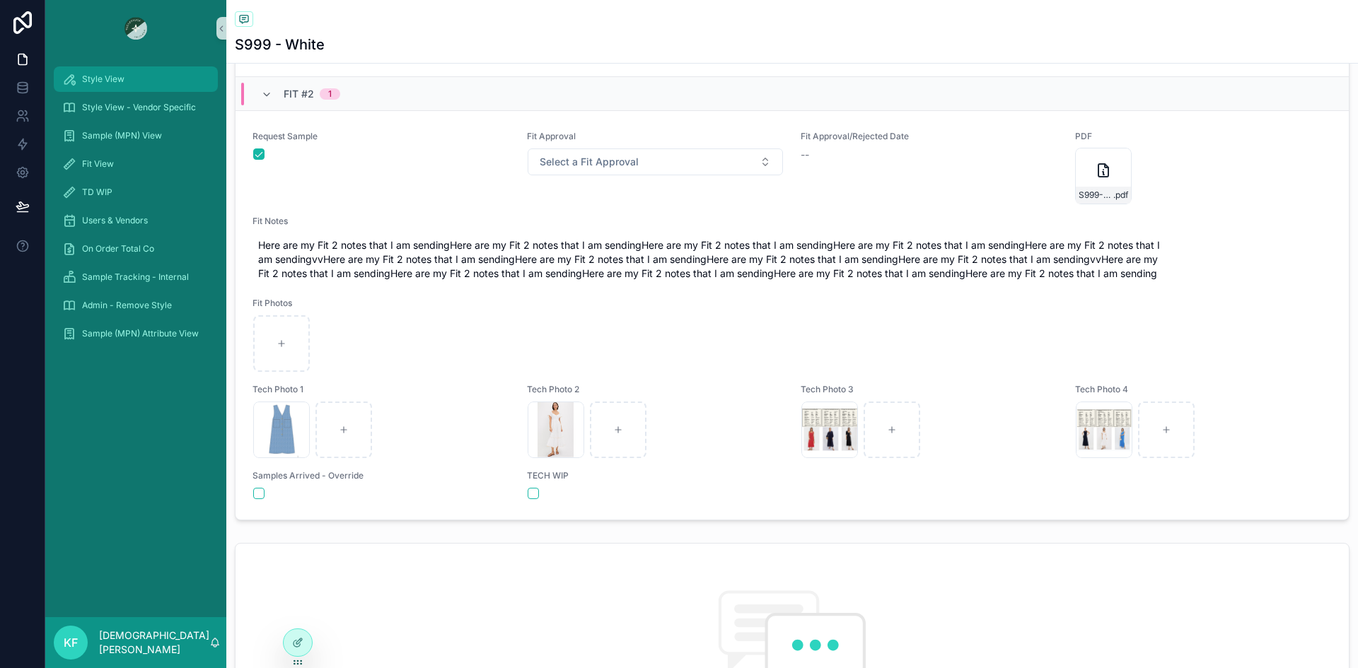
click at [117, 76] on span "Style View" at bounding box center [103, 79] width 42 height 11
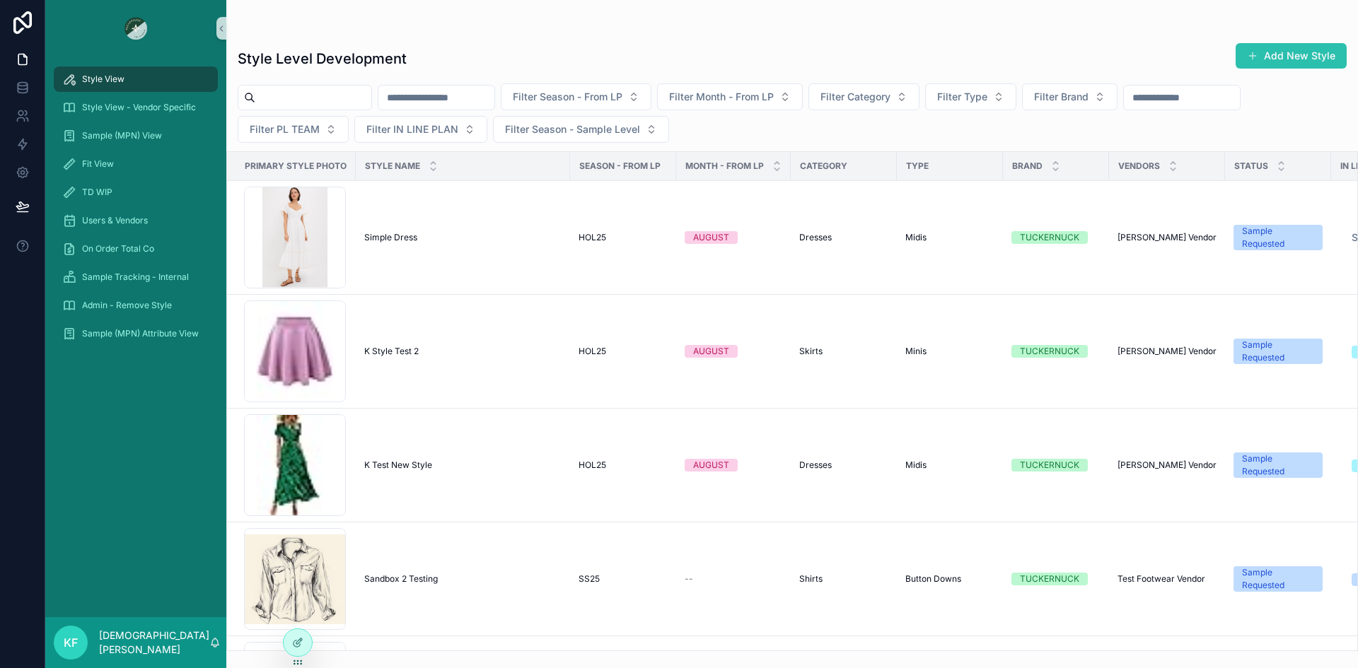
click at [1290, 61] on button "Add New Style" at bounding box center [1291, 55] width 111 height 25
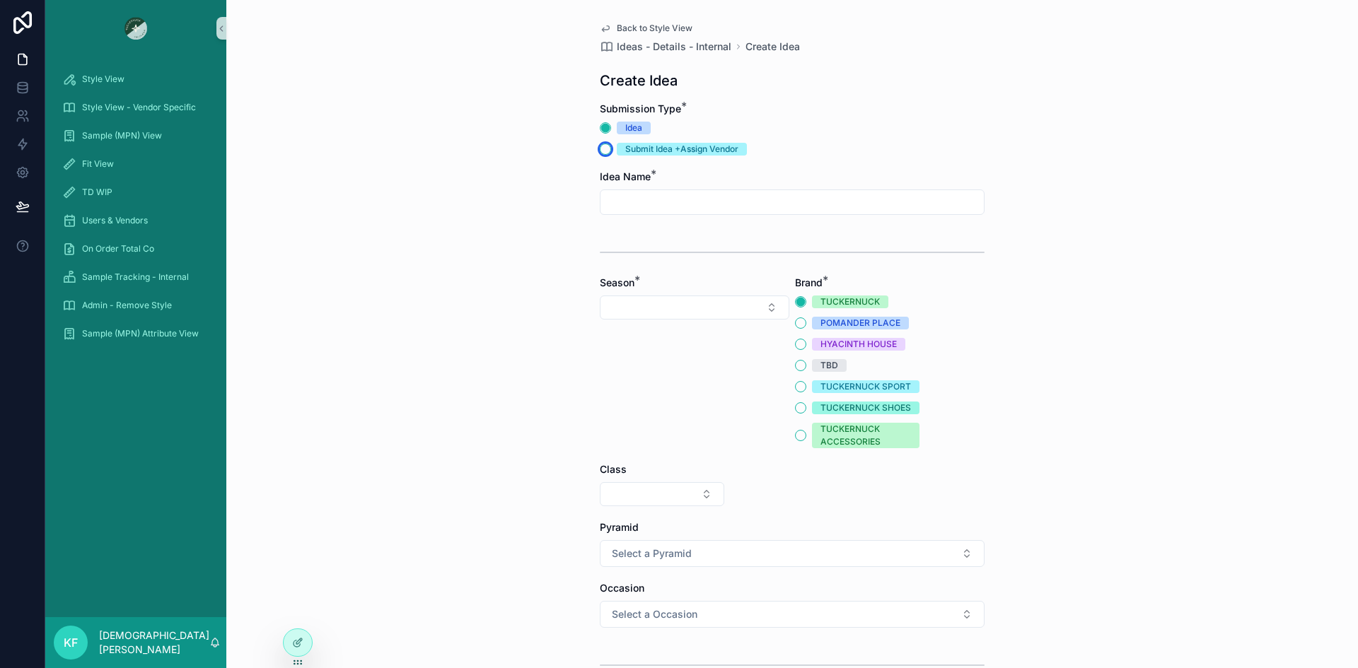
click at [602, 150] on button "Submit Idea +Assign Vendor" at bounding box center [605, 149] width 11 height 11
click at [632, 196] on input "scrollable content" at bounding box center [791, 202] width 383 height 20
type input "**********"
click at [656, 299] on button "Select Button" at bounding box center [695, 308] width 190 height 24
click at [634, 452] on div "SS25" at bounding box center [689, 454] width 182 height 23
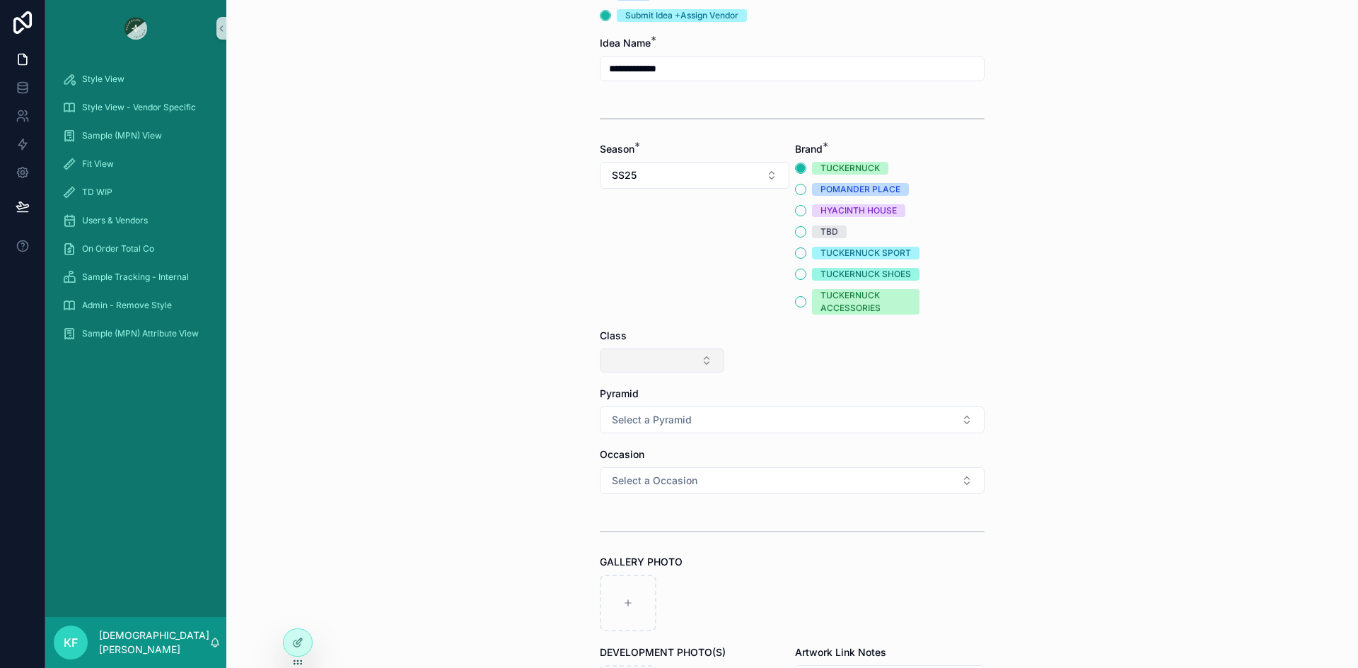
scroll to position [134, 0]
click at [653, 359] on button "Select Button" at bounding box center [662, 360] width 124 height 24
click at [610, 456] on span "Clothing" at bounding box center [597, 461] width 38 height 14
click at [781, 364] on button "Select Button" at bounding box center [792, 360] width 124 height 24
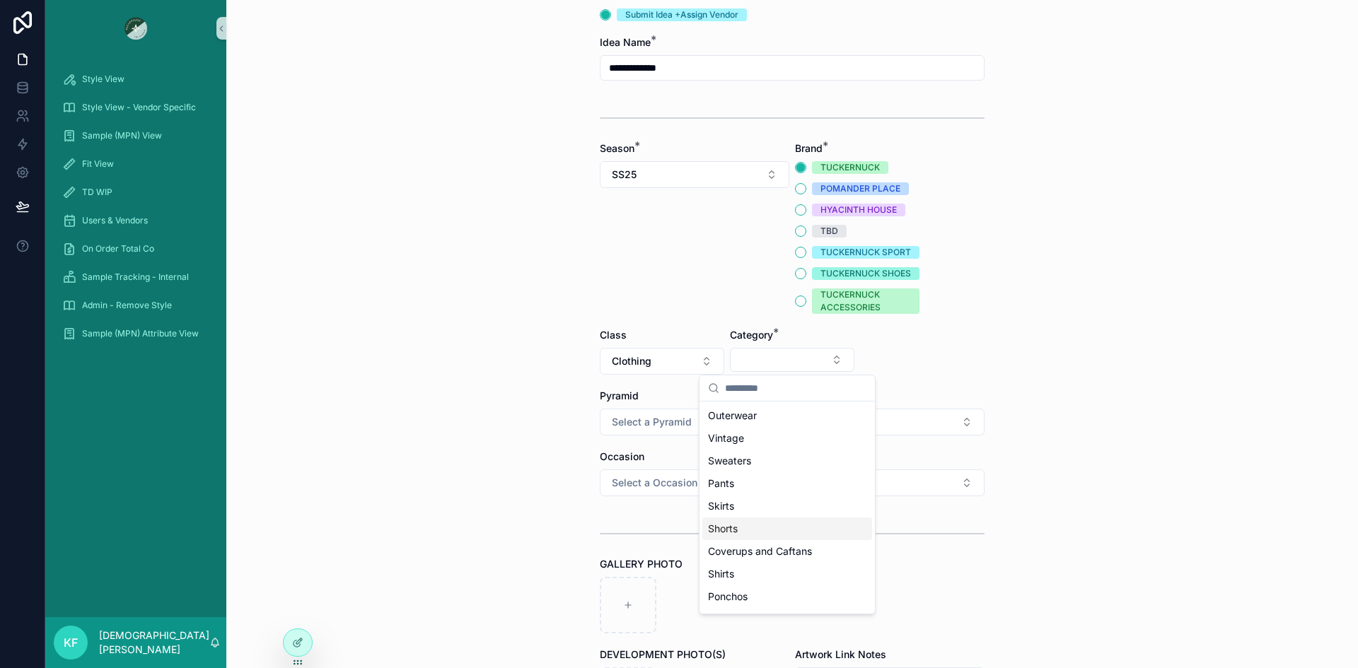
scroll to position [88, 0]
click at [746, 551] on div "Dresses" at bounding box center [787, 554] width 170 height 23
click at [913, 367] on button "Select Button" at bounding box center [922, 360] width 124 height 24
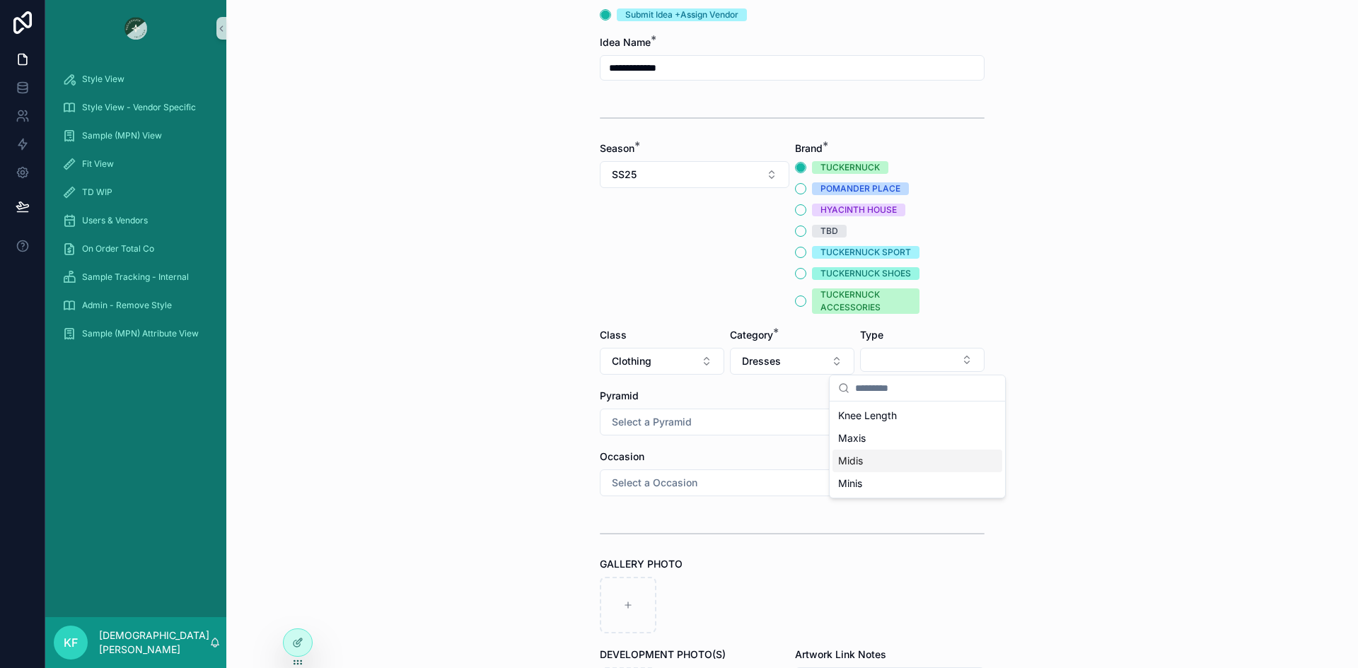
click at [874, 451] on div "Midis" at bounding box center [917, 461] width 170 height 23
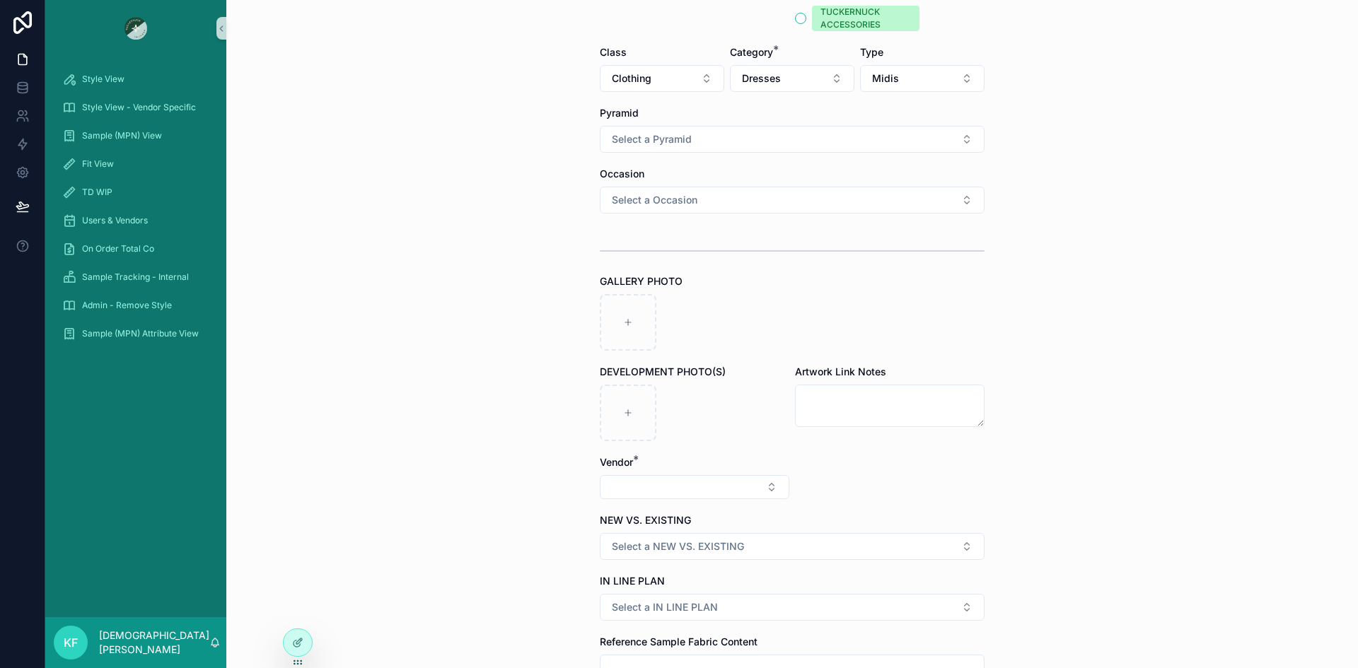
scroll to position [418, 0]
click at [623, 317] on icon "scrollable content" at bounding box center [628, 322] width 10 height 10
type input "**********"
click at [737, 487] on button "Select Button" at bounding box center [695, 487] width 190 height 24
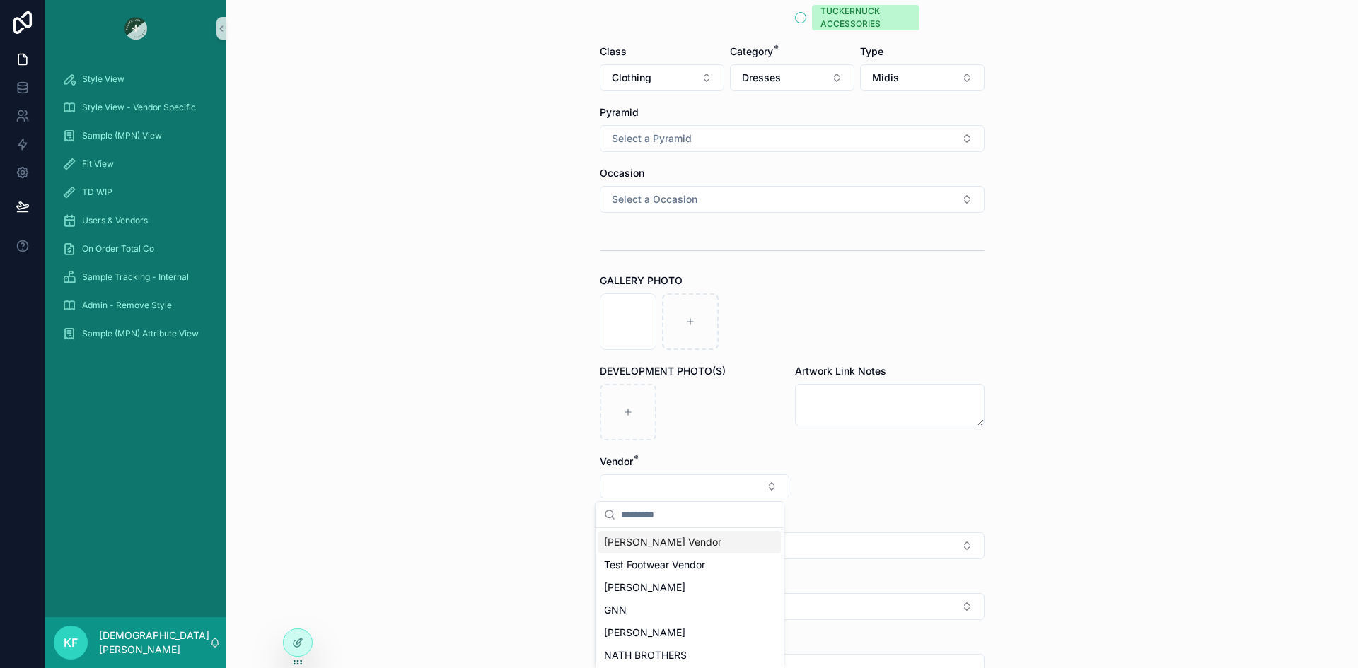
click at [685, 543] on div "[PERSON_NAME] Vendor" at bounding box center [689, 542] width 182 height 23
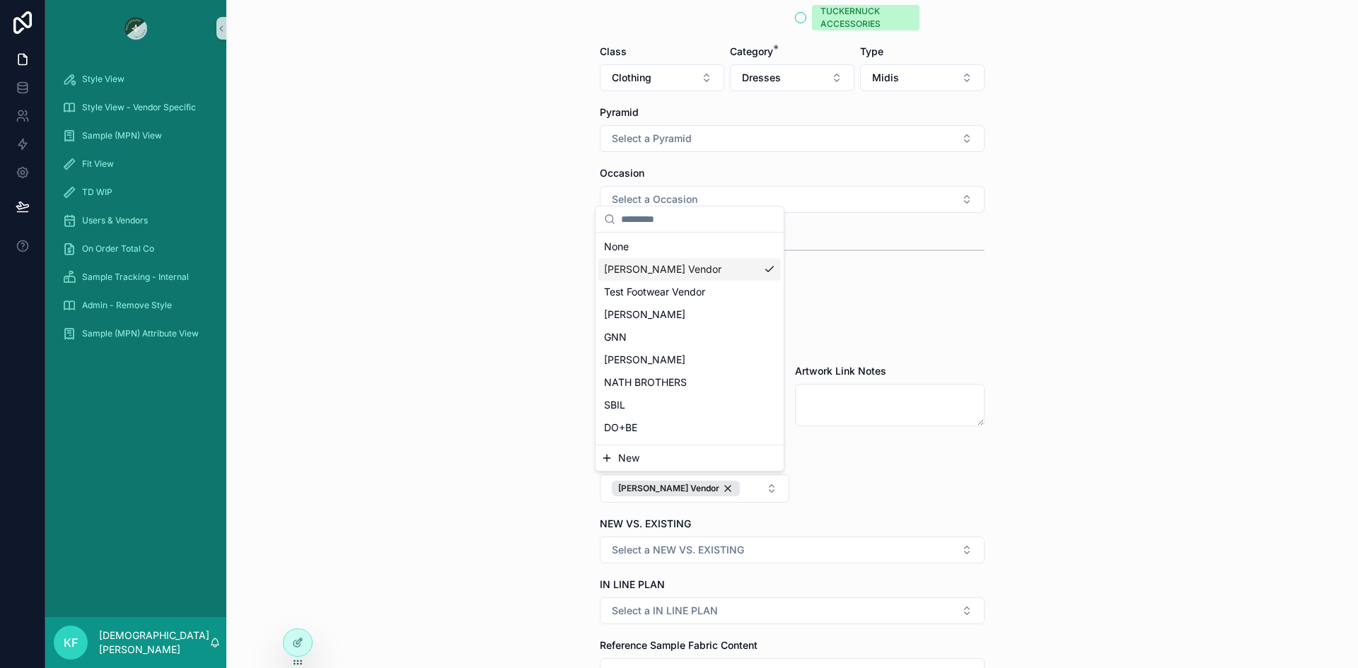
click at [1082, 465] on div "**********" at bounding box center [792, 334] width 1132 height 668
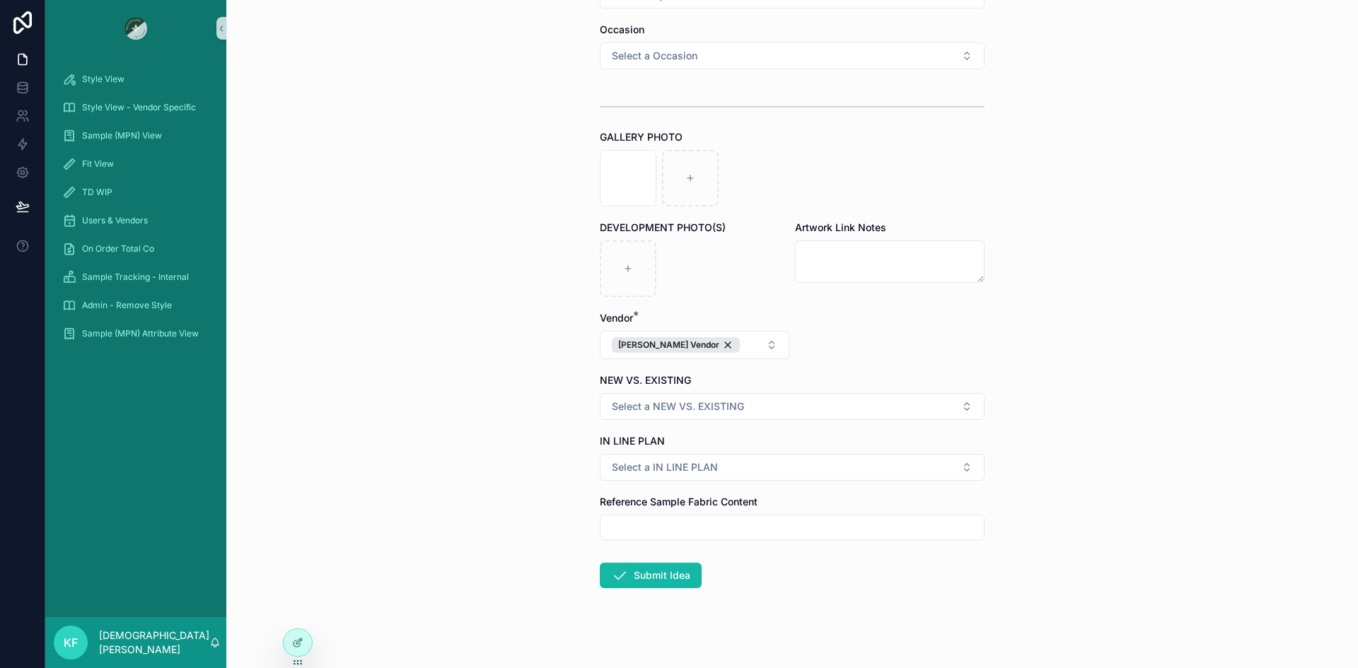
scroll to position [572, 0]
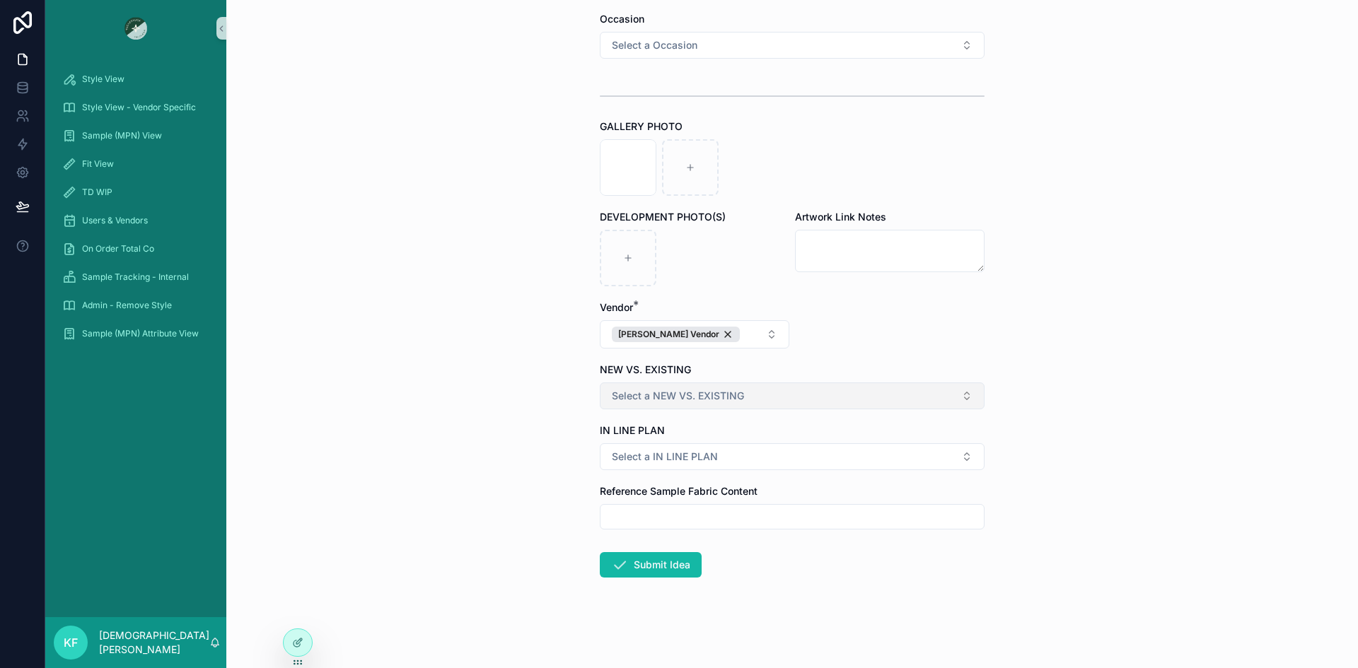
click at [956, 400] on button "Select a NEW VS. EXISTING" at bounding box center [792, 396] width 385 height 27
click at [696, 452] on div "NEW DEVELOPMENT" at bounding box center [655, 452] width 86 height 13
click at [641, 564] on button "Submit Idea" at bounding box center [651, 564] width 102 height 25
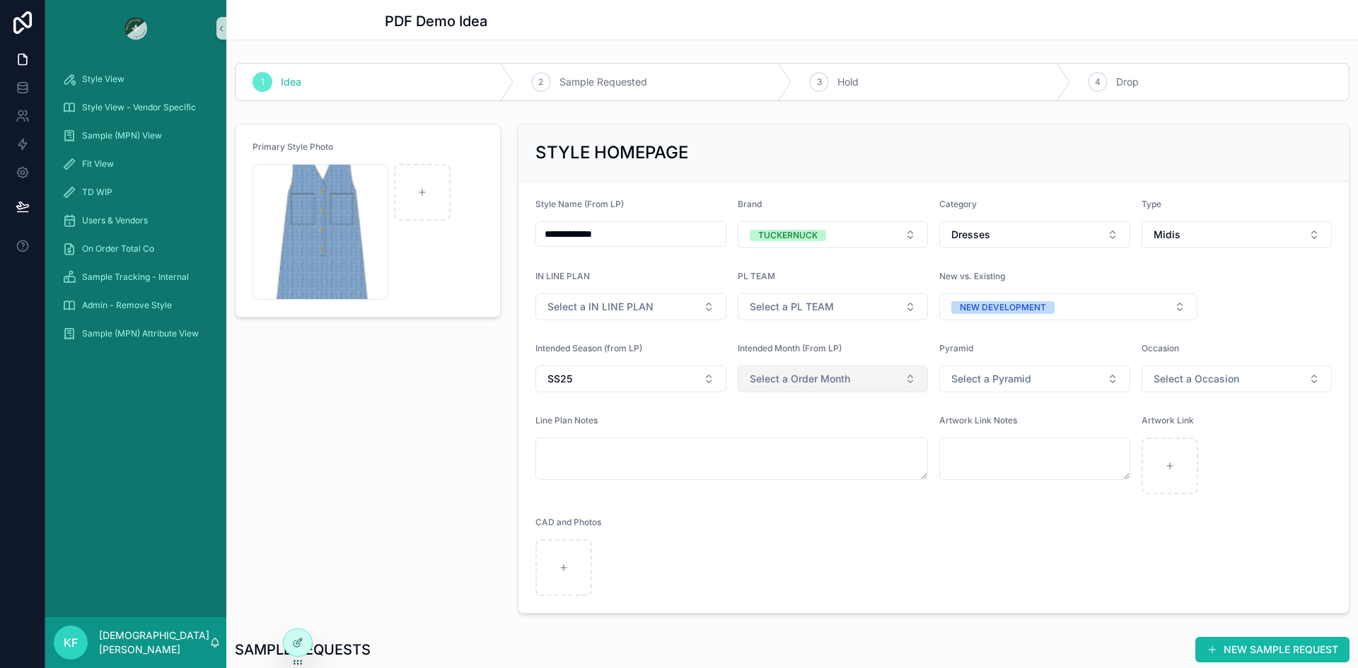
click at [828, 384] on span "Select a Order Month" at bounding box center [800, 379] width 100 height 14
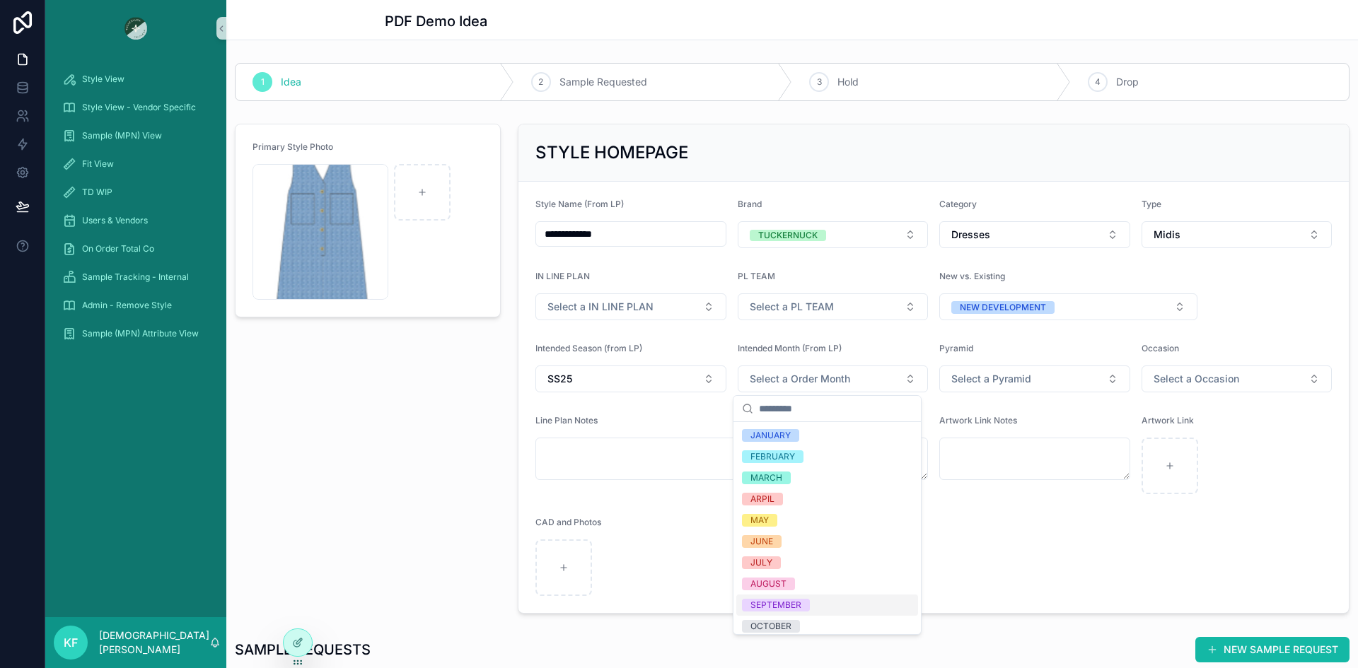
click at [763, 599] on div "SEPTEMBER" at bounding box center [775, 605] width 51 height 13
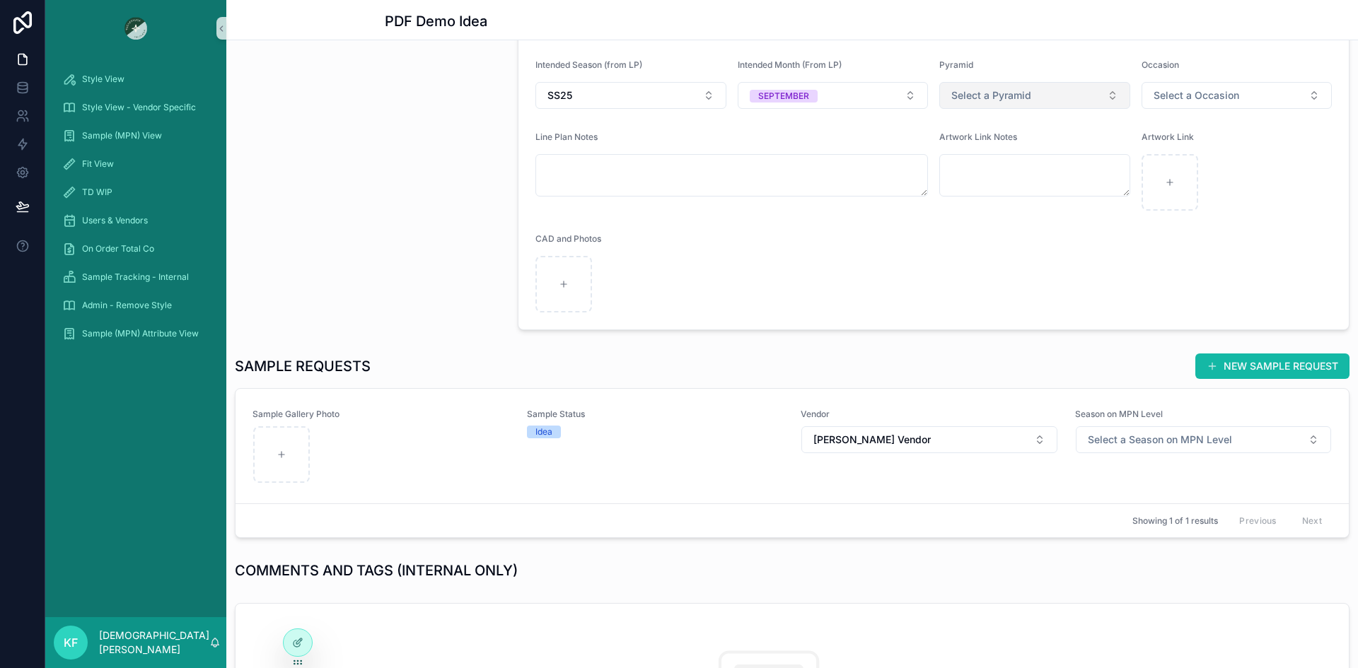
scroll to position [287, 0]
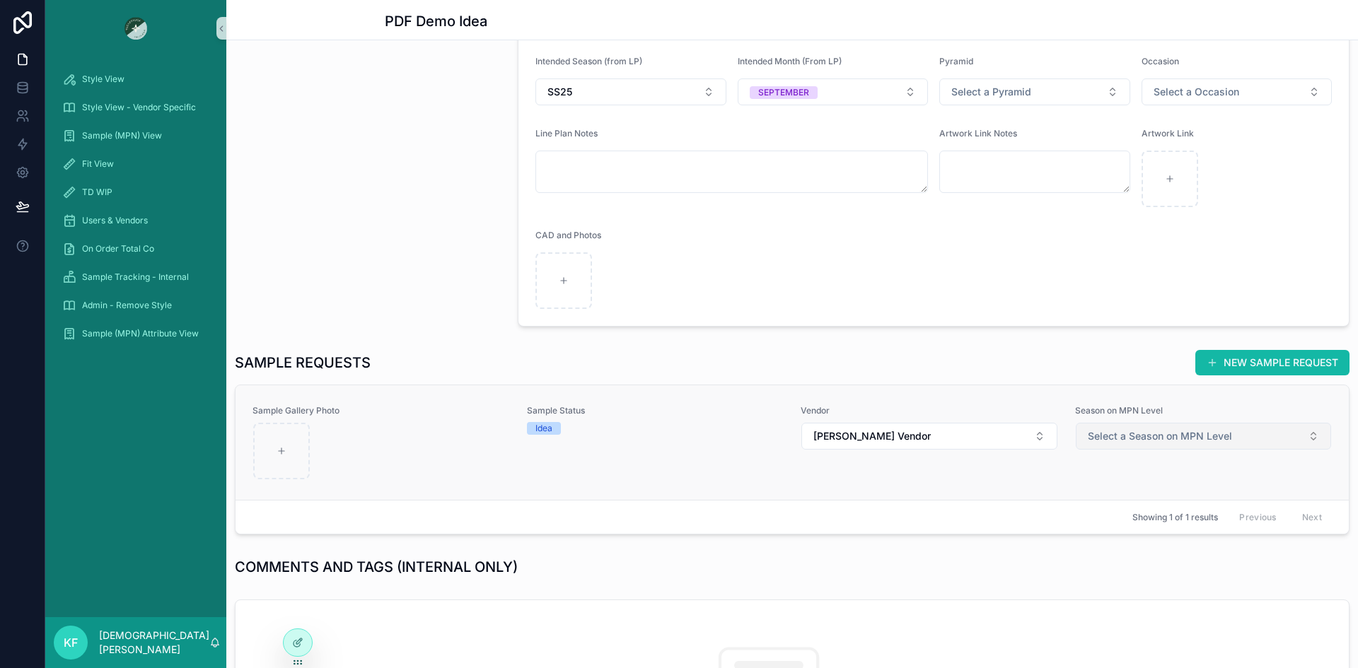
click at [1120, 427] on button "Select a Season on MPN Level" at bounding box center [1204, 436] width 256 height 27
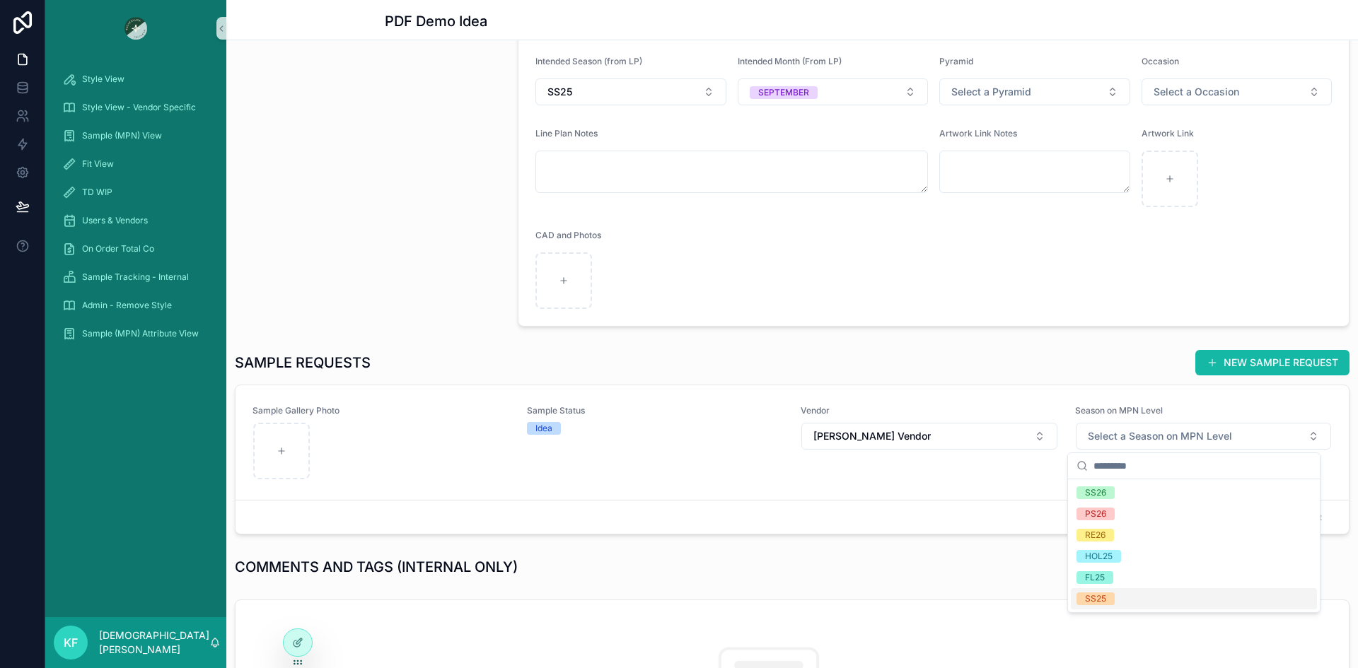
click at [1103, 593] on div "SS25" at bounding box center [1095, 599] width 21 height 13
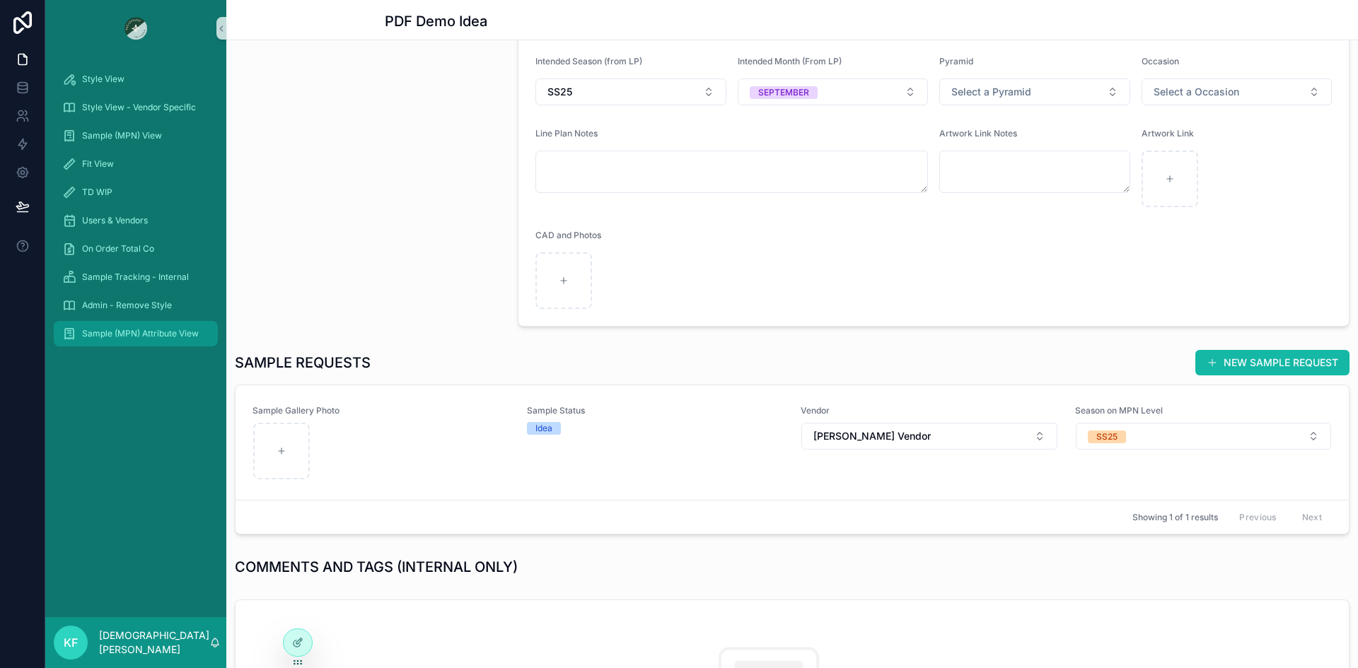
click at [101, 334] on span "Sample (MPN) Attribute View" at bounding box center [140, 333] width 117 height 11
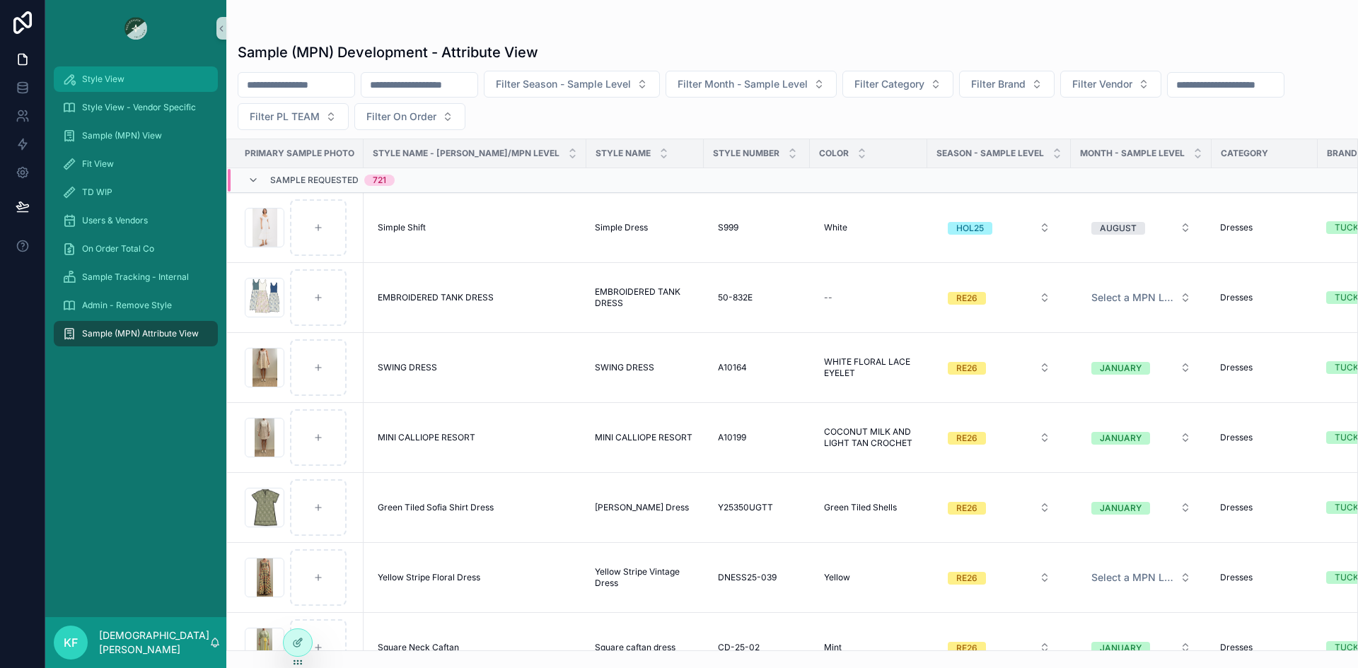
click at [95, 76] on span "Style View" at bounding box center [103, 79] width 42 height 11
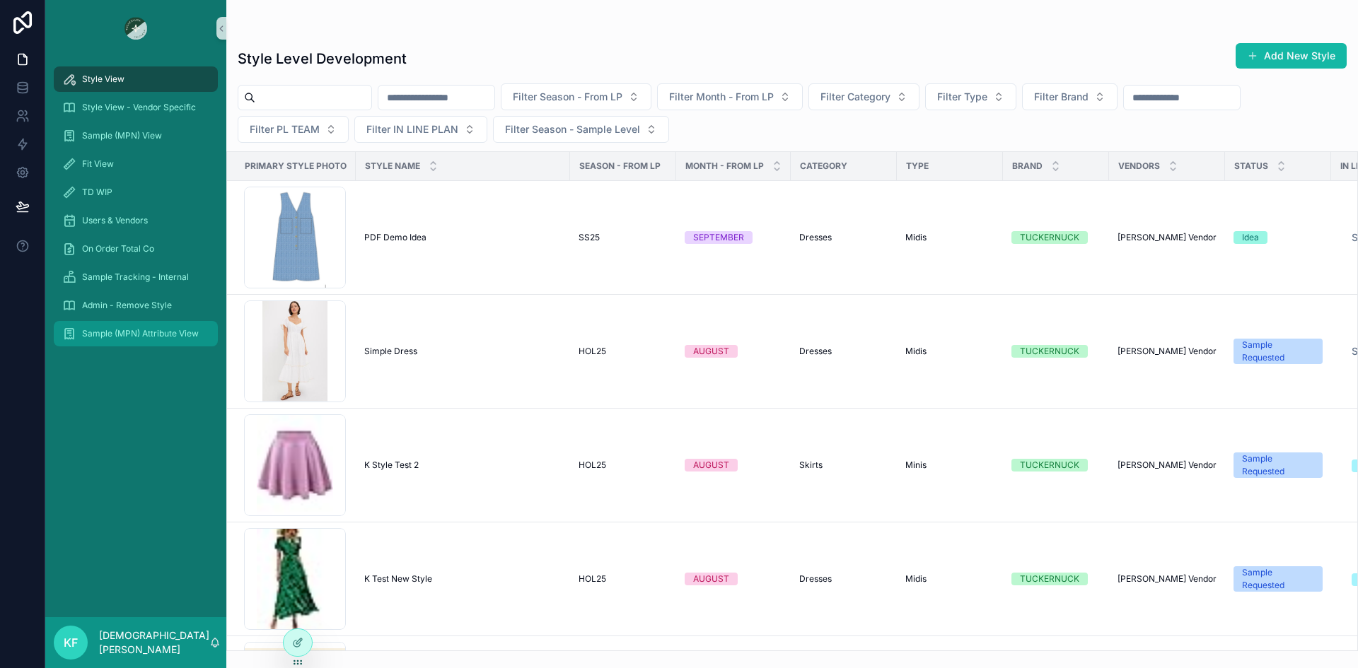
click at [138, 335] on span "Sample (MPN) Attribute View" at bounding box center [140, 333] width 117 height 11
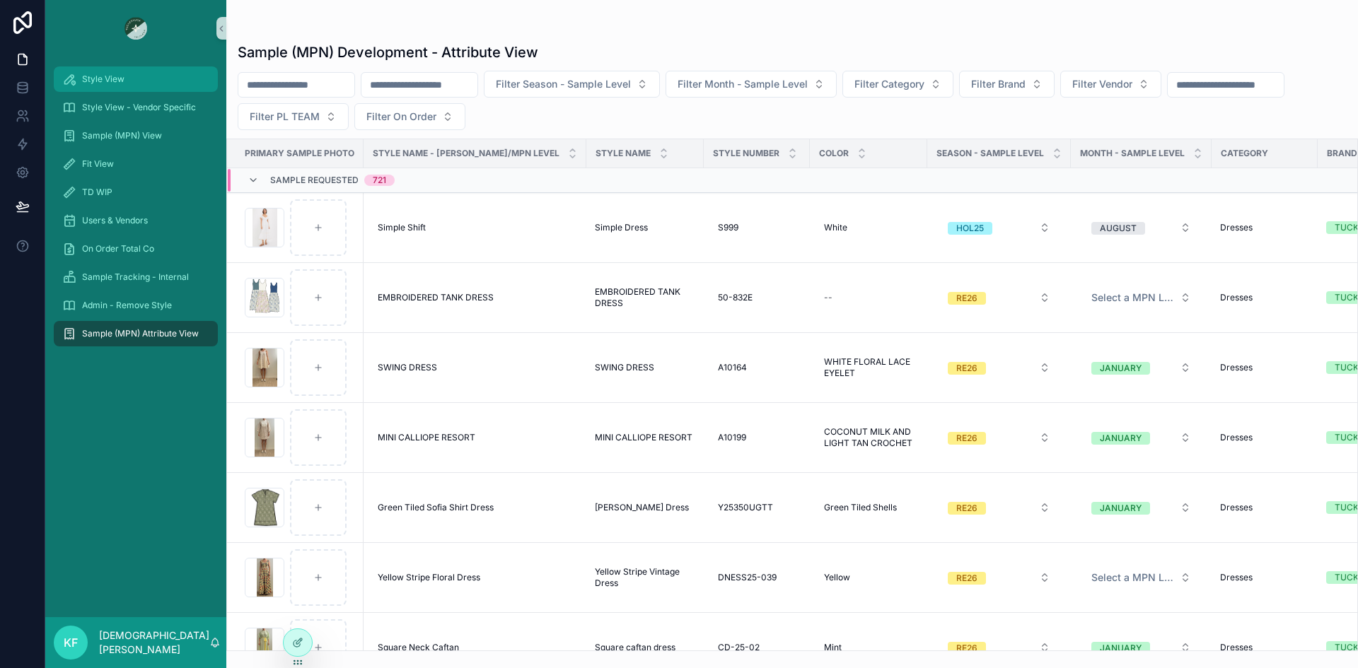
click at [108, 76] on span "Style View" at bounding box center [103, 79] width 42 height 11
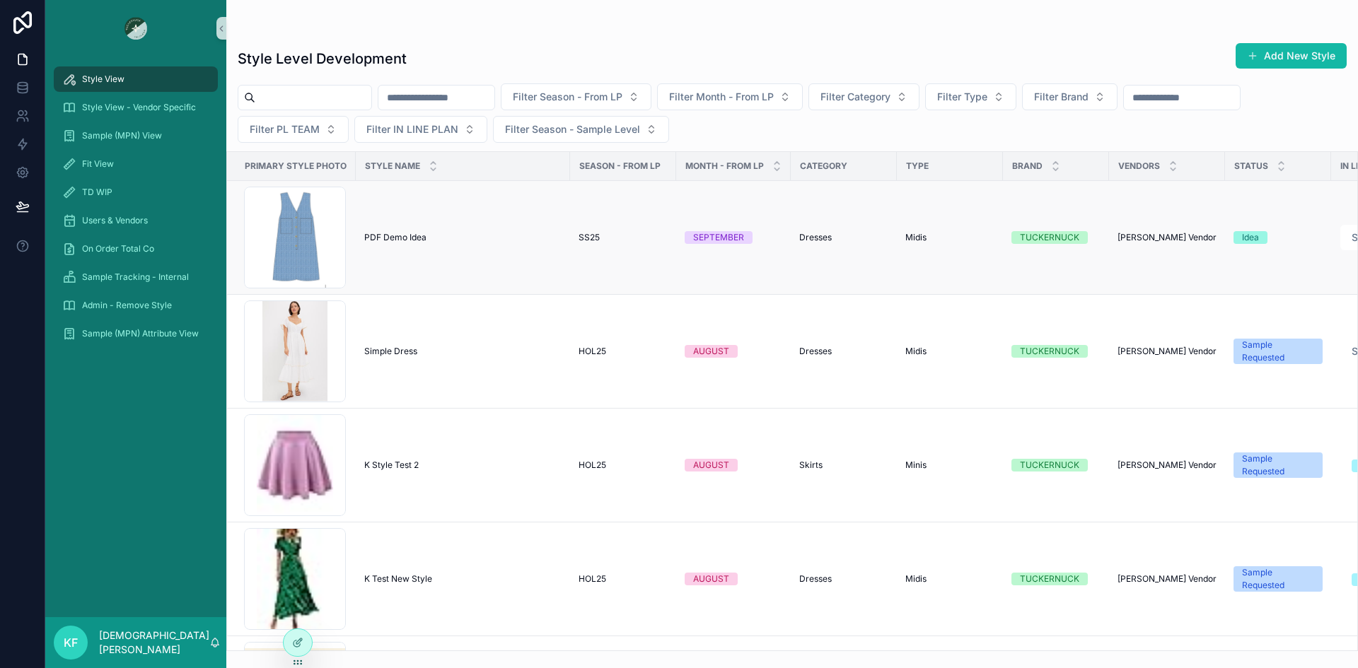
click at [398, 244] on td "PDF Demo Idea PDF Demo Idea" at bounding box center [463, 238] width 214 height 114
click at [399, 237] on span "PDF Demo Idea" at bounding box center [395, 237] width 62 height 11
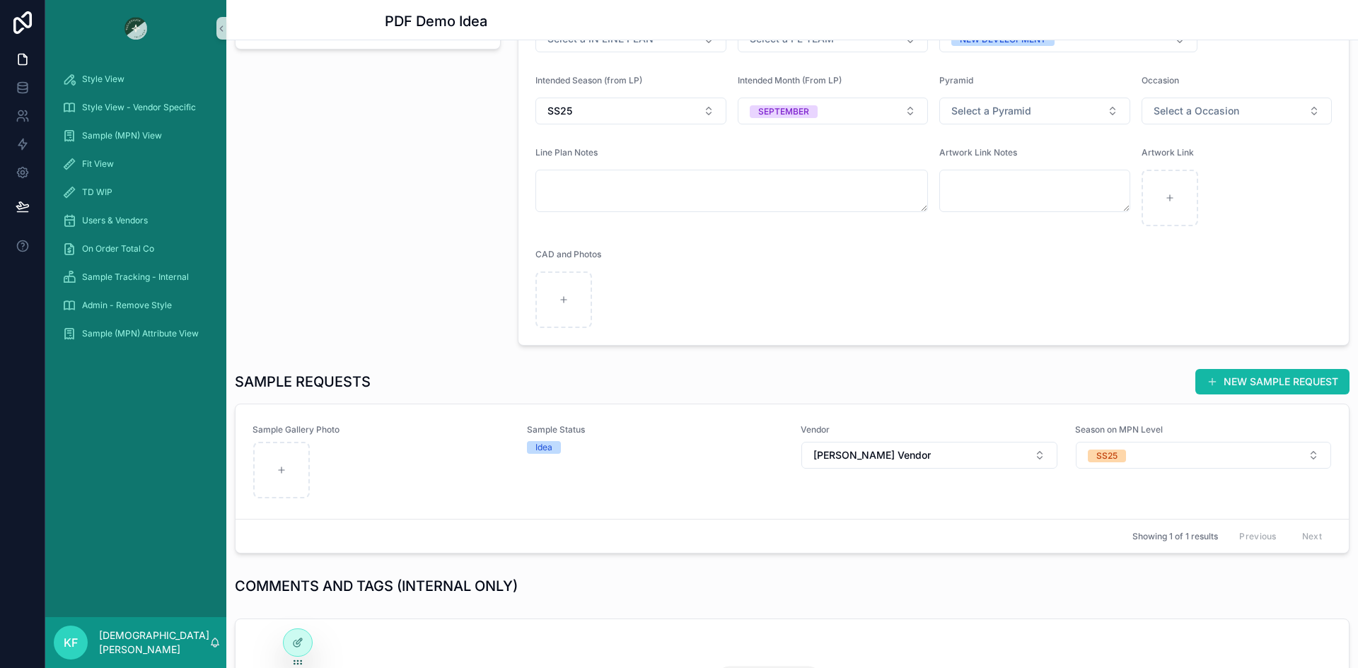
scroll to position [269, 0]
click at [290, 463] on div "scrollable content" at bounding box center [281, 469] width 57 height 57
type input "**********"
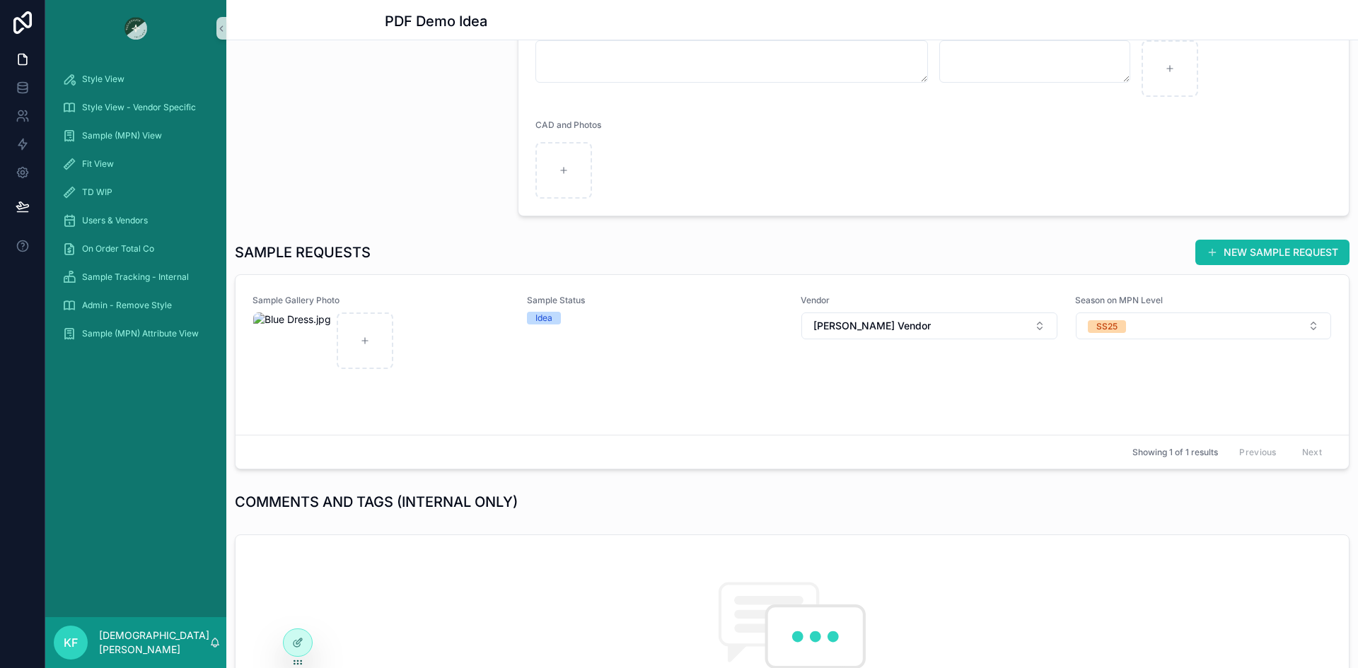
scroll to position [413, 0]
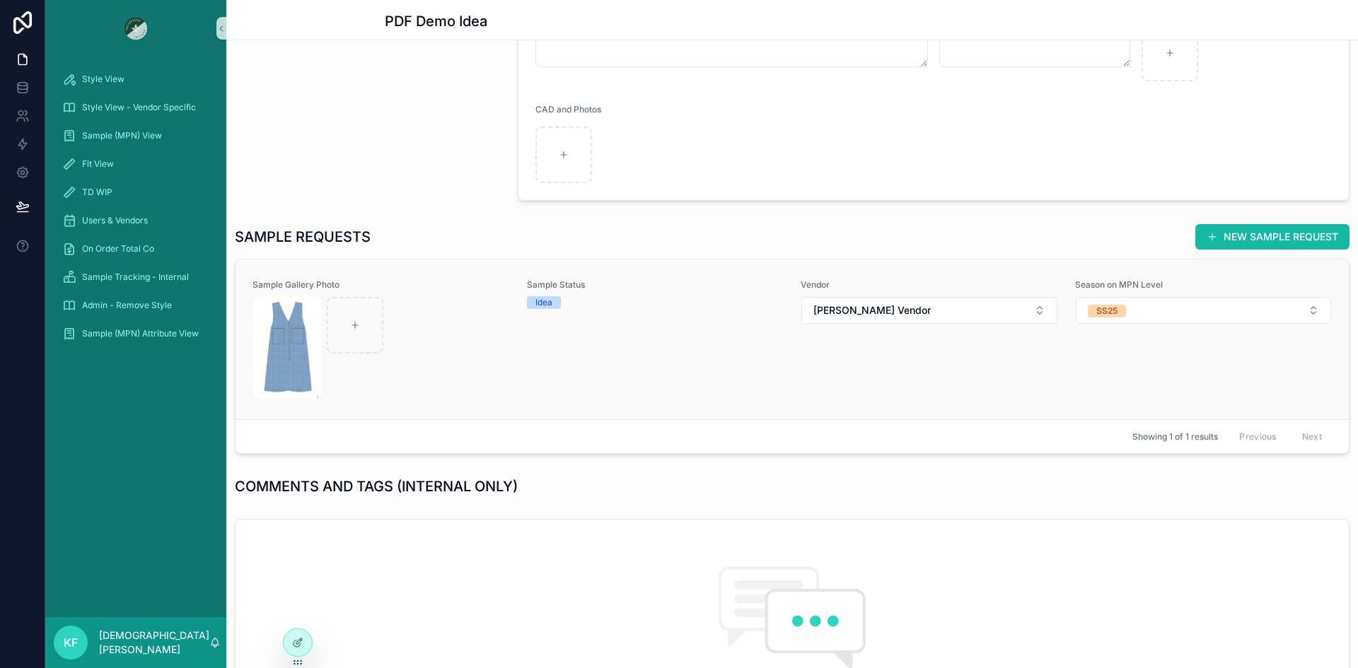
click at [476, 326] on div "scrollable content" at bounding box center [381, 348] width 256 height 102
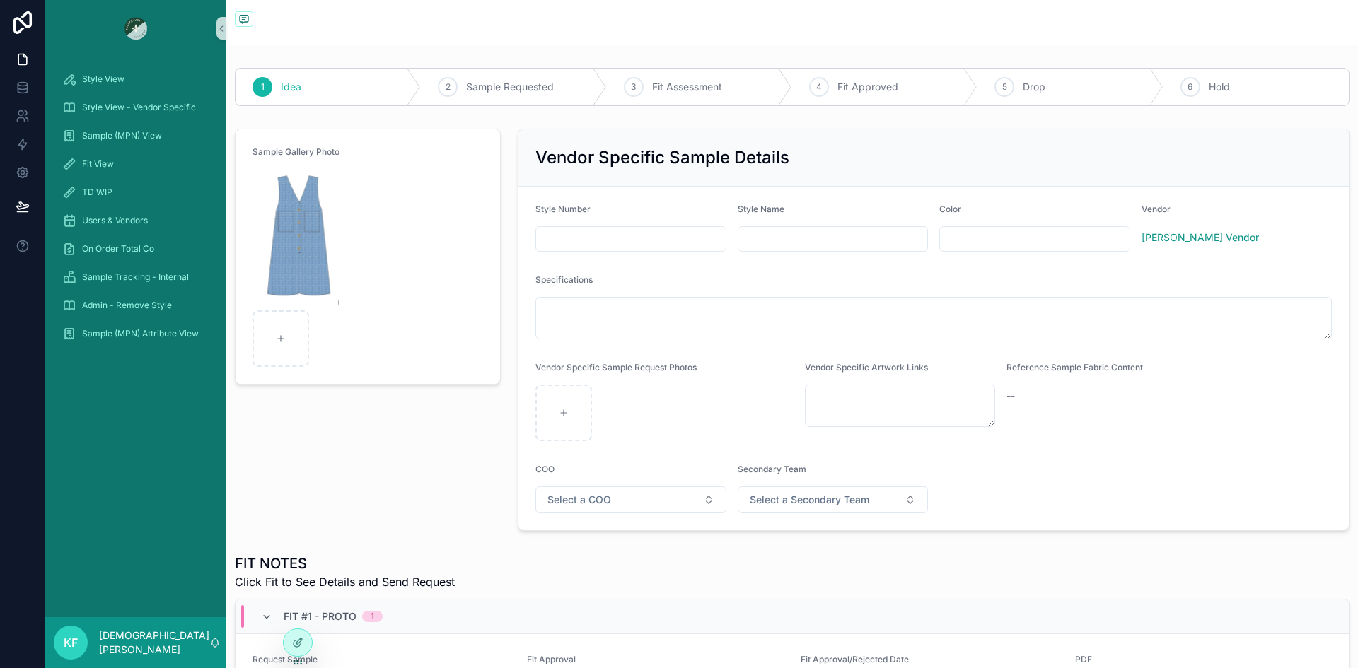
click at [603, 245] on input "scrollable content" at bounding box center [631, 239] width 190 height 20
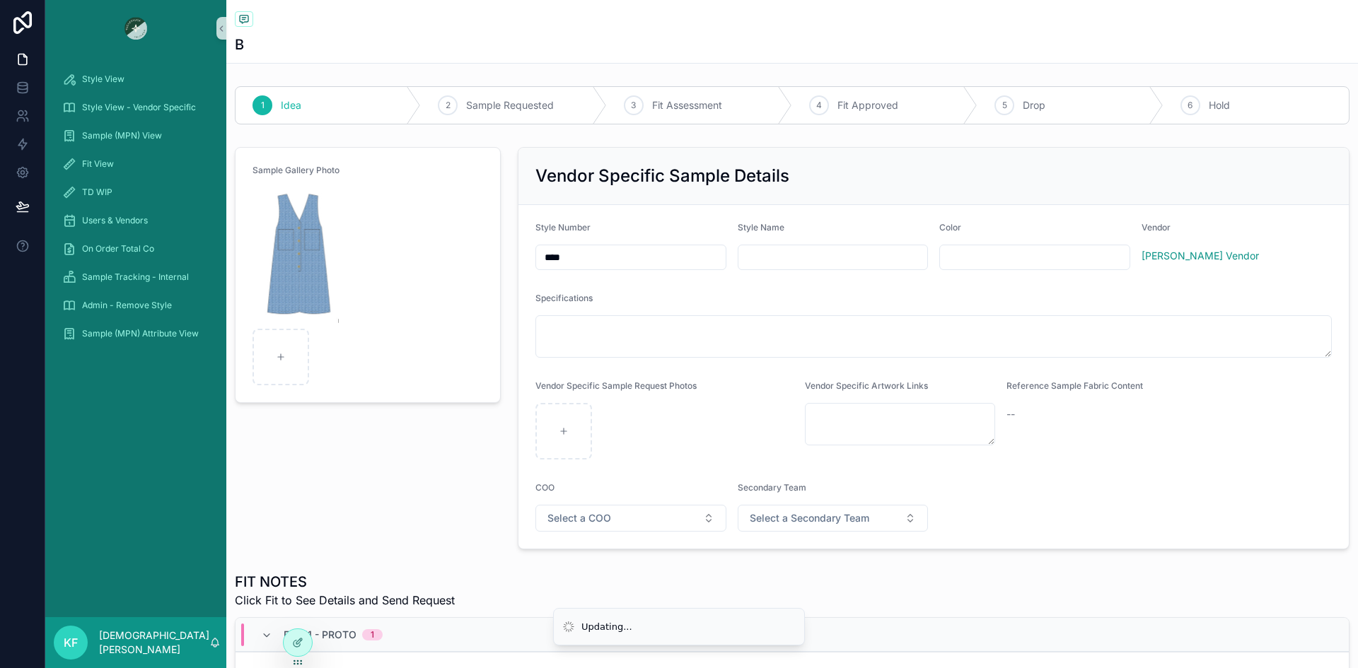
type input "****"
click at [745, 260] on input "scrollable content" at bounding box center [833, 258] width 190 height 20
type input "**********"
click at [975, 258] on input "scrollable content" at bounding box center [1035, 258] width 190 height 20
type input "****"
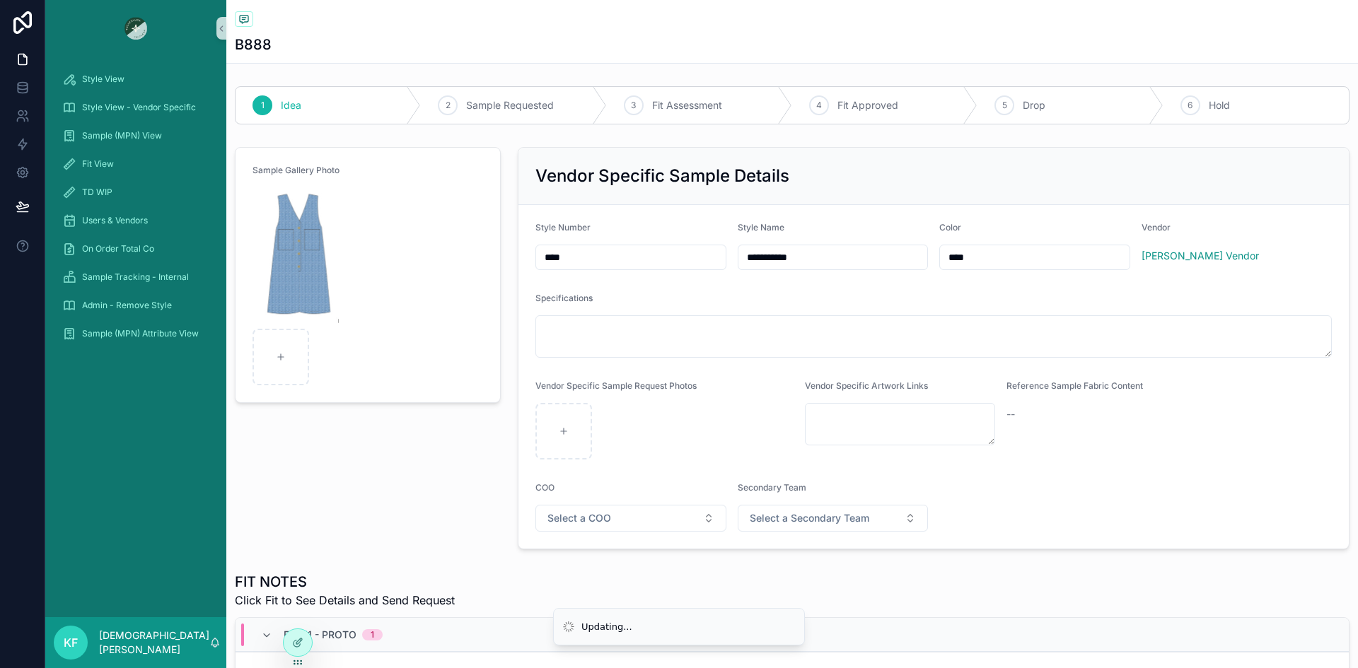
click at [943, 295] on div "Specifications" at bounding box center [933, 301] width 796 height 17
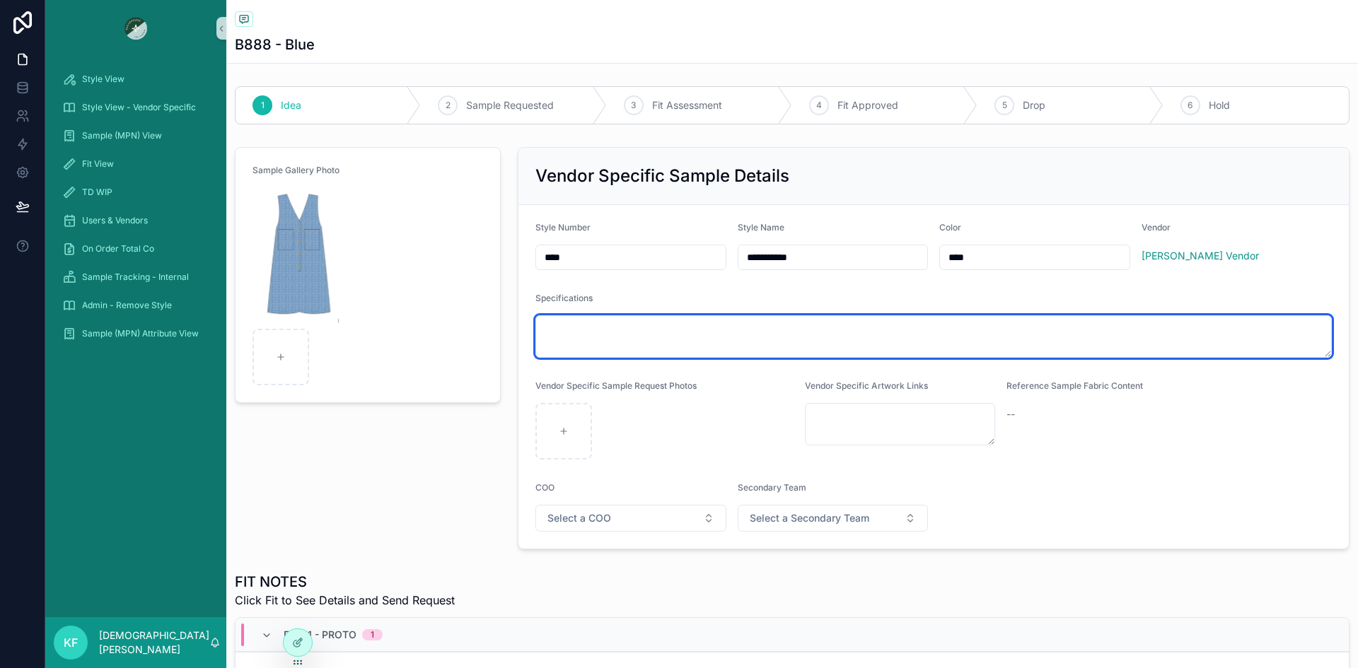
click at [864, 330] on textarea "scrollable content" at bounding box center [933, 336] width 796 height 42
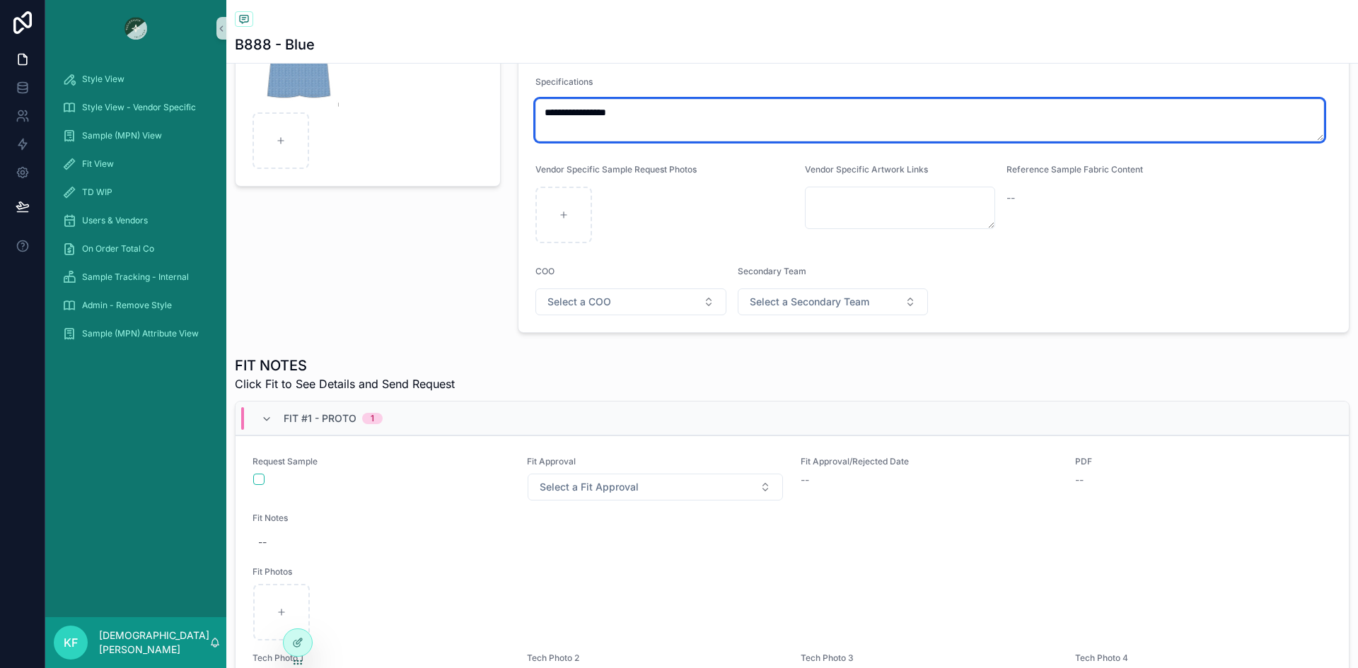
scroll to position [217, 0]
type textarea "**********"
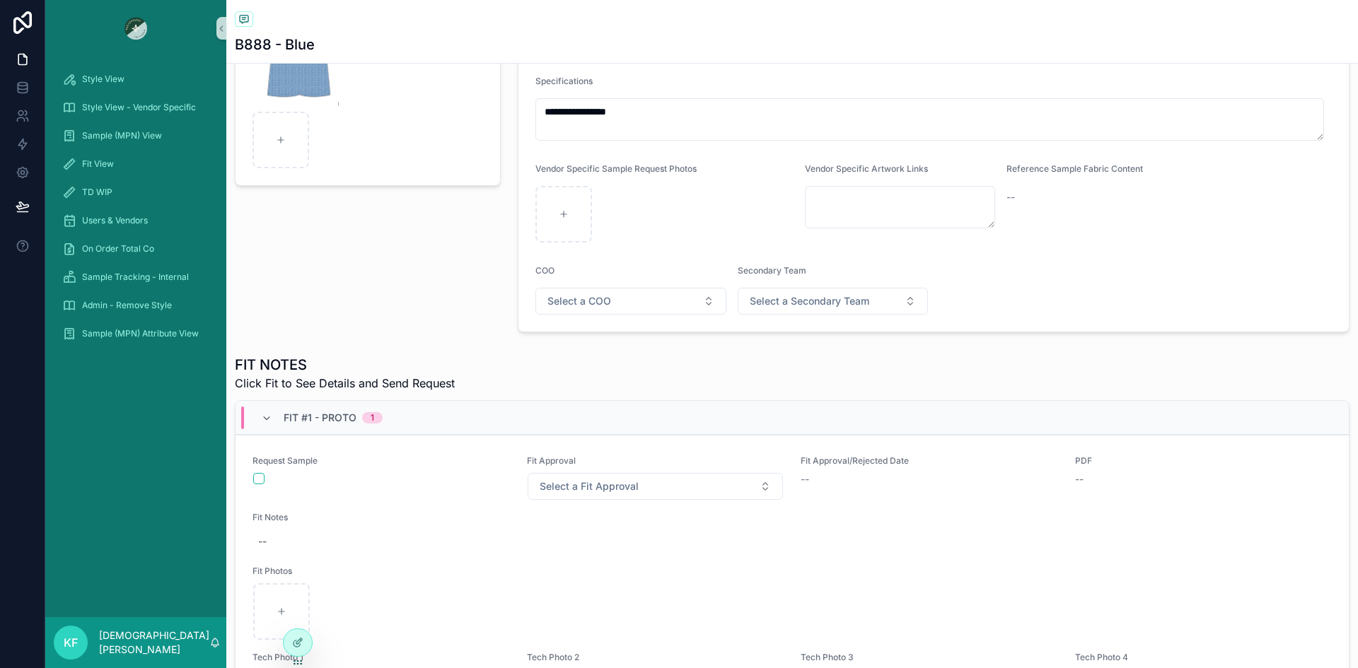
click at [441, 274] on div "Sample Gallery Photo" at bounding box center [367, 131] width 283 height 414
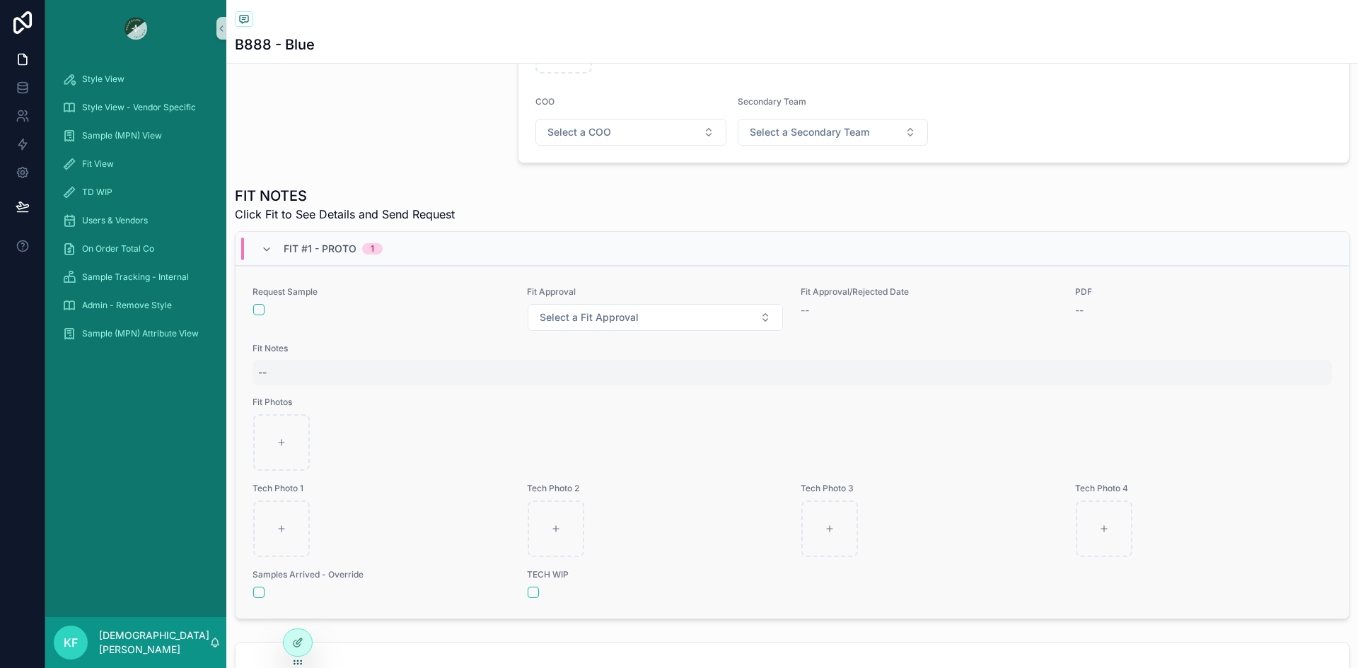
scroll to position [389, 0]
click at [284, 525] on icon "scrollable content" at bounding box center [282, 526] width 10 height 10
type input "**********"
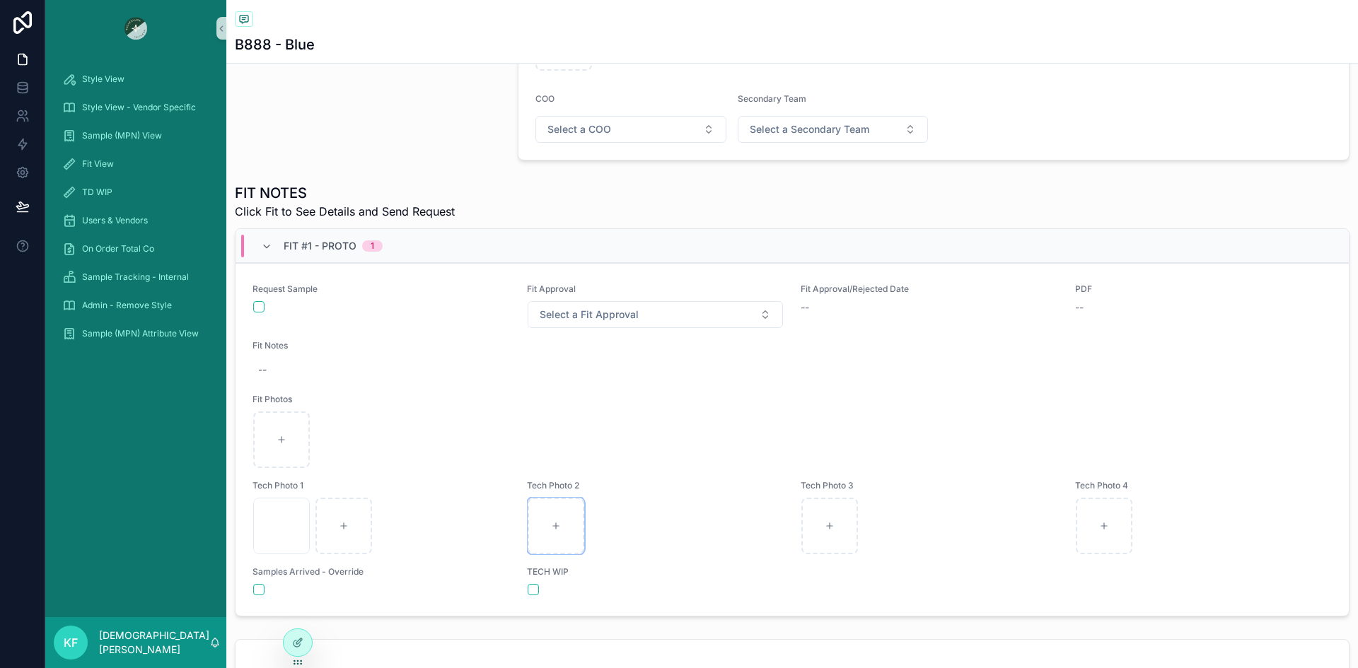
click at [551, 527] on icon "scrollable content" at bounding box center [556, 526] width 10 height 10
type input "**********"
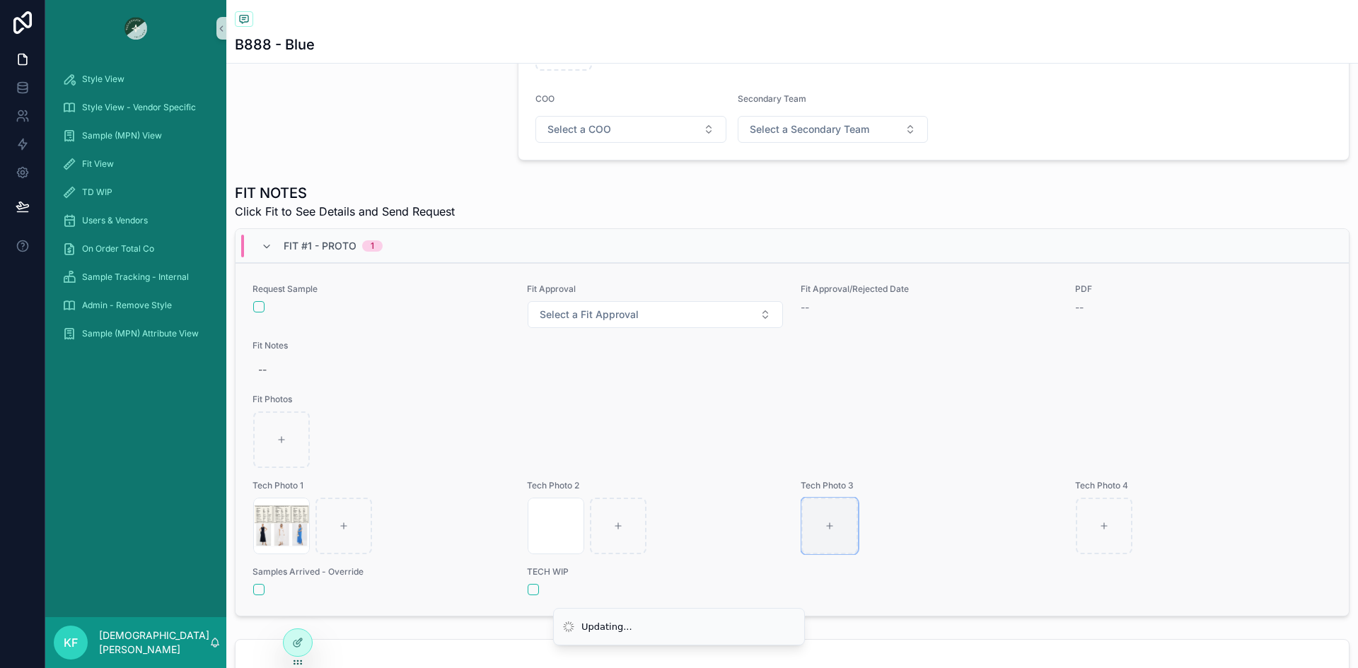
click at [818, 523] on div "scrollable content" at bounding box center [829, 526] width 57 height 57
click at [832, 523] on div "scrollable content" at bounding box center [829, 526] width 57 height 57
type input "**********"
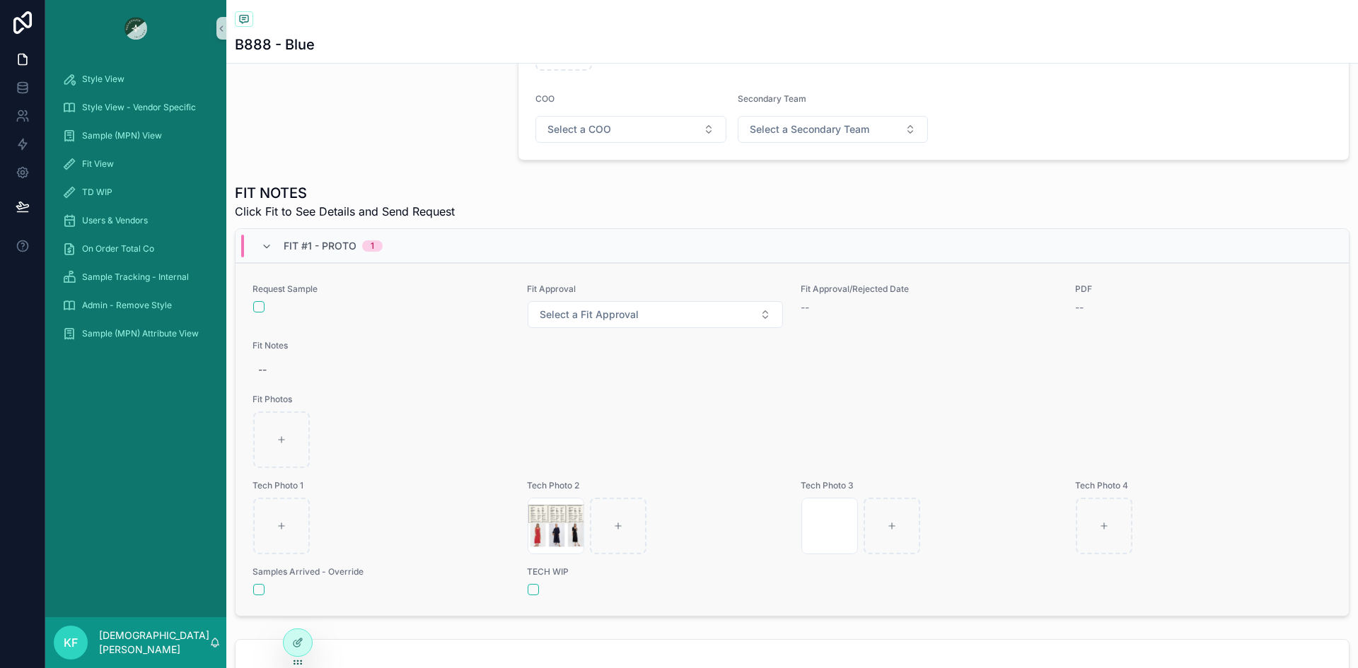
click at [420, 463] on div "scrollable content" at bounding box center [792, 440] width 1078 height 57
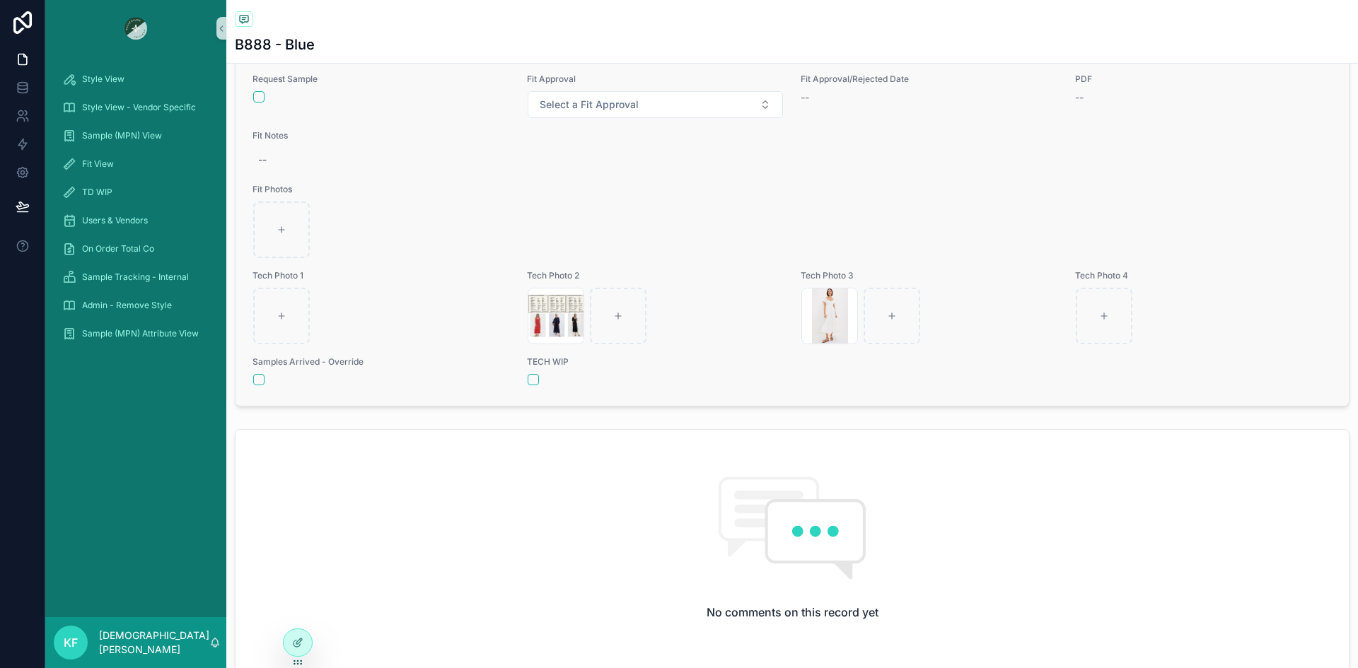
scroll to position [600, 0]
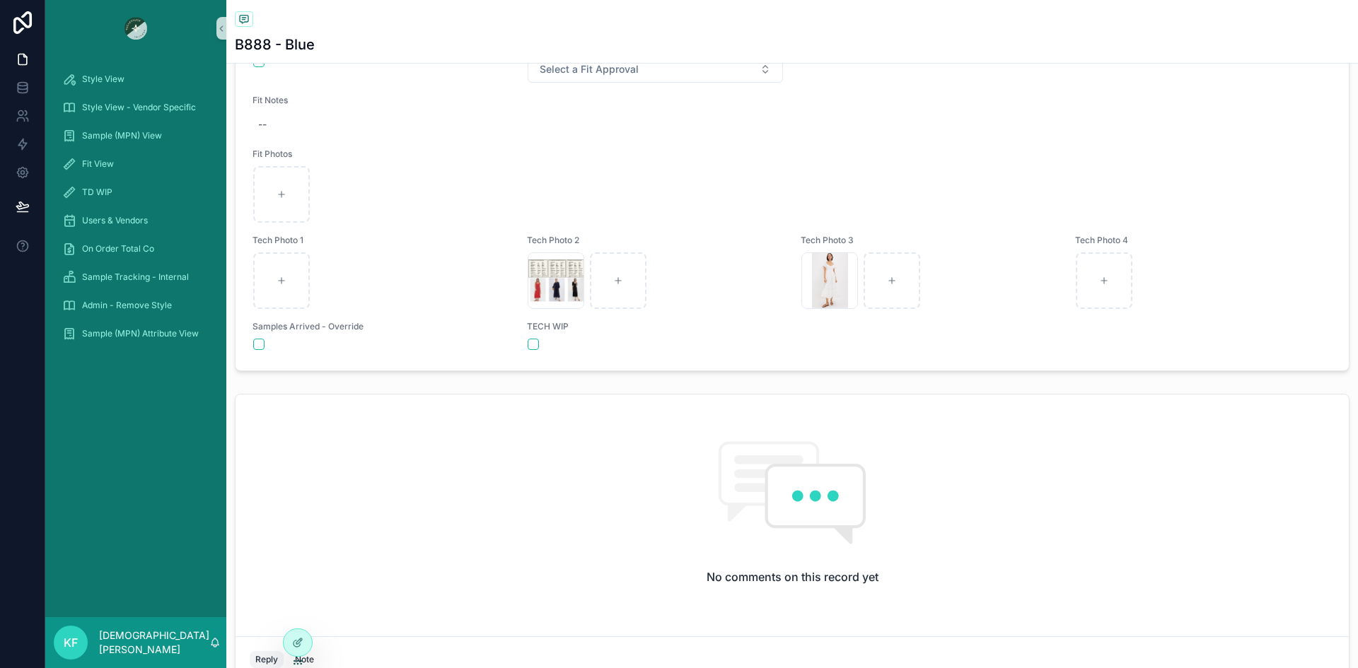
scroll to position [637, 0]
click at [282, 278] on icon "scrollable content" at bounding box center [282, 278] width 6 height 0
click at [286, 274] on icon "scrollable content" at bounding box center [282, 278] width 10 height 10
type input "**********"
click at [1038, 371] on div "FIT NOTES Click Fit to See Details and Send Request Fit #1 - Proto 1 Request Sa…" at bounding box center [792, 151] width 1132 height 445
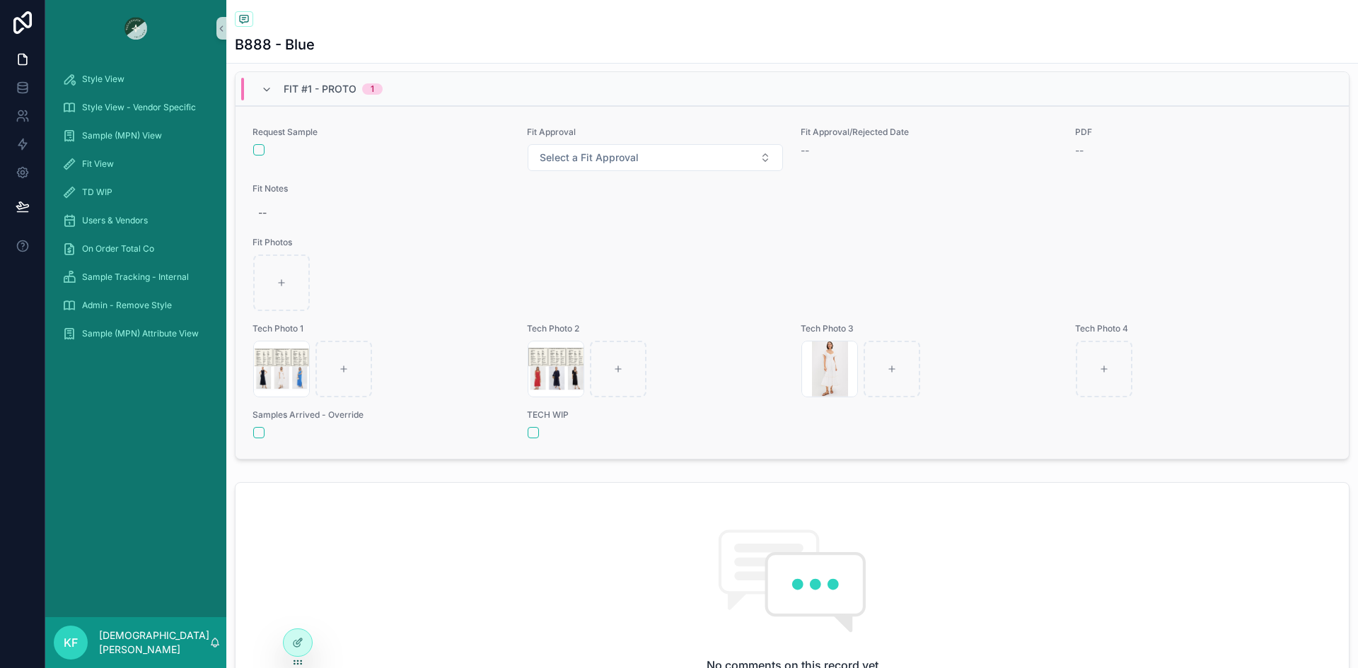
scroll to position [547, 0]
click at [269, 215] on div "--" at bounding box center [791, 211] width 1079 height 25
drag, startPoint x: 269, startPoint y: 230, endPoint x: 387, endPoint y: 231, distance: 118.1
click at [387, 231] on textarea "**********" at bounding box center [327, 240] width 134 height 42
click at [381, 235] on textarea "**********" at bounding box center [327, 240] width 134 height 42
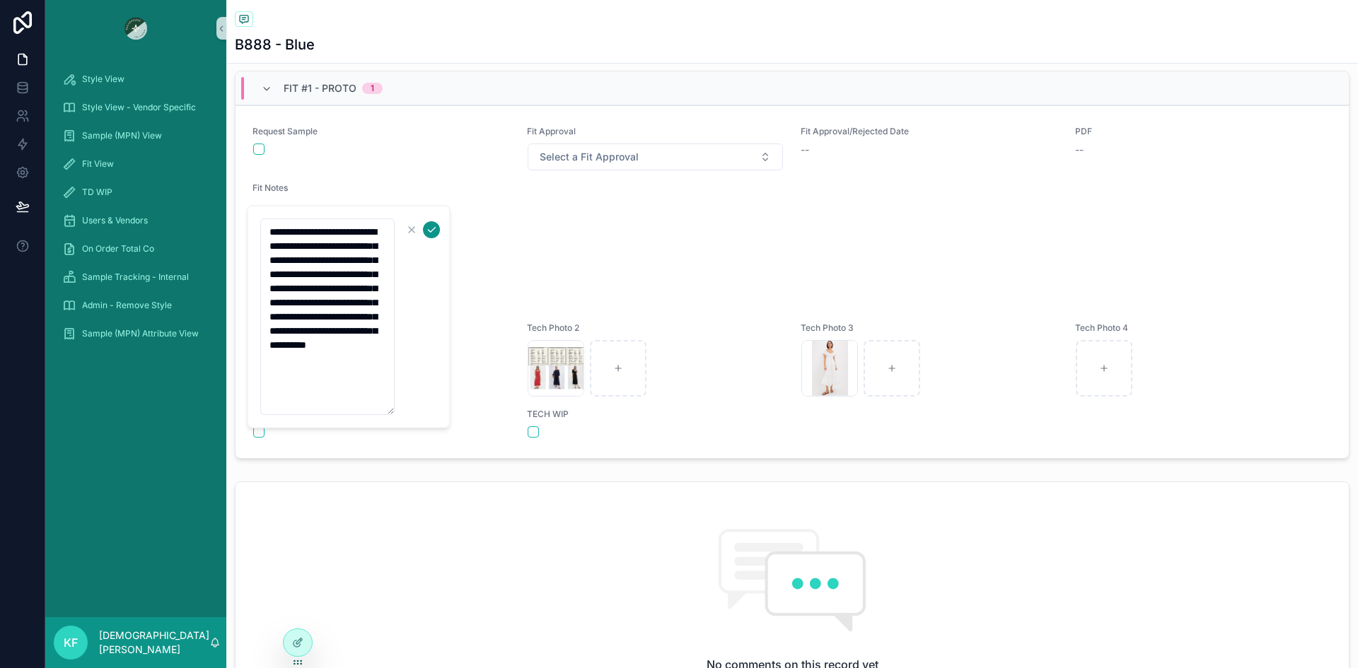
type textarea "**********"
click at [430, 231] on icon "scrollable content" at bounding box center [431, 229] width 11 height 11
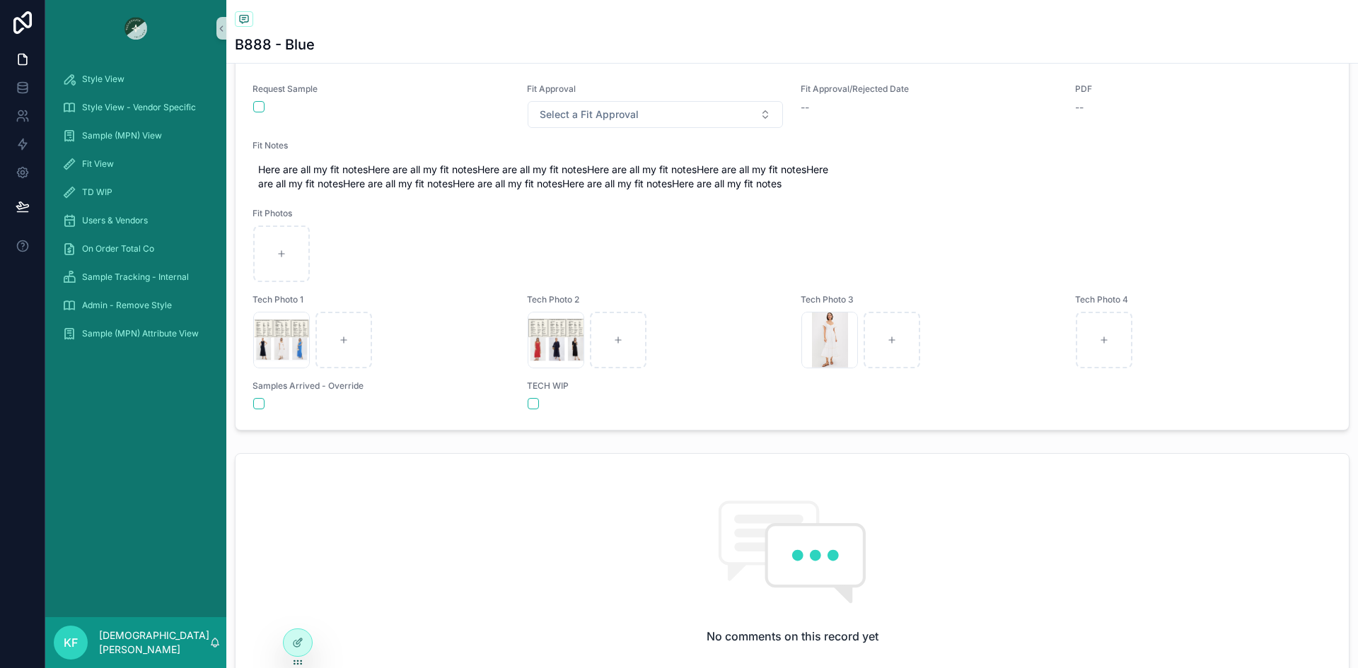
scroll to position [590, 0]
click at [746, 120] on button "Select a Fit Approval" at bounding box center [656, 113] width 256 height 27
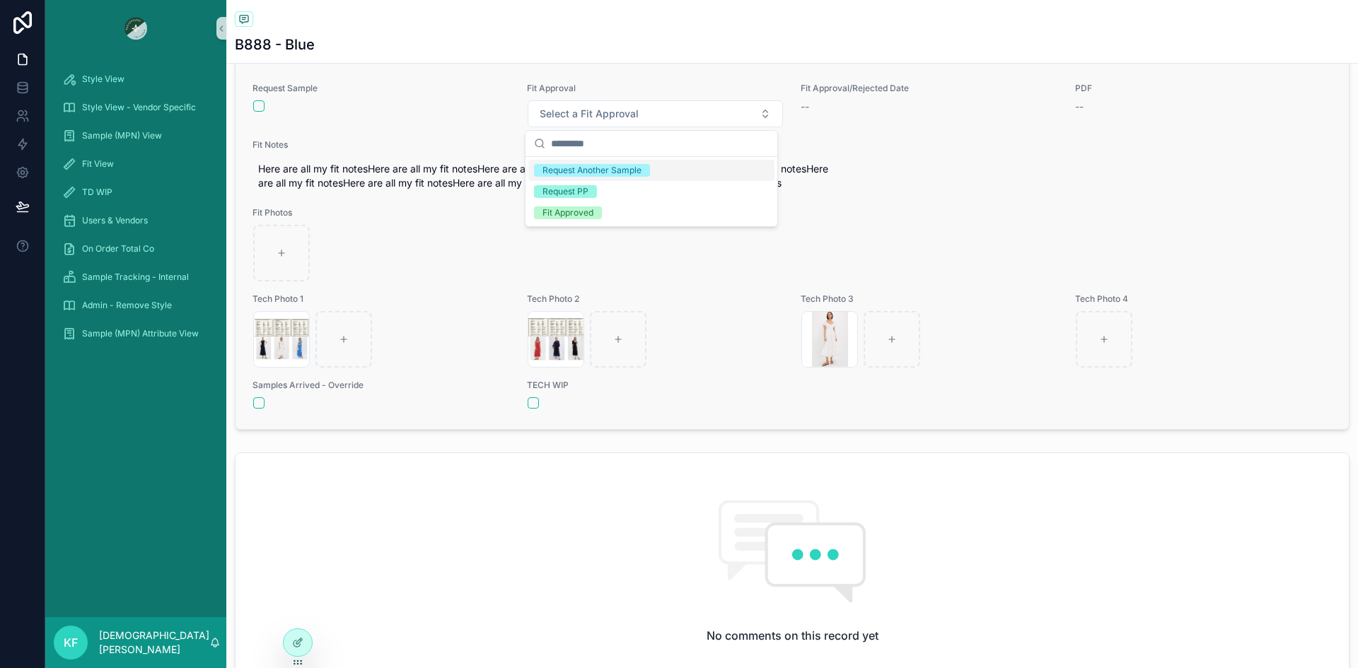
click at [965, 155] on div "Fit Notes Here are all my fit notesHere are all my fit notesHere are all my fit…" at bounding box center [791, 167] width 1079 height 57
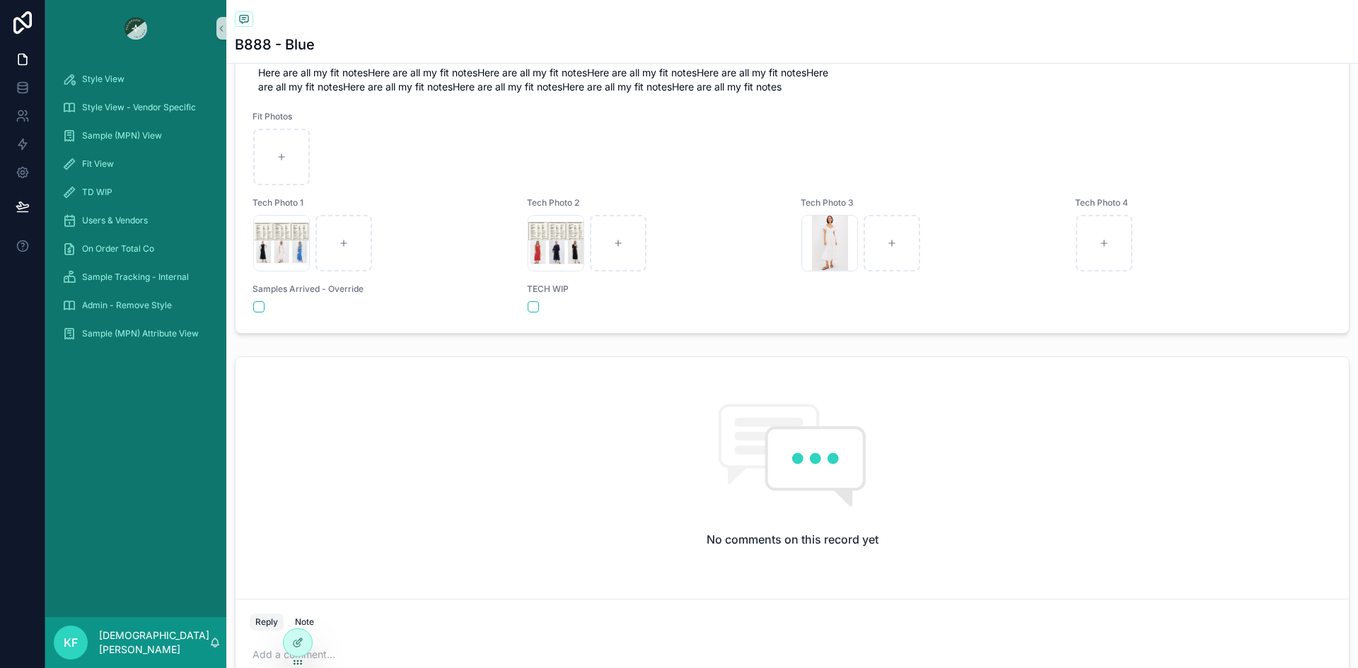
scroll to position [699, 0]
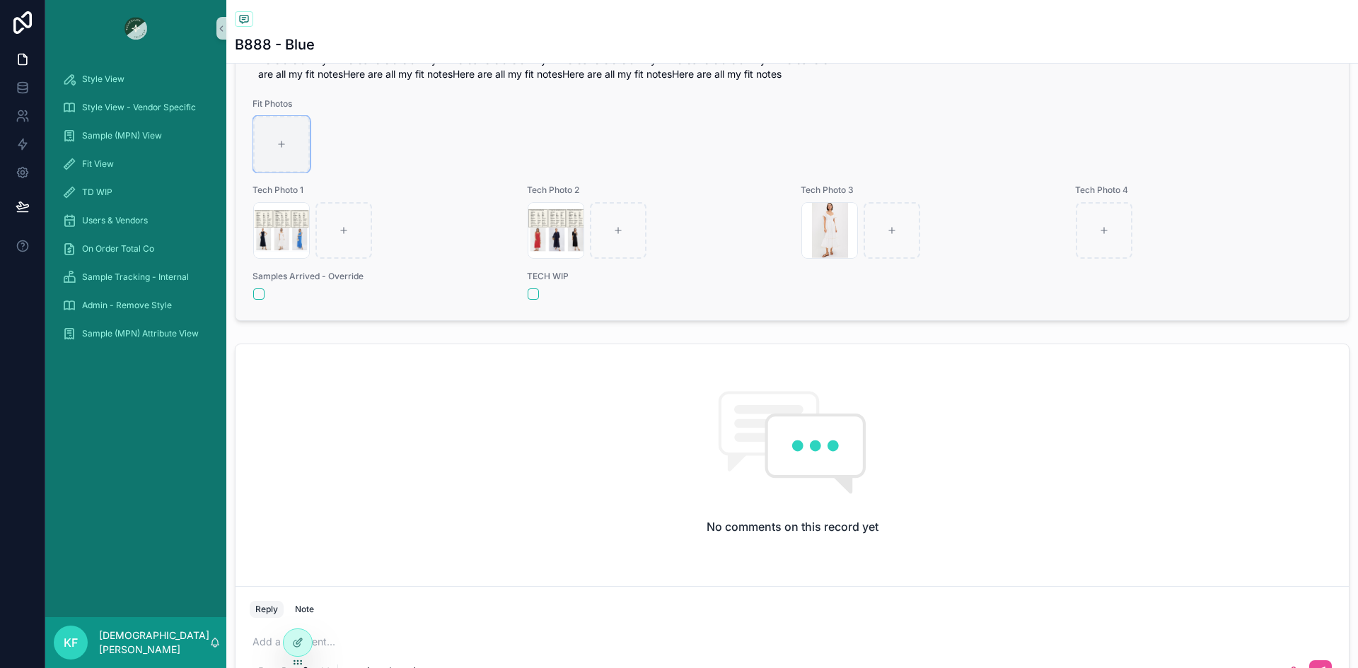
click at [284, 139] on icon "scrollable content" at bounding box center [282, 144] width 10 height 10
type input "**********"
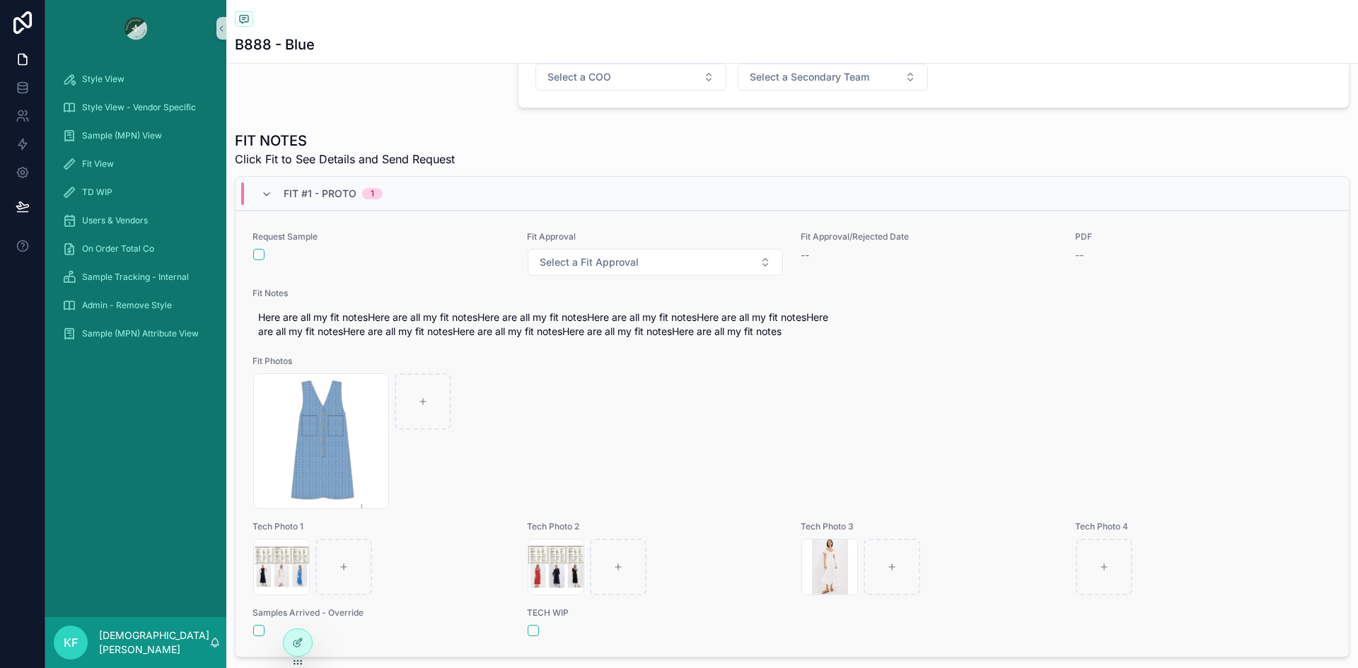
scroll to position [442, 0]
click at [1009, 397] on div "Blue-Dress .jpg" at bounding box center [792, 441] width 1078 height 136
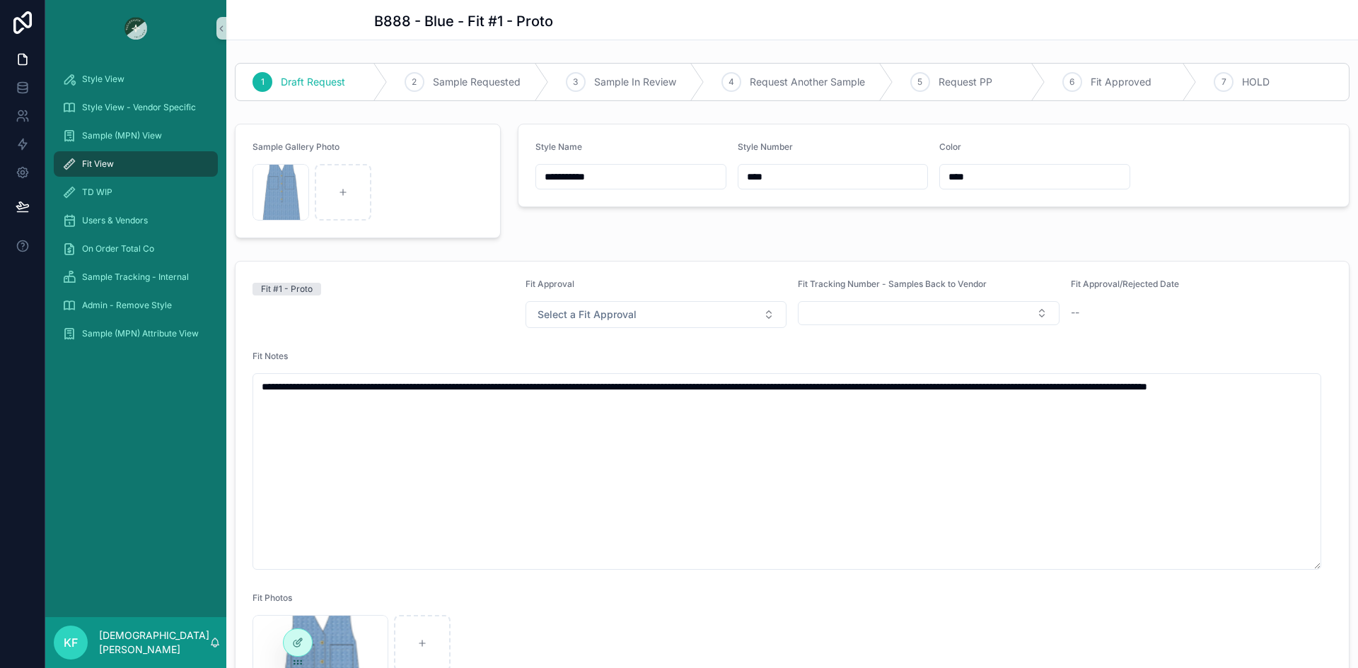
click at [113, 165] on span "Fit View" at bounding box center [98, 163] width 32 height 11
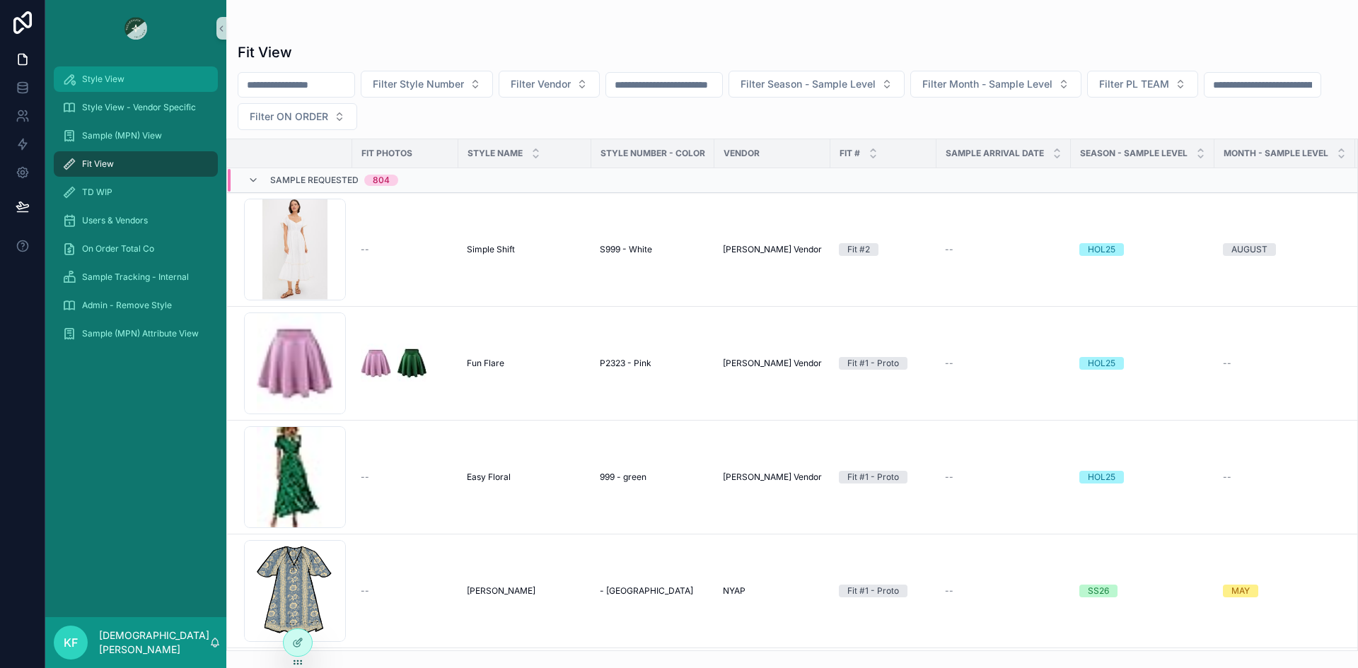
click at [105, 79] on span "Style View" at bounding box center [103, 79] width 42 height 11
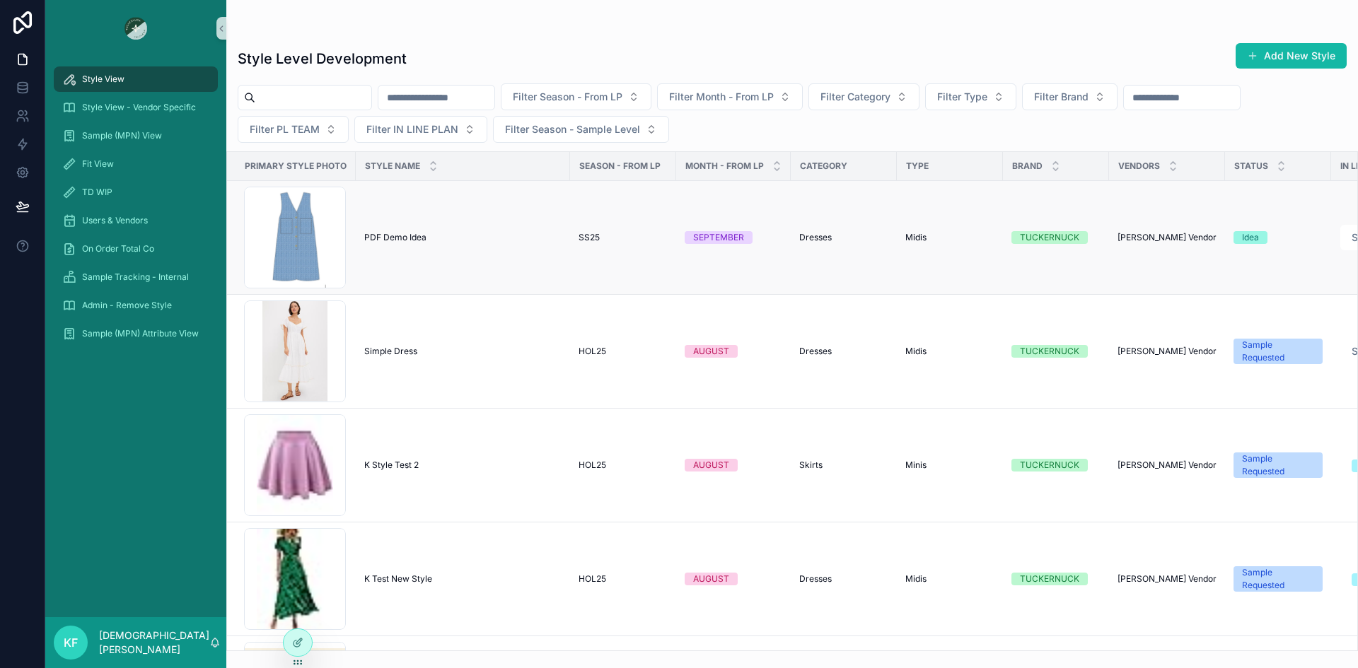
click at [388, 236] on span "PDF Demo Idea" at bounding box center [395, 237] width 62 height 11
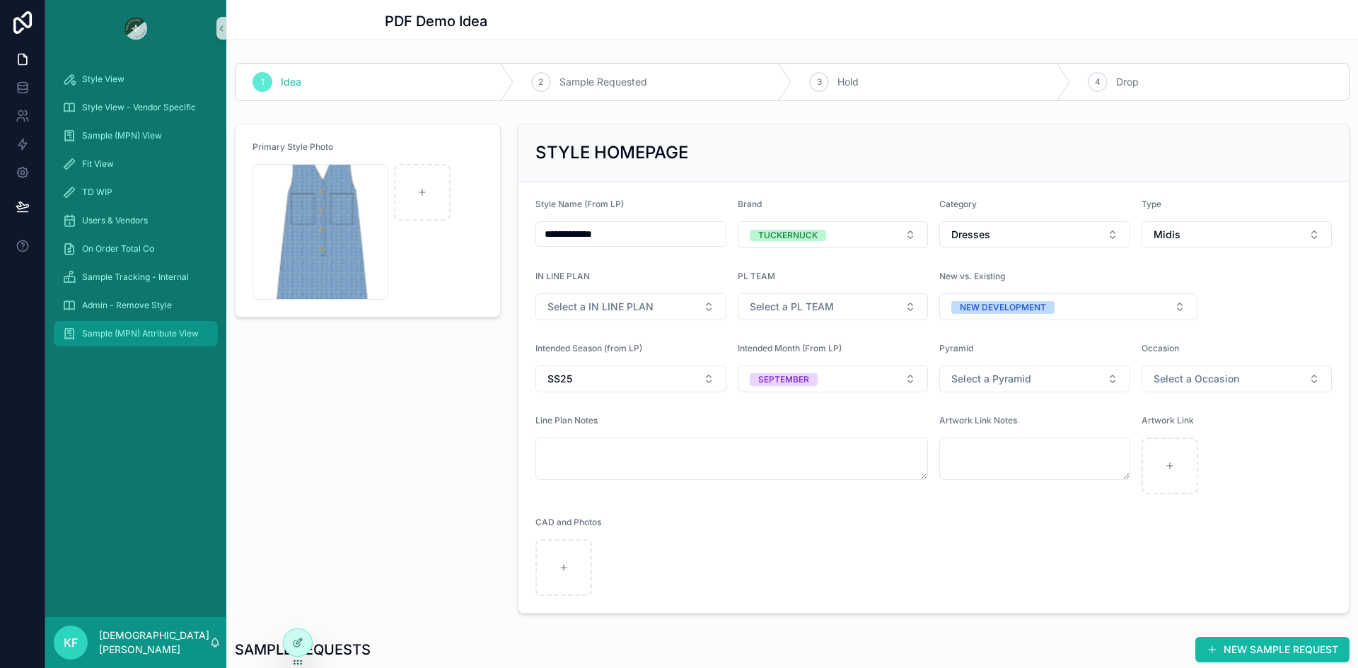
click at [144, 334] on span "Sample (MPN) Attribute View" at bounding box center [140, 333] width 117 height 11
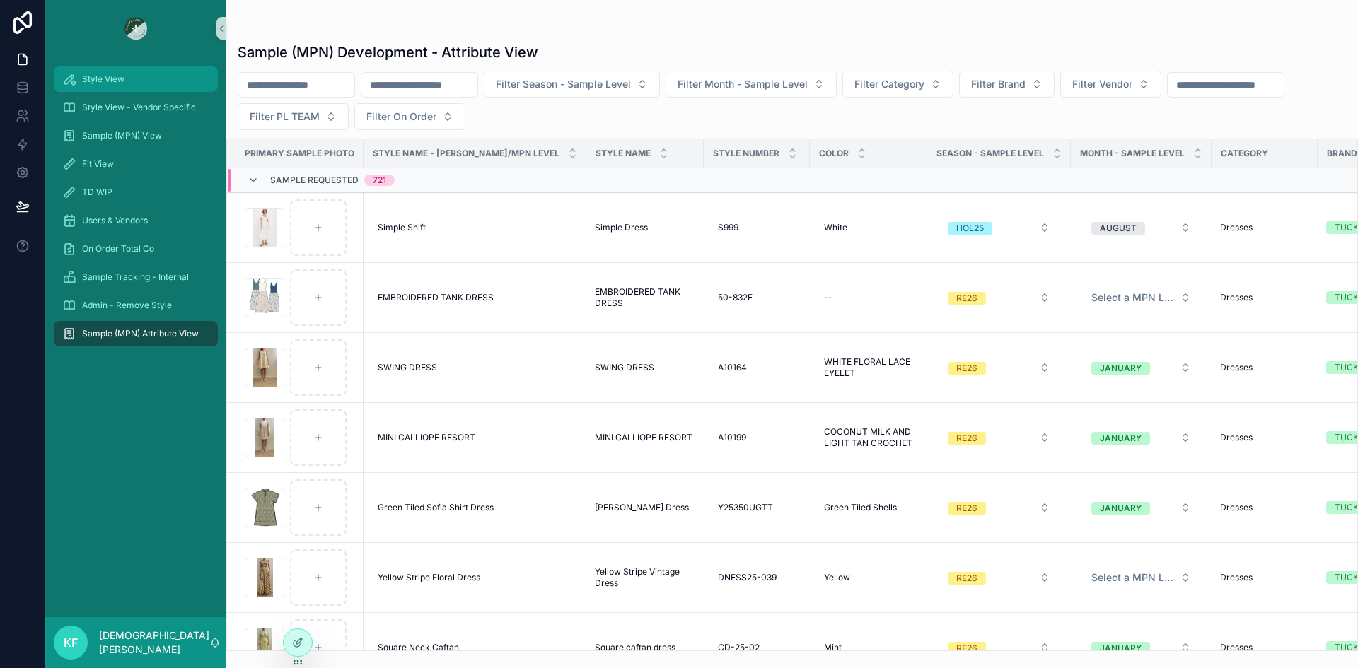
click at [111, 83] on span "Style View" at bounding box center [103, 79] width 42 height 11
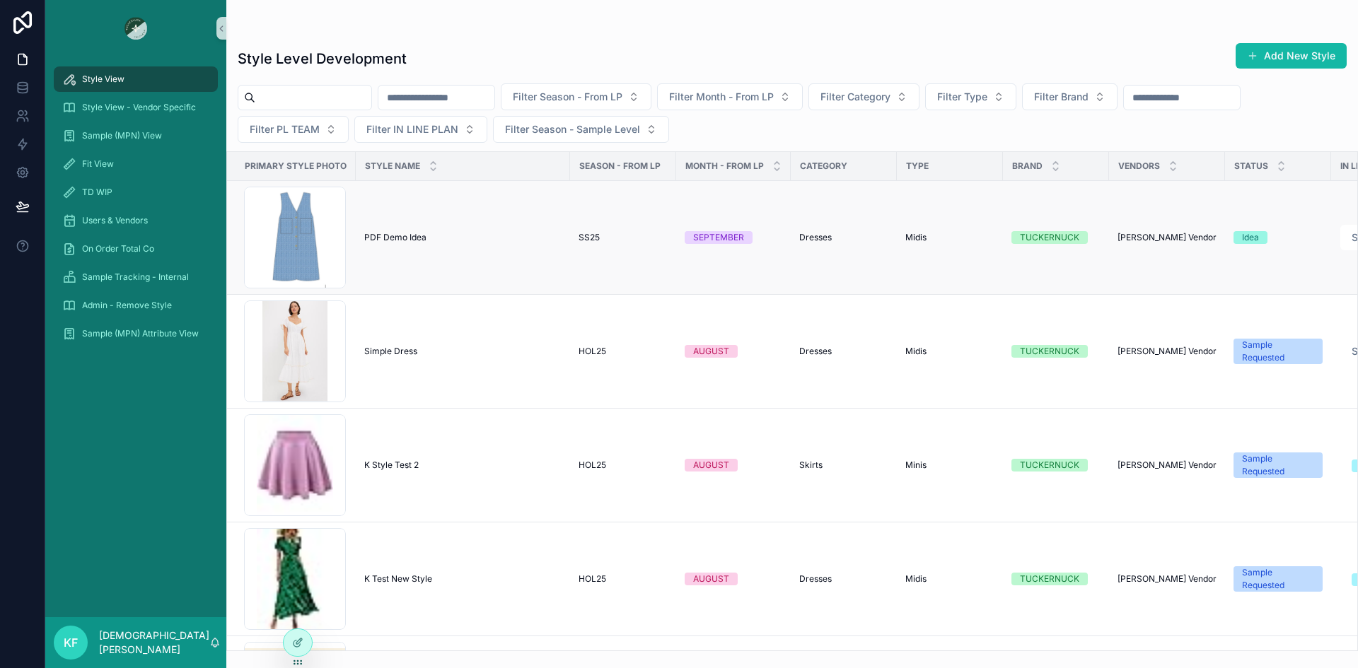
click at [392, 241] on span "PDF Demo Idea" at bounding box center [395, 237] width 62 height 11
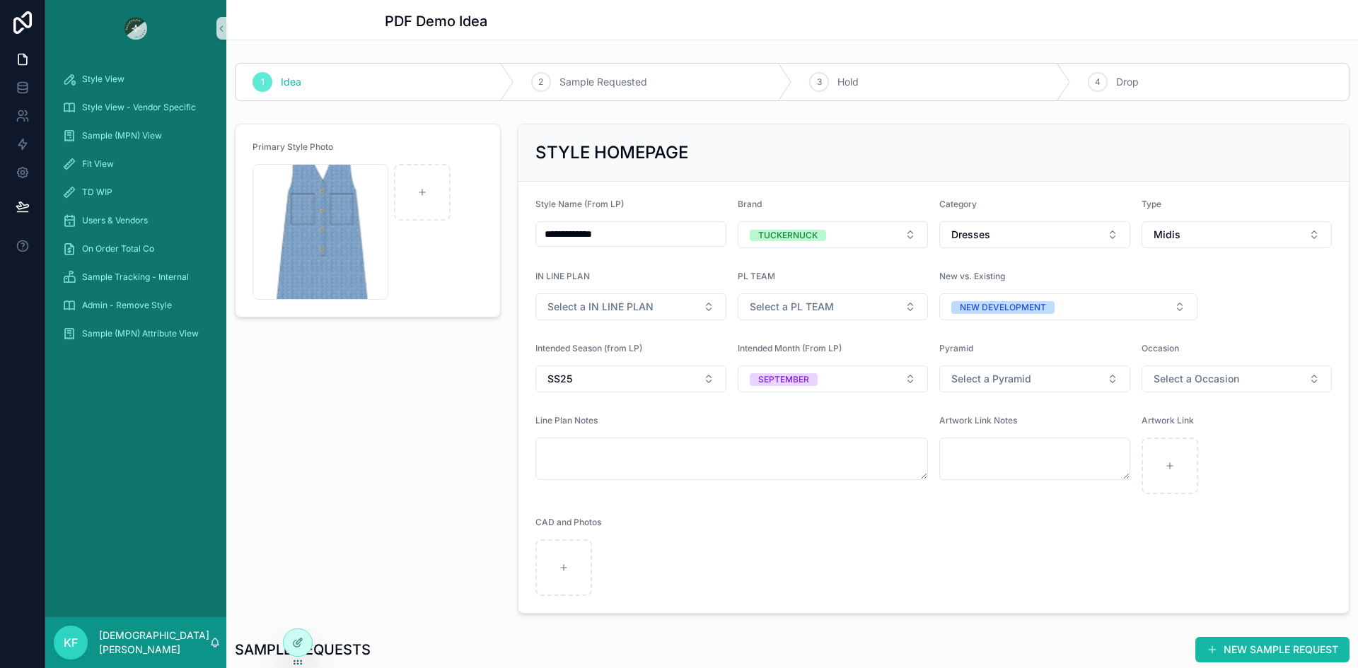
click at [629, 231] on input "**********" at bounding box center [631, 234] width 190 height 20
type input "********"
click at [390, 383] on div "Primary Style Photo Blue-Dress .jpg" at bounding box center [367, 368] width 283 height 501
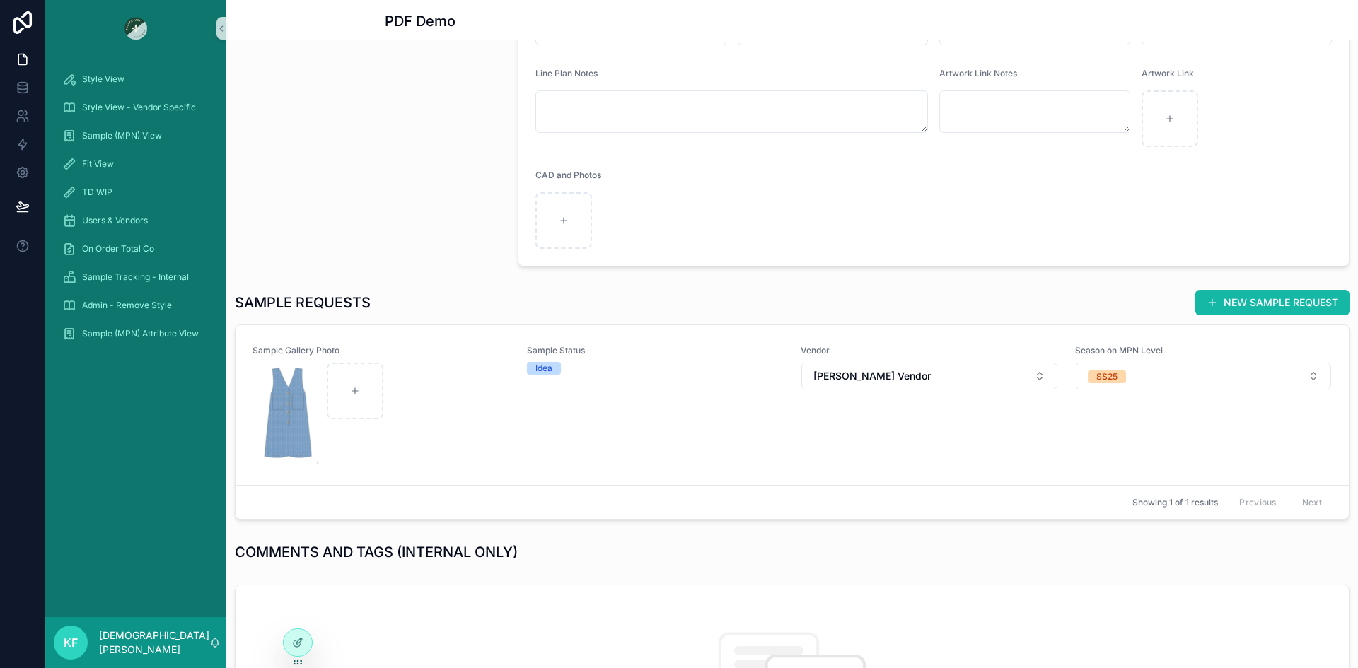
scroll to position [347, 0]
click at [424, 430] on div "scrollable content" at bounding box center [381, 415] width 256 height 102
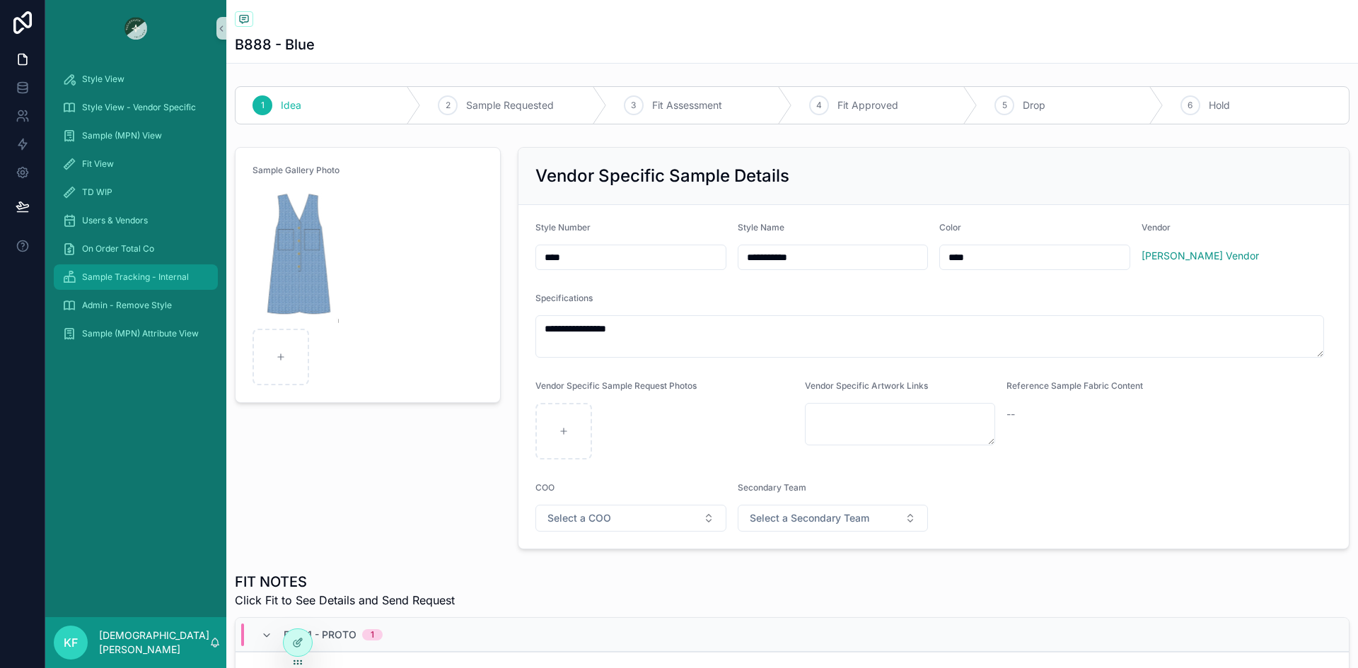
click at [106, 267] on div "Sample Tracking - Internal" at bounding box center [135, 277] width 147 height 23
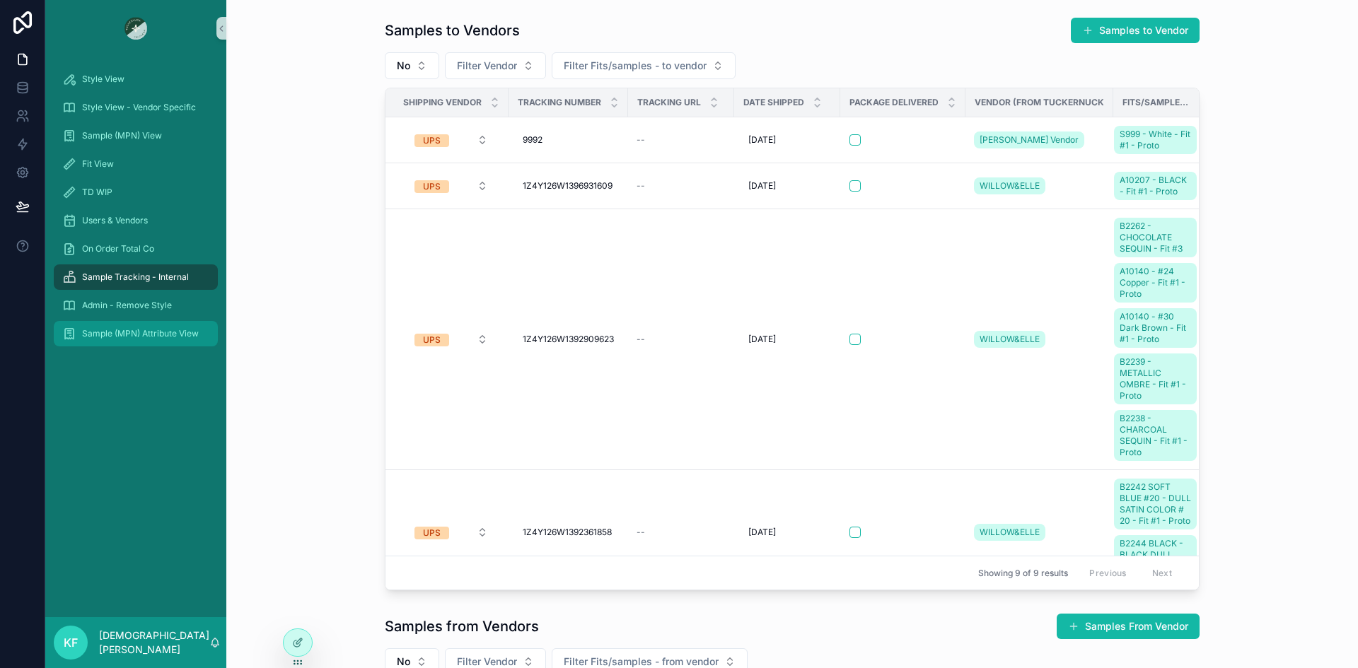
click at [107, 336] on span "Sample (MPN) Attribute View" at bounding box center [140, 333] width 117 height 11
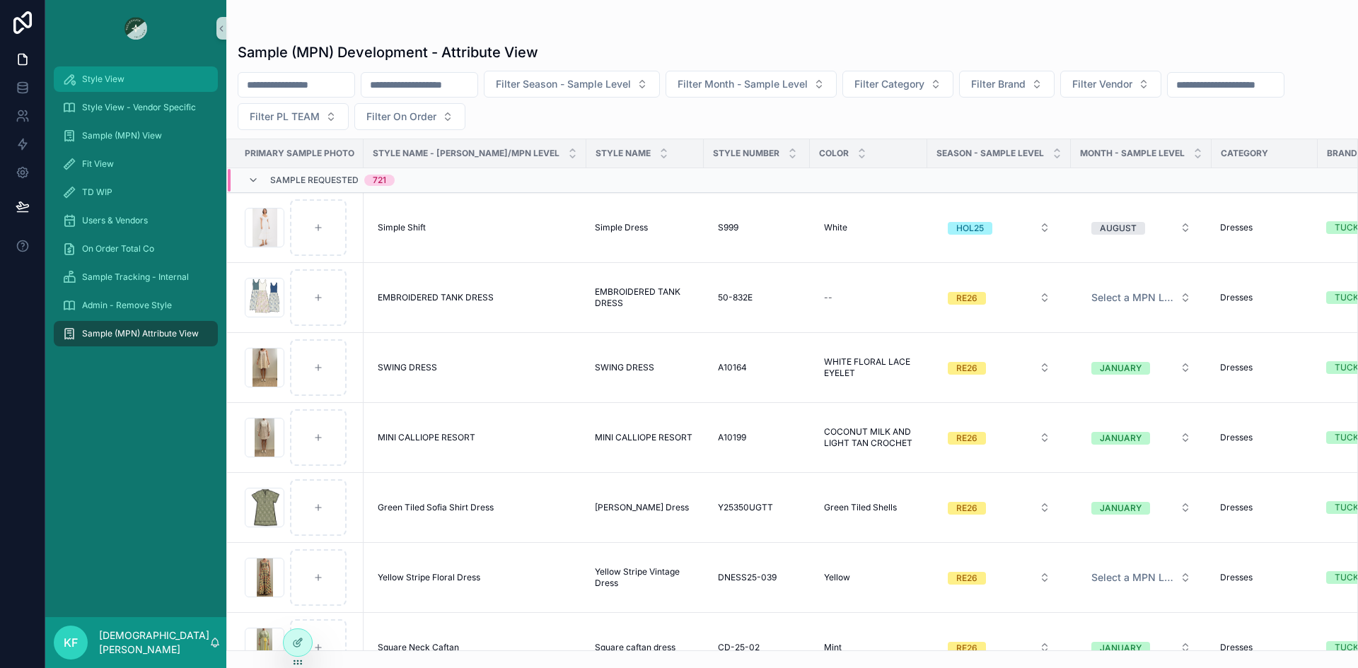
click at [105, 83] on span "Style View" at bounding box center [103, 79] width 42 height 11
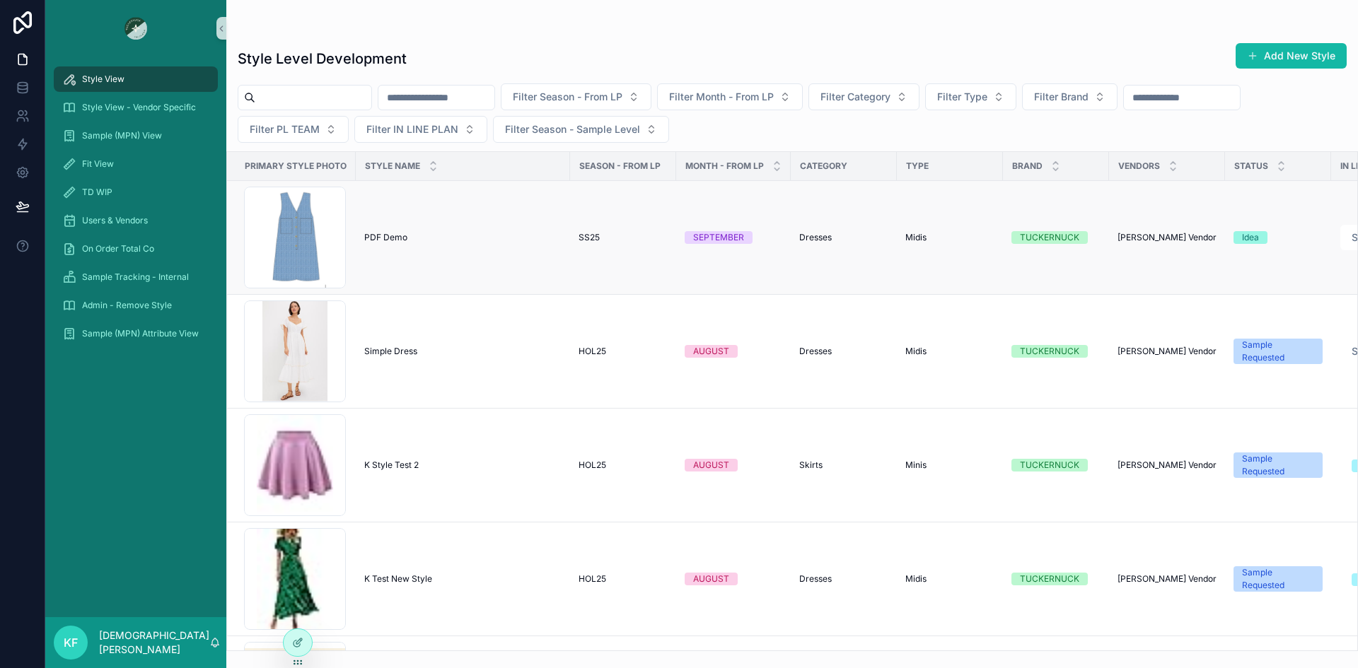
click at [406, 237] on span "PDF Demo" at bounding box center [385, 237] width 43 height 11
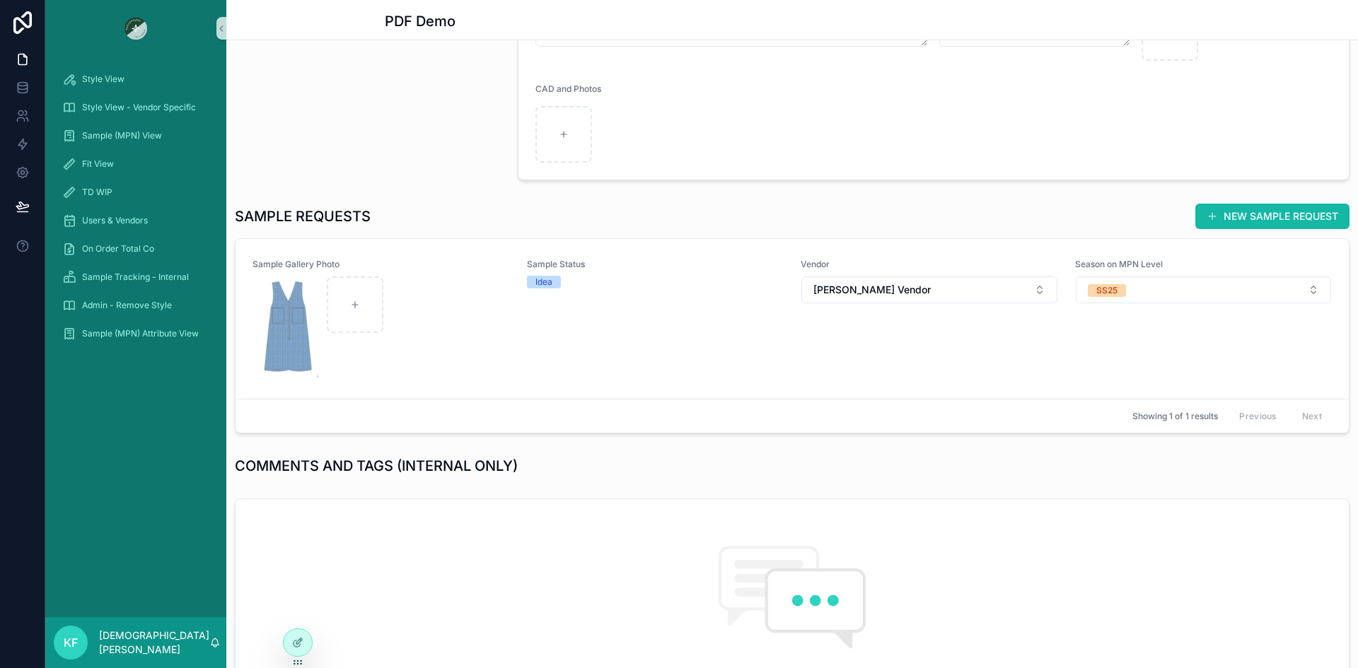
scroll to position [434, 0]
click at [477, 342] on div "scrollable content" at bounding box center [381, 327] width 256 height 102
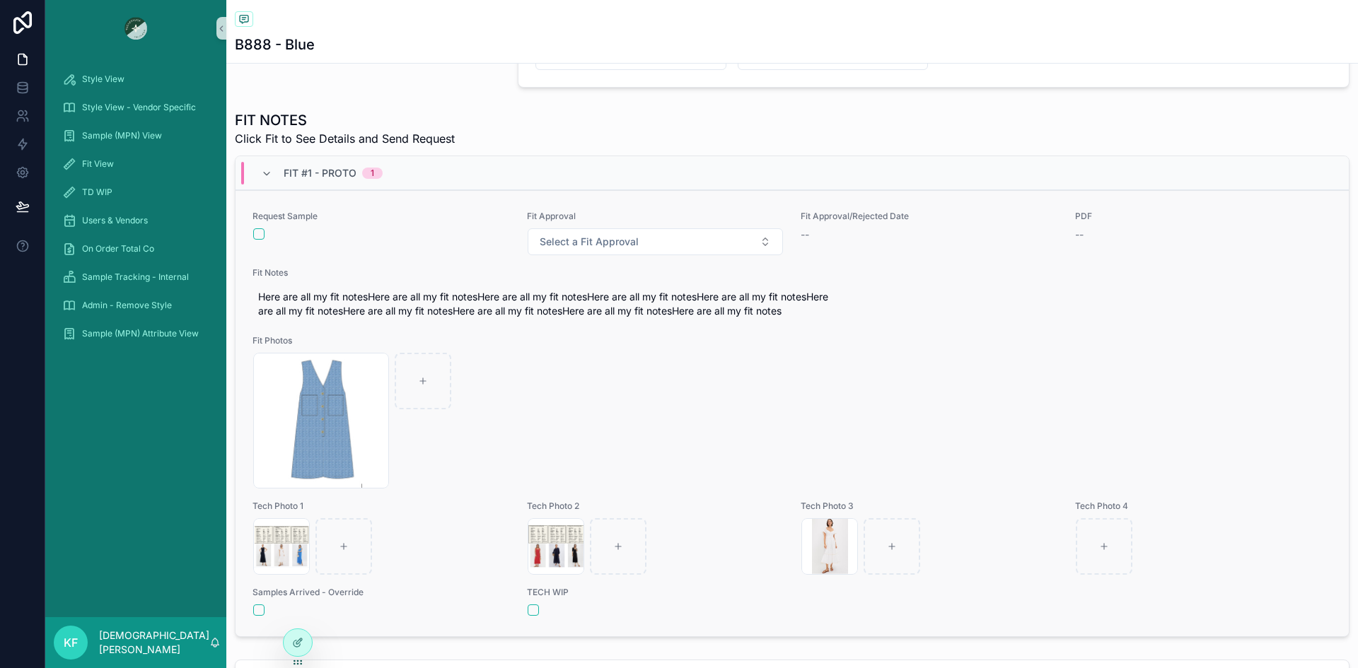
scroll to position [416, 0]
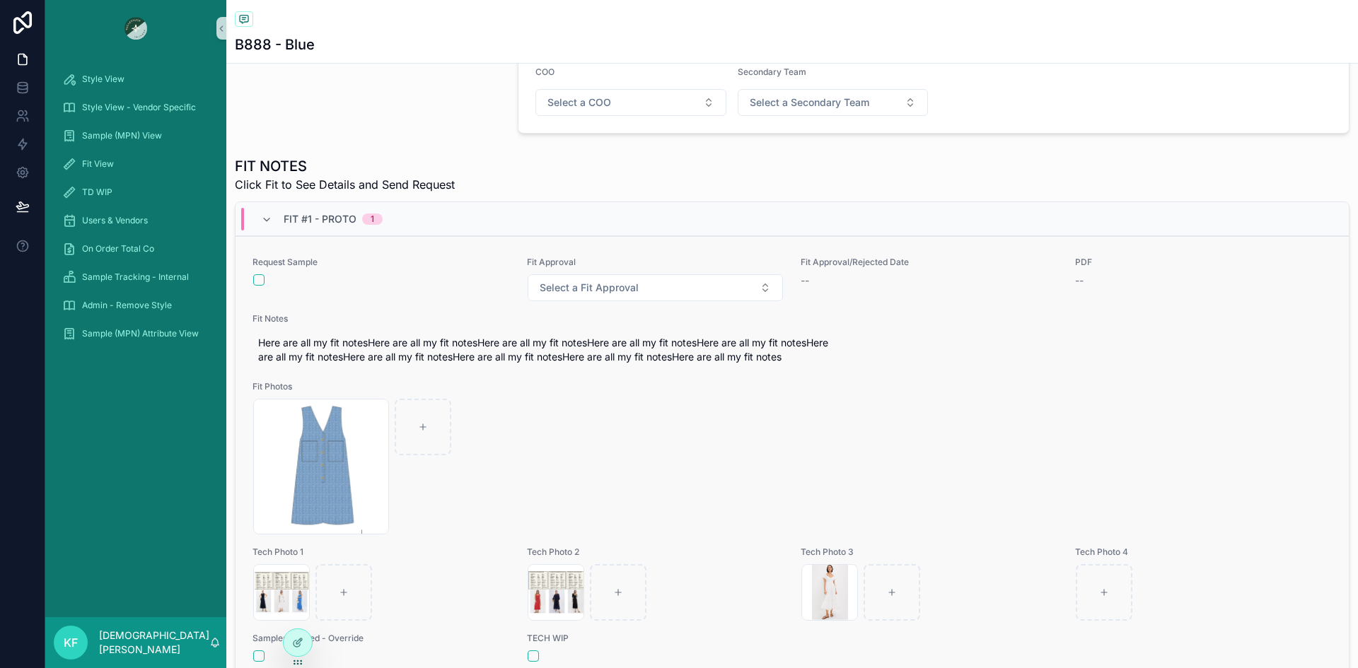
click at [460, 309] on div "Request Sample Fit Approval Select a Fit Approval Fit Approval/Rejected Date --…" at bounding box center [791, 460] width 1079 height 406
